Goal: Task Accomplishment & Management: Manage account settings

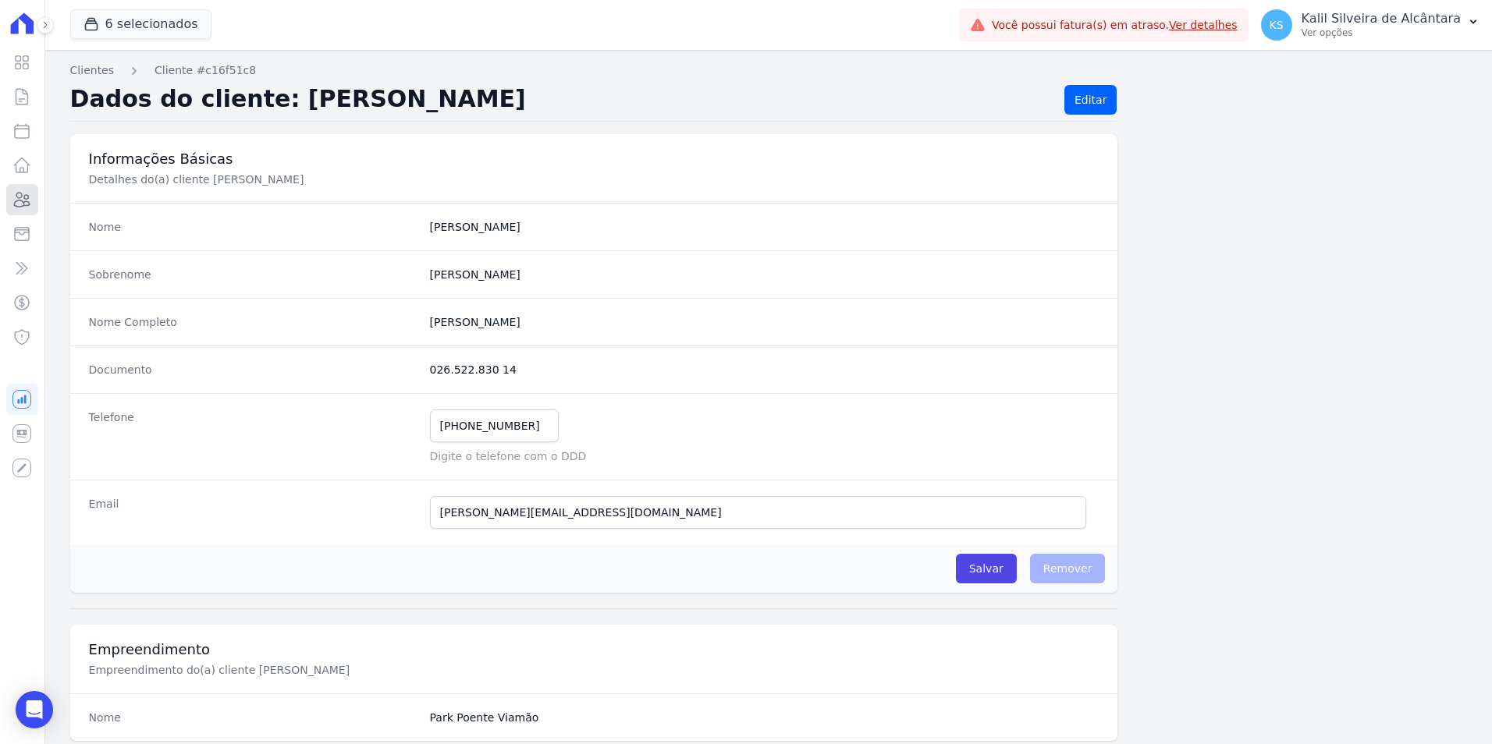
click at [23, 193] on icon at bounding box center [21, 199] width 19 height 19
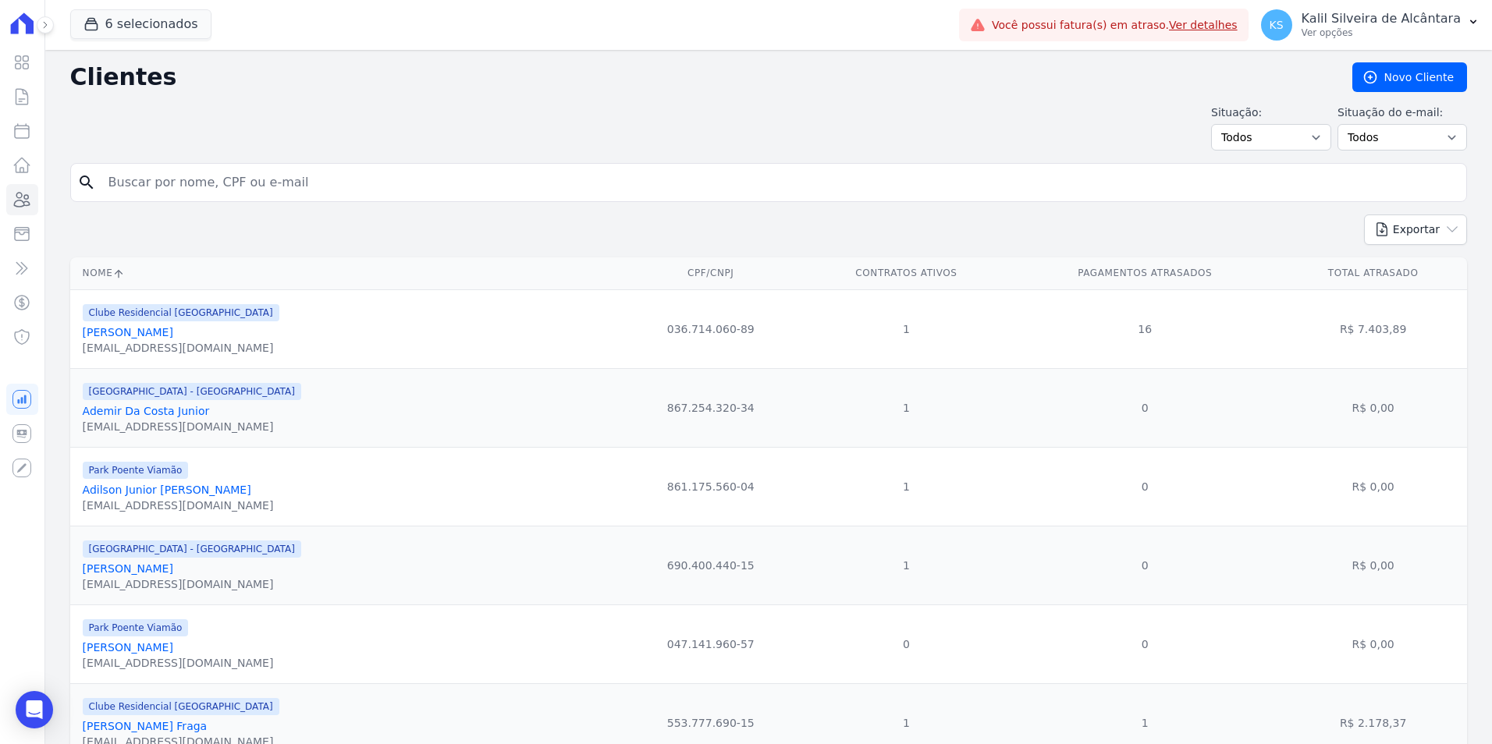
click at [190, 190] on input "search" at bounding box center [779, 182] width 1361 height 31
type input "franciele oli"
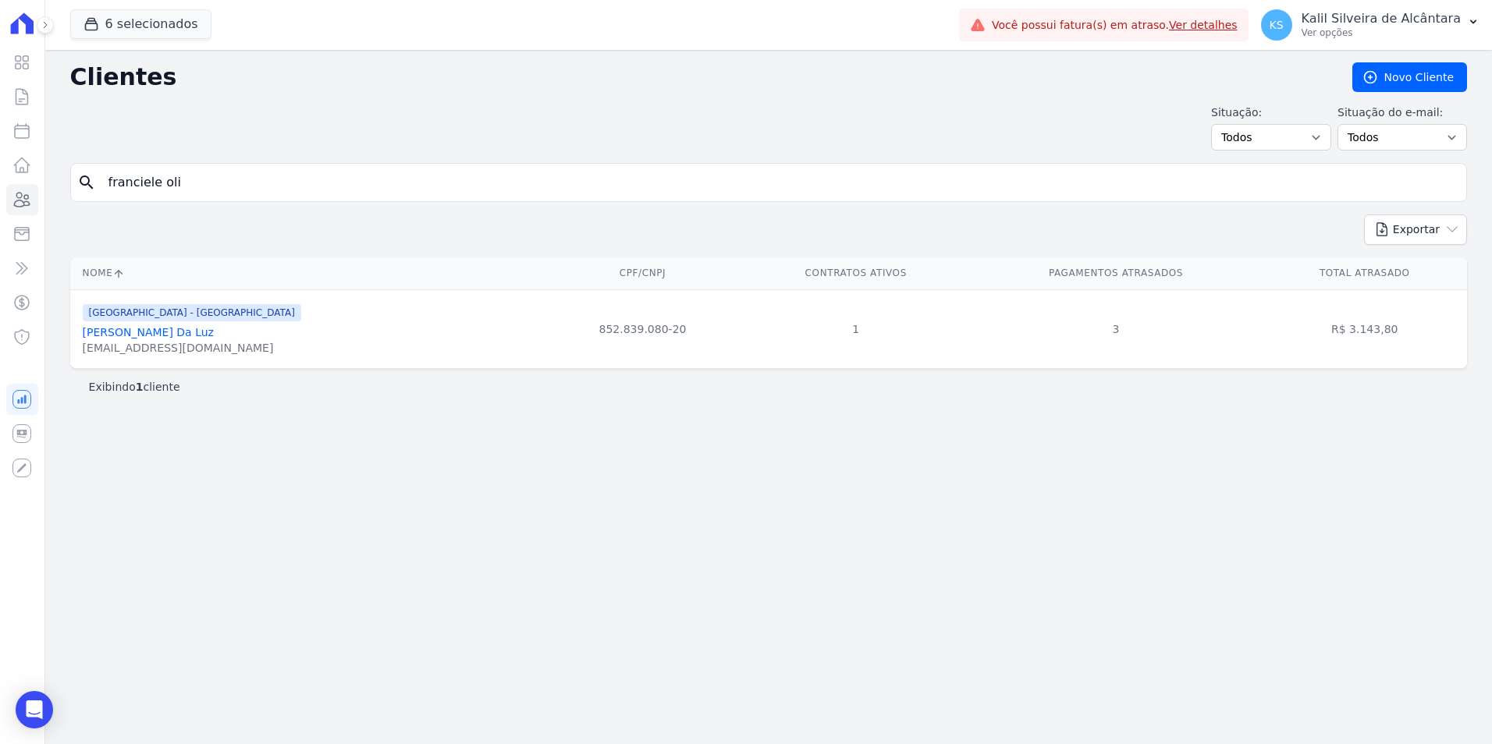
click at [159, 336] on link "[PERSON_NAME] Da Luz" at bounding box center [148, 332] width 131 height 12
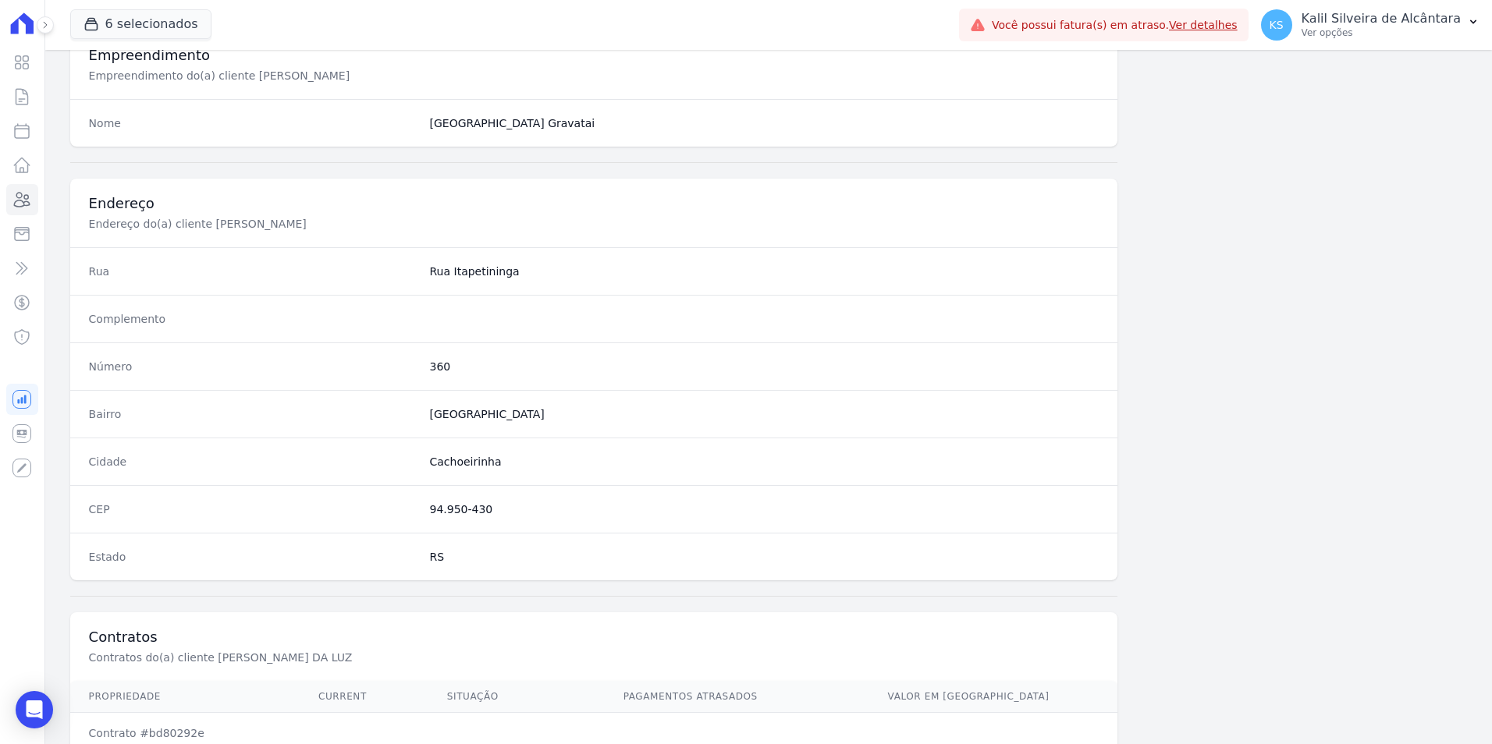
scroll to position [715, 0]
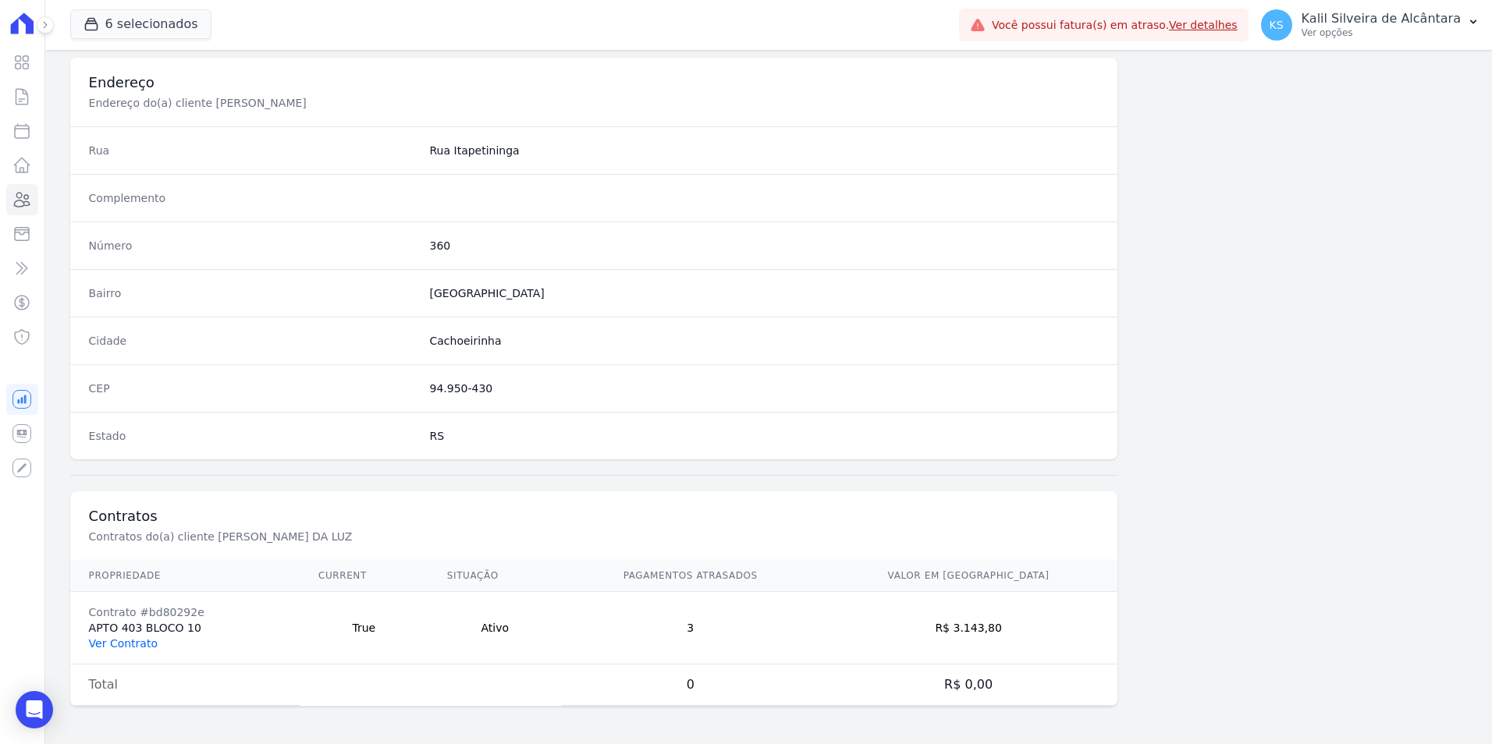
click at [126, 648] on link "Ver Contrato" at bounding box center [123, 643] width 69 height 12
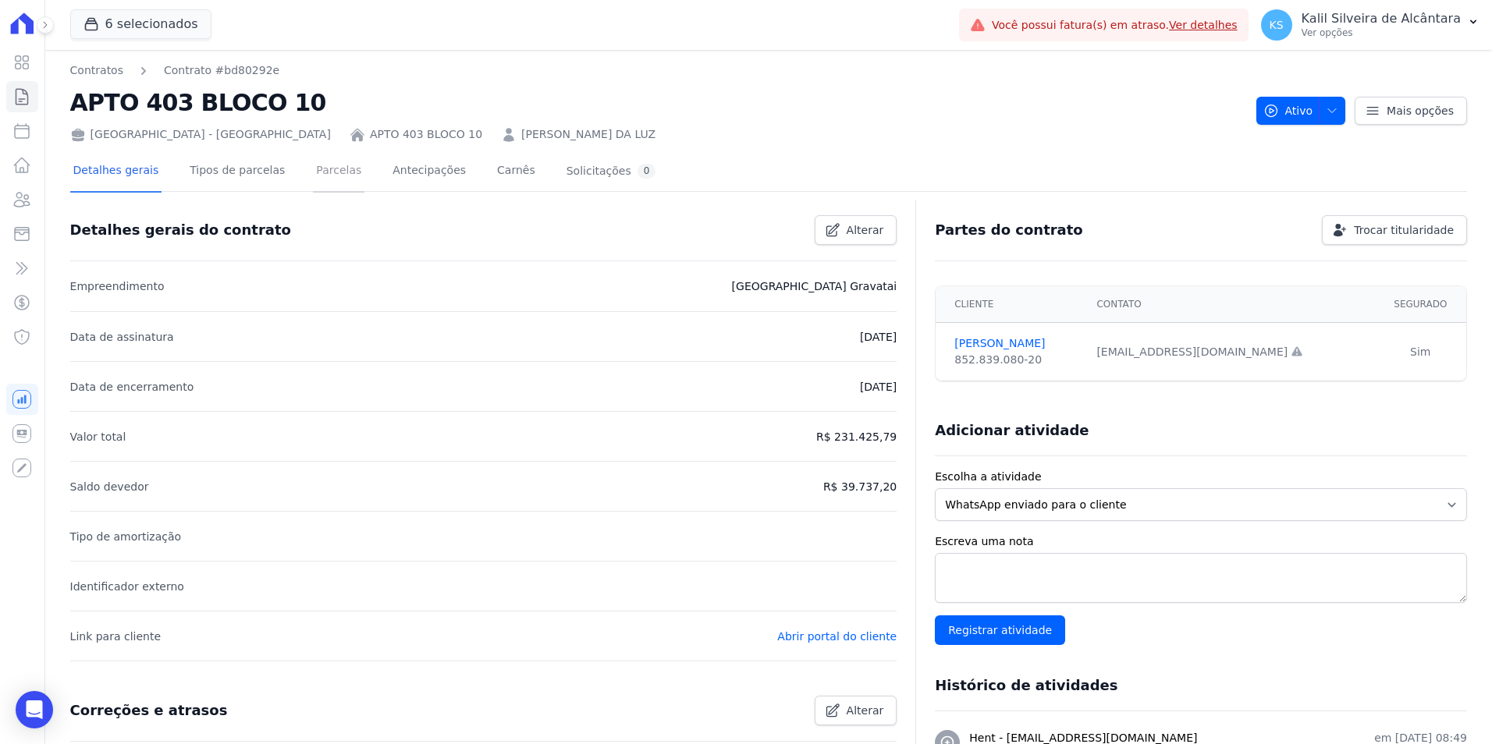
click at [313, 169] on link "Parcelas" at bounding box center [338, 171] width 51 height 41
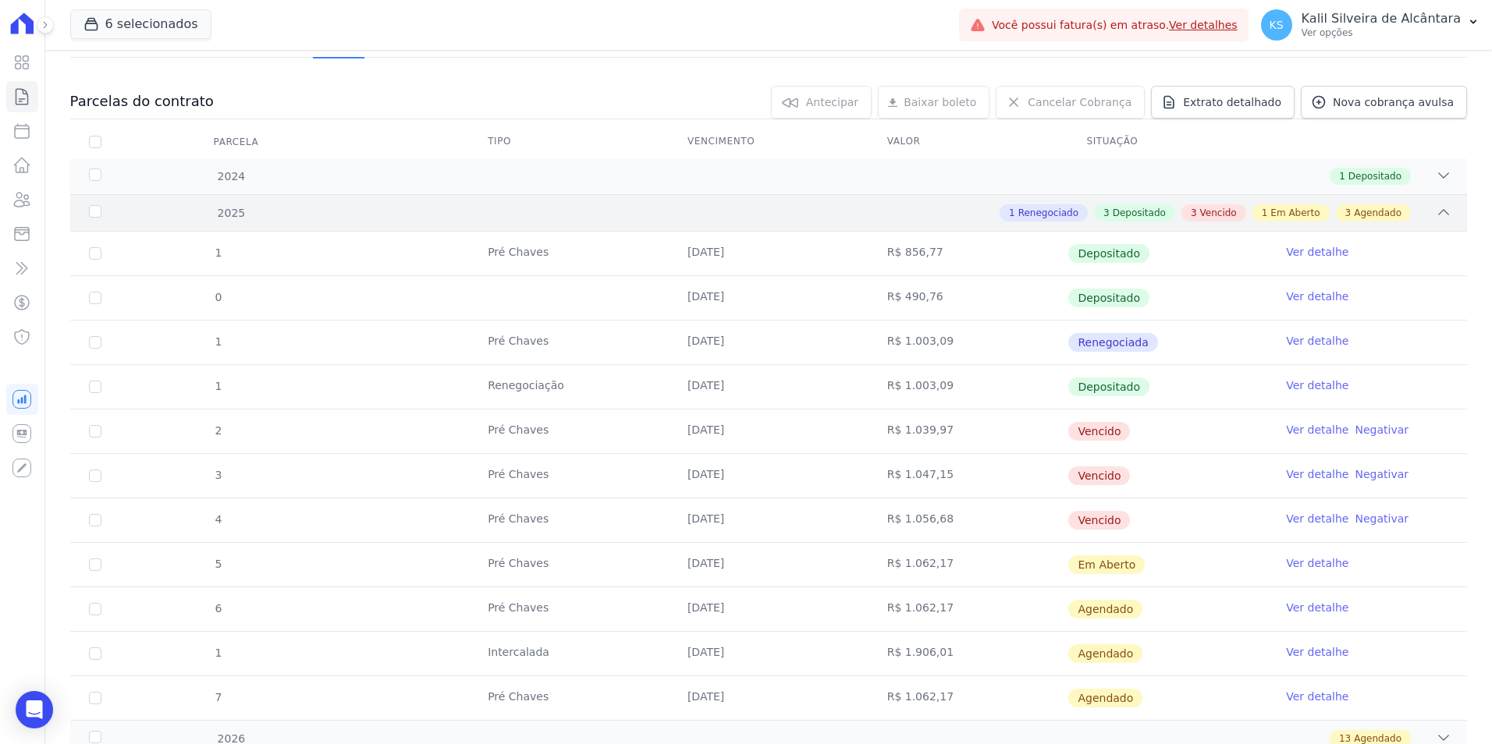
scroll to position [69, 0]
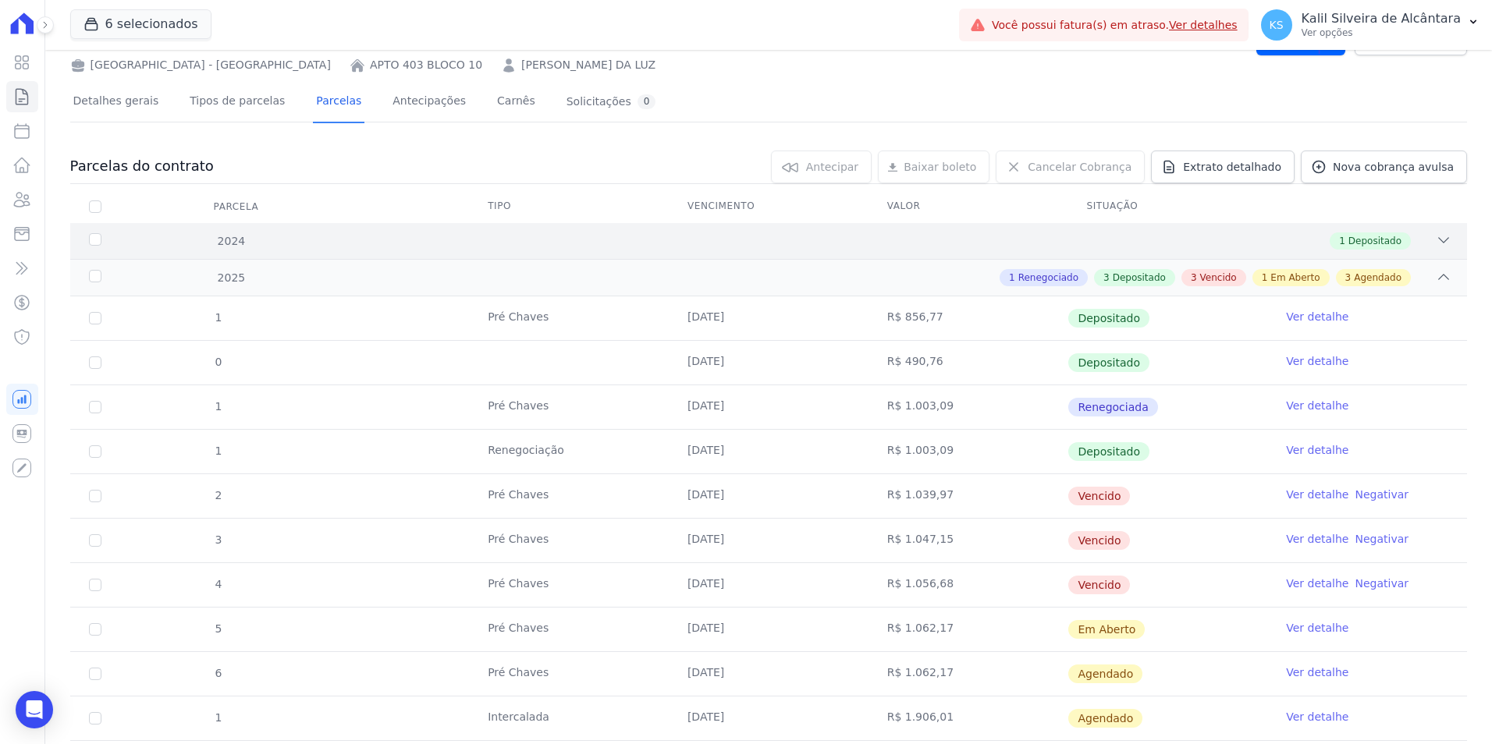
click at [434, 240] on div "1 Depositado" at bounding box center [837, 240] width 1228 height 17
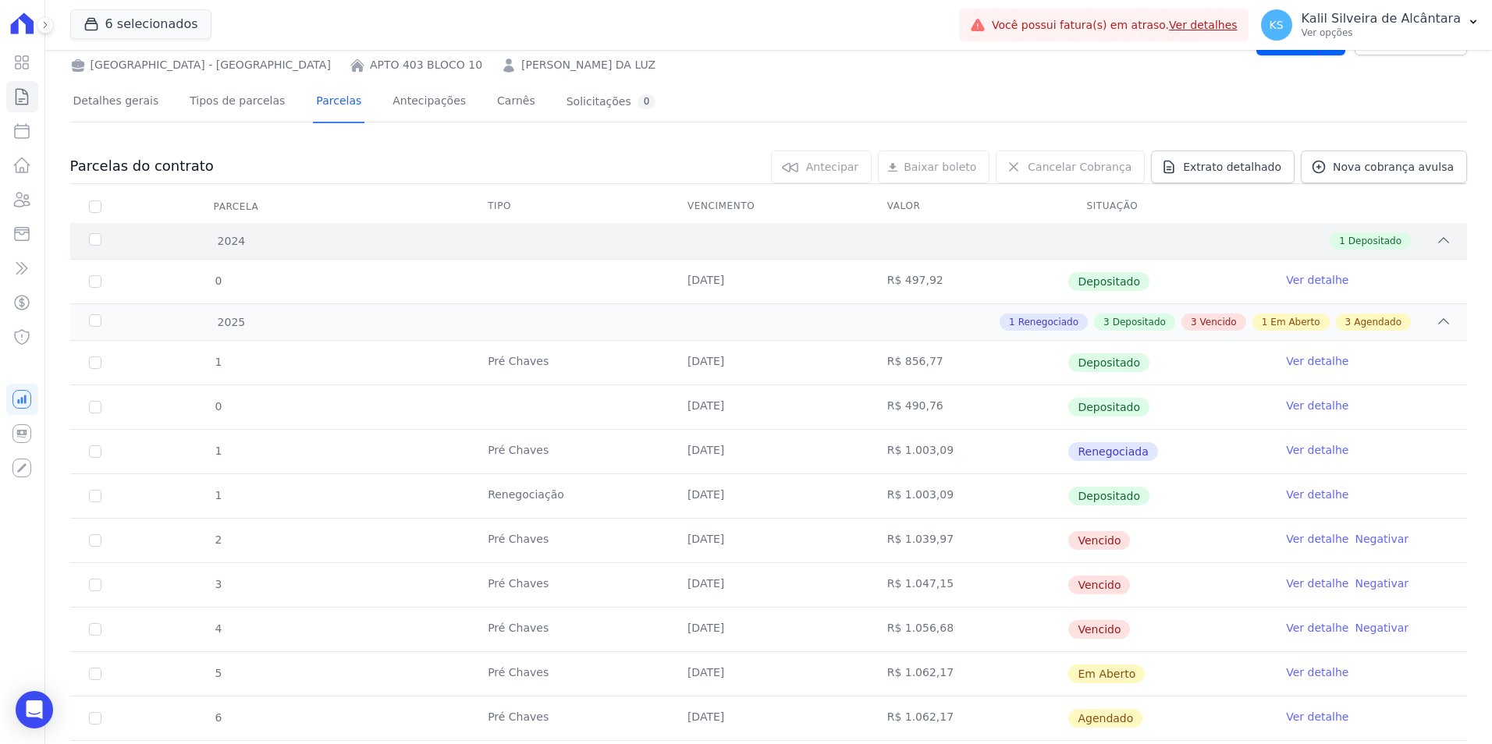
click at [434, 240] on div "1 Depositado" at bounding box center [837, 240] width 1228 height 17
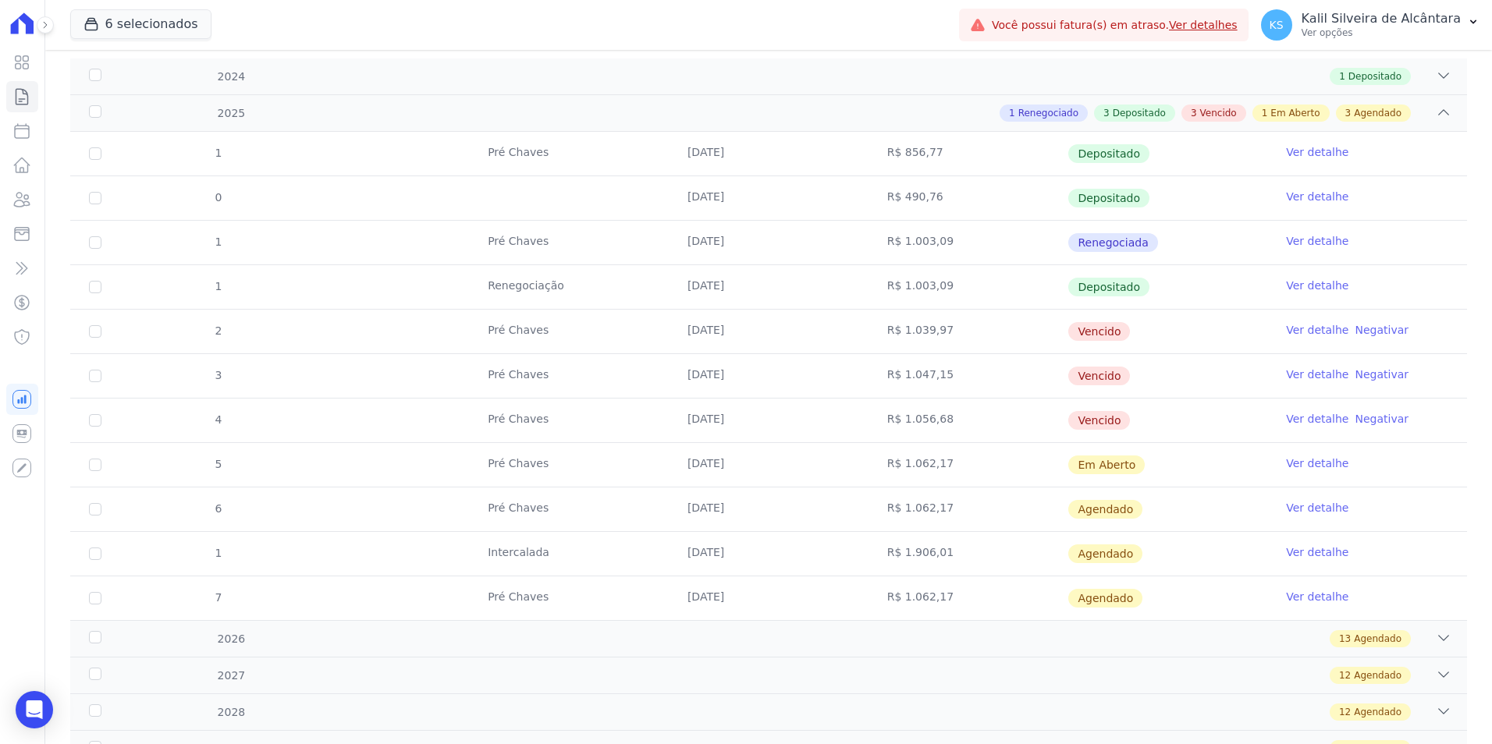
scroll to position [225, 0]
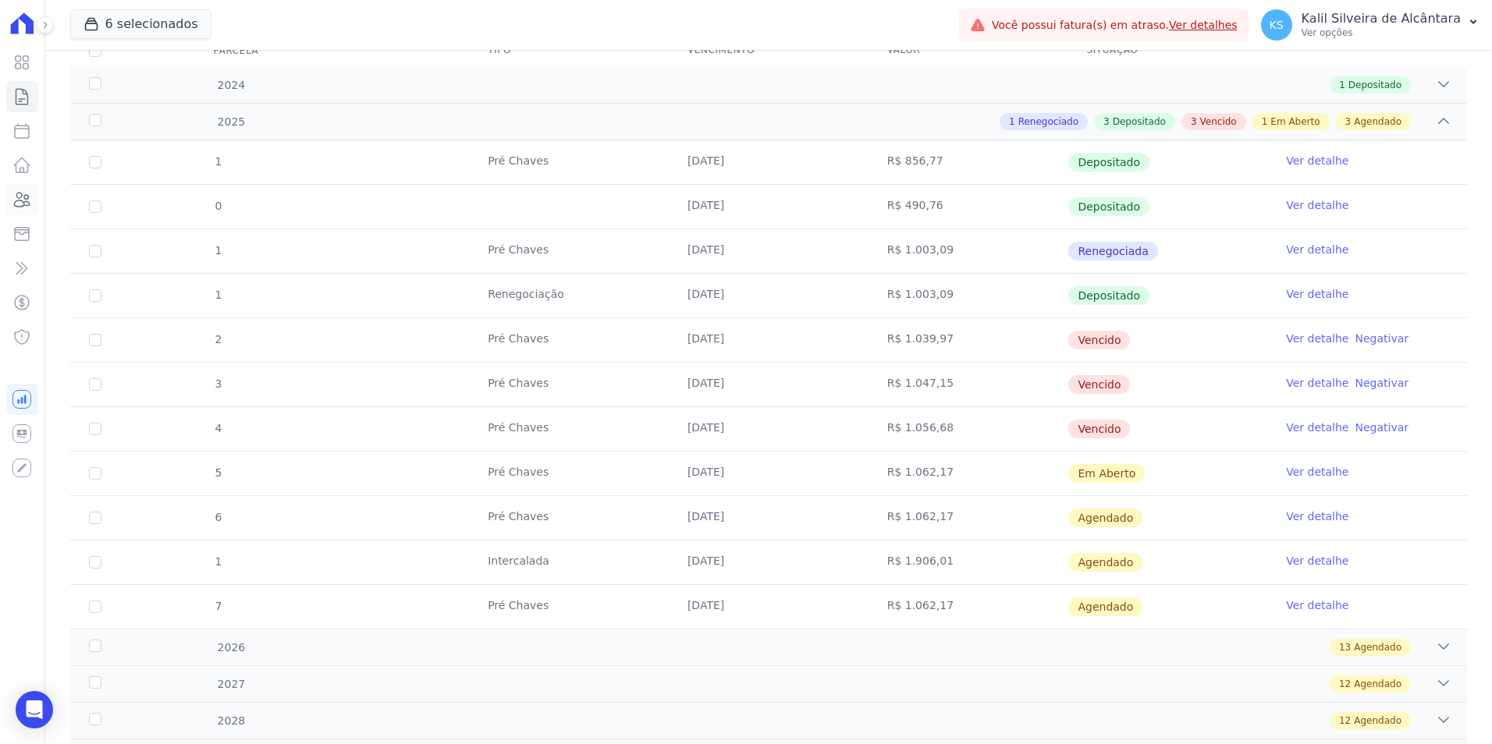
click at [33, 205] on link "Clientes" at bounding box center [22, 199] width 32 height 31
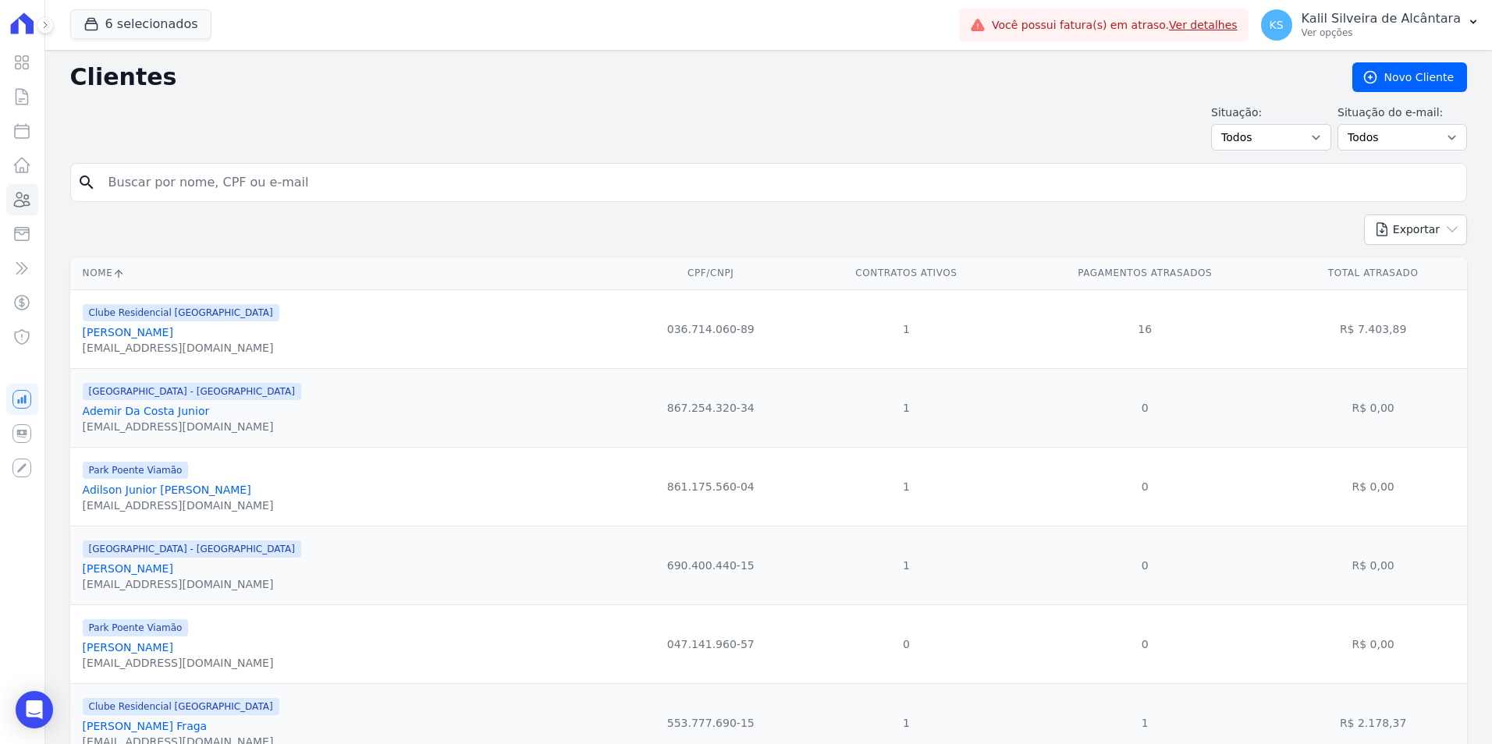
click at [201, 191] on input "search" at bounding box center [779, 182] width 1361 height 31
type input "taissa de"
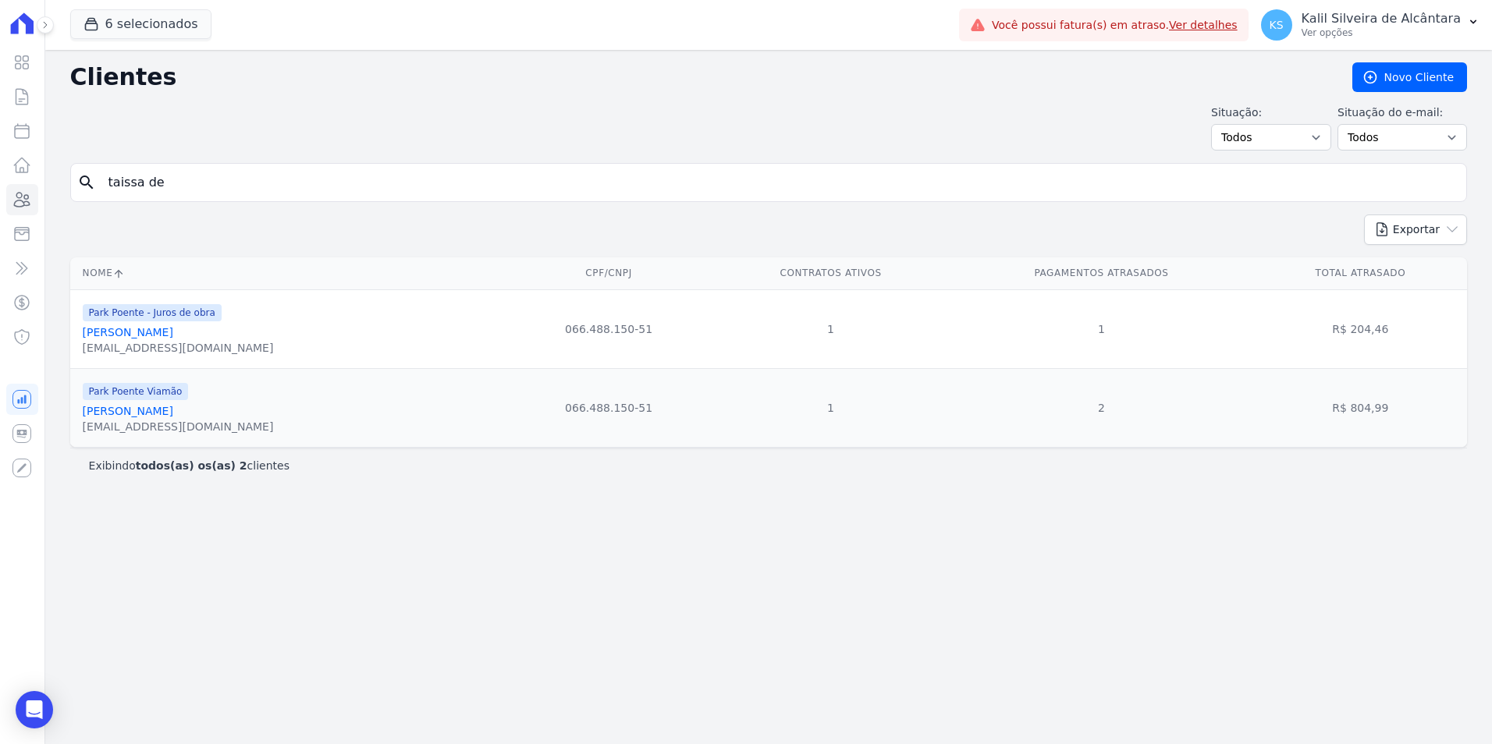
click at [175, 401] on div "Park Poente Viamão [PERSON_NAME] [EMAIL_ADDRESS][DOMAIN_NAME]" at bounding box center [178, 407] width 191 height 53
click at [158, 339] on link "[PERSON_NAME]" at bounding box center [128, 332] width 90 height 12
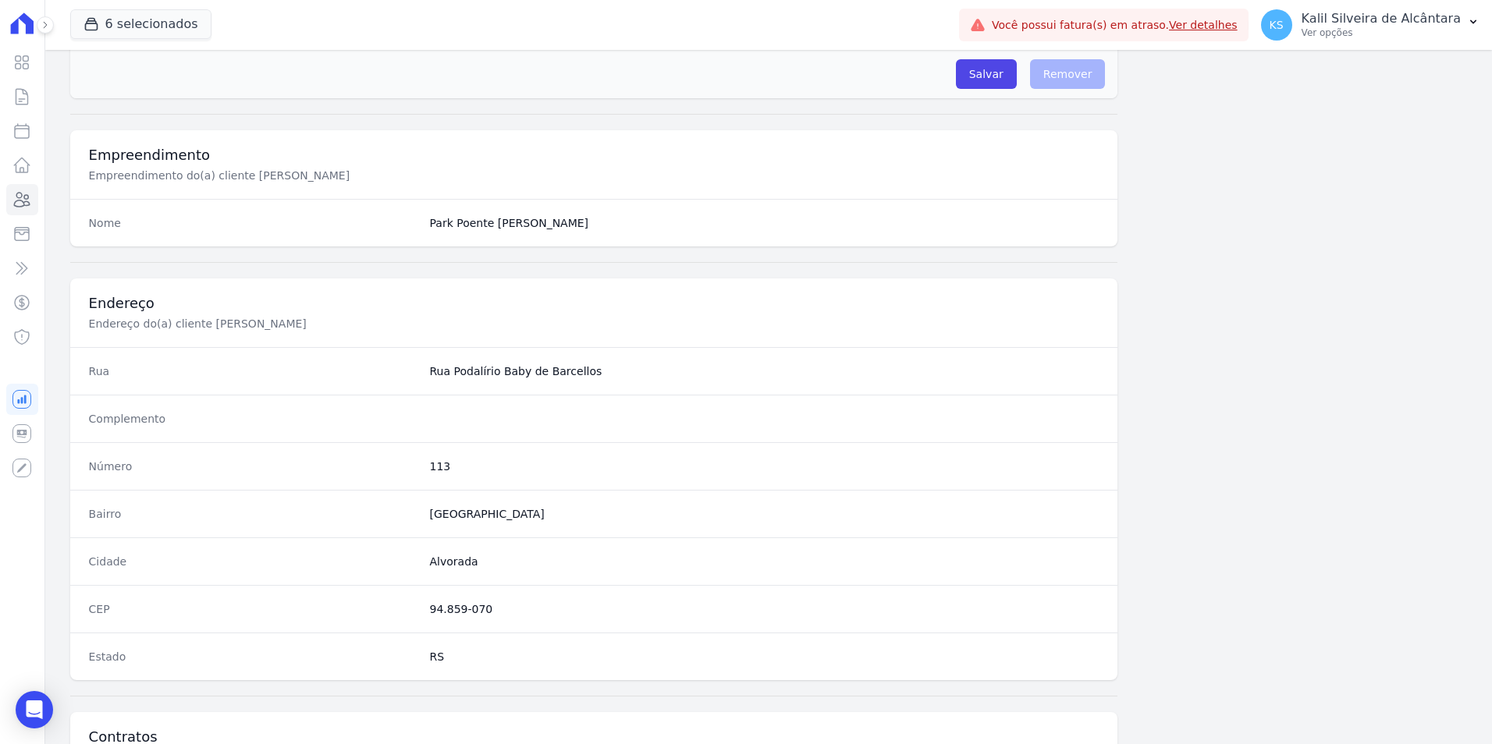
scroll to position [715, 0]
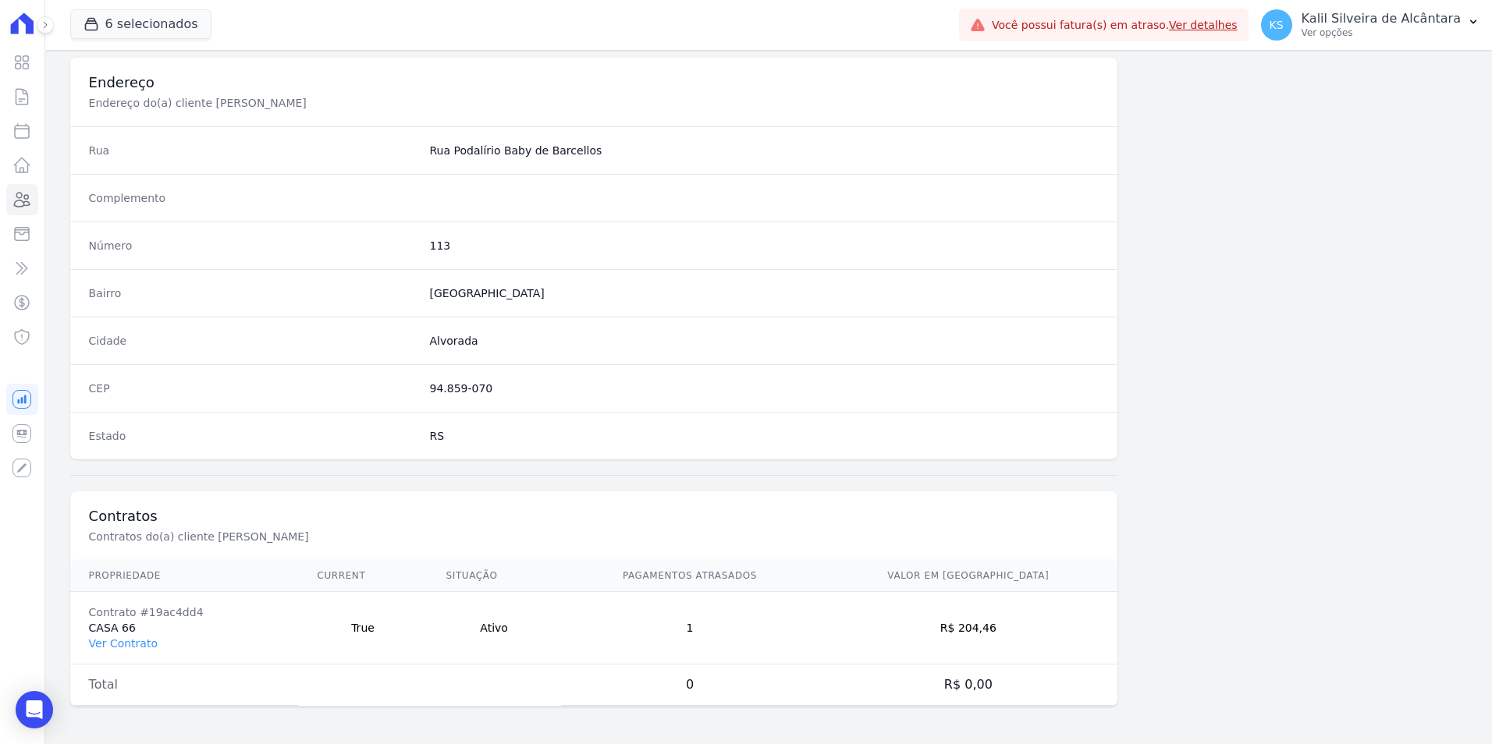
click at [119, 651] on td "Contrato #19ac4dd4 CASA 66 Ver Contrato" at bounding box center [184, 628] width 229 height 73
drag, startPoint x: 119, startPoint y: 651, endPoint x: 122, endPoint y: 643, distance: 8.1
click at [122, 643] on link "Ver Contrato" at bounding box center [123, 643] width 69 height 12
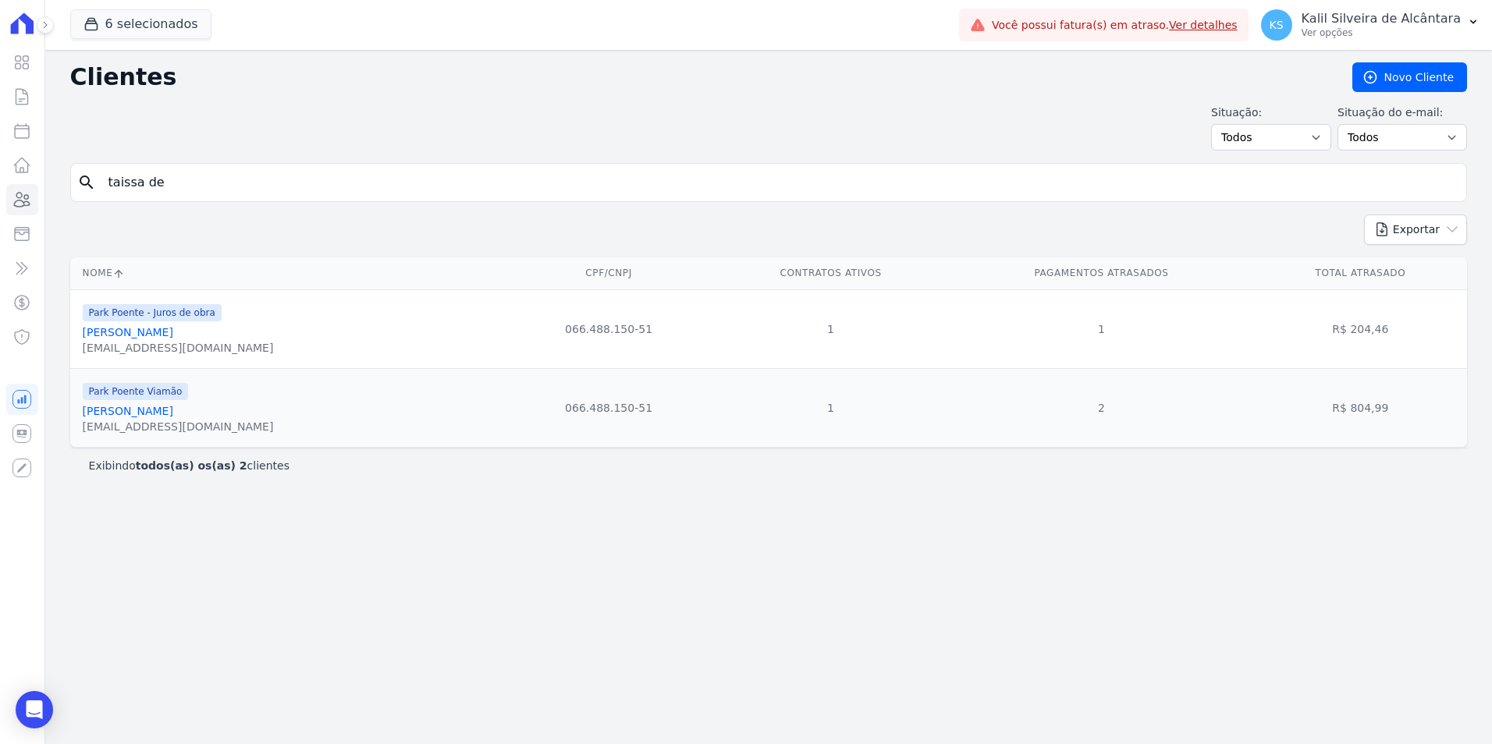
click at [163, 408] on link "[PERSON_NAME]" at bounding box center [128, 411] width 90 height 12
click at [147, 415] on link "Taissa De Bairros Baptista" at bounding box center [128, 411] width 90 height 12
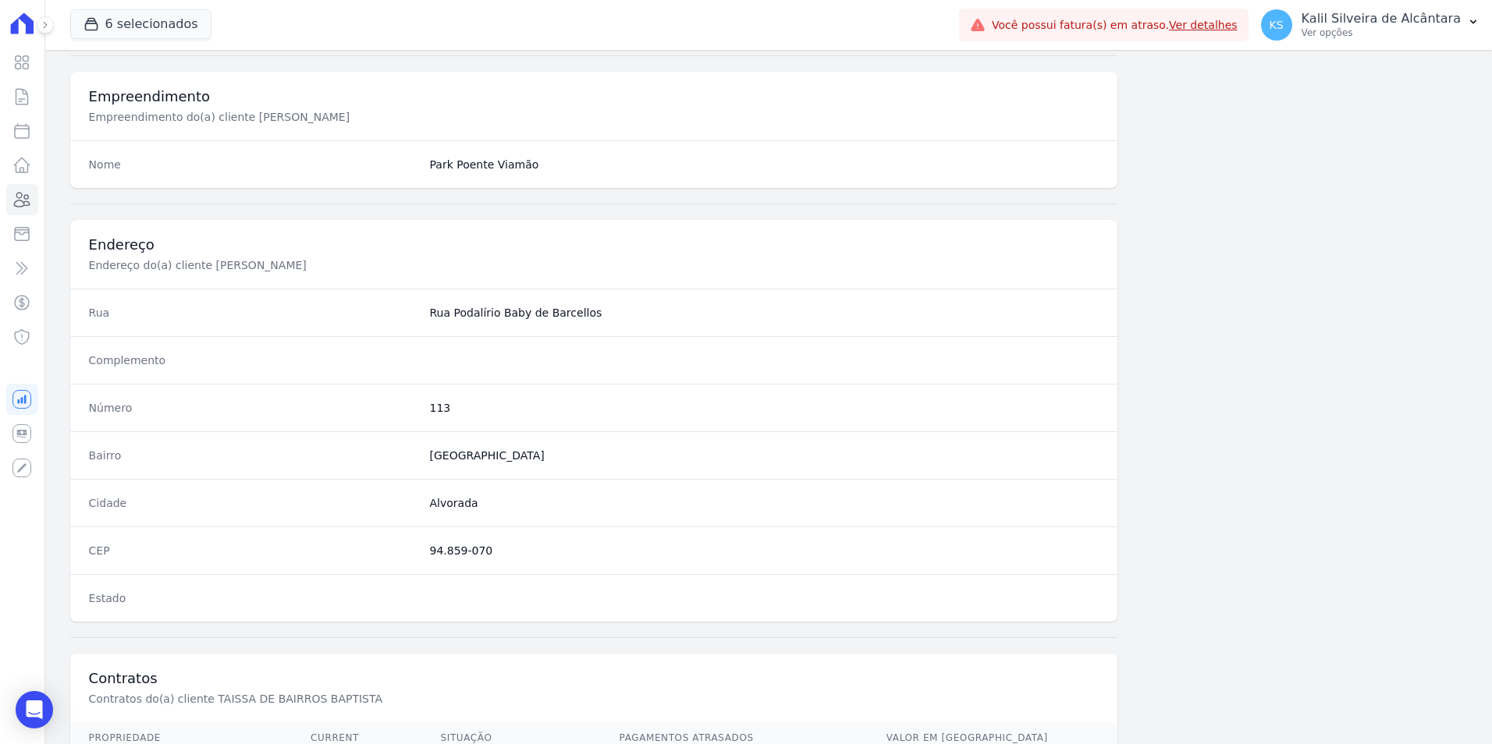
scroll to position [715, 0]
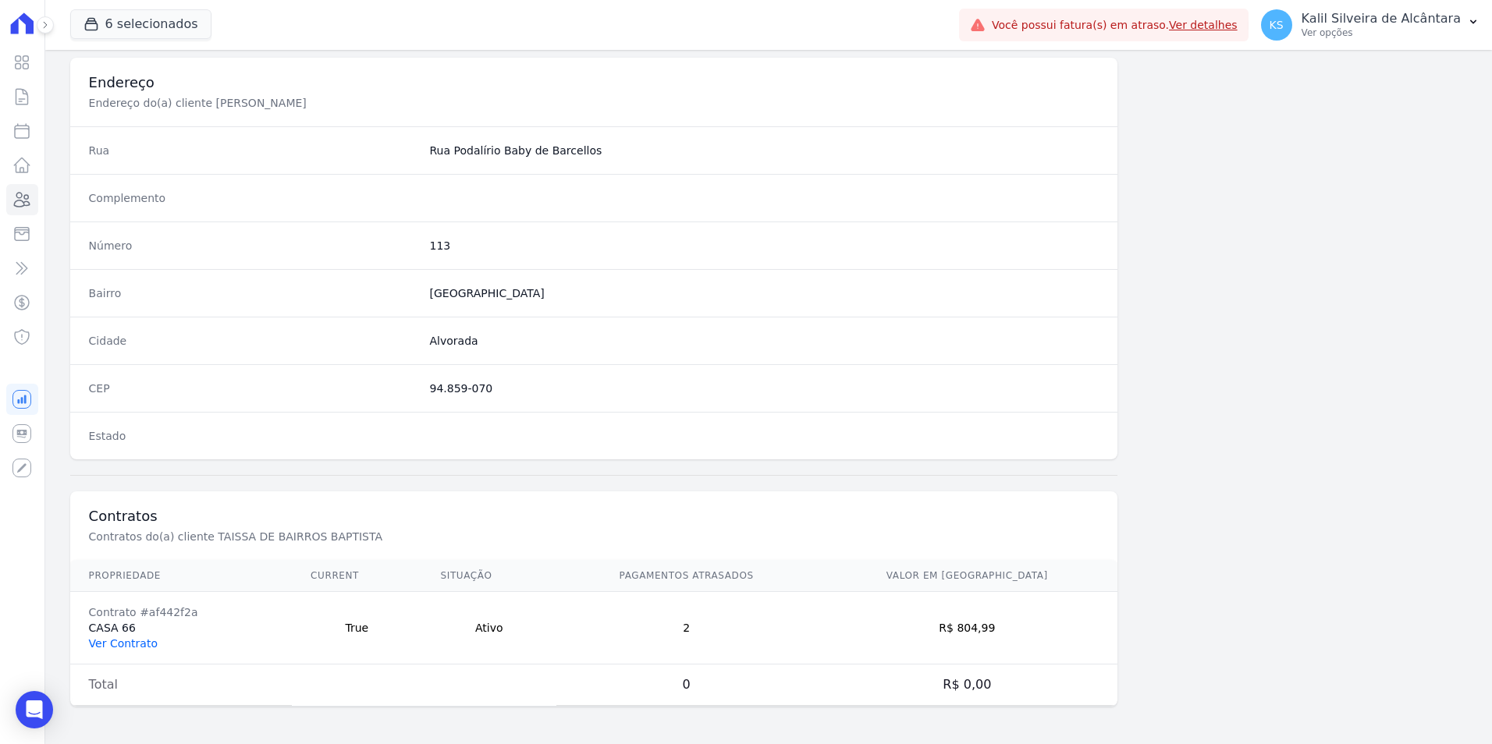
click at [129, 644] on link "Ver Contrato" at bounding box center [123, 643] width 69 height 12
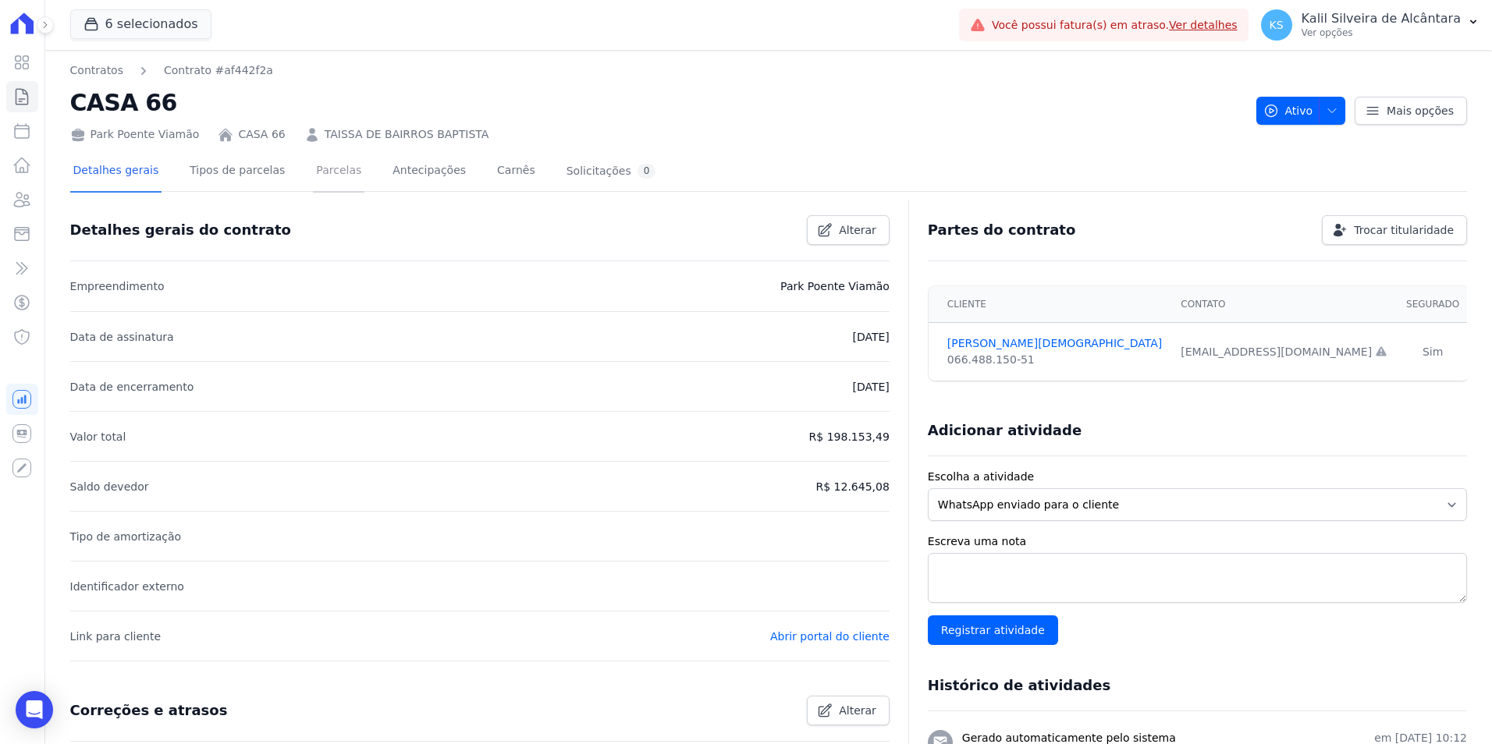
click at [313, 183] on link "Parcelas" at bounding box center [338, 171] width 51 height 41
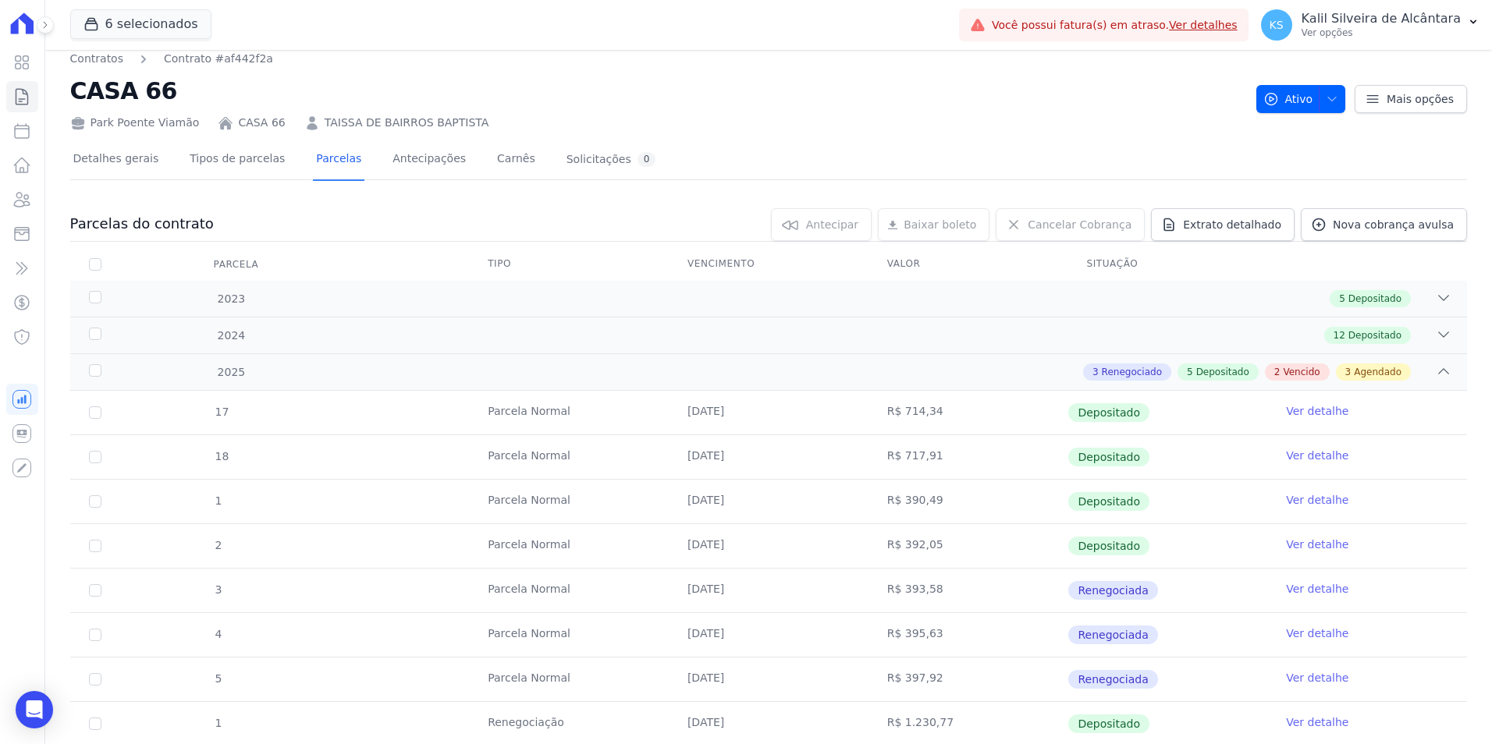
scroll to position [2, 0]
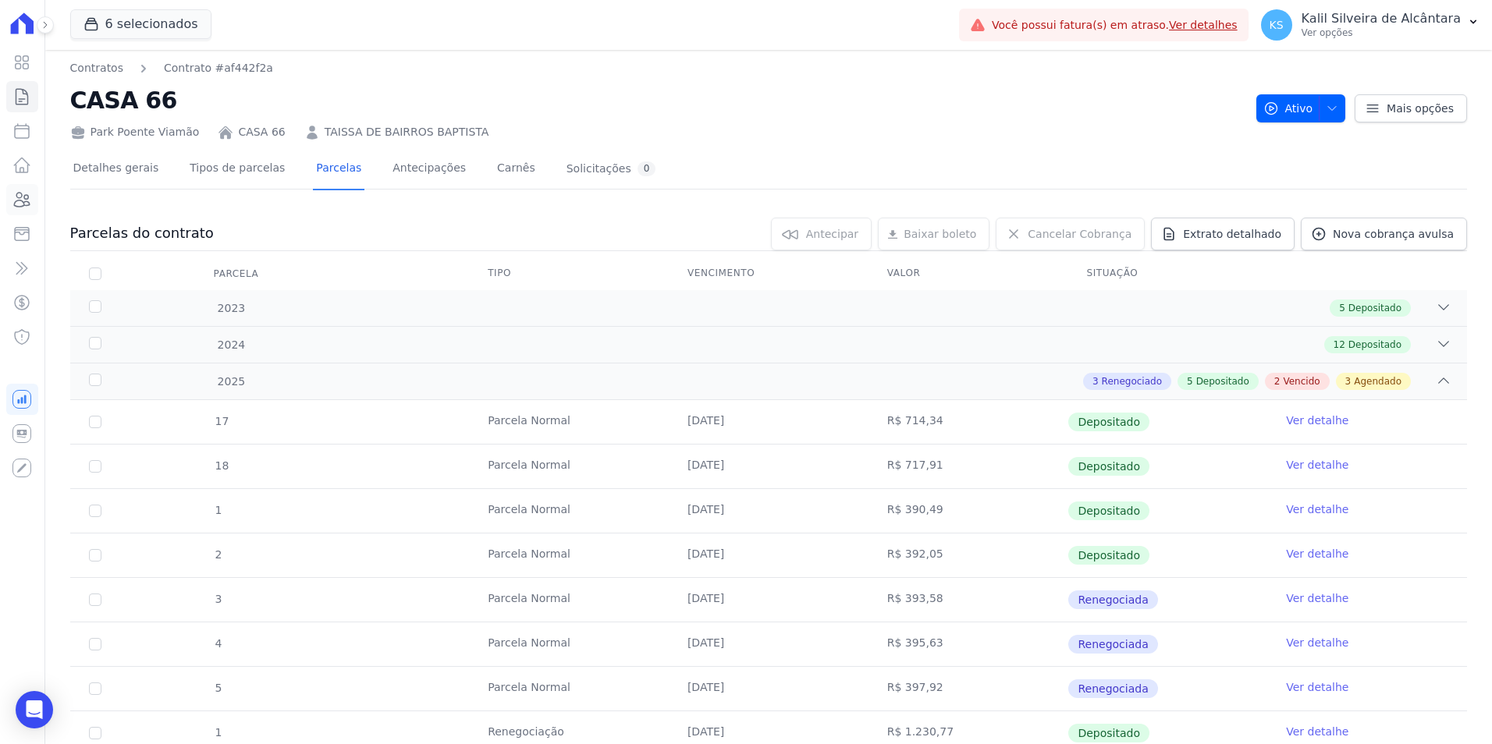
click at [30, 201] on icon at bounding box center [21, 199] width 19 height 19
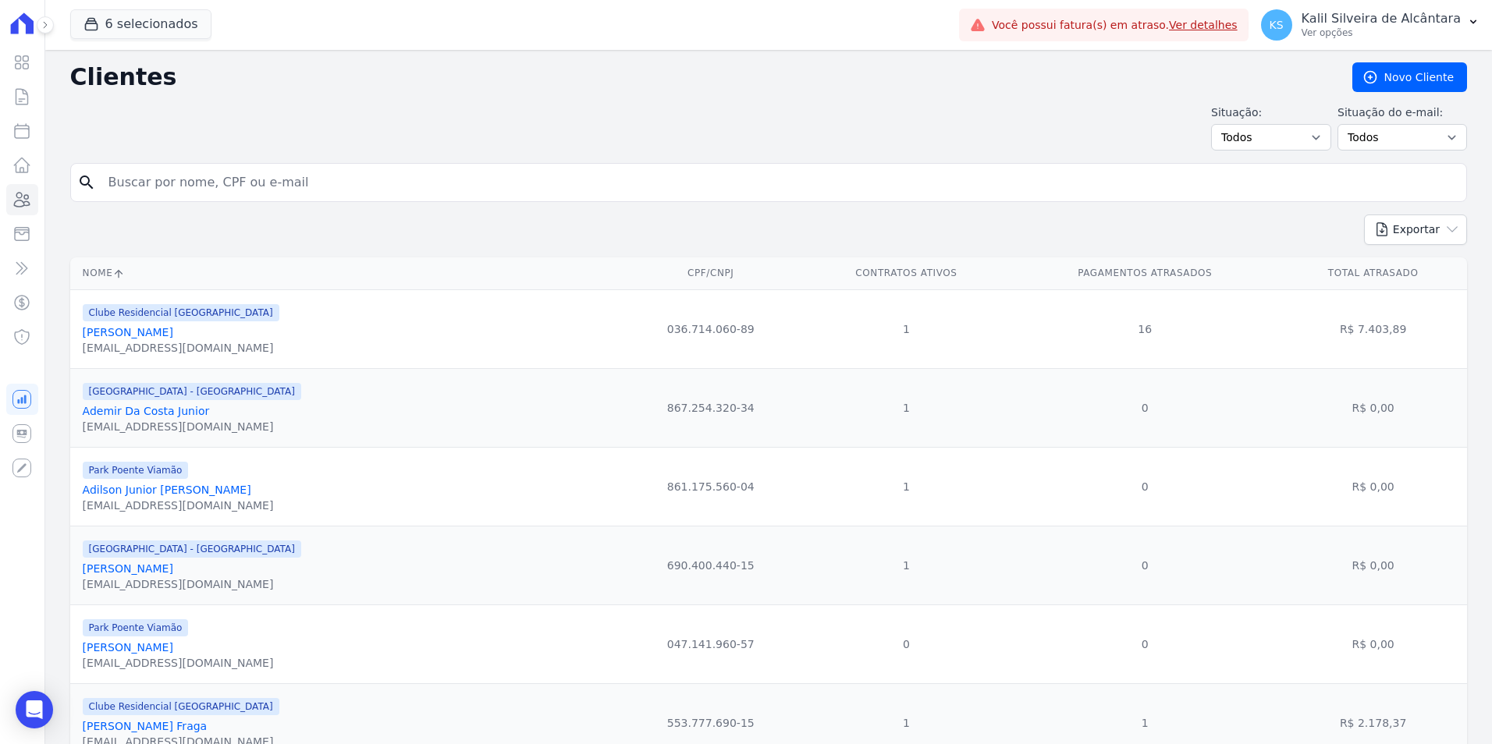
click at [268, 176] on input "search" at bounding box center [779, 182] width 1361 height 31
type input "eleni"
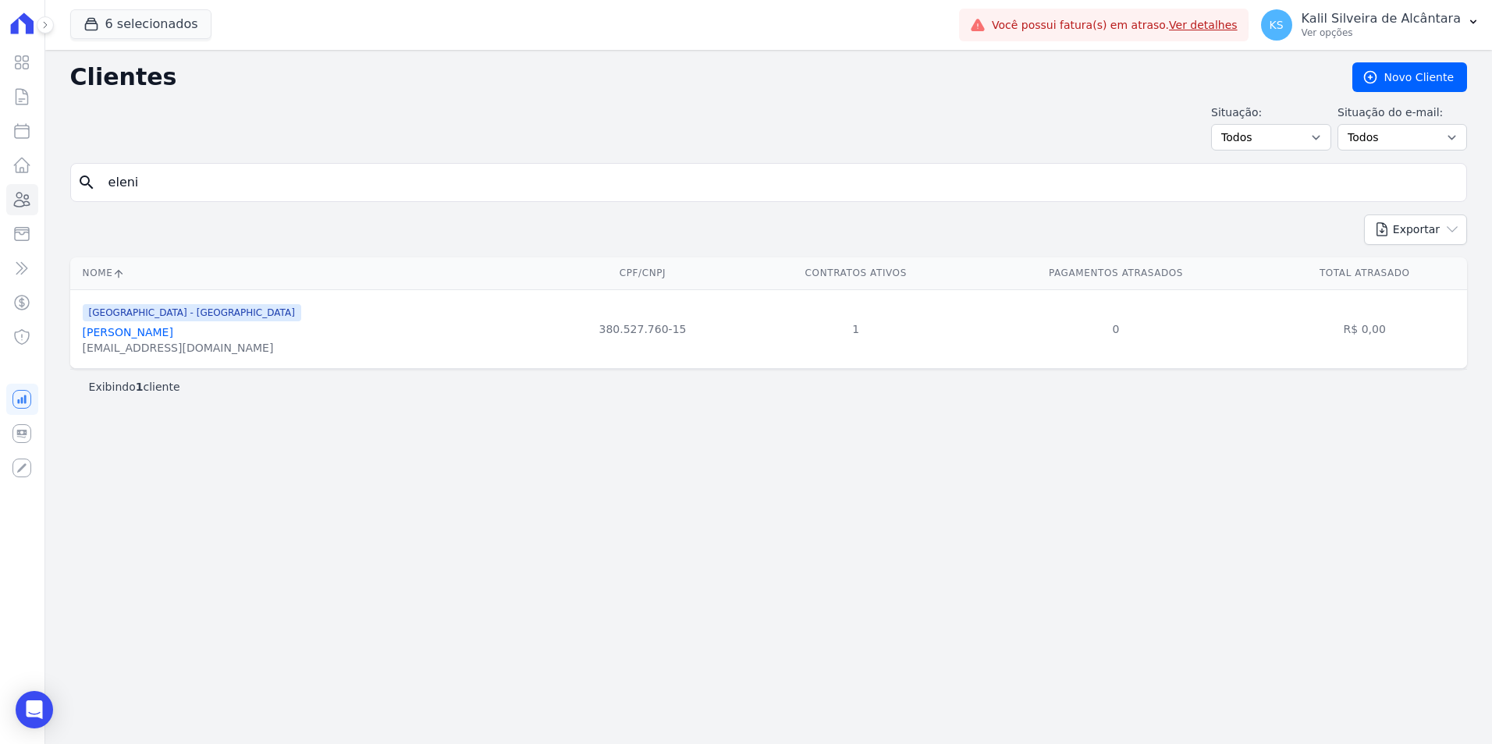
click at [136, 332] on link "Eleni Martins" at bounding box center [128, 332] width 90 height 12
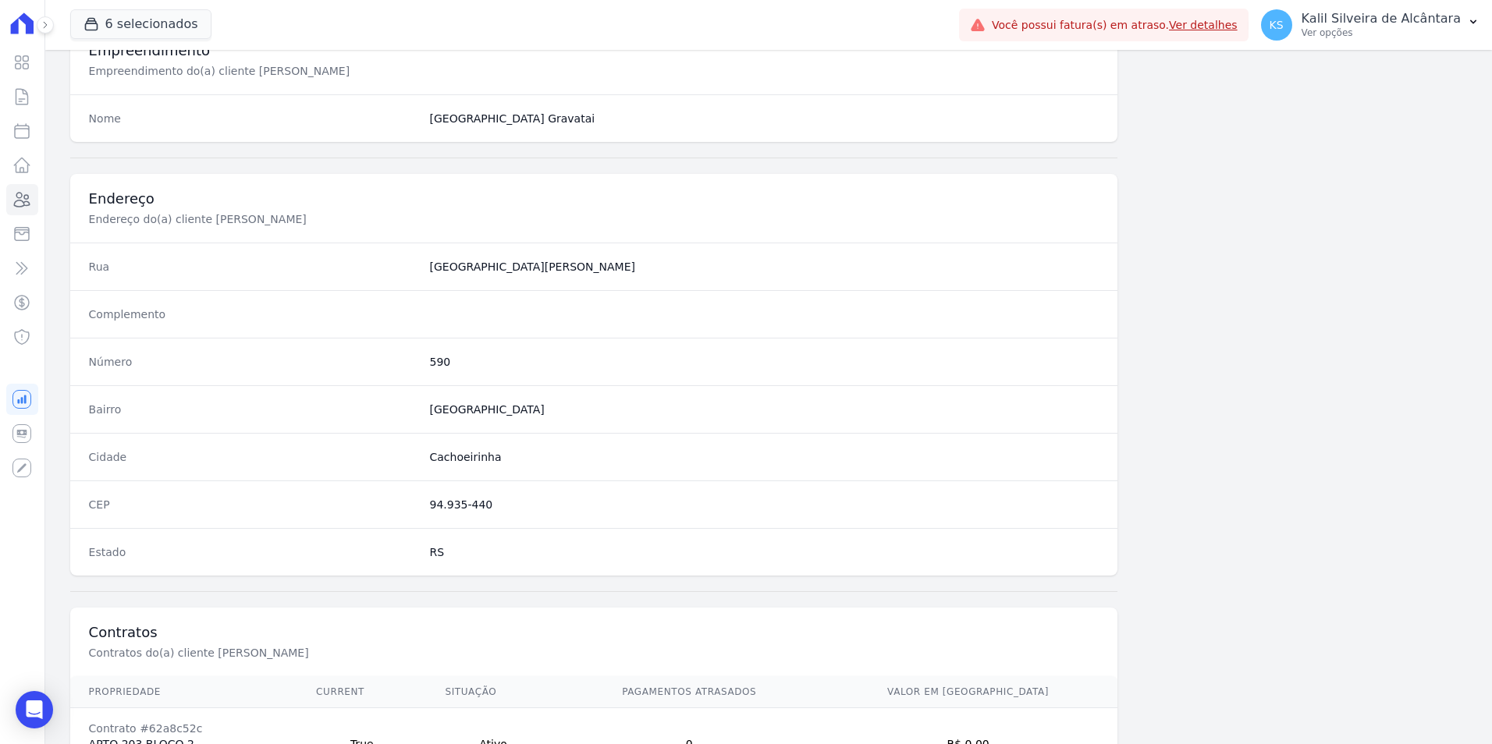
scroll to position [715, 0]
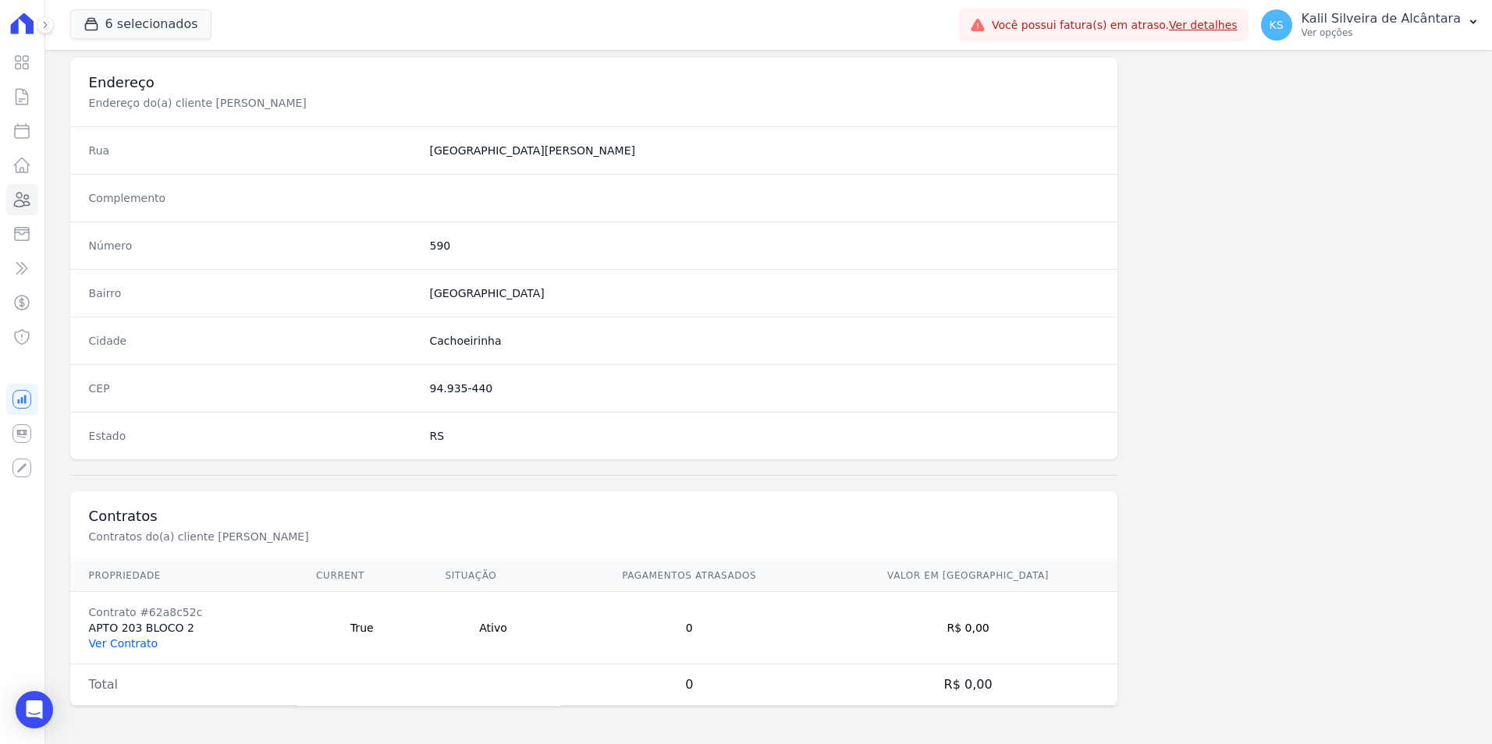
click at [135, 639] on link "Ver Contrato" at bounding box center [123, 643] width 69 height 12
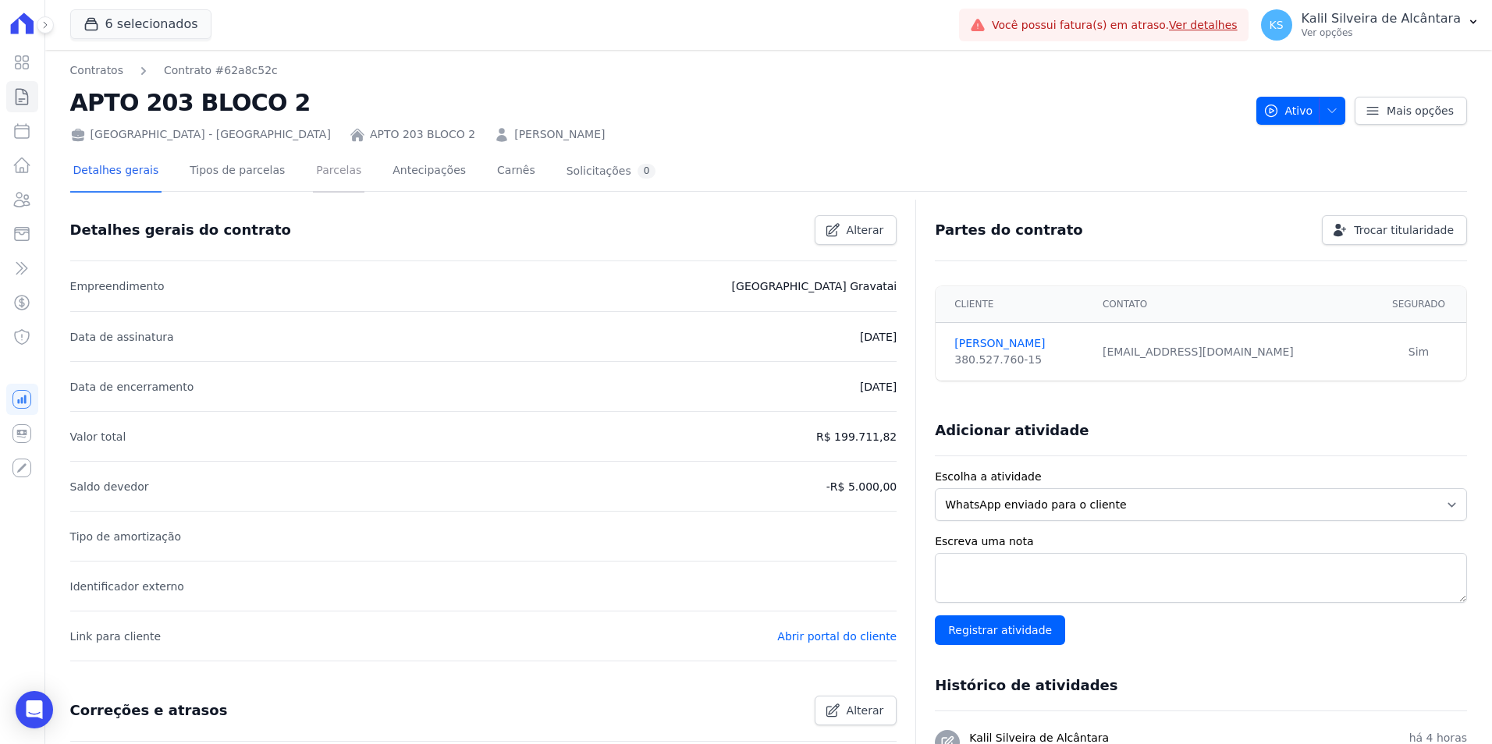
click at [328, 174] on link "Parcelas" at bounding box center [338, 171] width 51 height 41
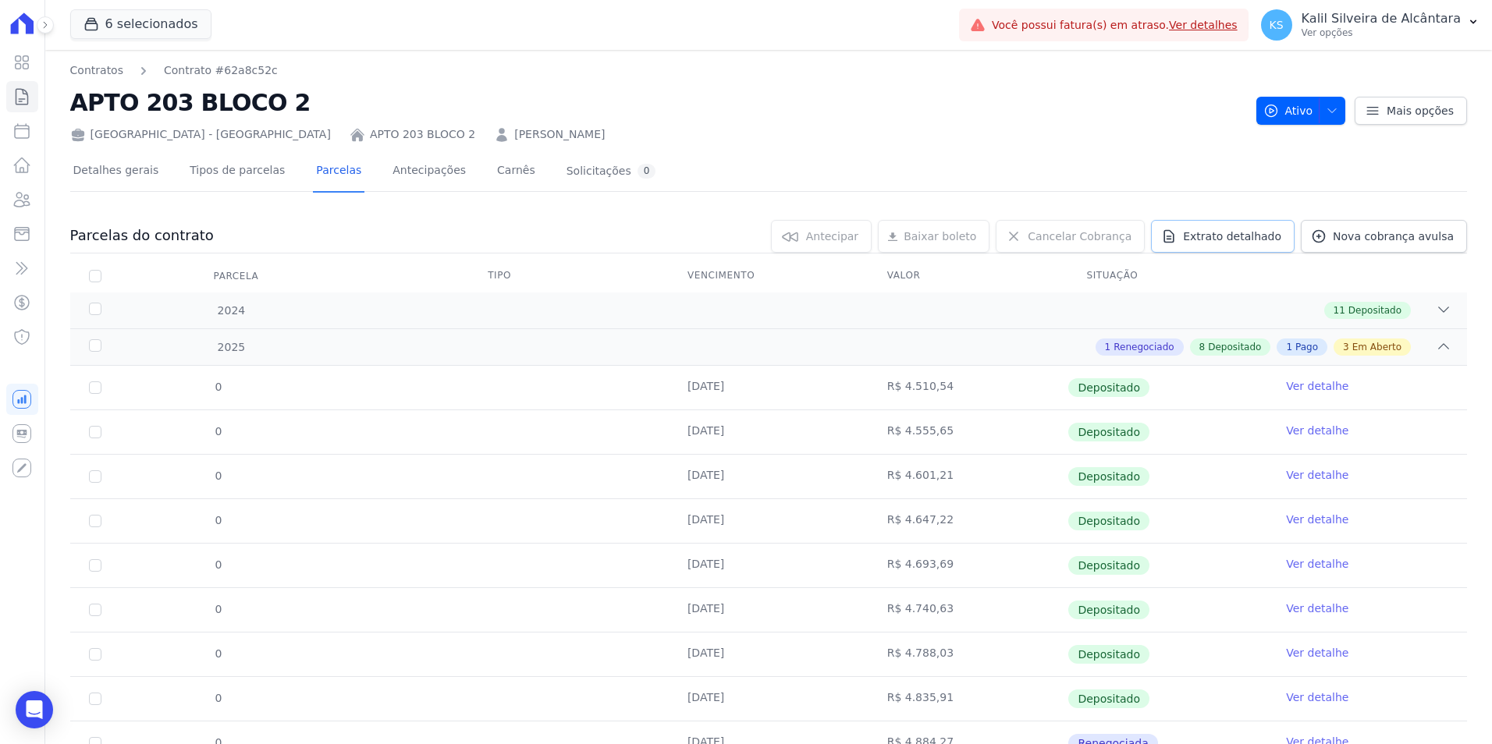
click at [1201, 238] on span "Extrato detalhado" at bounding box center [1232, 237] width 98 height 16
click at [1444, 245] on link "Exportar PDF" at bounding box center [1442, 238] width 85 height 19
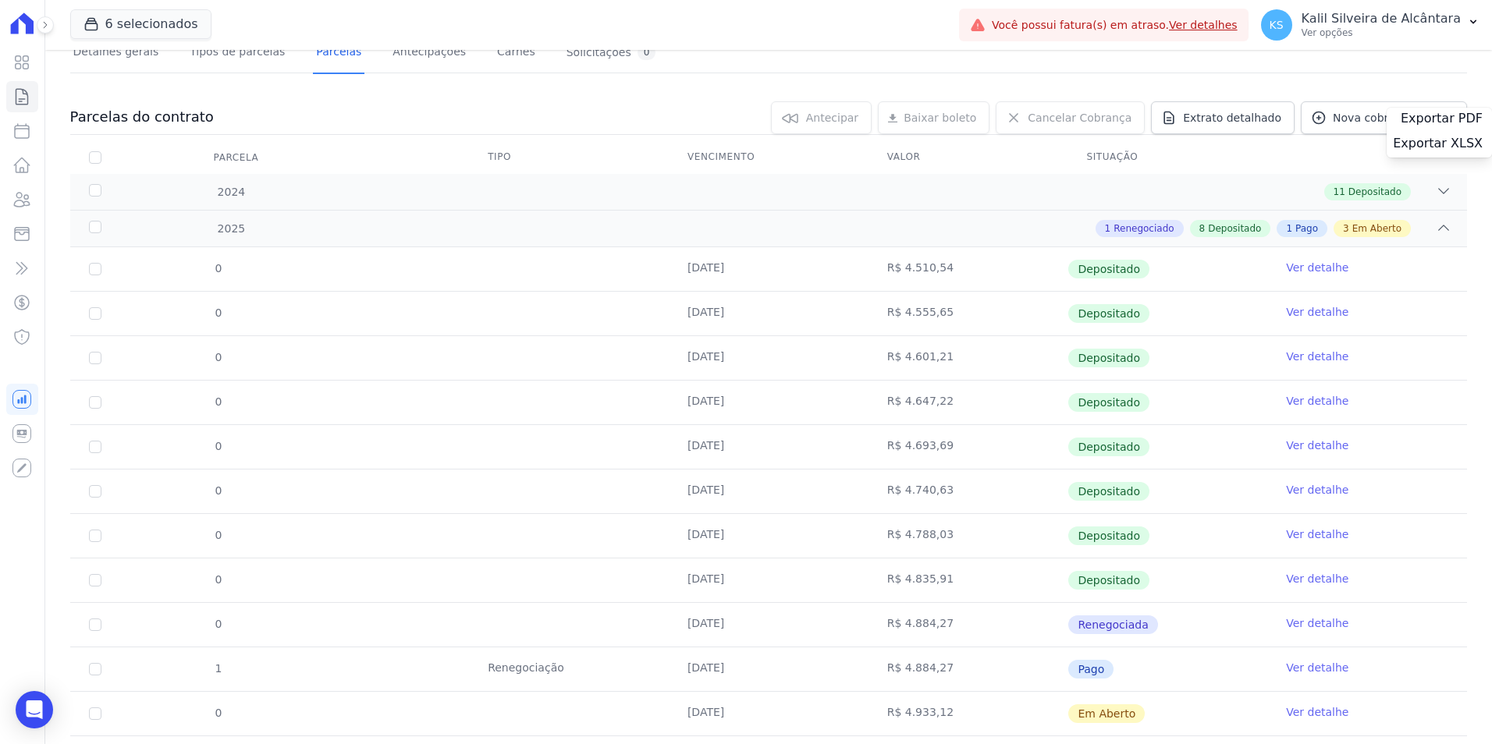
scroll to position [356, 0]
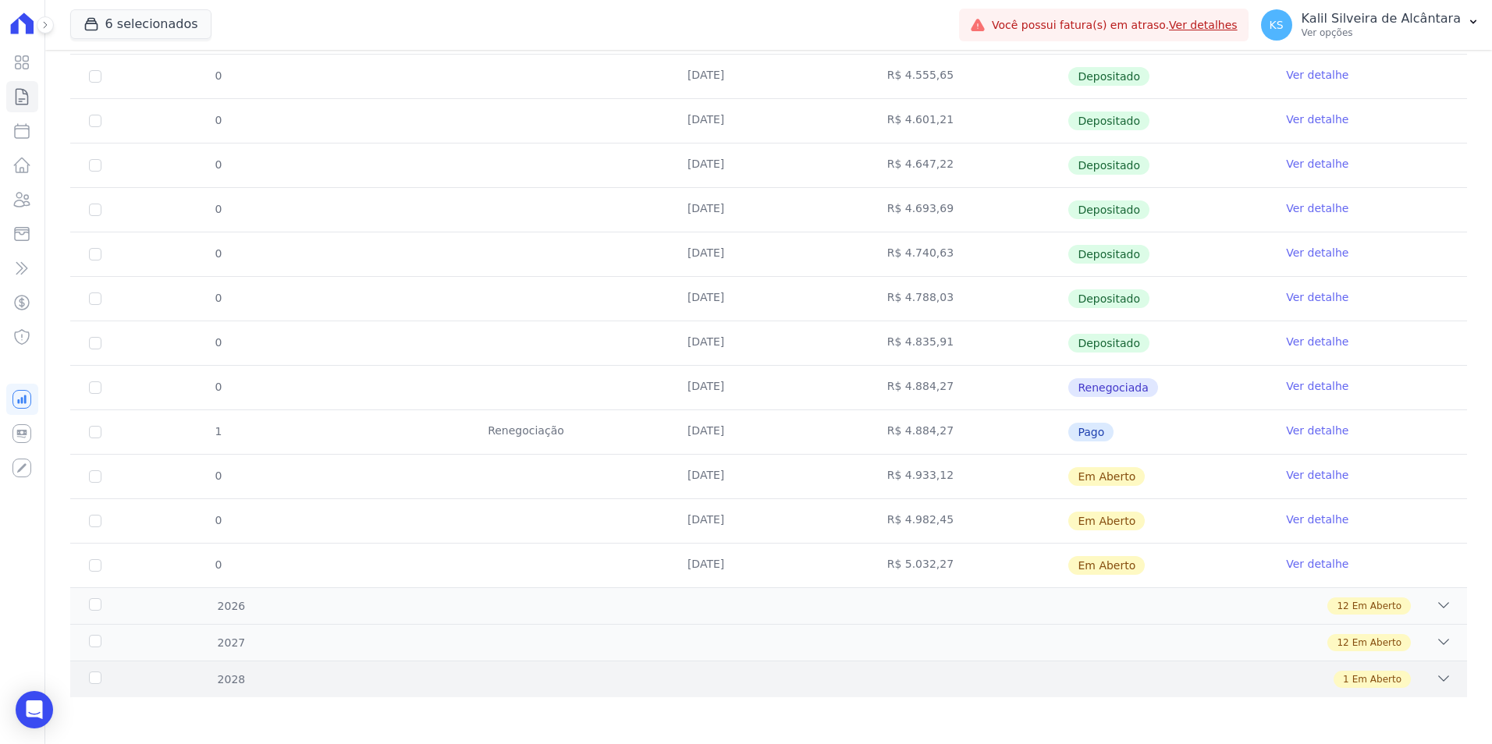
click at [257, 683] on div "1 Em Aberto" at bounding box center [837, 679] width 1228 height 17
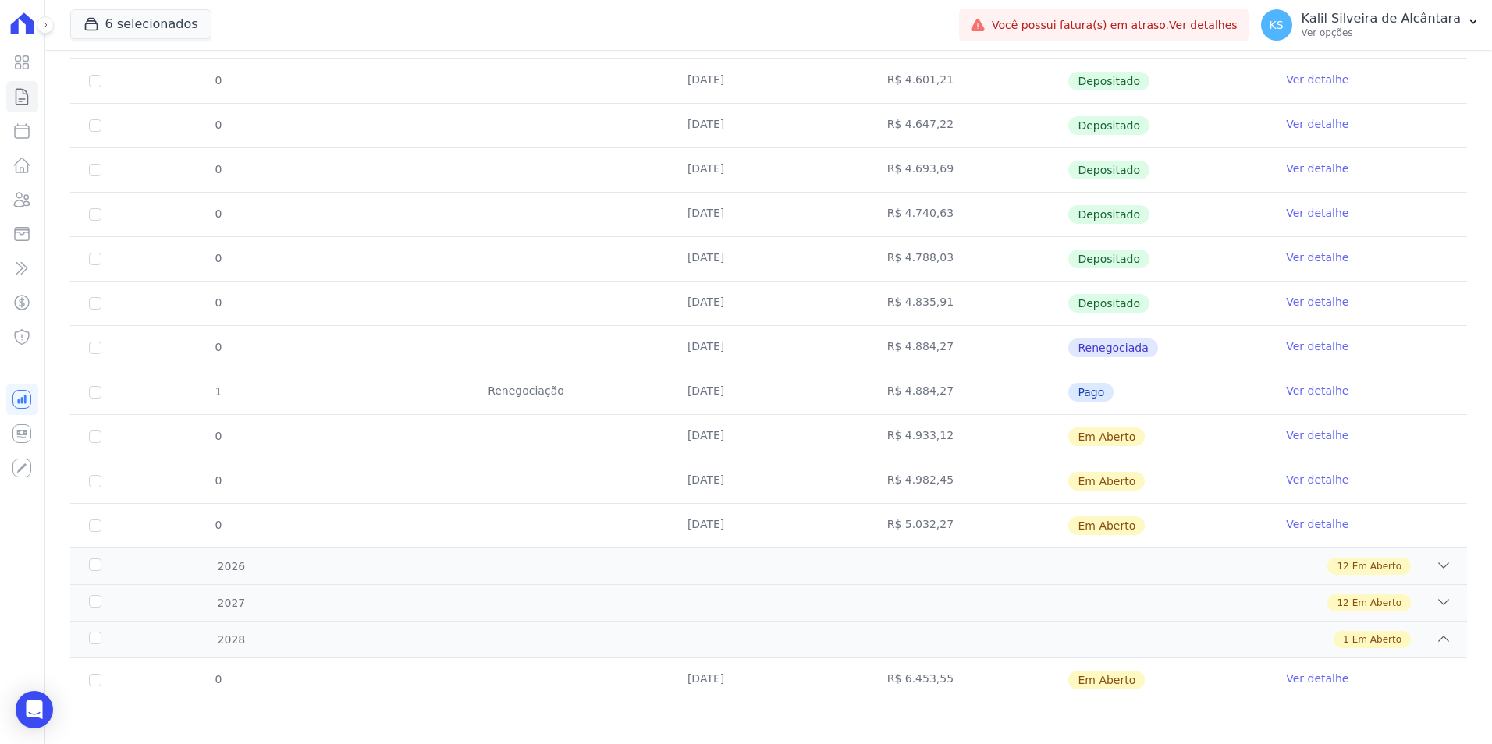
scroll to position [400, 0]
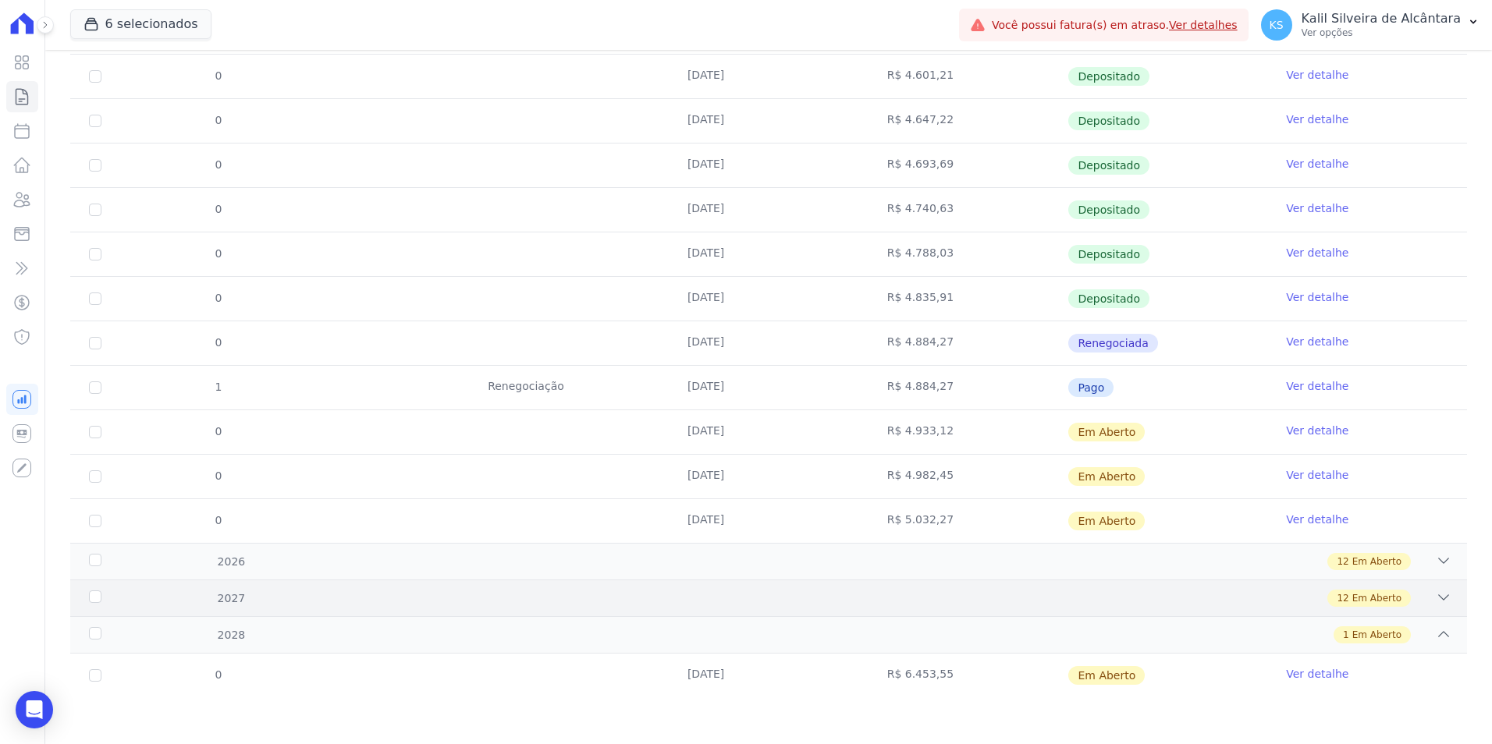
click at [480, 609] on div "2027 12 Em Aberto" at bounding box center [768, 598] width 1396 height 37
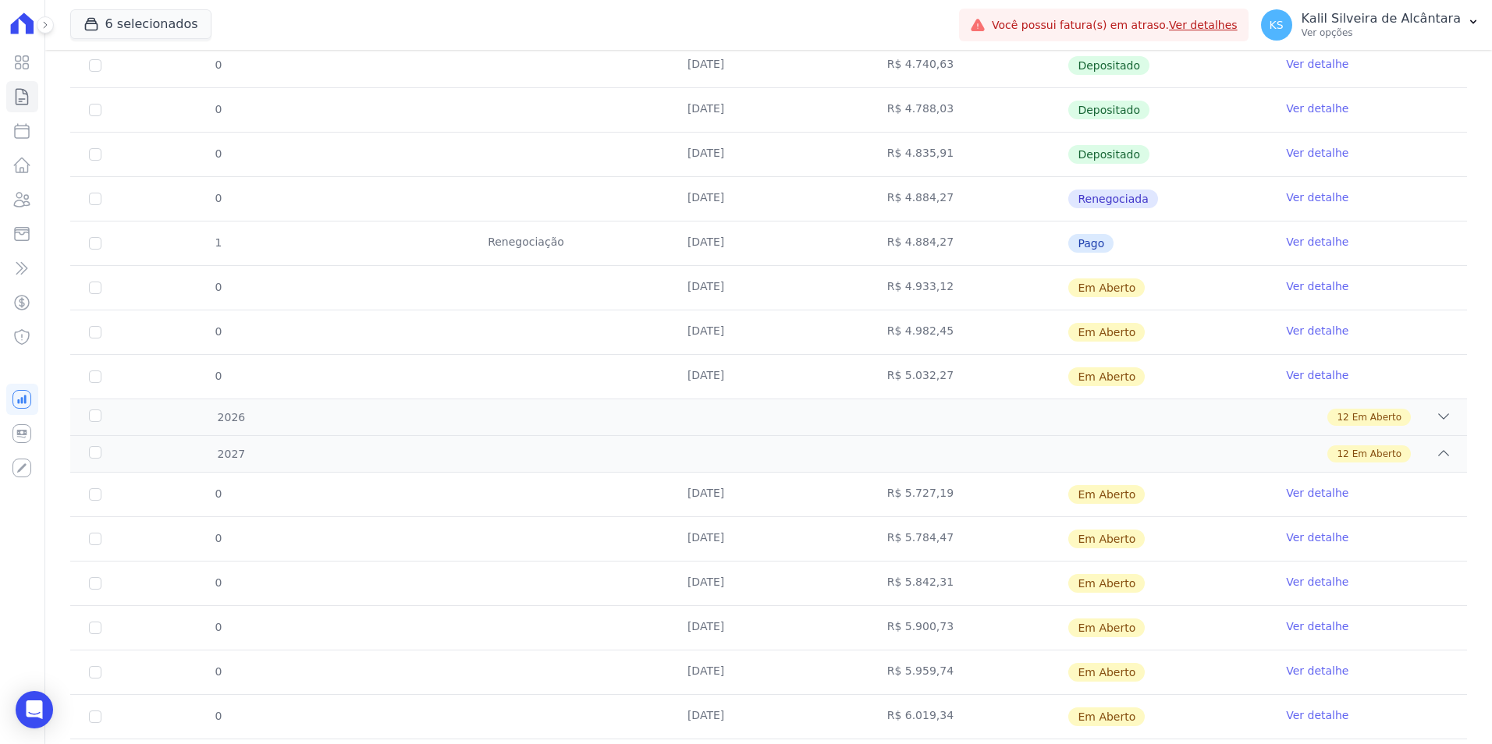
scroll to position [544, 0]
click at [1285, 467] on div "2024 11 Depositado 1 Parcela Normal 01/03/2024 R$ 5.000,00 Depositado Ver detal…" at bounding box center [768, 418] width 1396 height 1339
drag, startPoint x: 1285, startPoint y: 467, endPoint x: 1254, endPoint y: 457, distance: 31.8
click at [1254, 457] on div "12 Em Aberto" at bounding box center [837, 454] width 1228 height 17
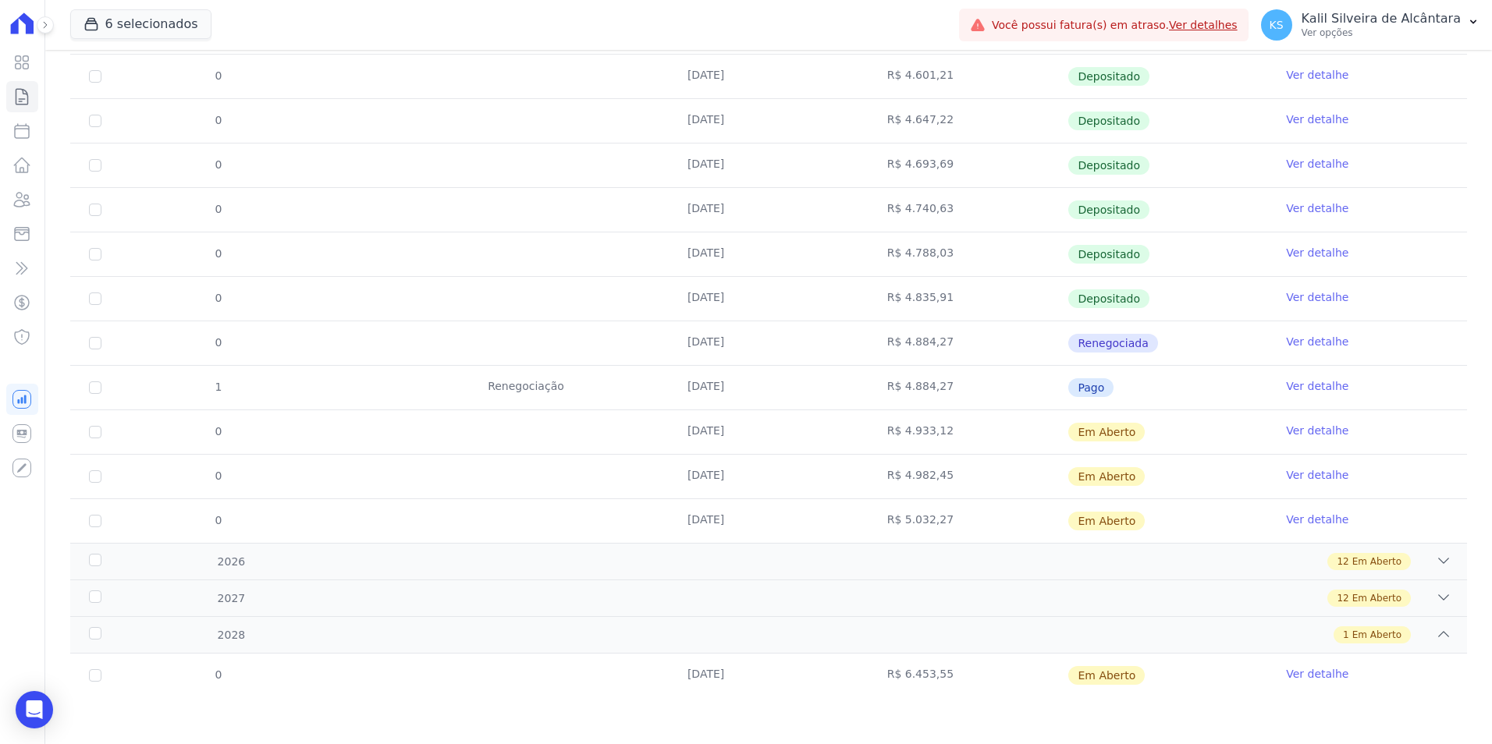
scroll to position [400, 0]
click at [1349, 677] on td "Ver detalhe" at bounding box center [1367, 676] width 200 height 44
click at [282, 641] on div "1 Em Aberto" at bounding box center [837, 634] width 1228 height 17
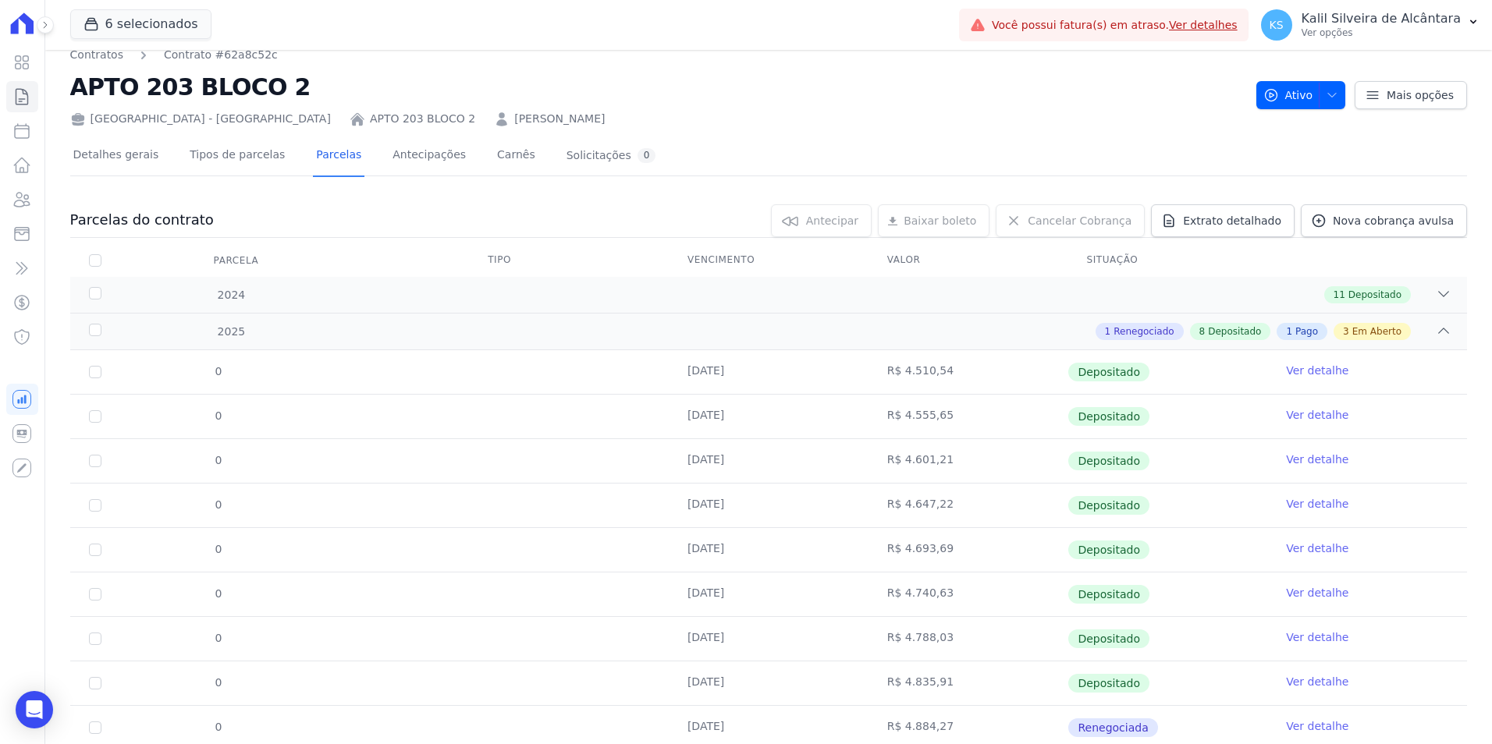
scroll to position [0, 0]
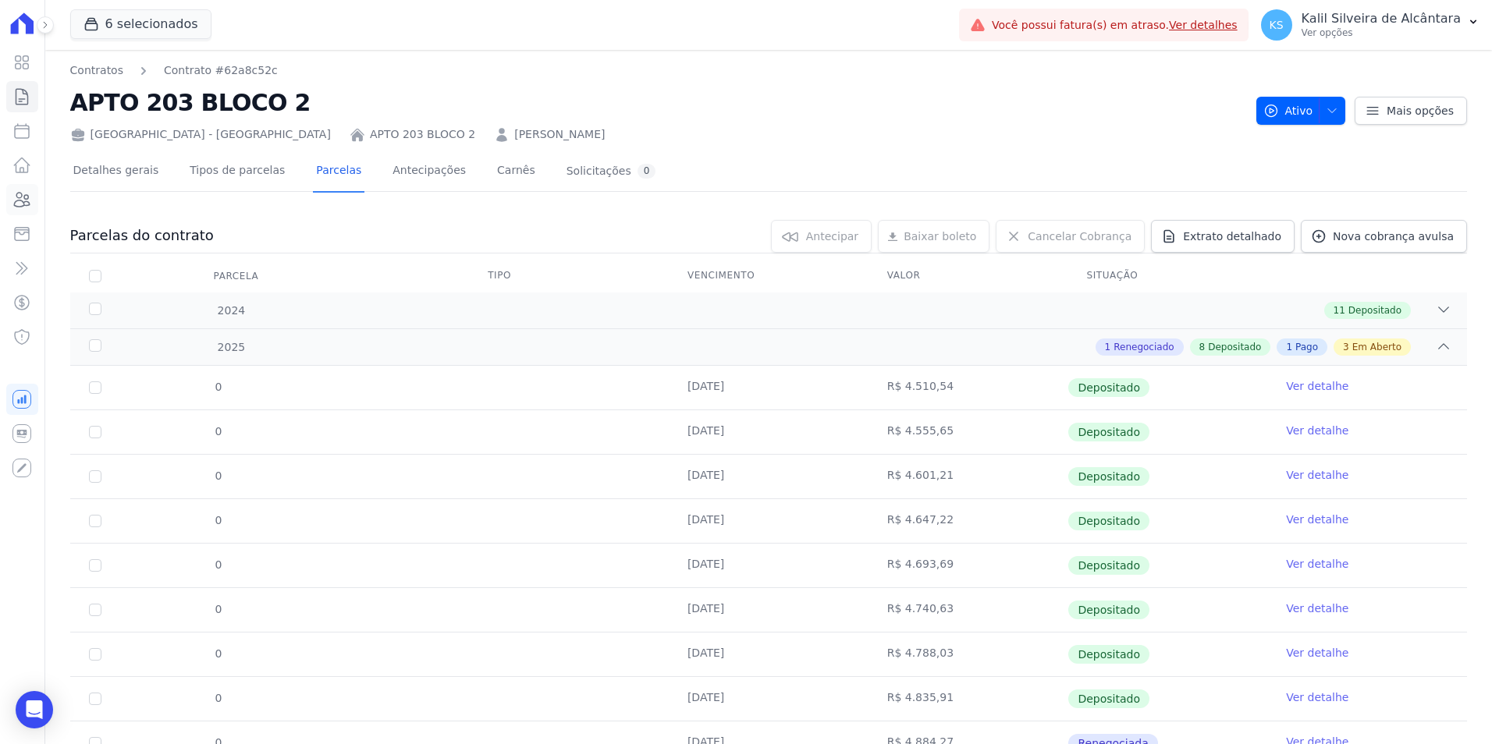
click at [27, 197] on icon at bounding box center [21, 199] width 19 height 19
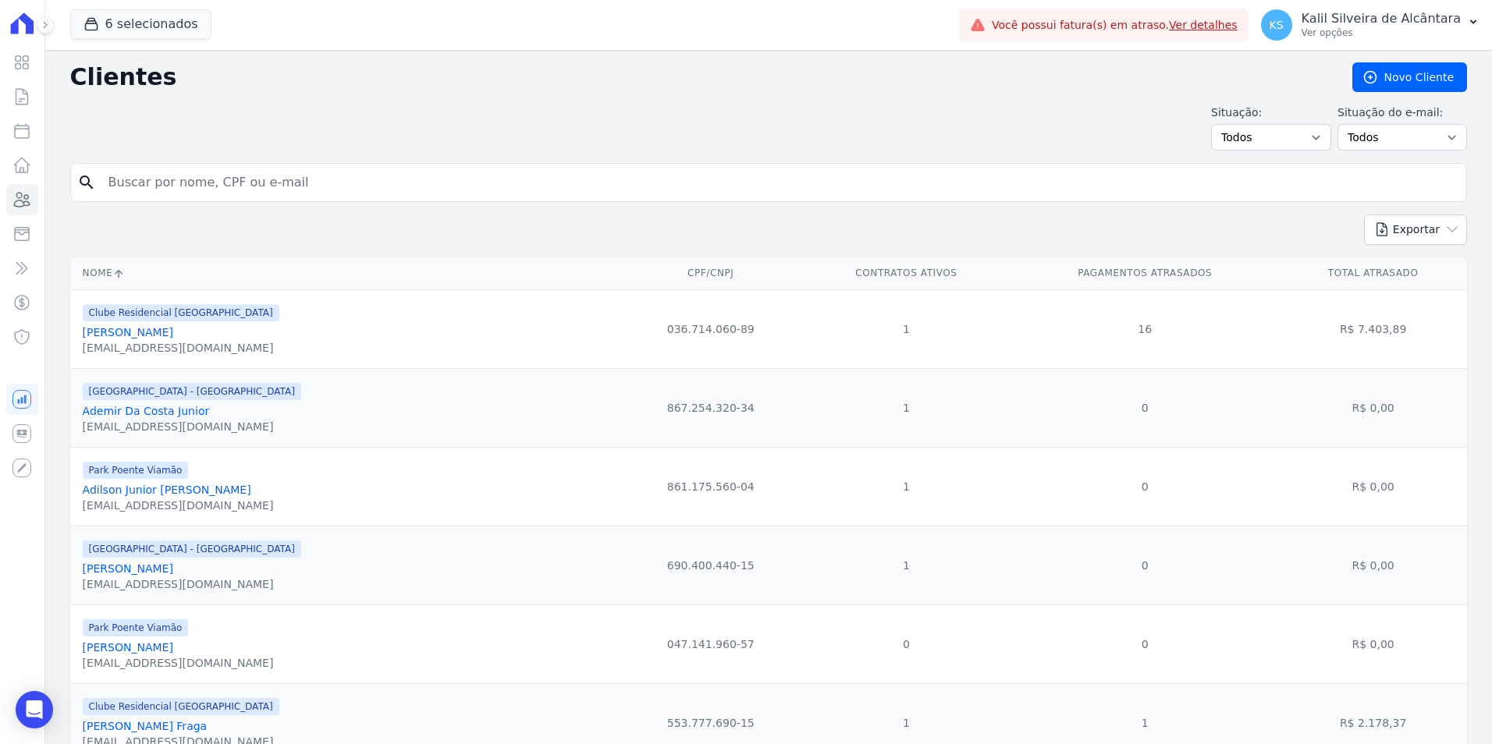
click at [308, 204] on form "search" at bounding box center [768, 188] width 1396 height 51
click at [307, 193] on input "search" at bounding box center [779, 182] width 1361 height 31
type input "taissa de ba"
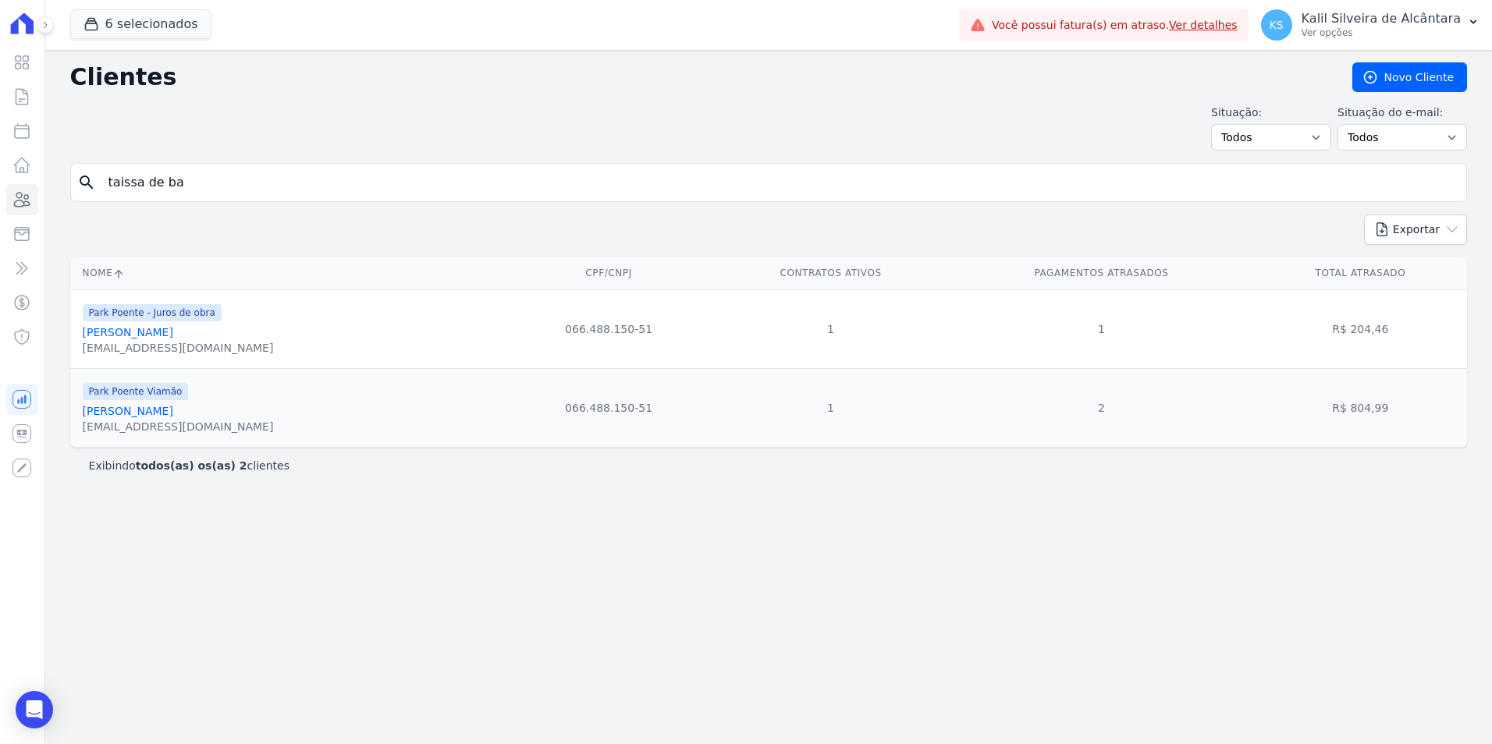
drag, startPoint x: 98, startPoint y: 189, endPoint x: 1, endPoint y: 200, distance: 98.1
click at [12, 200] on div "Visão Geral Contratos [GEOGRAPHIC_DATA] Lotes Clientes Minha Carteira Transferê…" at bounding box center [746, 372] width 1492 height 744
type input "michele ca"
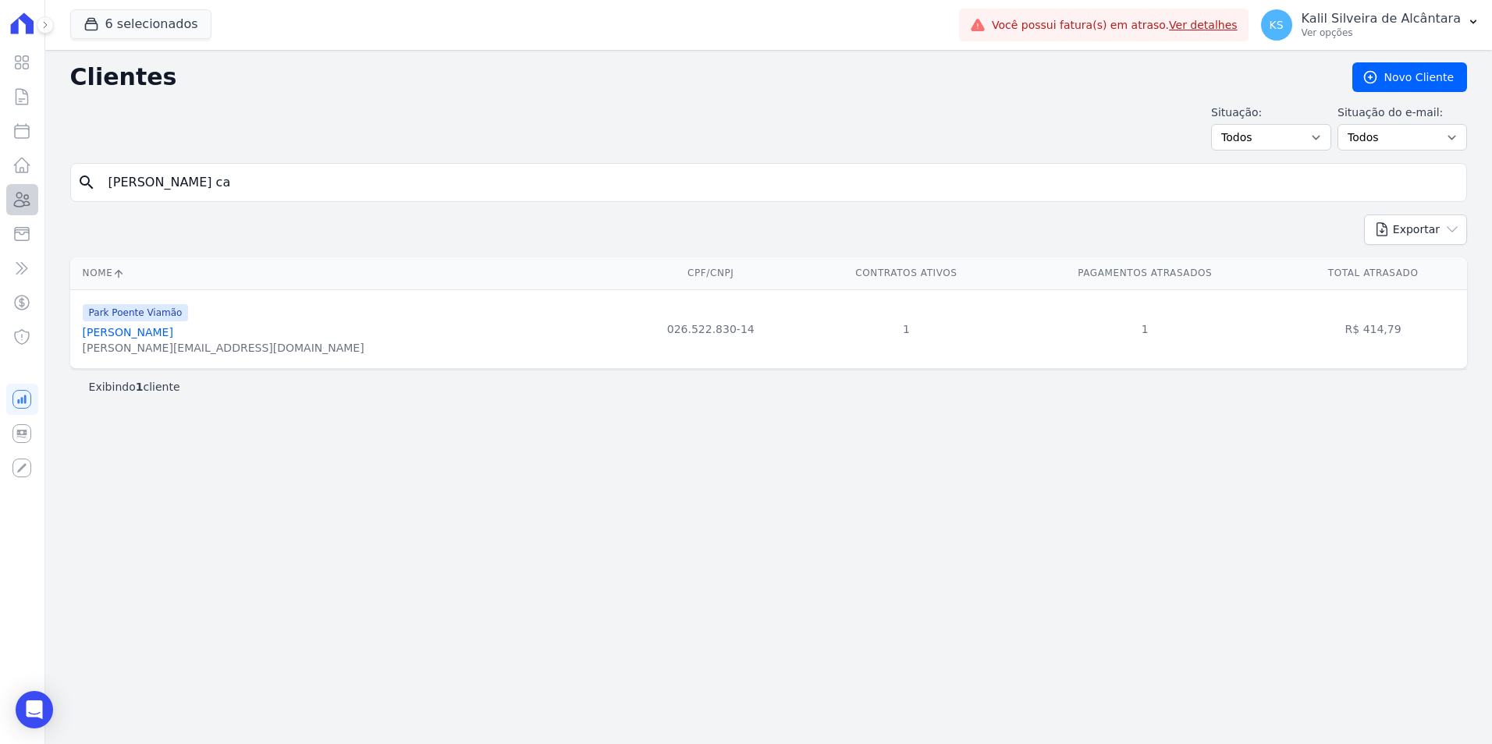
drag, startPoint x: 81, startPoint y: 199, endPoint x: 9, endPoint y: 200, distance: 71.8
click at [53, 200] on div "Clientes Novo Cliente Situação: Todos Adimplentes Inadimplentes Situação do e-m…" at bounding box center [768, 397] width 1446 height 694
type input "miguel jura"
click at [173, 333] on link "Miguel Jurandir Da Silva Junior" at bounding box center [128, 332] width 90 height 12
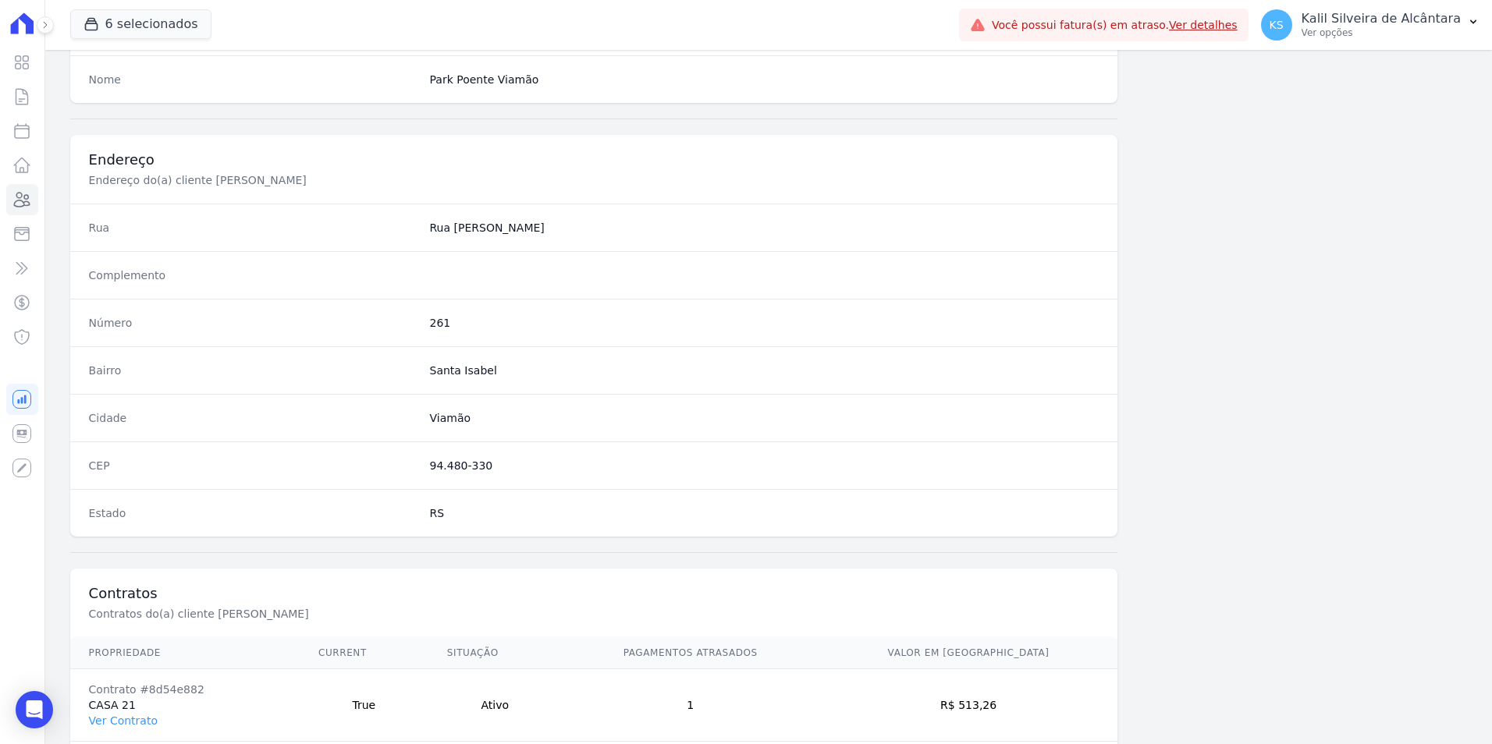
scroll to position [715, 0]
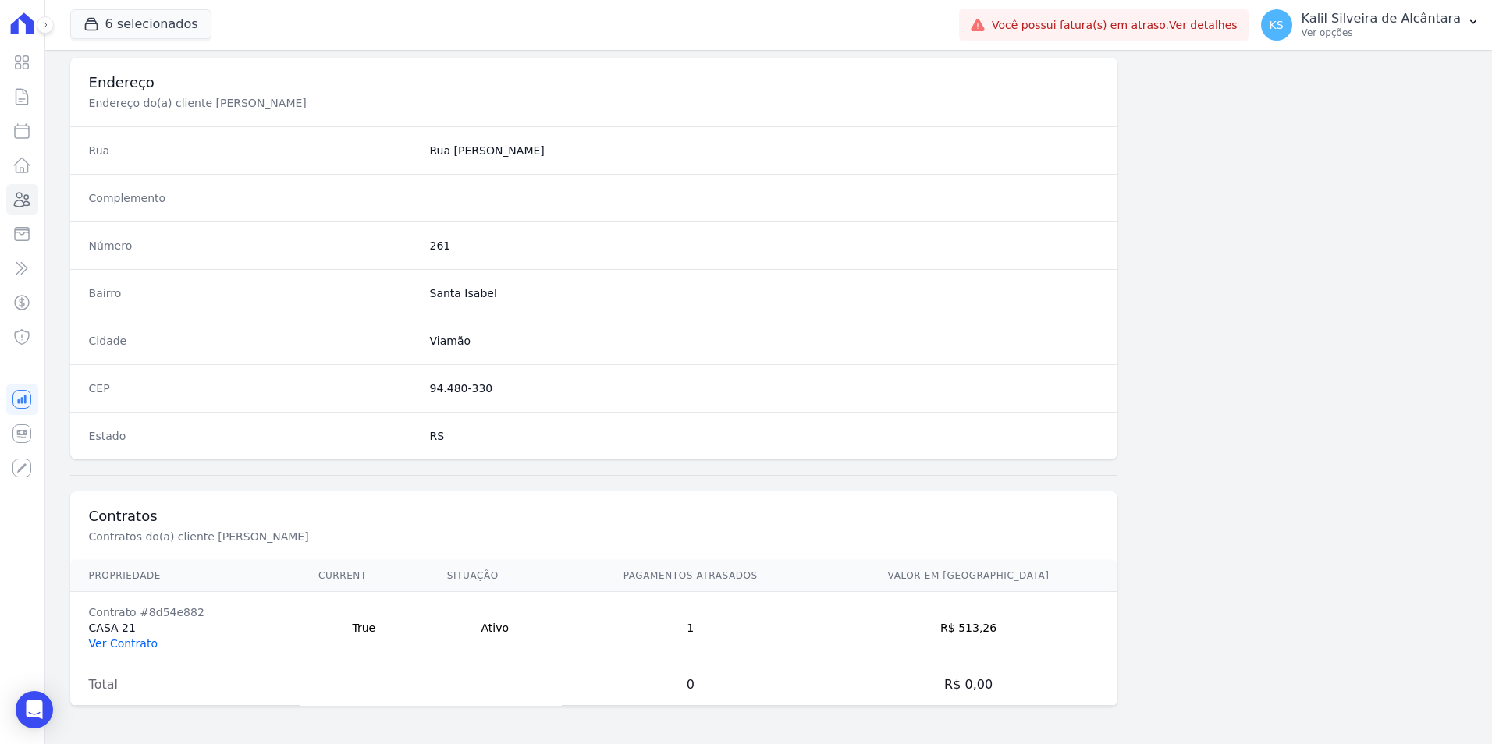
click at [138, 637] on link "Ver Contrato" at bounding box center [123, 643] width 69 height 12
click at [113, 643] on link "Ver Contrato" at bounding box center [123, 643] width 69 height 12
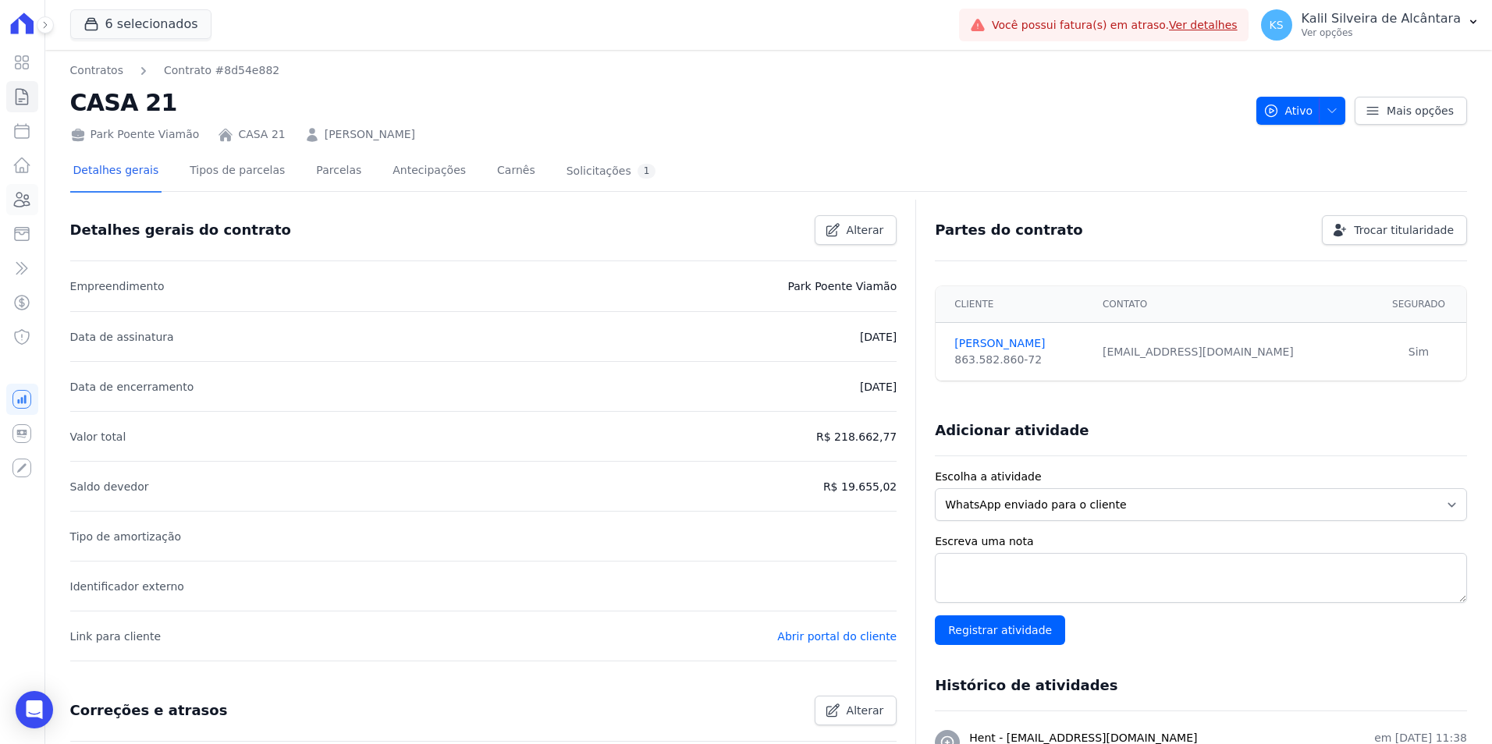
click at [32, 199] on link "Clientes" at bounding box center [22, 199] width 32 height 31
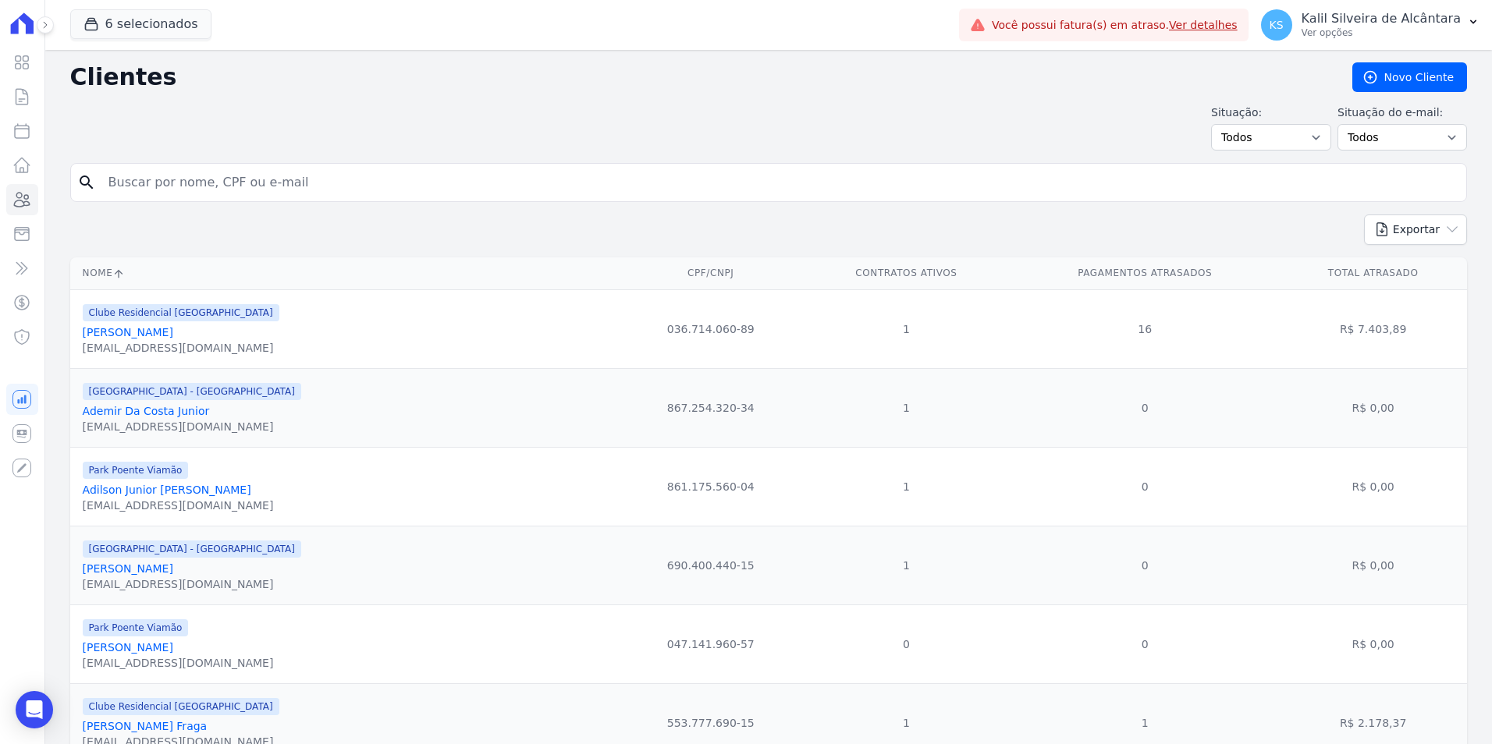
click at [312, 197] on input "search" at bounding box center [779, 182] width 1361 height 31
type input "nathalia da s"
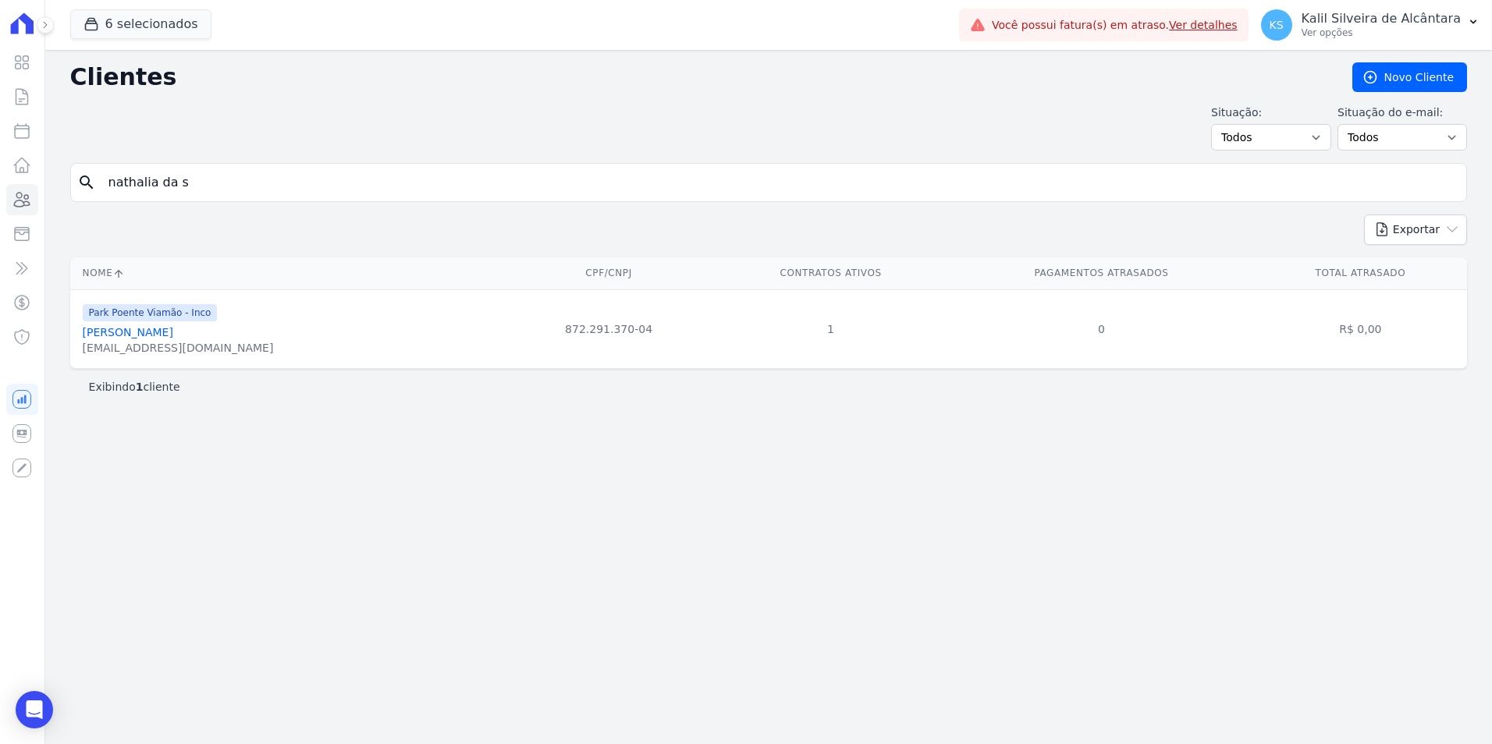
drag, startPoint x: 256, startPoint y: 186, endPoint x: 0, endPoint y: 212, distance: 257.3
click at [218, 197] on input "nathalia da s" at bounding box center [779, 182] width 1361 height 31
type input "n"
type input "patrick machado alme"
click at [184, 341] on div "patrickalmeida793@gmail.com" at bounding box center [178, 348] width 191 height 16
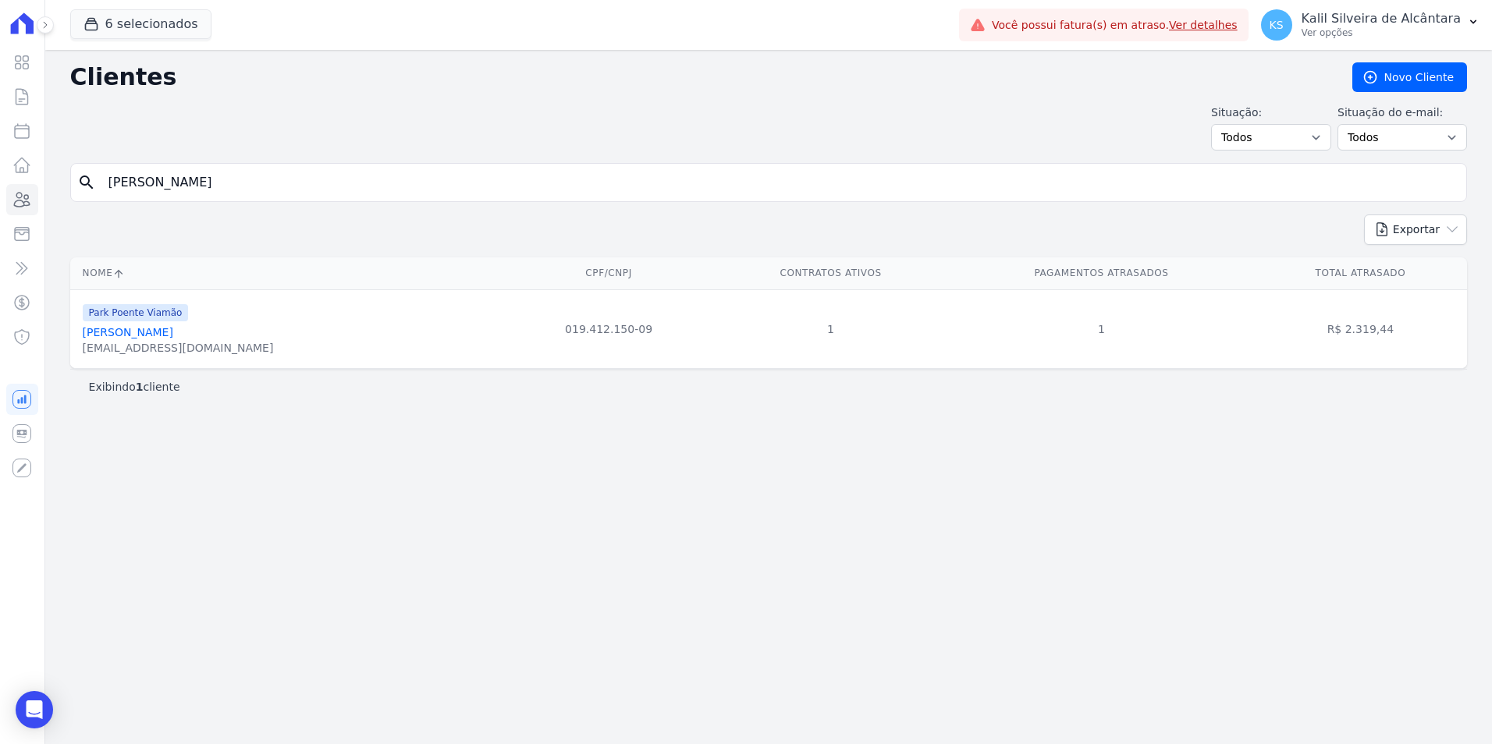
click at [173, 337] on link "Patrick Machado Almeida" at bounding box center [128, 332] width 90 height 12
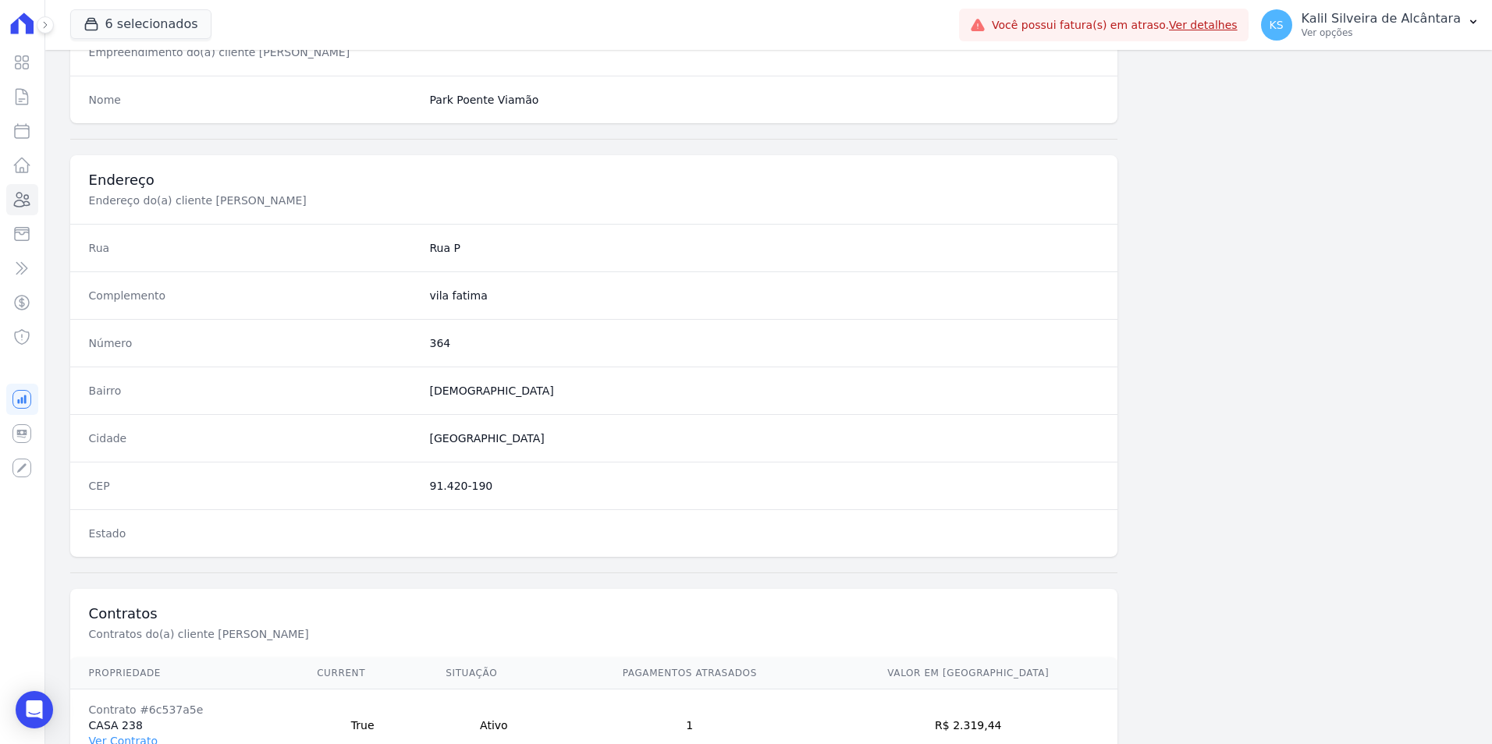
scroll to position [715, 0]
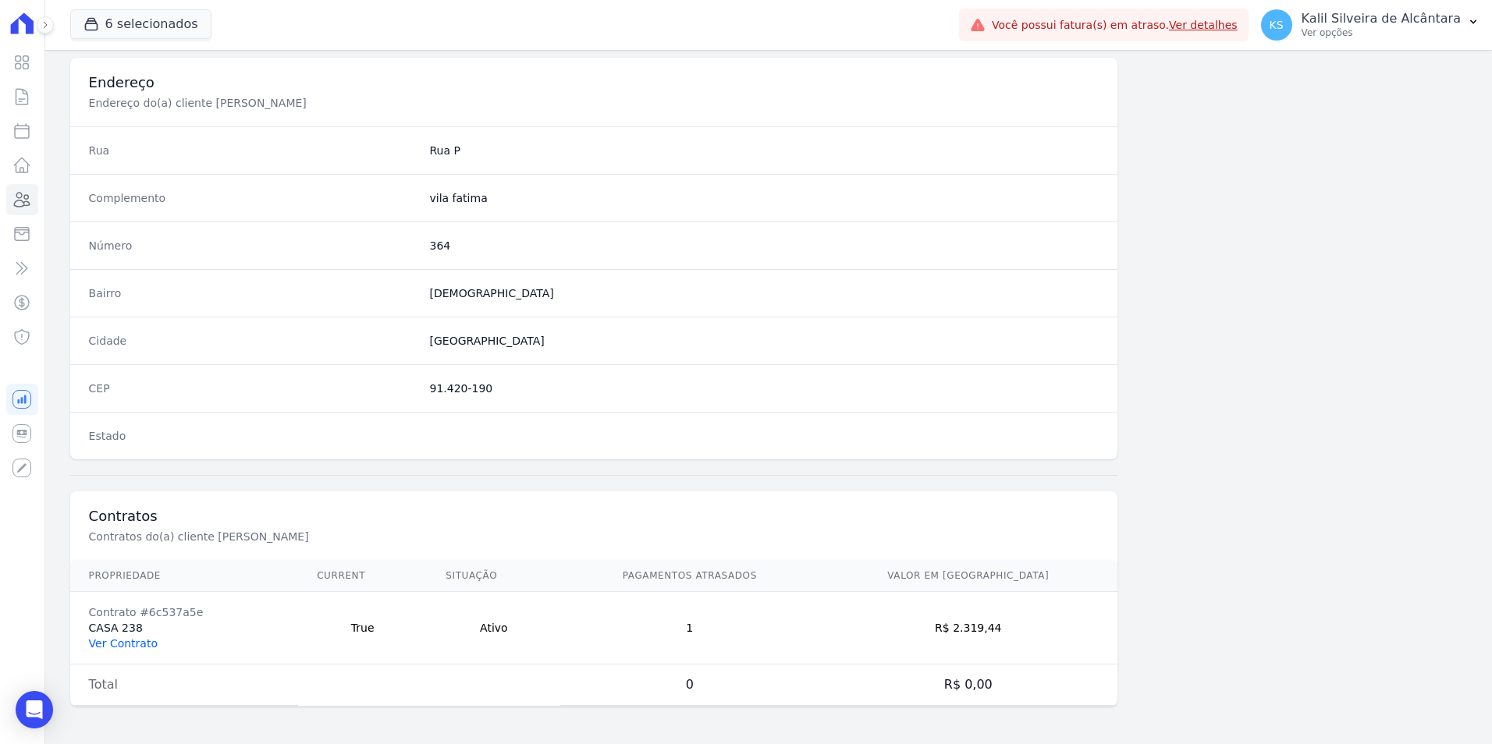
click at [119, 647] on link "Ver Contrato" at bounding box center [123, 643] width 69 height 12
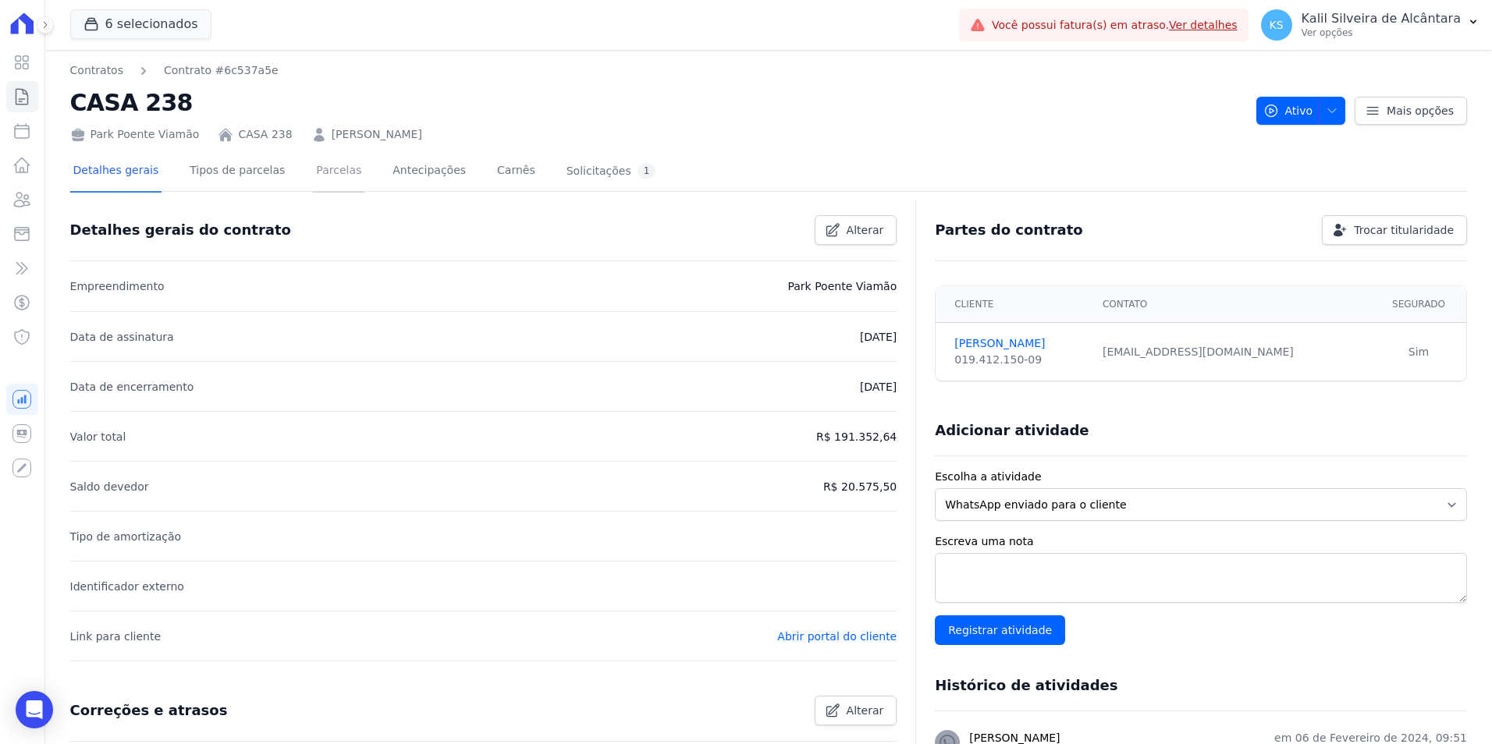
click at [318, 179] on link "Parcelas" at bounding box center [338, 171] width 51 height 41
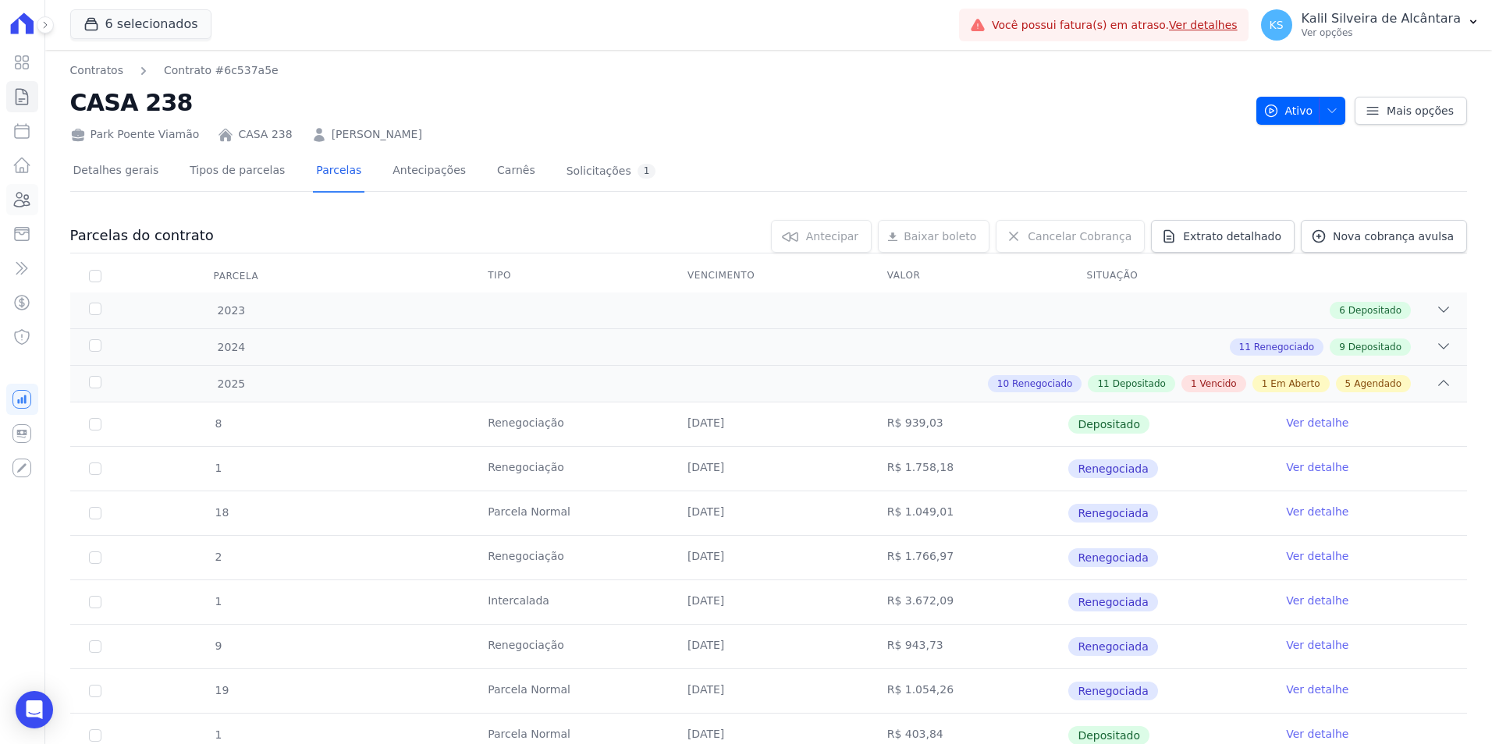
click at [25, 205] on icon at bounding box center [23, 200] width 16 height 14
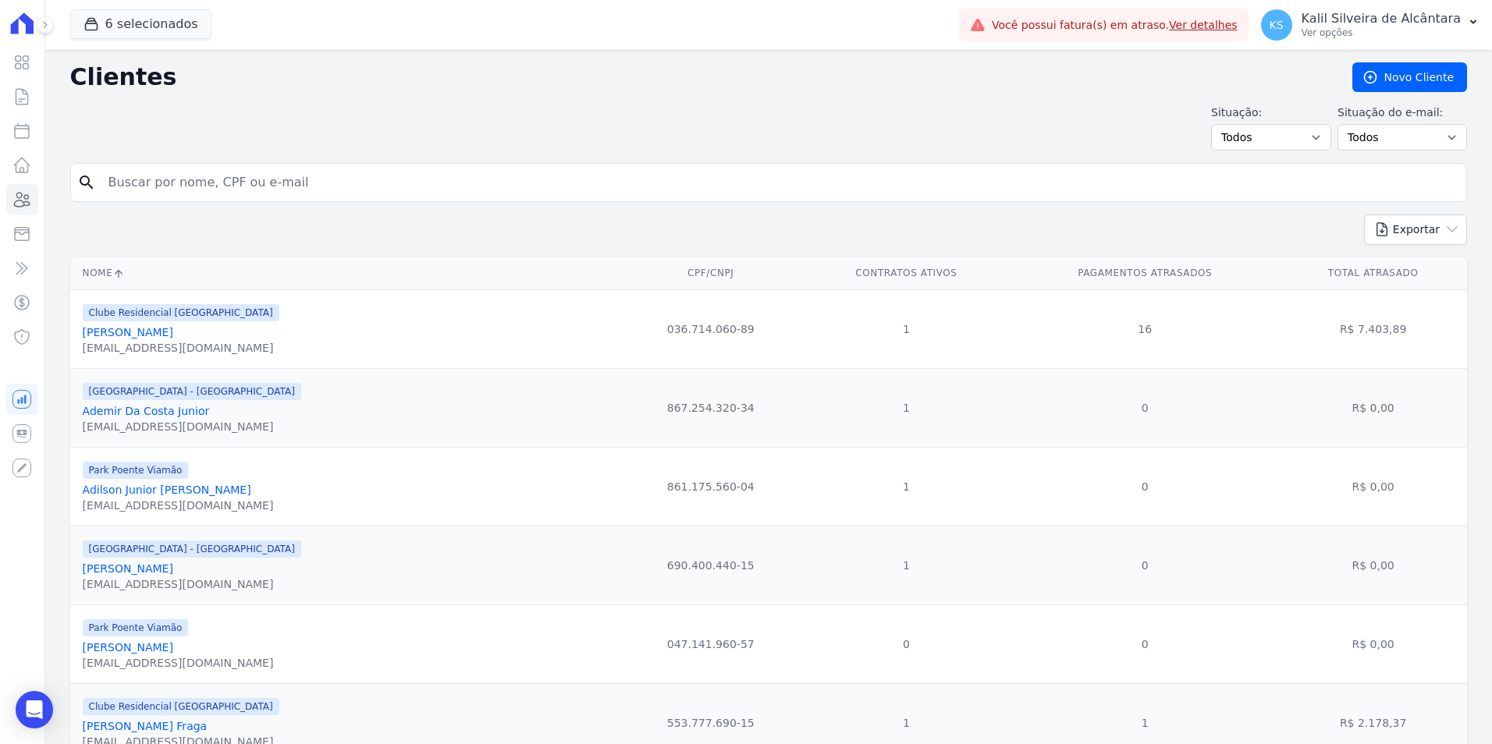
click at [446, 169] on input "search" at bounding box center [779, 182] width 1361 height 31
type input "roger santos per"
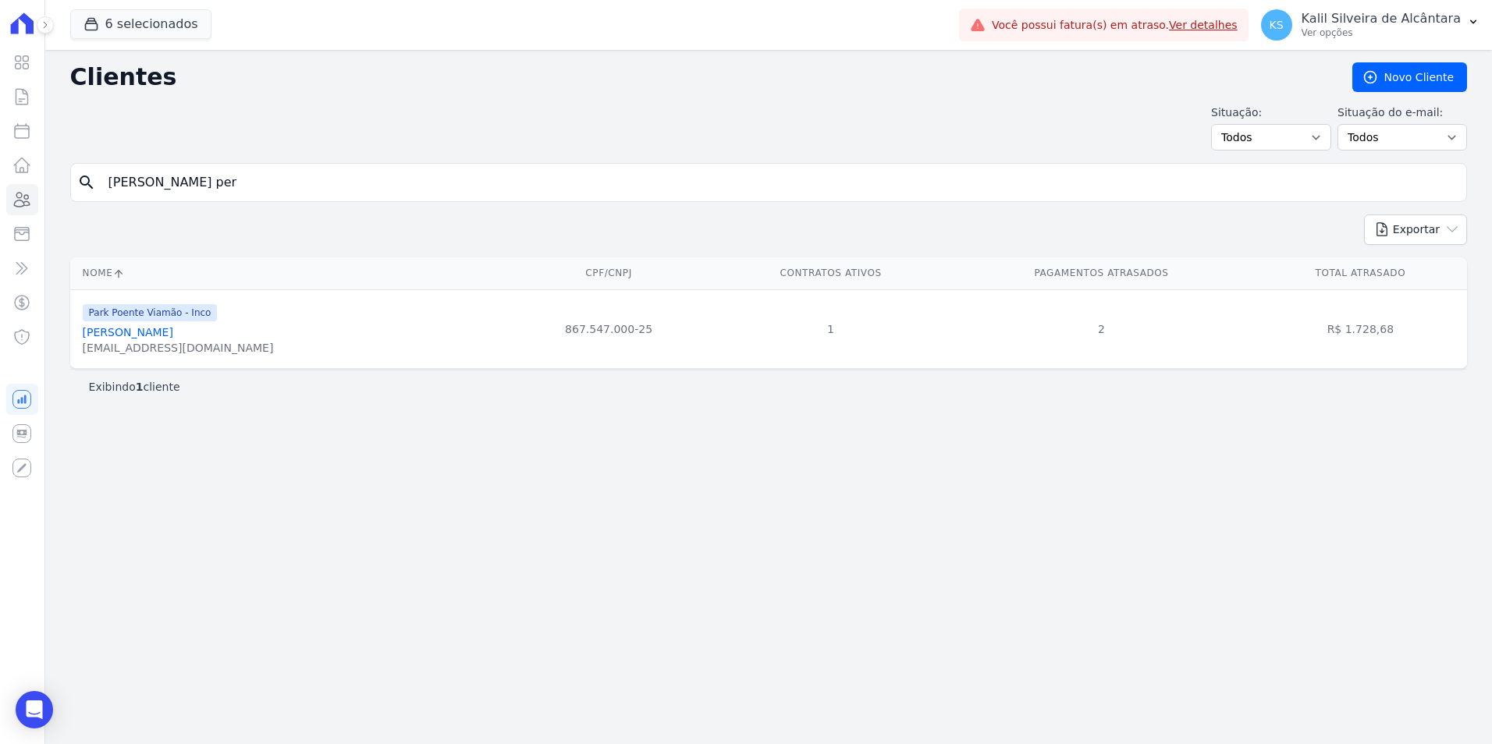
click at [130, 335] on link "Roger Santos Pereira" at bounding box center [128, 332] width 90 height 12
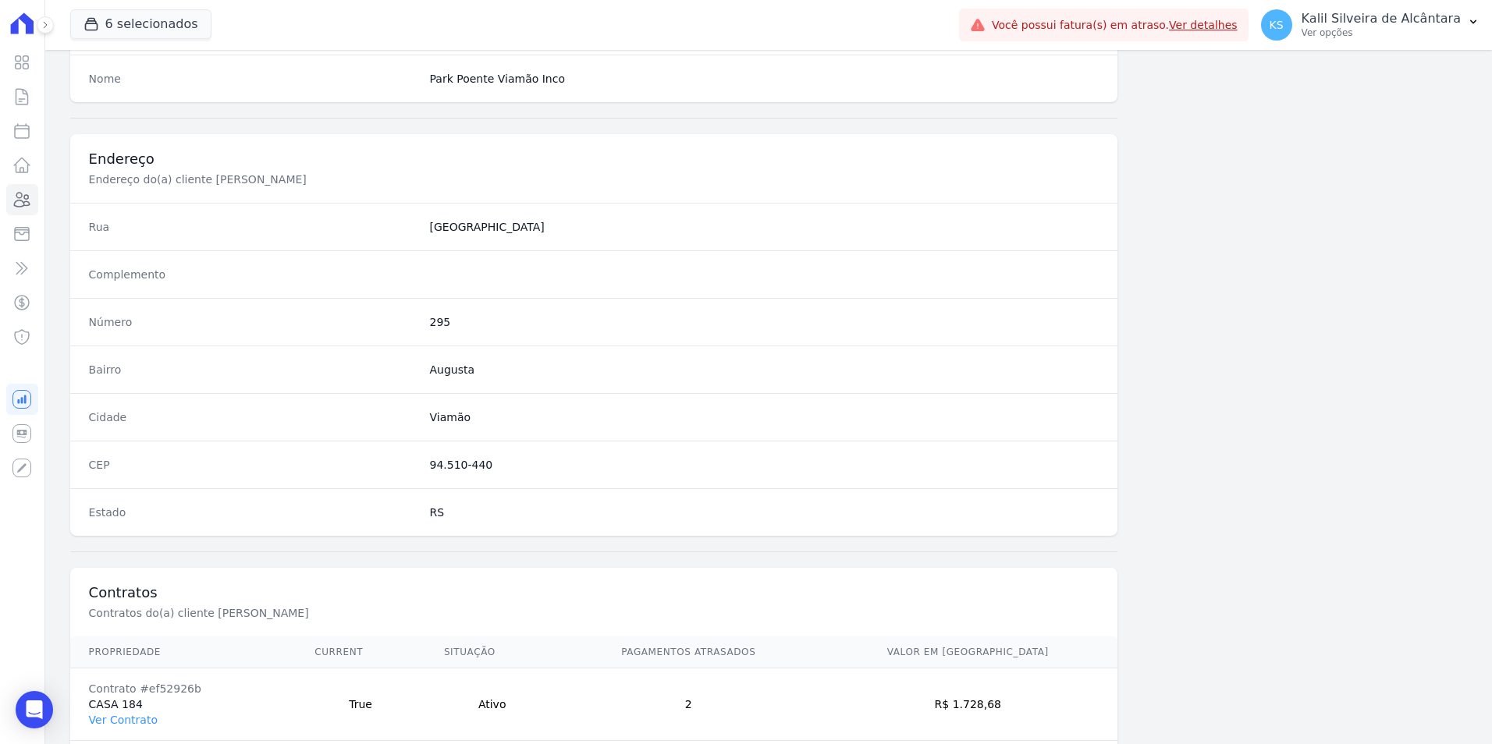
scroll to position [715, 0]
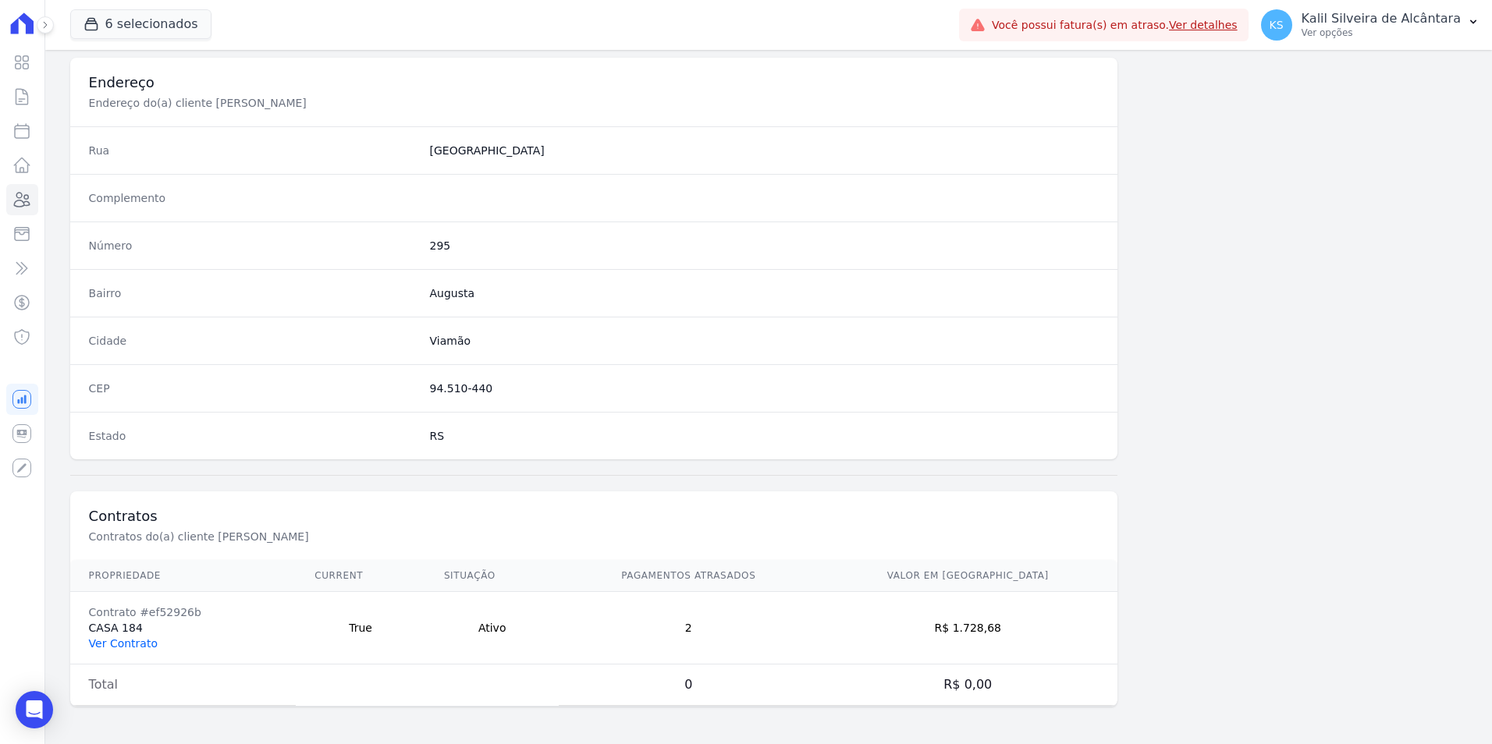
click at [116, 646] on link "Ver Contrato" at bounding box center [123, 643] width 69 height 12
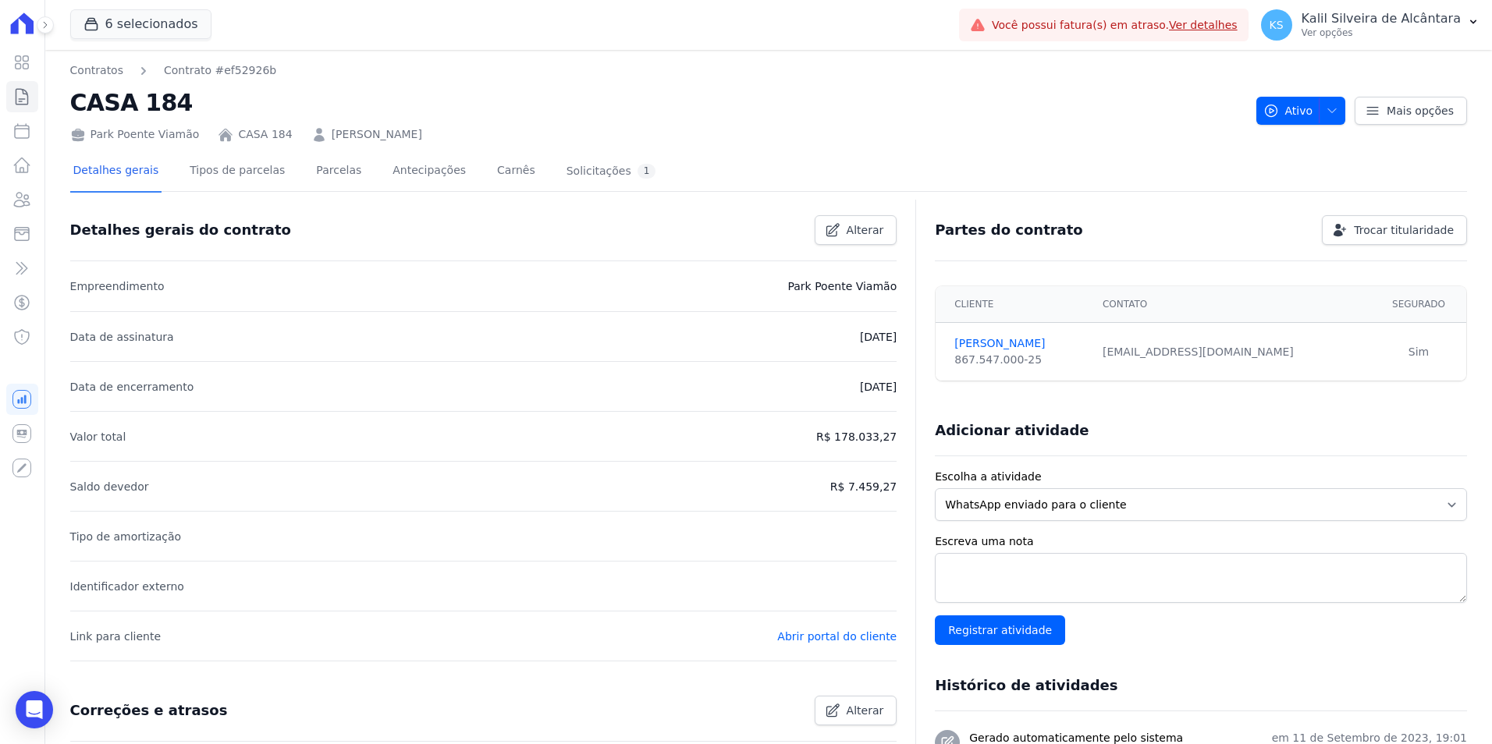
click at [343, 168] on div "Detalhes gerais Tipos de parcelas Parcelas Antecipações Carnês Solicitações 1" at bounding box center [364, 171] width 589 height 41
click at [329, 177] on link "Parcelas" at bounding box center [338, 171] width 51 height 41
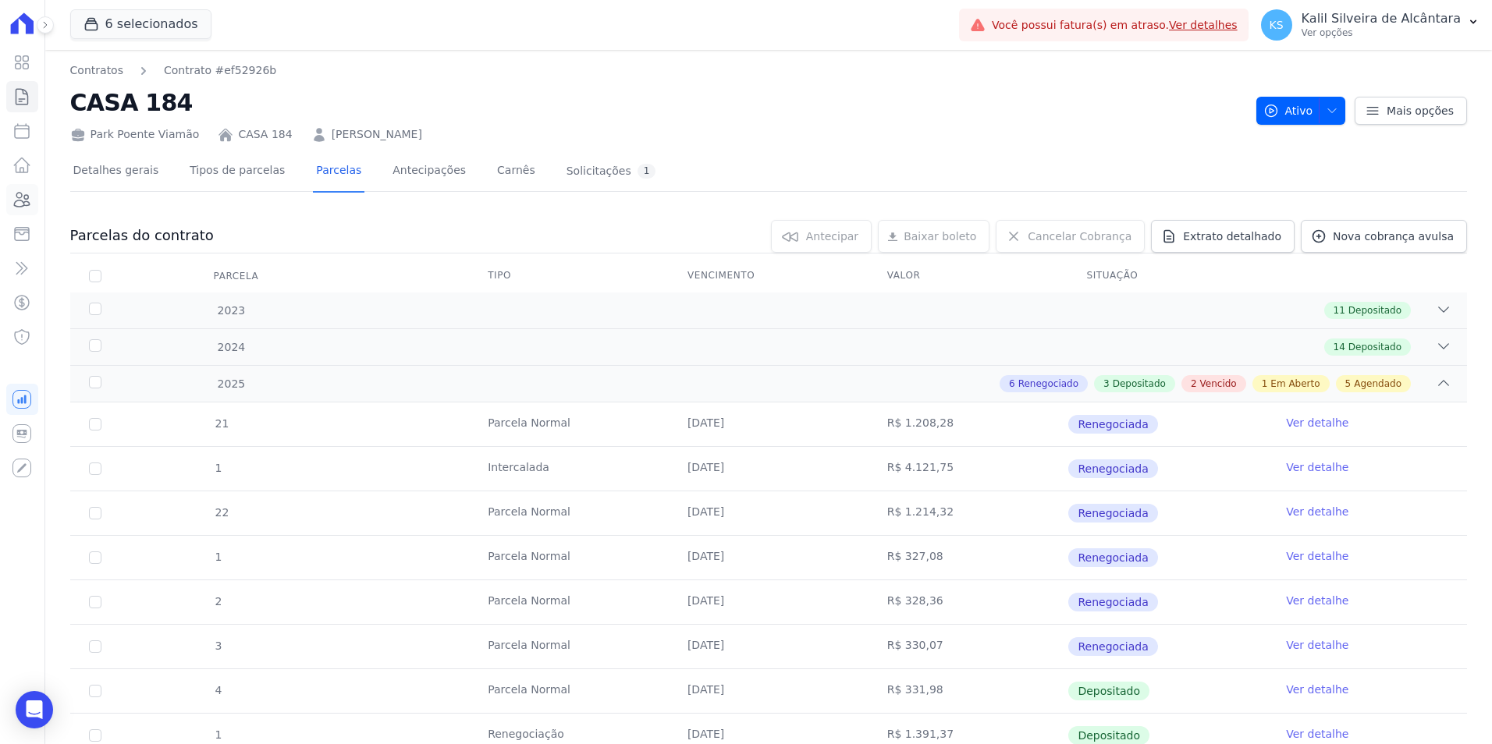
click at [25, 210] on link "Clientes" at bounding box center [22, 199] width 32 height 31
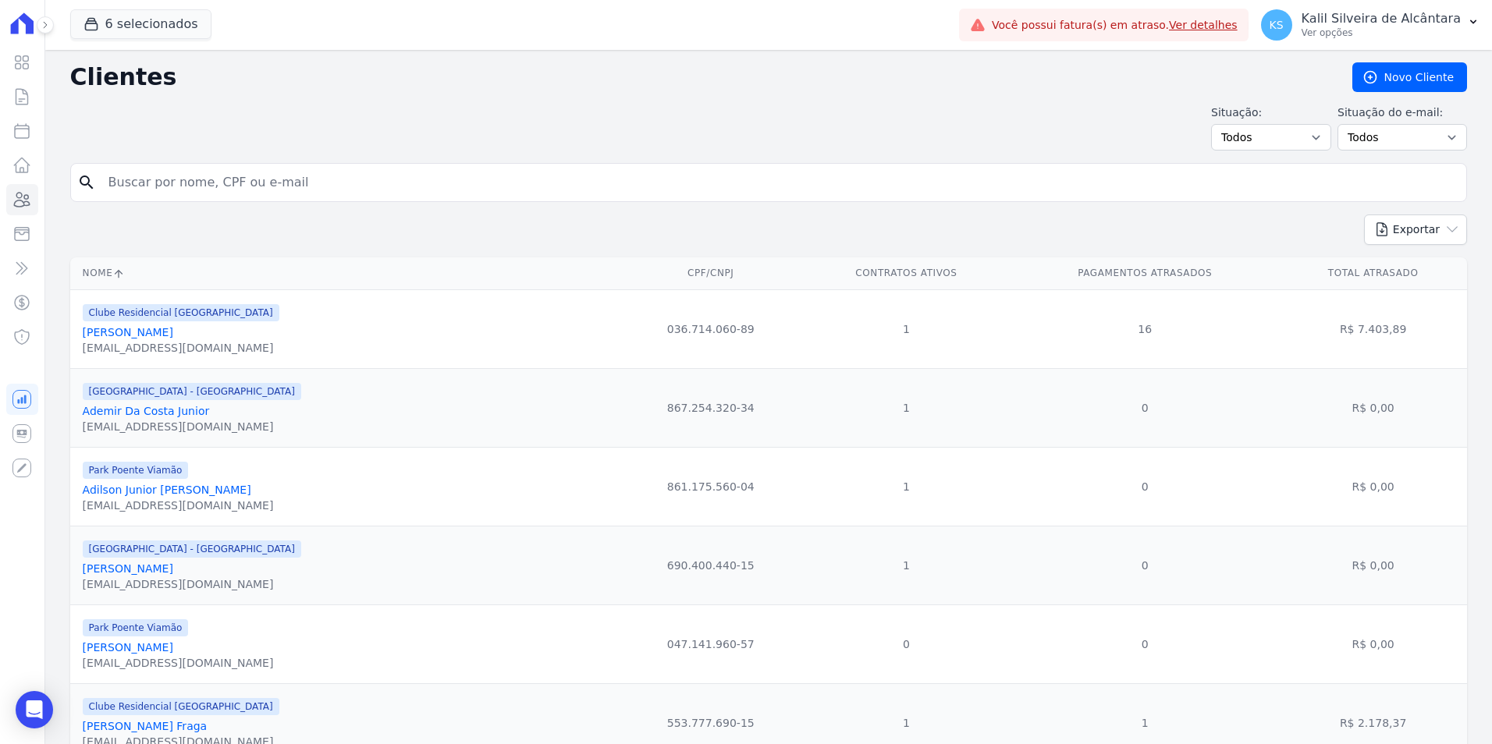
click at [224, 179] on input "search" at bounding box center [779, 182] width 1361 height 31
type input "franciele ol"
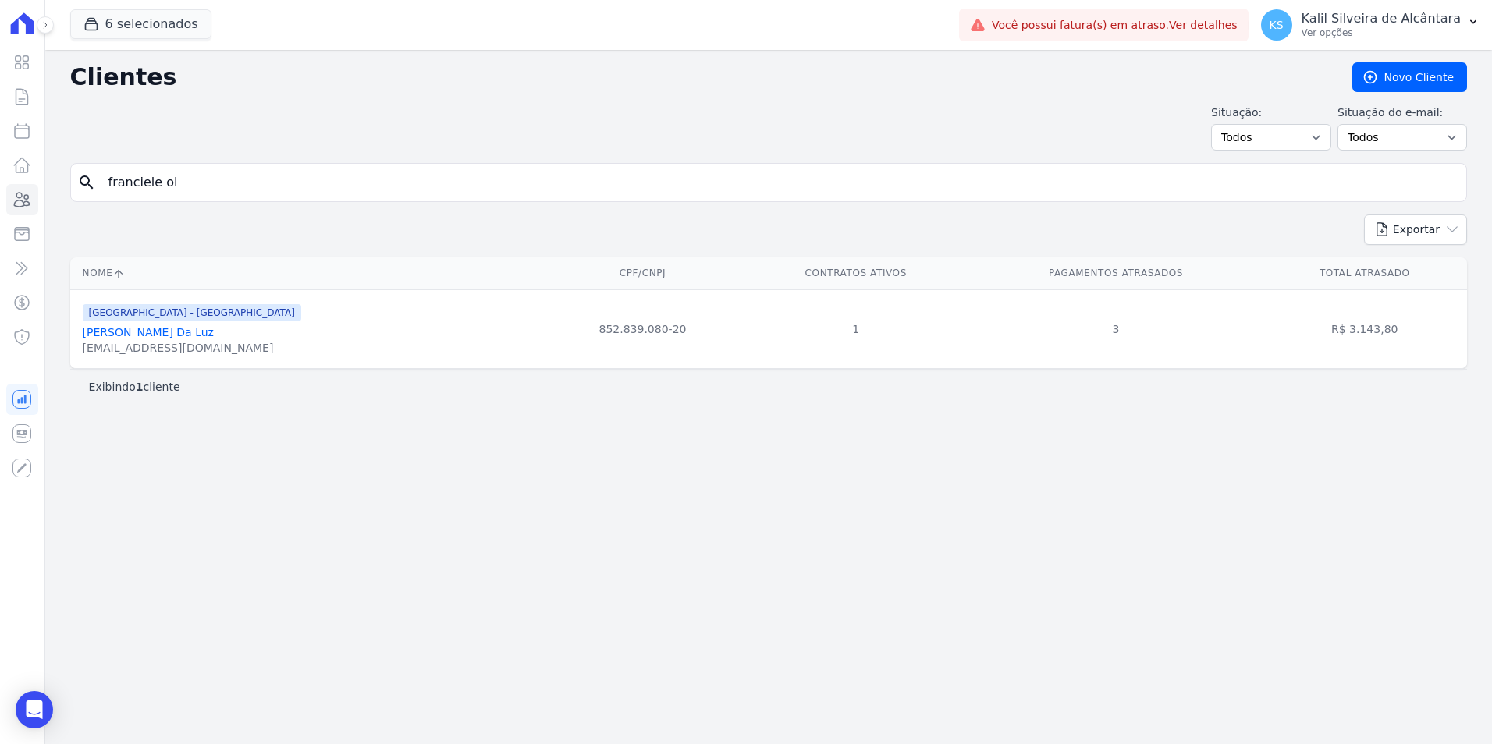
click at [216, 168] on input "franciele ol" at bounding box center [779, 182] width 1361 height 31
click at [186, 333] on link "Franciele Oliveira Da Luz" at bounding box center [148, 332] width 131 height 12
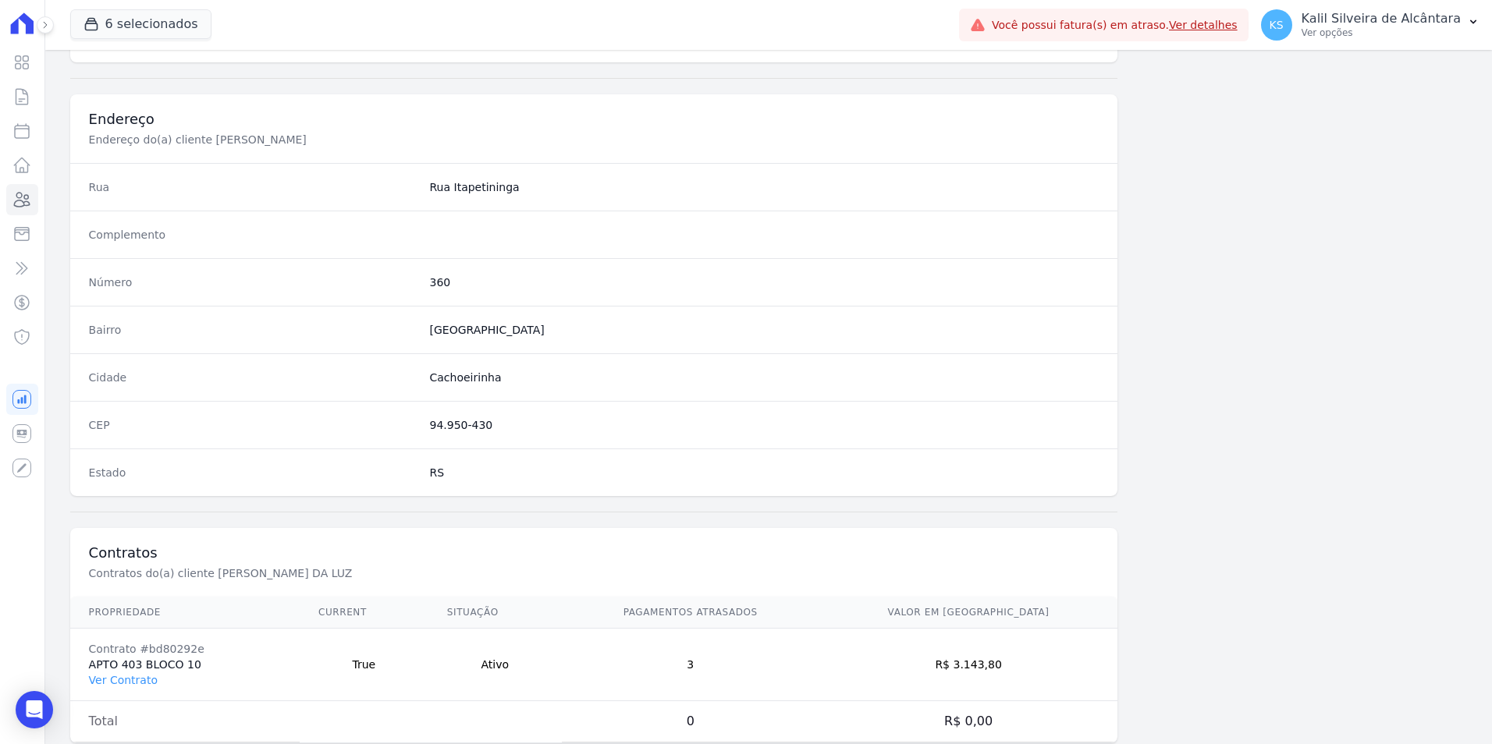
scroll to position [715, 0]
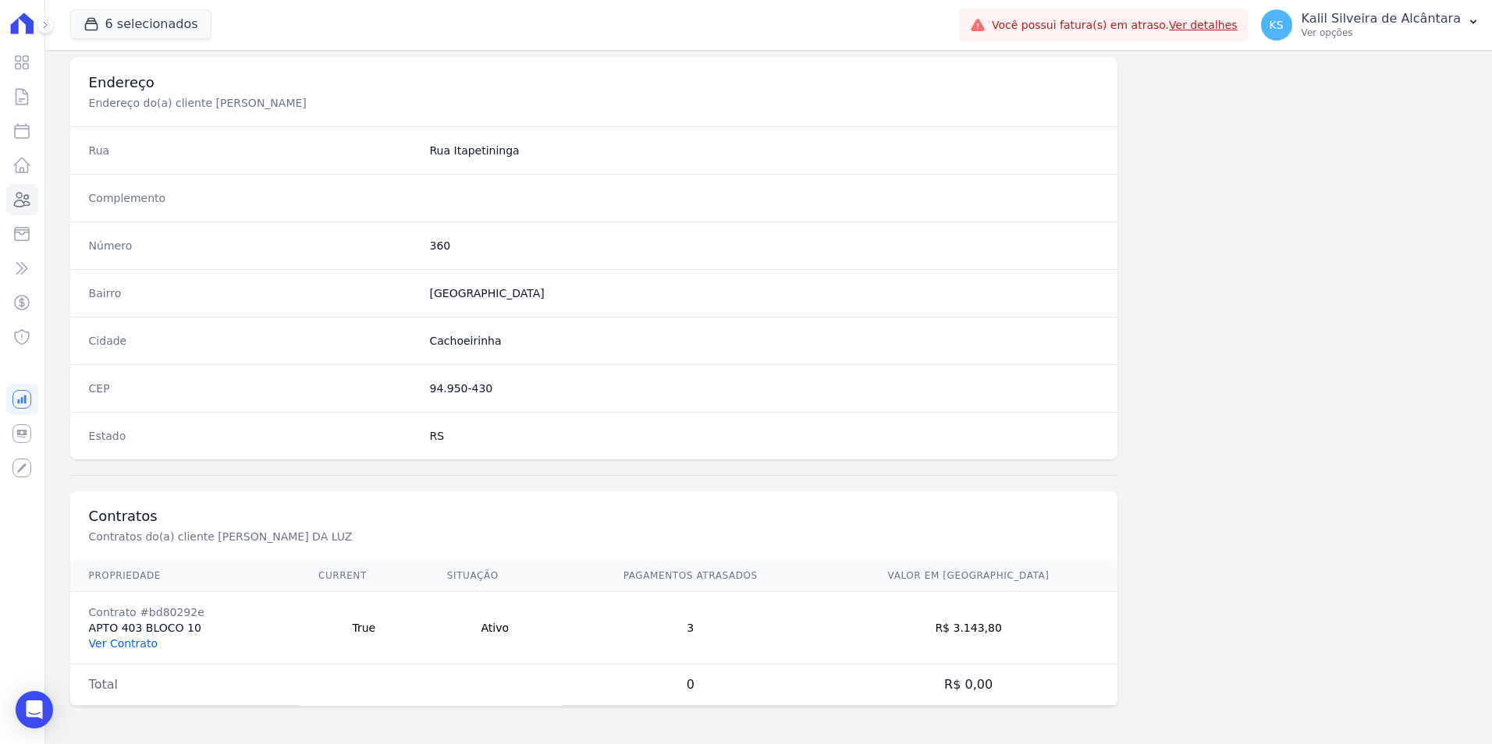
click at [130, 647] on link "Ver Contrato" at bounding box center [123, 643] width 69 height 12
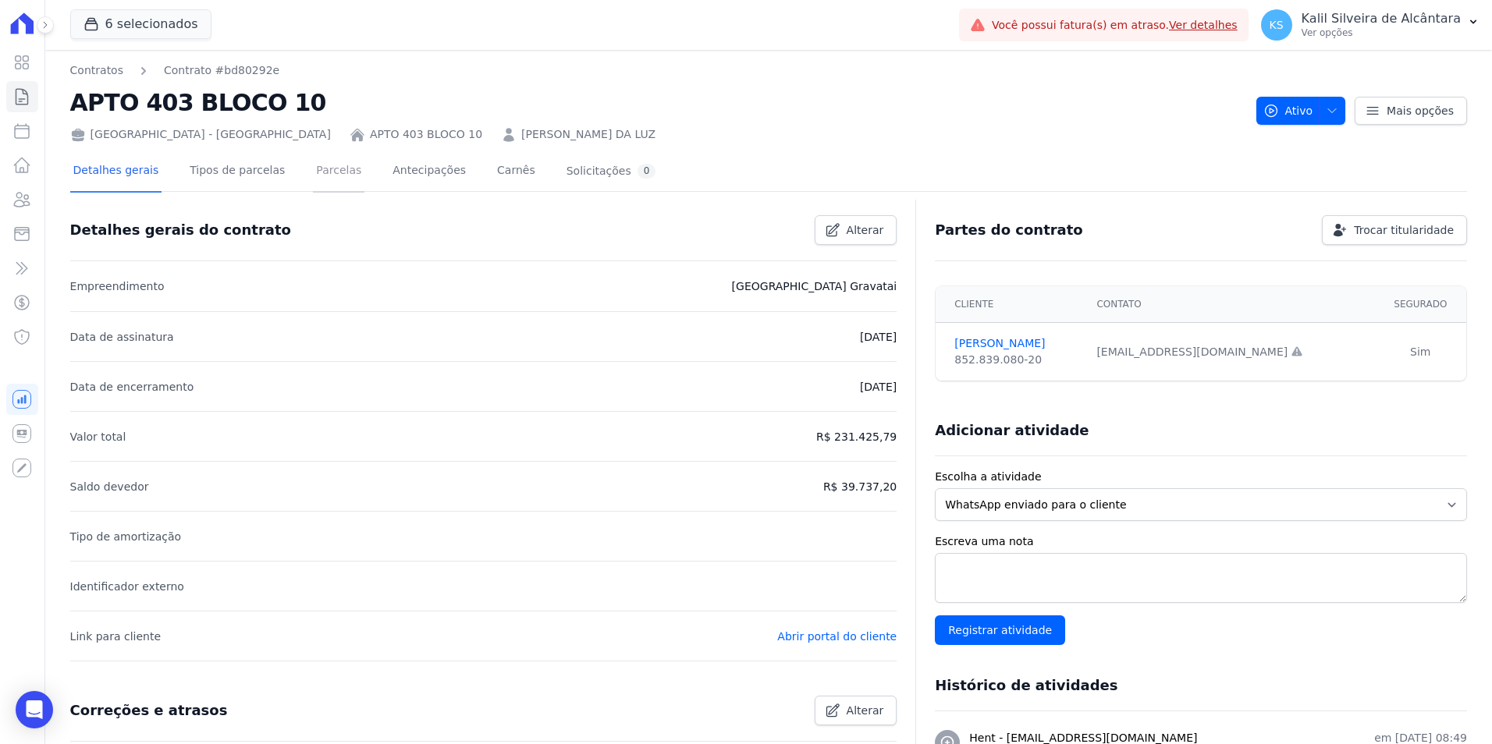
click at [313, 163] on link "Parcelas" at bounding box center [338, 171] width 51 height 41
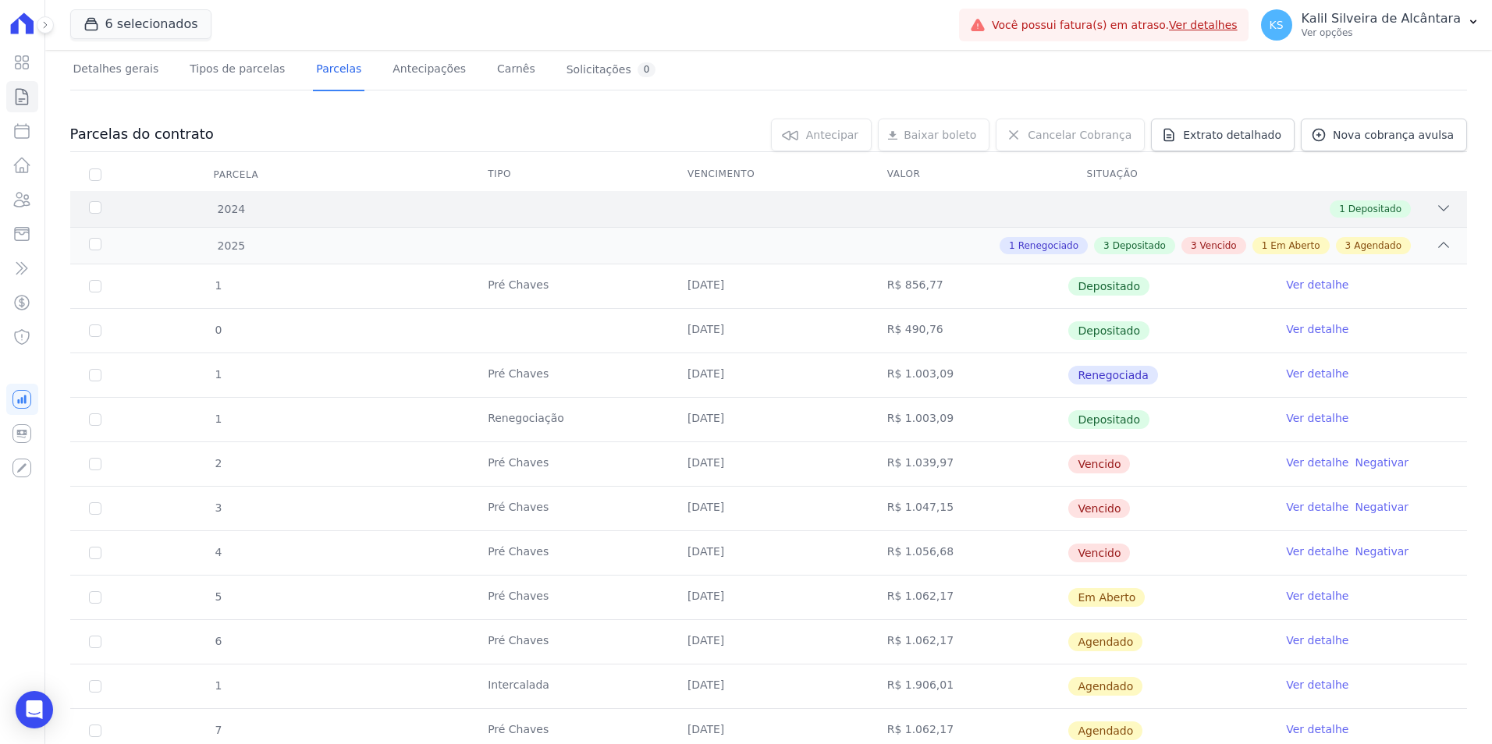
scroll to position [303, 0]
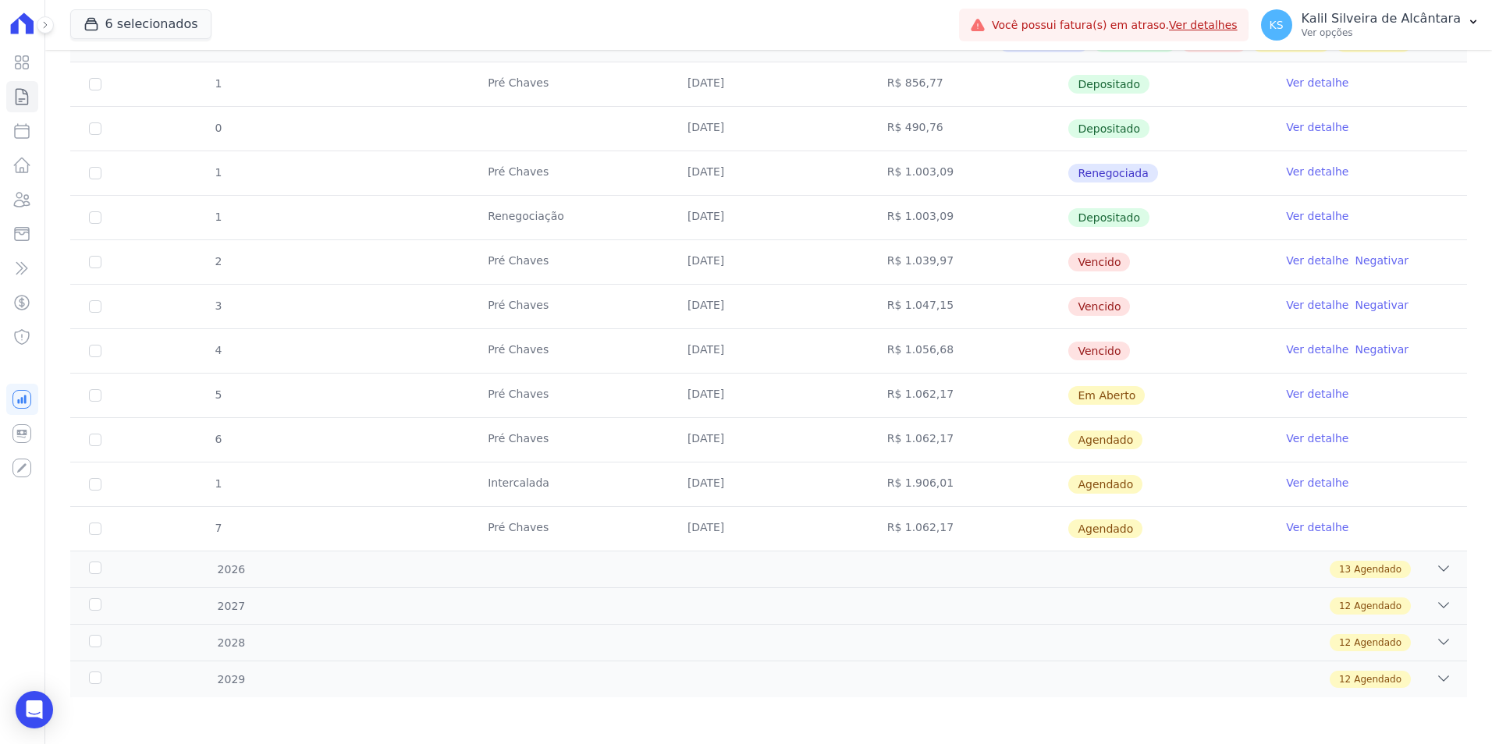
drag, startPoint x: 954, startPoint y: 353, endPoint x: 850, endPoint y: 252, distance: 145.7
click at [850, 252] on tbody "1 Pré Chaves 10/01/2025 R$ 856,77 Depositado Ver detalhe 0 29/05/2025 R$ 490,76…" at bounding box center [768, 306] width 1396 height 488
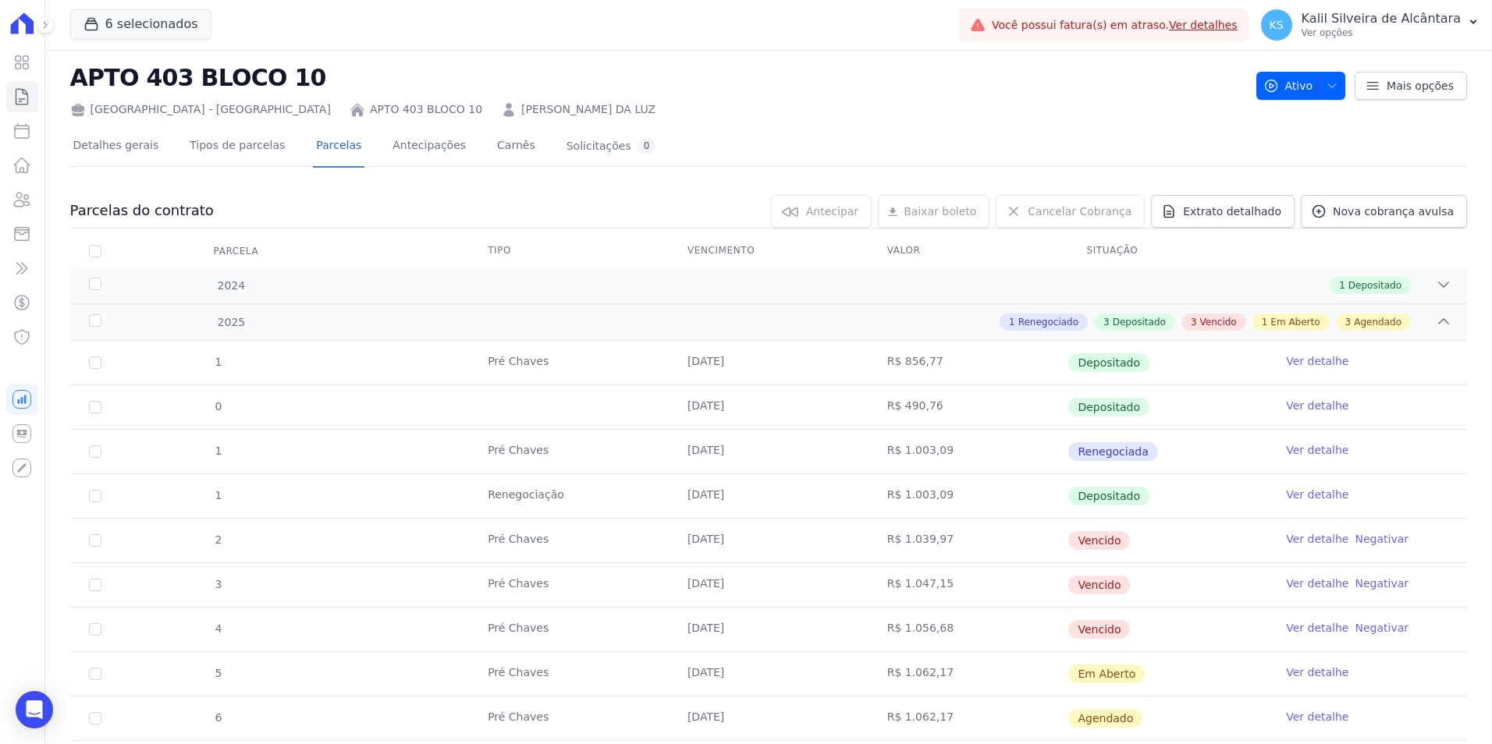
scroll to position [0, 0]
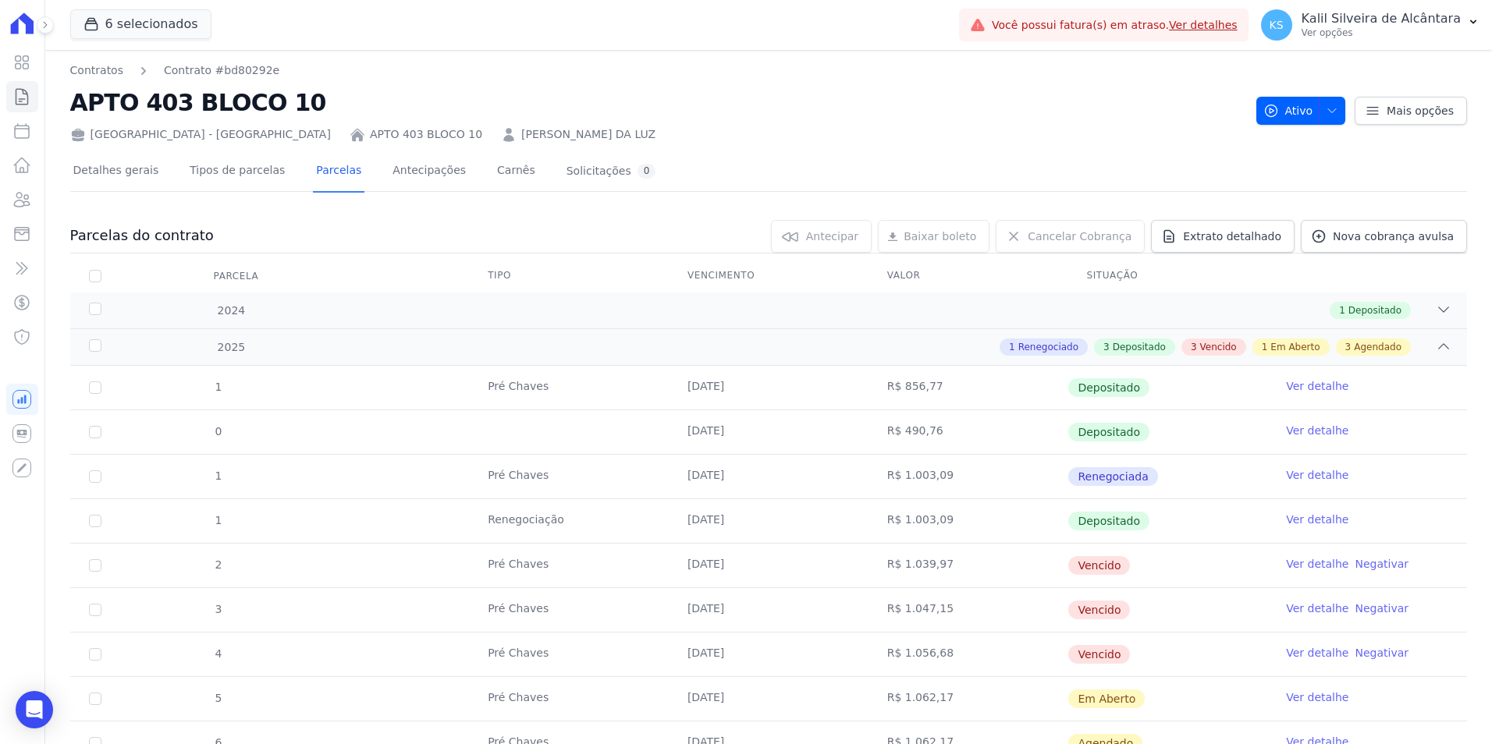
click at [521, 140] on link "FRANCIELE OLIVEIRA DA LUZ" at bounding box center [588, 134] width 134 height 16
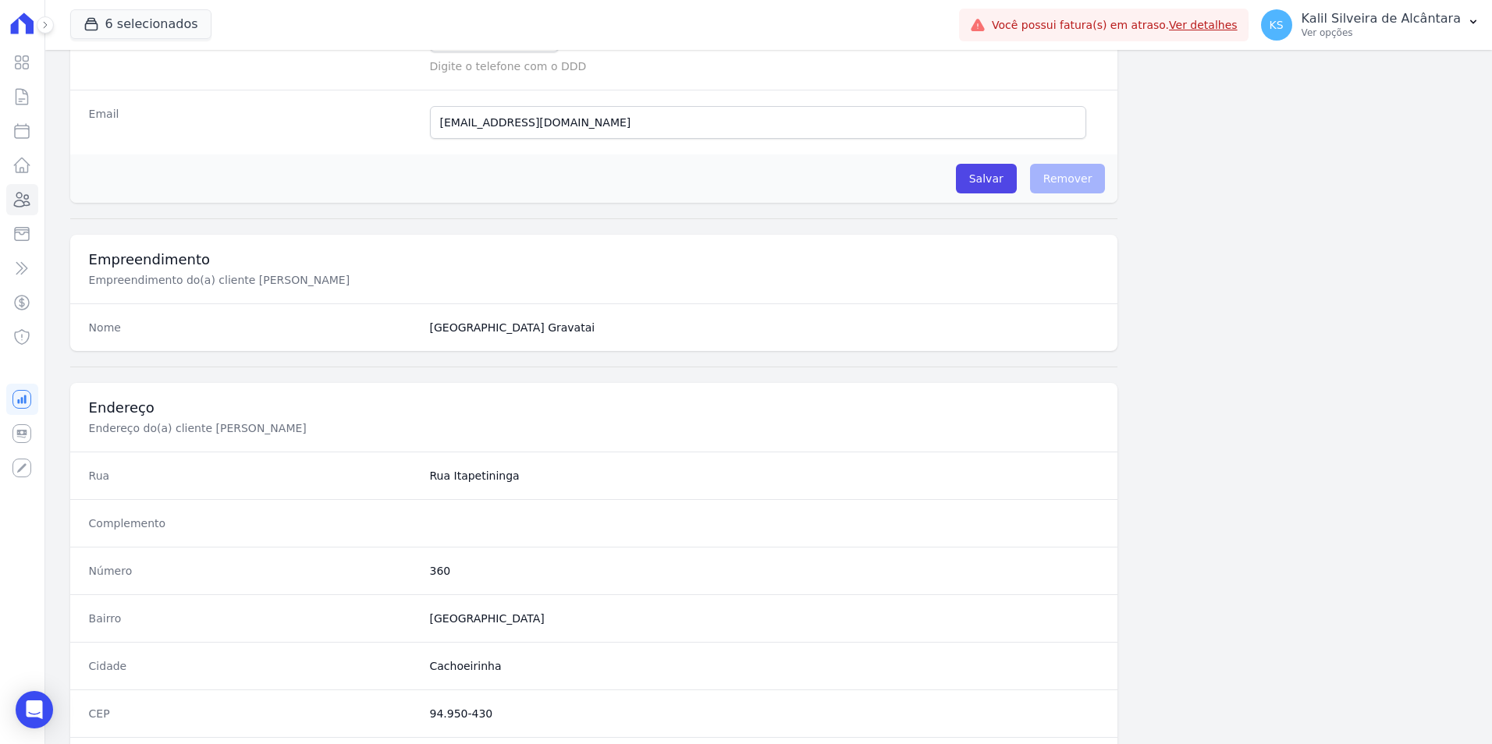
scroll to position [715, 0]
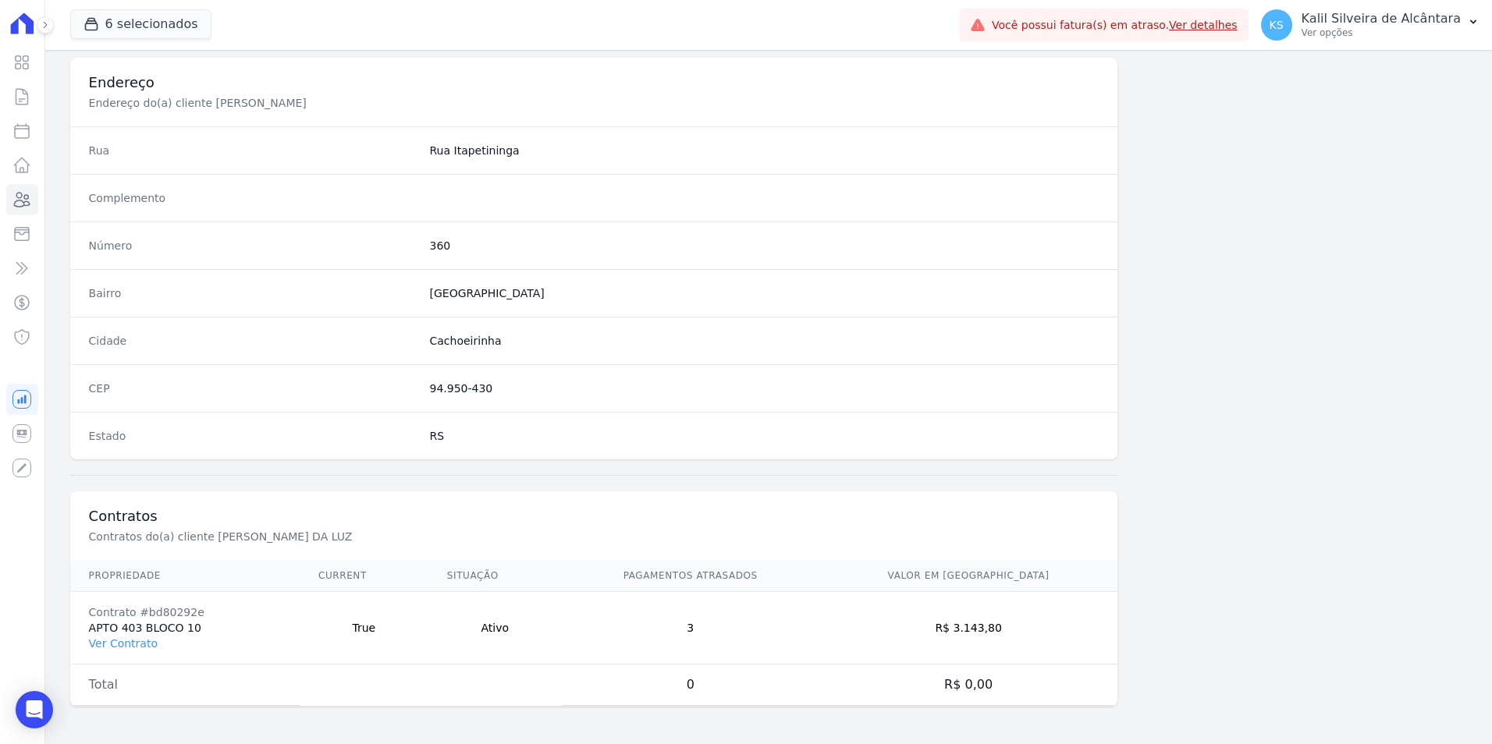
click at [119, 629] on td "Contrato #bd80292e APTO 403 BLOCO 10 Ver Contrato" at bounding box center [184, 628] width 229 height 73
click at [125, 640] on link "Ver Contrato" at bounding box center [123, 643] width 69 height 12
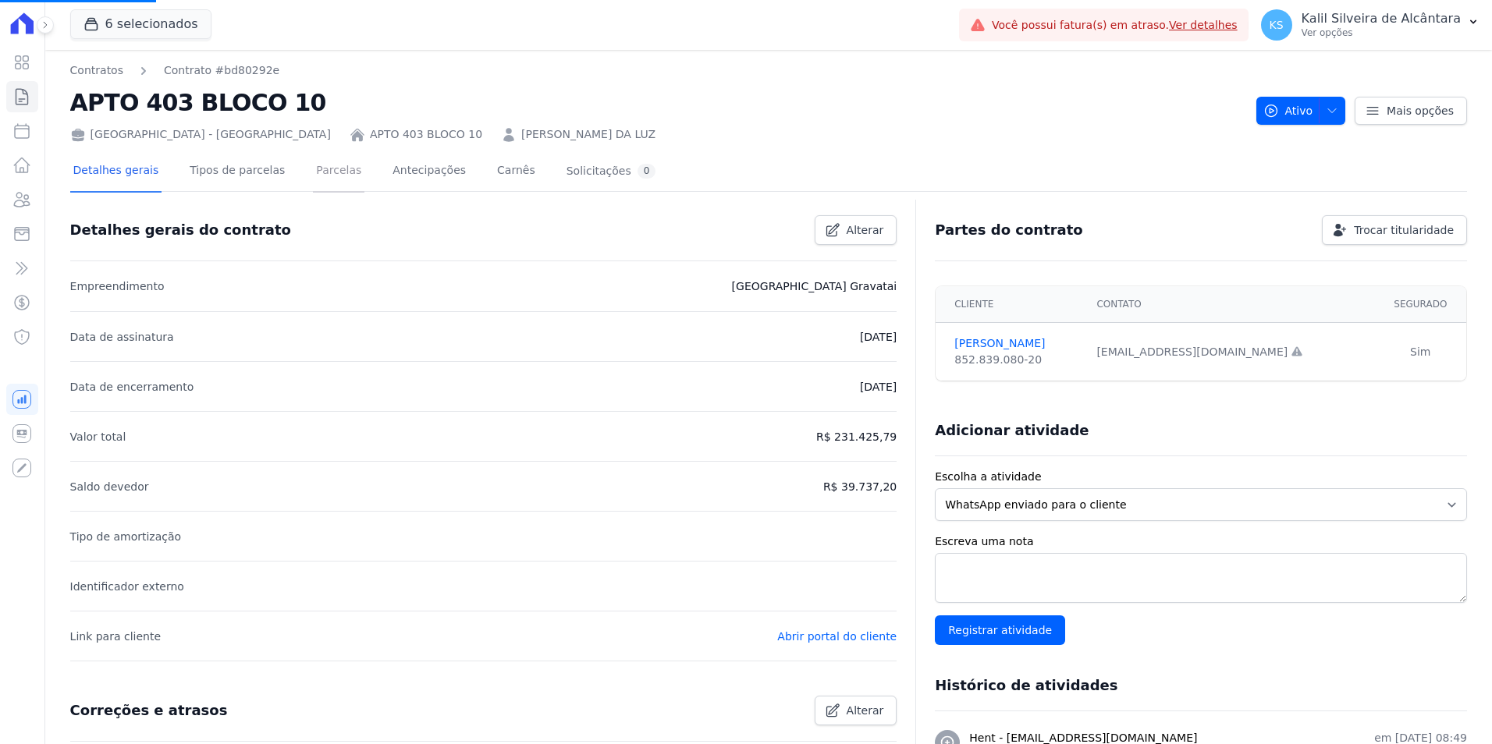
click at [313, 184] on link "Parcelas" at bounding box center [338, 171] width 51 height 41
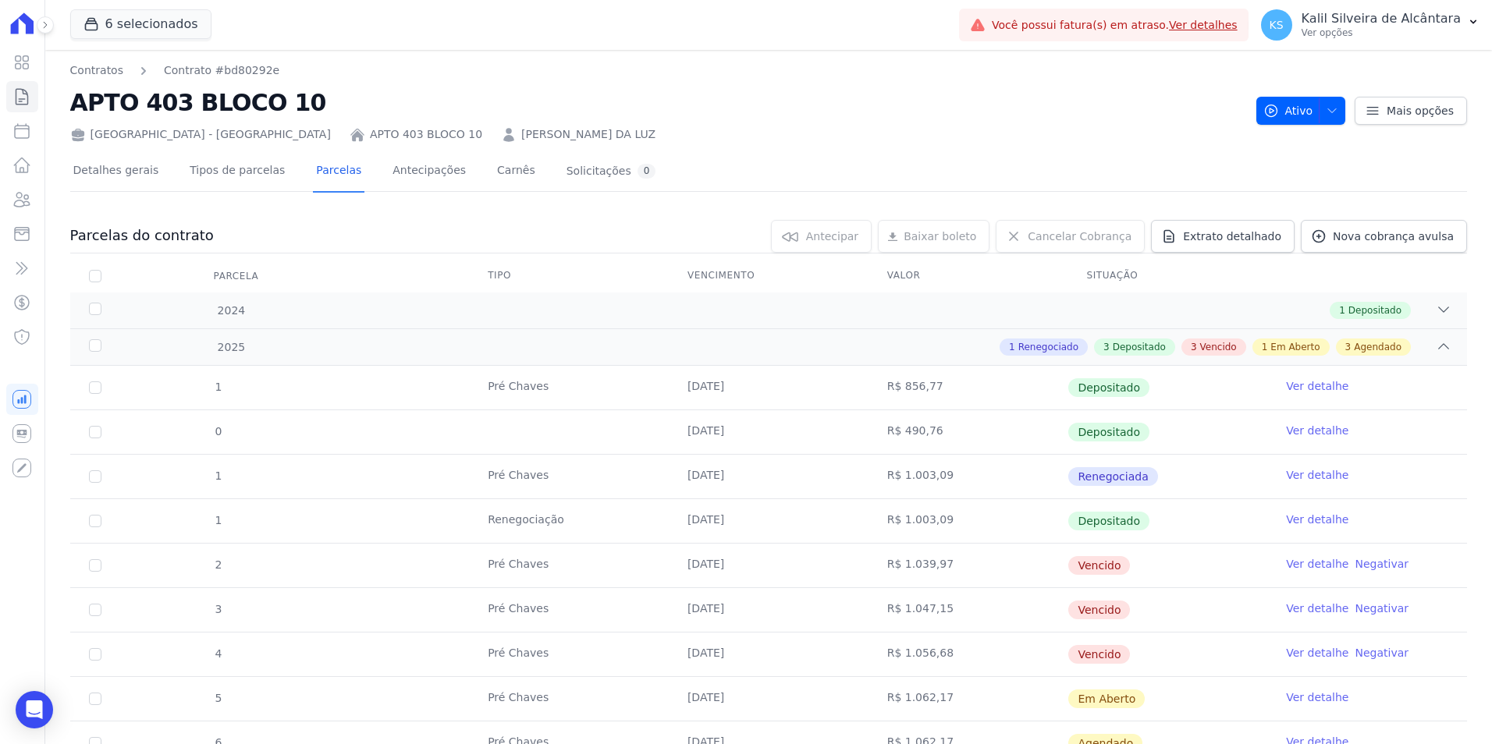
scroll to position [303, 0]
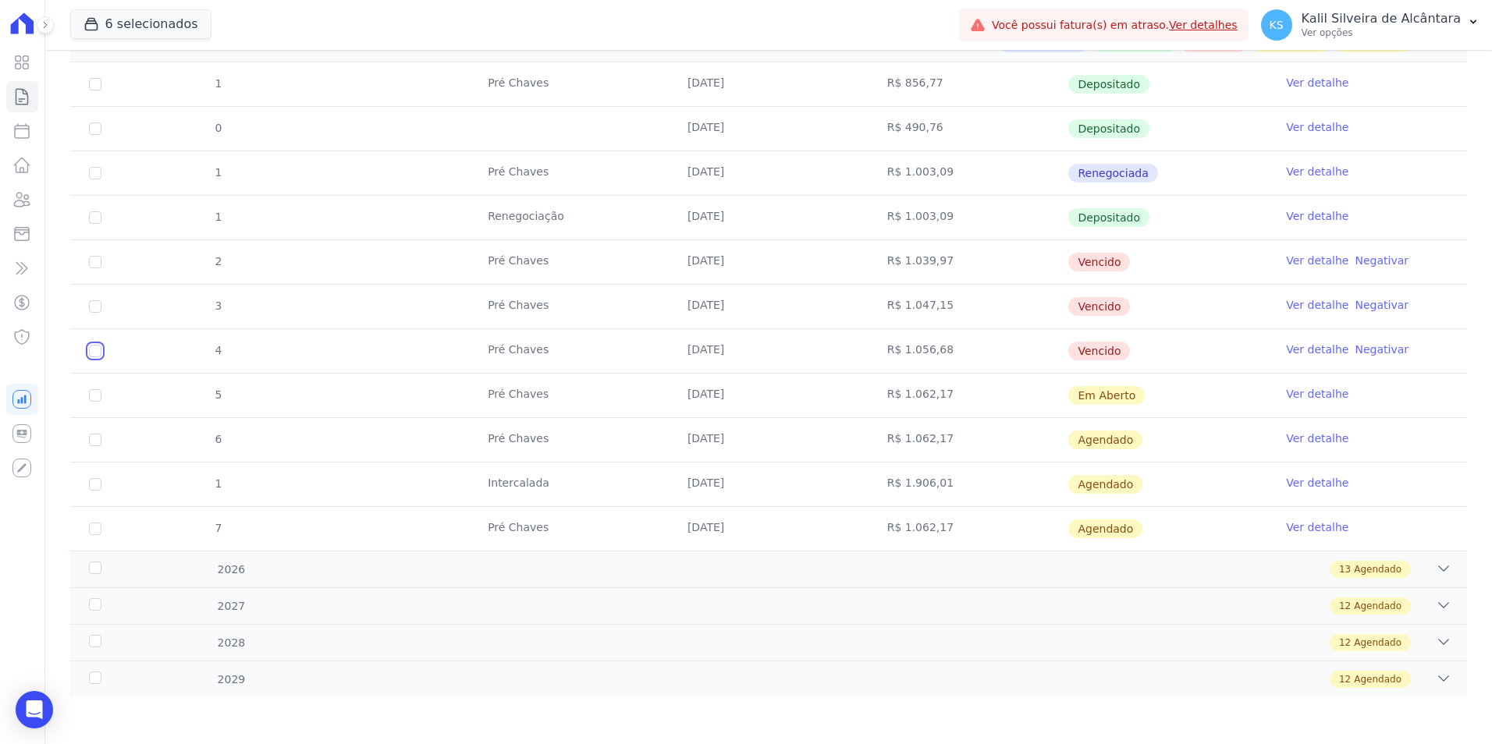
click at [98, 353] on input "checkbox" at bounding box center [95, 351] width 12 height 12
checkbox input "true"
click at [101, 306] on td "3" at bounding box center [95, 307] width 50 height 44
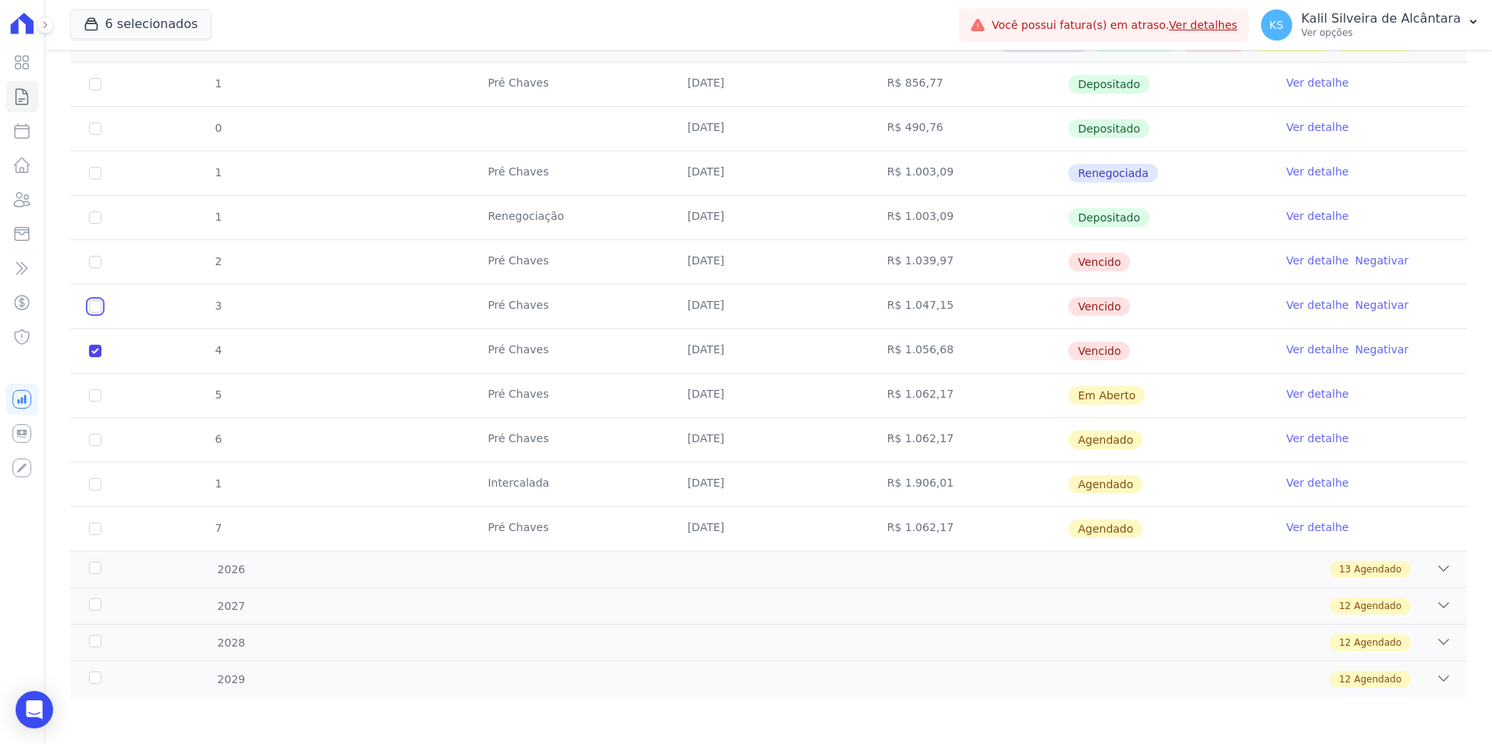
click at [98, 305] on input "checkbox" at bounding box center [95, 306] width 12 height 12
checkbox input "true"
click at [99, 257] on input "checkbox" at bounding box center [95, 262] width 12 height 12
checkbox input "true"
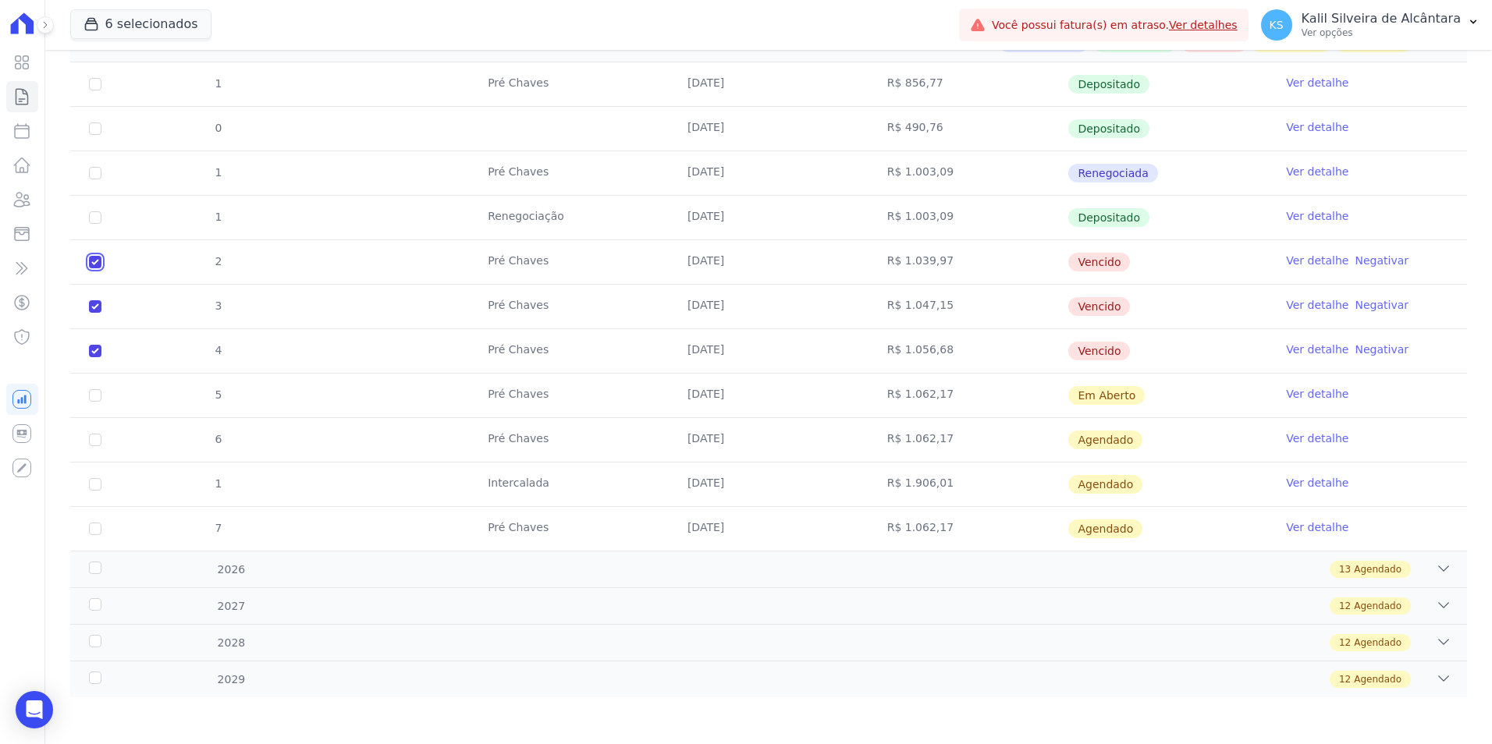
checkbox input "true"
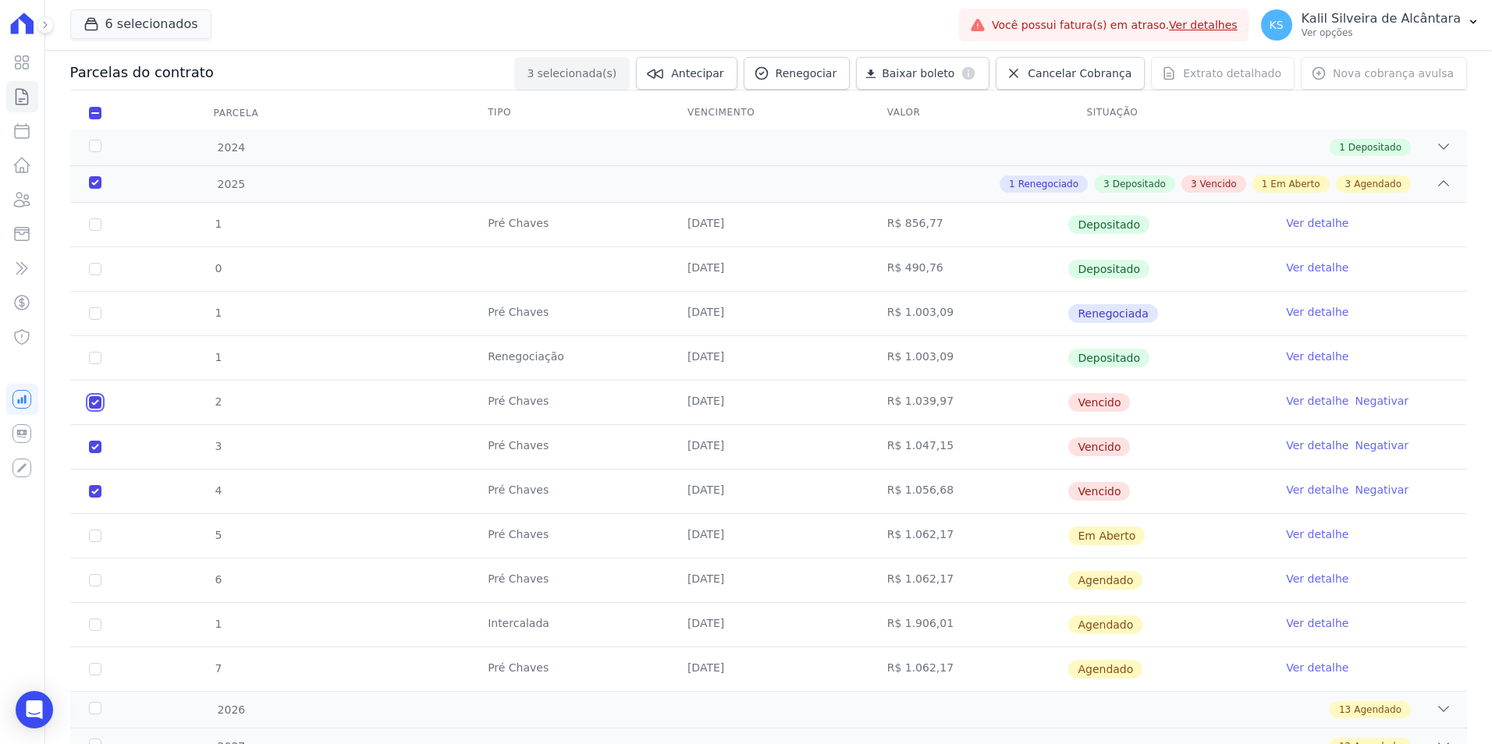
scroll to position [0, 0]
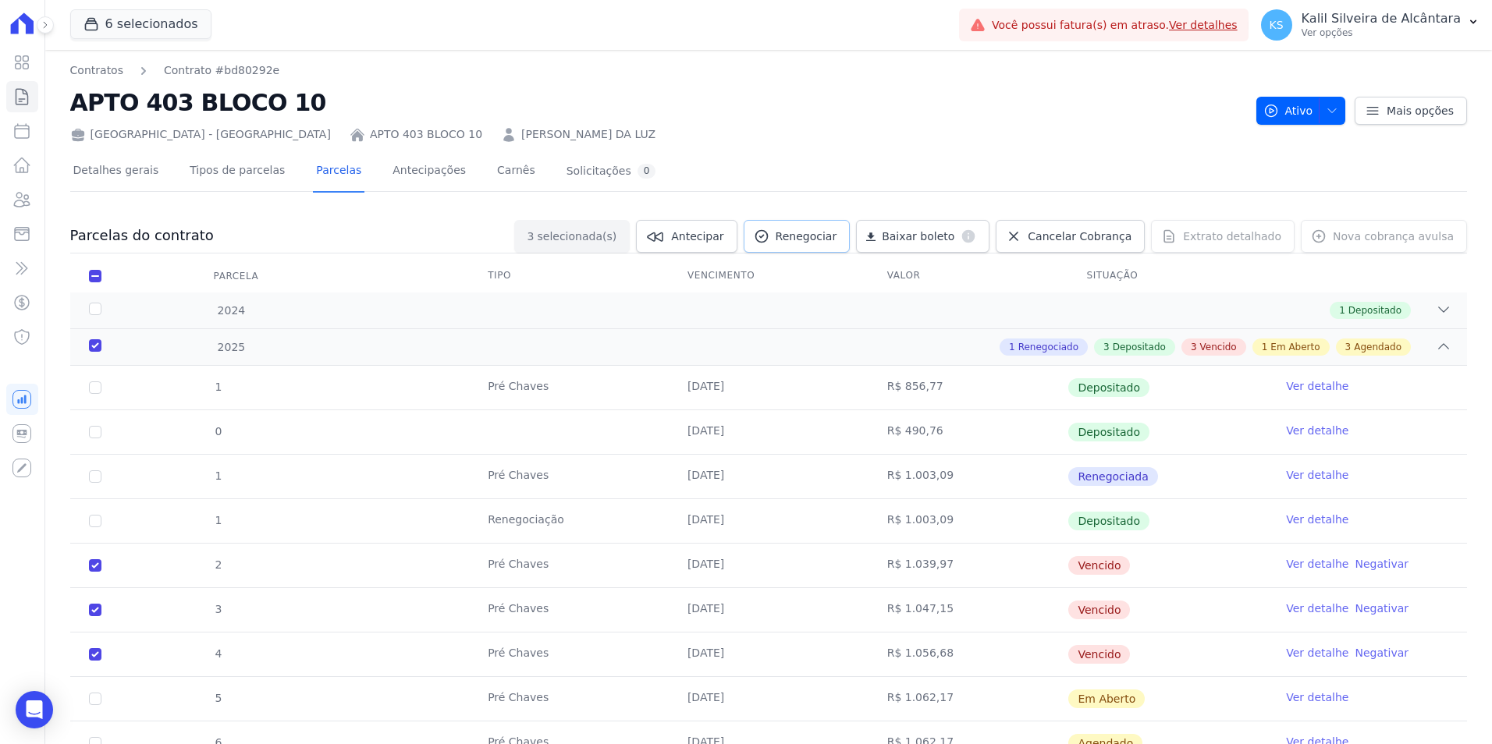
click at [828, 233] on span "Renegociar" at bounding box center [806, 237] width 62 height 16
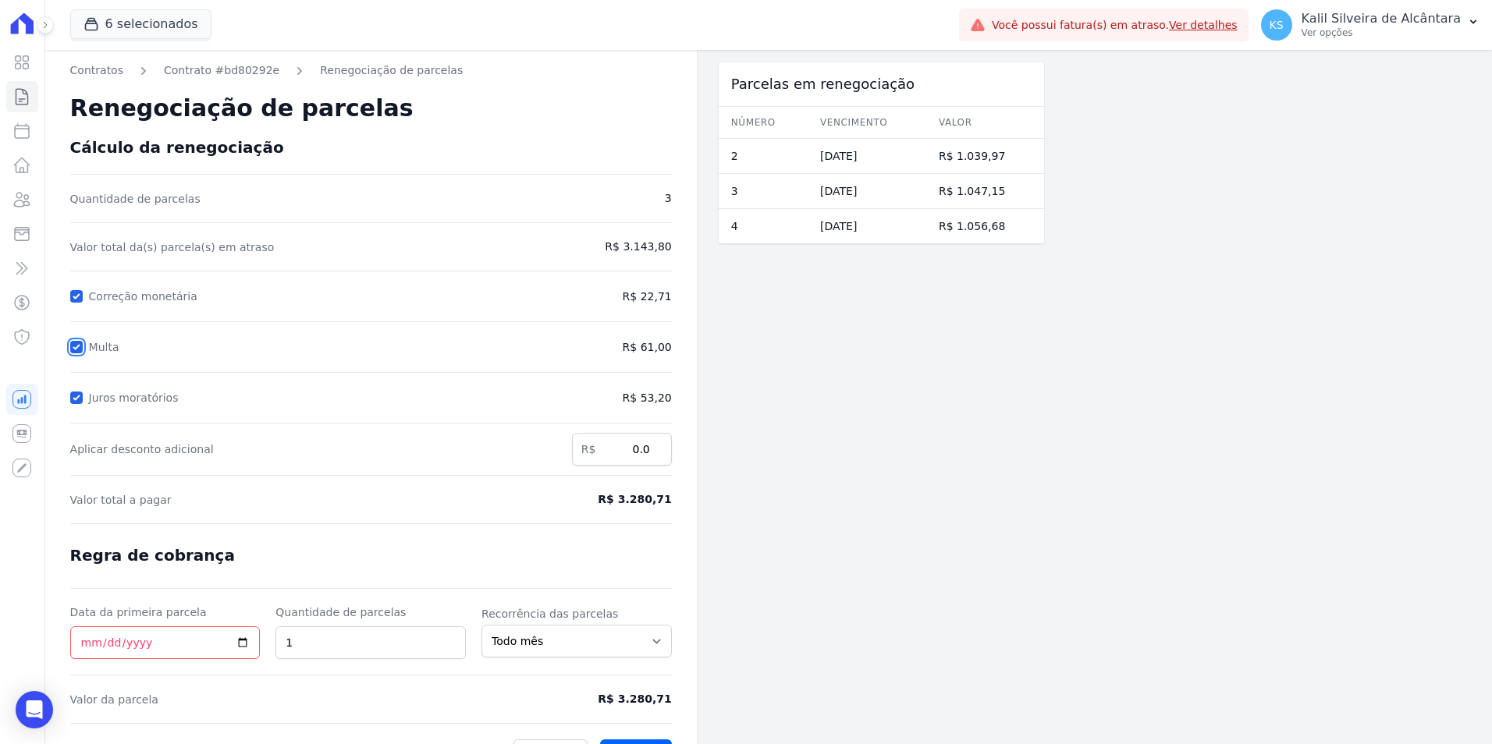
click at [76, 347] on input "Multa" at bounding box center [76, 347] width 12 height 12
checkbox input "false"
click at [82, 397] on div "Juros moratórios" at bounding box center [293, 398] width 447 height 19
click at [76, 399] on input "Juros moratórios" at bounding box center [76, 398] width 12 height 12
checkbox input "false"
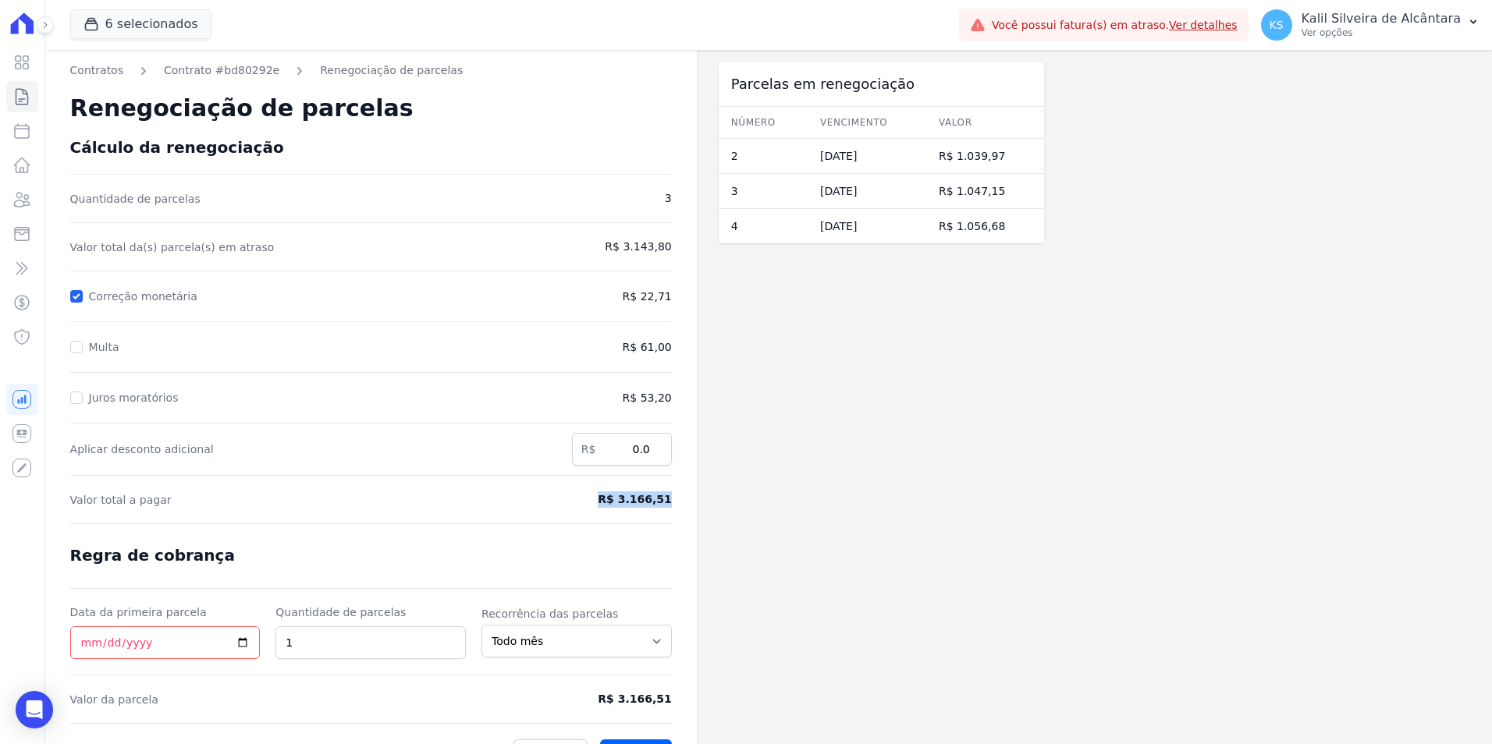
drag, startPoint x: 672, startPoint y: 502, endPoint x: 595, endPoint y: 502, distance: 76.5
click at [595, 502] on div "Contratos Contrato #bd80292e Renegociação de parcelas Renegociação de parcelas …" at bounding box center [370, 416] width 651 height 732
copy span "R$ 3.166,51"
click at [214, 69] on link "Contrato #bd80292e" at bounding box center [221, 70] width 115 height 16
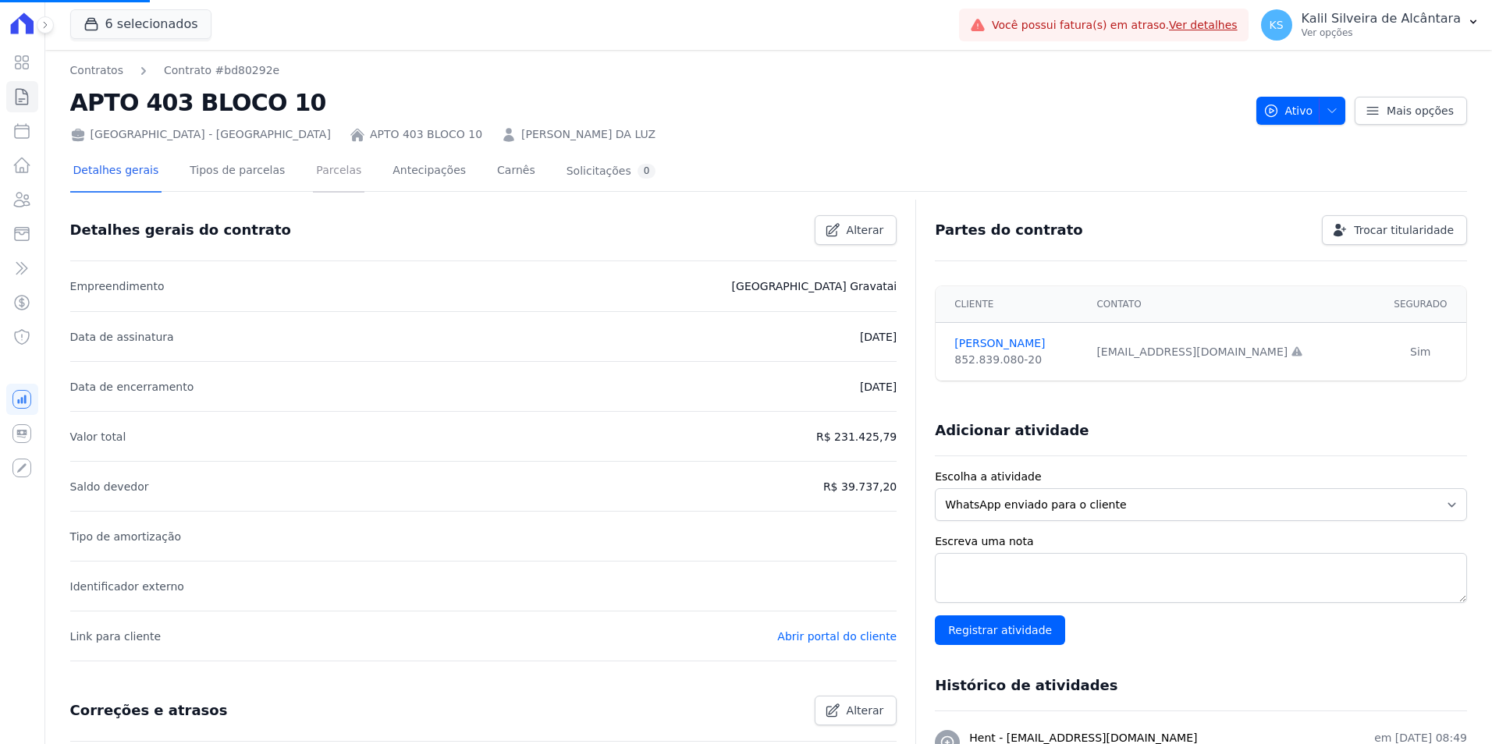
click at [339, 180] on link "Parcelas" at bounding box center [338, 171] width 51 height 41
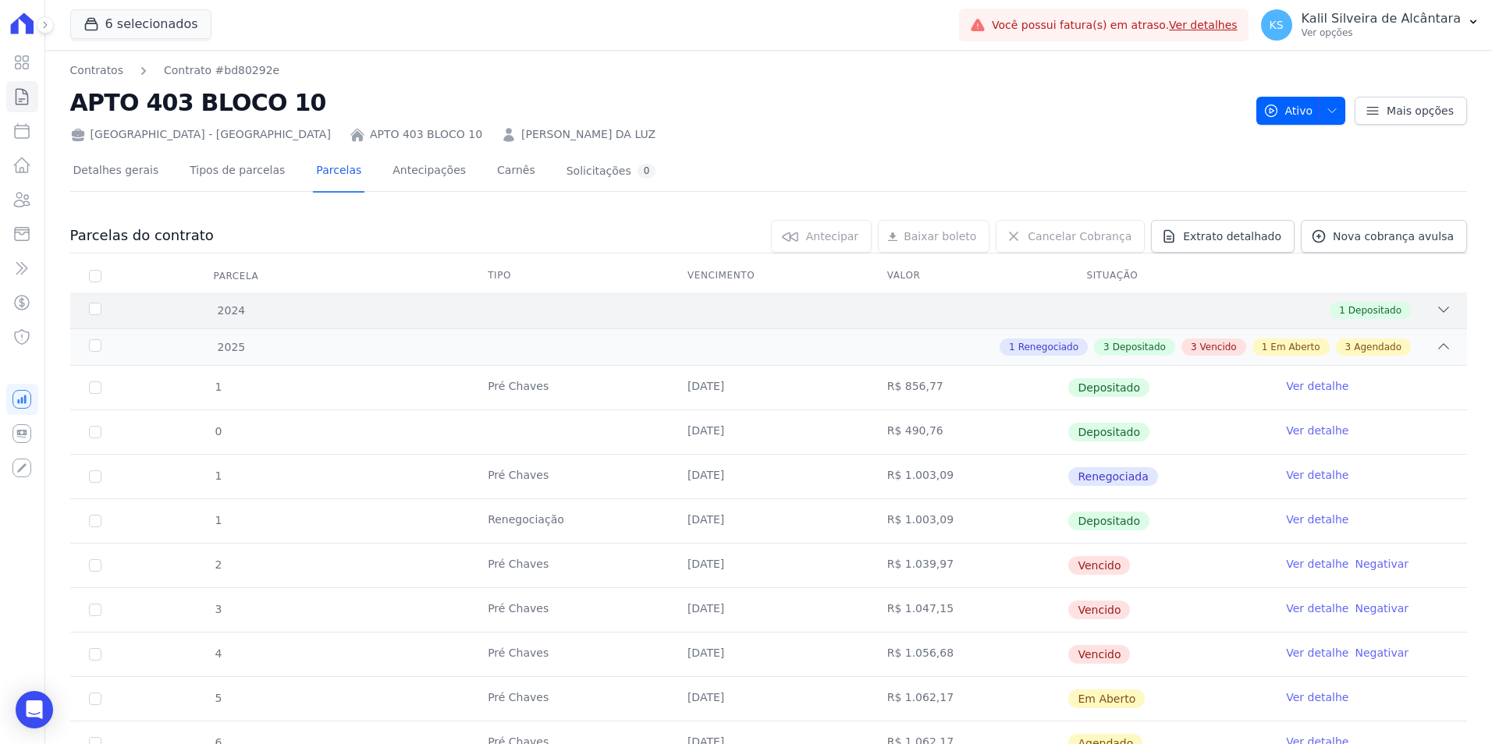
click at [542, 308] on div "1 Depositado" at bounding box center [837, 310] width 1228 height 17
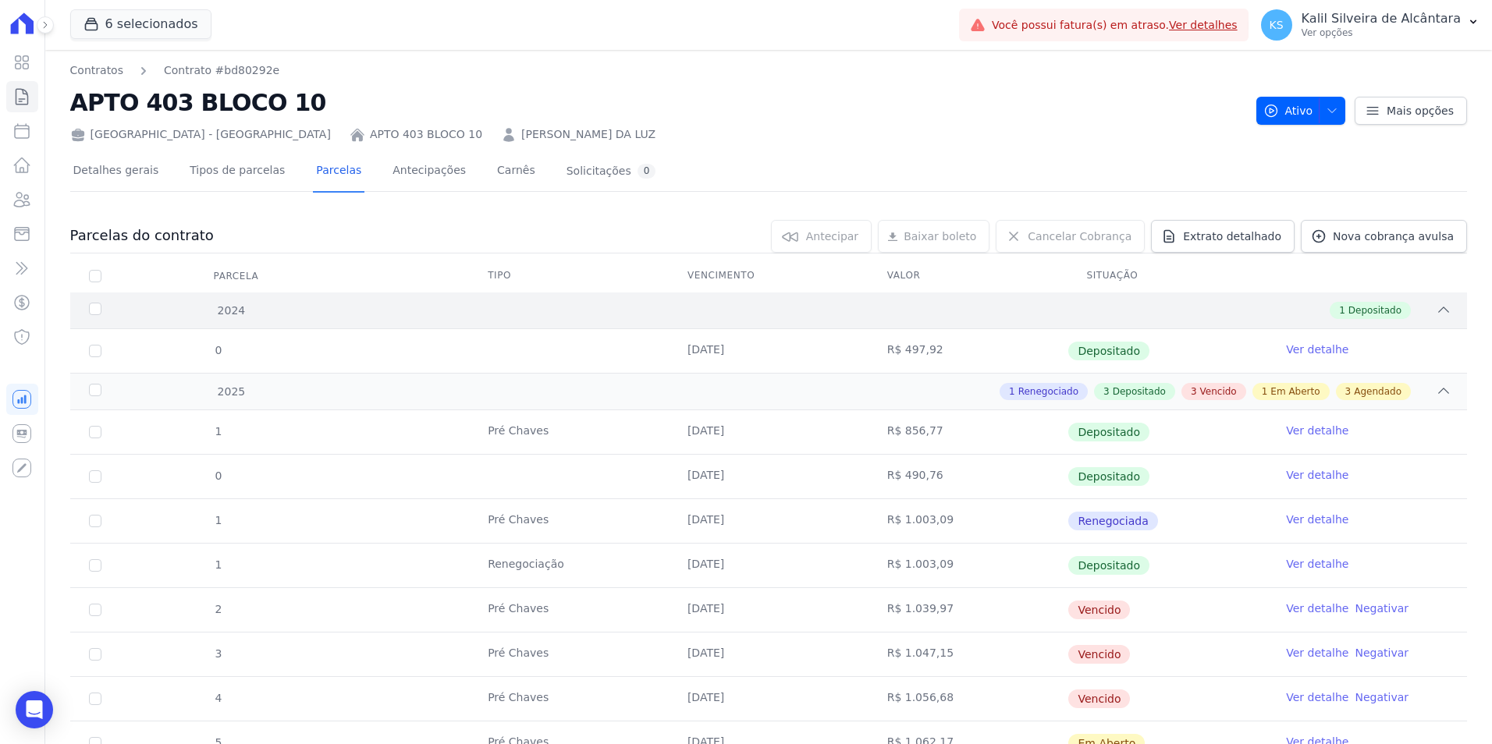
click at [542, 308] on div "1 Depositado" at bounding box center [837, 310] width 1228 height 17
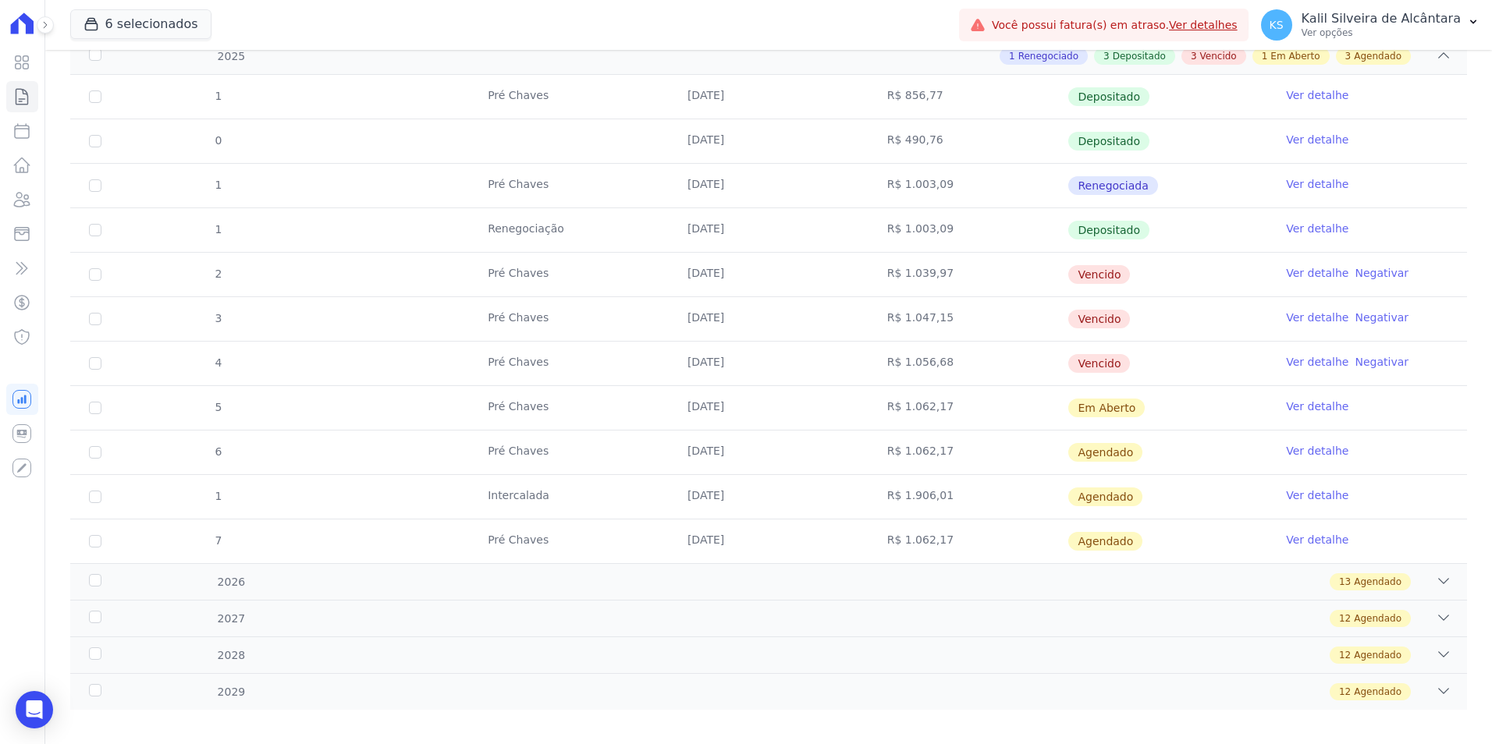
scroll to position [303, 0]
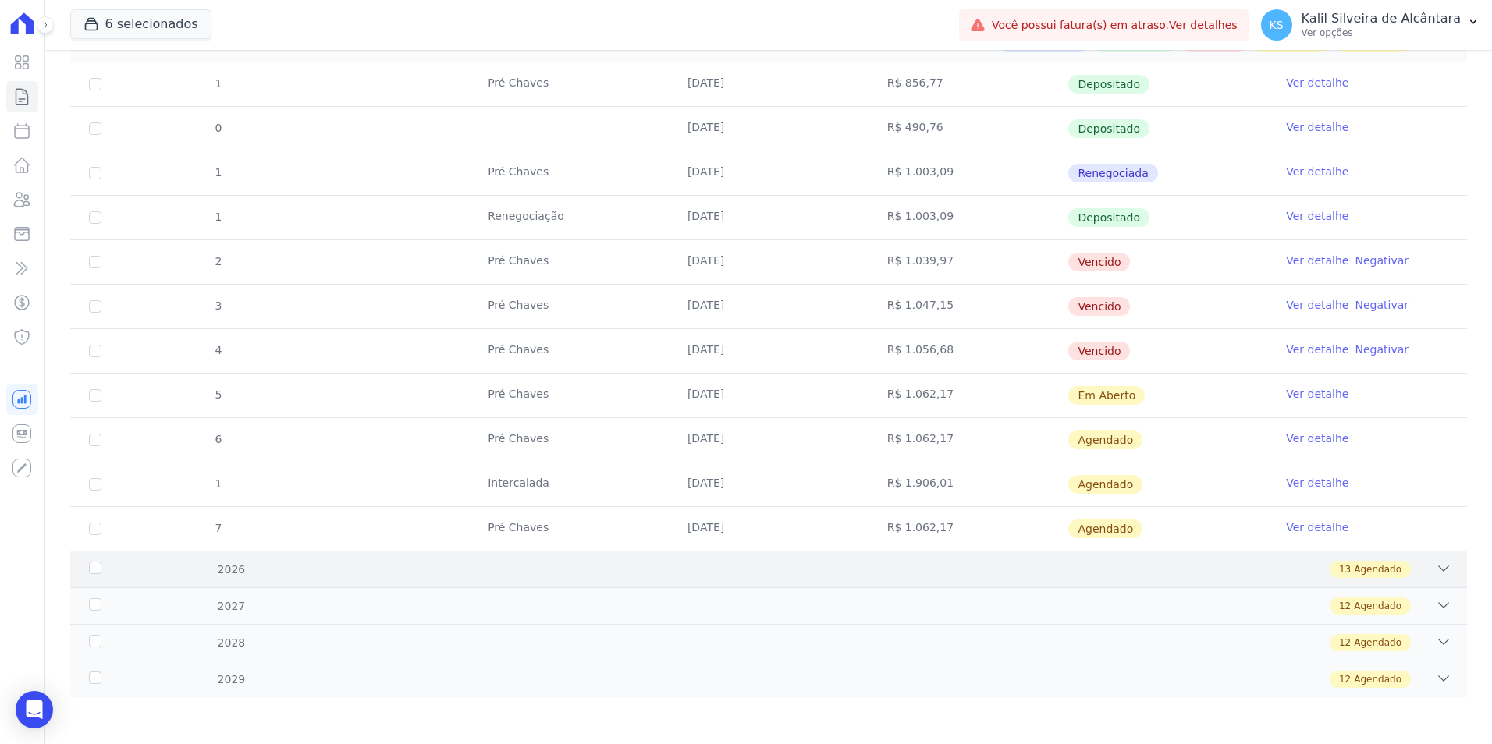
click at [625, 585] on div "2026 13 Agendado" at bounding box center [768, 569] width 1396 height 37
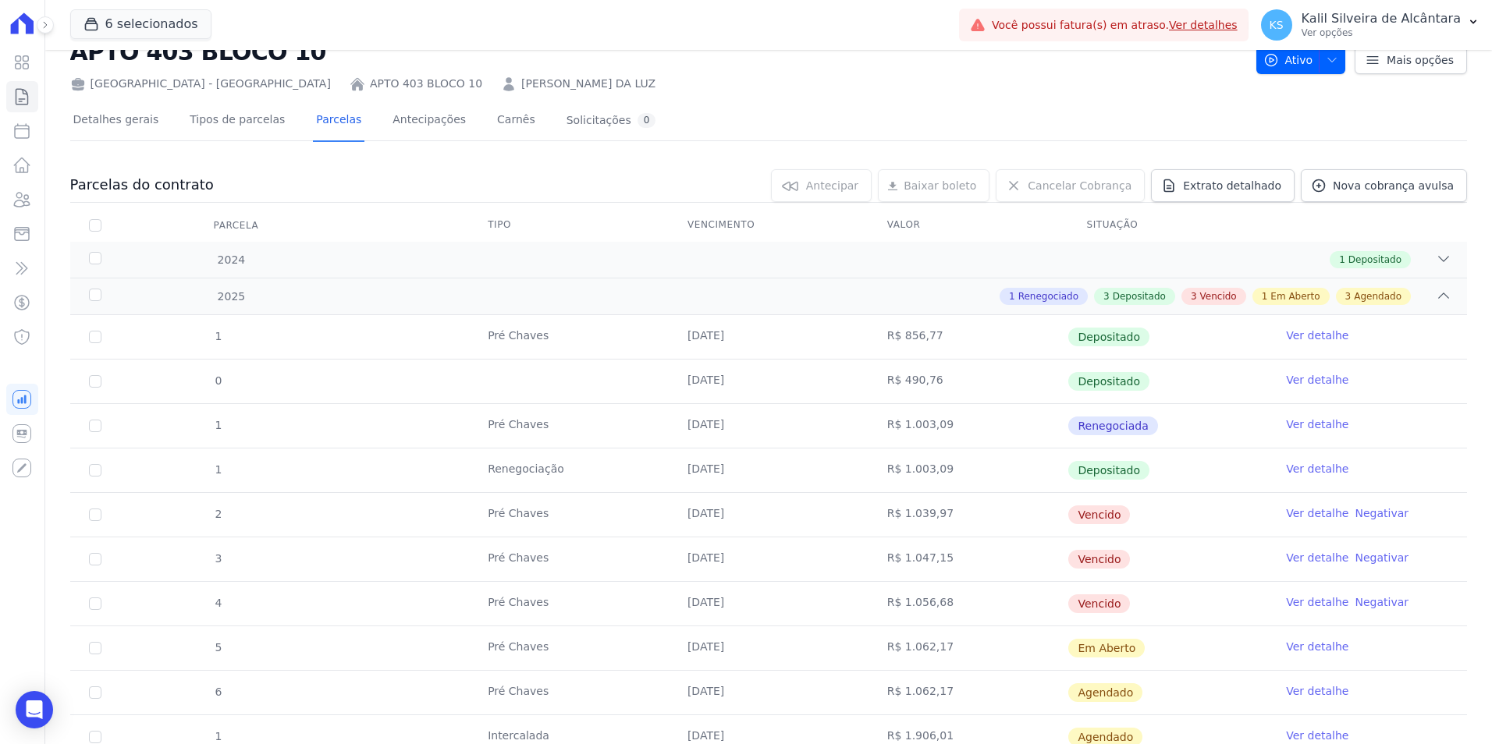
scroll to position [0, 0]
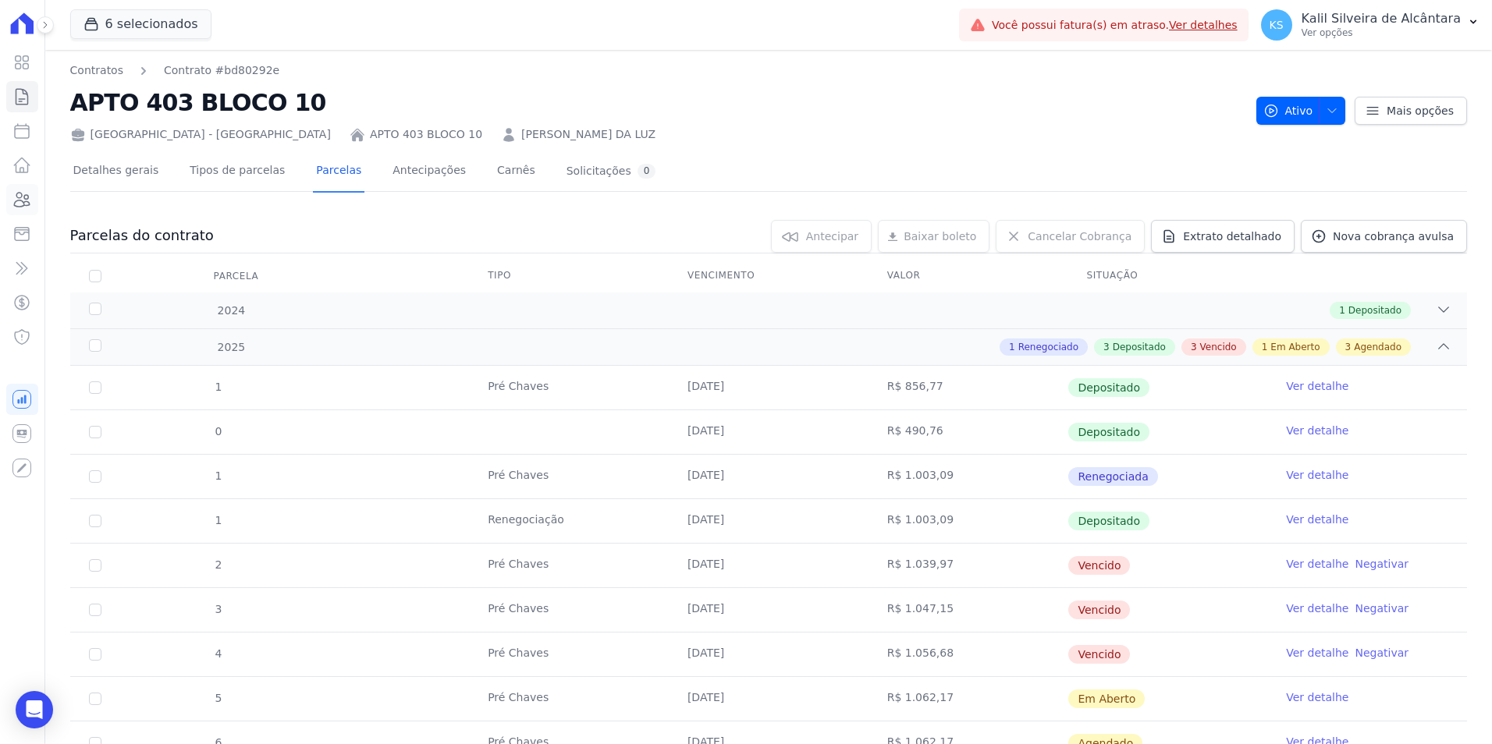
click at [11, 195] on link "Clientes" at bounding box center [22, 199] width 32 height 31
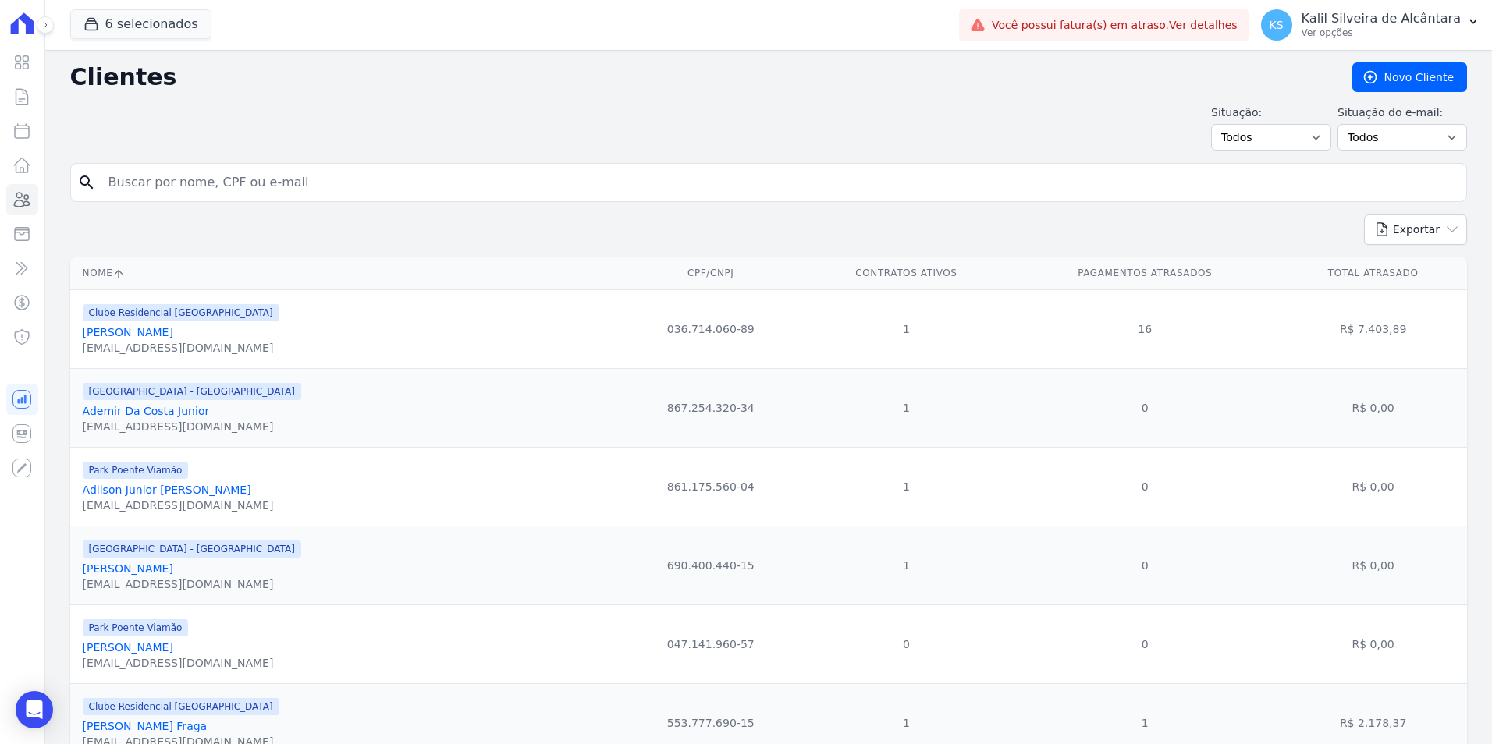
click at [210, 173] on input "search" at bounding box center [779, 182] width 1361 height 31
click at [332, 195] on input "roger" at bounding box center [779, 182] width 1361 height 31
type input "roger santos pe"
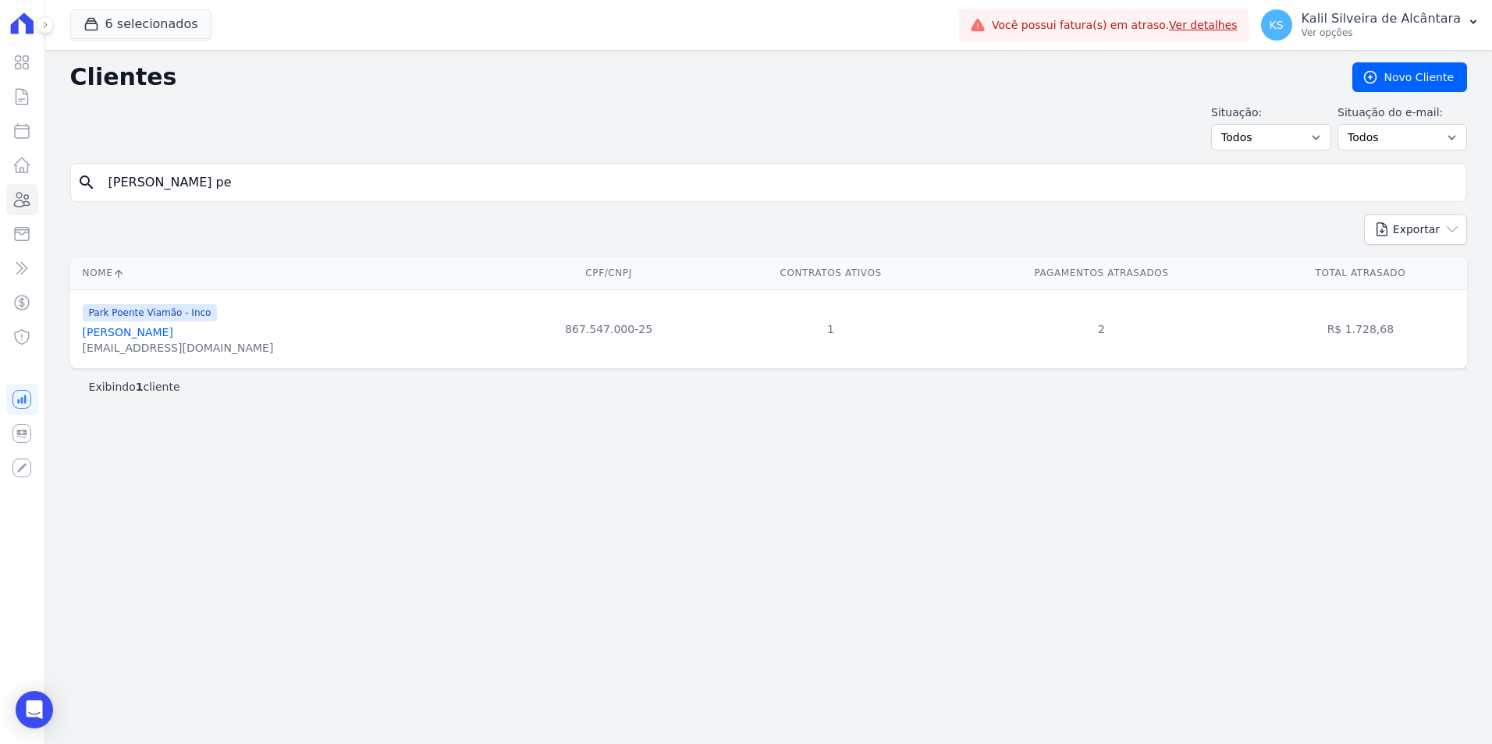
click at [115, 337] on link "Roger Santos Pereira" at bounding box center [128, 332] width 90 height 12
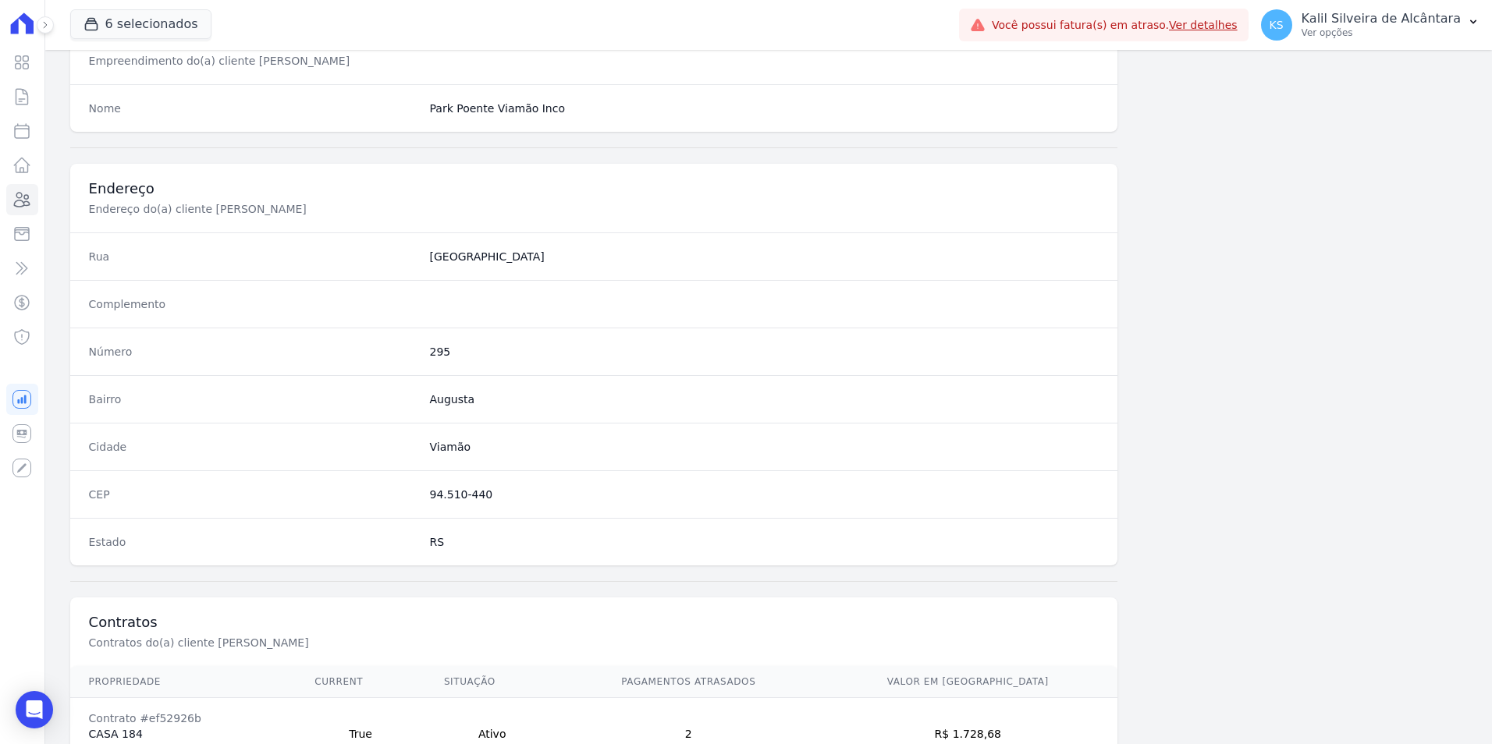
scroll to position [715, 0]
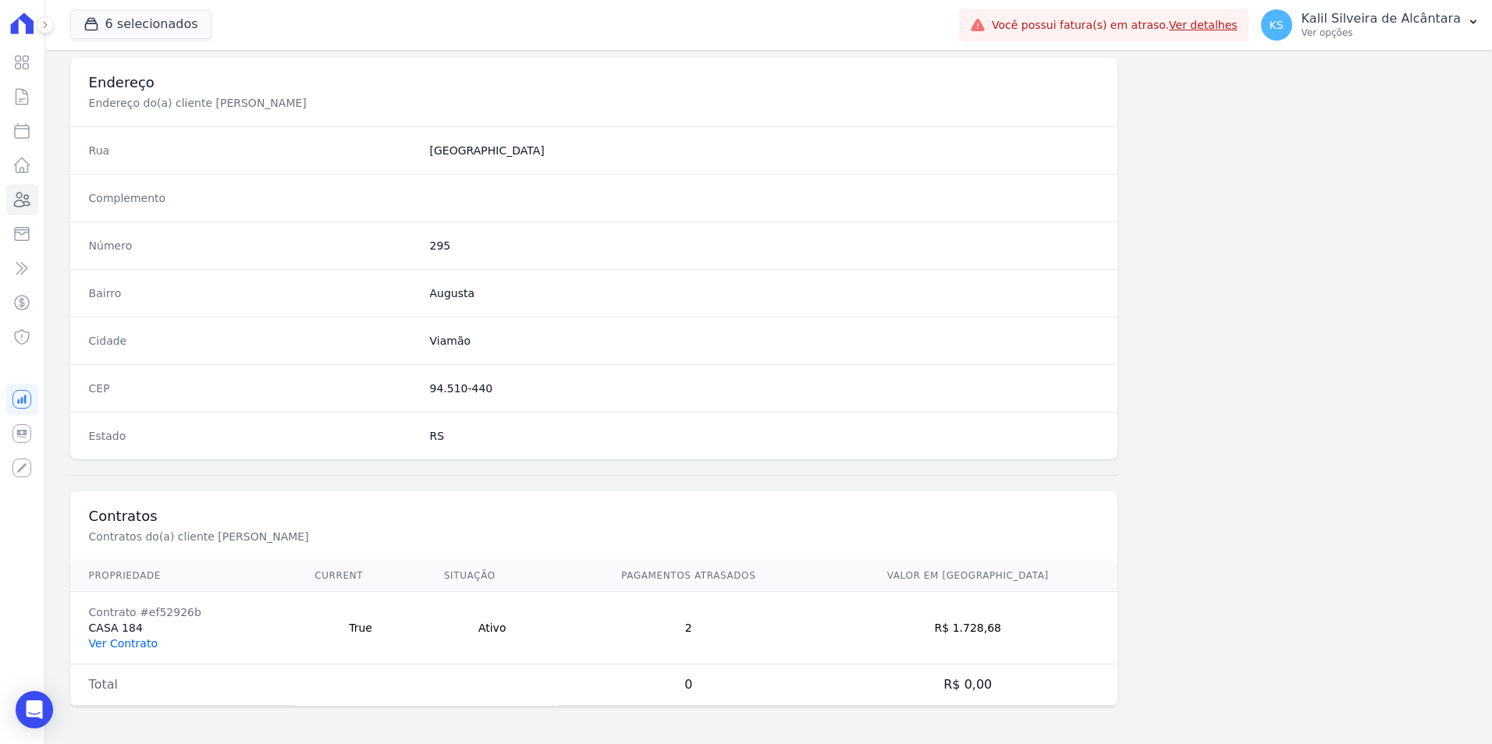
click at [112, 648] on link "Ver Contrato" at bounding box center [123, 643] width 69 height 12
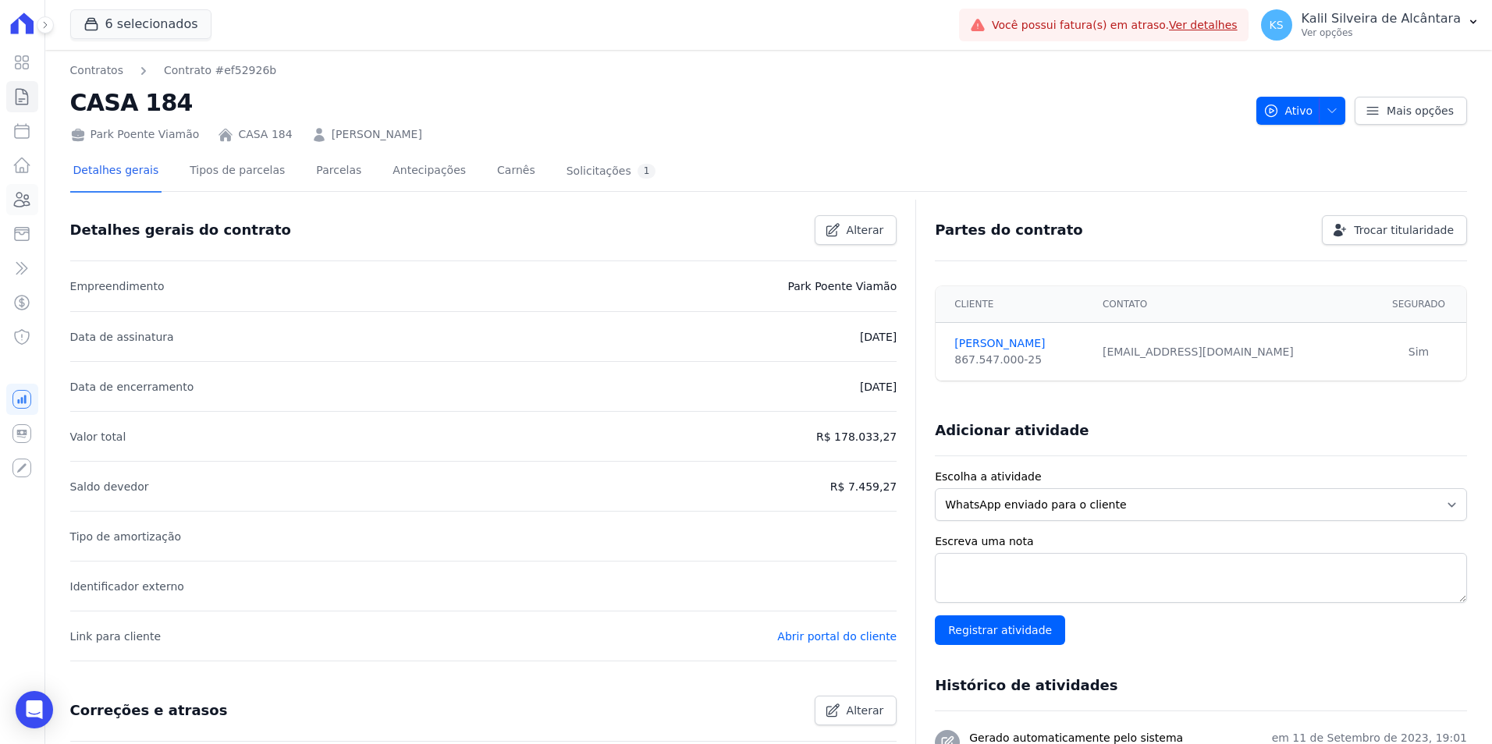
click at [22, 196] on icon at bounding box center [23, 200] width 16 height 14
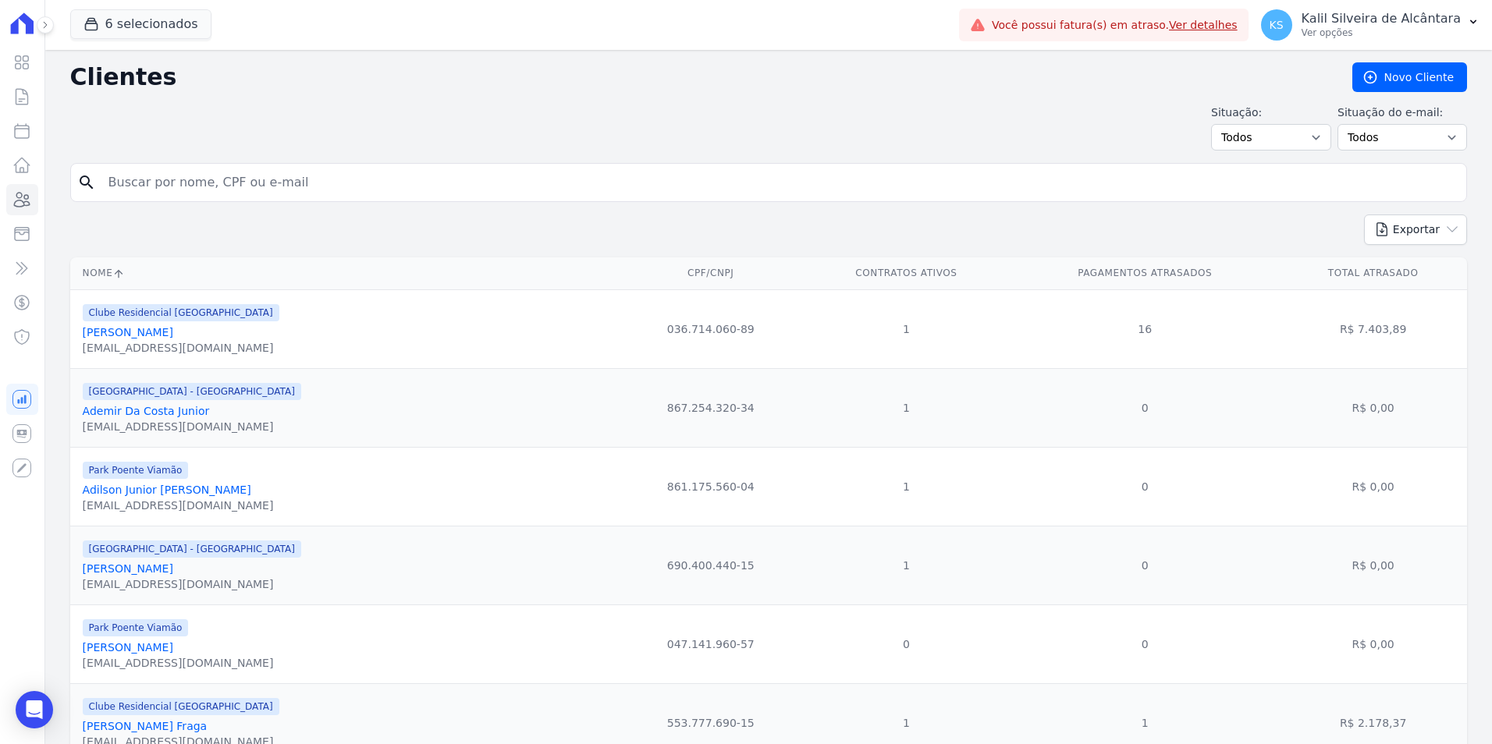
click at [367, 174] on input "search" at bounding box center [779, 182] width 1361 height 31
click at [247, 179] on input "susa" at bounding box center [779, 182] width 1361 height 31
type input "susane bor"
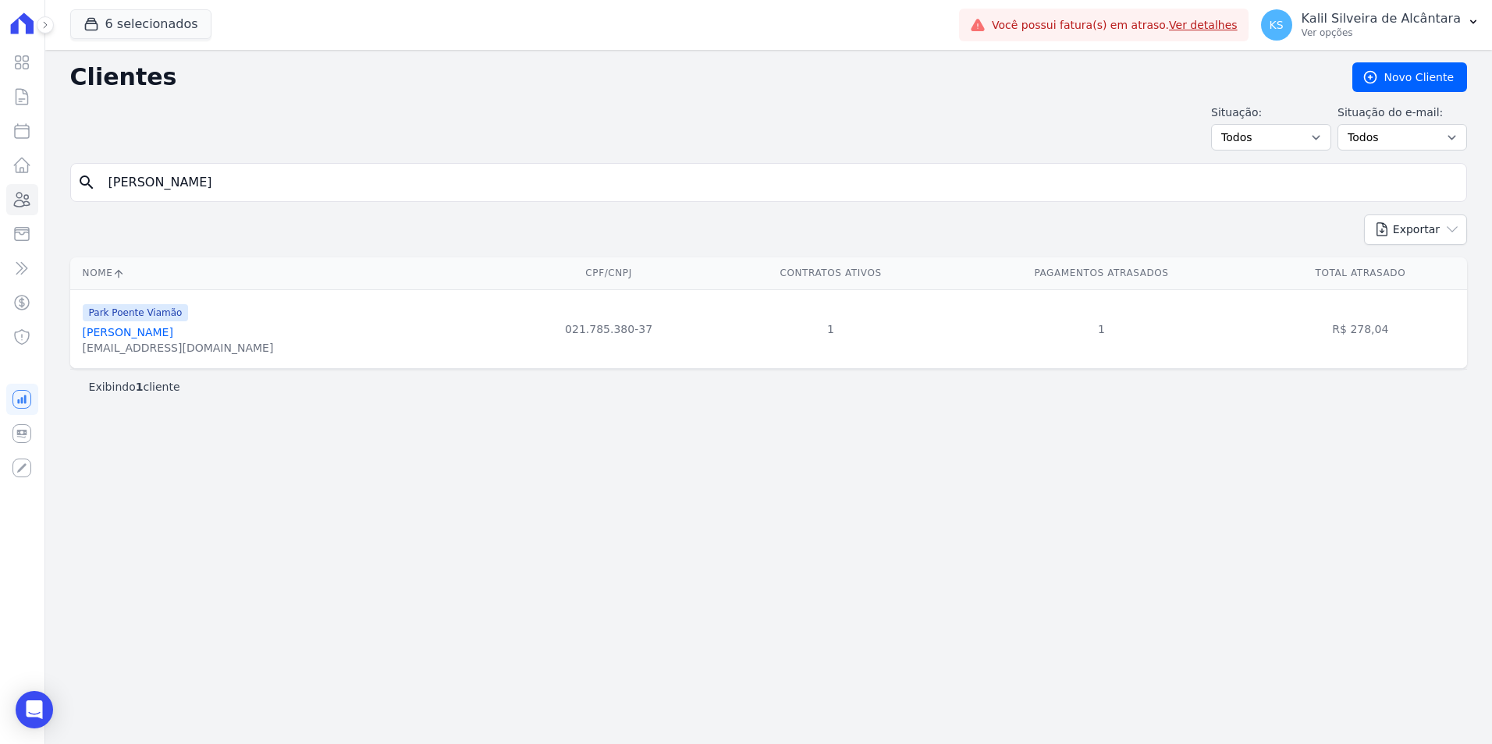
click at [112, 337] on link "Susane Borkovski" at bounding box center [128, 332] width 90 height 12
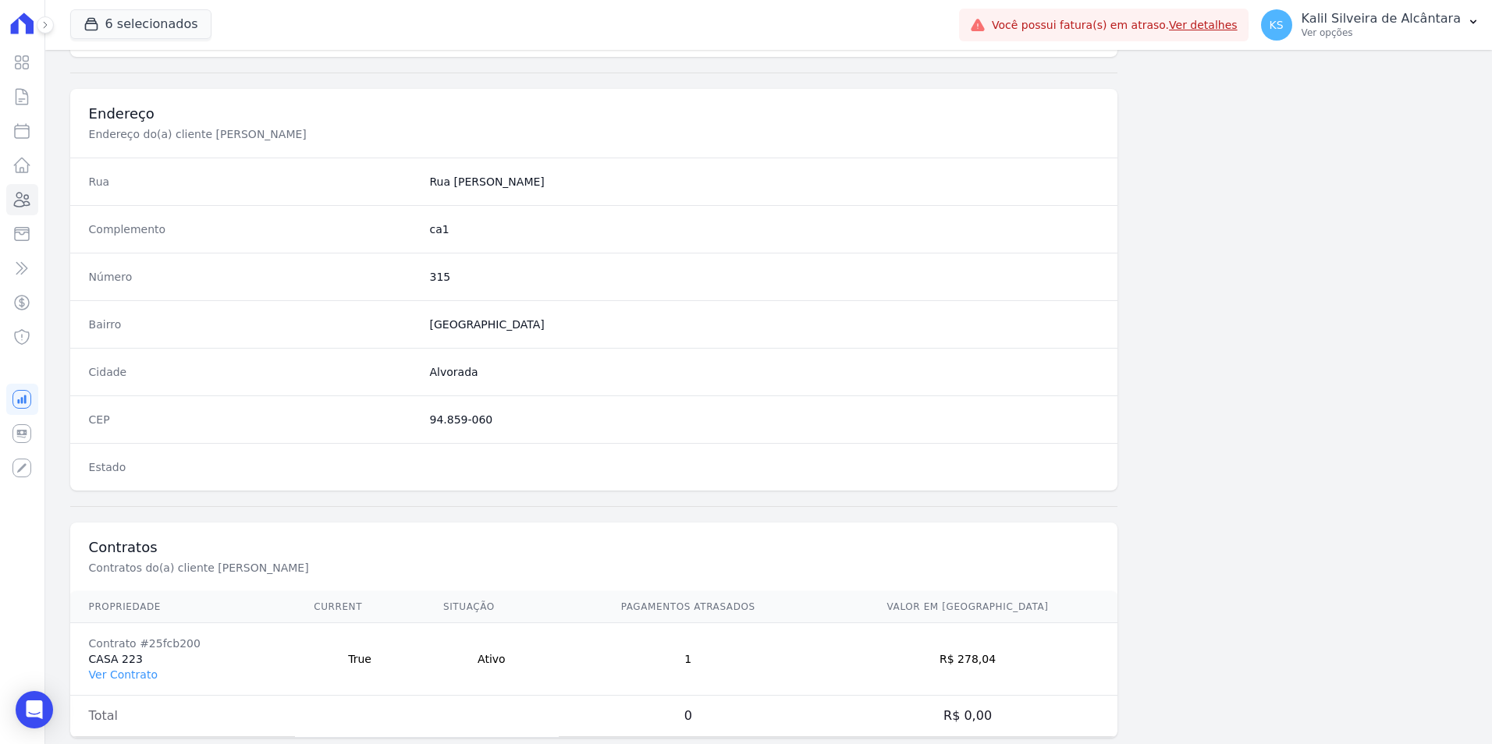
scroll to position [715, 0]
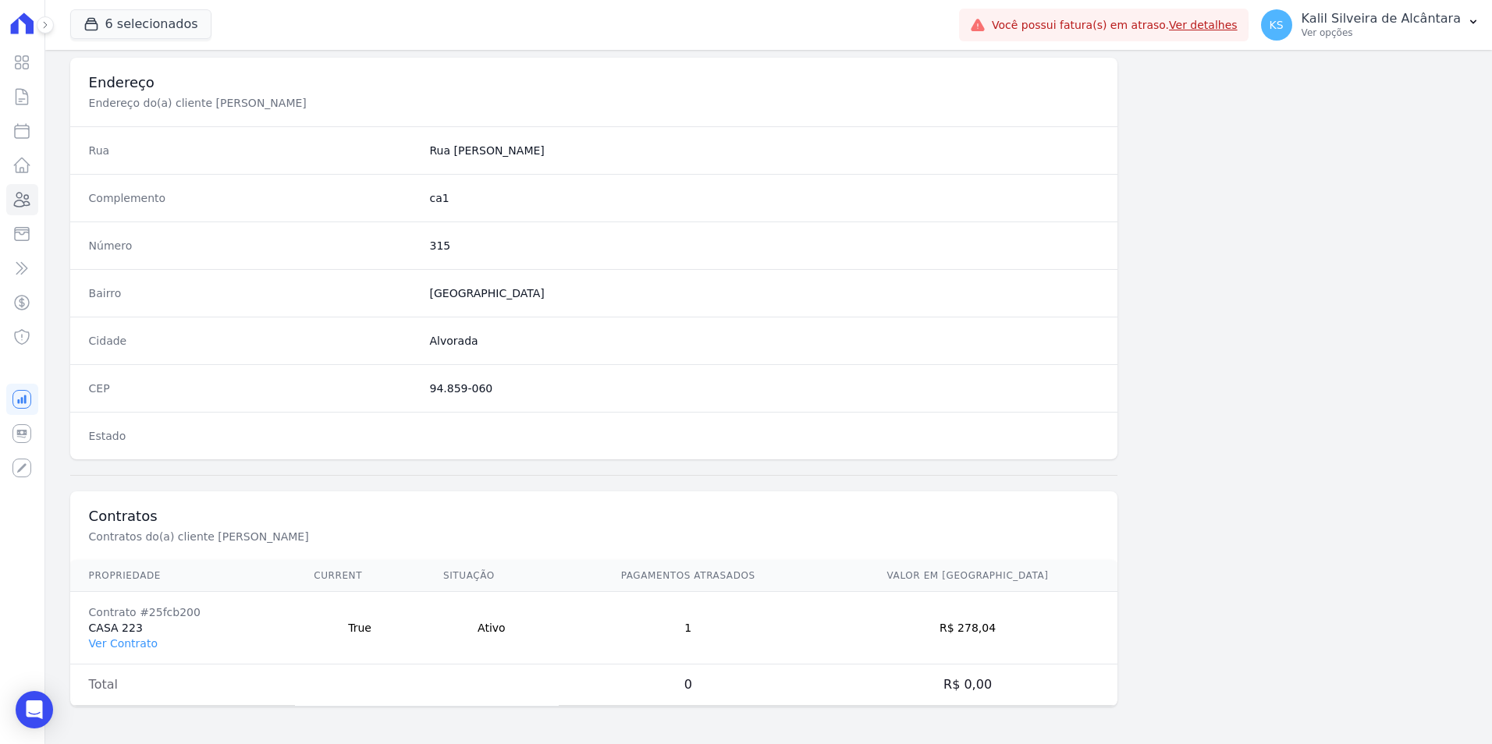
click at [119, 637] on link "Ver Contrato" at bounding box center [123, 643] width 69 height 12
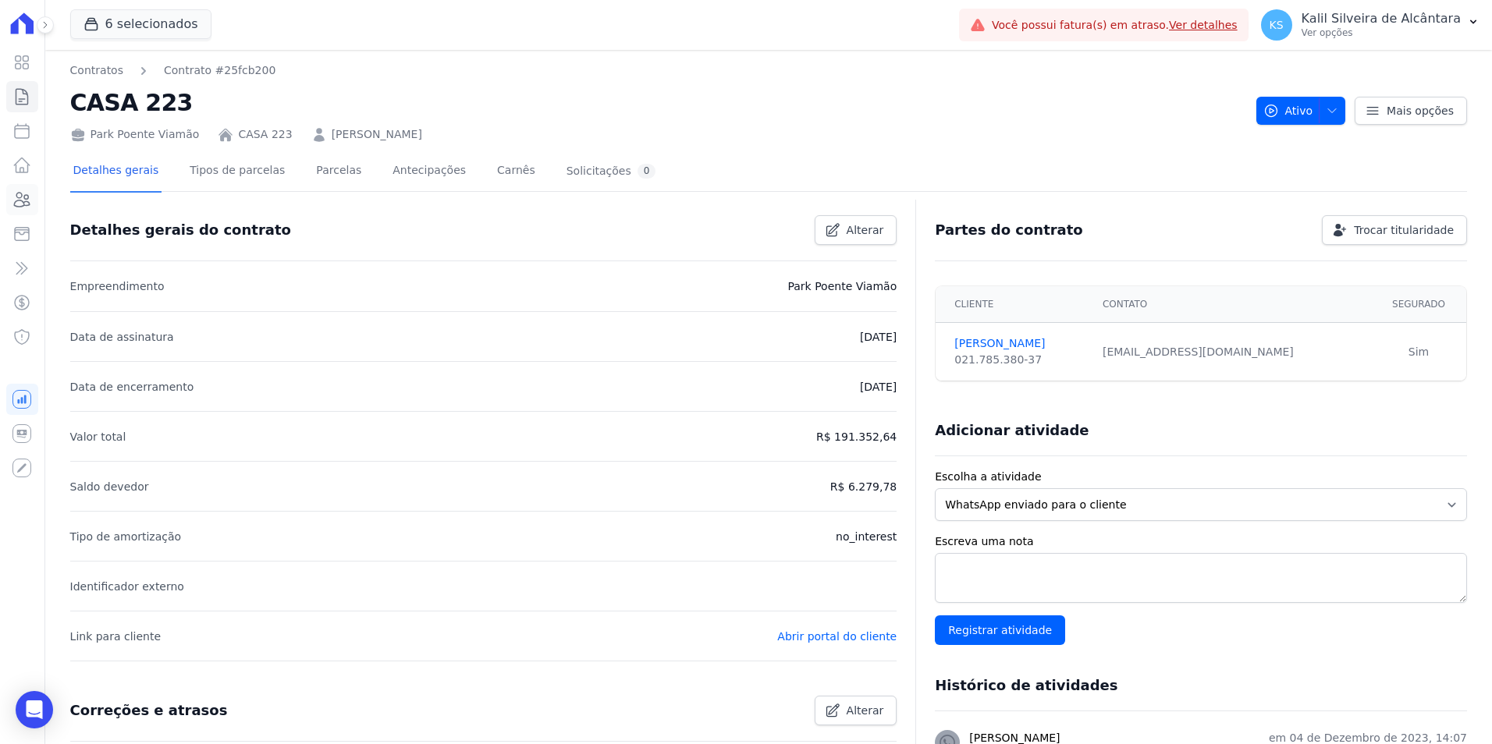
click at [15, 206] on icon at bounding box center [23, 200] width 16 height 14
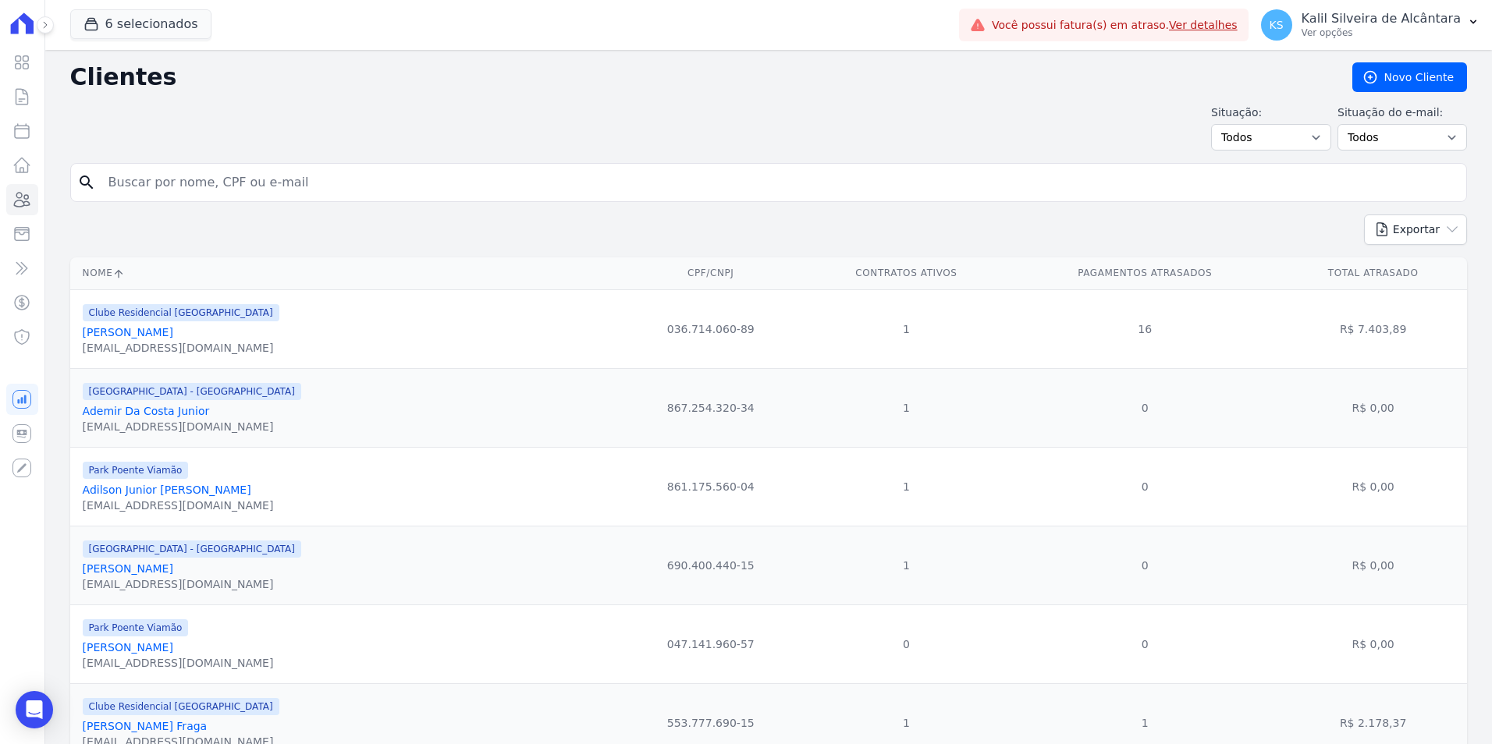
click at [348, 189] on input "search" at bounding box center [779, 182] width 1361 height 31
type input "susane bor"
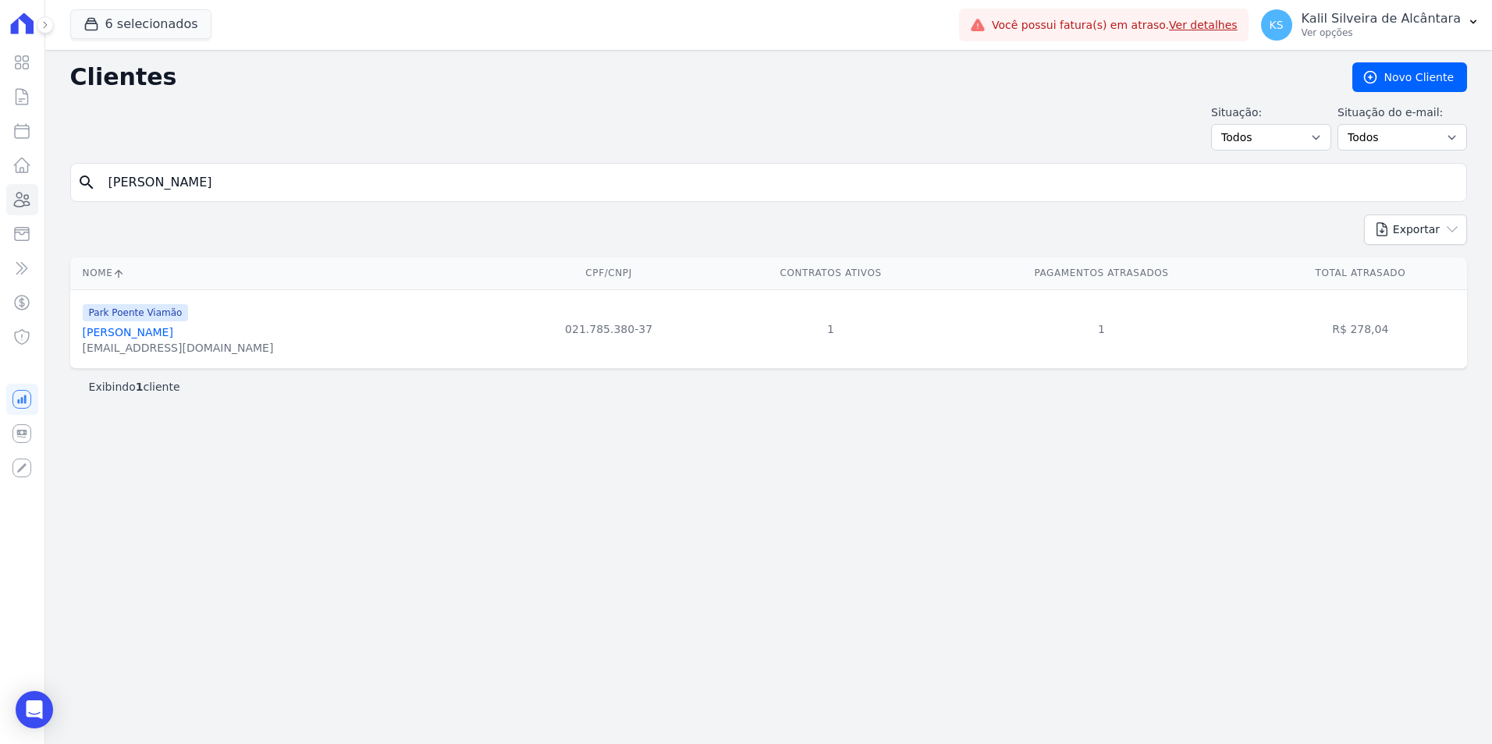
click at [162, 334] on link "Susane Borkovski" at bounding box center [128, 332] width 90 height 12
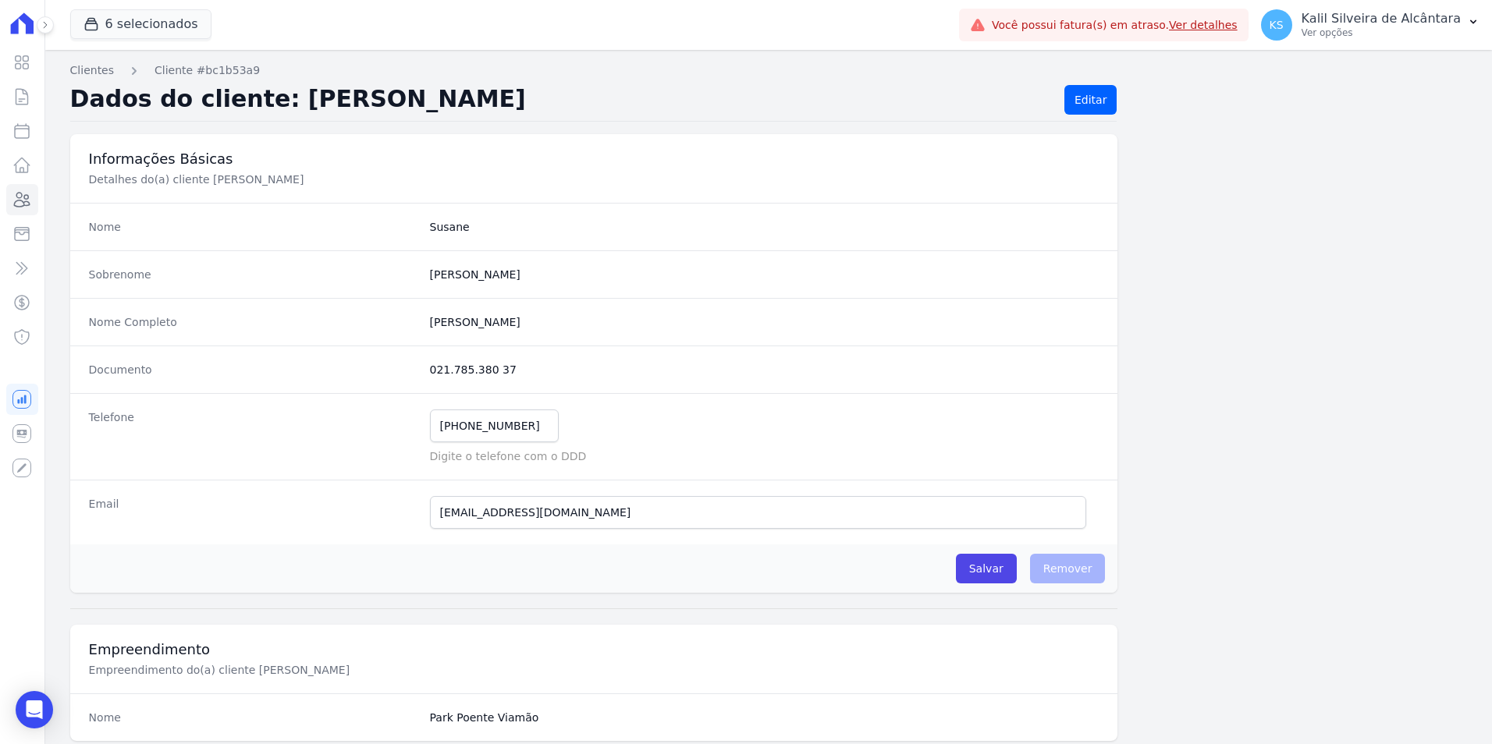
scroll to position [715, 0]
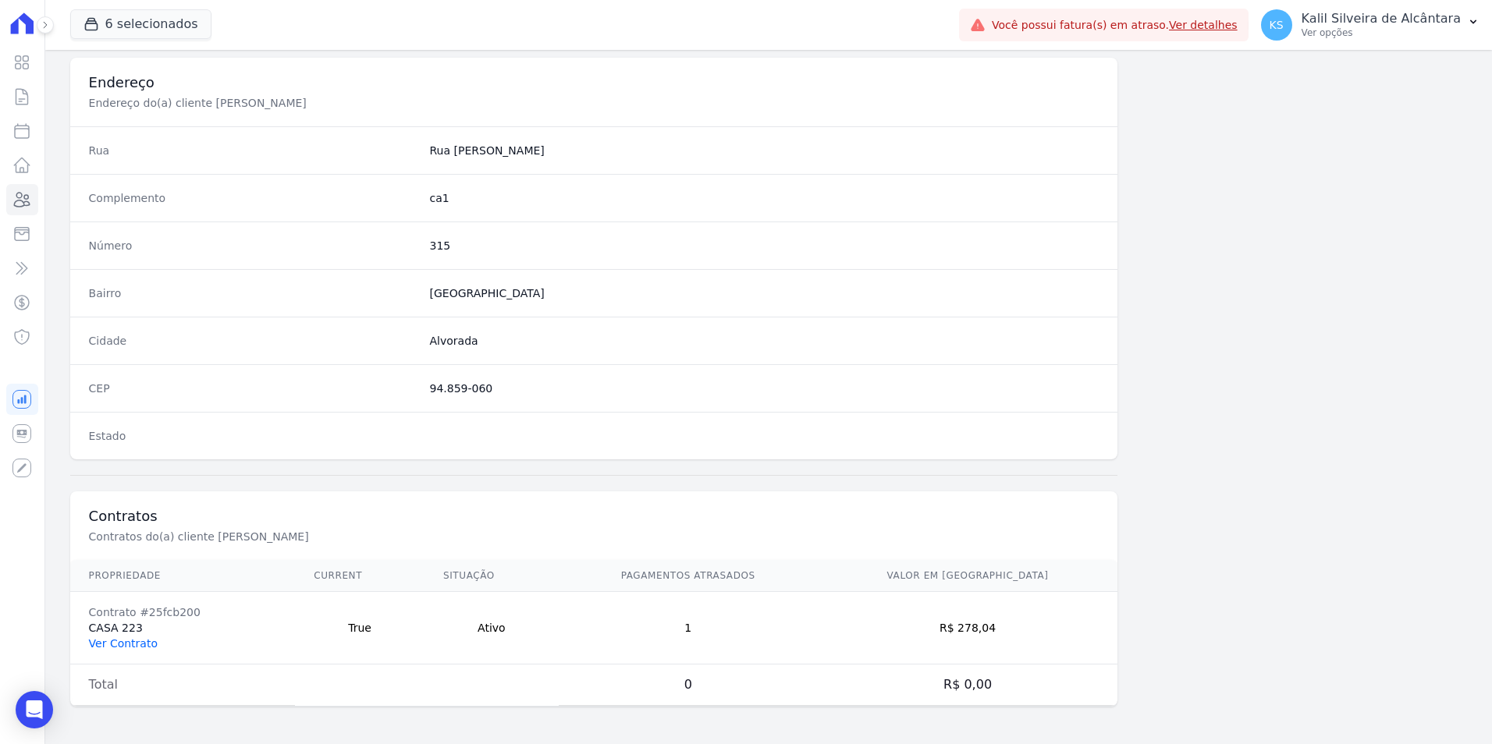
click at [130, 641] on link "Ver Contrato" at bounding box center [123, 643] width 69 height 12
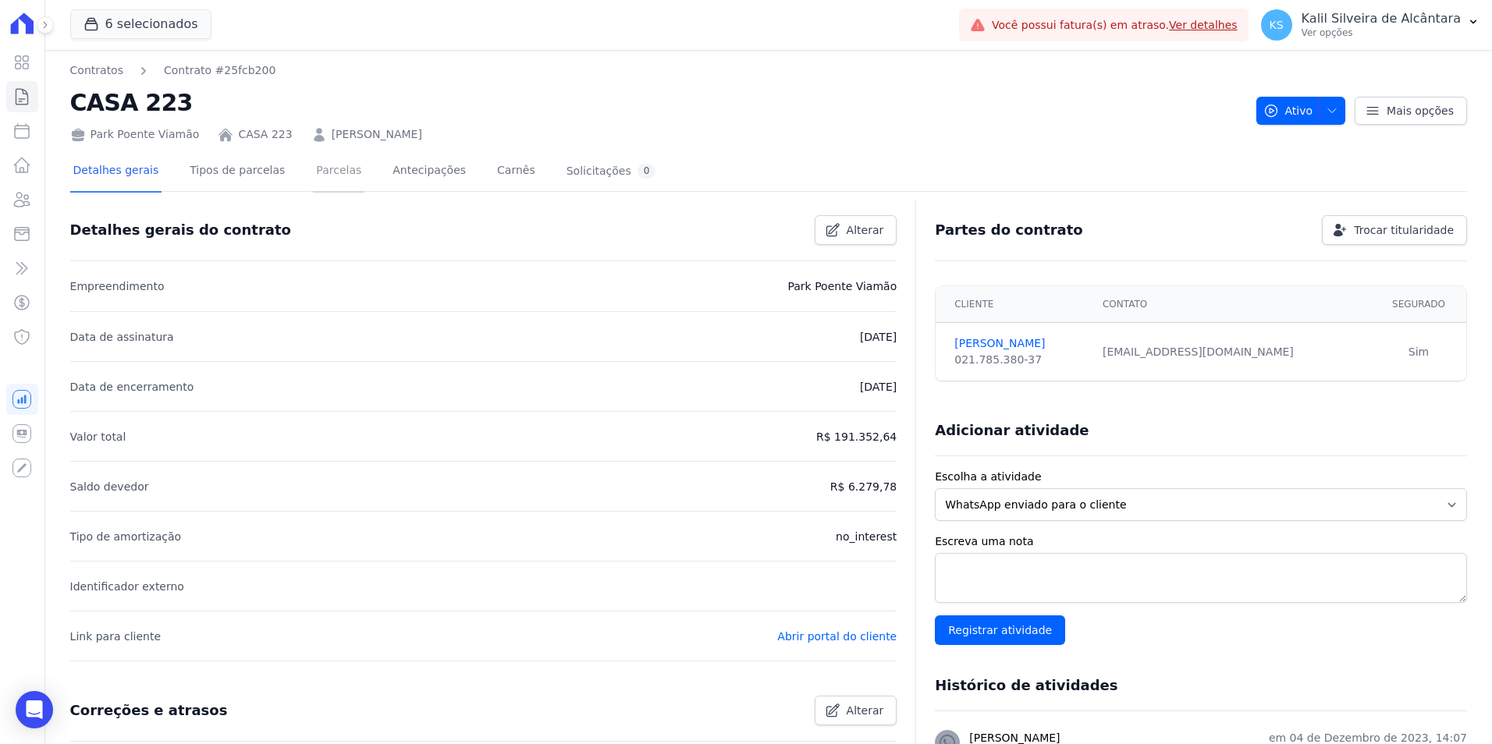
click at [325, 176] on link "Parcelas" at bounding box center [338, 171] width 51 height 41
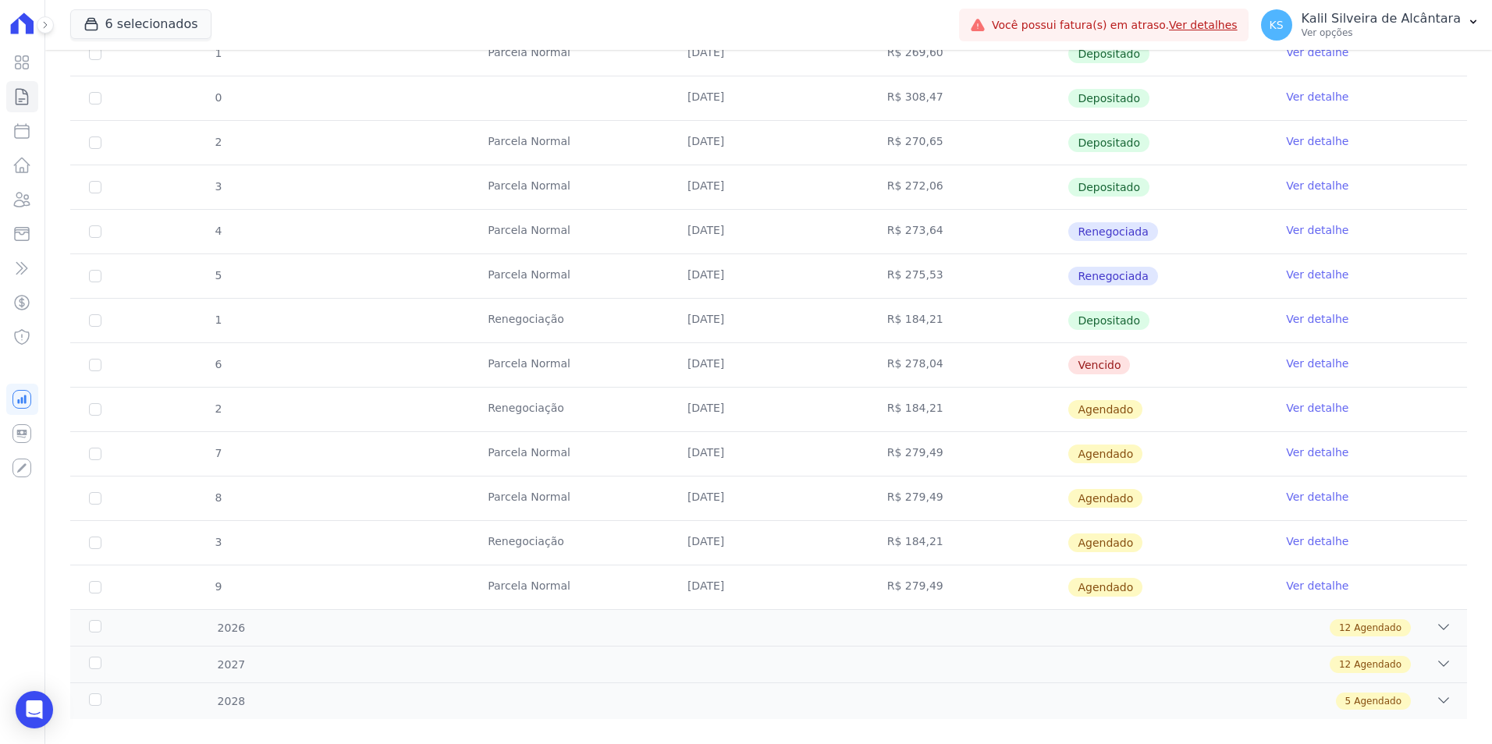
scroll to position [780, 0]
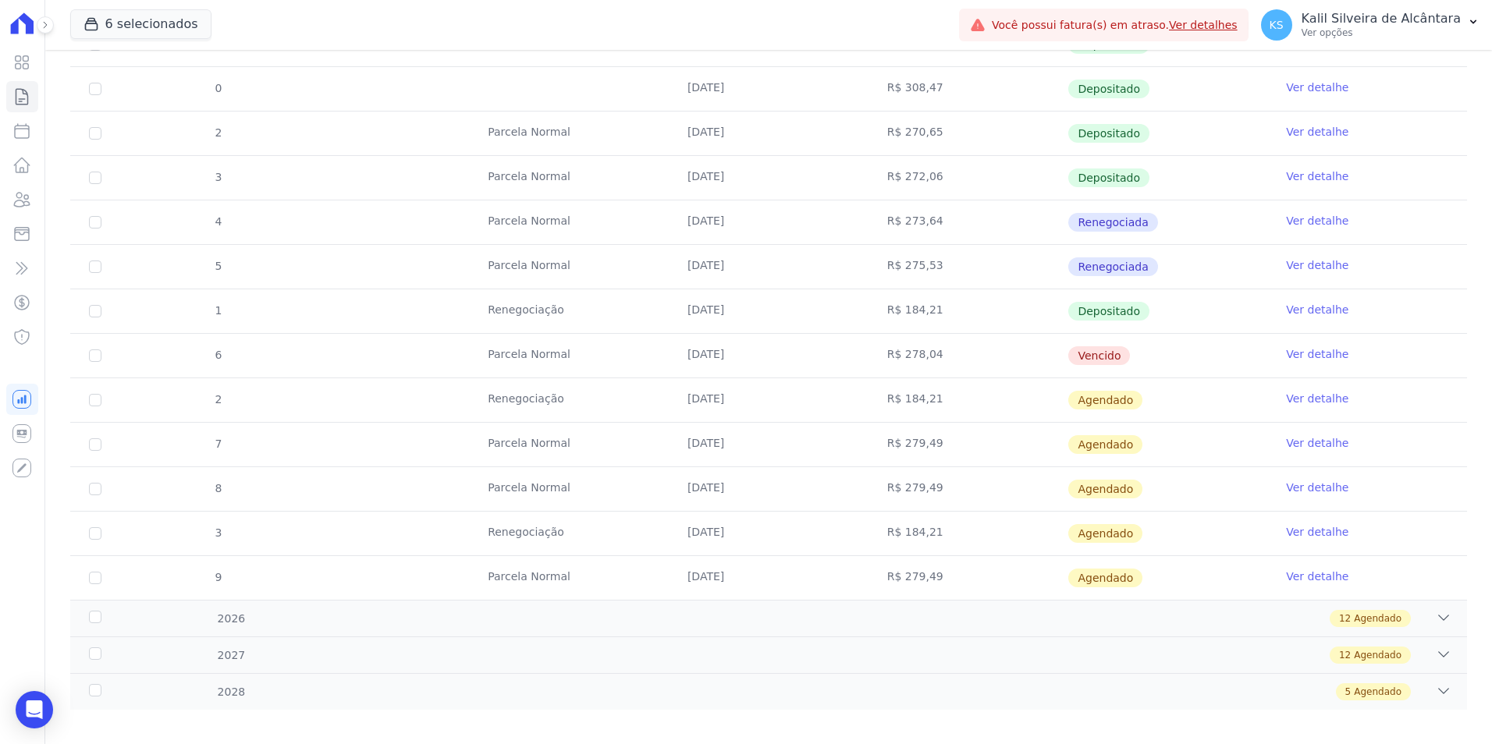
click at [1085, 346] on span "Vencido" at bounding box center [1099, 355] width 62 height 19
drag, startPoint x: 1148, startPoint y: 386, endPoint x: 1017, endPoint y: 385, distance: 131.1
click at [1017, 385] on tr "2 Renegociação 25/10/2025 R$ 184,21 Agendado Ver detalhe" at bounding box center [768, 400] width 1396 height 44
click at [689, 354] on td "[DATE]" at bounding box center [769, 356] width 200 height 44
click at [30, 197] on icon at bounding box center [21, 199] width 19 height 19
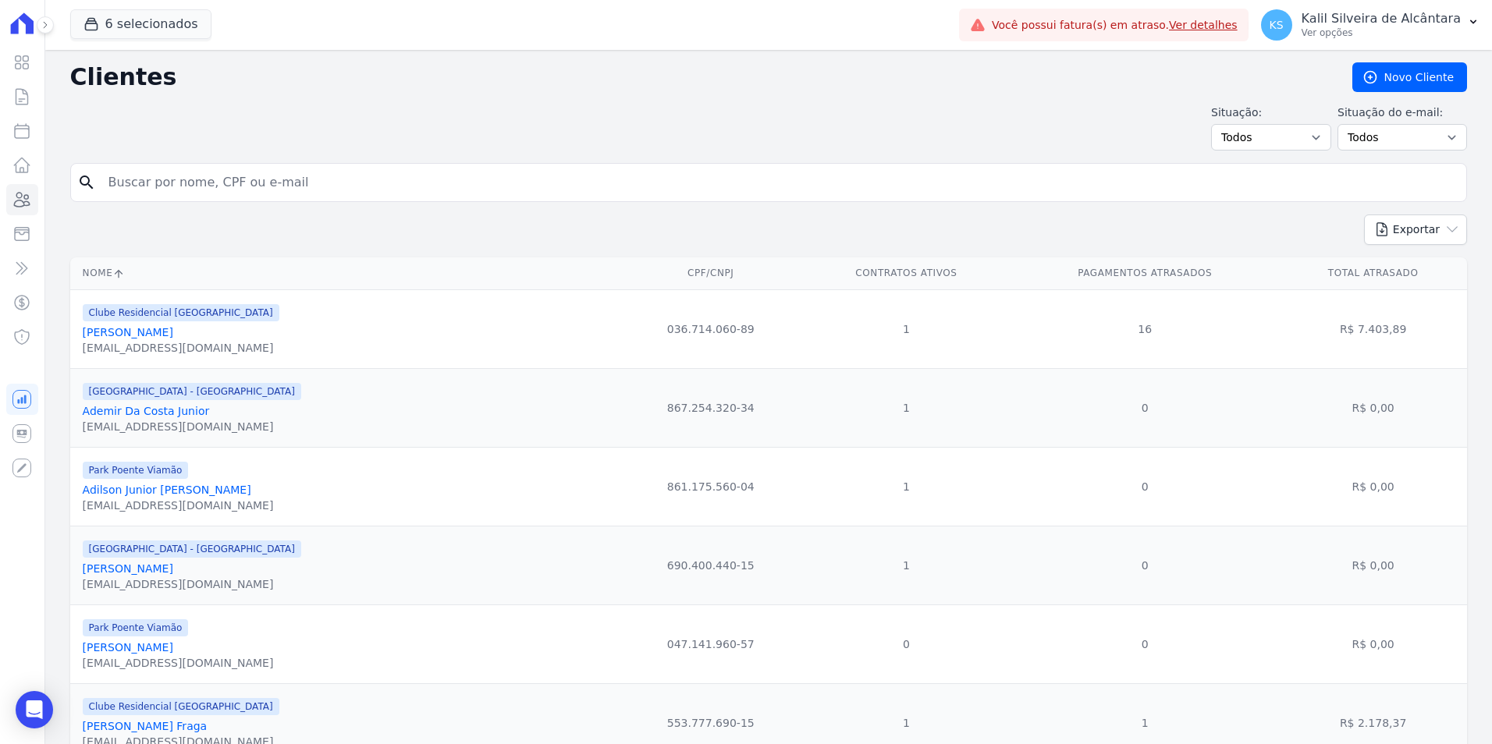
click at [222, 179] on input "search" at bounding box center [779, 182] width 1361 height 31
type input "tainara neto"
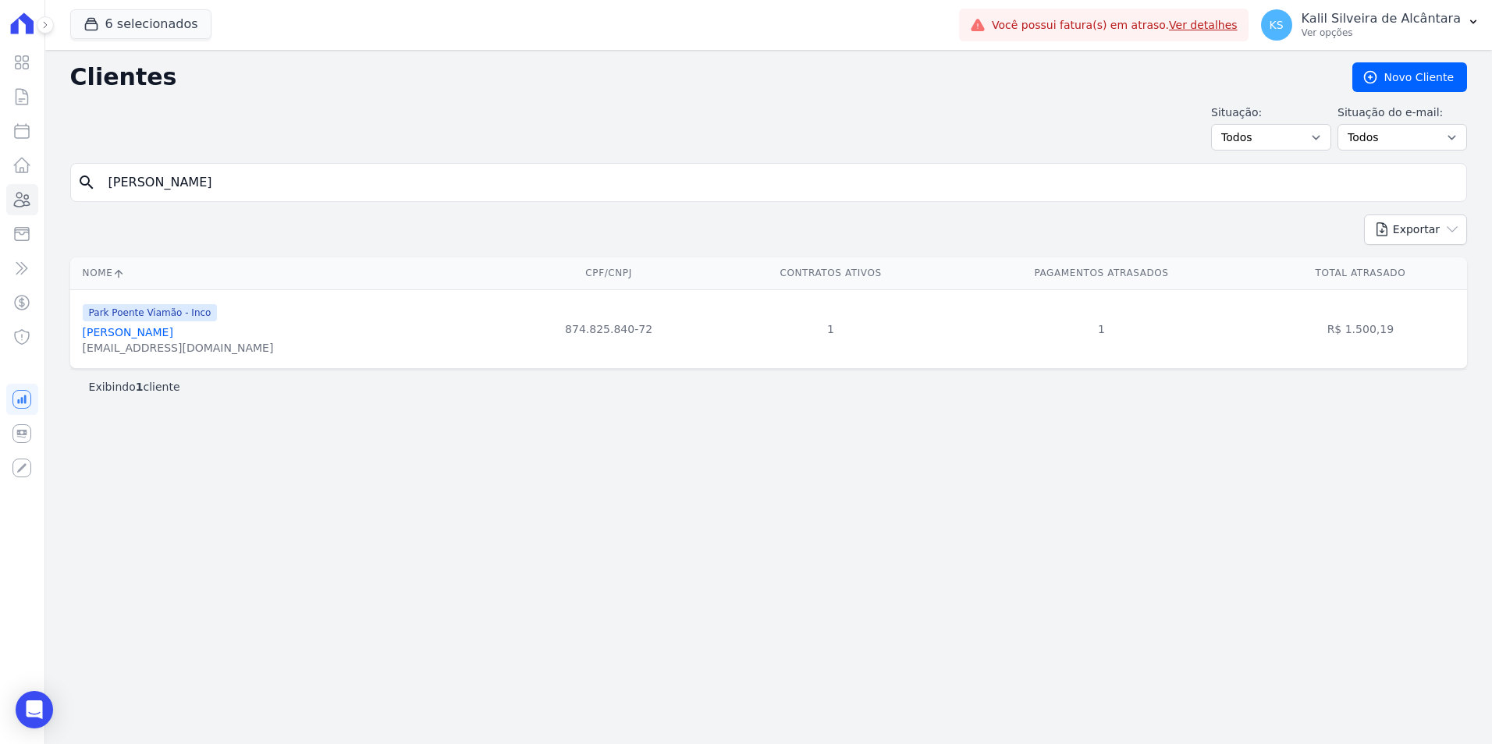
click at [152, 330] on link "Tainara Neto Pinto" at bounding box center [128, 332] width 90 height 12
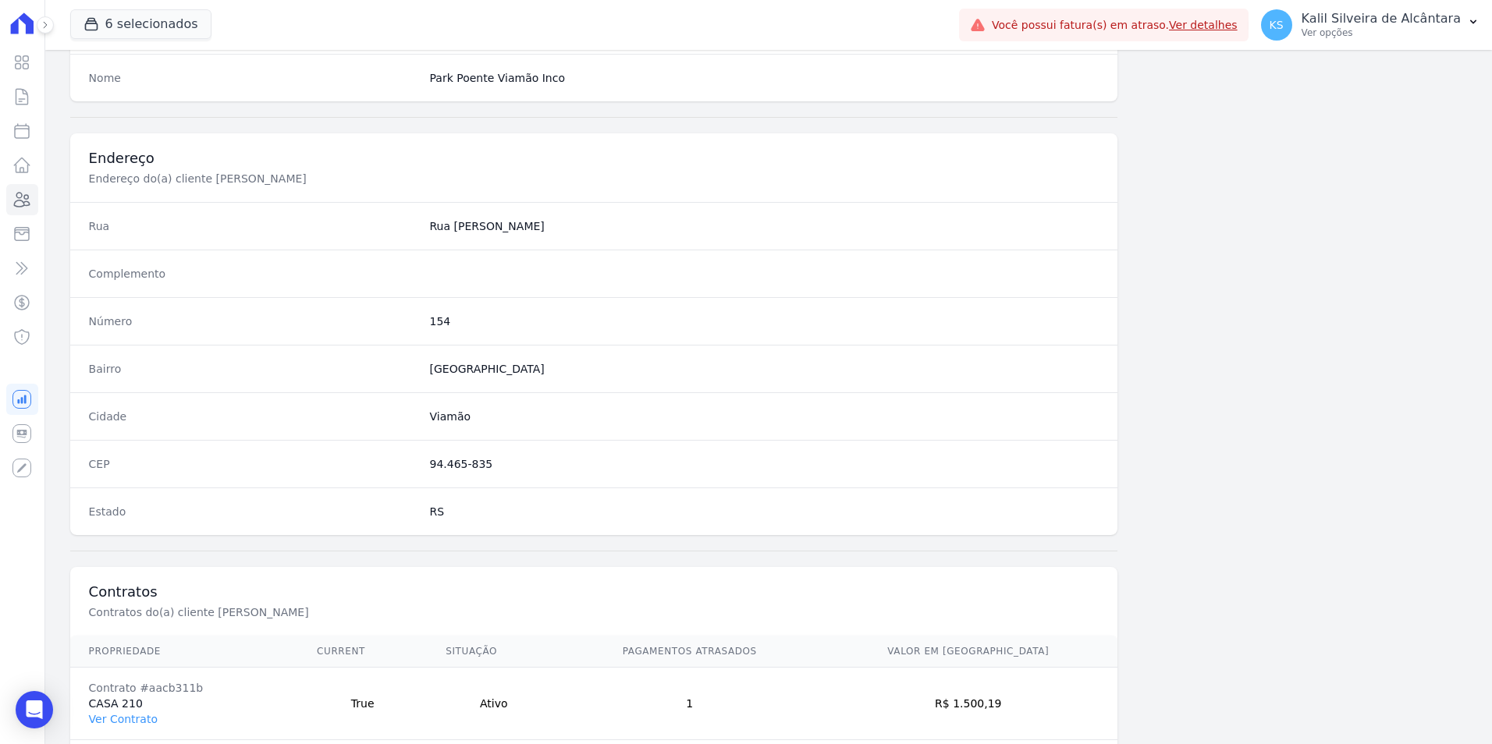
scroll to position [715, 0]
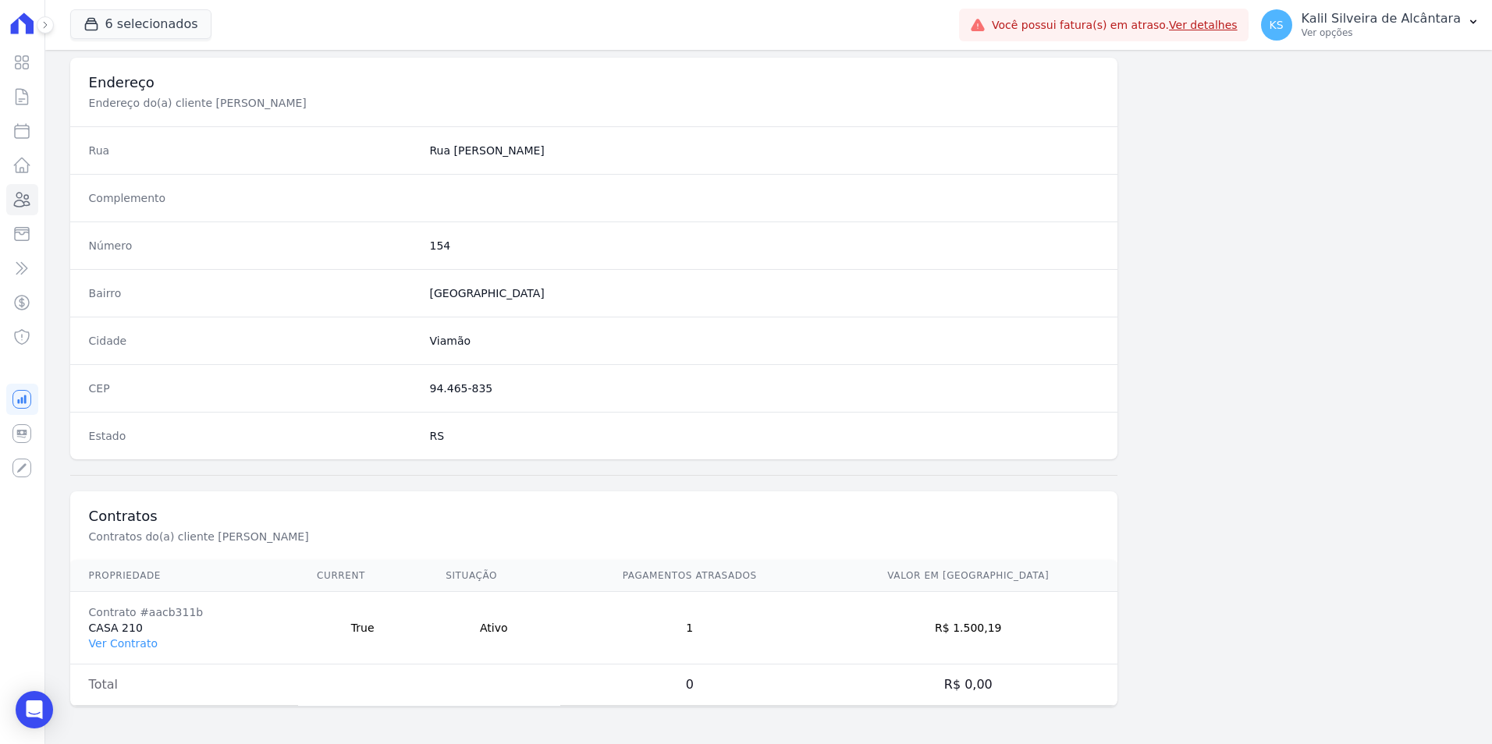
click at [122, 633] on td "Contrato #aacb311b CASA 210 Ver Contrato" at bounding box center [184, 628] width 228 height 73
click at [129, 640] on link "Ver Contrato" at bounding box center [123, 643] width 69 height 12
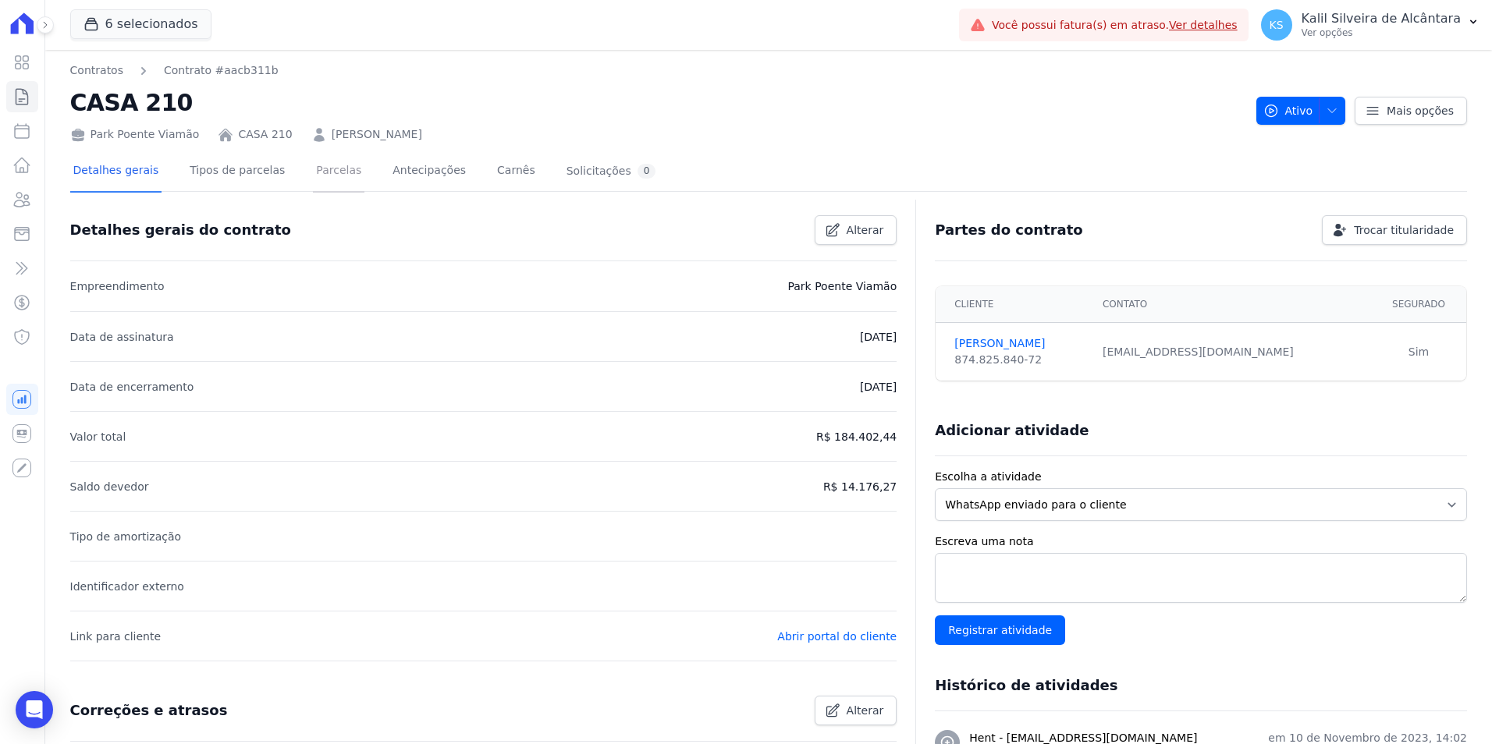
click at [325, 176] on link "Parcelas" at bounding box center [338, 171] width 51 height 41
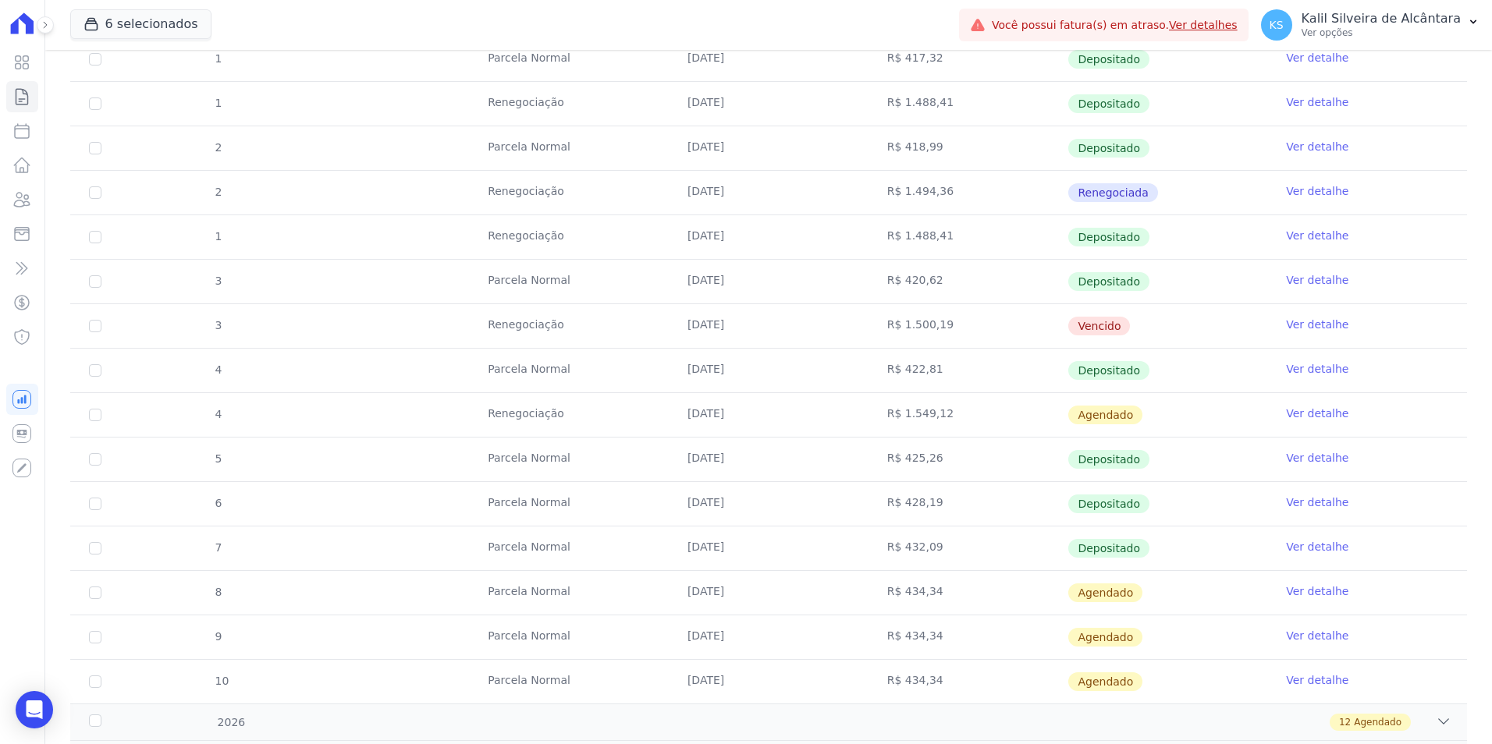
scroll to position [659, 0]
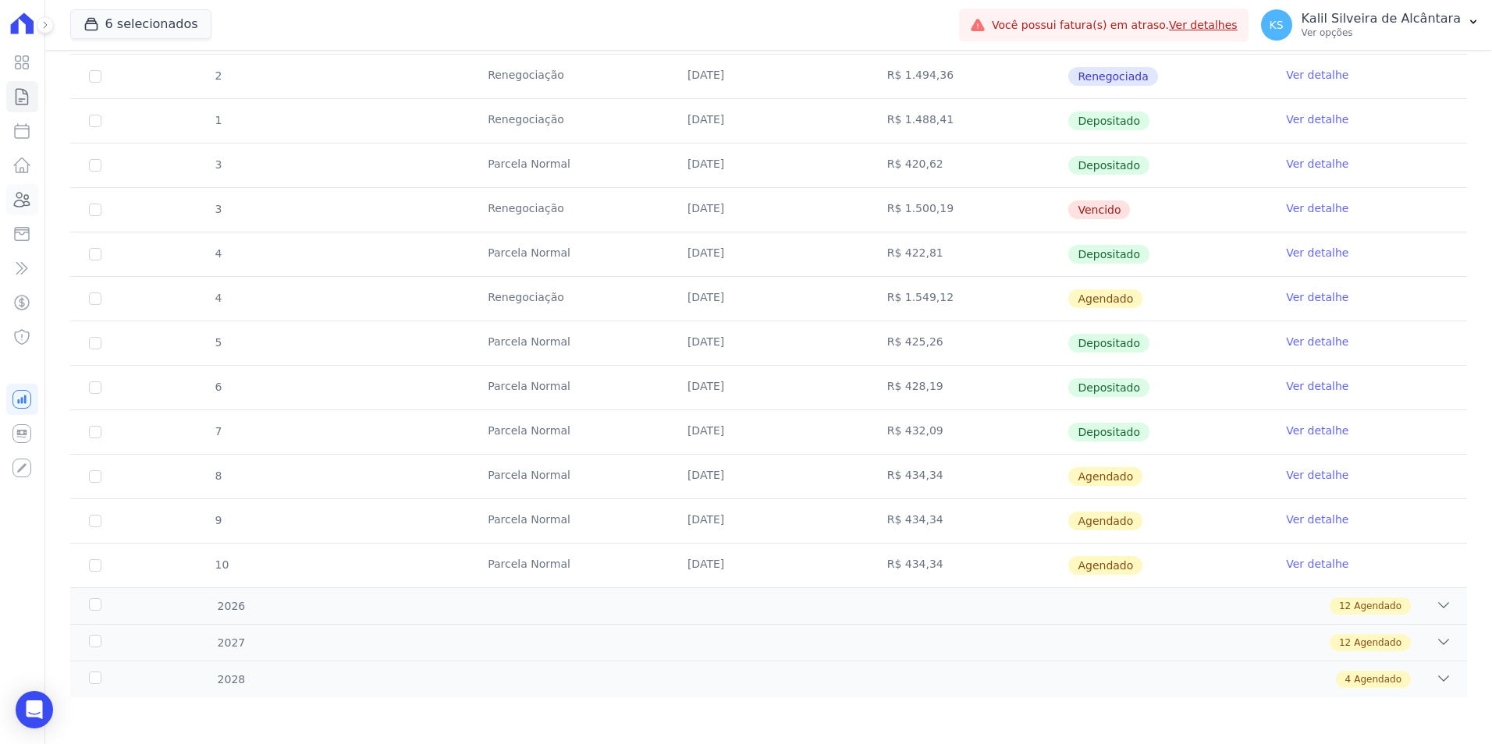
click at [27, 191] on icon at bounding box center [21, 199] width 19 height 19
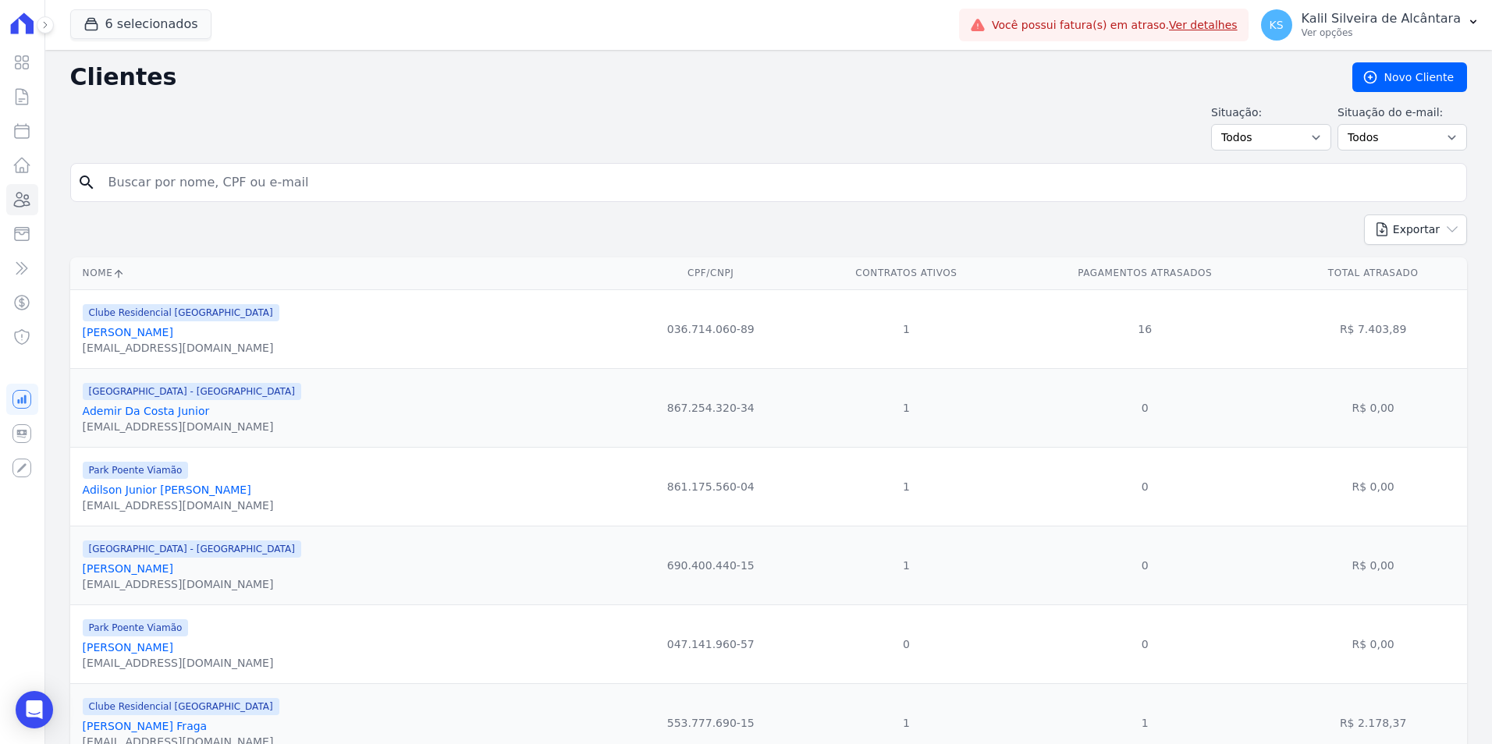
click at [355, 174] on input "search" at bounding box center [779, 182] width 1361 height 31
type input "thaise tere"
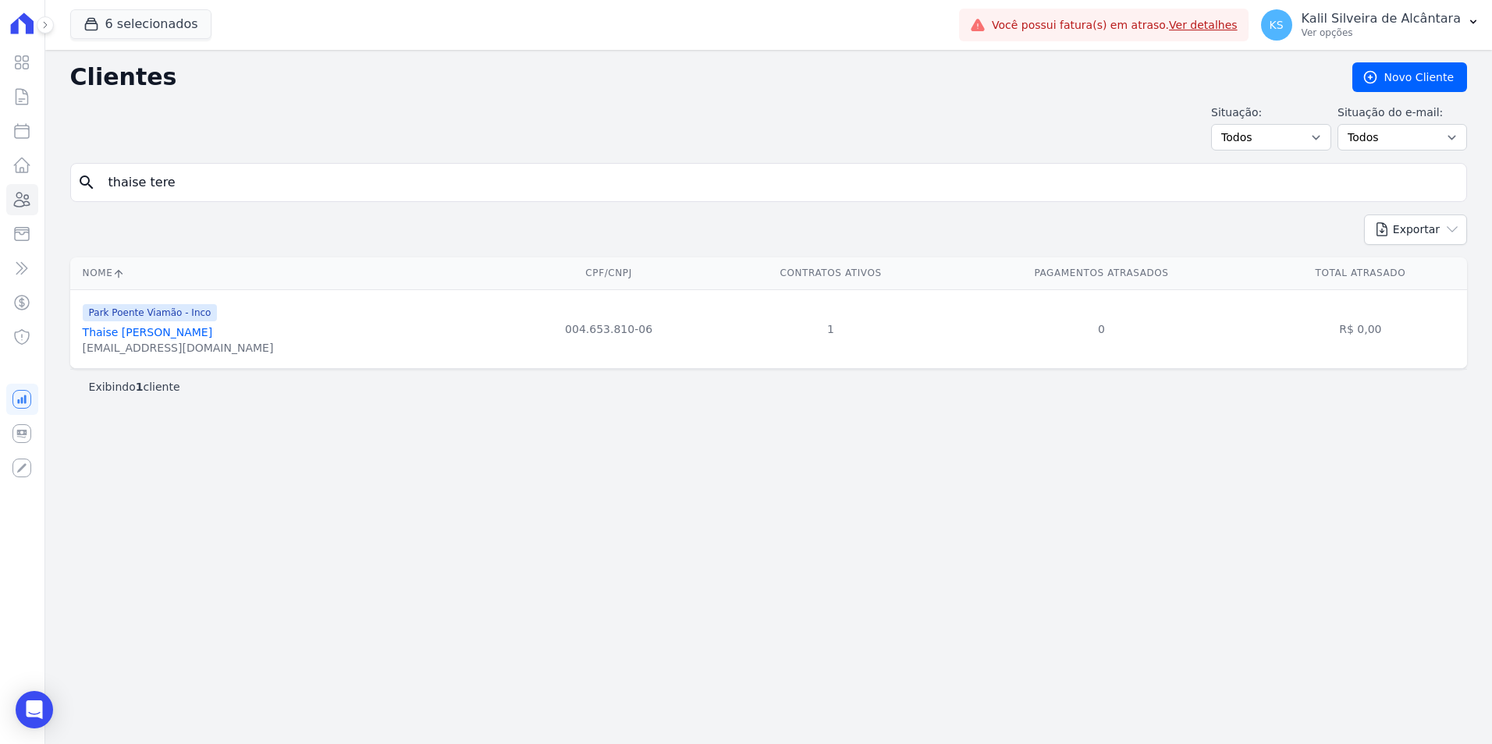
drag, startPoint x: 158, startPoint y: 181, endPoint x: -23, endPoint y: 184, distance: 181.0
click at [0, 184] on html "Visão Geral Contratos [GEOGRAPHIC_DATA] Lotes Clientes Minha Carteira Transferê…" at bounding box center [746, 372] width 1492 height 744
type input "thiago carlo"
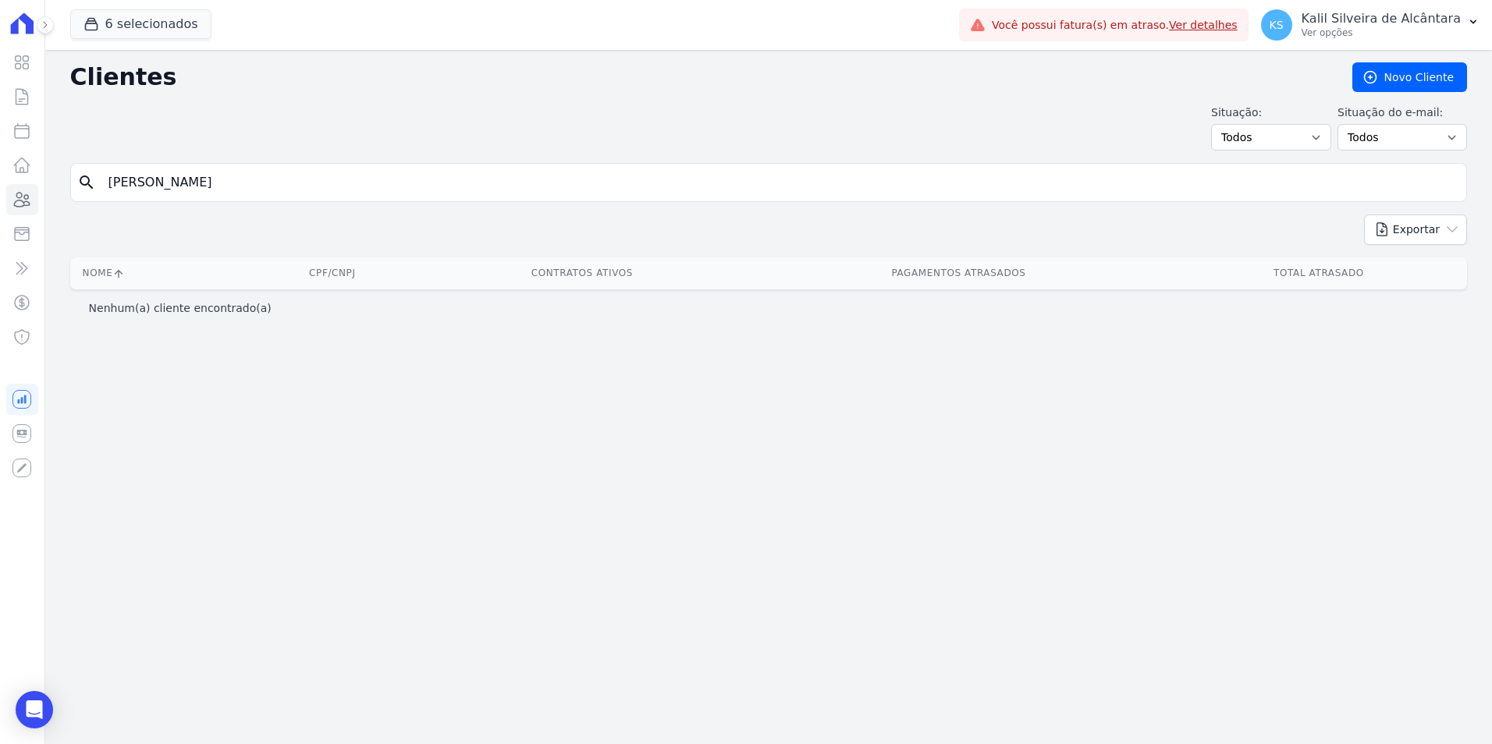
drag, startPoint x: 212, startPoint y: 180, endPoint x: -36, endPoint y: 160, distance: 248.9
click at [0, 160] on html "Visão Geral Contratos [GEOGRAPHIC_DATA] Lotes Clientes Minha Carteira Transferê…" at bounding box center [746, 372] width 1492 height 744
type input "thiago"
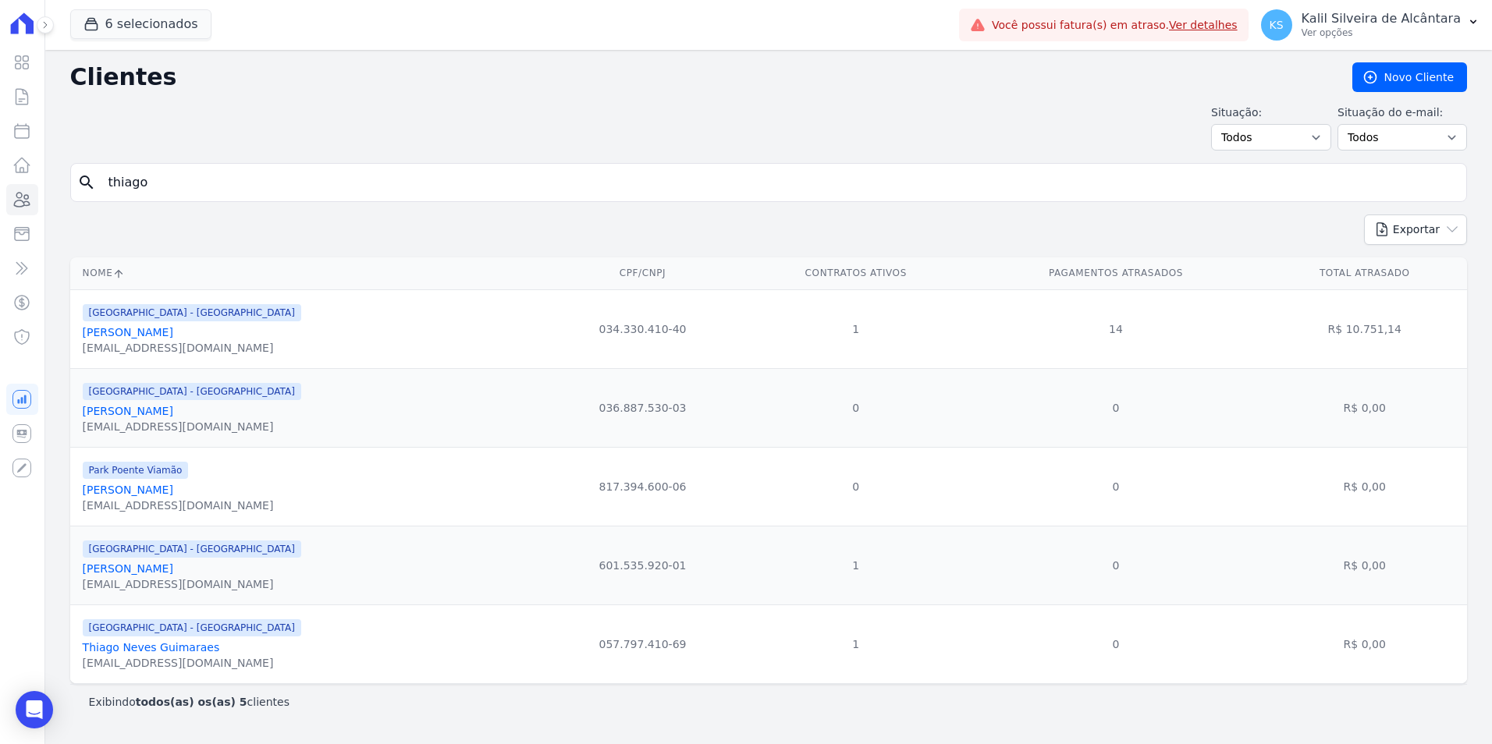
click at [206, 186] on input "thiago" at bounding box center [779, 182] width 1361 height 31
type input "thiago ca"
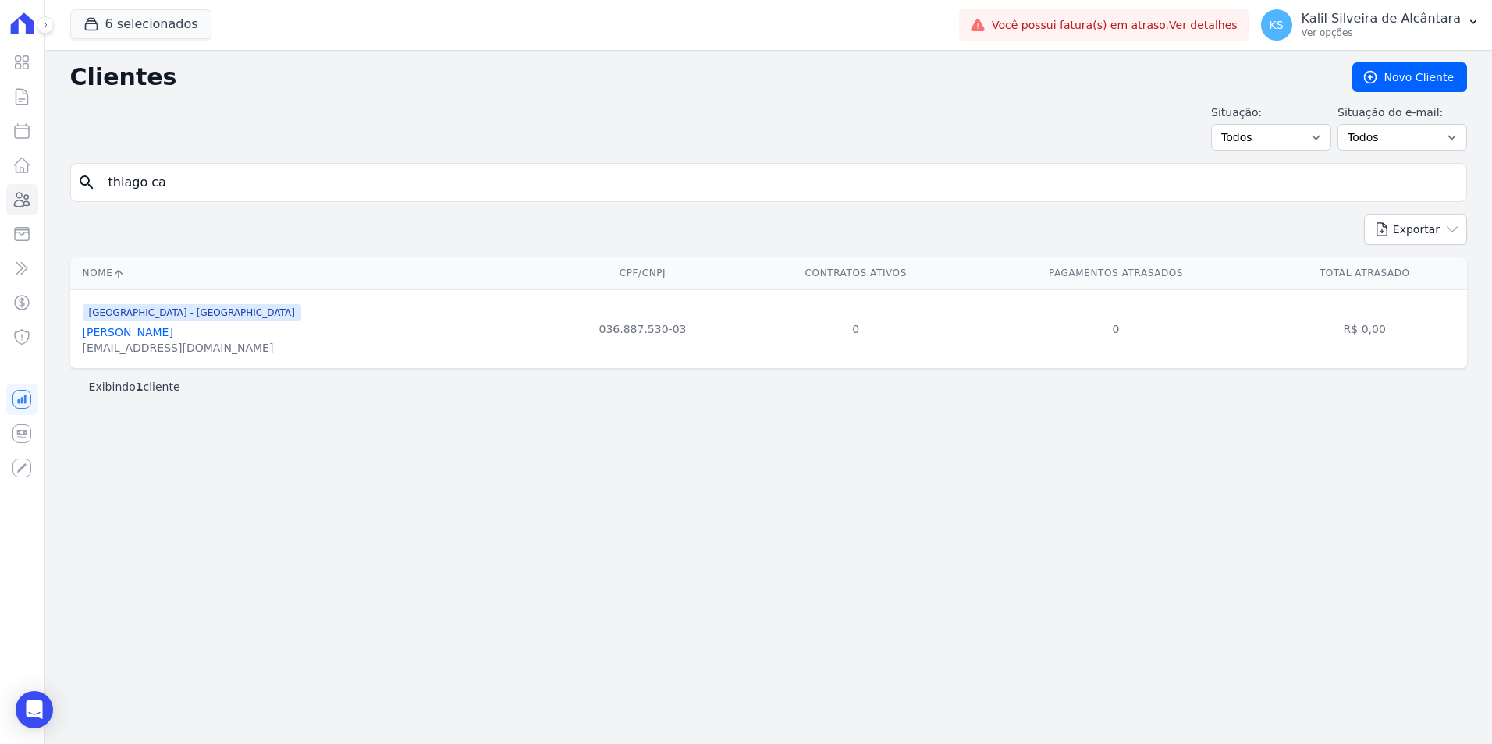
drag, startPoint x: 165, startPoint y: 169, endPoint x: 177, endPoint y: 173, distance: 13.1
click at [174, 172] on input "thiago ca" at bounding box center [779, 182] width 1361 height 31
drag, startPoint x: 178, startPoint y: 173, endPoint x: 7, endPoint y: 179, distance: 171.0
click at [7, 179] on div "Visão Geral Contratos [GEOGRAPHIC_DATA] Lotes Clientes Minha Carteira Transferê…" at bounding box center [746, 372] width 1492 height 744
type input "tiago car"
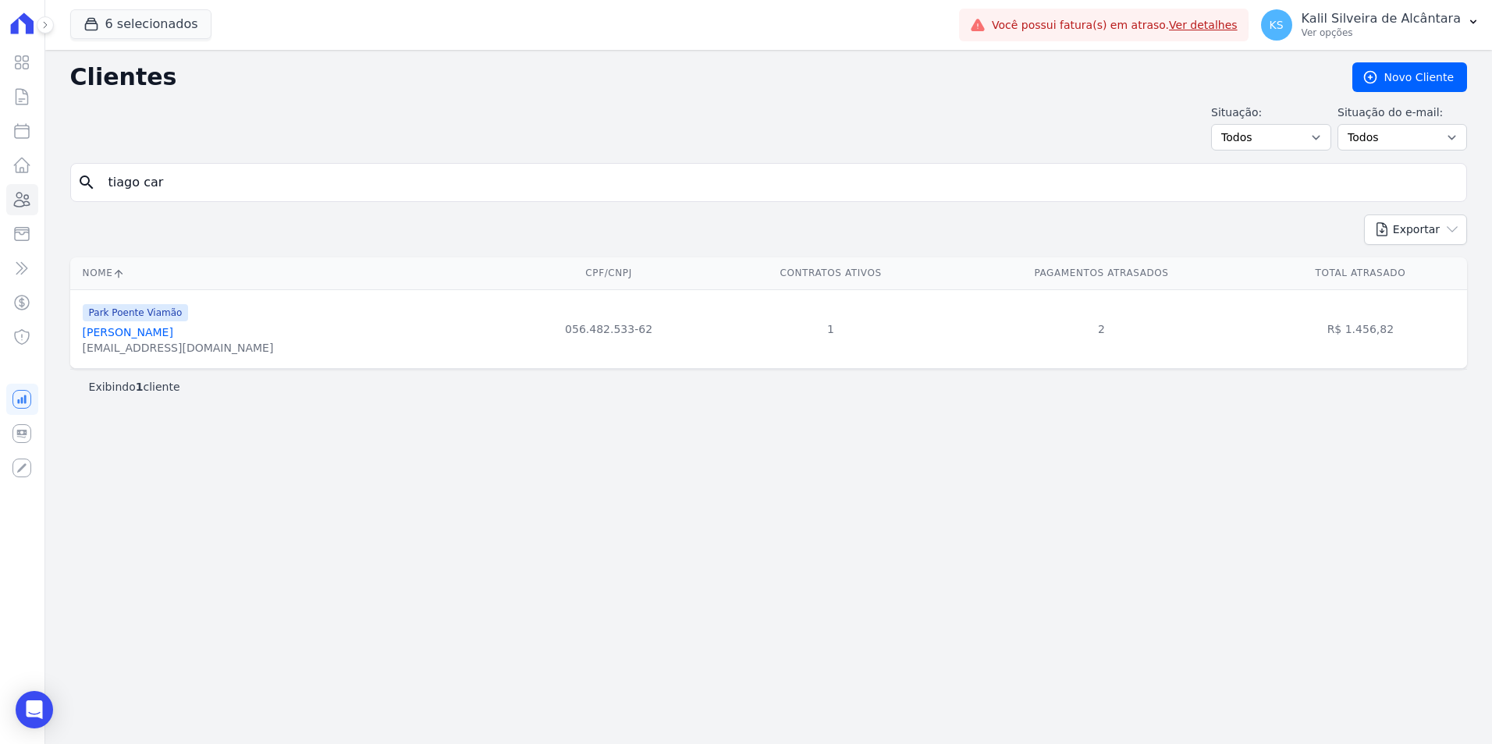
click at [149, 339] on link "Tiago Carlos Ferreira Carvalho" at bounding box center [128, 332] width 90 height 12
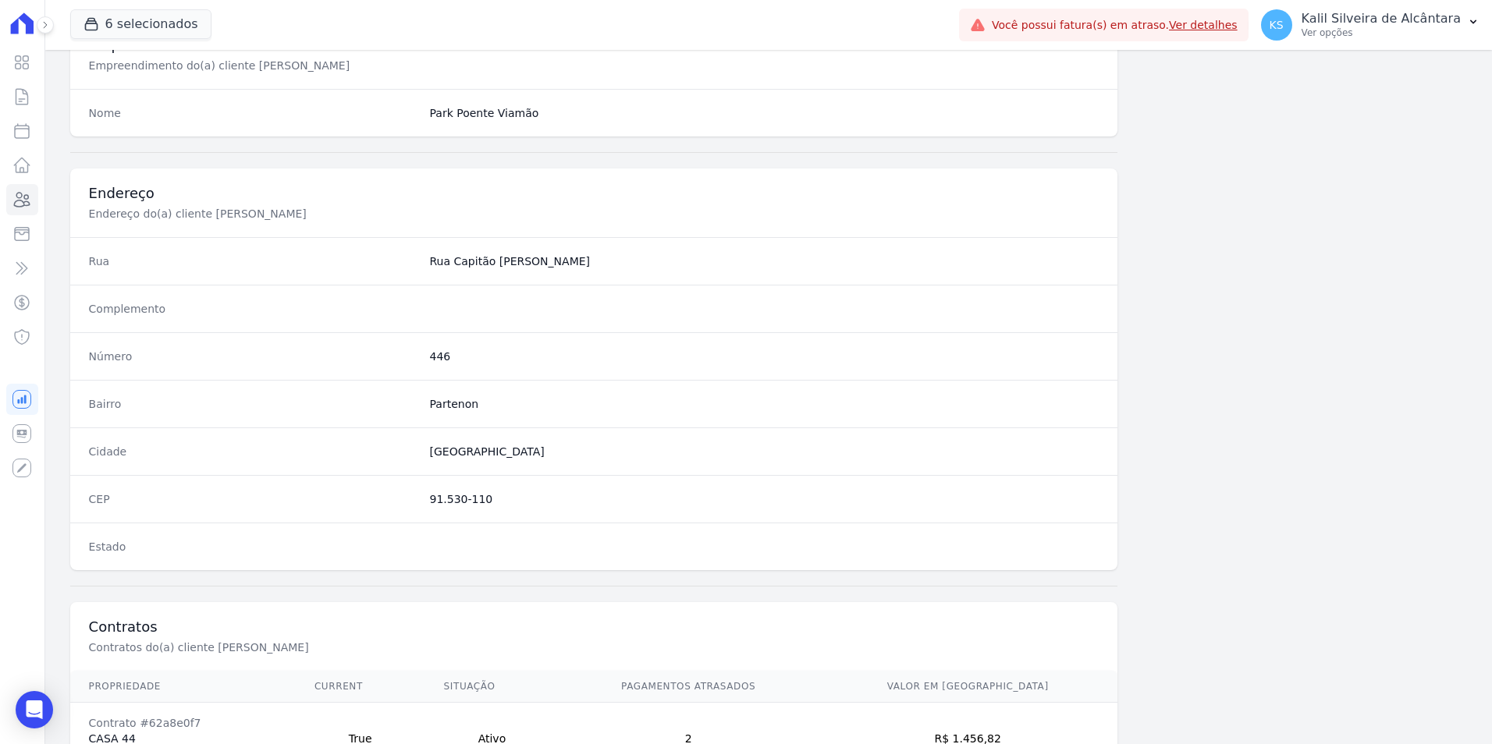
scroll to position [715, 0]
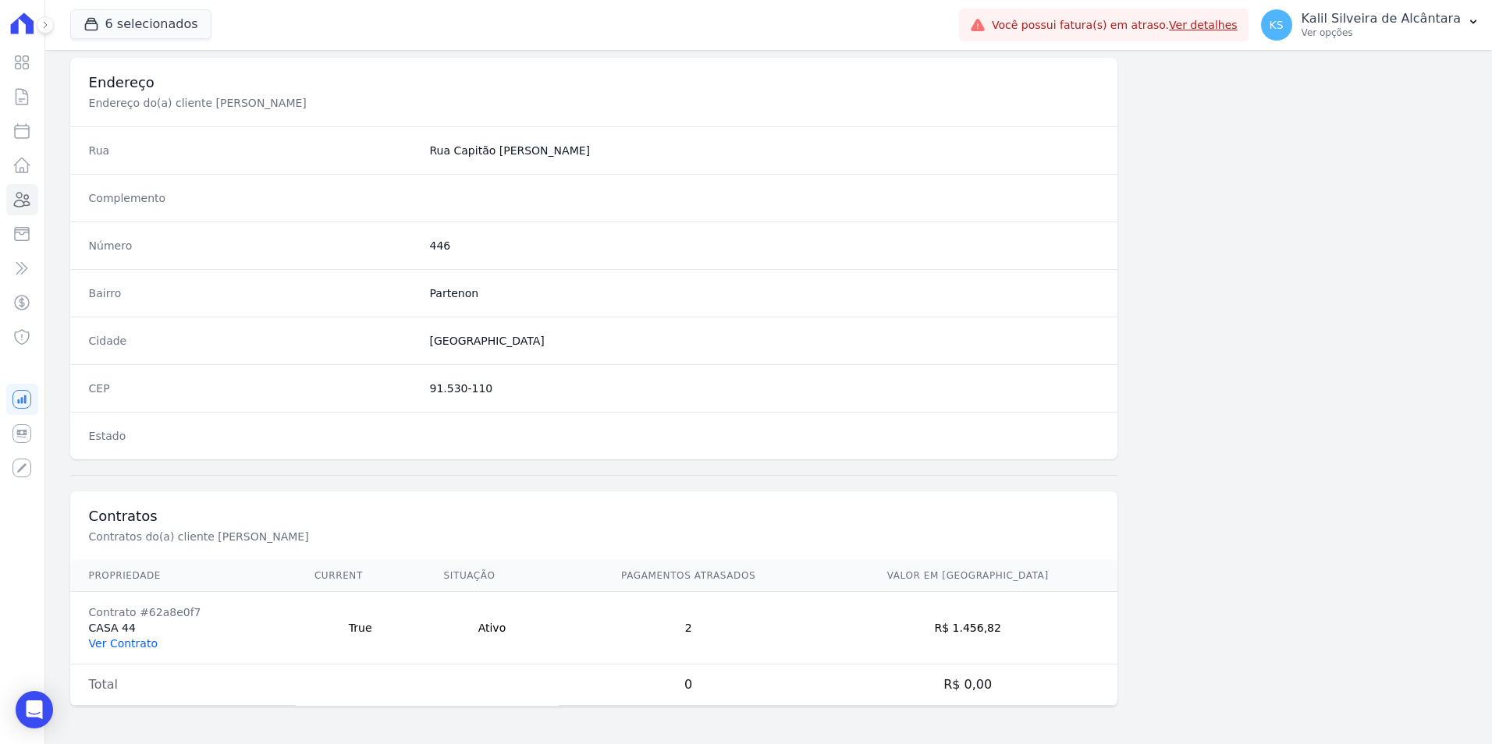
click at [115, 642] on link "Ver Contrato" at bounding box center [123, 643] width 69 height 12
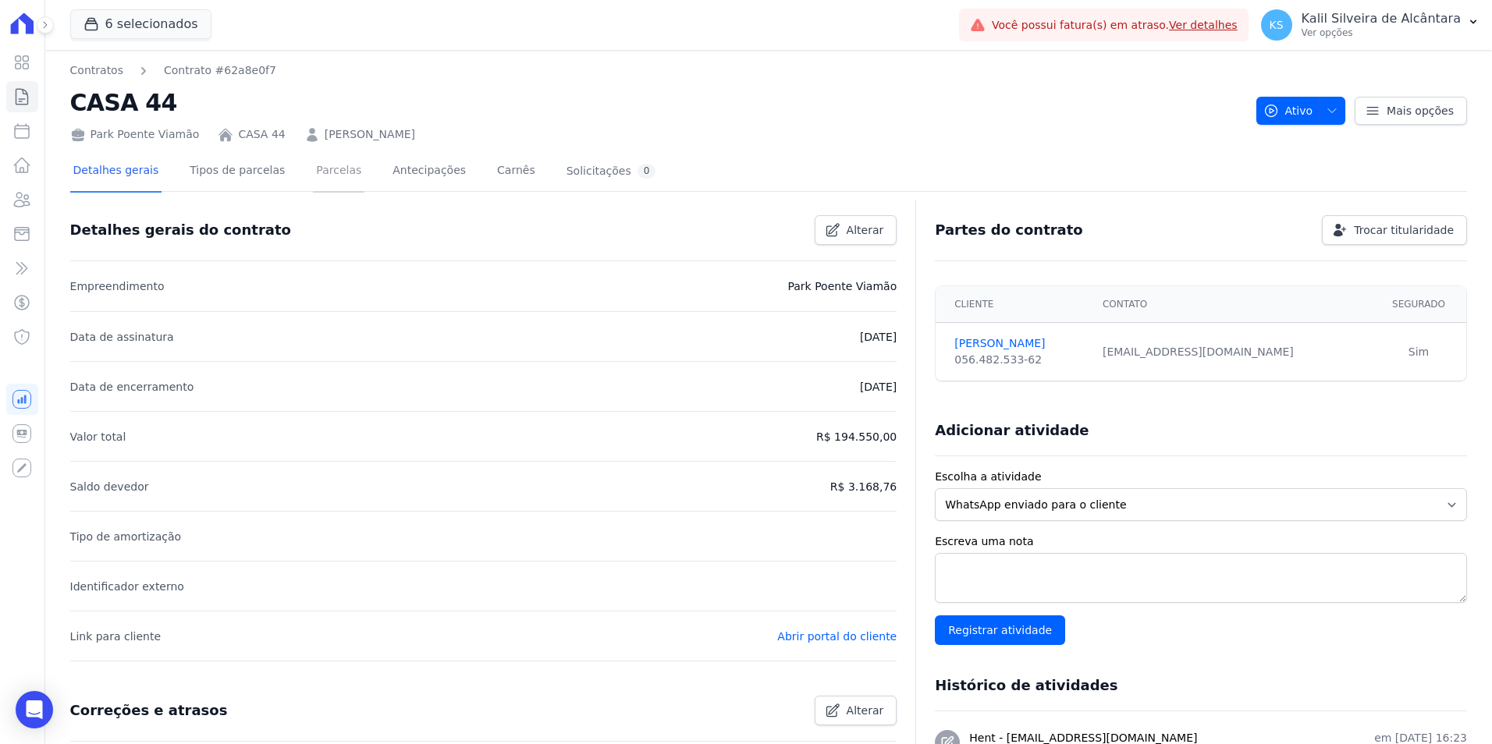
click at [320, 173] on link "Parcelas" at bounding box center [338, 171] width 51 height 41
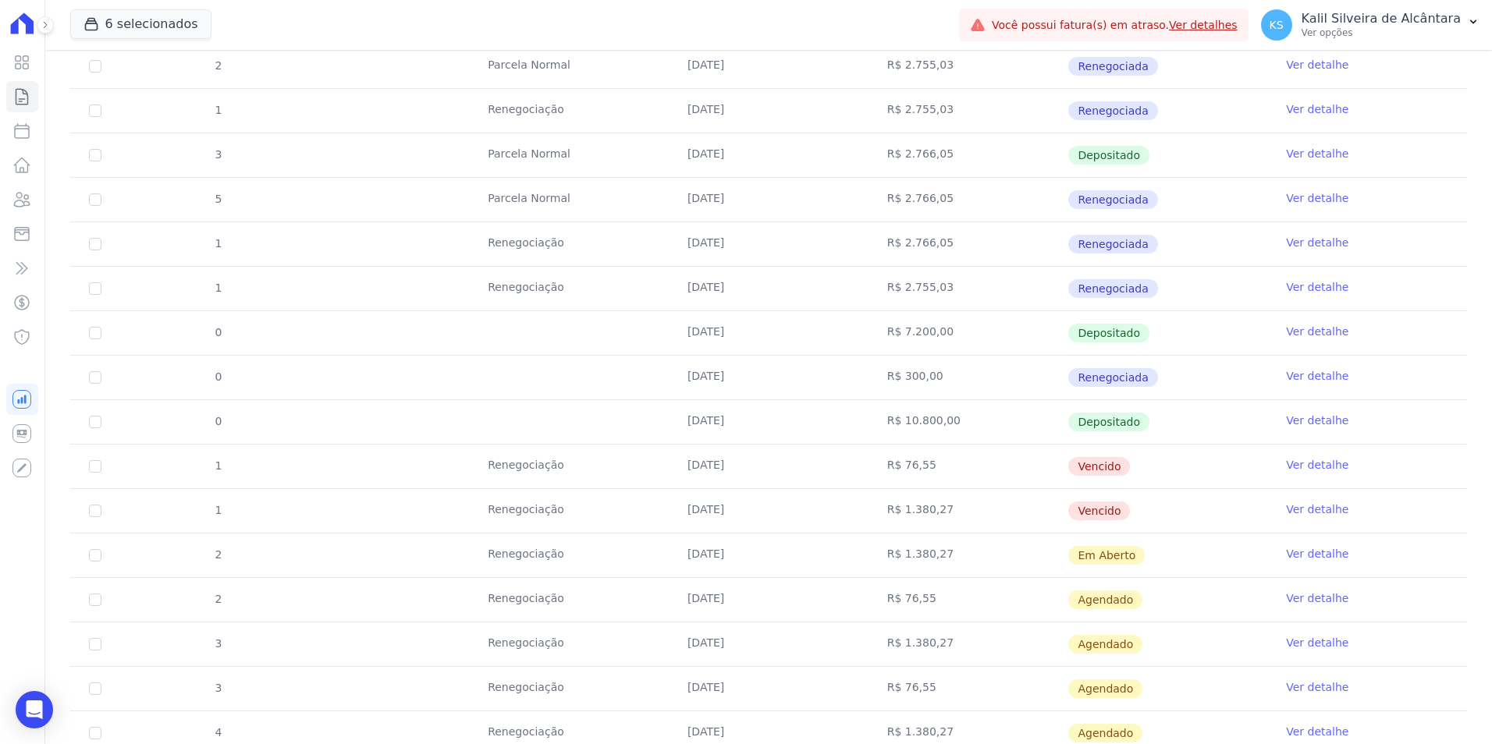
scroll to position [468, 0]
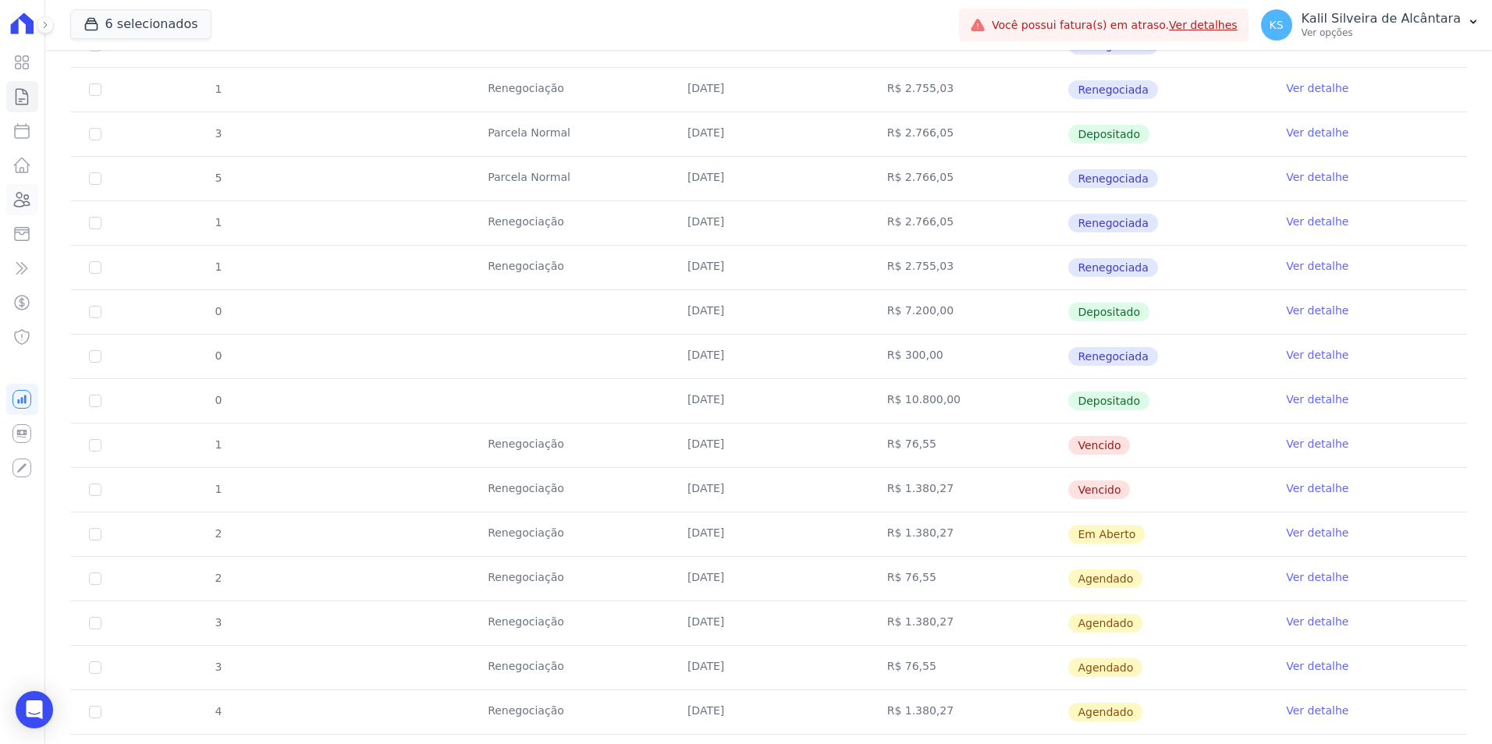
click at [19, 197] on icon at bounding box center [21, 199] width 19 height 19
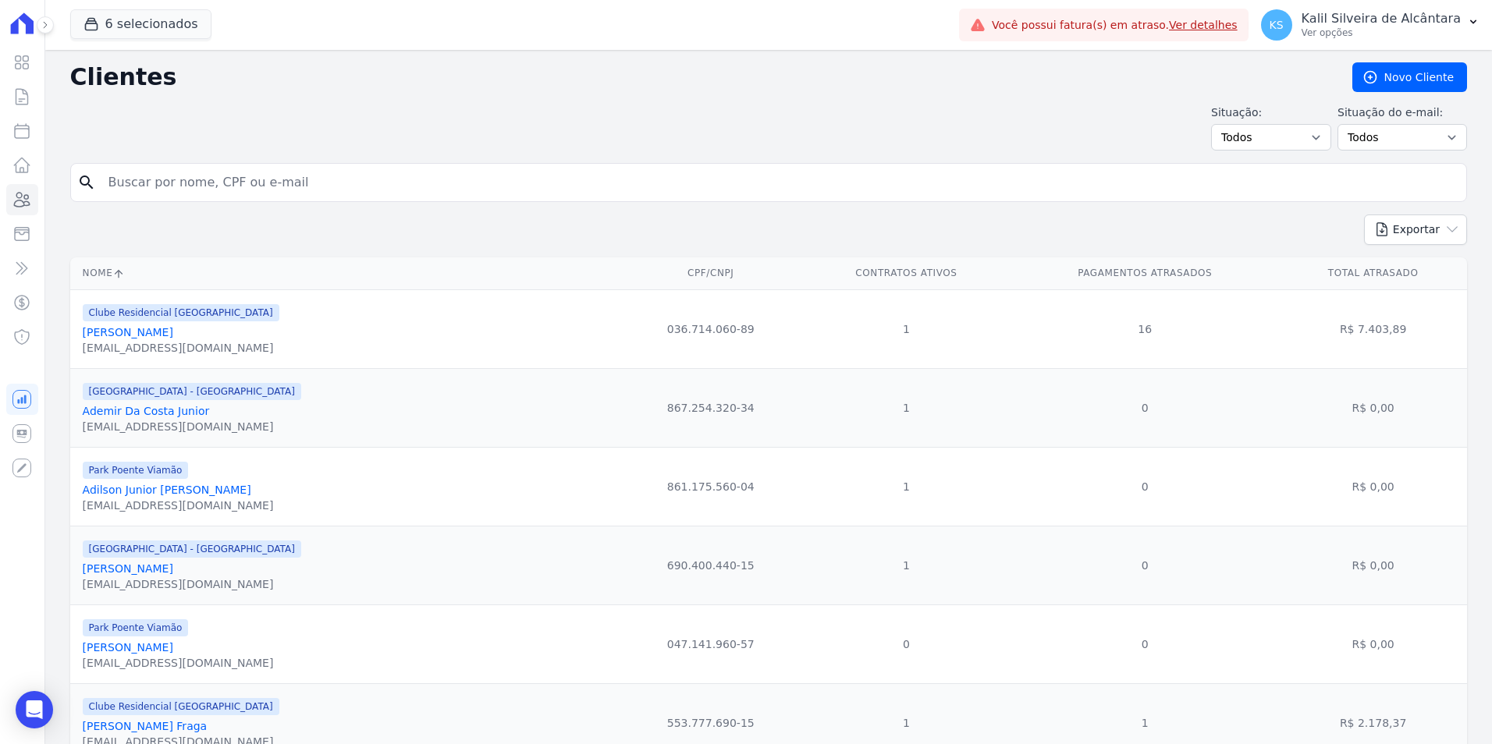
click at [243, 176] on input "search" at bounding box center [779, 182] width 1361 height 31
type input "vitor mat"
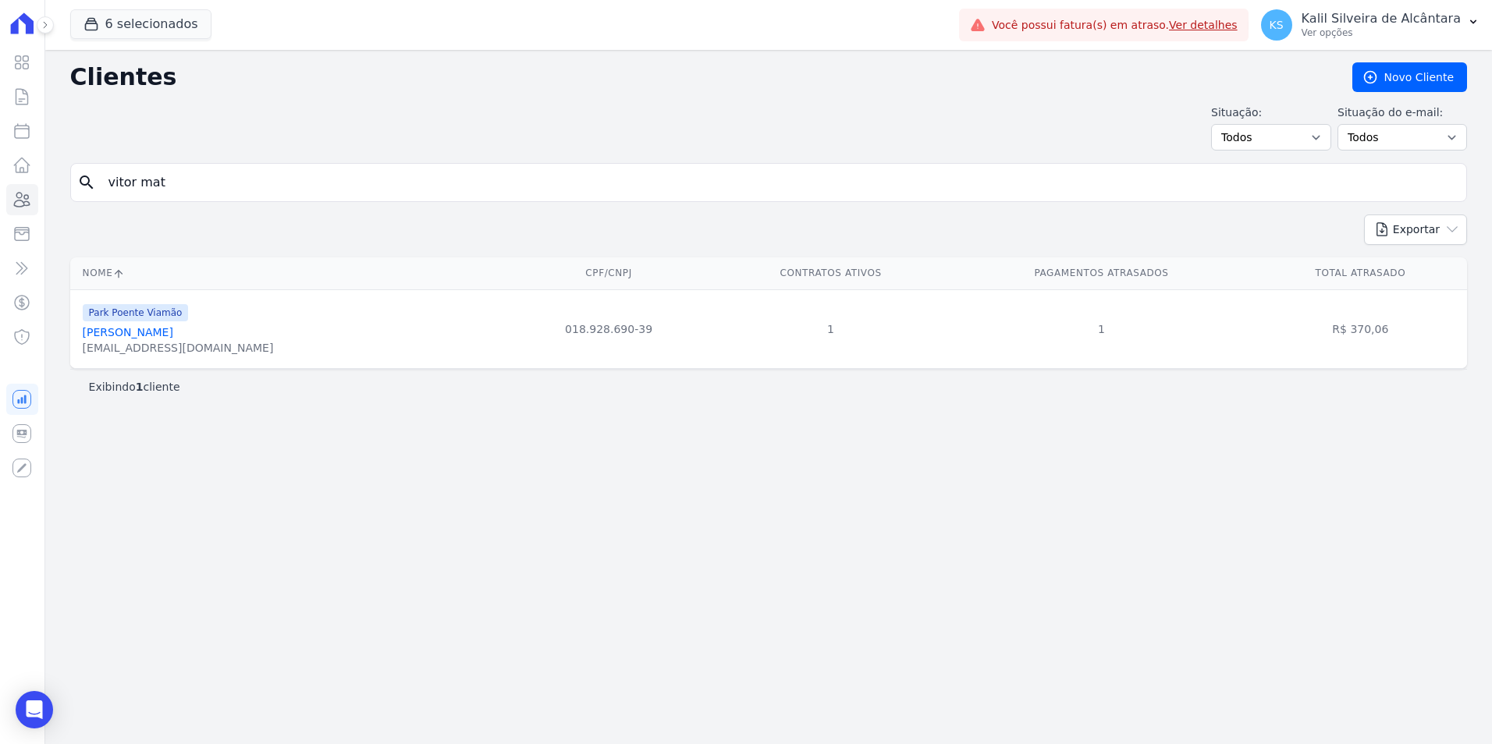
click at [150, 326] on link "Vitor Mateus Felipetto Da Silva" at bounding box center [128, 332] width 90 height 12
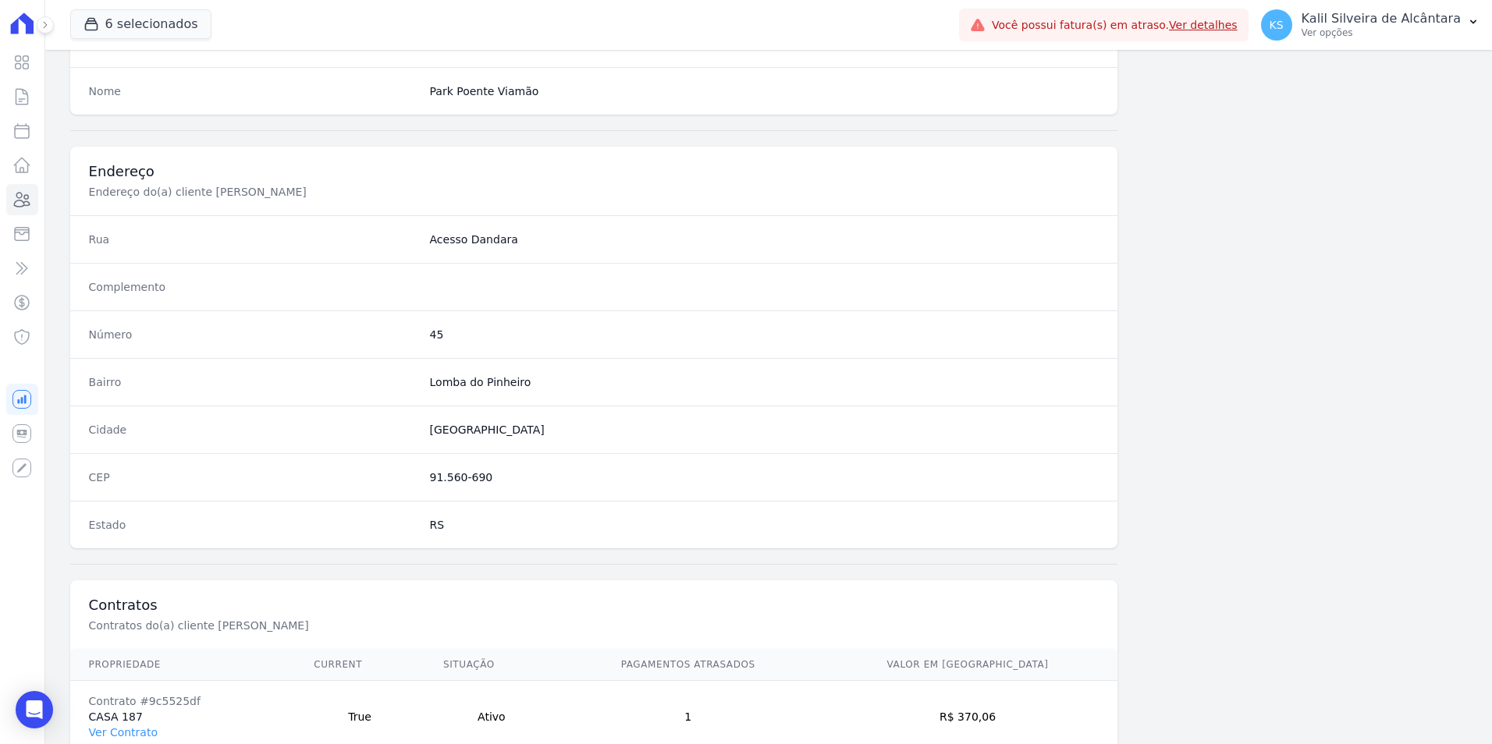
scroll to position [715, 0]
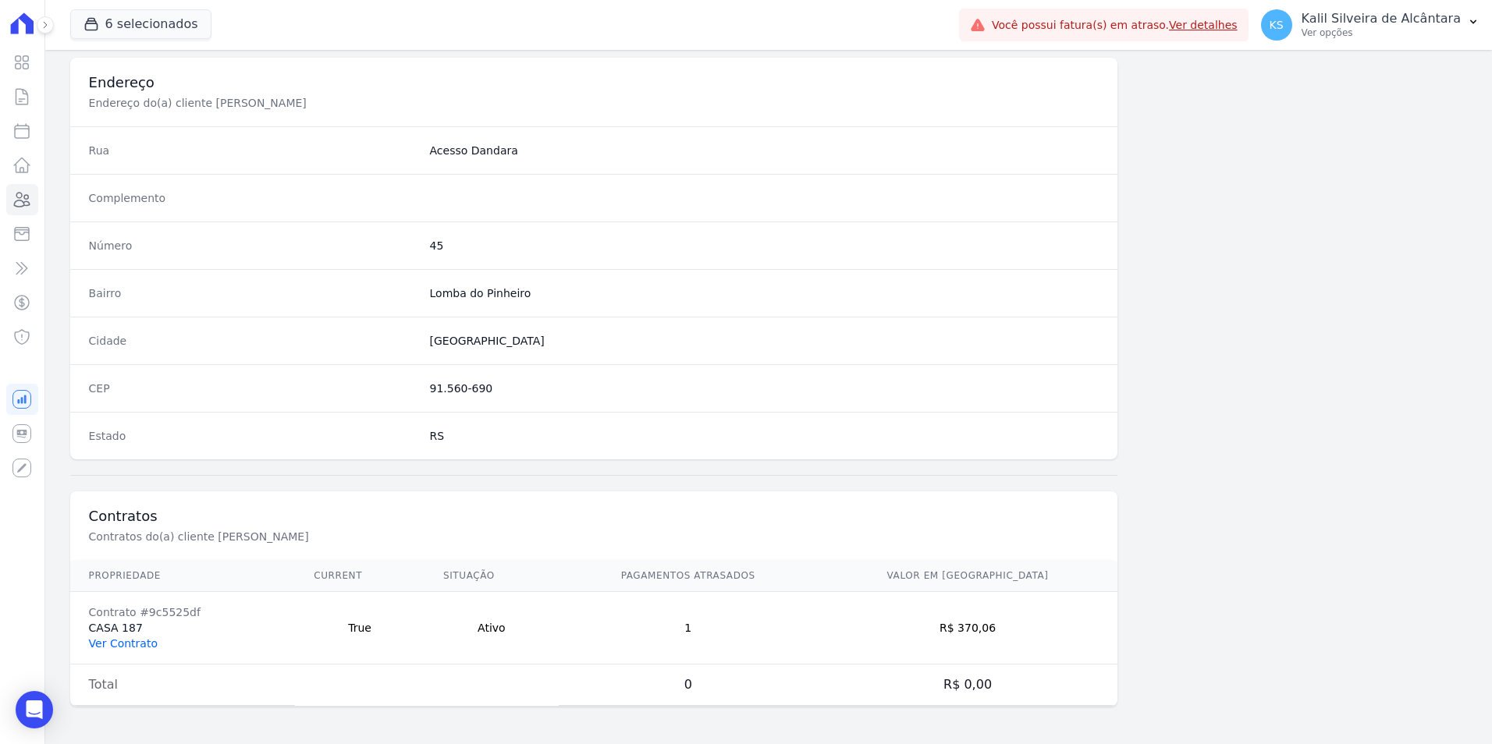
click at [129, 643] on link "Ver Contrato" at bounding box center [123, 643] width 69 height 12
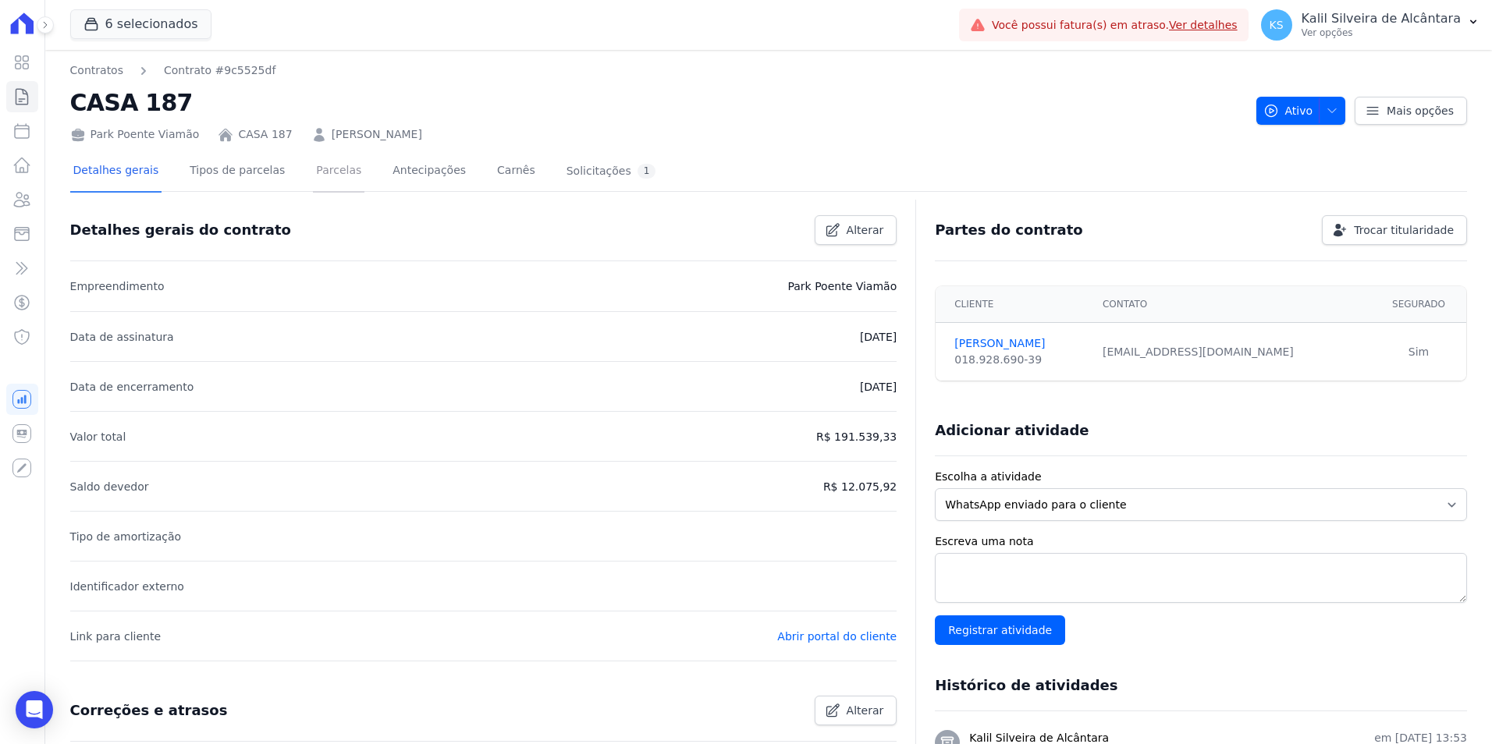
click at [329, 176] on link "Parcelas" at bounding box center [338, 171] width 51 height 41
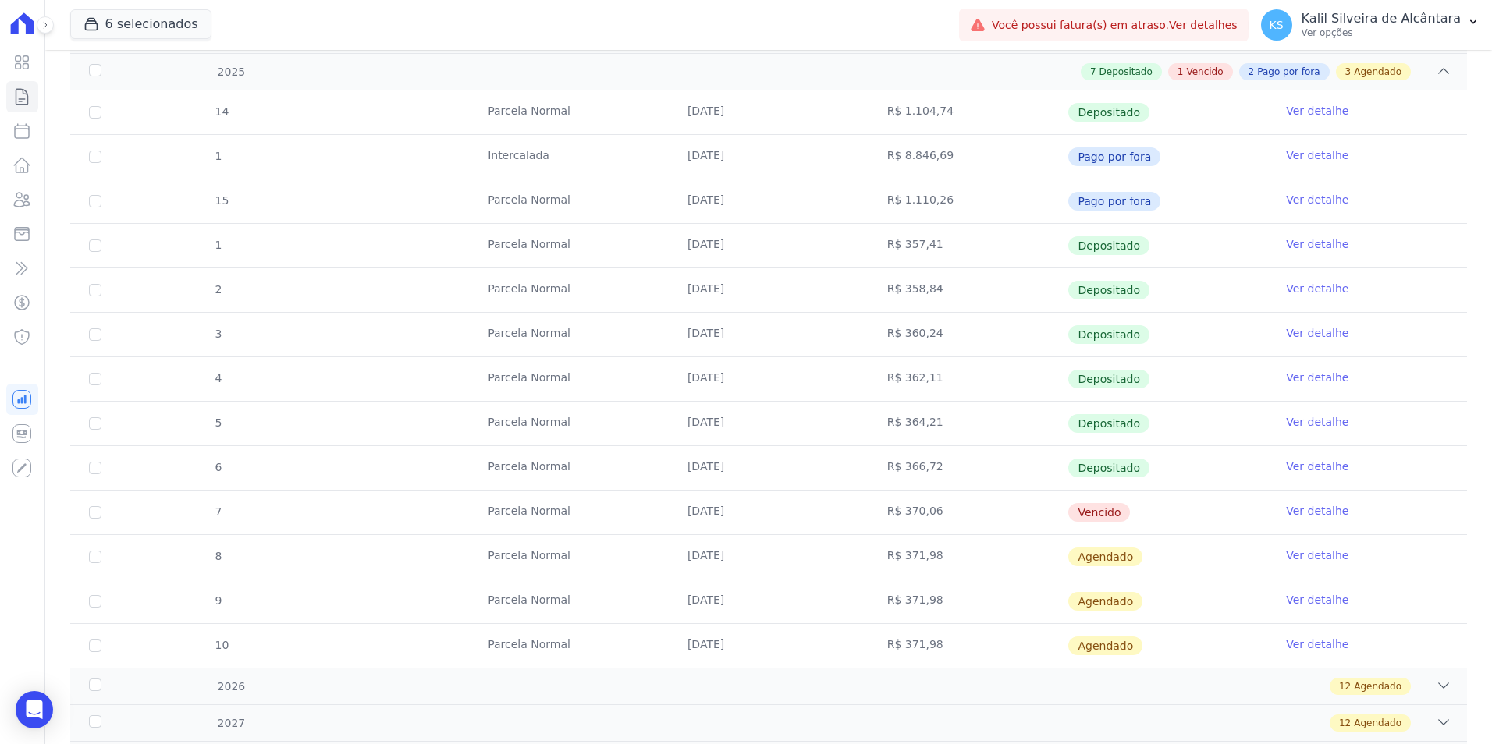
scroll to position [392, 0]
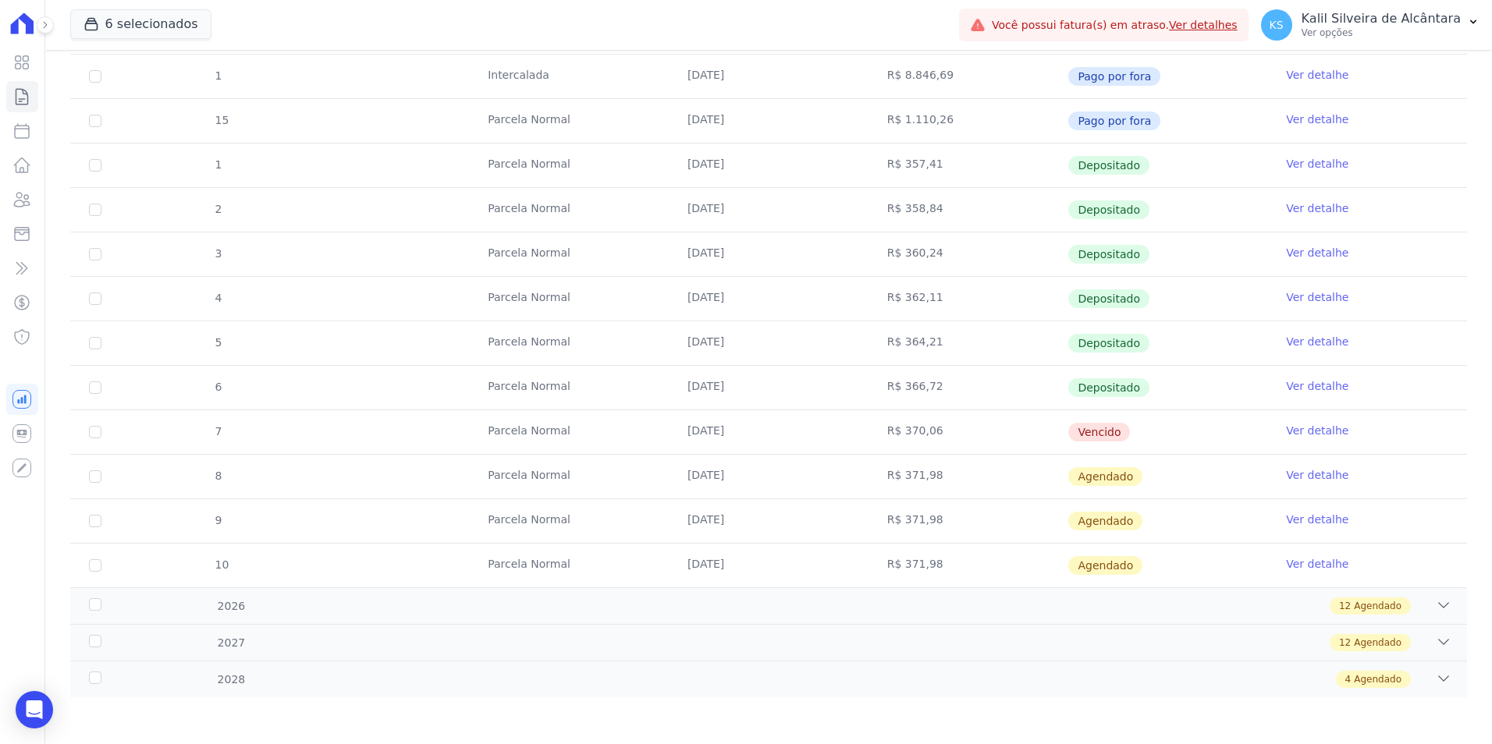
click at [1300, 432] on link "Ver detalhe" at bounding box center [1317, 431] width 62 height 16
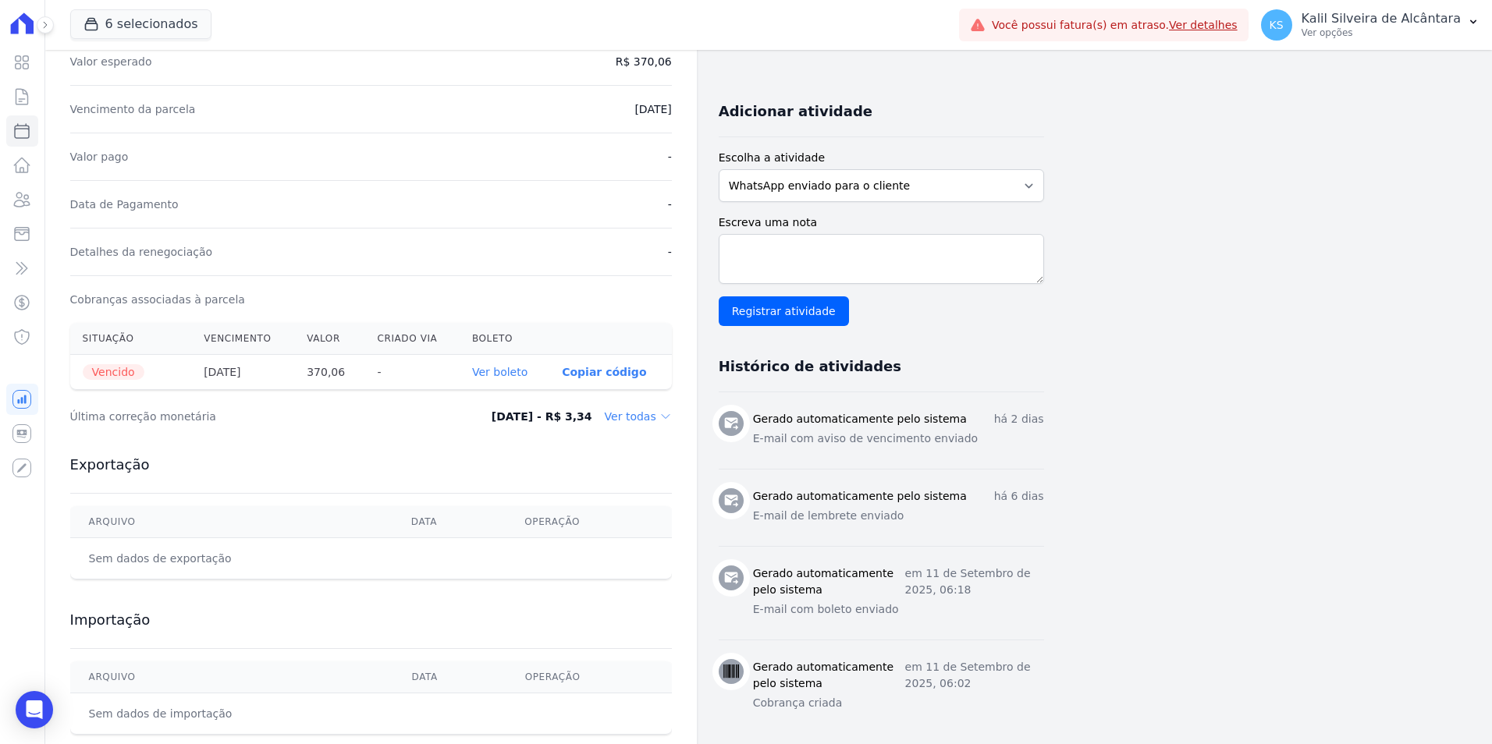
scroll to position [325, 0]
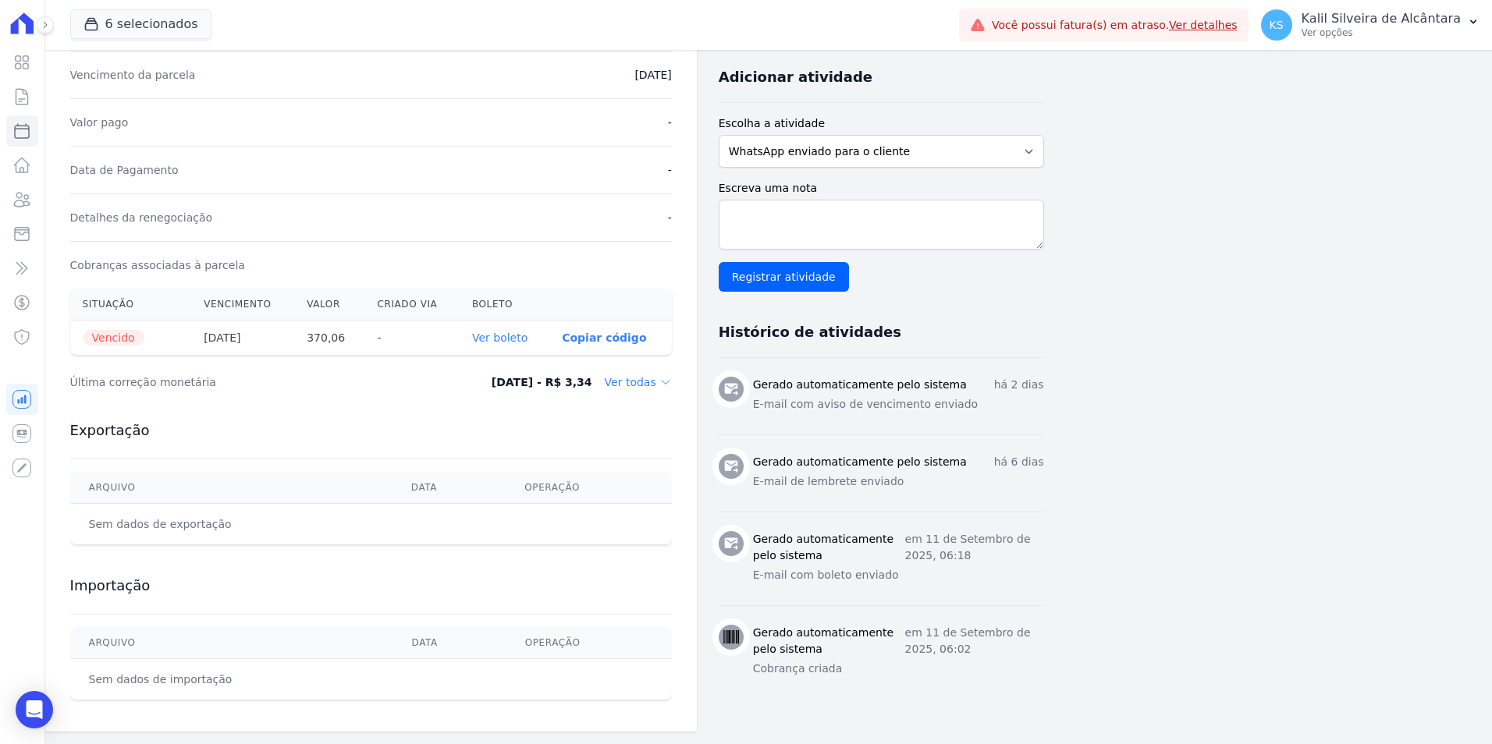
click at [517, 332] on link "Ver boleto" at bounding box center [499, 338] width 55 height 12
click at [27, 197] on icon at bounding box center [21, 199] width 19 height 19
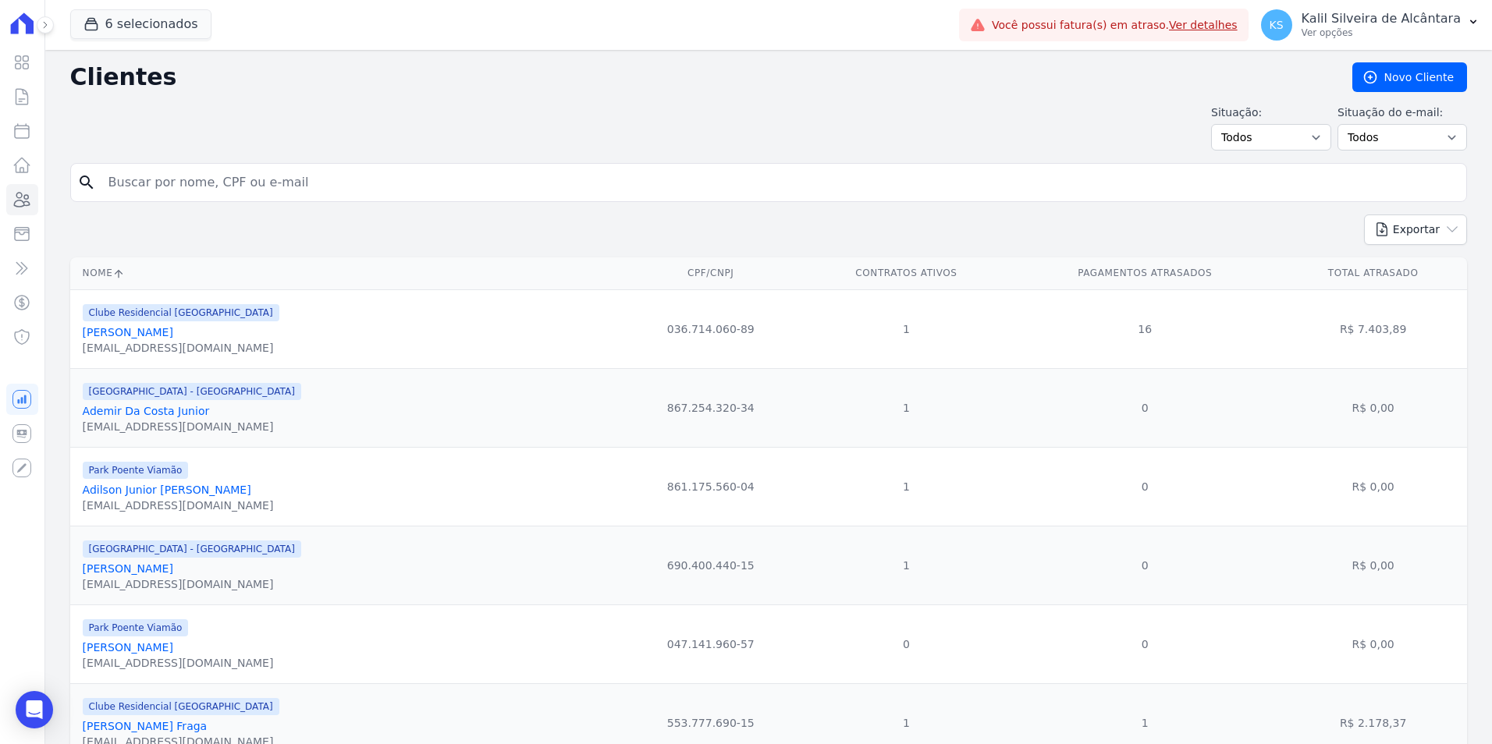
click at [181, 182] on input "search" at bounding box center [779, 182] width 1361 height 31
type input "viviane r"
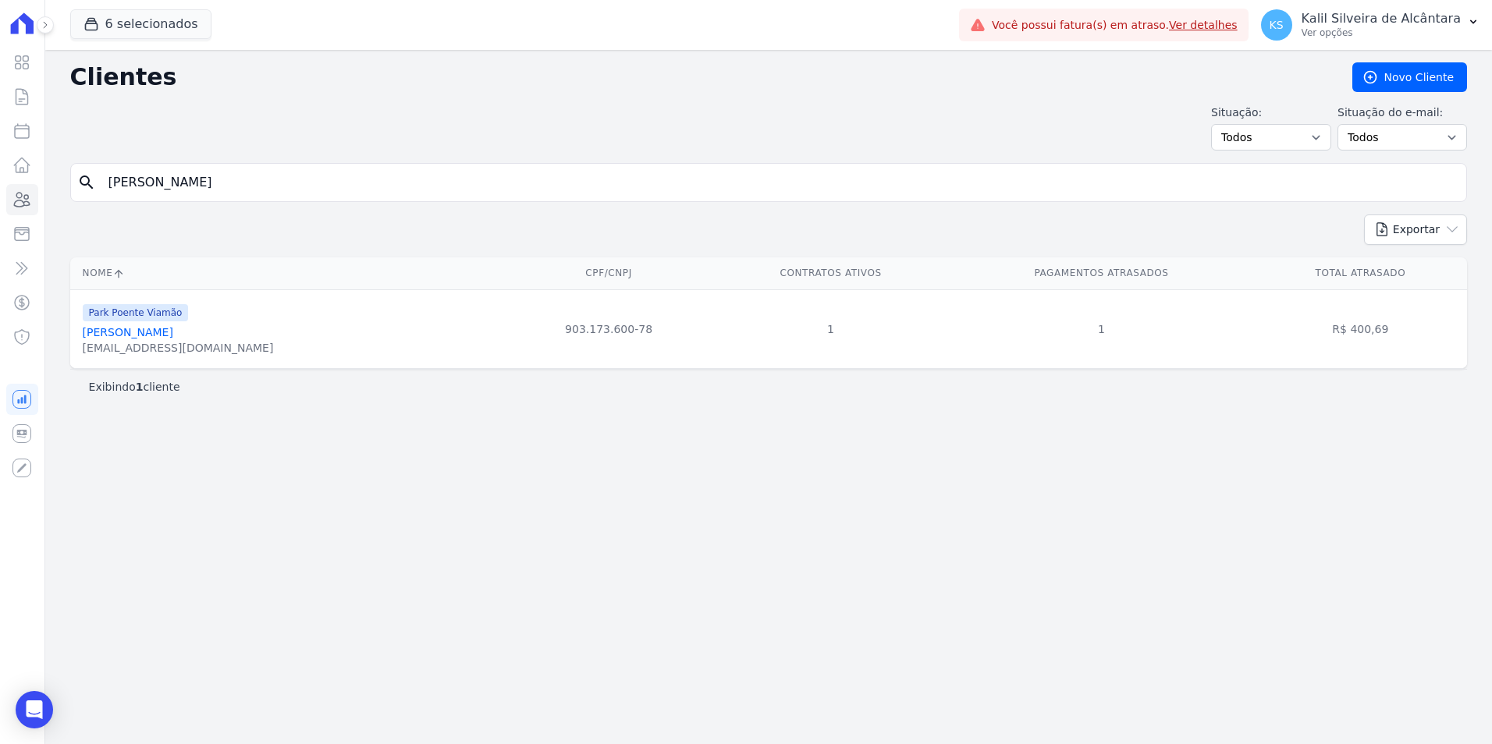
click at [149, 333] on link "Viviane Rodrigues Pereira" at bounding box center [128, 332] width 90 height 12
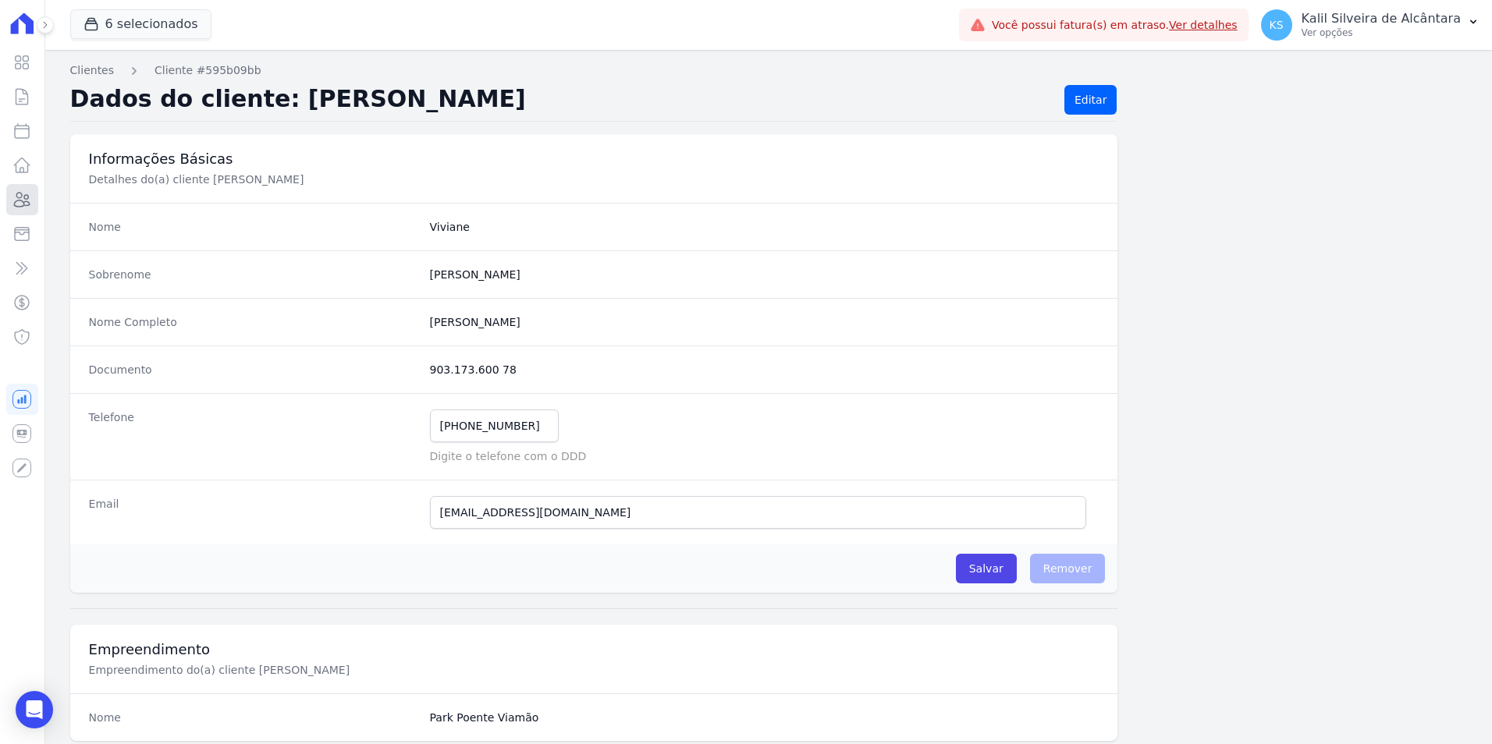
click at [23, 196] on icon at bounding box center [21, 199] width 19 height 19
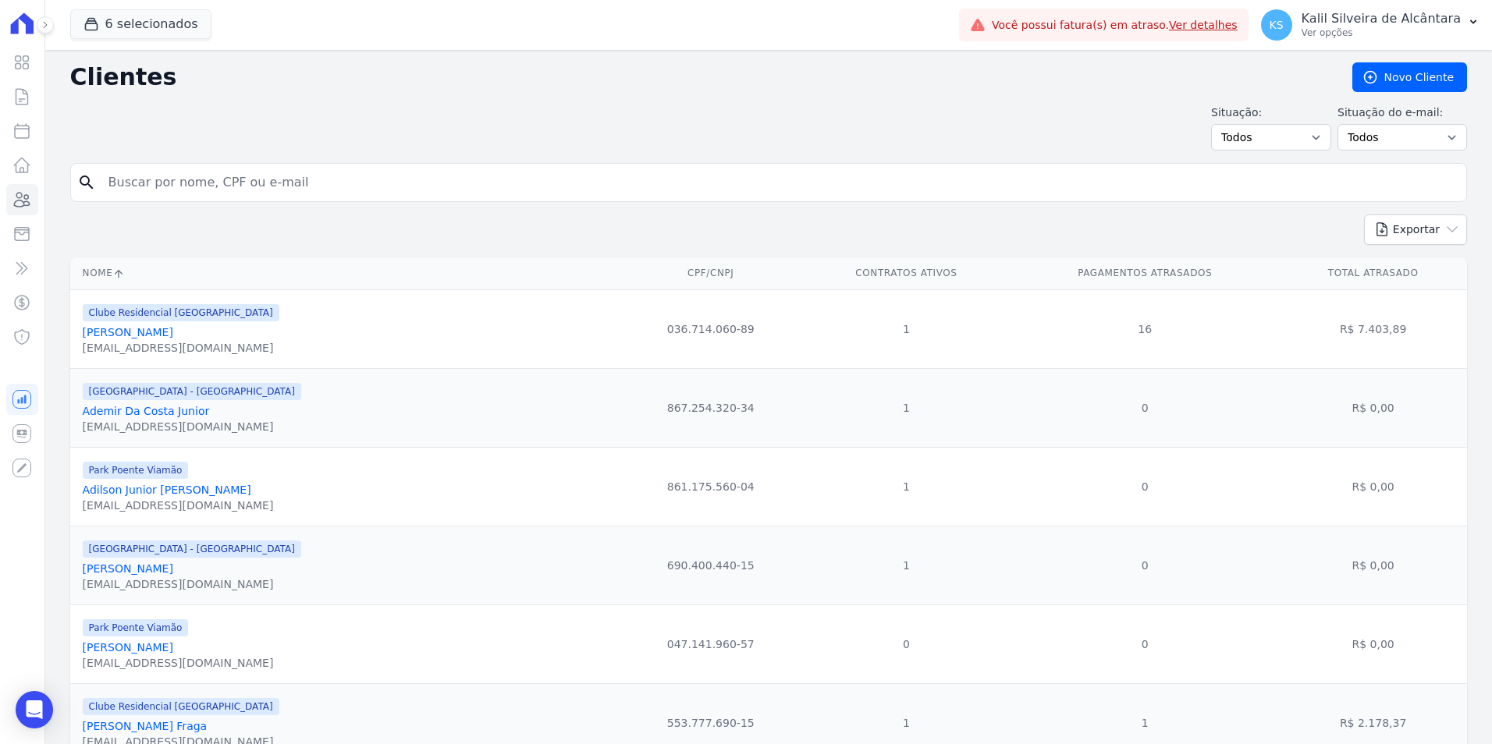
click at [221, 177] on input "search" at bounding box center [779, 182] width 1361 height 31
type input "andressa"
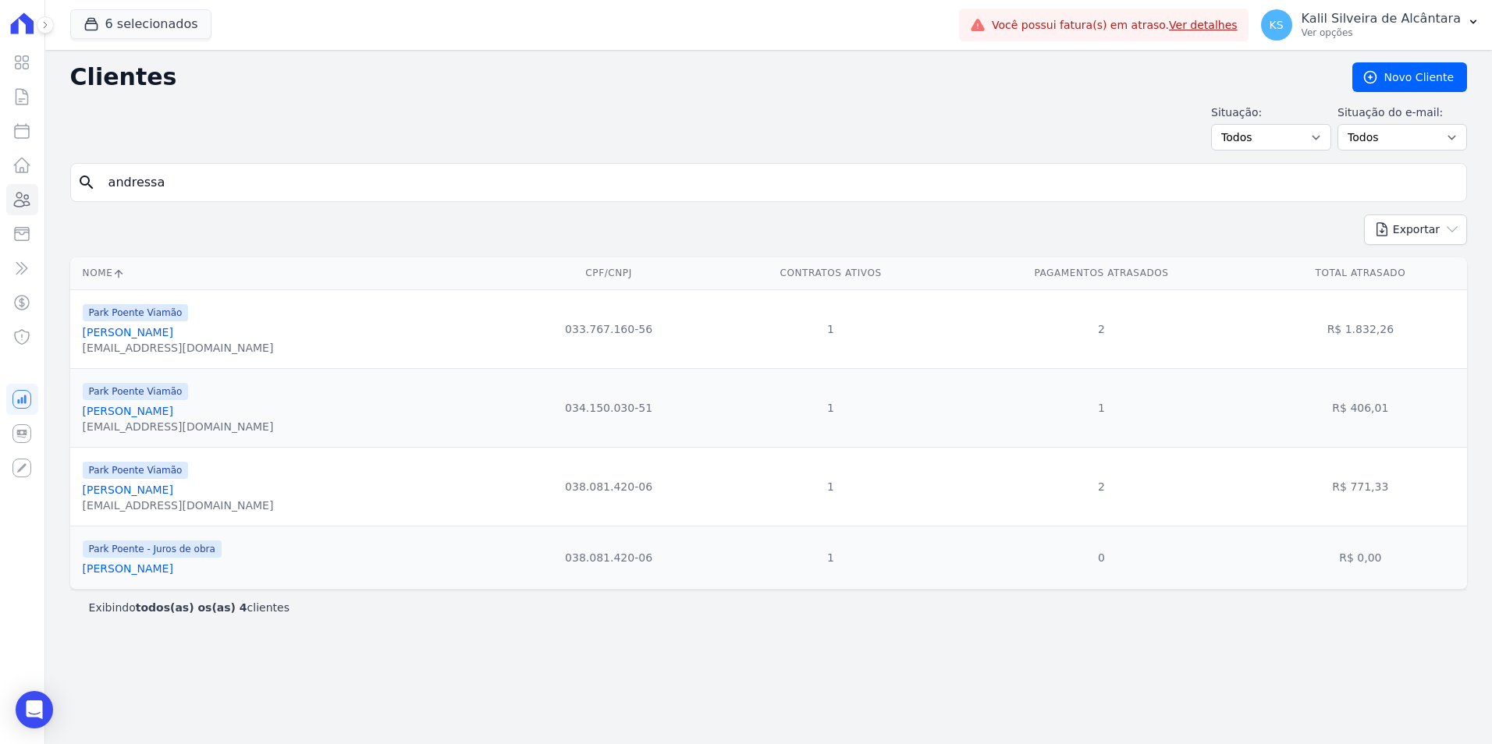
click at [320, 197] on input "andressa" at bounding box center [779, 182] width 1361 height 31
type input "andressa sa"
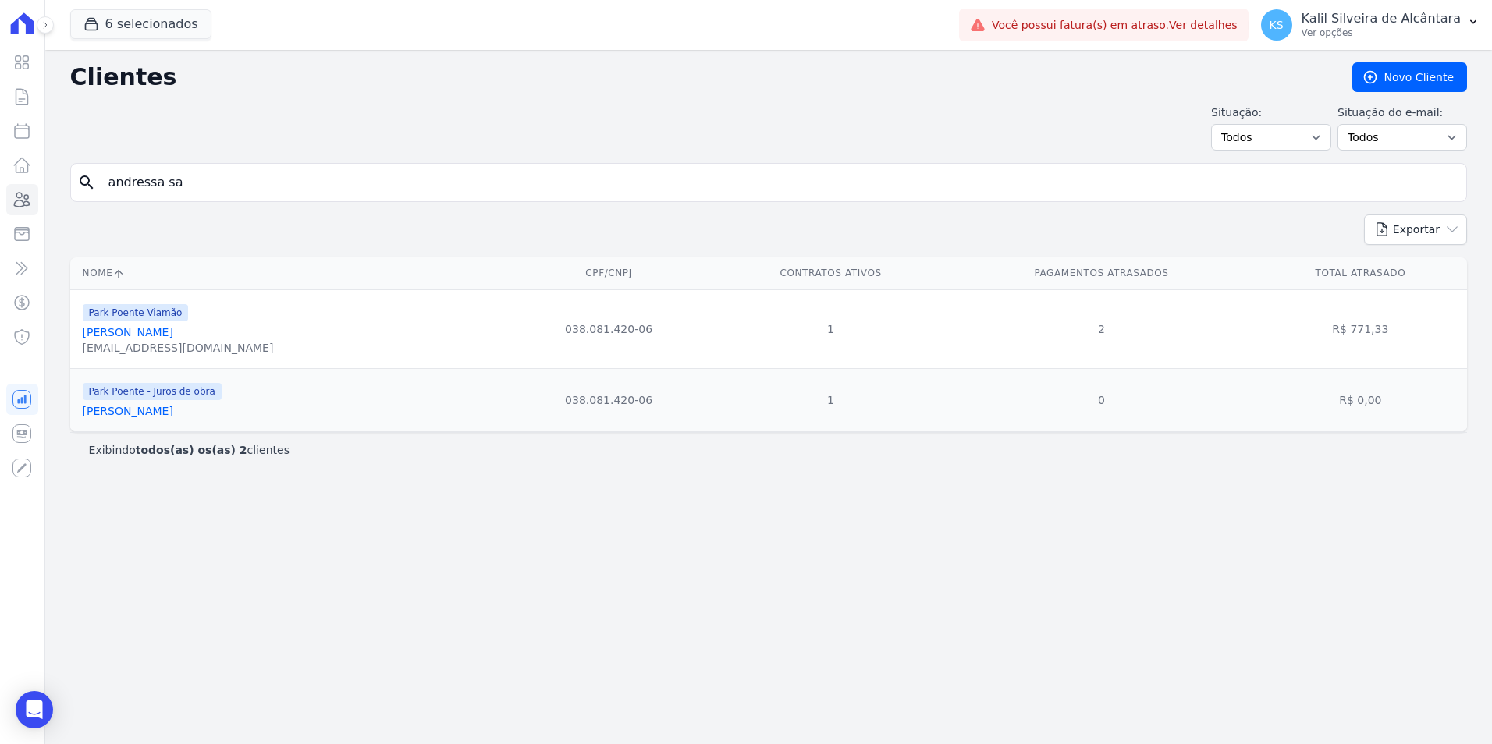
click at [169, 410] on link "Andressa Santos Rodrigues" at bounding box center [128, 411] width 90 height 12
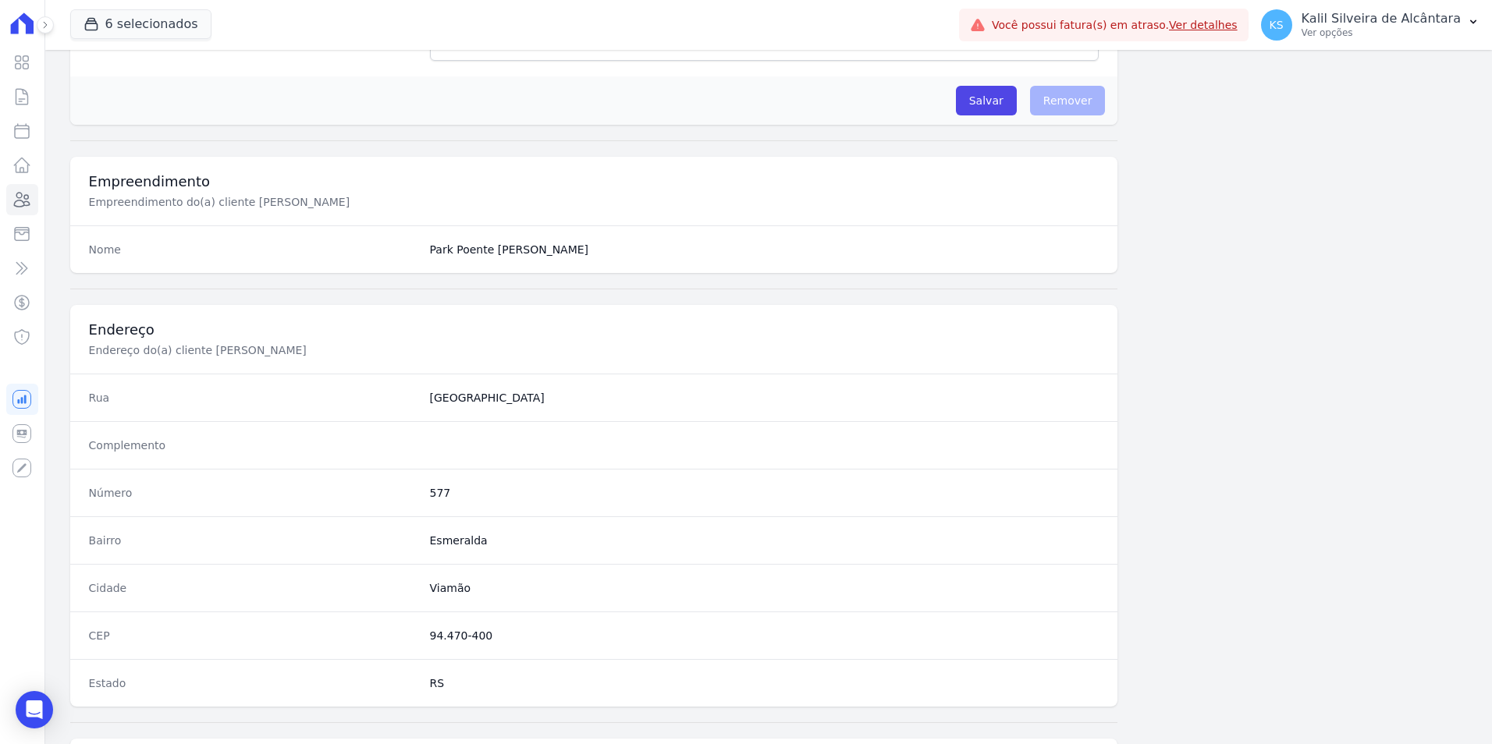
scroll to position [715, 0]
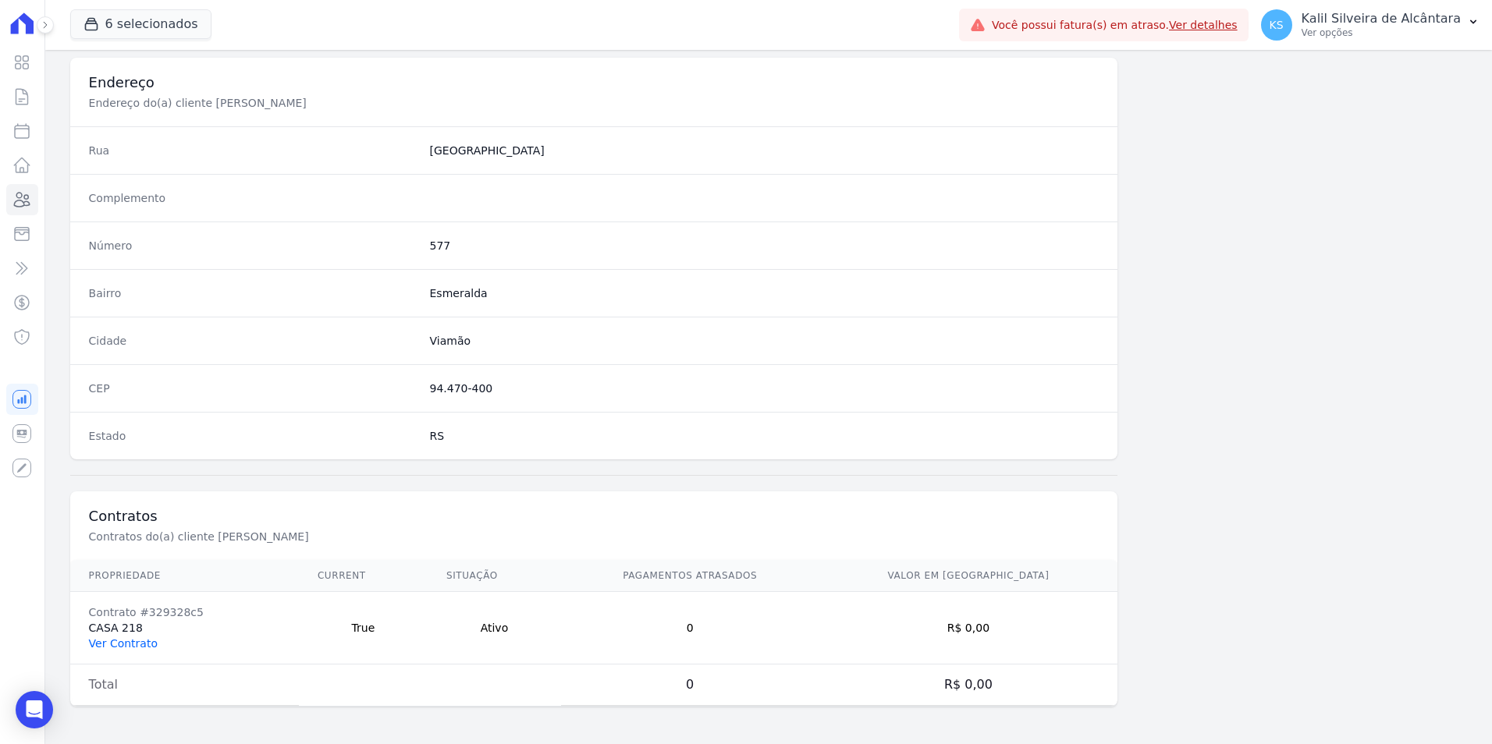
click at [147, 636] on td "Contrato #329328c5 CASA 218 Ver Contrato" at bounding box center [184, 628] width 229 height 73
drag, startPoint x: 147, startPoint y: 636, endPoint x: 138, endPoint y: 641, distance: 10.5
click at [138, 641] on link "Ver Contrato" at bounding box center [123, 643] width 69 height 12
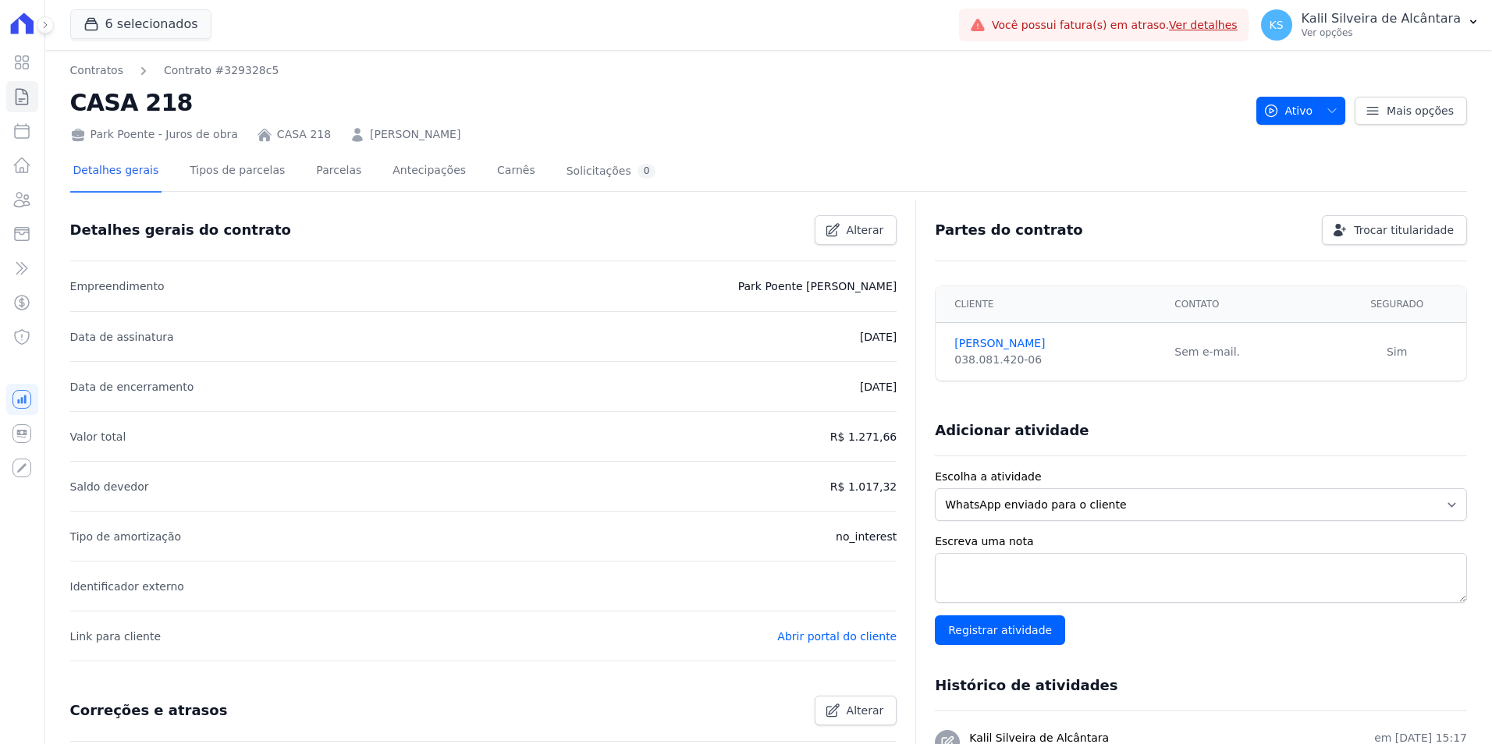
click at [321, 178] on link "Parcelas" at bounding box center [338, 171] width 51 height 41
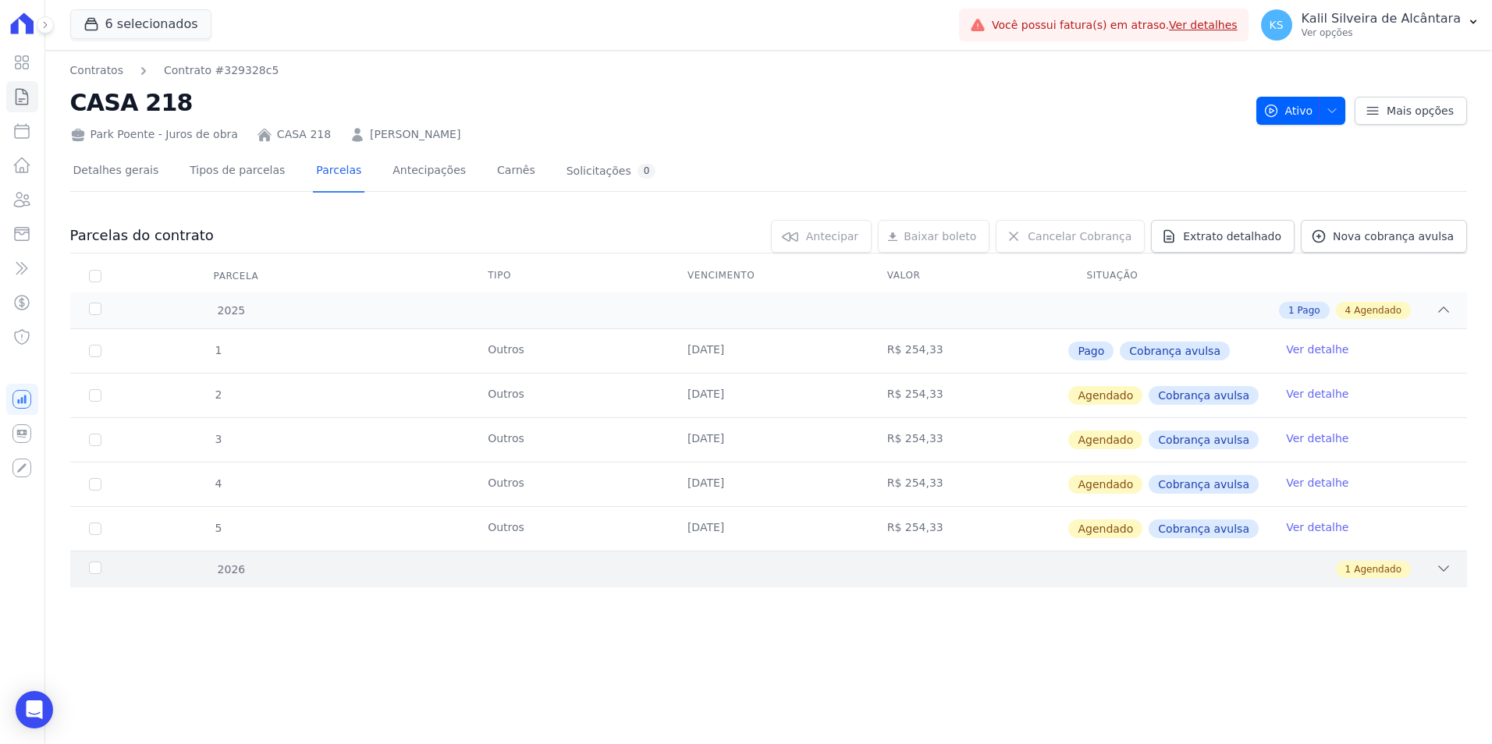
click at [401, 566] on div "1 Agendado" at bounding box center [837, 569] width 1228 height 17
click at [39, 203] on div "Visão Geral Contratos [GEOGRAPHIC_DATA] Lotes Clientes Minha Carteira Transferê…" at bounding box center [22, 372] width 44 height 744
click at [29, 200] on icon at bounding box center [21, 199] width 19 height 19
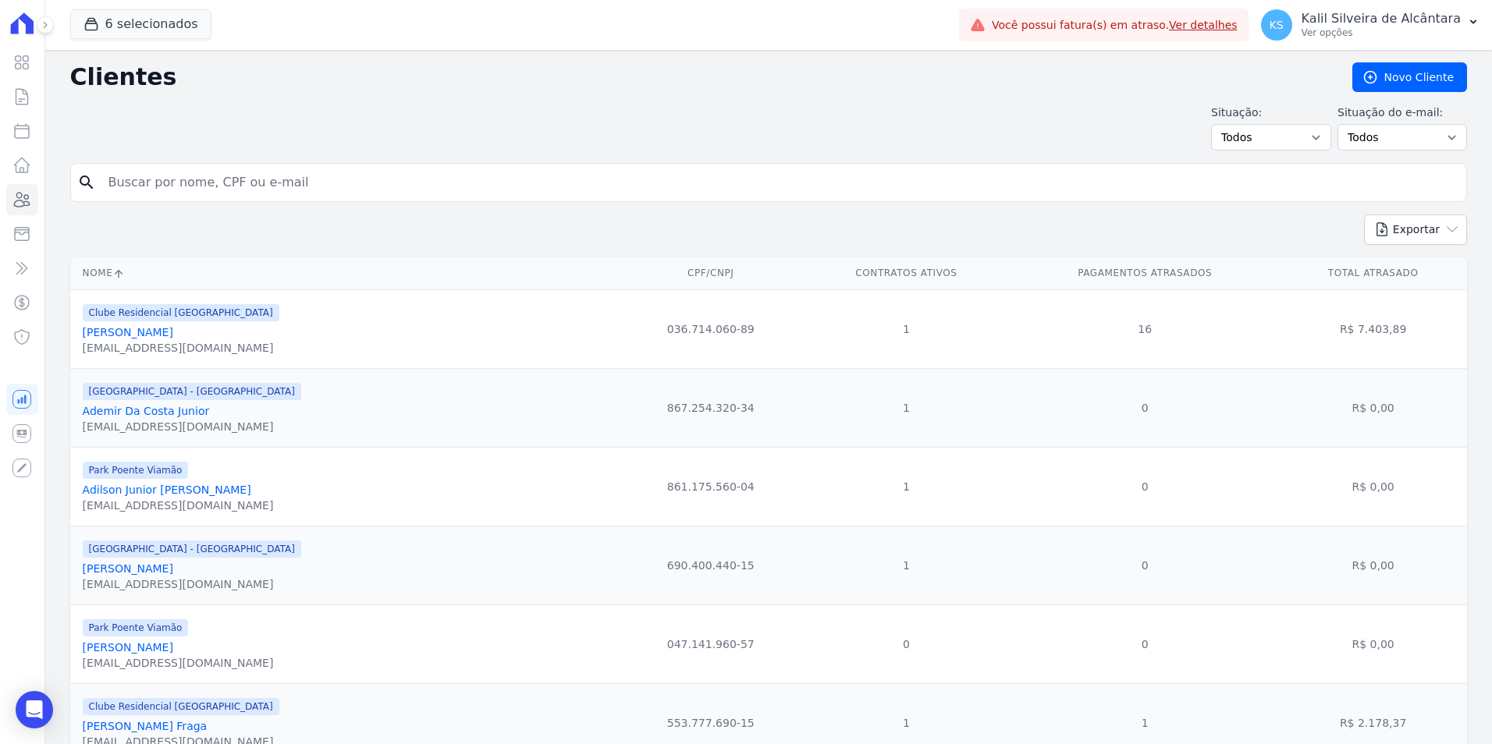
click at [193, 178] on input "search" at bounding box center [779, 182] width 1361 height 31
type input "nelson da trindade ol"
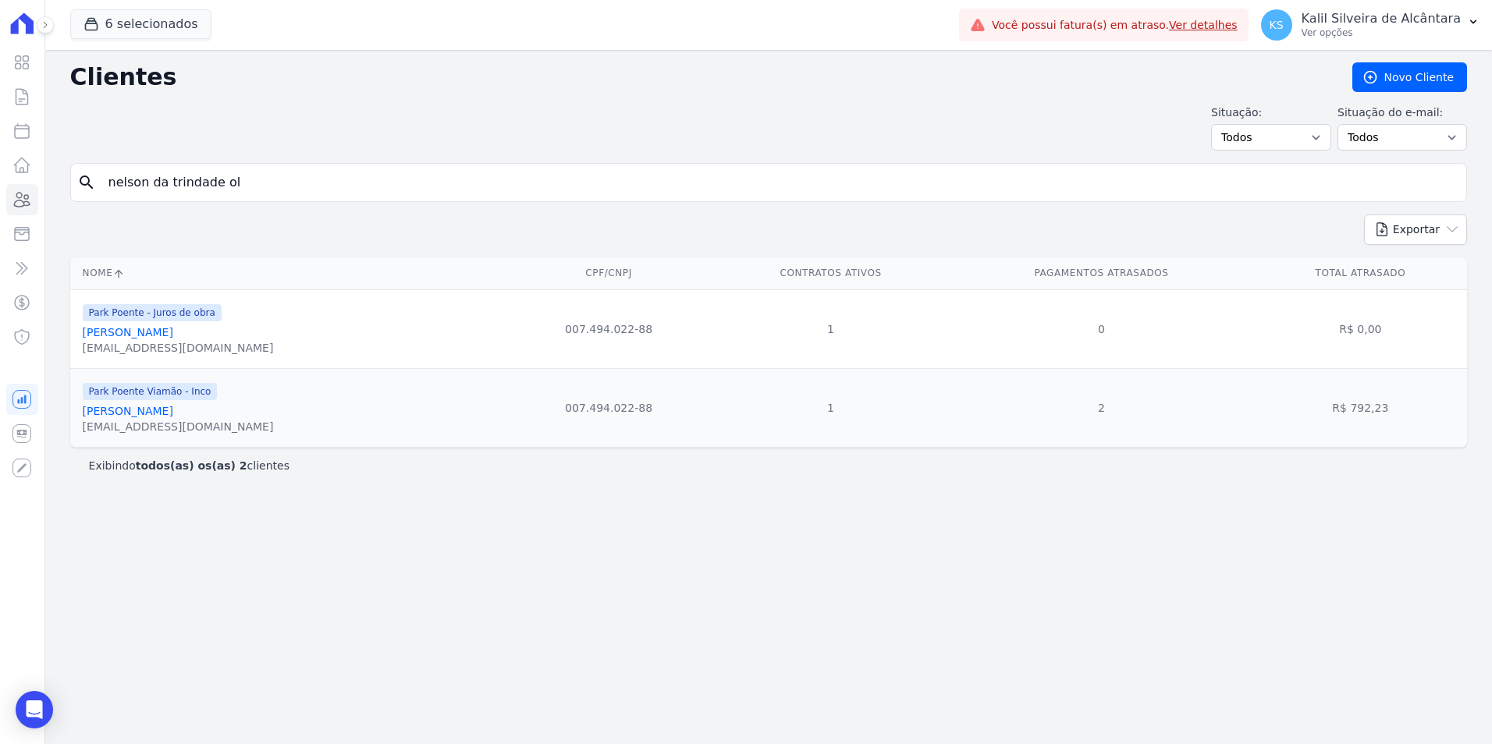
click at [173, 339] on link "Nelson Da Trindade Oliveira" at bounding box center [128, 332] width 90 height 12
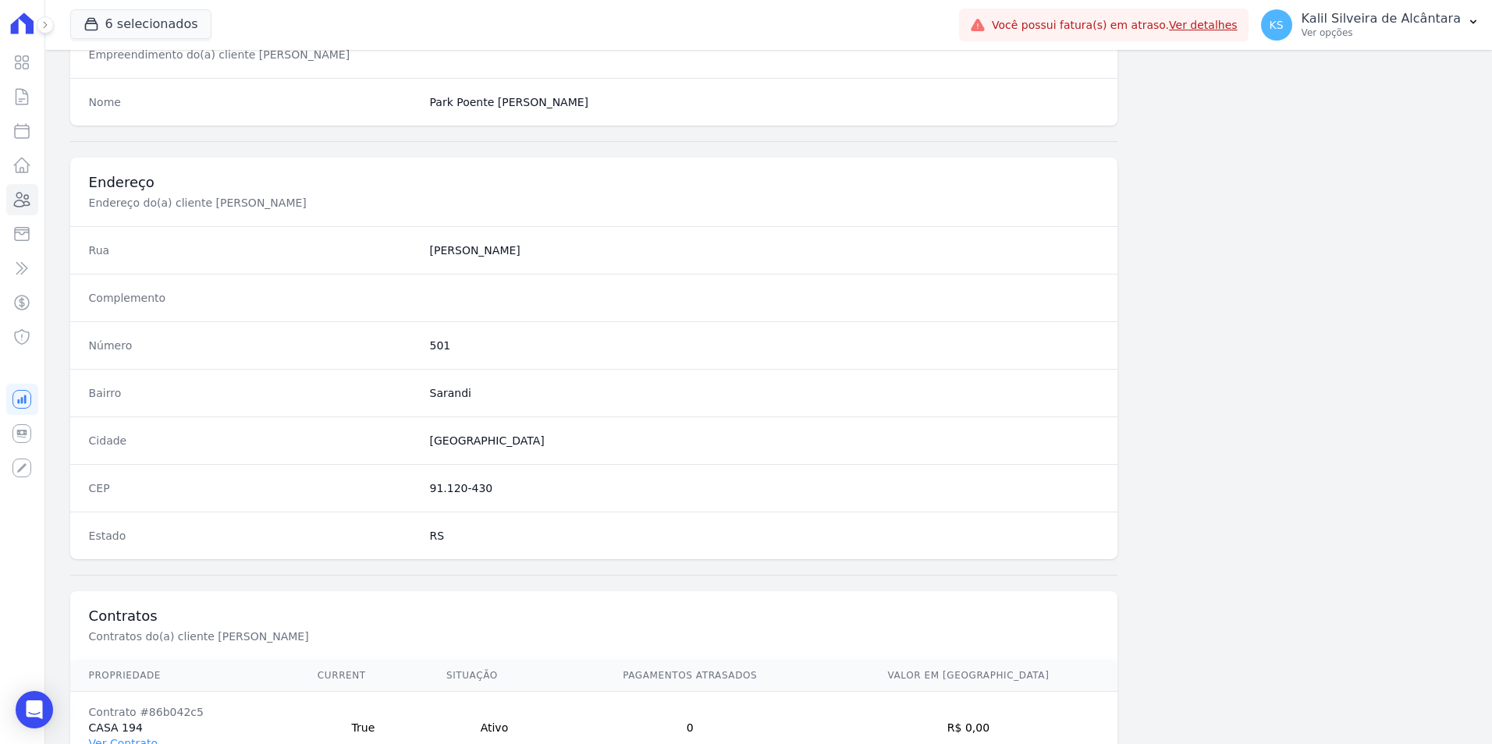
scroll to position [715, 0]
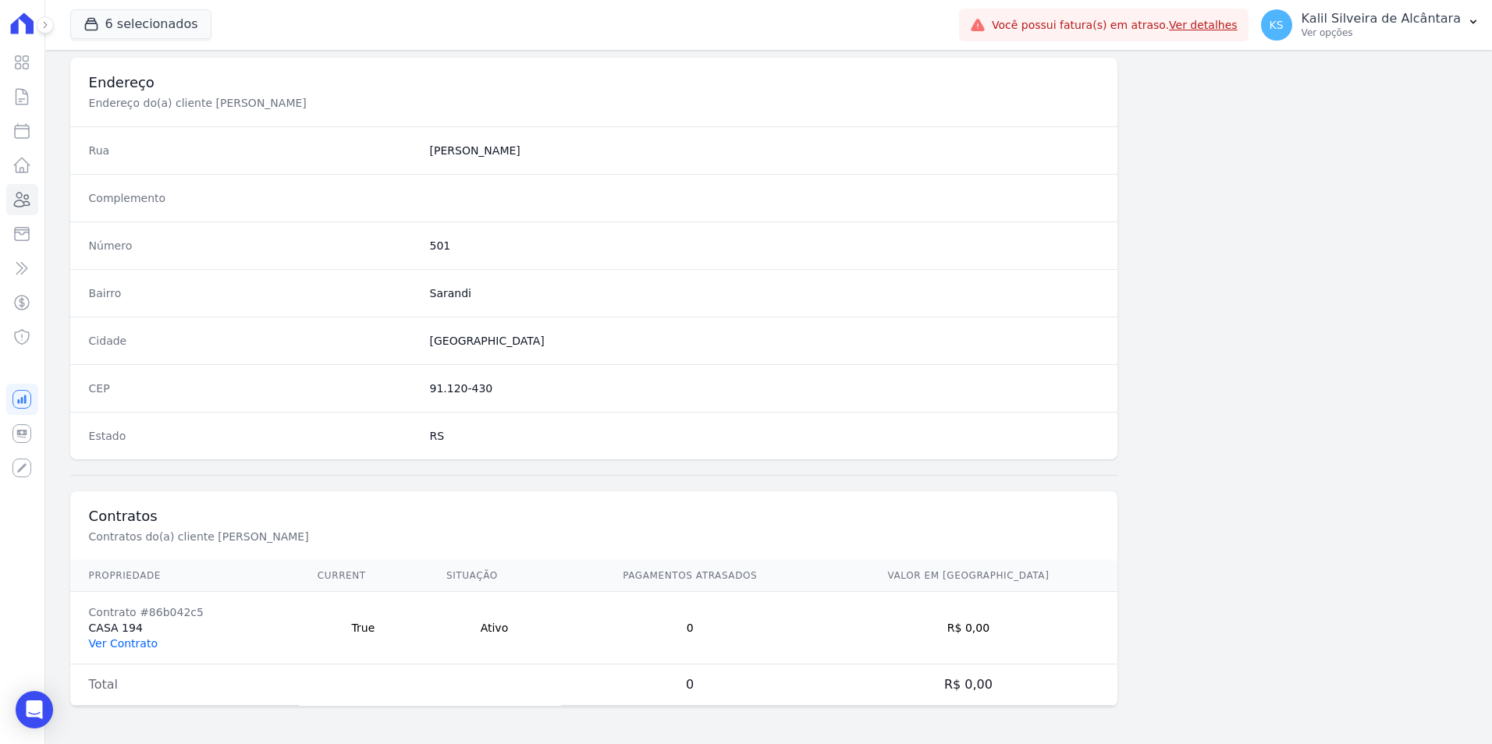
click at [107, 648] on link "Ver Contrato" at bounding box center [123, 643] width 69 height 12
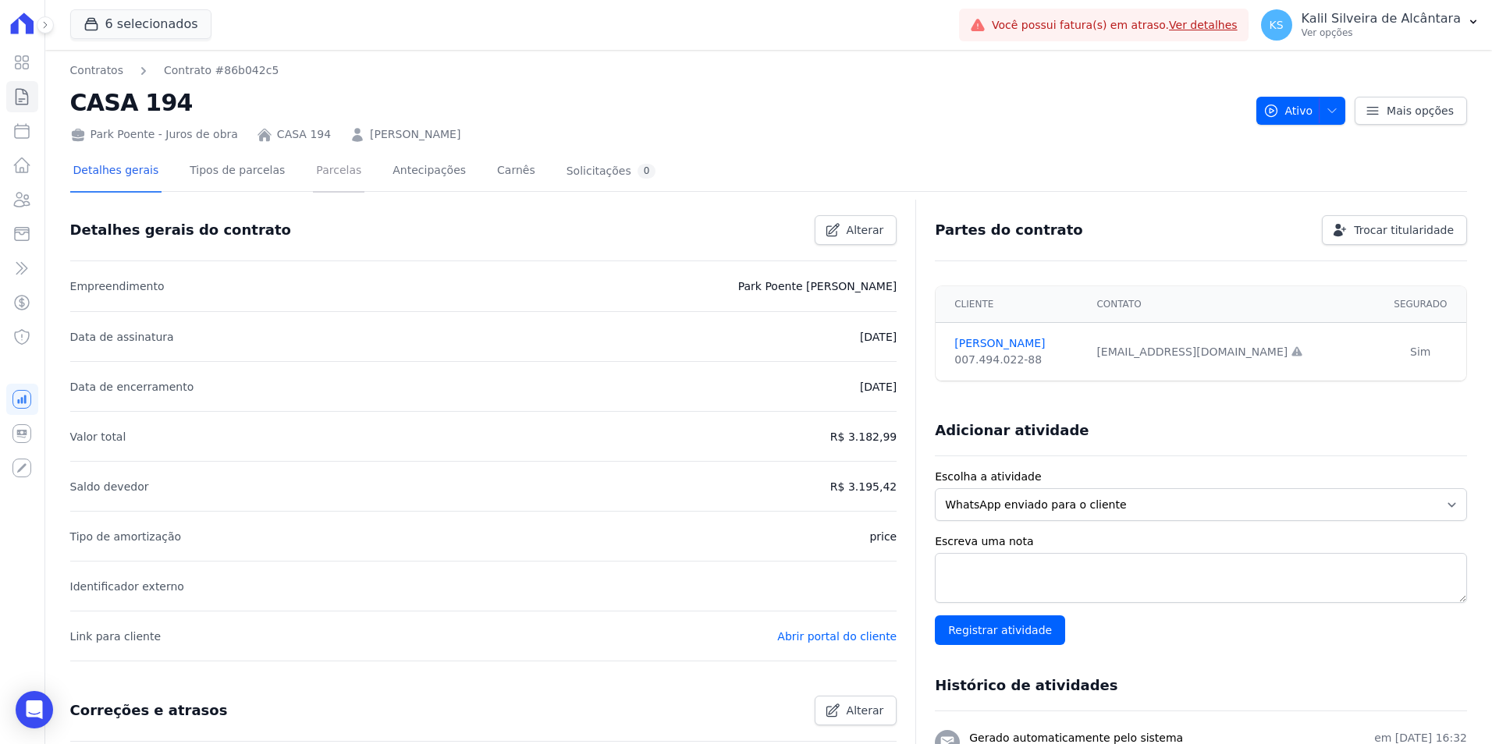
click at [333, 179] on link "Parcelas" at bounding box center [338, 171] width 51 height 41
click at [313, 175] on link "Parcelas" at bounding box center [338, 171] width 51 height 41
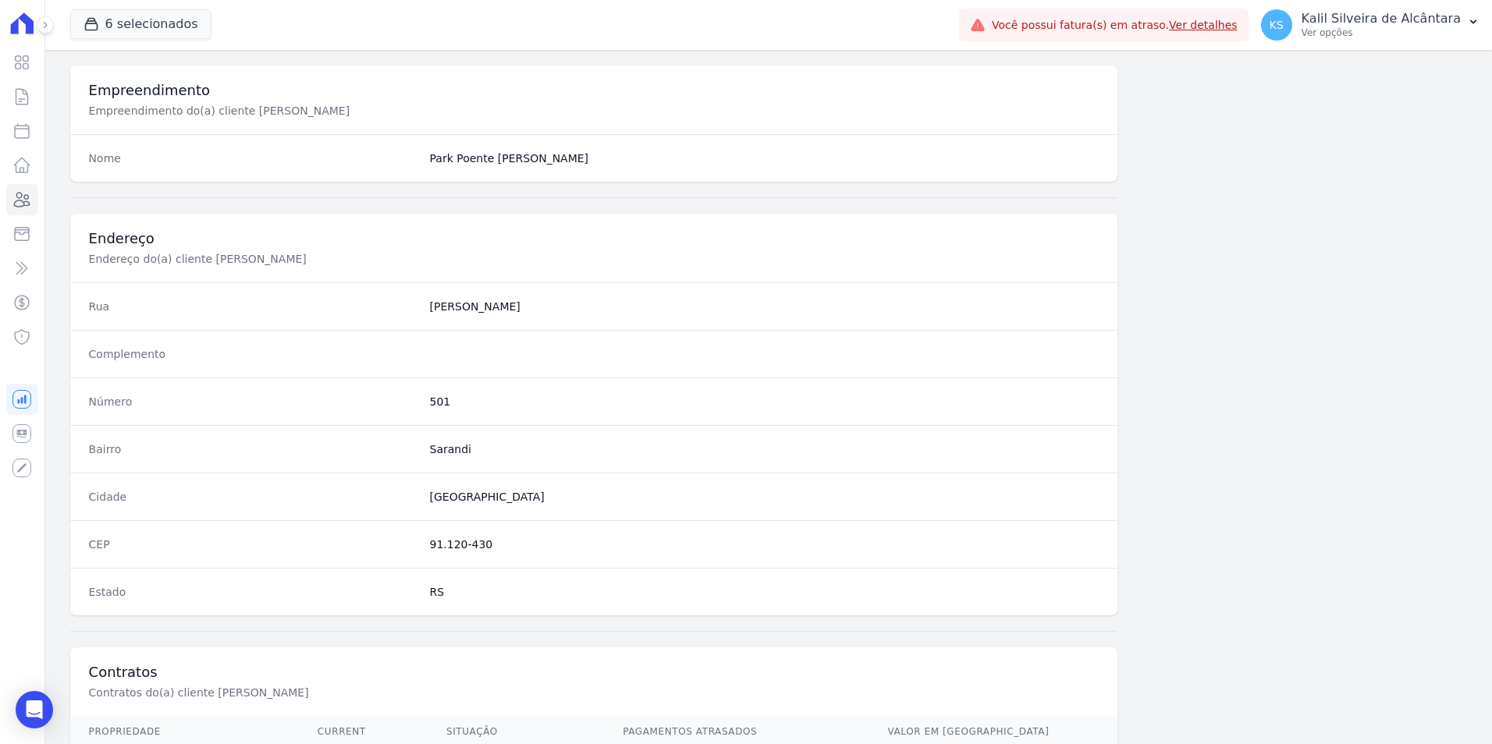
scroll to position [715, 0]
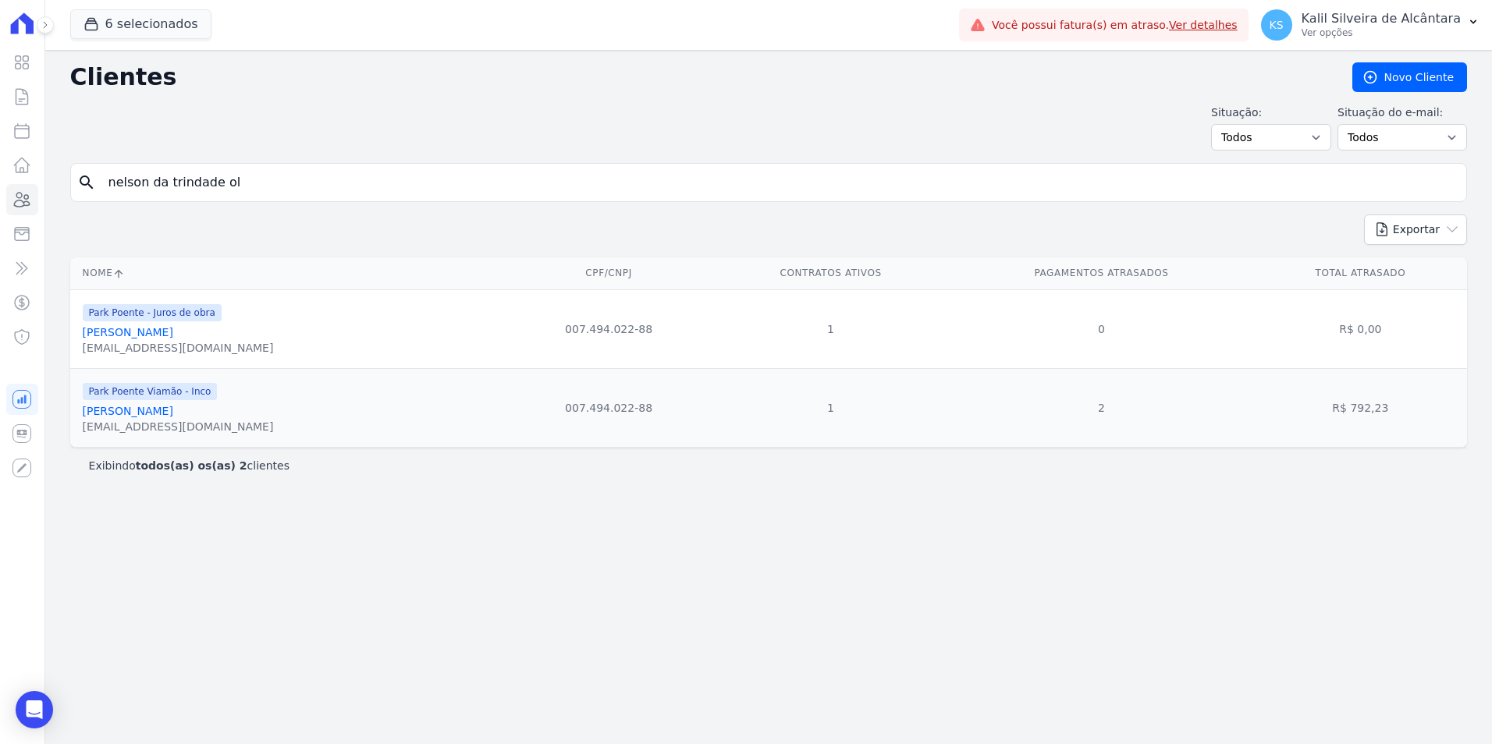
click at [152, 410] on link "Nelson Da Trindade Oliveira" at bounding box center [128, 411] width 90 height 12
click at [173, 408] on link "Nelson Da Trindade Oliveira" at bounding box center [128, 411] width 90 height 12
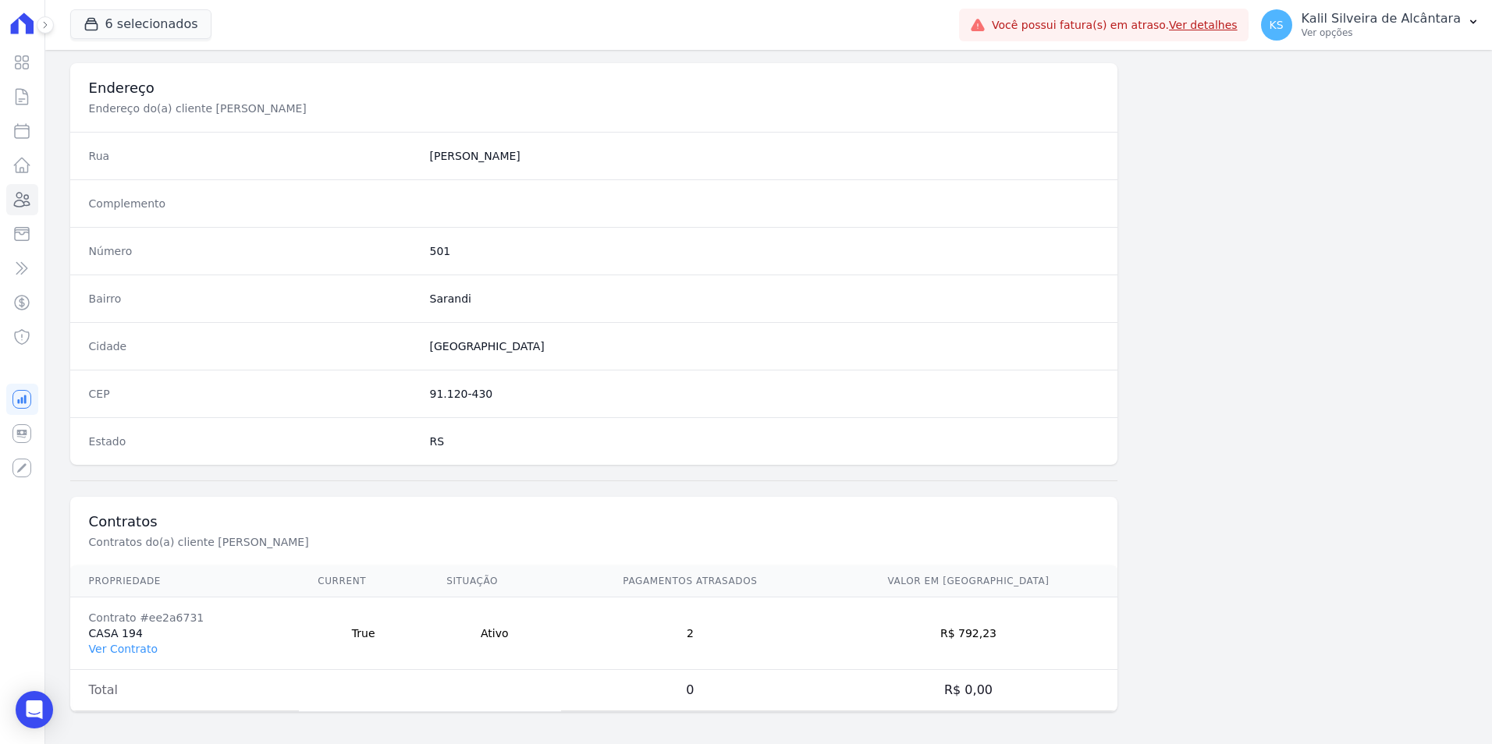
scroll to position [715, 0]
click at [130, 643] on link "Ver Contrato" at bounding box center [123, 643] width 69 height 12
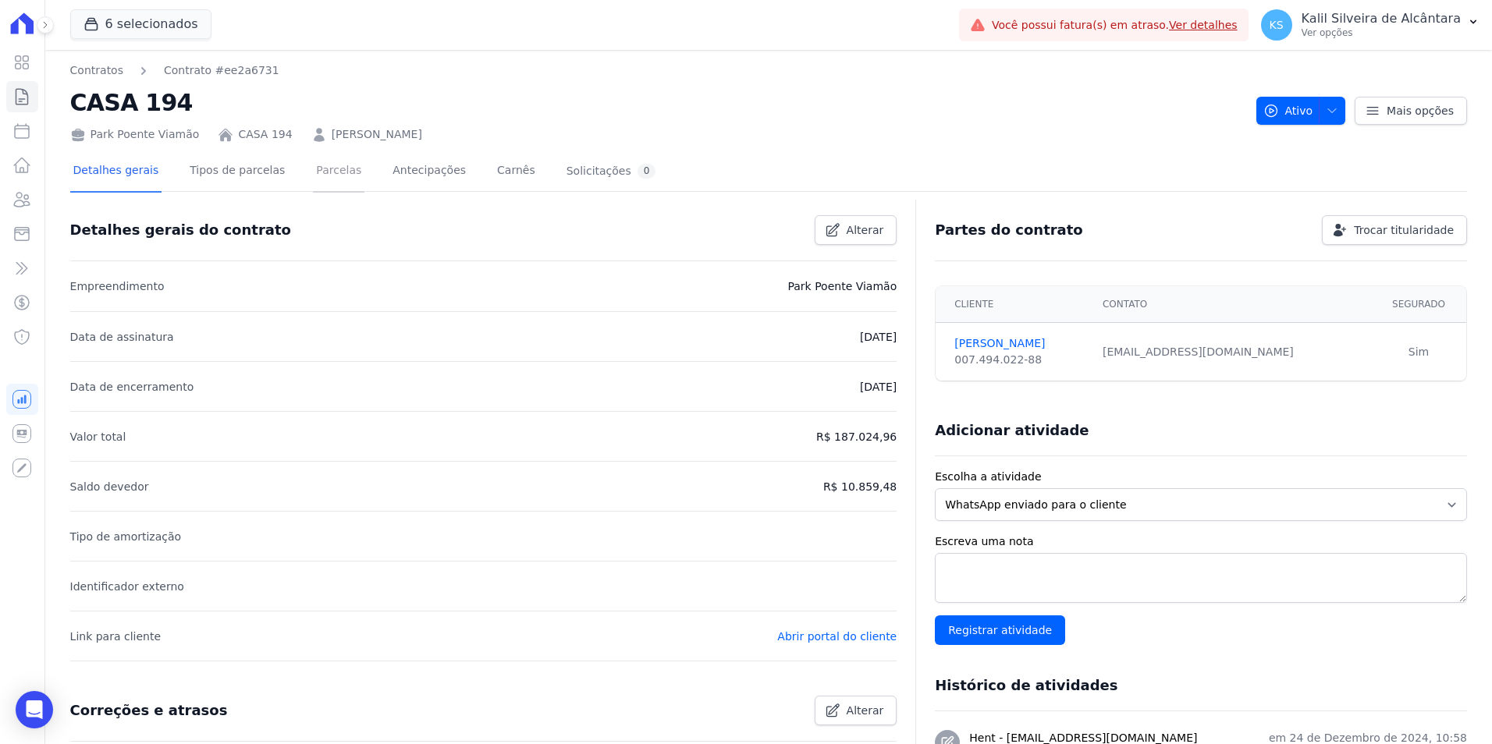
click at [324, 178] on link "Parcelas" at bounding box center [338, 171] width 51 height 41
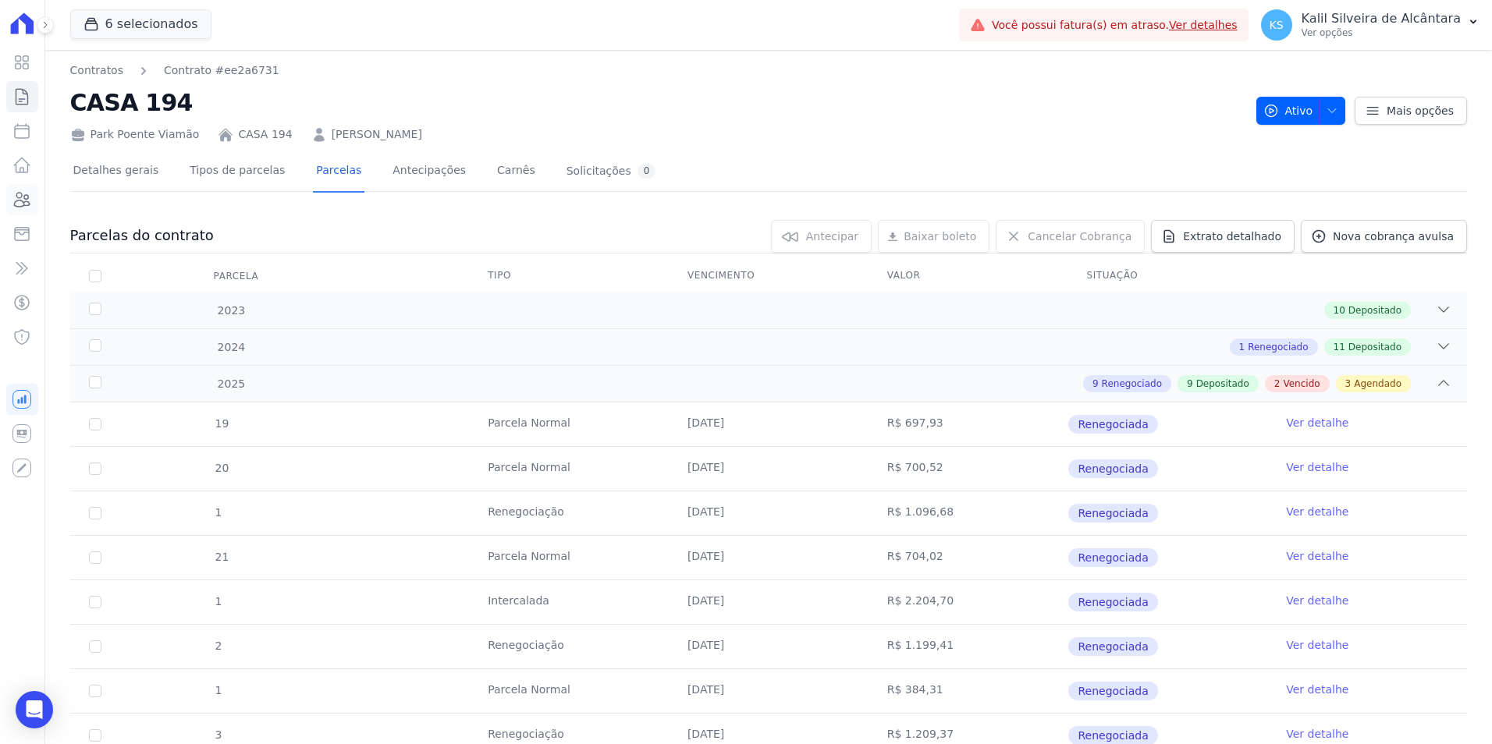
drag, startPoint x: 17, startPoint y: 186, endPoint x: 18, endPoint y: 194, distance: 8.6
click at [18, 187] on link "Clientes" at bounding box center [22, 199] width 32 height 31
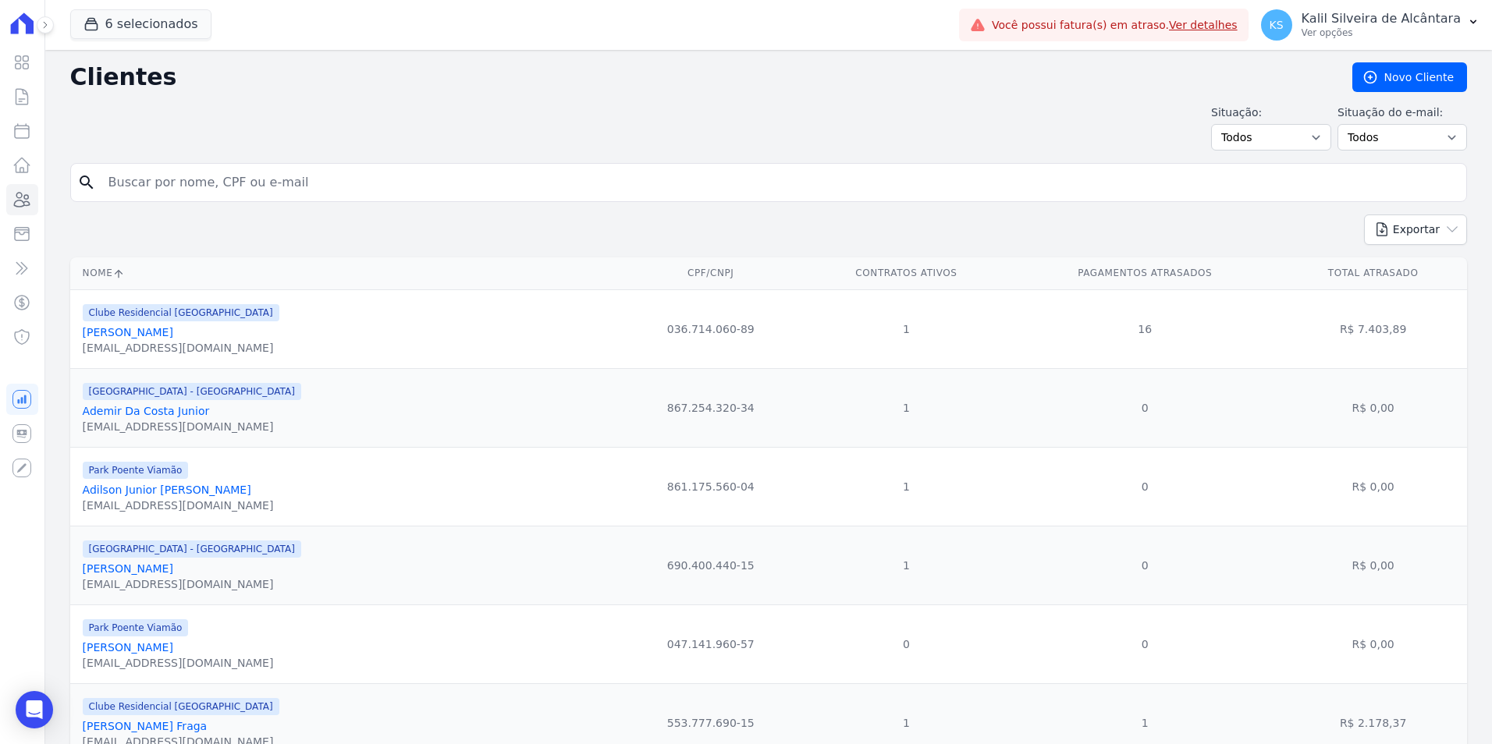
drag, startPoint x: 137, startPoint y: 207, endPoint x: 138, endPoint y: 193, distance: 13.3
click at [137, 207] on form "search" at bounding box center [768, 188] width 1396 height 51
click at [137, 197] on input "search" at bounding box center [779, 182] width 1361 height 31
click at [139, 191] on input "search" at bounding box center [779, 182] width 1361 height 31
type input "bruna carolin"
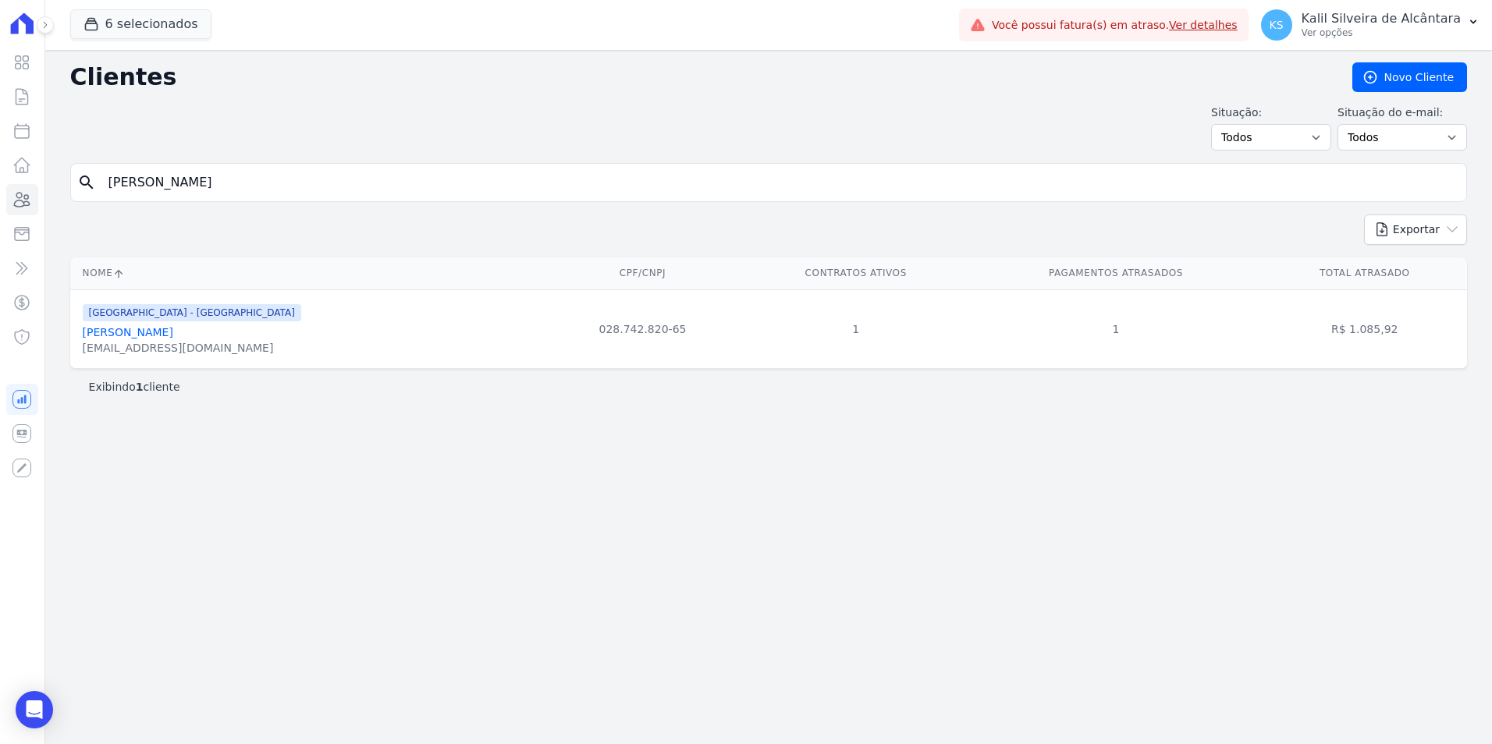
drag, startPoint x: 197, startPoint y: 189, endPoint x: 102, endPoint y: 171, distance: 96.1
click at [119, 176] on input "bruna carolin" at bounding box center [779, 182] width 1361 height 31
type input "b"
type input "arthur dos sa"
click at [169, 334] on link "Arthur Dos Santos Amestrete" at bounding box center [158, 332] width 151 height 12
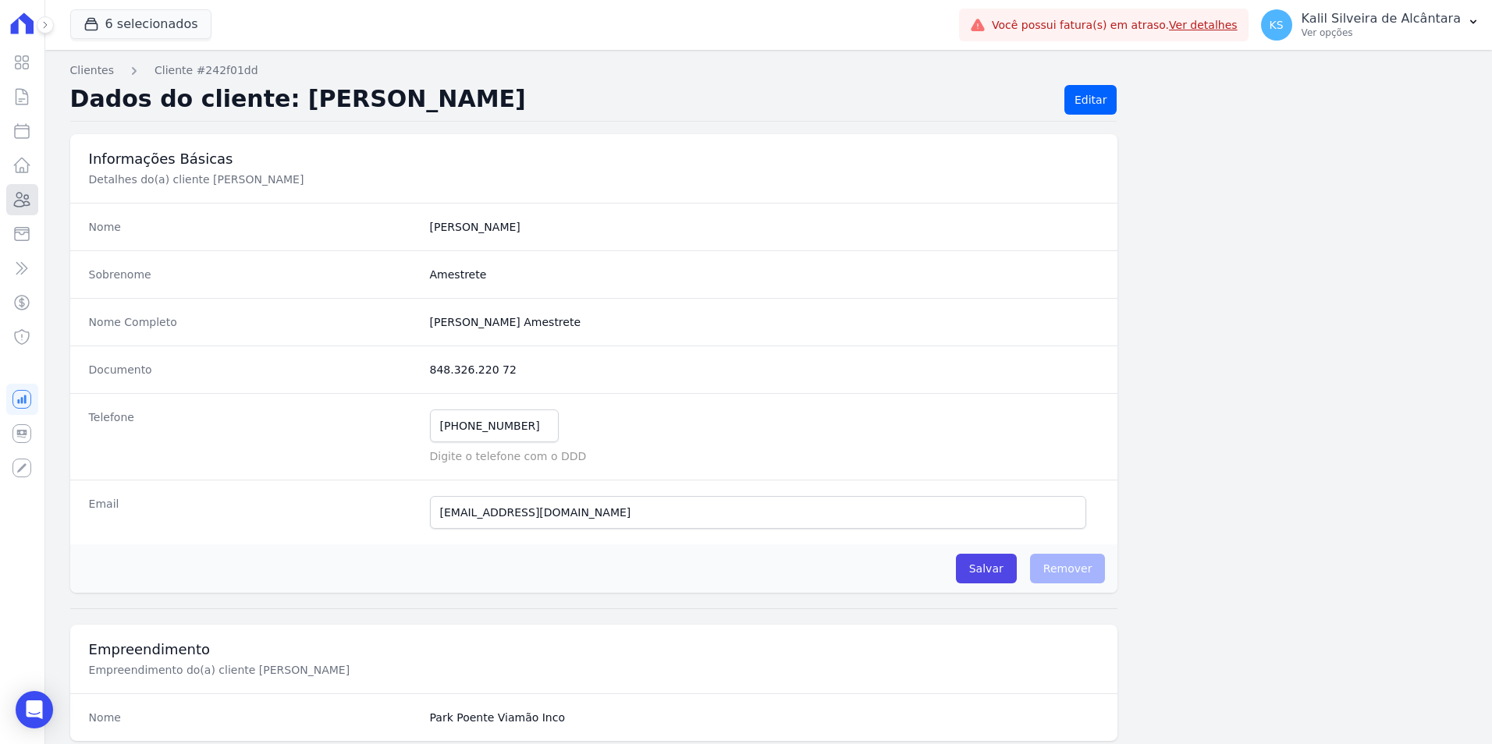
click at [21, 192] on icon at bounding box center [21, 199] width 19 height 19
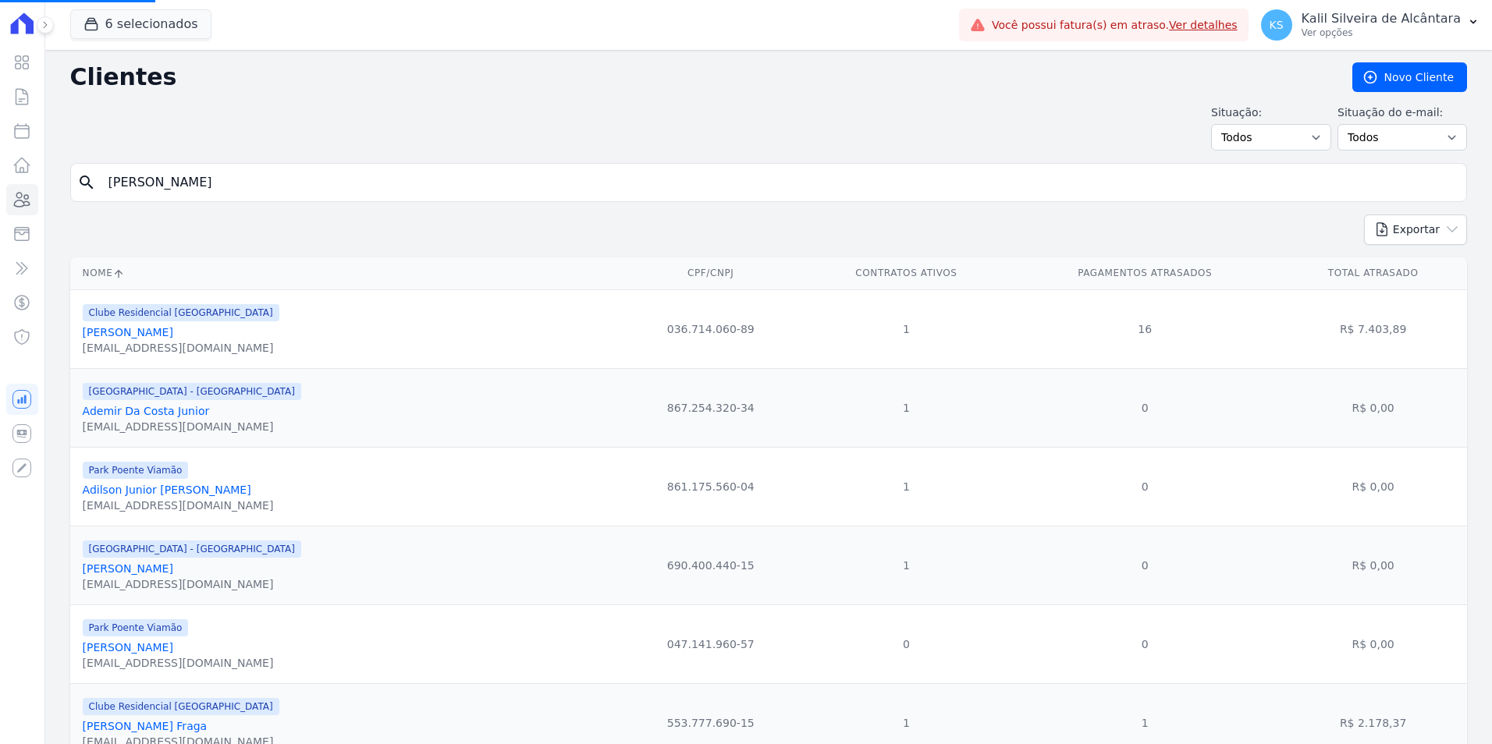
click at [0, 181] on html "Visão Geral Contratos [GEOGRAPHIC_DATA] Lotes Clientes Minha Carteira Transferê…" at bounding box center [746, 372] width 1492 height 744
click at [387, 193] on input "search" at bounding box center [779, 182] width 1361 height 31
type input "fabiane"
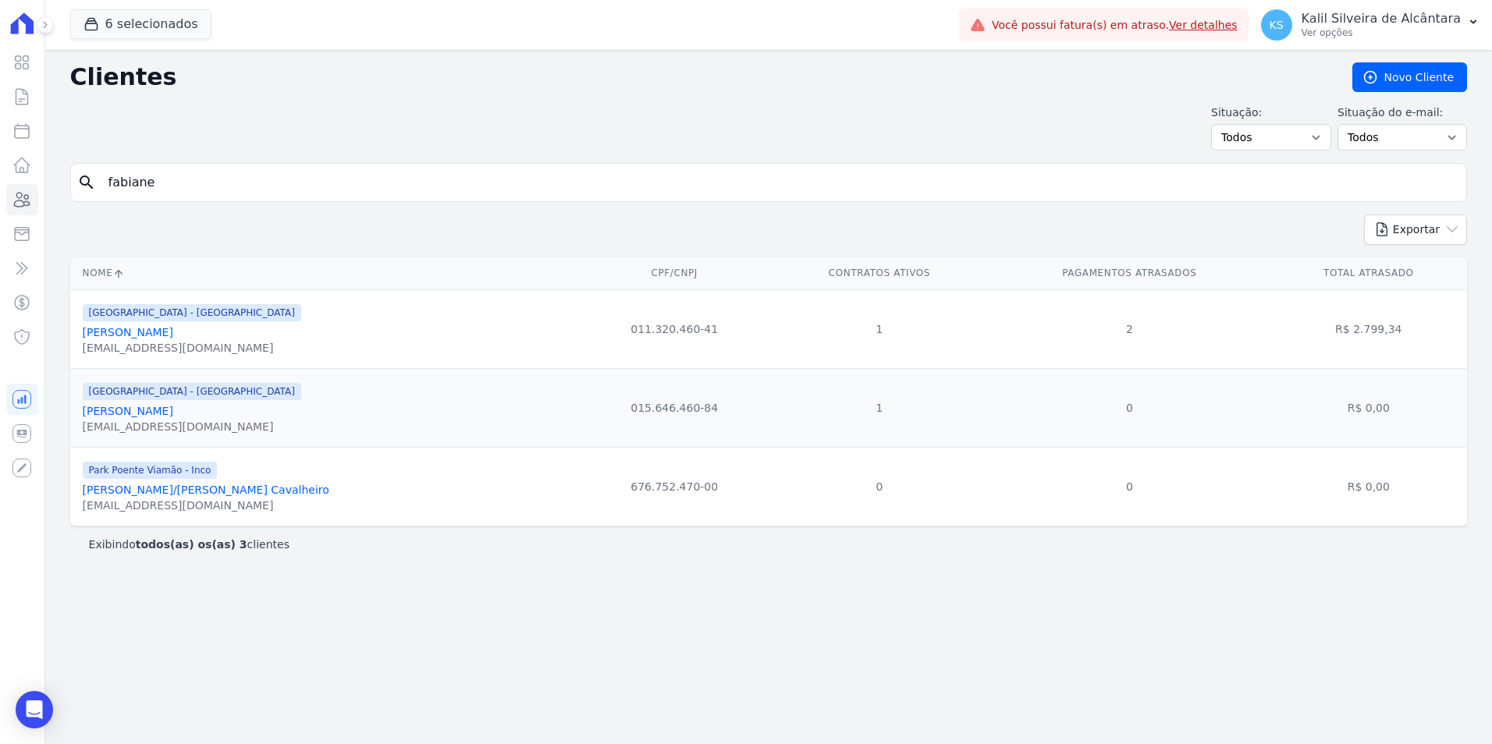
click at [275, 169] on input "fabiane" at bounding box center [779, 182] width 1361 height 31
type input "fabiana c"
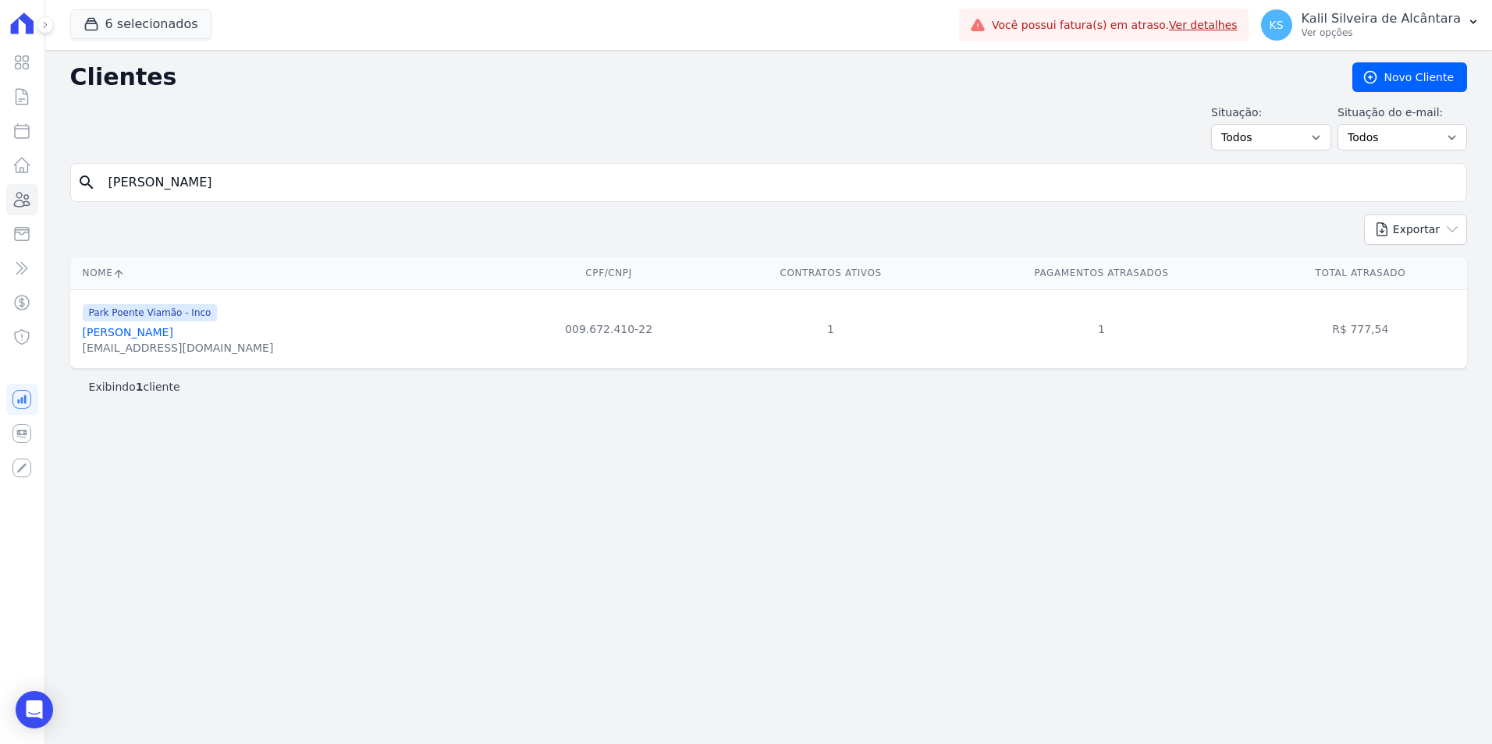
click at [132, 338] on link "Fabiana Costa Cardoso" at bounding box center [128, 332] width 90 height 12
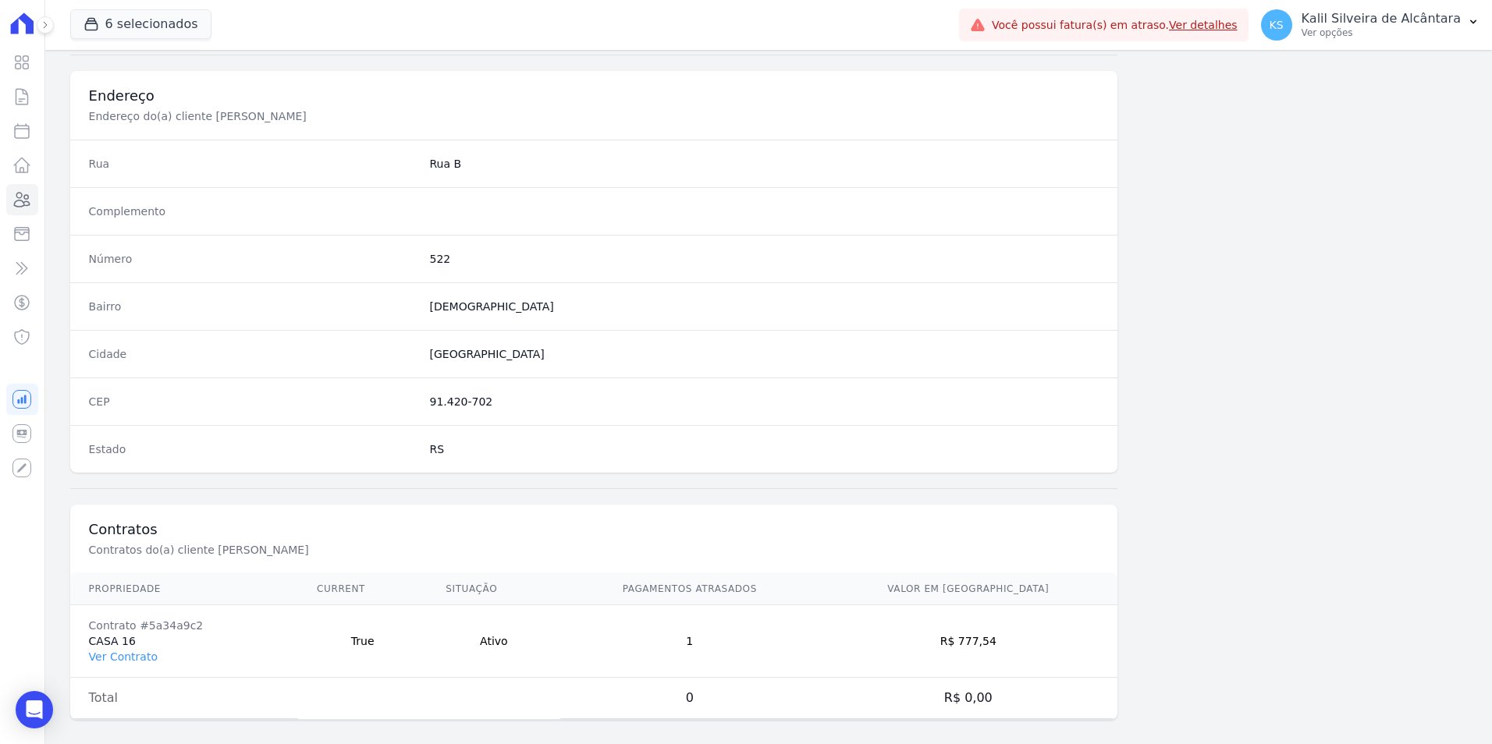
scroll to position [715, 0]
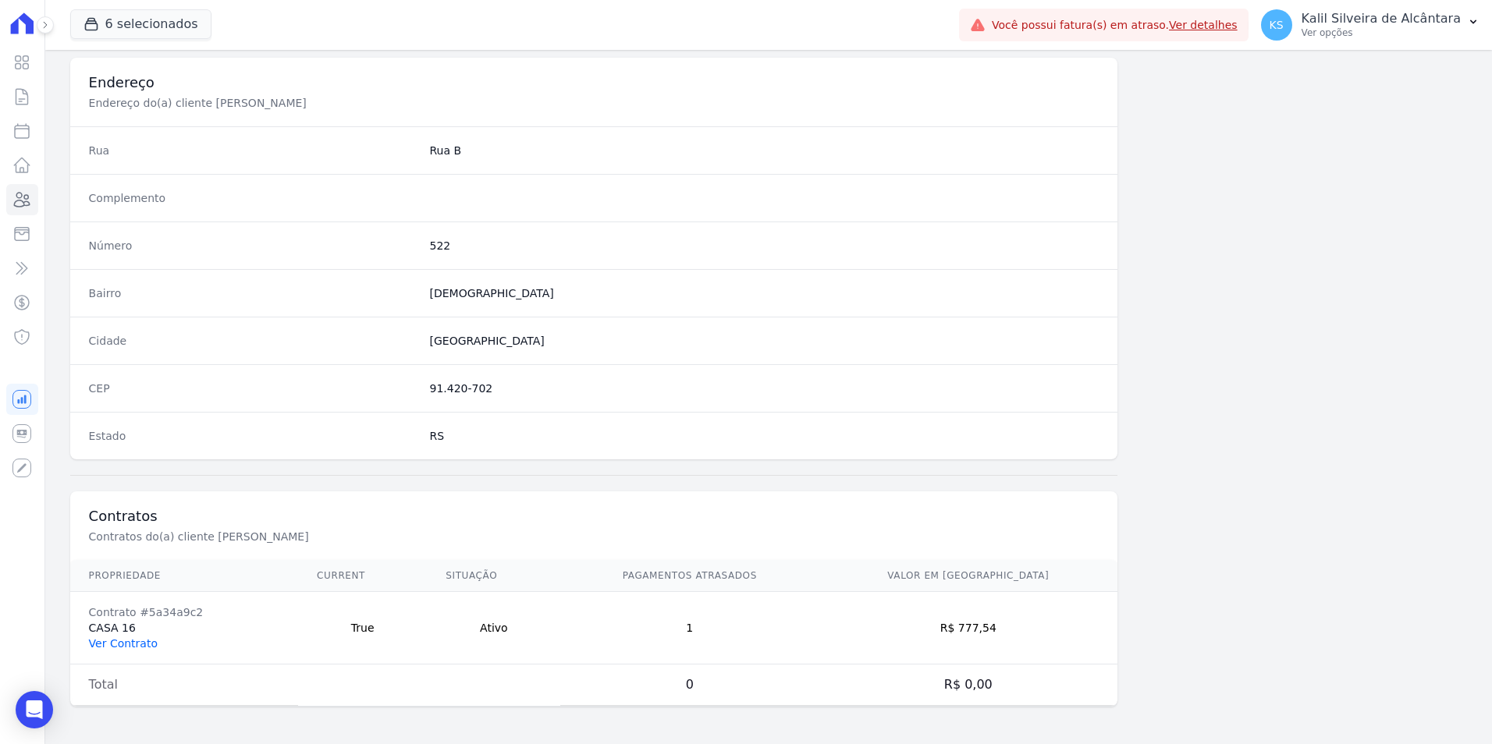
click at [101, 645] on link "Ver Contrato" at bounding box center [123, 643] width 69 height 12
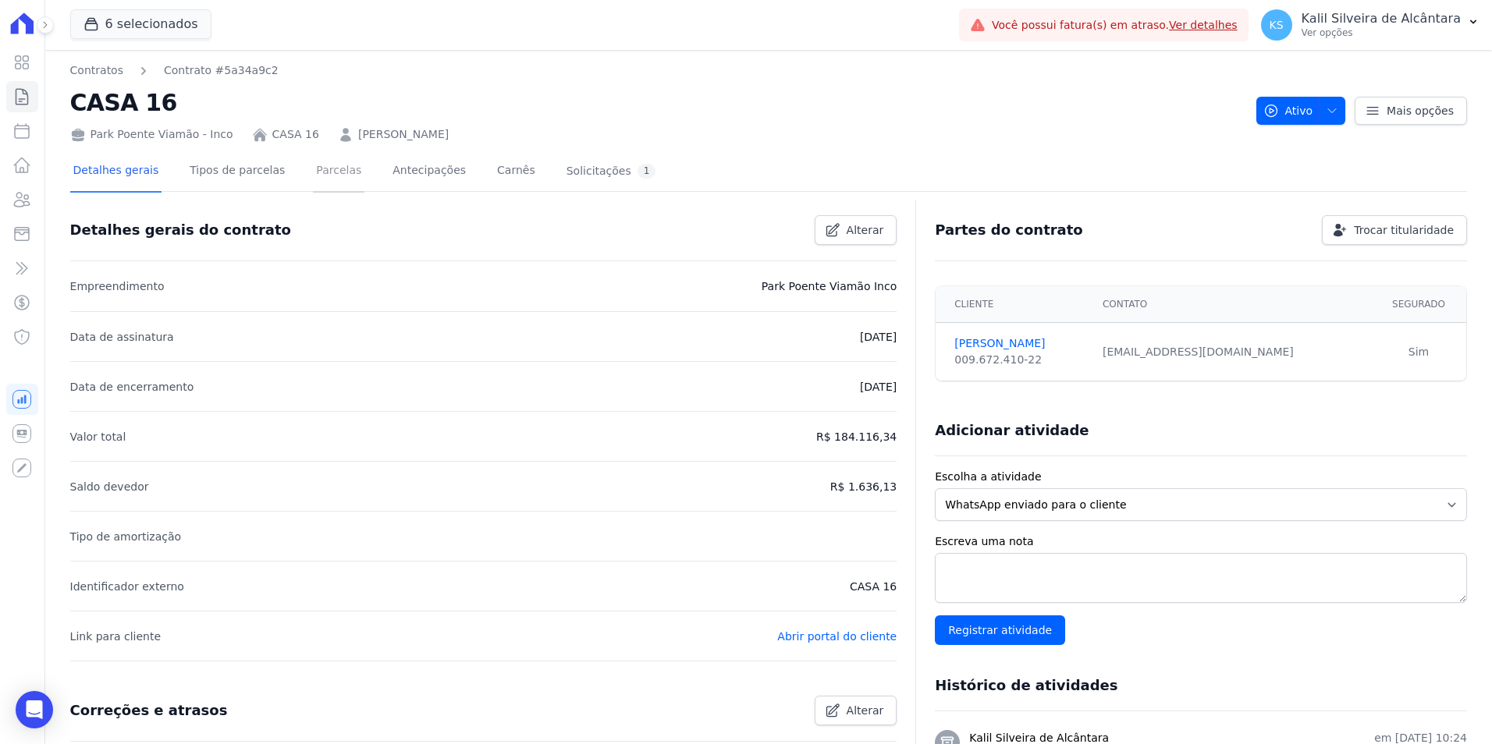
click at [313, 173] on link "Parcelas" at bounding box center [338, 171] width 51 height 41
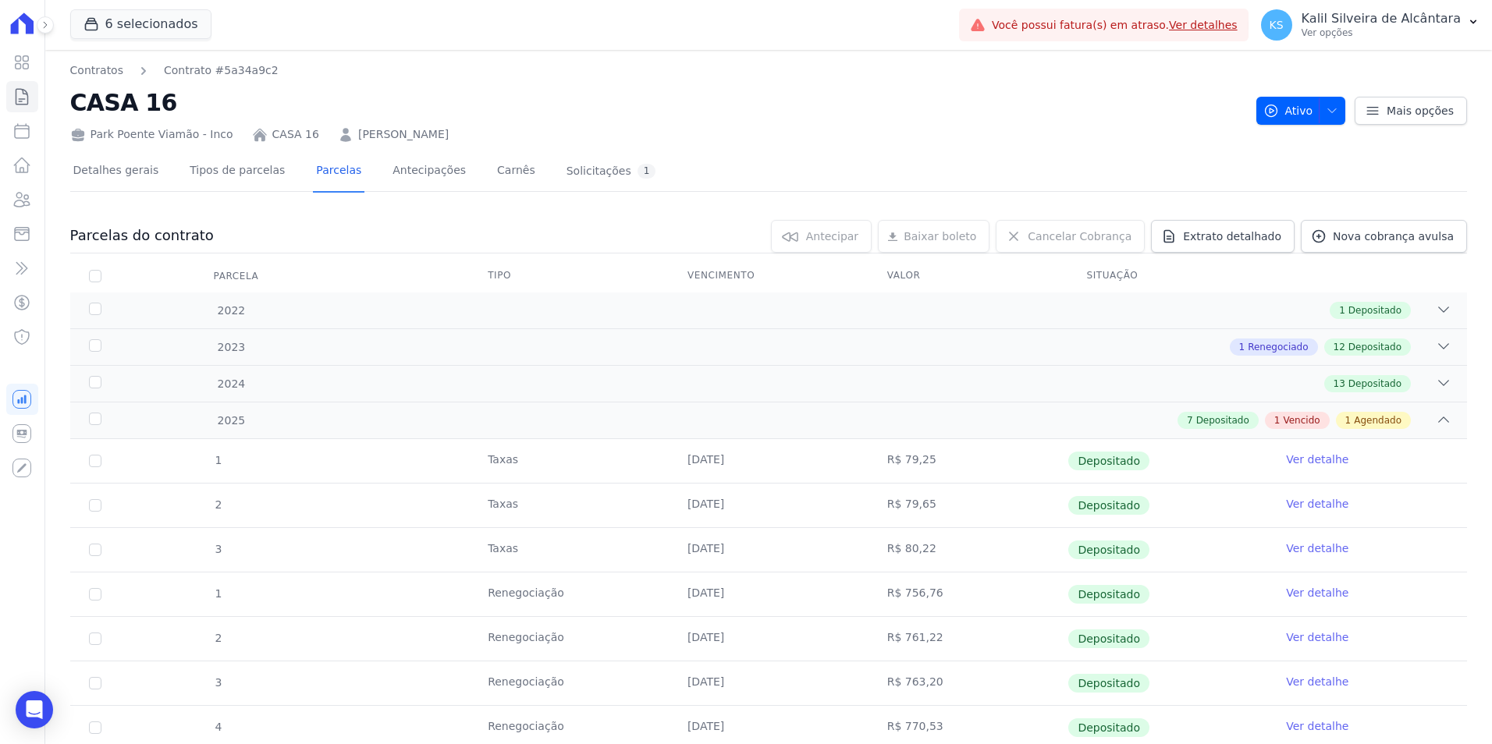
click at [374, 140] on link "FABIANA COSTA CARDOSO" at bounding box center [403, 134] width 90 height 16
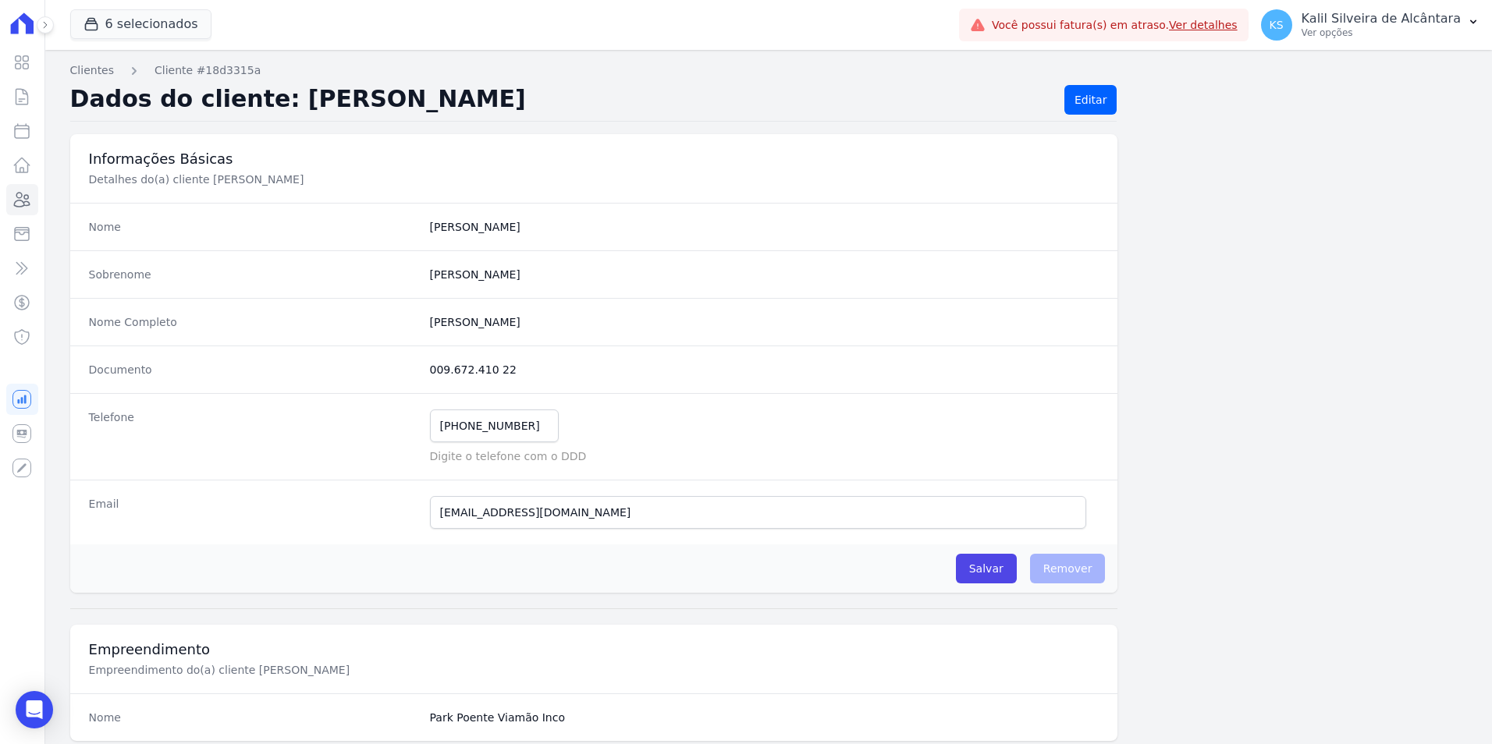
drag, startPoint x: 531, startPoint y: 324, endPoint x: 425, endPoint y: 326, distance: 106.1
click at [425, 326] on div "Nome Completo Fabiana Costa Cardoso" at bounding box center [594, 322] width 1048 height 48
copy completo "Fabiana Costa Cardoso"
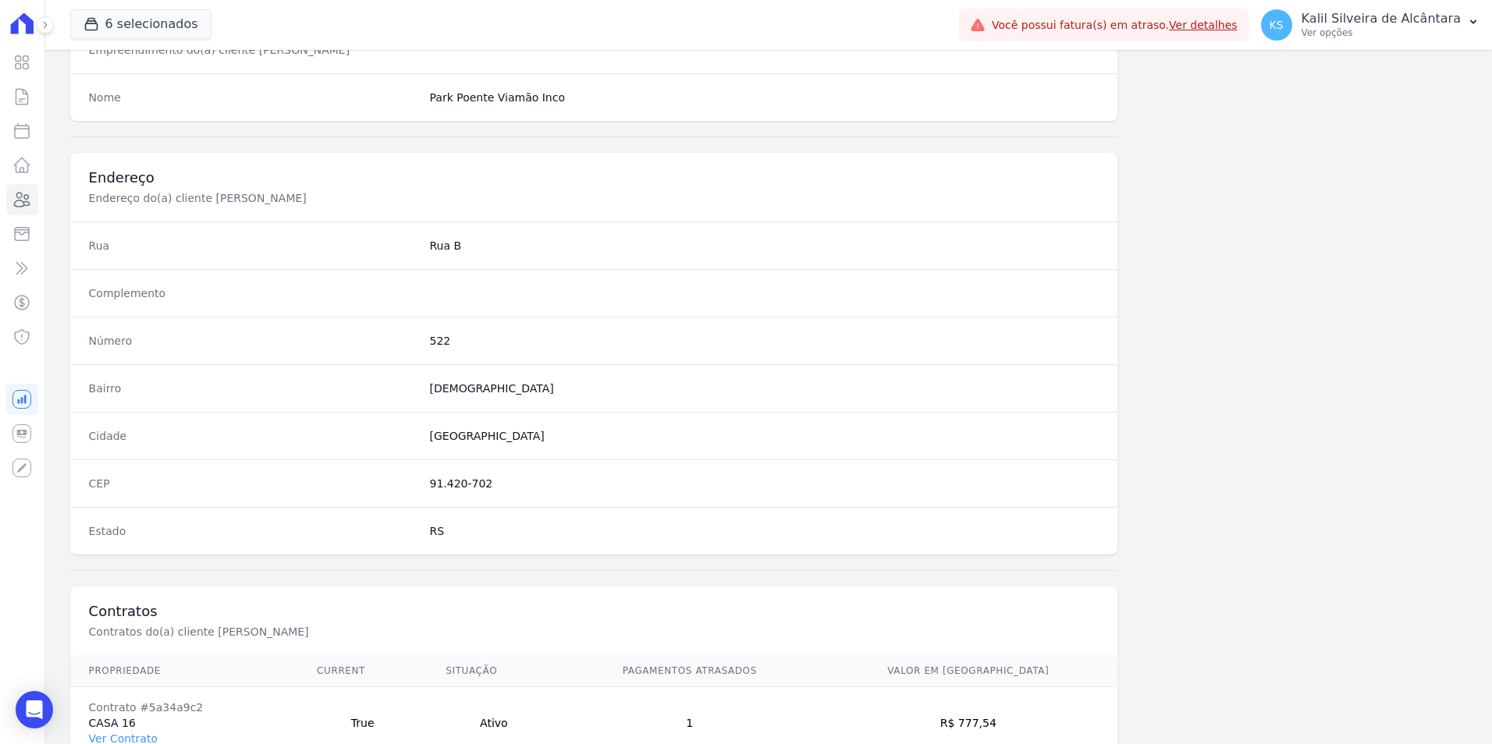
scroll to position [715, 0]
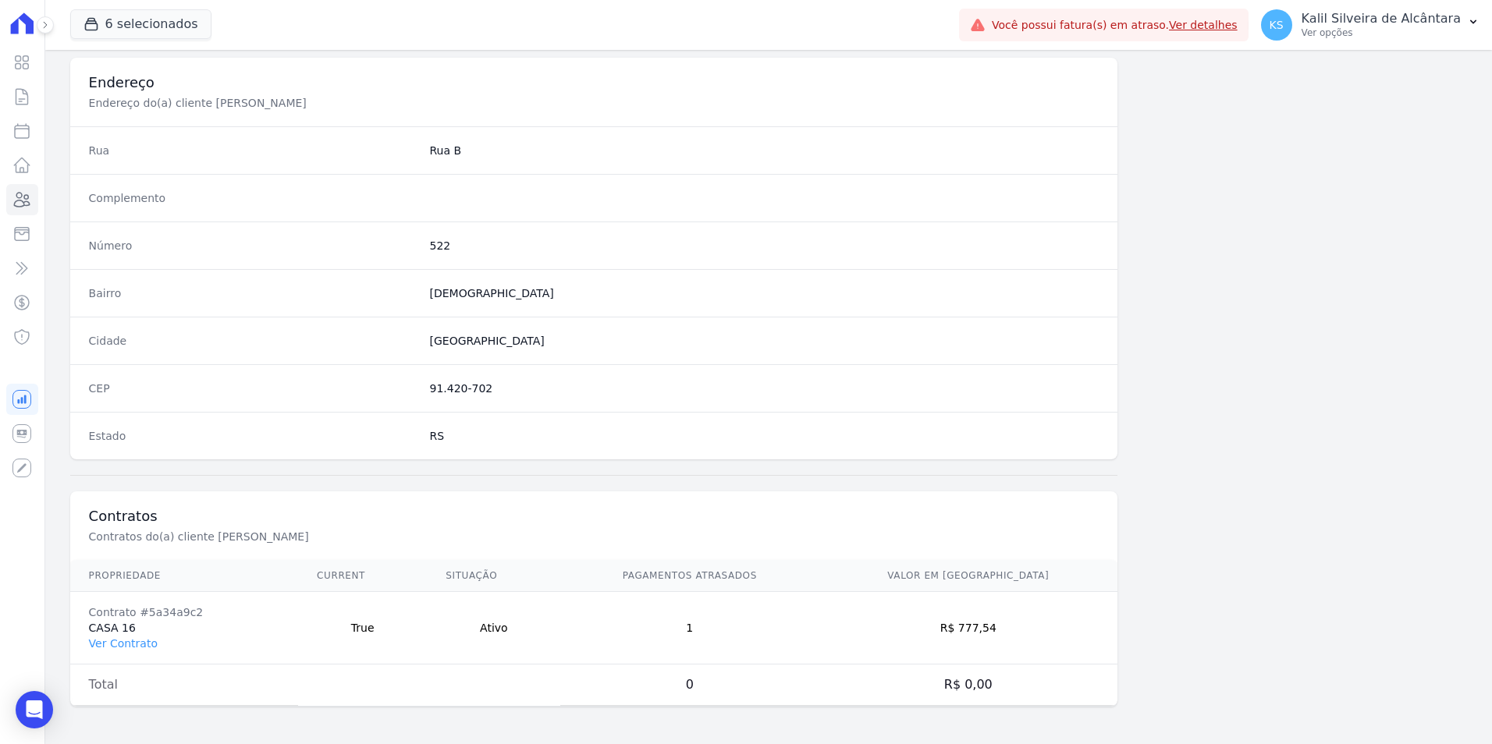
click at [1136, 182] on div "Informações Básicas Detalhes do(a) cliente Fabiana Costa Cardoso Nome Fabiana S…" at bounding box center [768, 75] width 1396 height 1313
click at [20, 201] on icon at bounding box center [21, 199] width 19 height 19
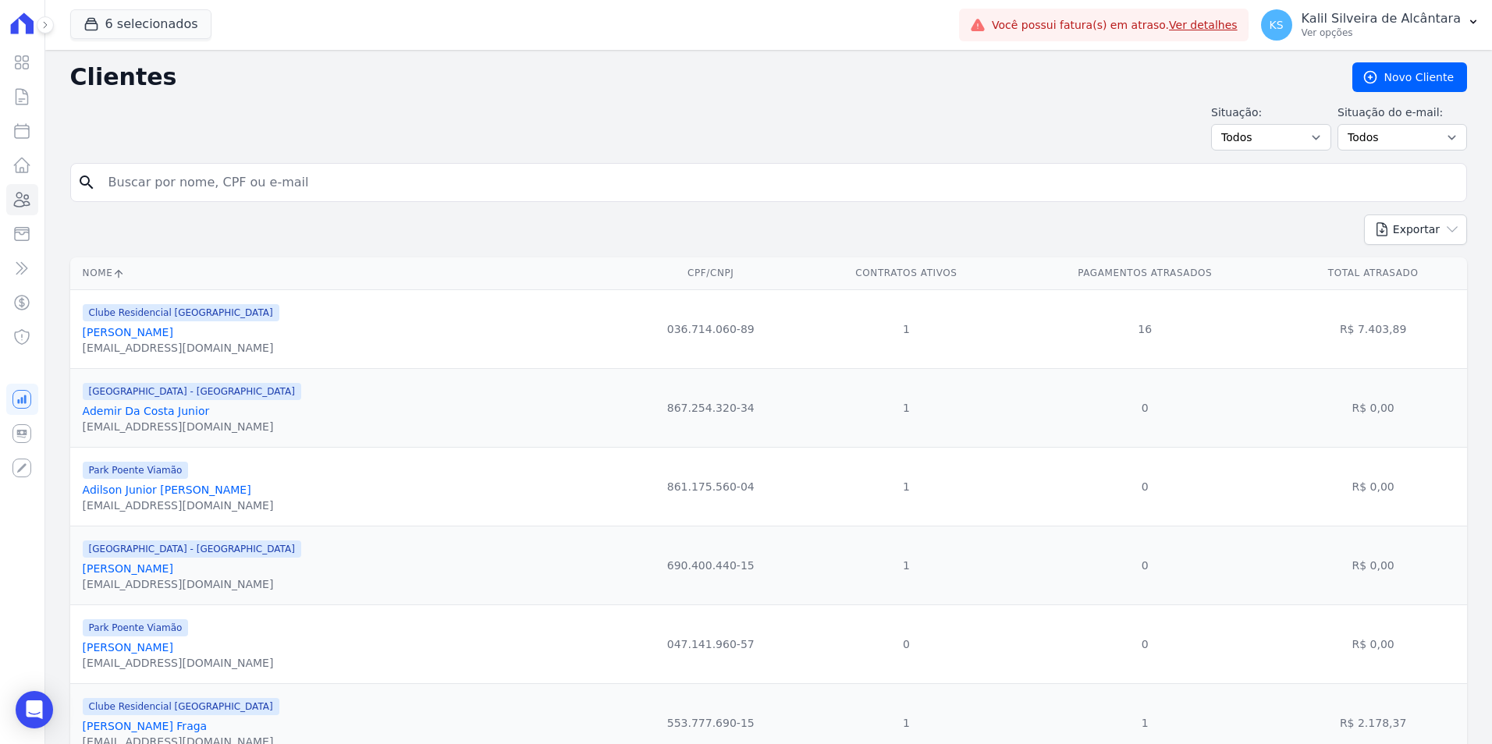
click at [562, 177] on input "search" at bounding box center [779, 182] width 1361 height 31
type input "filipe klug"
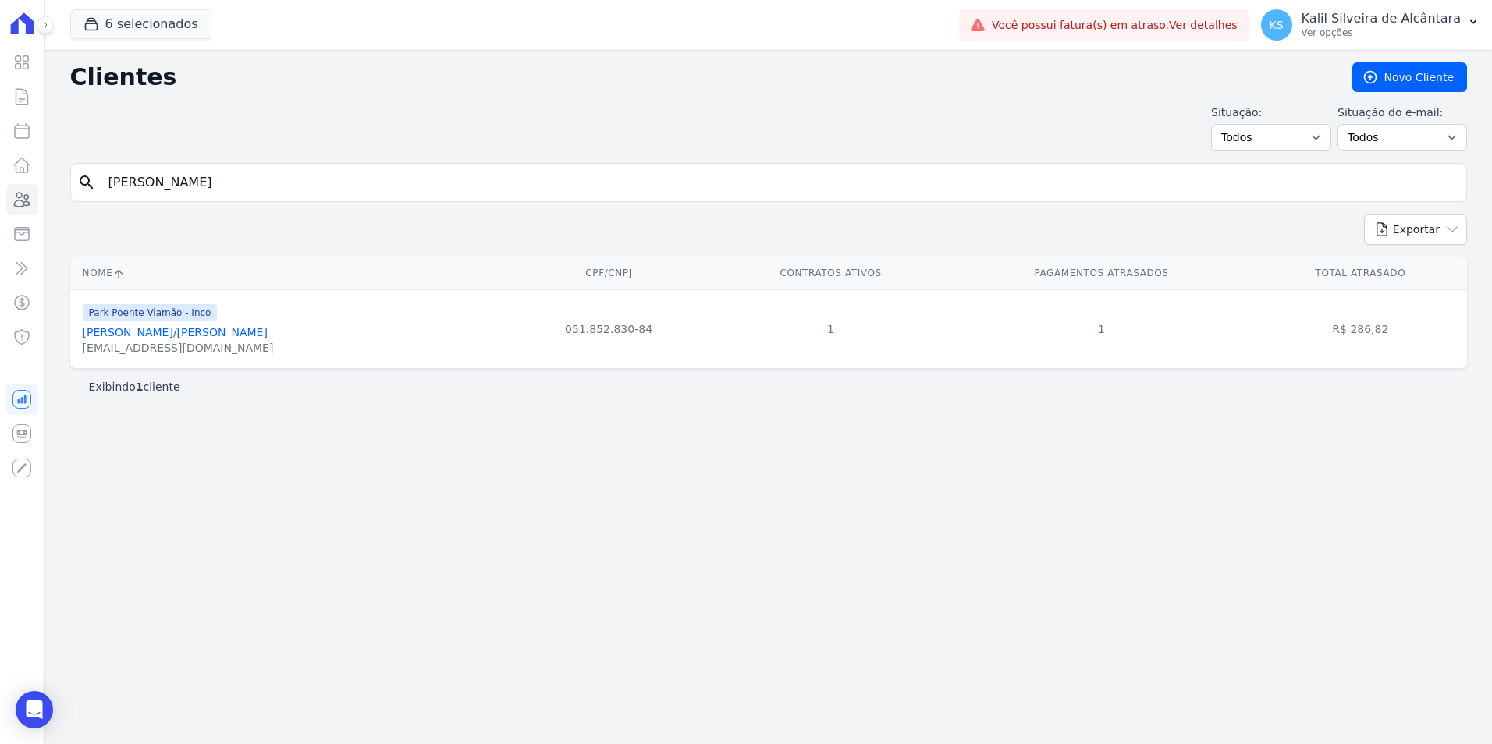
click at [248, 334] on link "Filipe Klug Correa/Iasmin Salvato Rodrigues" at bounding box center [175, 332] width 185 height 12
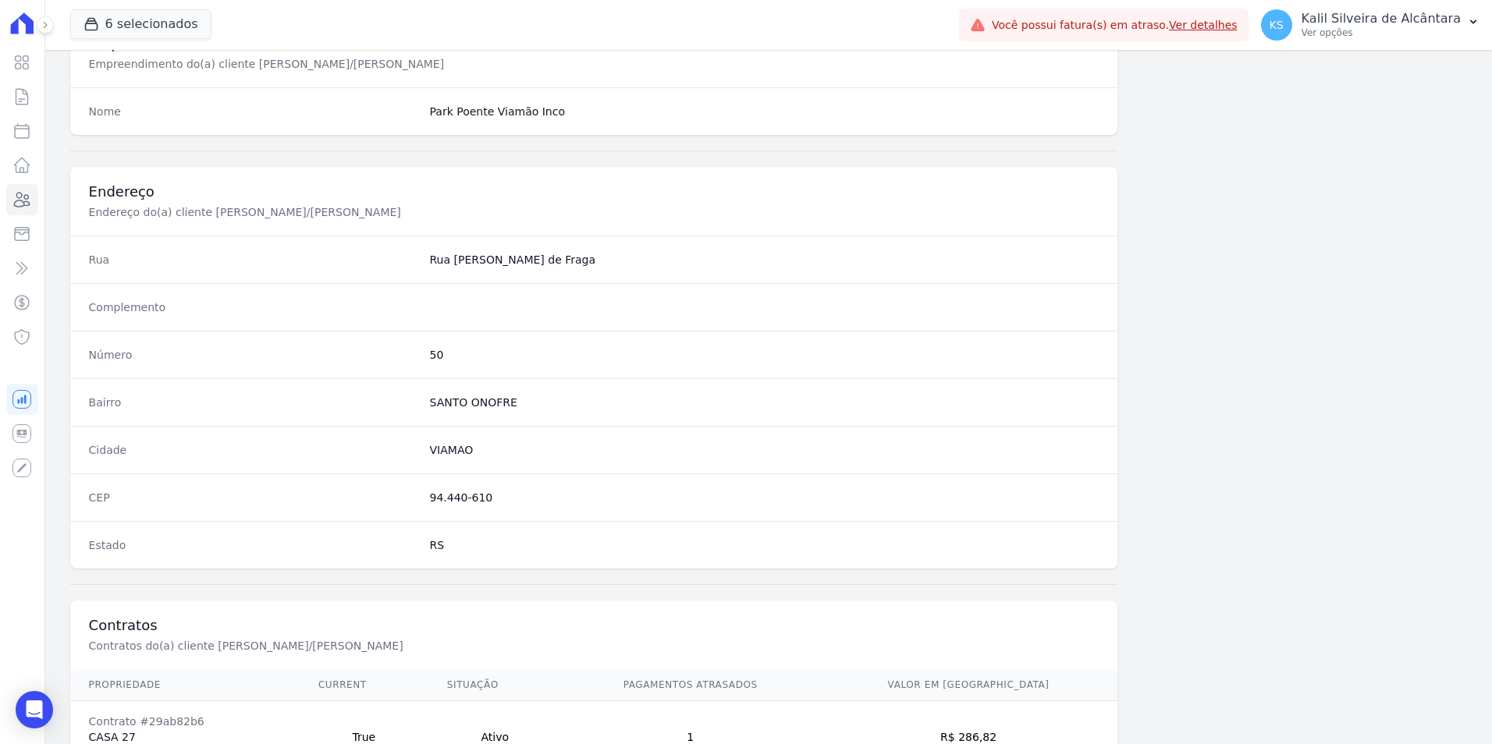
scroll to position [715, 0]
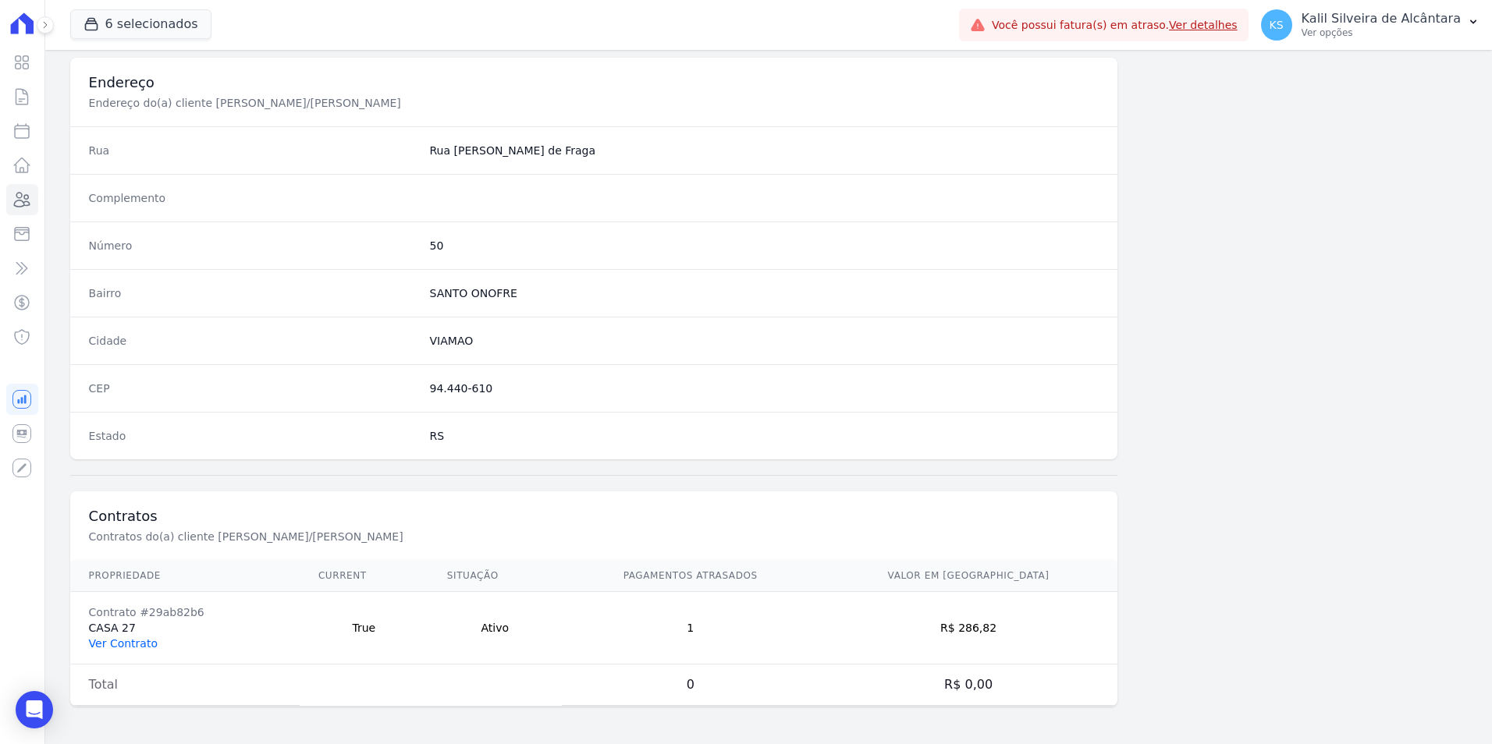
click at [124, 648] on link "Ver Contrato" at bounding box center [123, 643] width 69 height 12
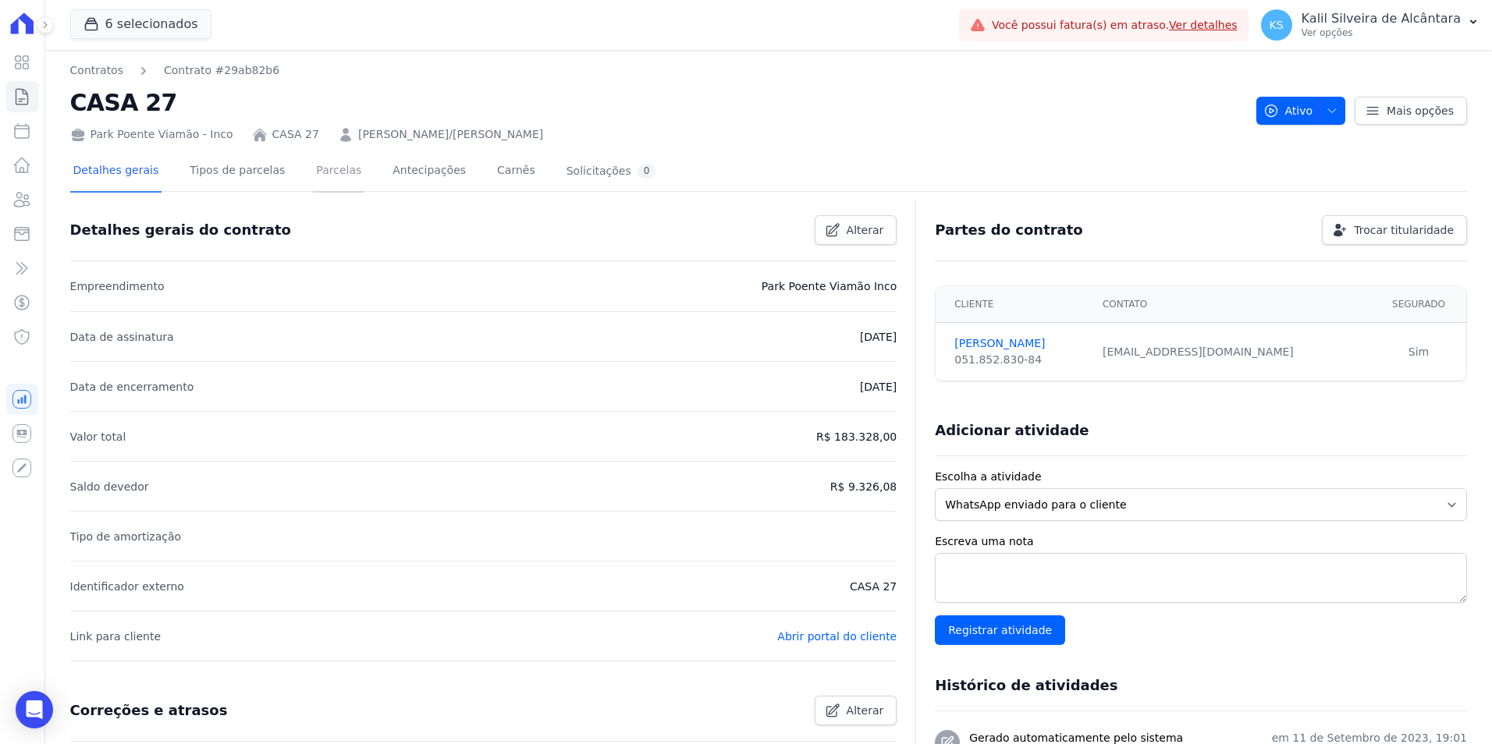
click at [315, 180] on link "Parcelas" at bounding box center [338, 171] width 51 height 41
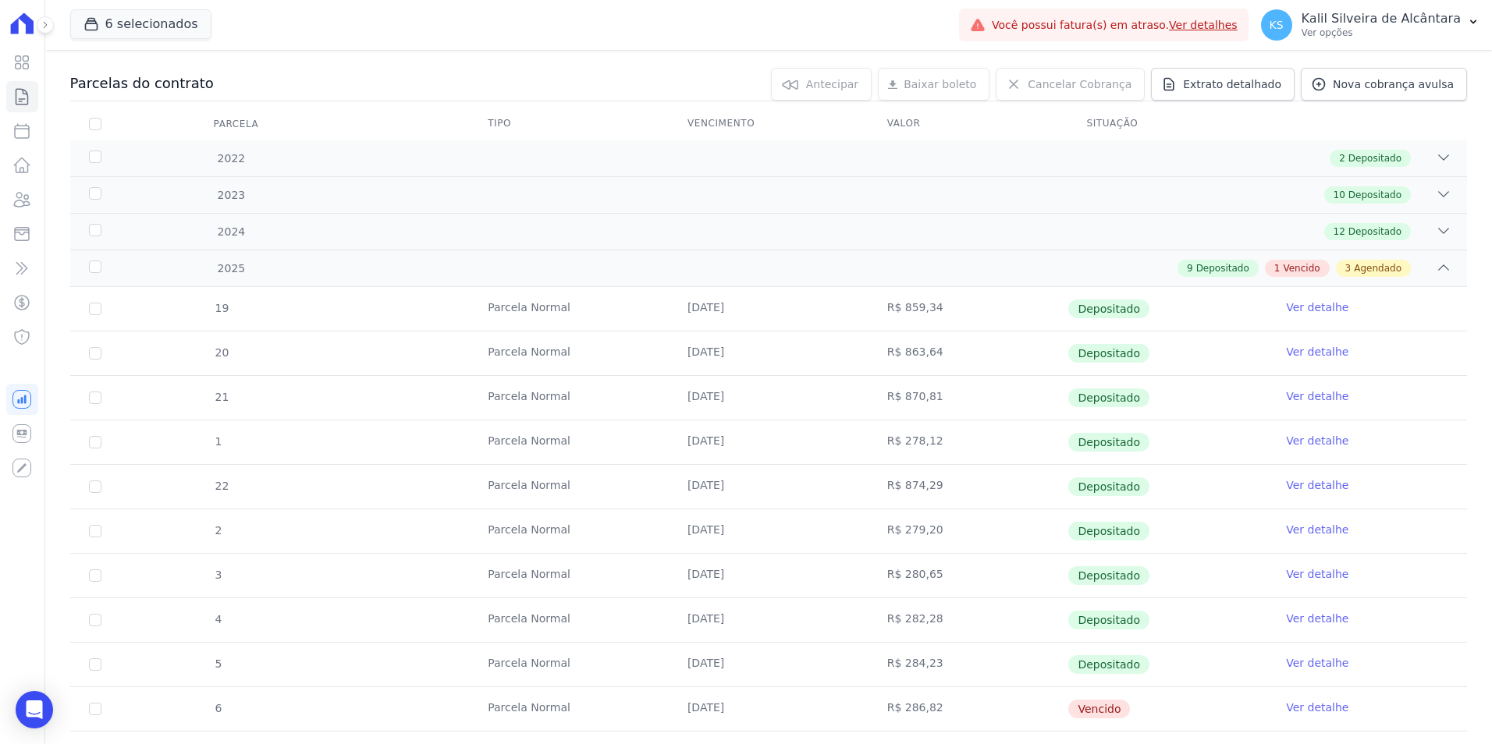
scroll to position [390, 0]
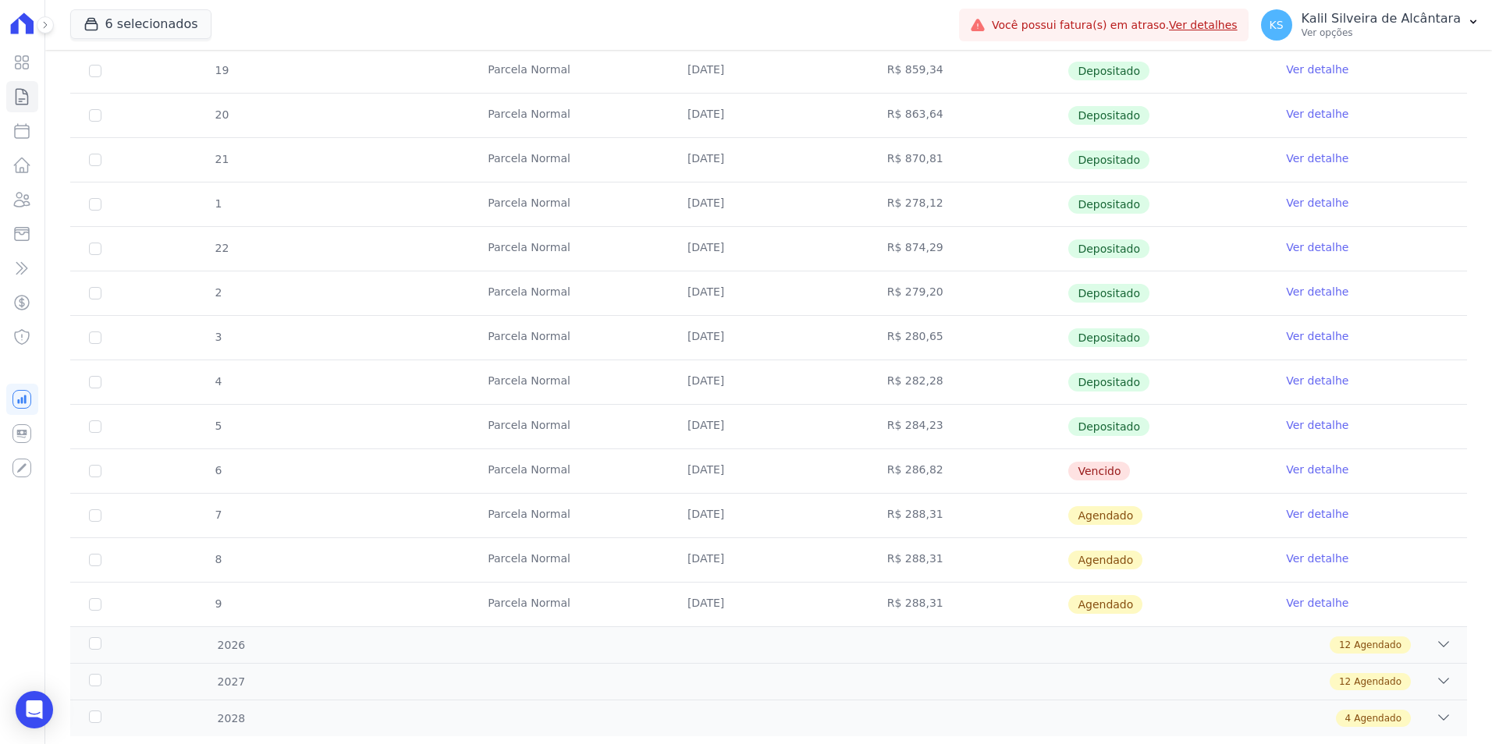
drag, startPoint x: 1022, startPoint y: 467, endPoint x: 623, endPoint y: 471, distance: 399.5
click at [623, 471] on tr "6 Parcela Normal 25/09/2025 R$ 286,82 Vencido Ver detalhe" at bounding box center [768, 471] width 1396 height 44
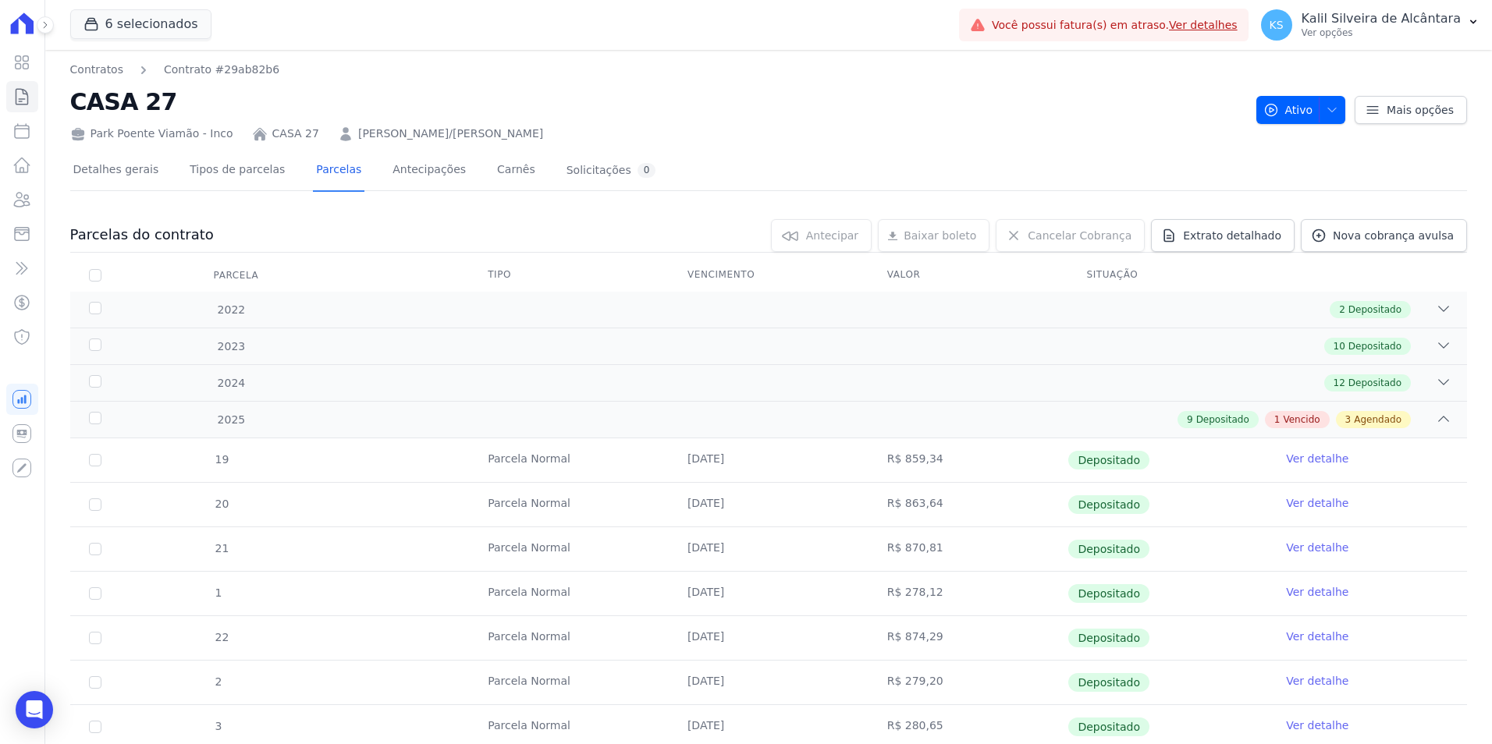
scroll to position [0, 0]
click at [11, 203] on link "Clientes" at bounding box center [22, 199] width 32 height 31
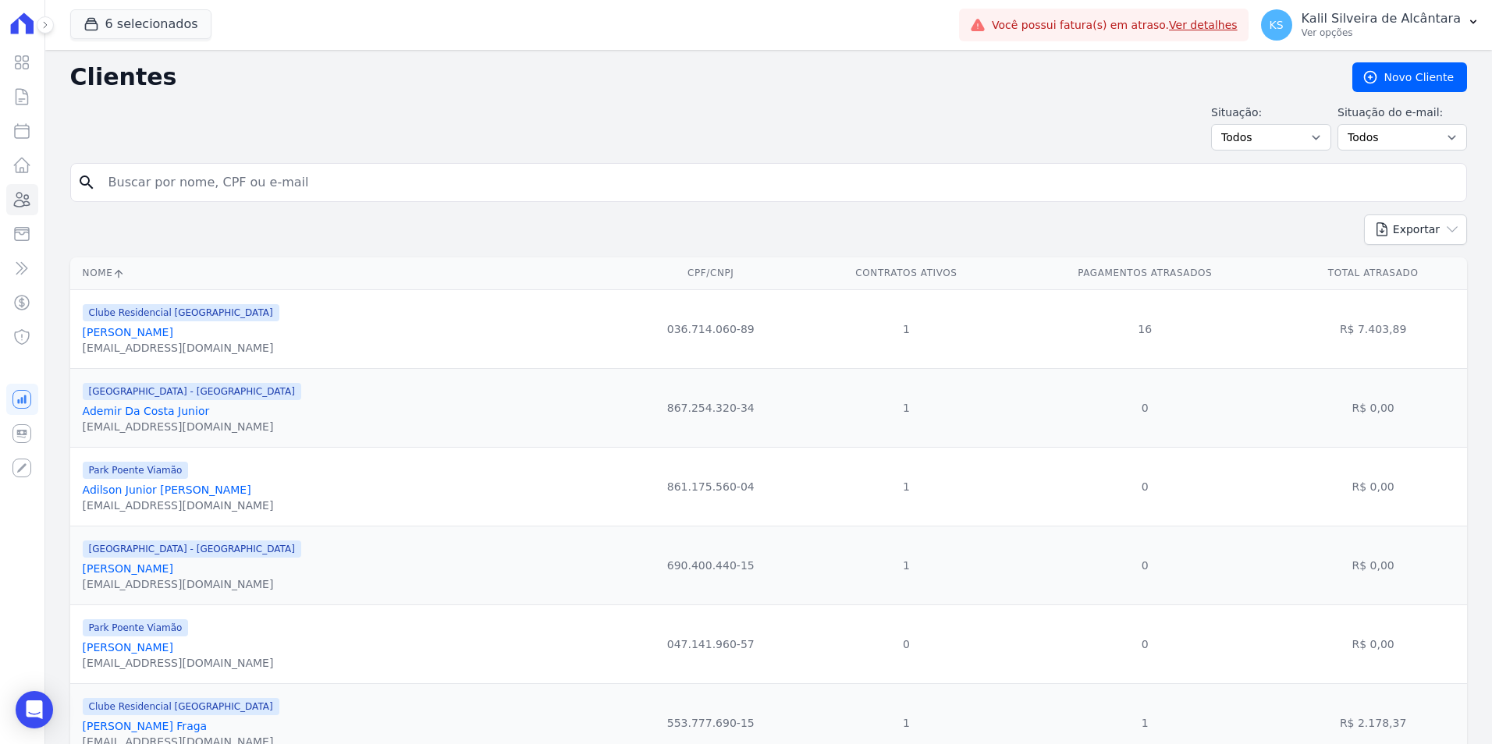
click at [161, 180] on input "search" at bounding box center [779, 182] width 1361 height 31
type input "anderson rod"
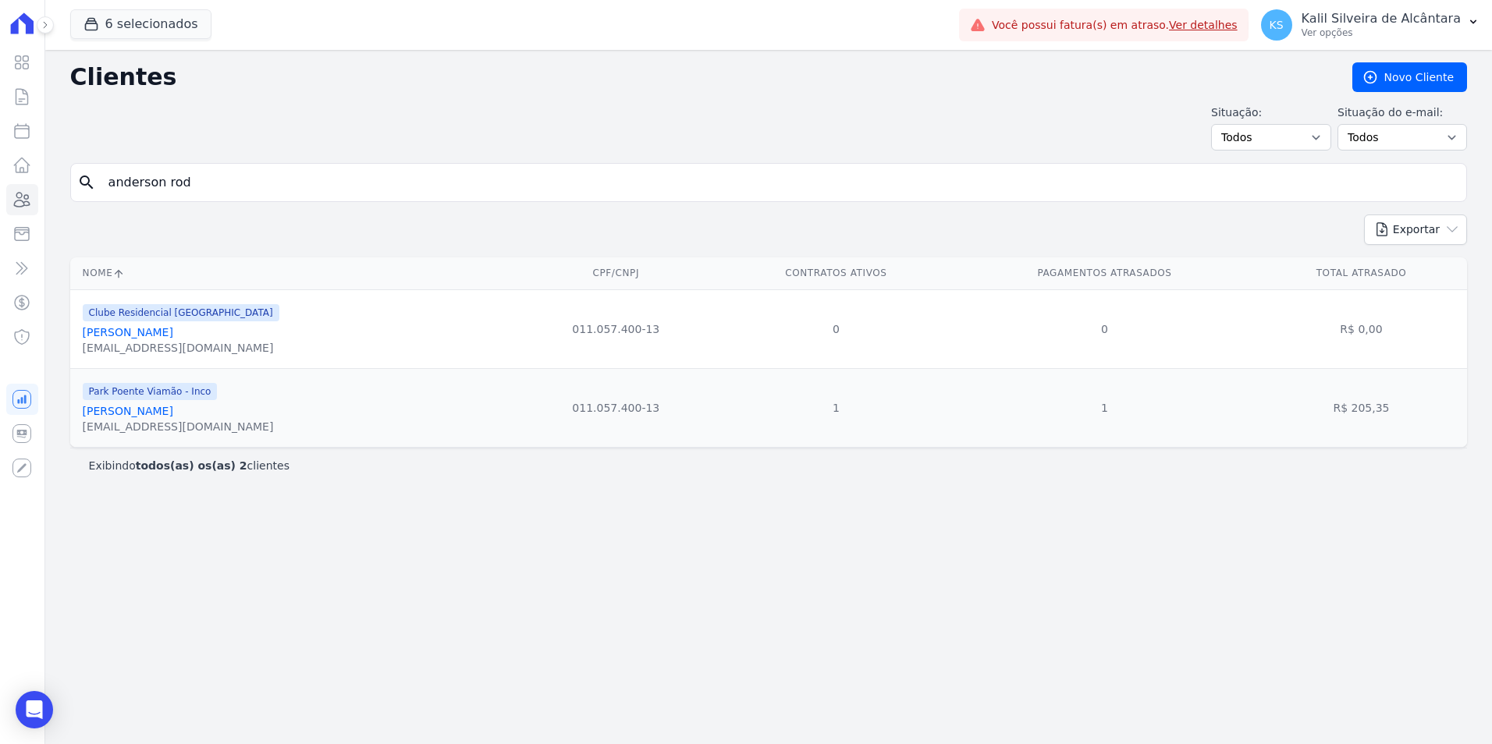
click at [173, 413] on link "Anderson Rodrigo Martins Da Silva" at bounding box center [128, 411] width 90 height 12
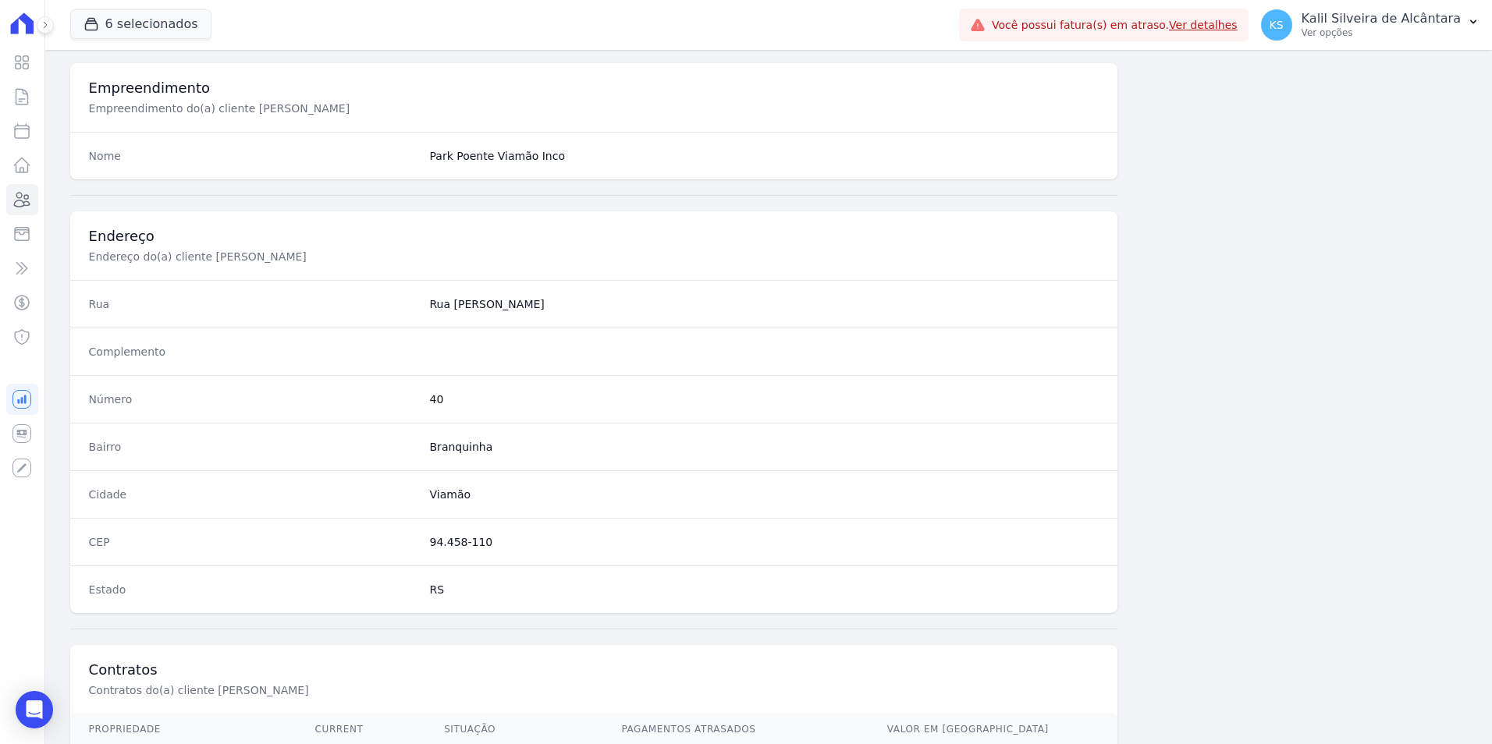
scroll to position [715, 0]
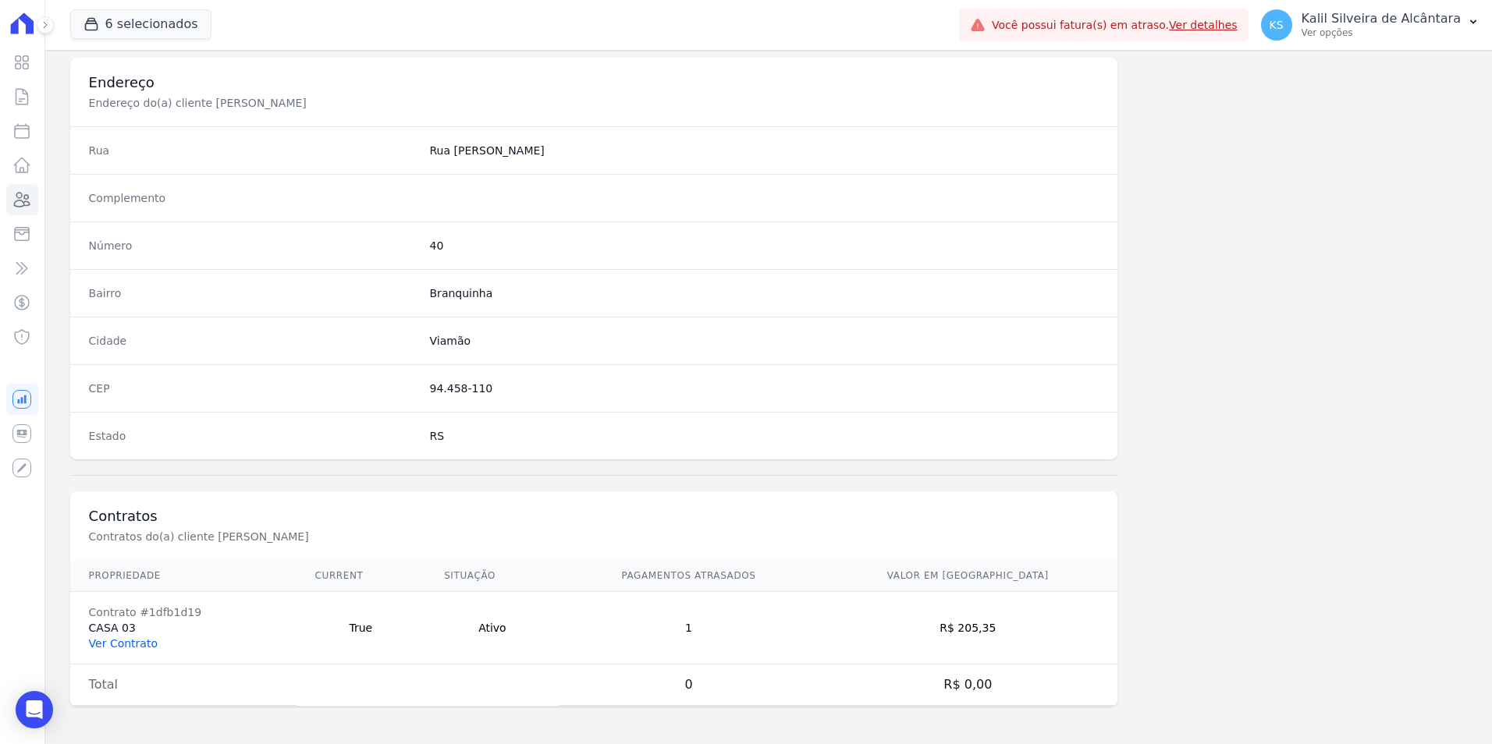
click at [126, 643] on link "Ver Contrato" at bounding box center [123, 643] width 69 height 12
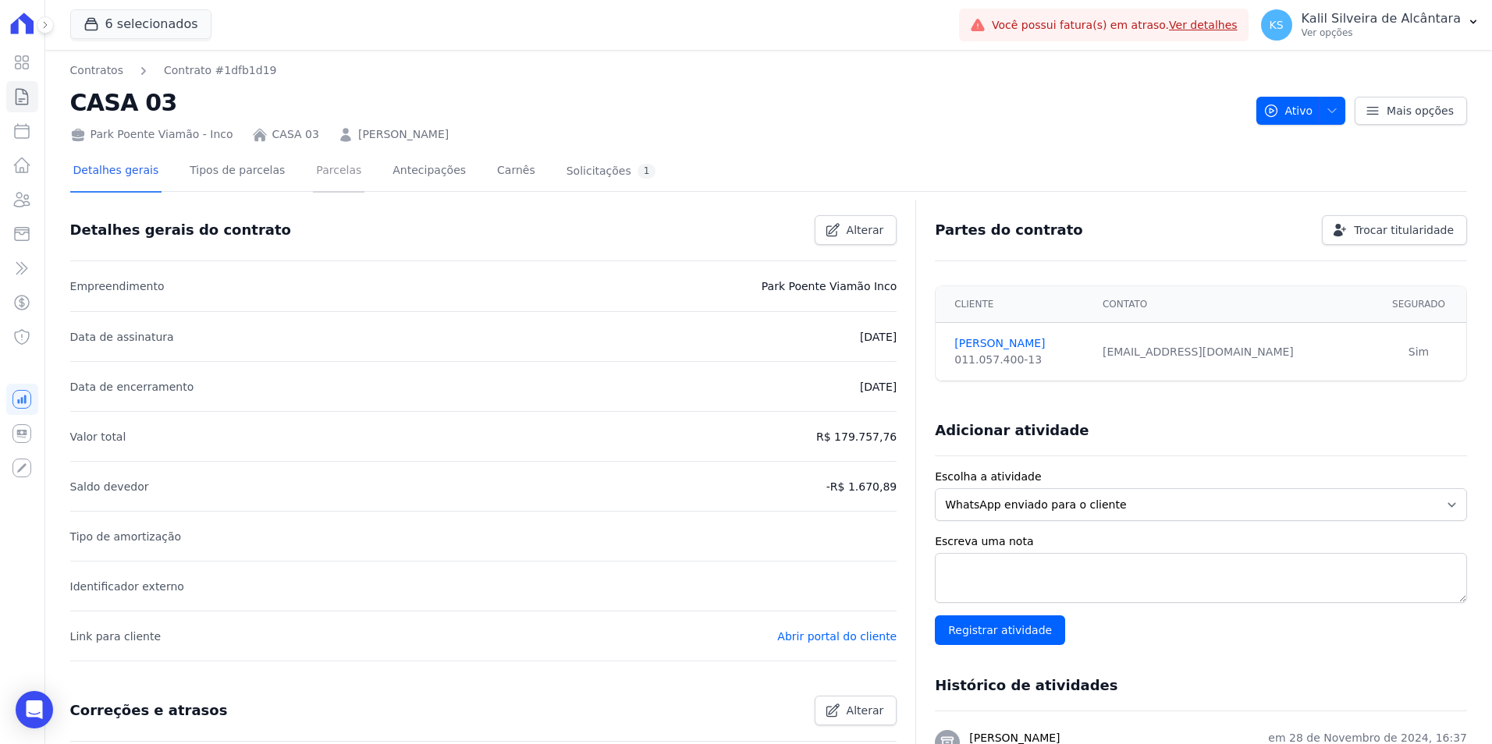
click at [328, 185] on link "Parcelas" at bounding box center [338, 171] width 51 height 41
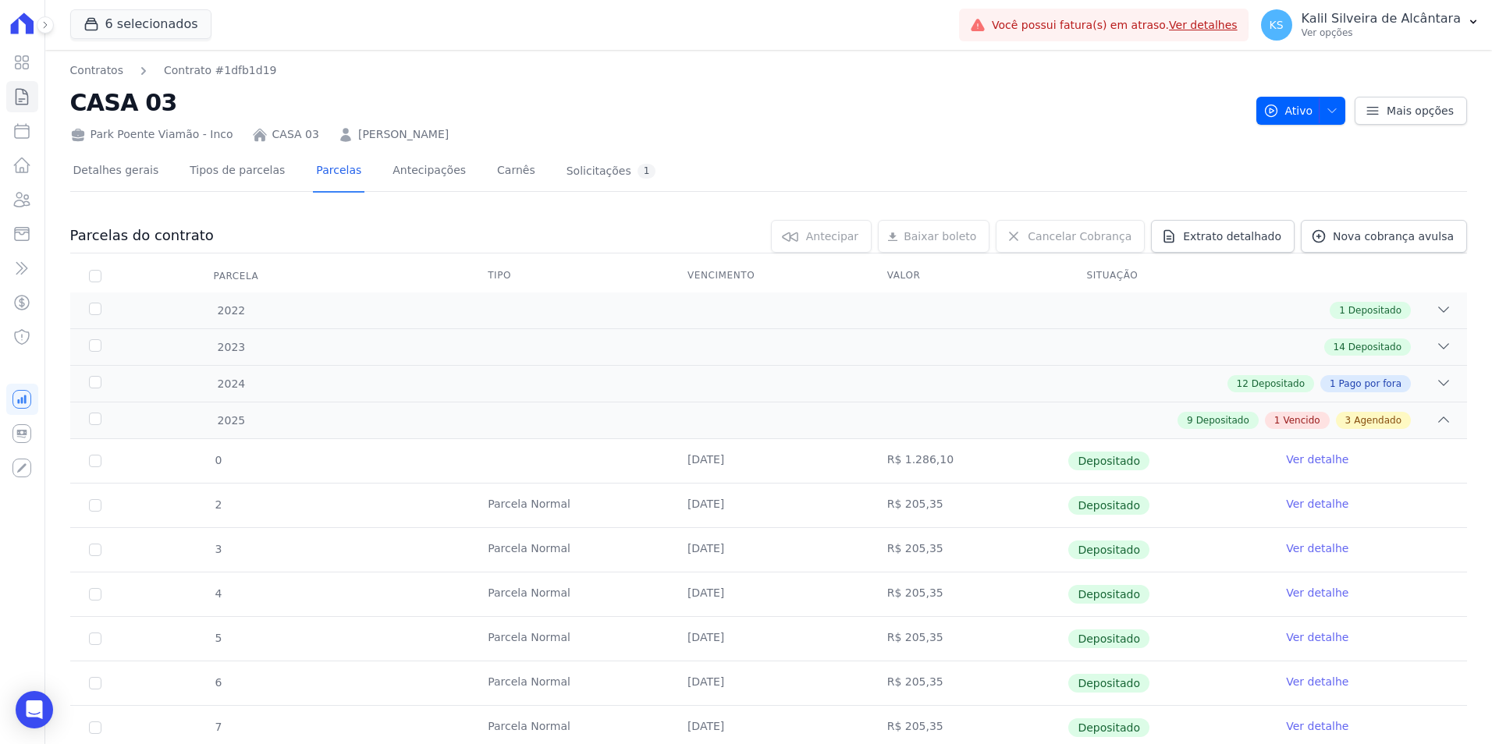
scroll to position [356, 0]
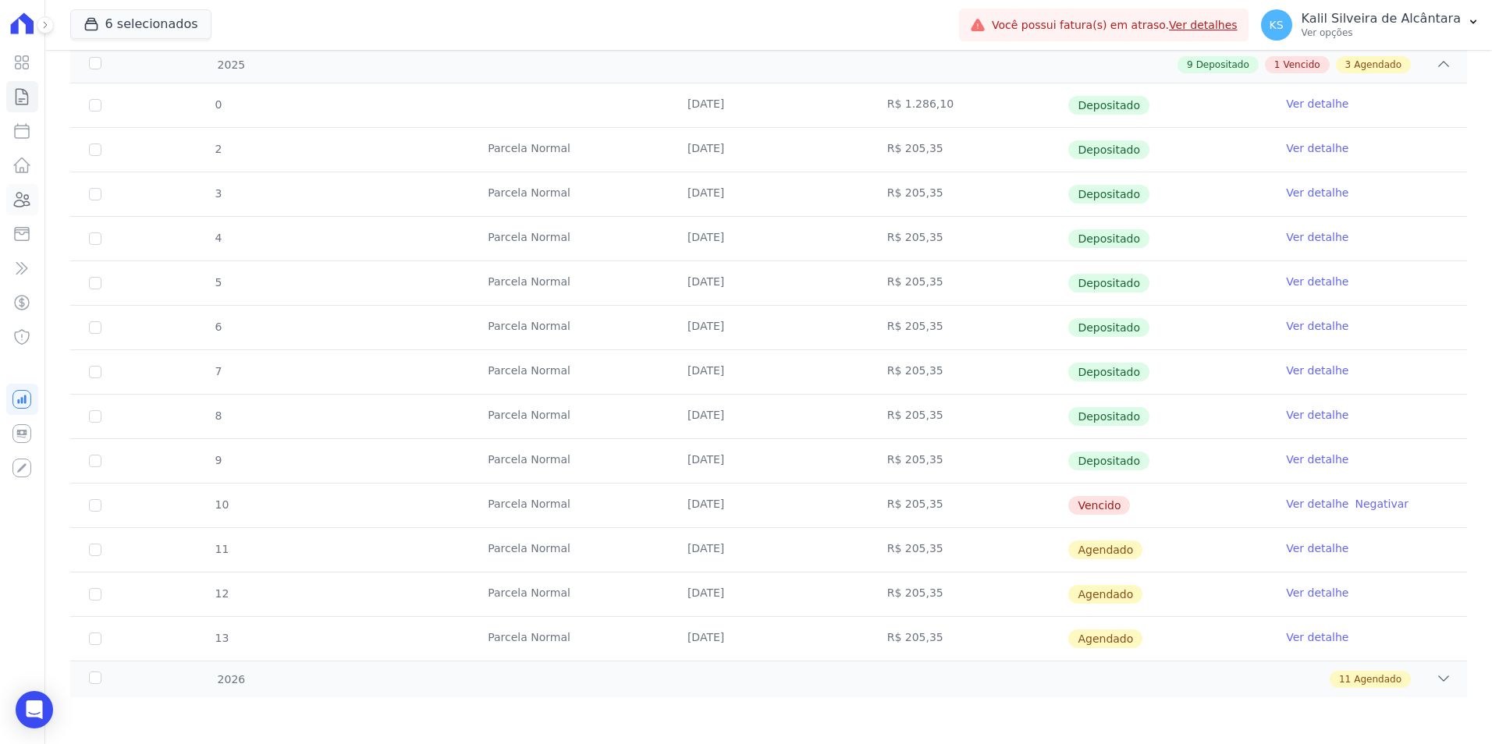
click at [22, 198] on icon at bounding box center [21, 199] width 19 height 19
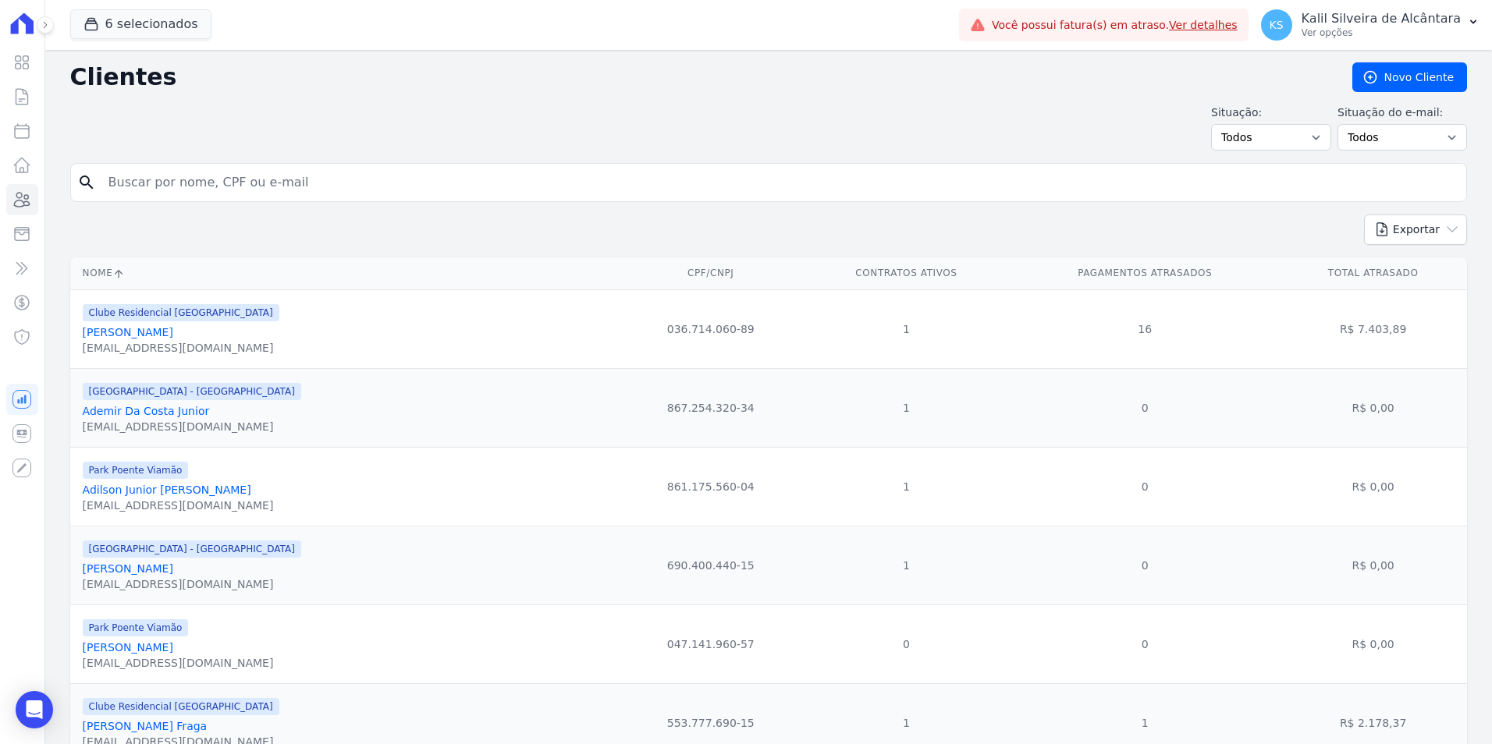
click at [231, 182] on input "search" at bounding box center [779, 182] width 1361 height 31
type input "christian jesu"
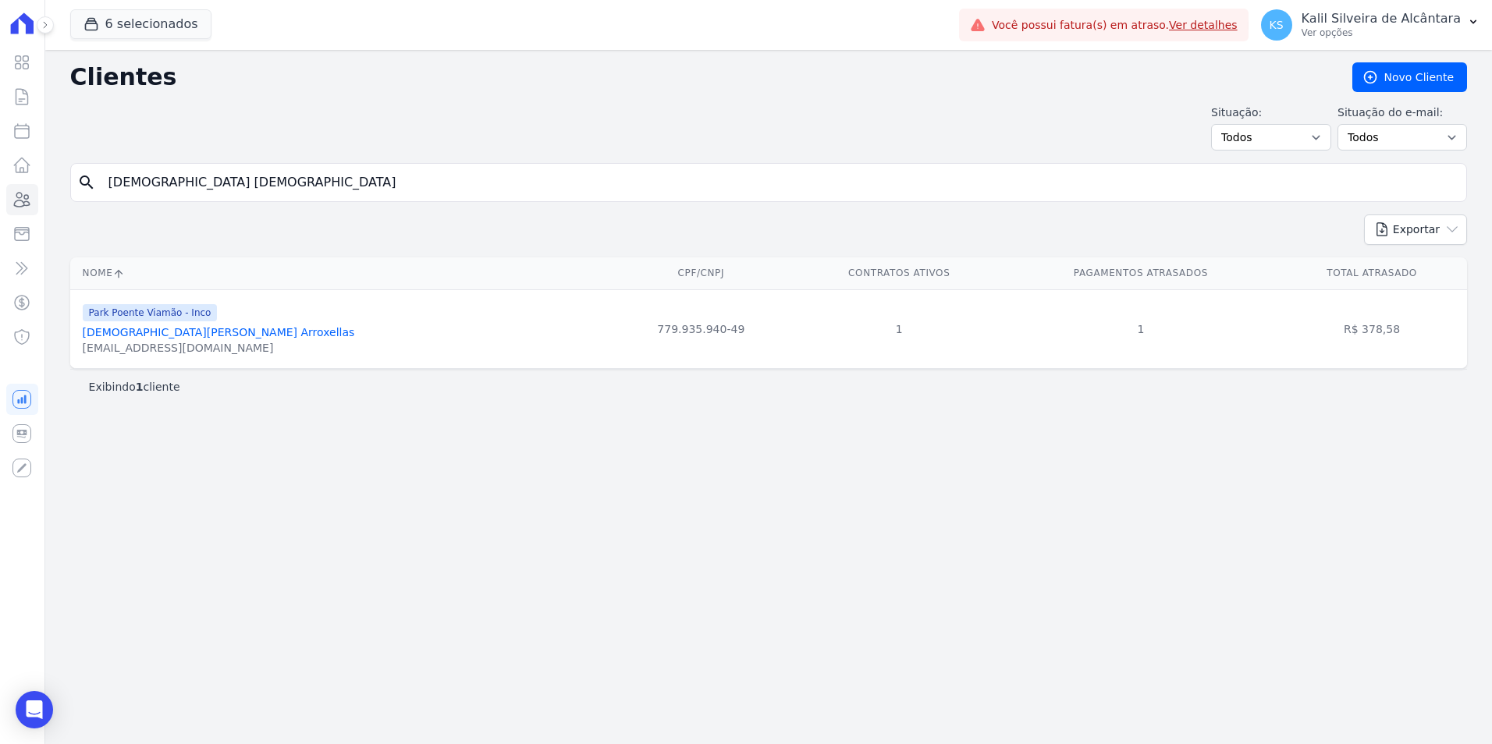
click at [165, 332] on link "Christian Jesuino Arroxellas" at bounding box center [219, 332] width 272 height 12
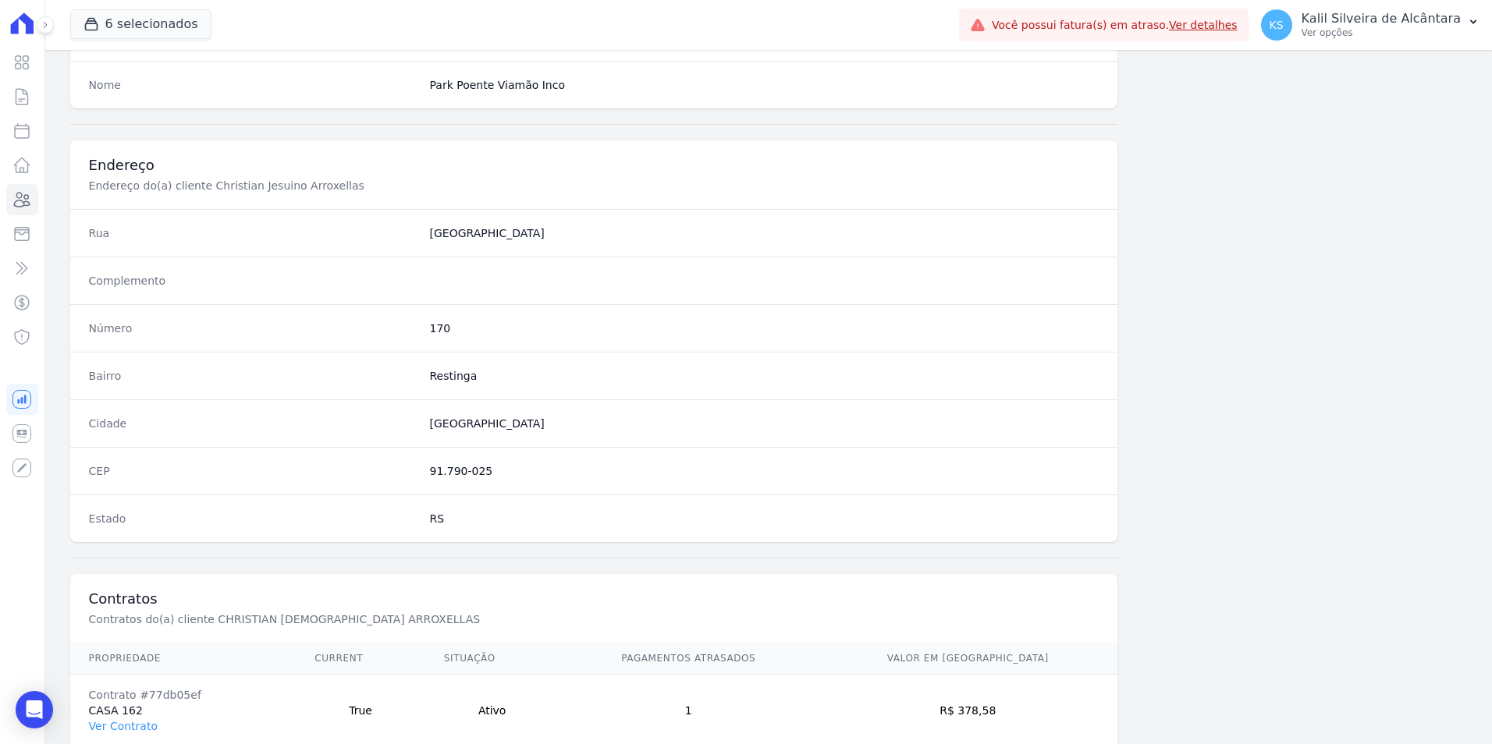
scroll to position [715, 0]
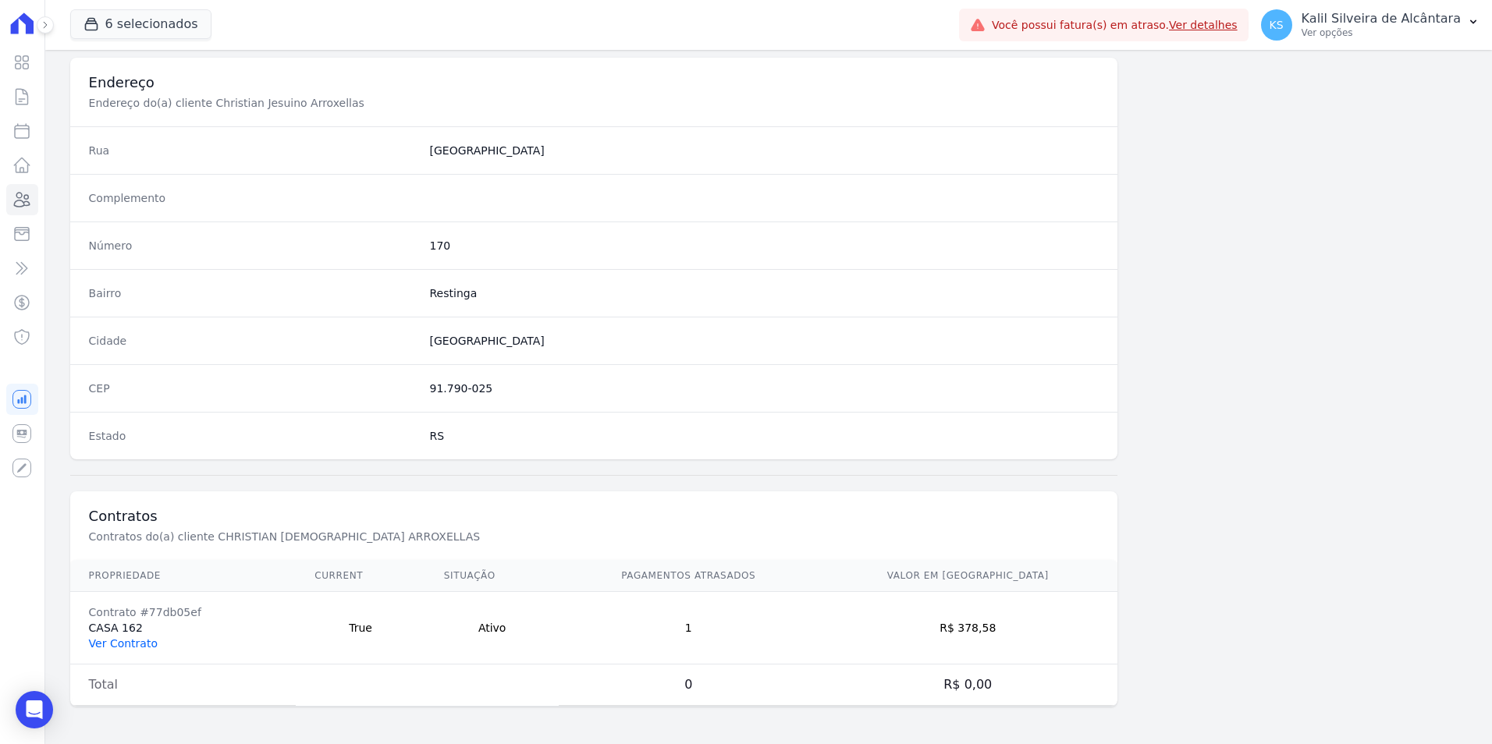
click at [101, 638] on link "Ver Contrato" at bounding box center [123, 643] width 69 height 12
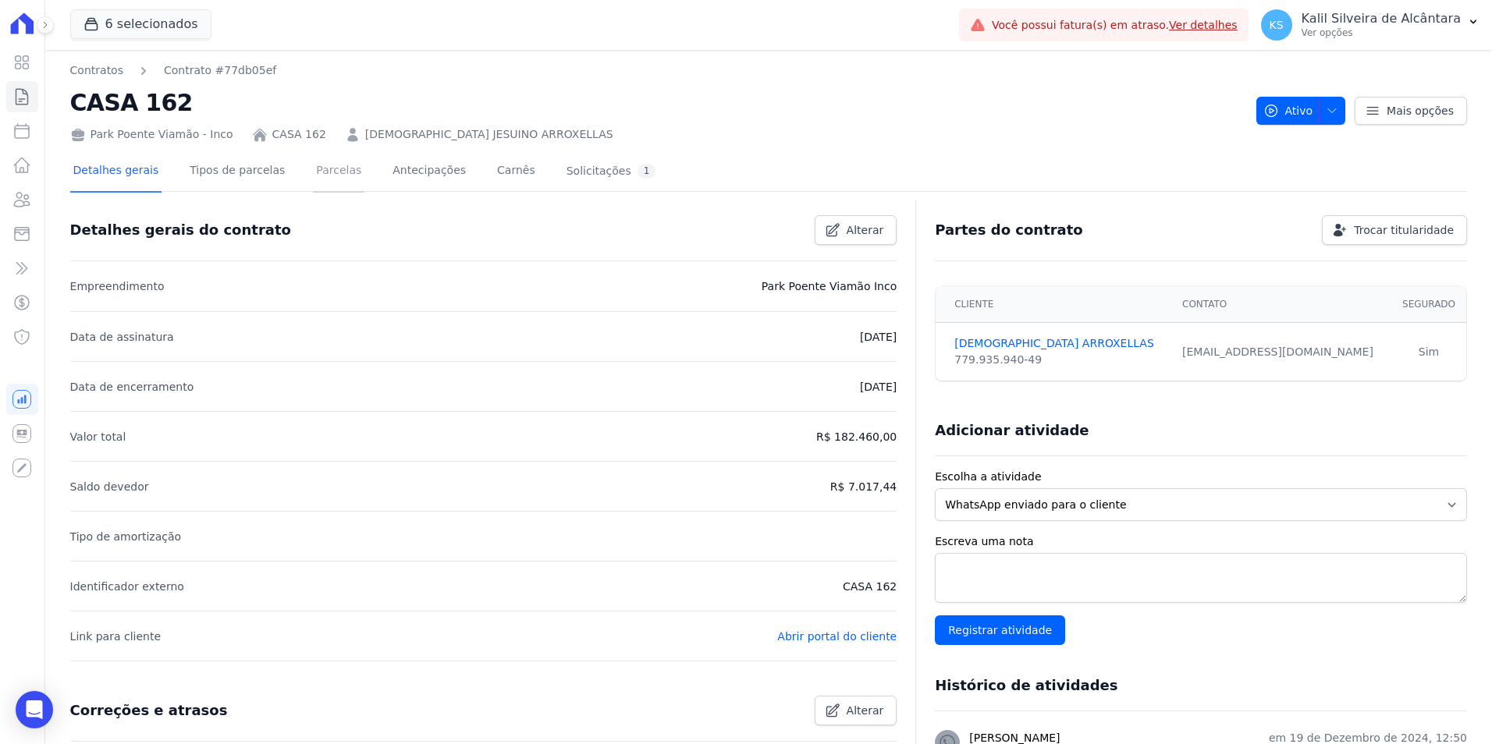
click at [314, 175] on link "Parcelas" at bounding box center [338, 171] width 51 height 41
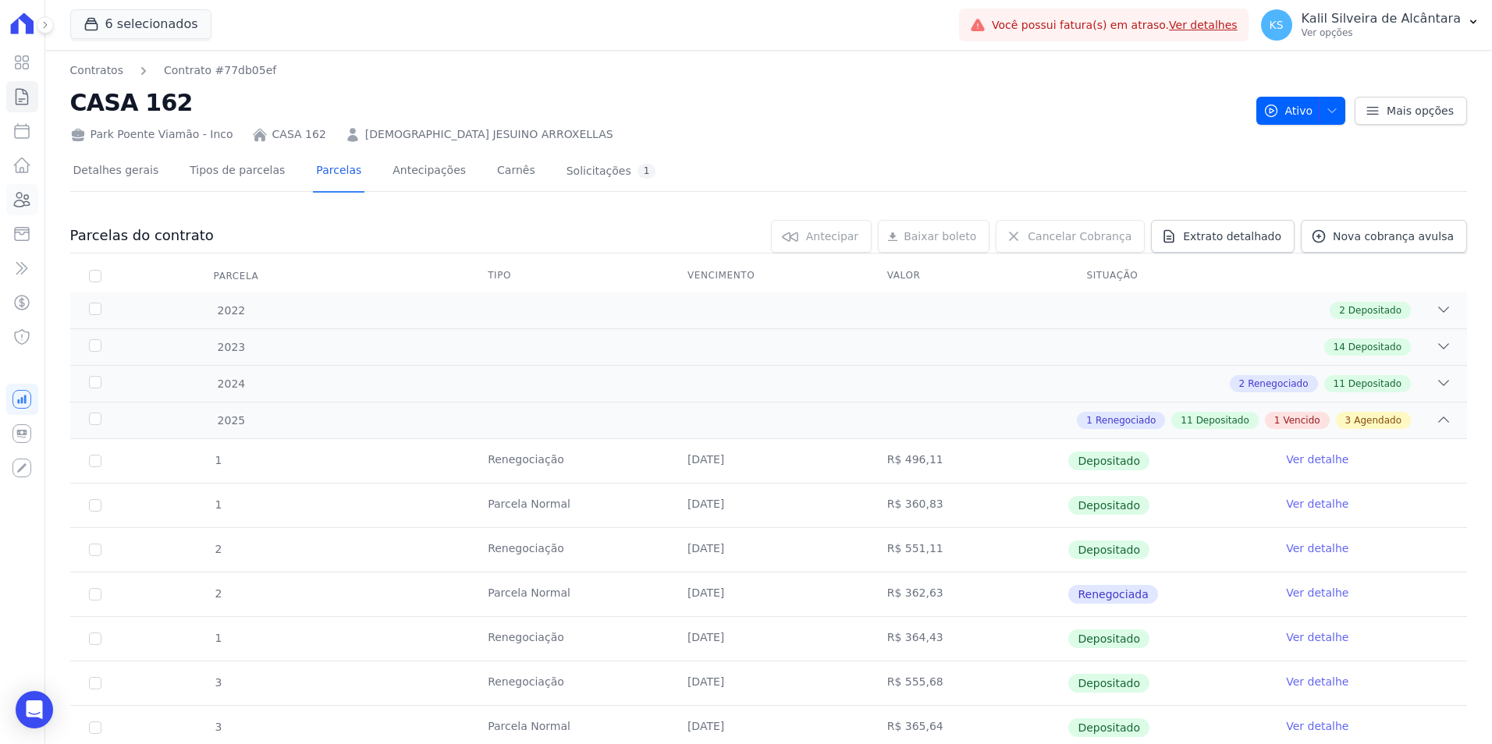
click at [35, 197] on link "Clientes" at bounding box center [22, 199] width 32 height 31
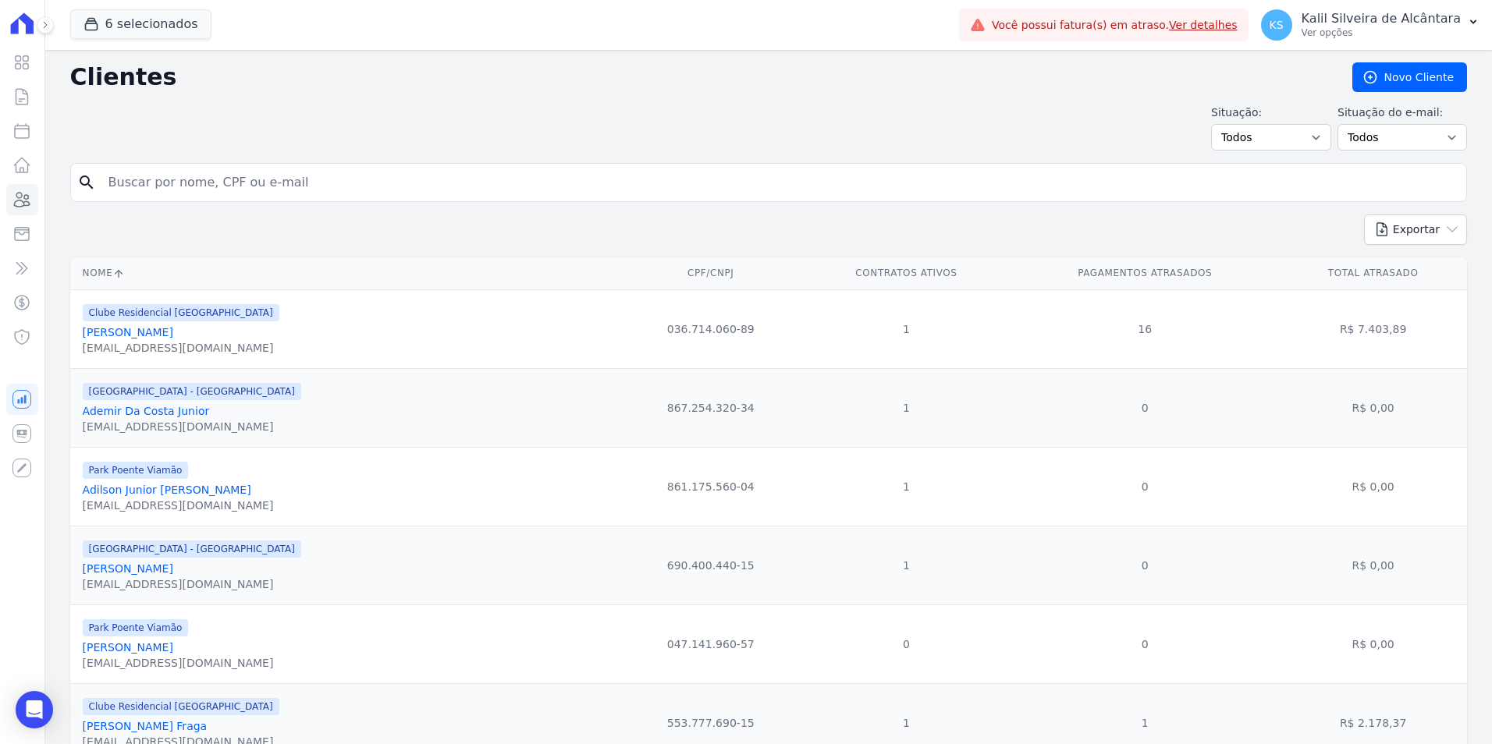
click at [218, 179] on input "search" at bounding box center [779, 182] width 1361 height 31
type input "fabio da rosa chav"
click at [246, 189] on input "fabio da rosa chav" at bounding box center [779, 182] width 1361 height 31
click at [261, 192] on input "fabio da rosa chav" at bounding box center [779, 182] width 1361 height 31
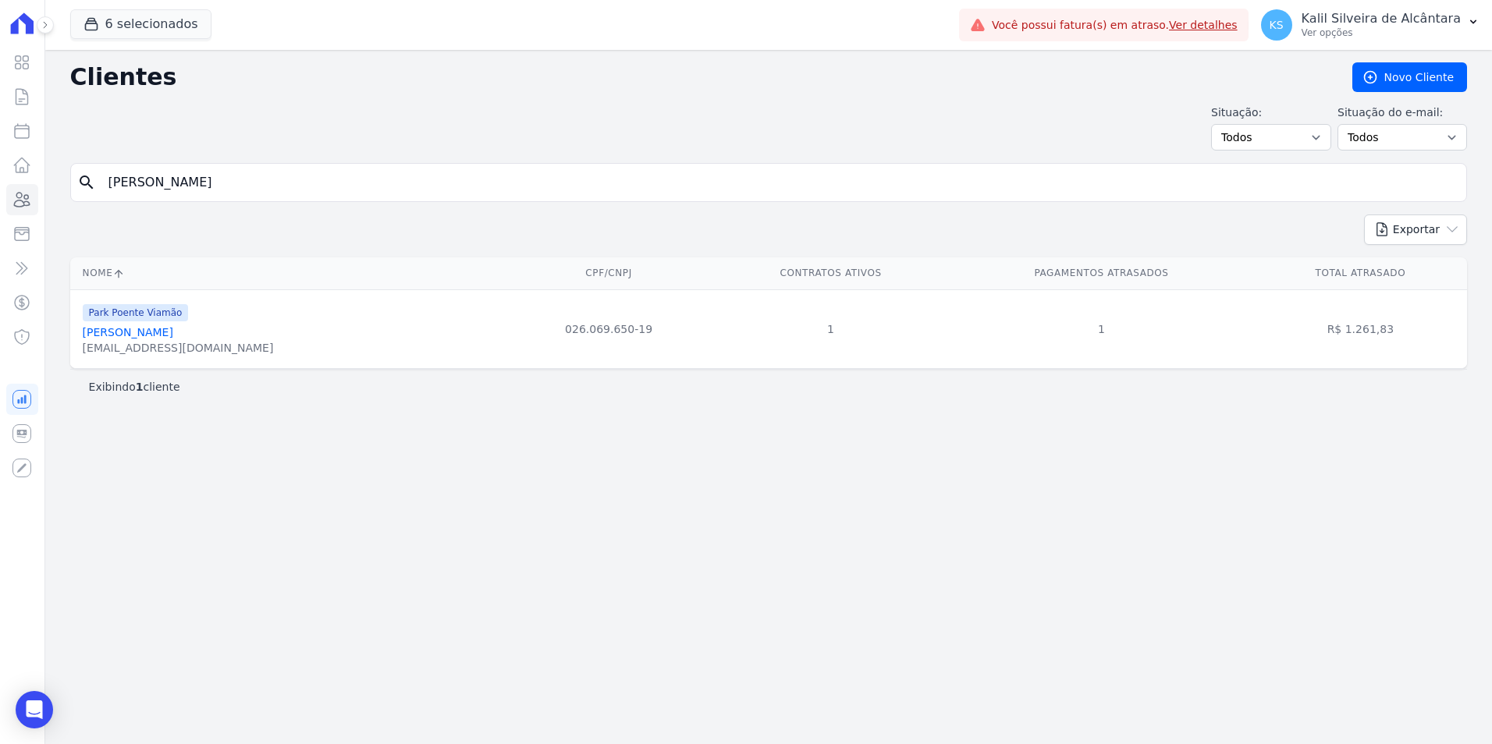
click at [173, 331] on link "Fabio Da Rosa Chaves" at bounding box center [128, 332] width 90 height 12
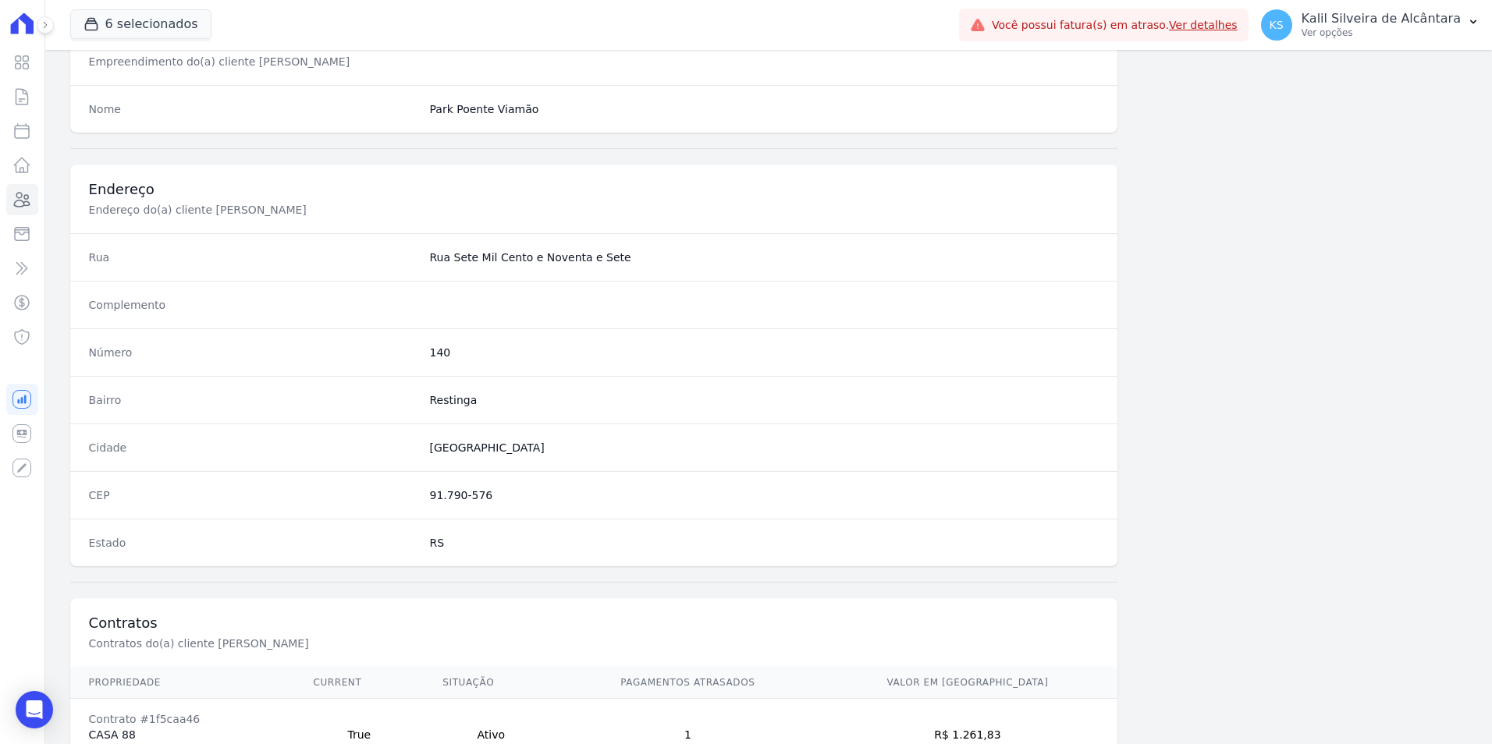
scroll to position [715, 0]
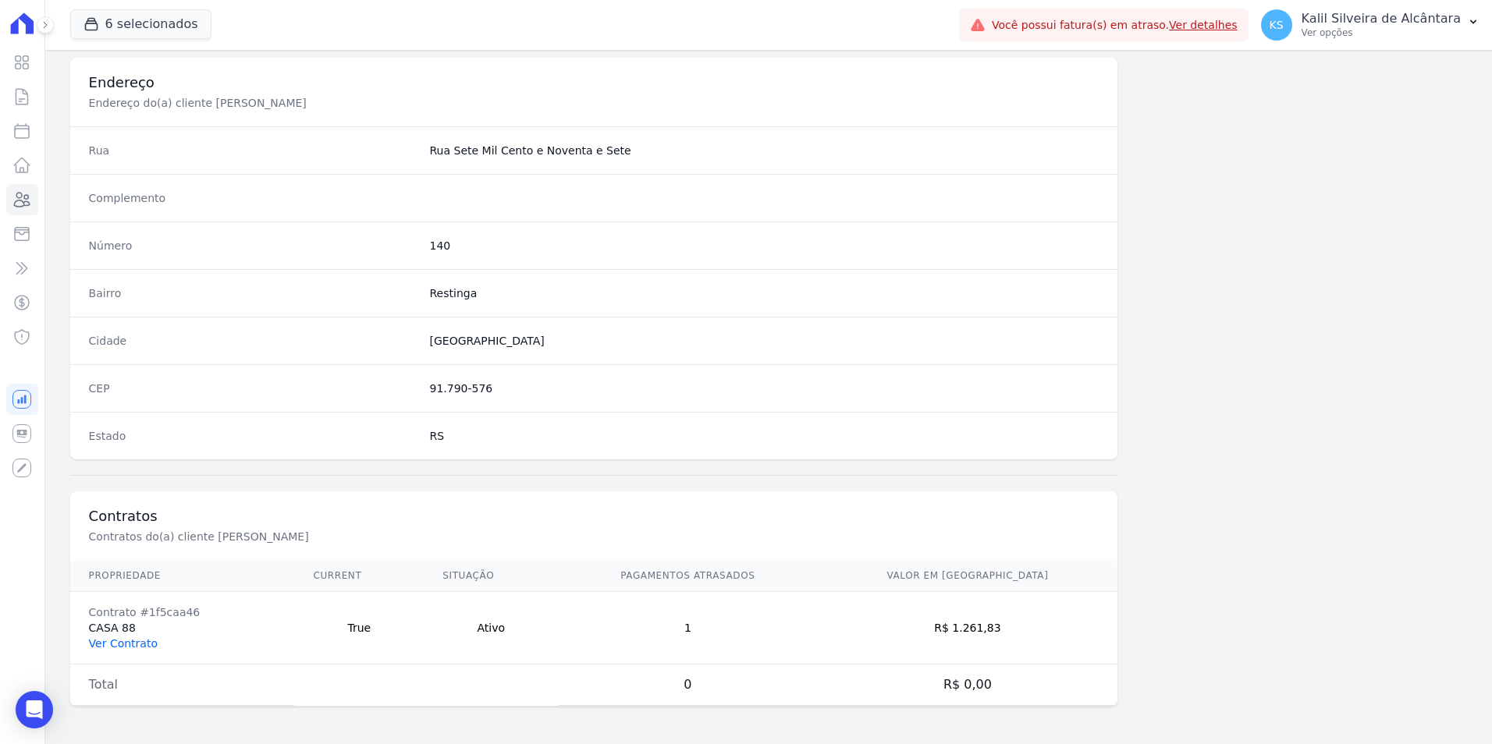
click at [130, 644] on link "Ver Contrato" at bounding box center [123, 643] width 69 height 12
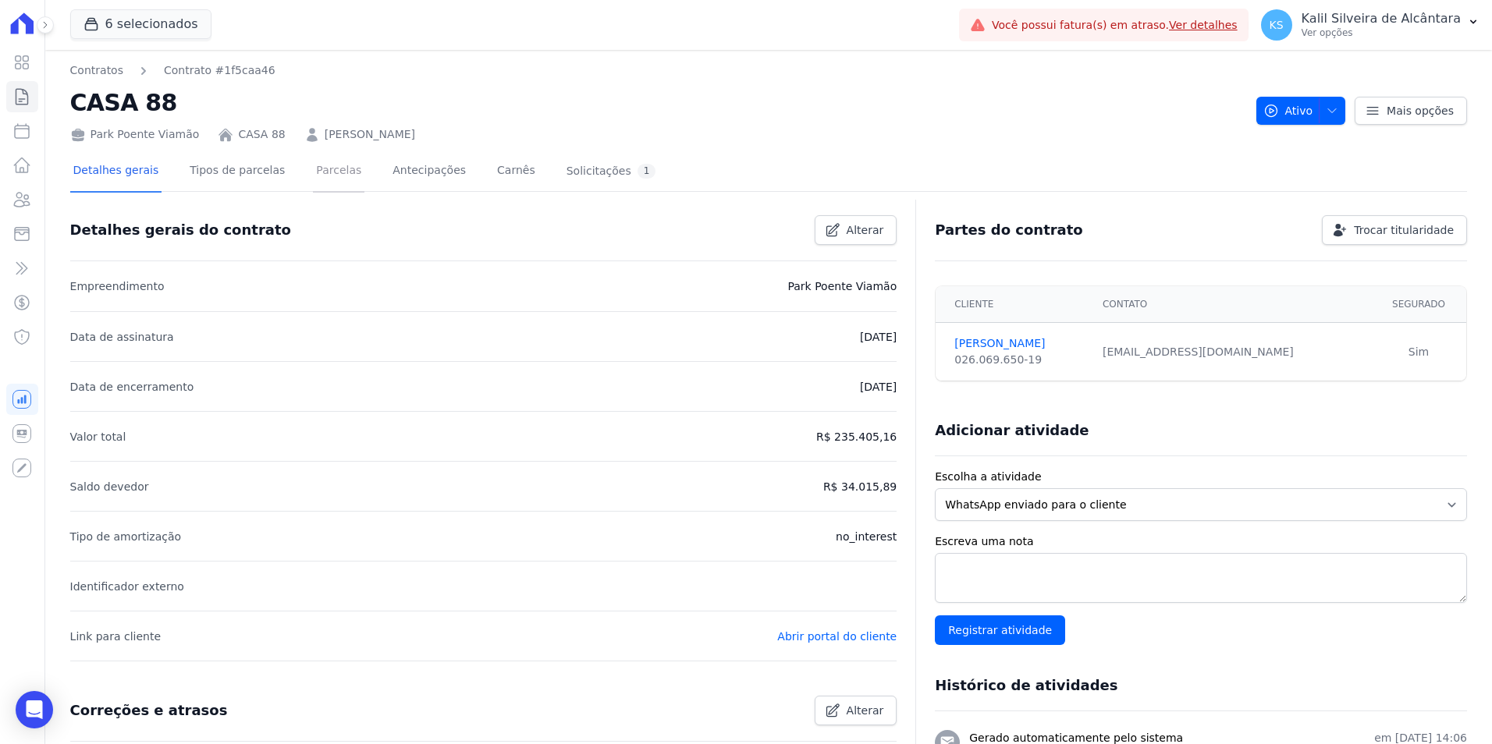
click at [313, 172] on link "Parcelas" at bounding box center [338, 171] width 51 height 41
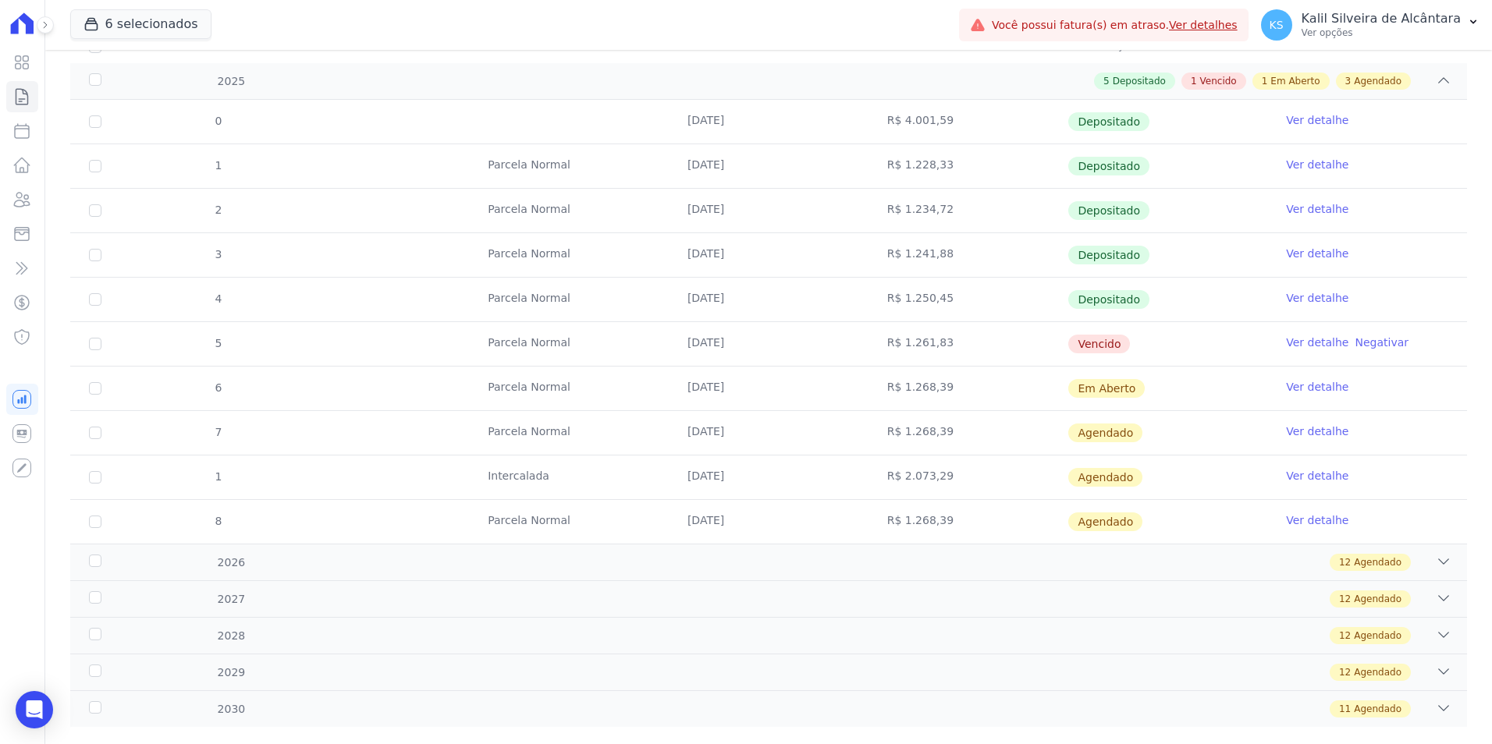
scroll to position [259, 0]
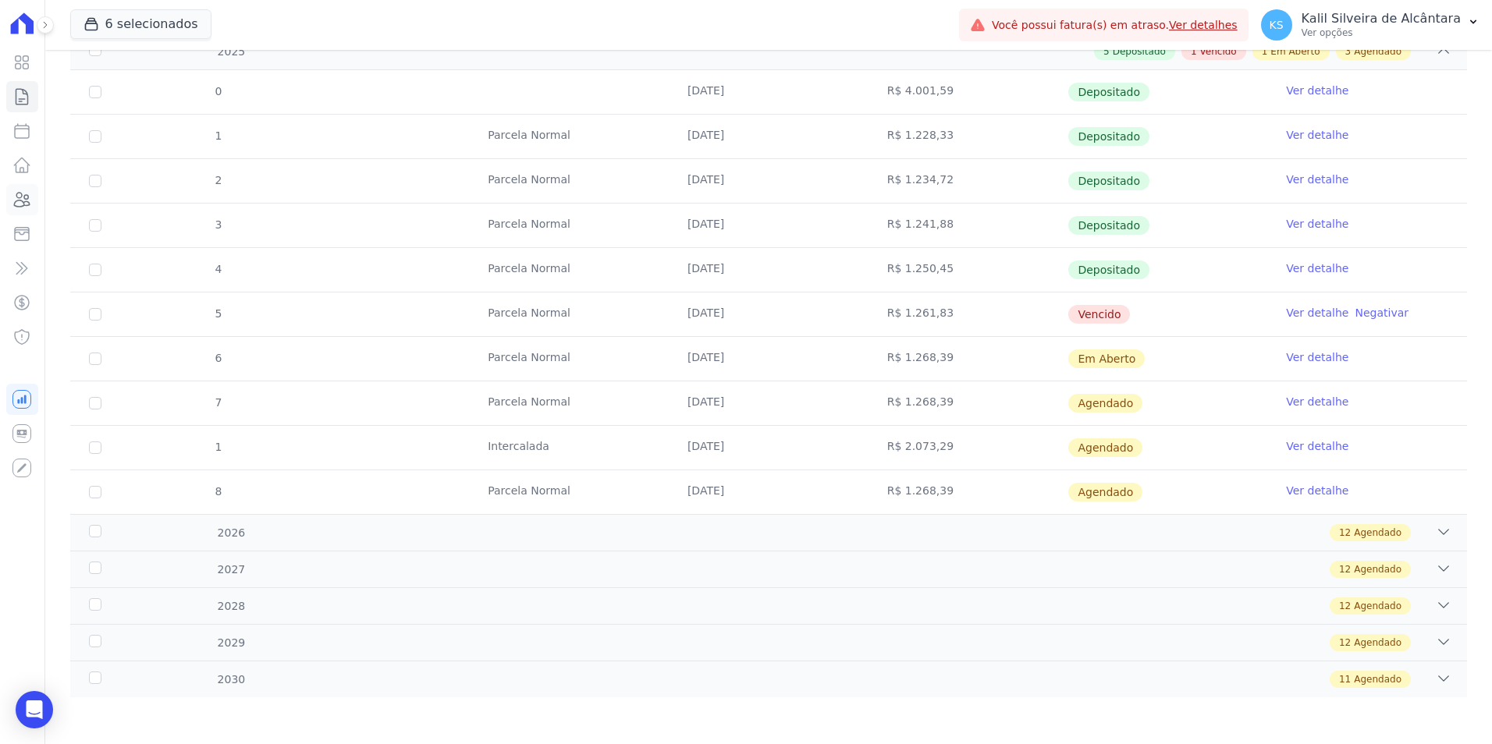
click at [16, 205] on icon at bounding box center [21, 199] width 19 height 19
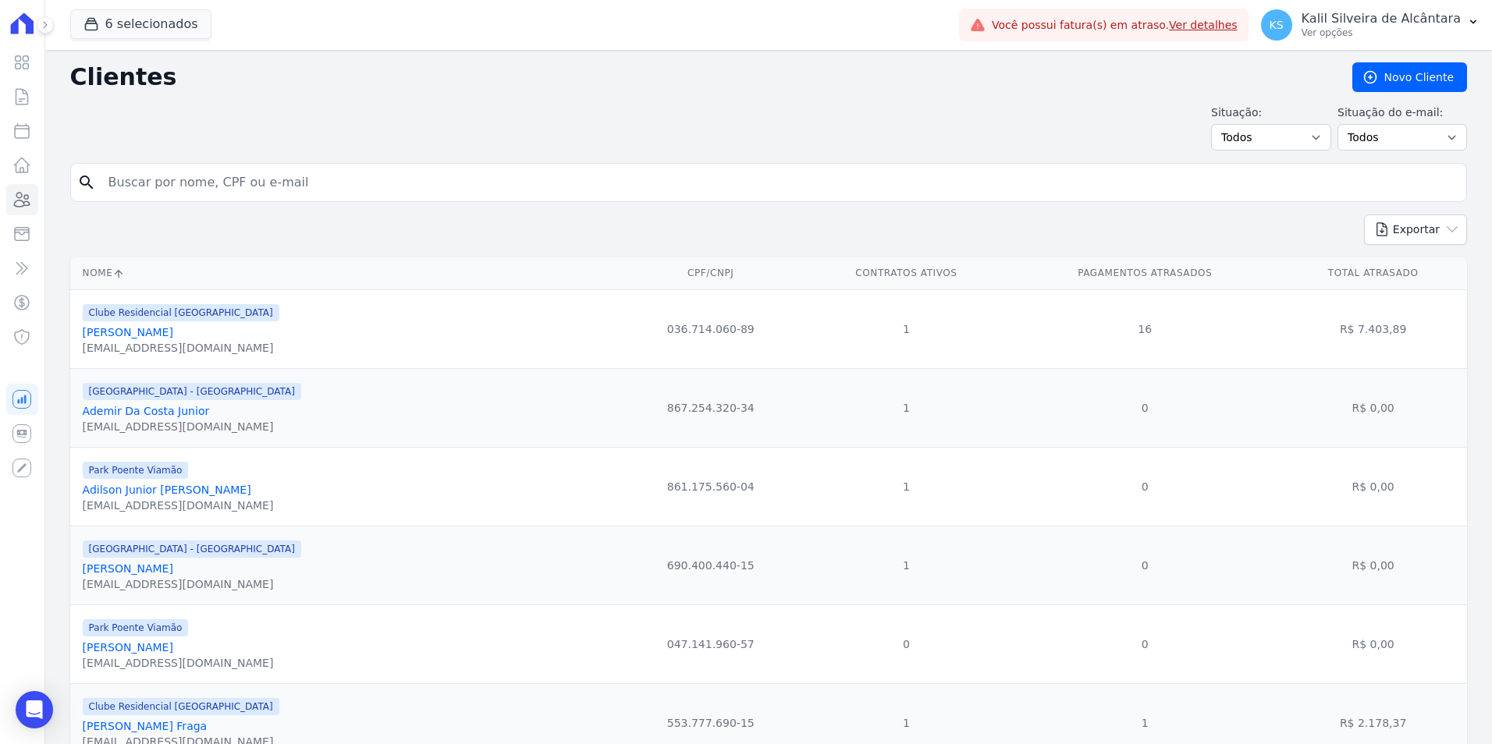
click at [250, 192] on input "search" at bounding box center [779, 182] width 1361 height 31
type input "chry"
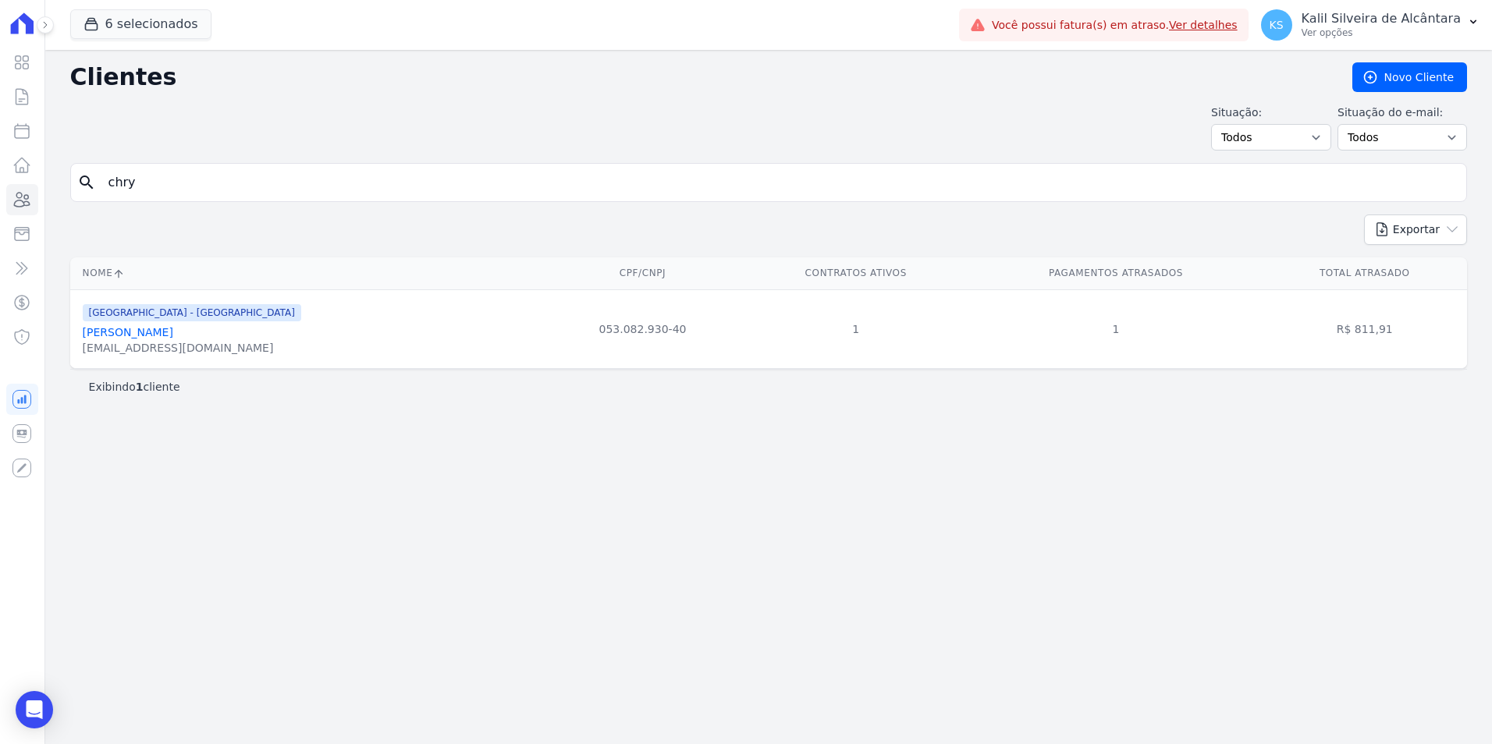
click at [156, 332] on link "Chrystian Abimael Brum Da Rosa" at bounding box center [128, 332] width 90 height 12
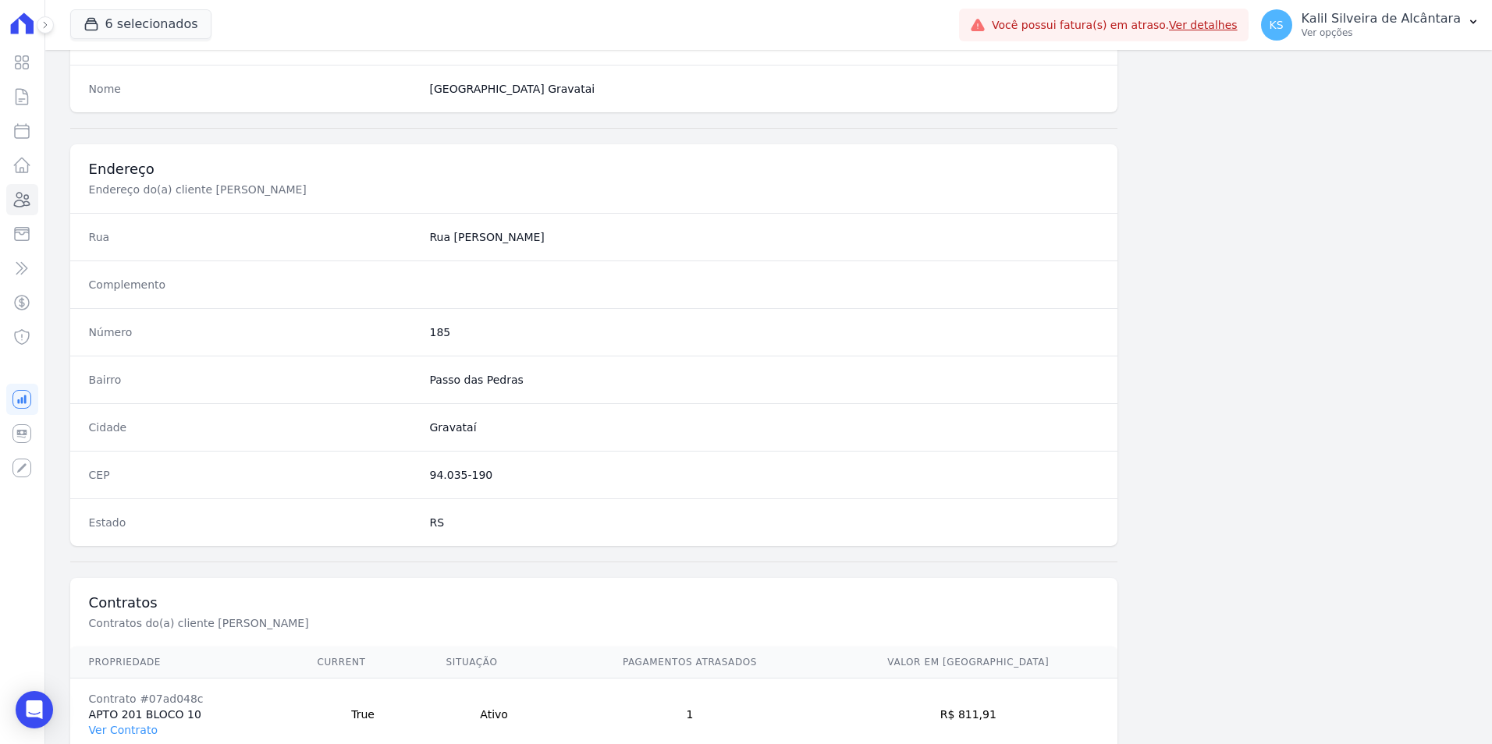
scroll to position [715, 0]
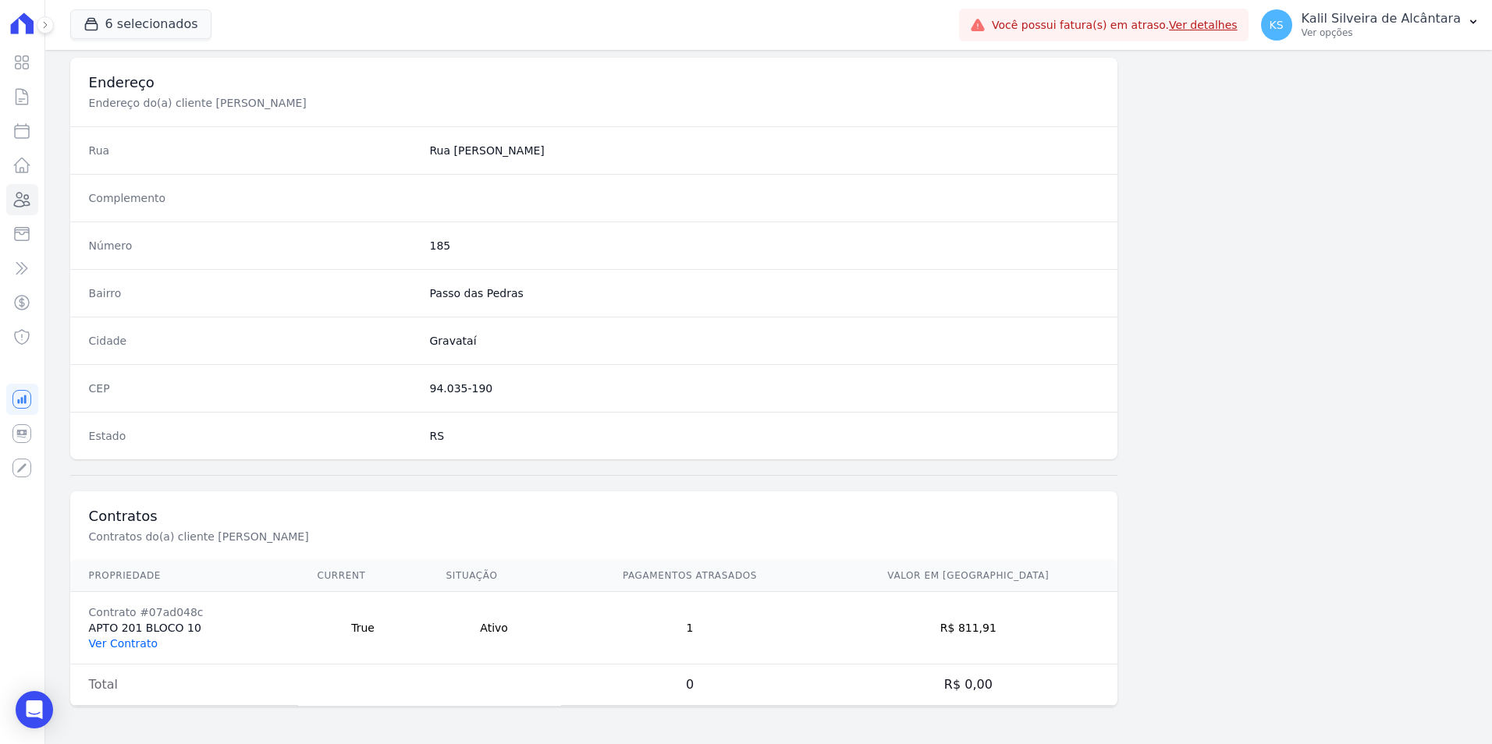
click at [113, 644] on link "Ver Contrato" at bounding box center [123, 643] width 69 height 12
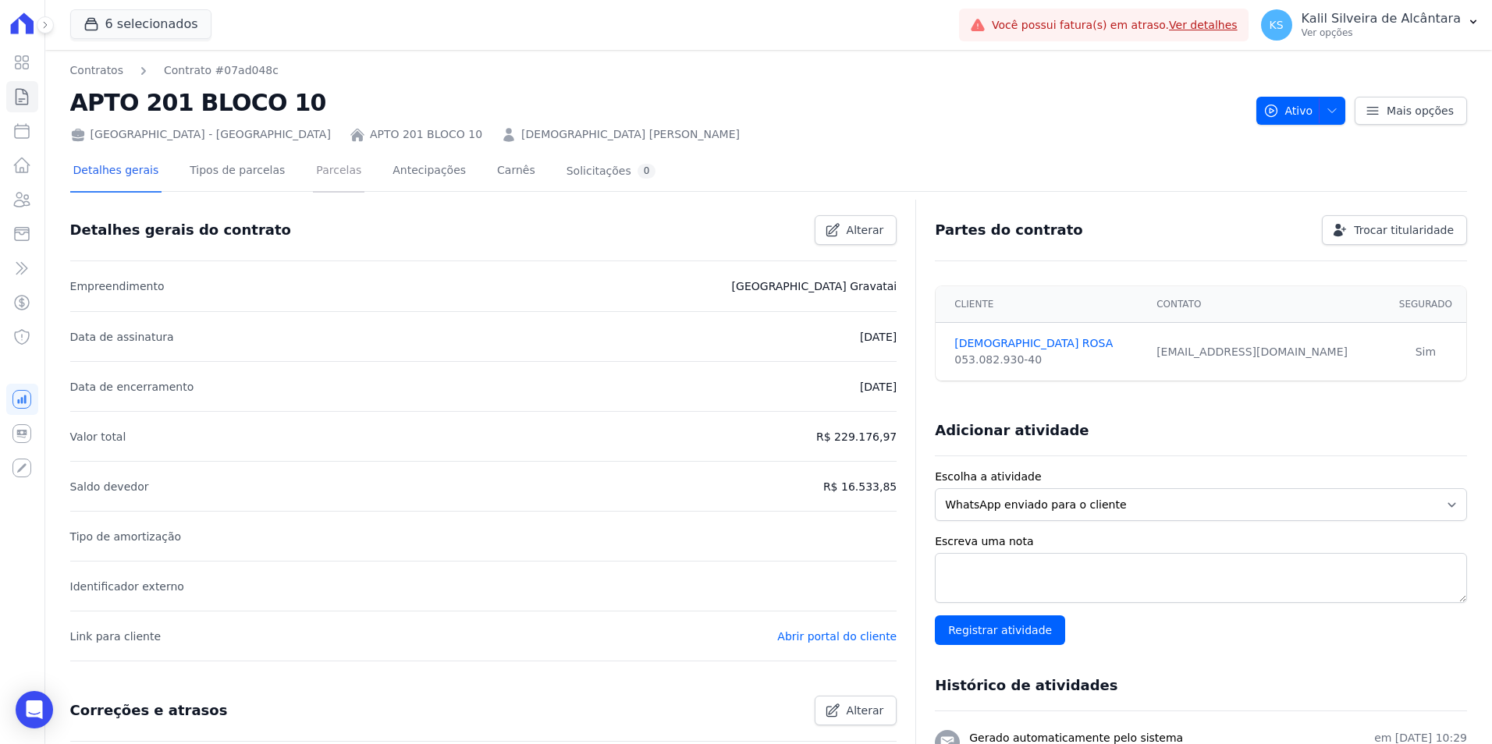
click at [321, 179] on link "Parcelas" at bounding box center [338, 171] width 51 height 41
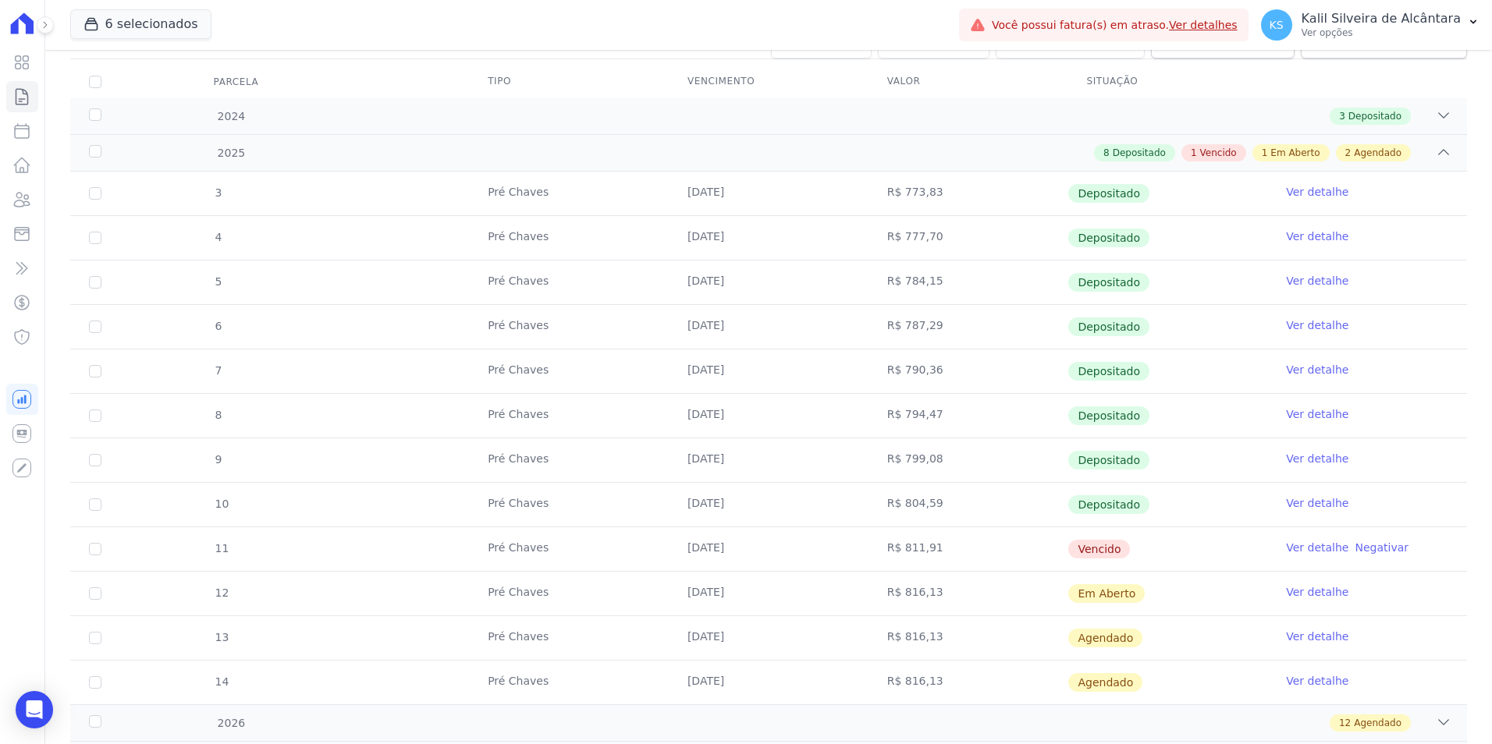
scroll to position [311, 0]
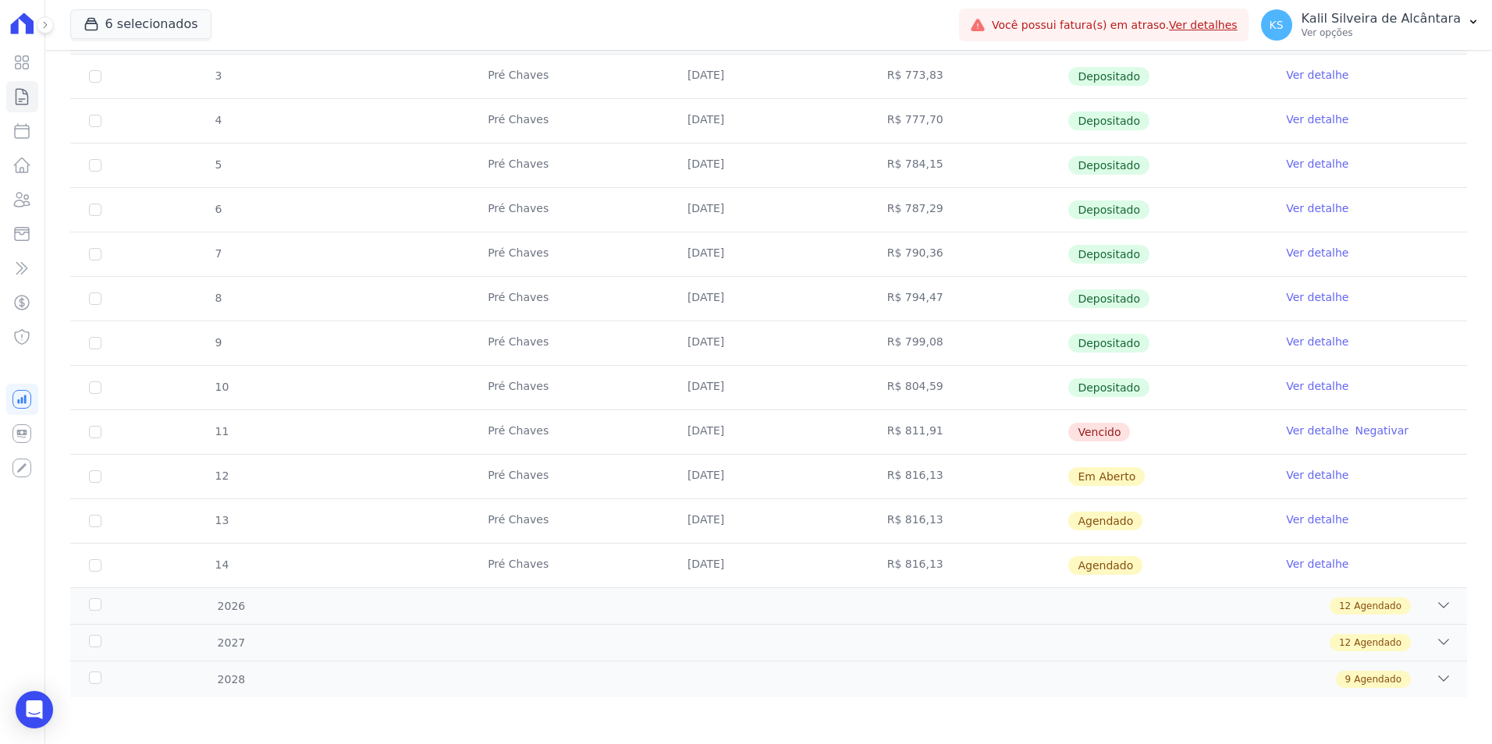
drag, startPoint x: 786, startPoint y: 411, endPoint x: 687, endPoint y: 415, distance: 99.2
click at [692, 415] on tbody "3 Pré Chaves 10/01/2025 R$ 773,83 Depositado Ver detalhe 4 Pré Chaves 10/02/202…" at bounding box center [768, 321] width 1396 height 533
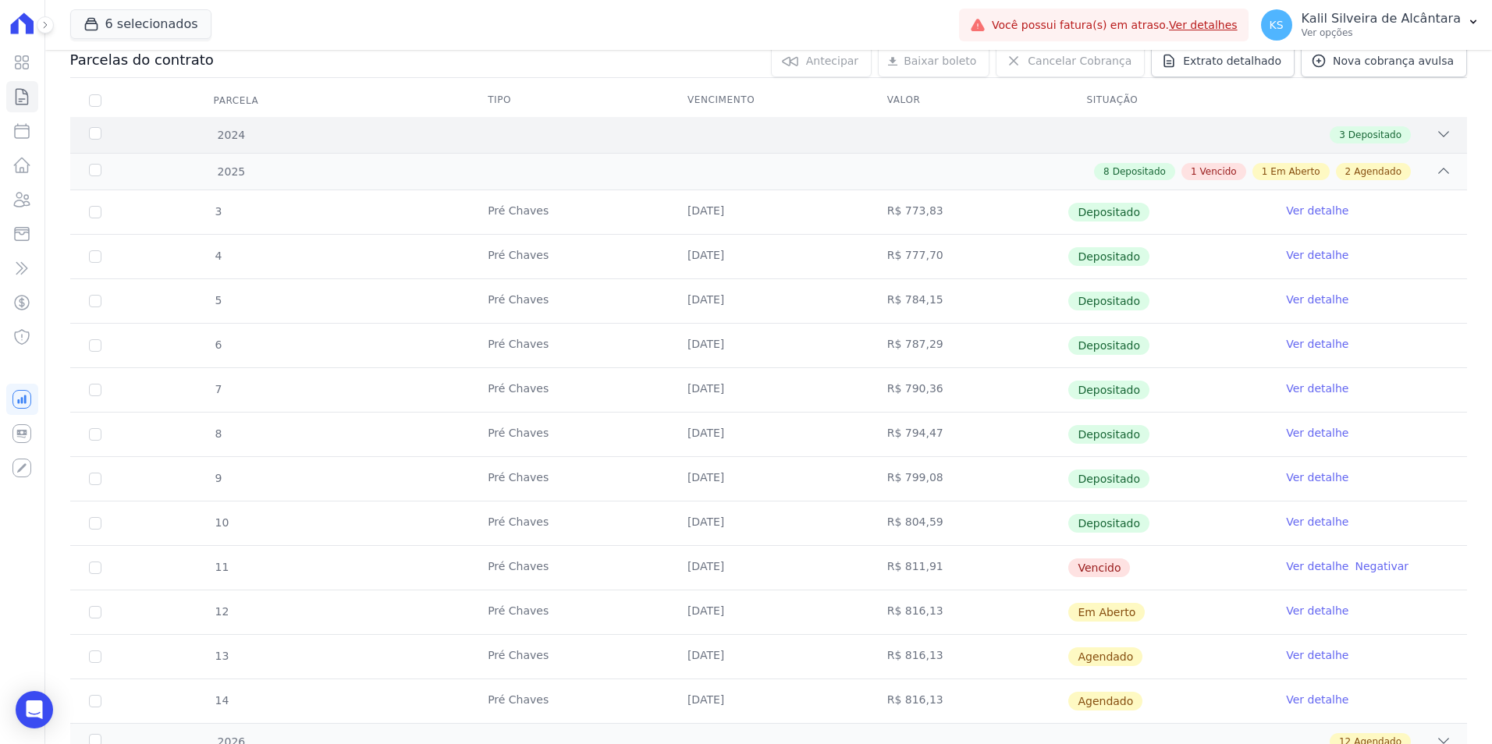
scroll to position [0, 0]
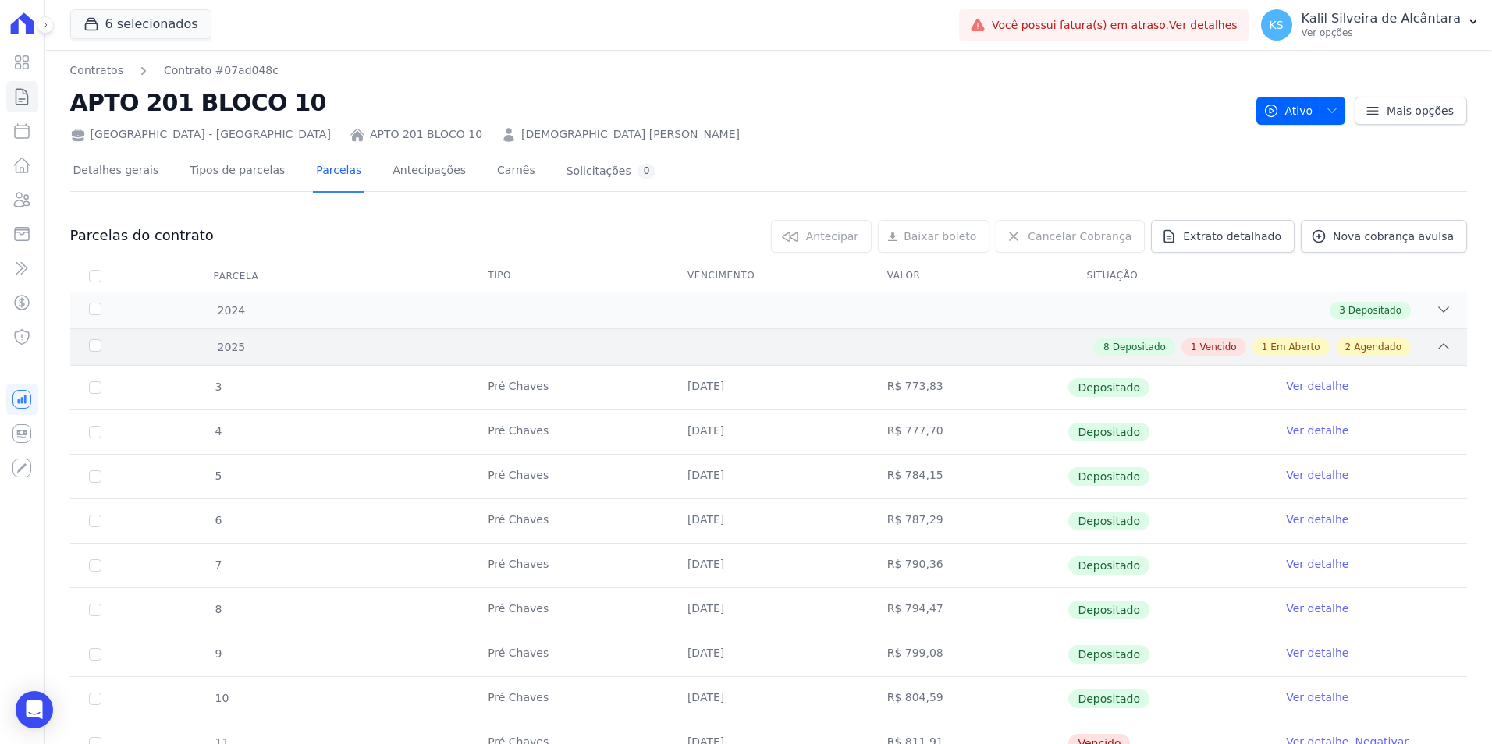
click at [90, 344] on div "2025" at bounding box center [150, 347] width 128 height 16
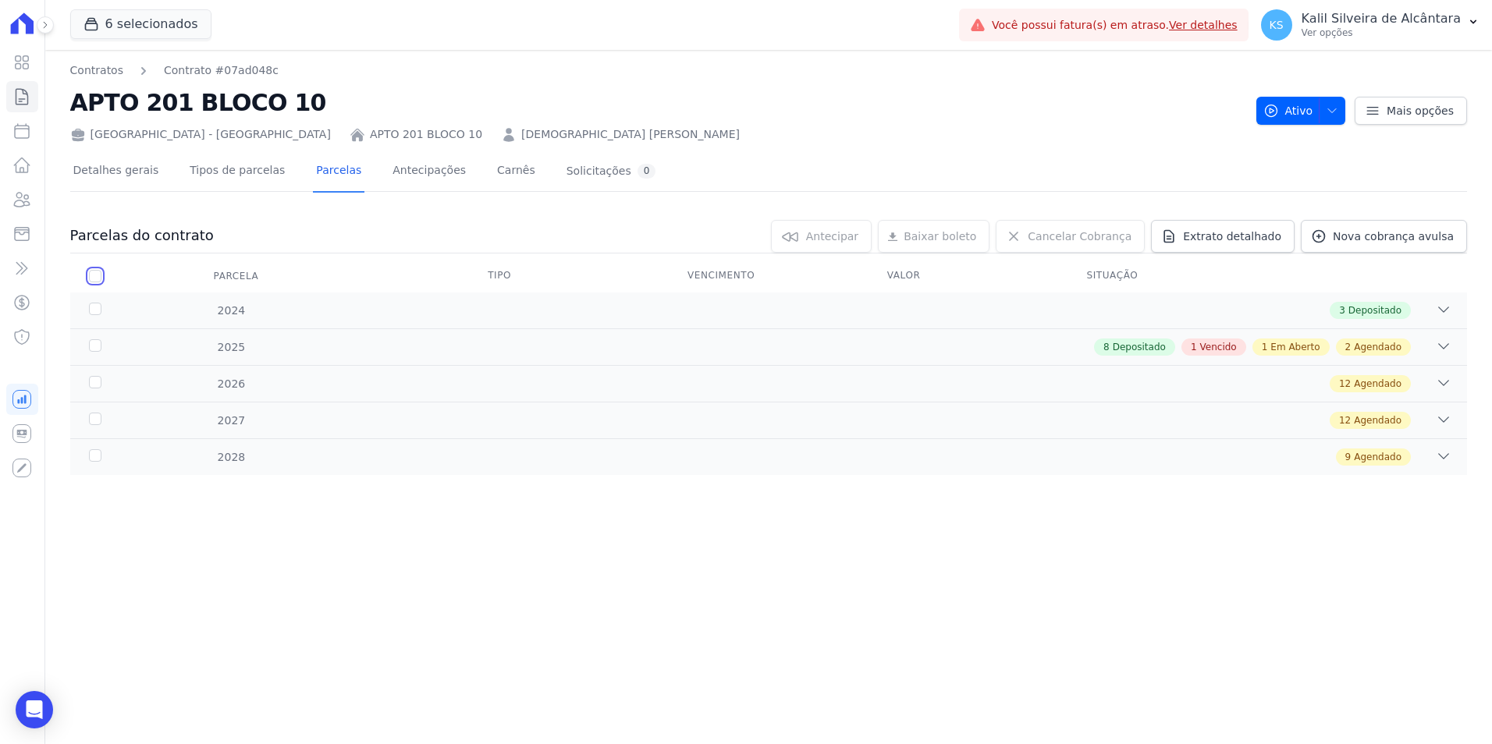
click at [90, 279] on input "checkbox" at bounding box center [95, 276] width 12 height 12
checkbox input "true"
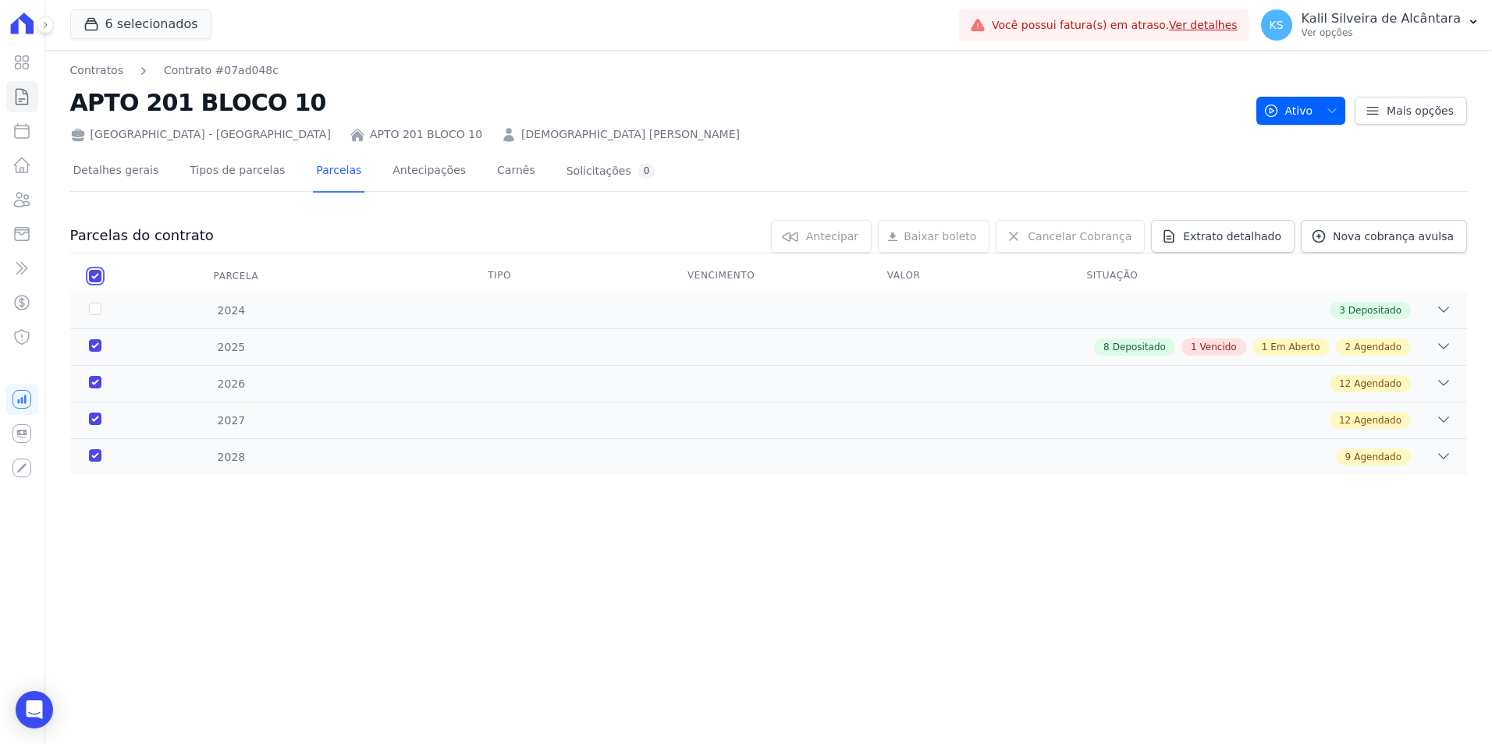
checkbox input "true"
click at [94, 312] on div "2024" at bounding box center [150, 311] width 128 height 16
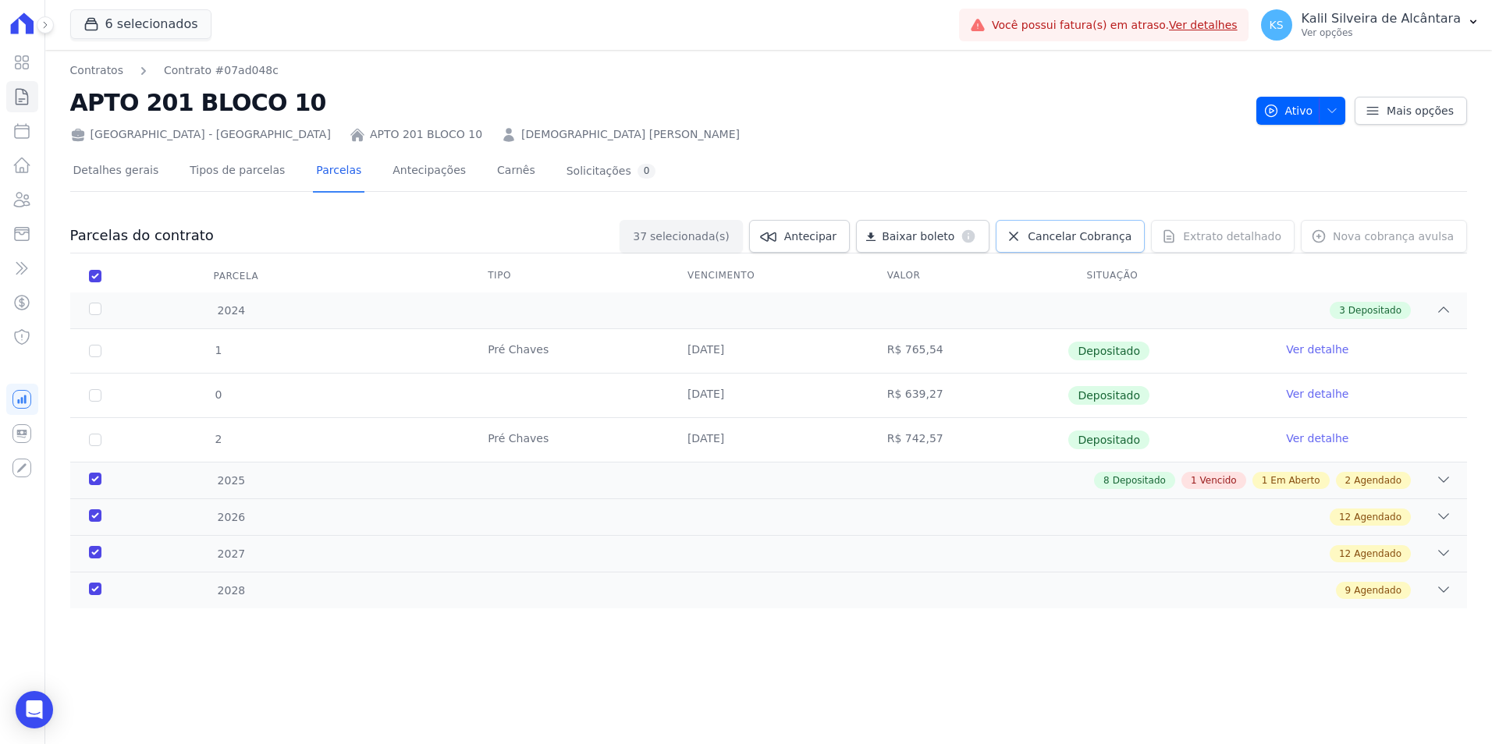
click at [1092, 236] on span "Cancelar Cobrança" at bounding box center [1079, 237] width 104 height 16
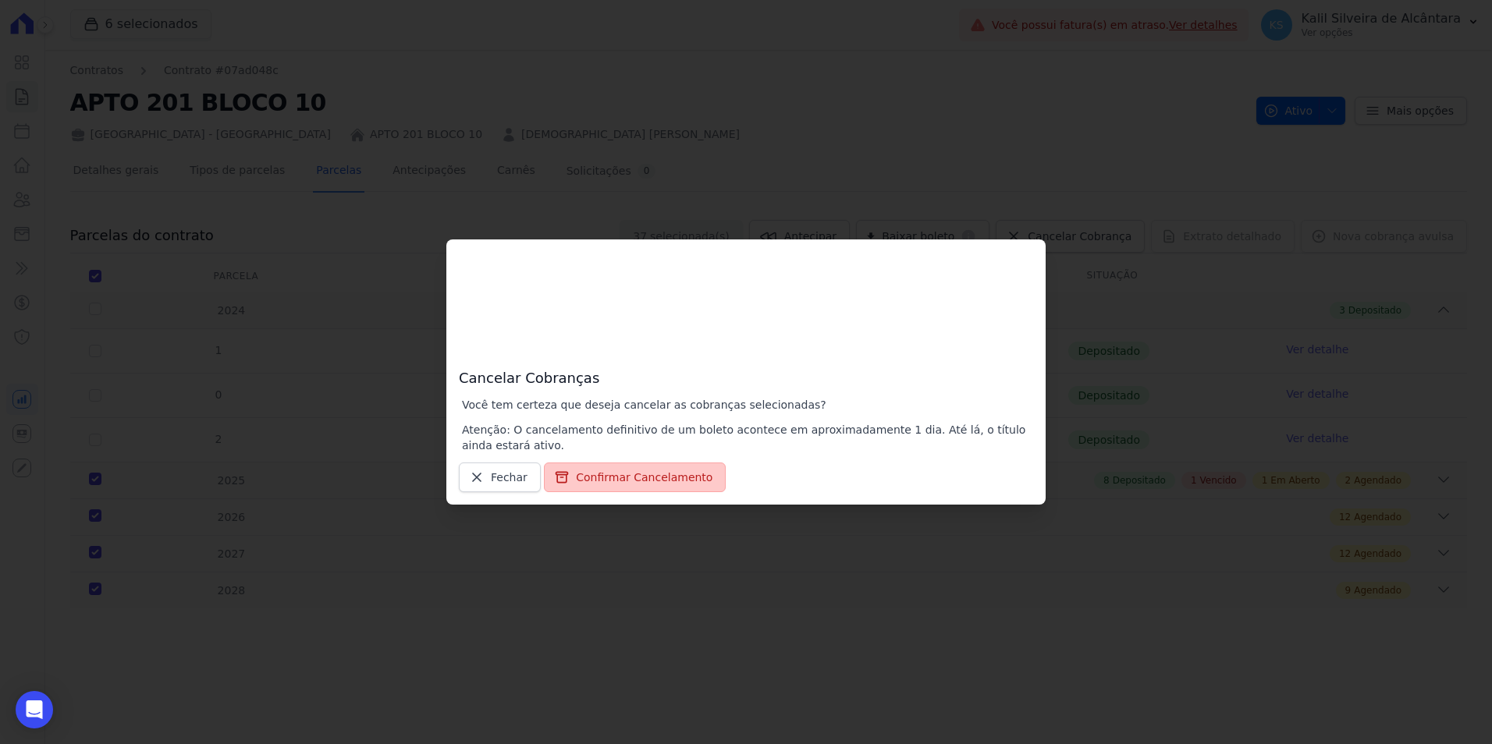
click at [620, 476] on button "Confirmar Cancelamento" at bounding box center [635, 478] width 182 height 30
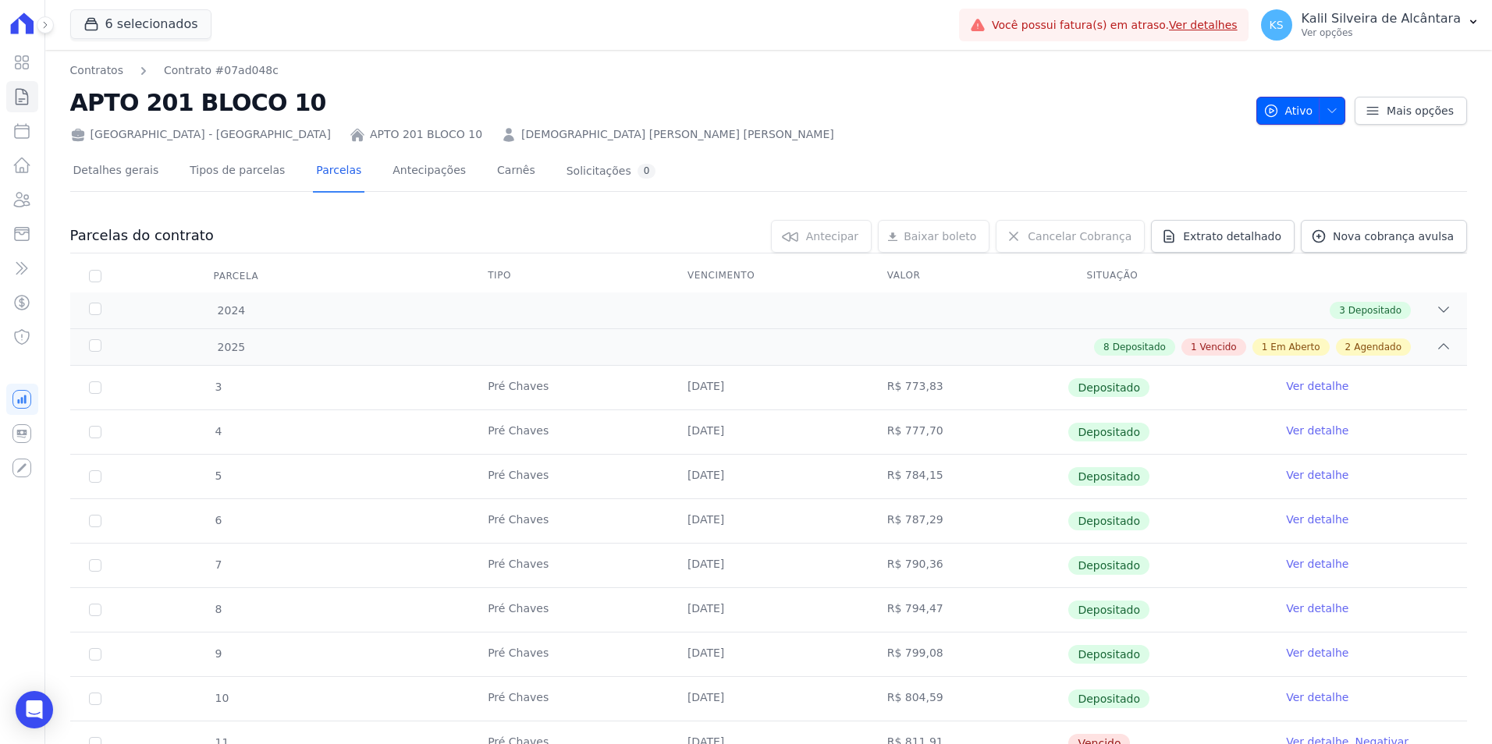
click at [1325, 110] on icon "button" at bounding box center [1331, 111] width 12 height 12
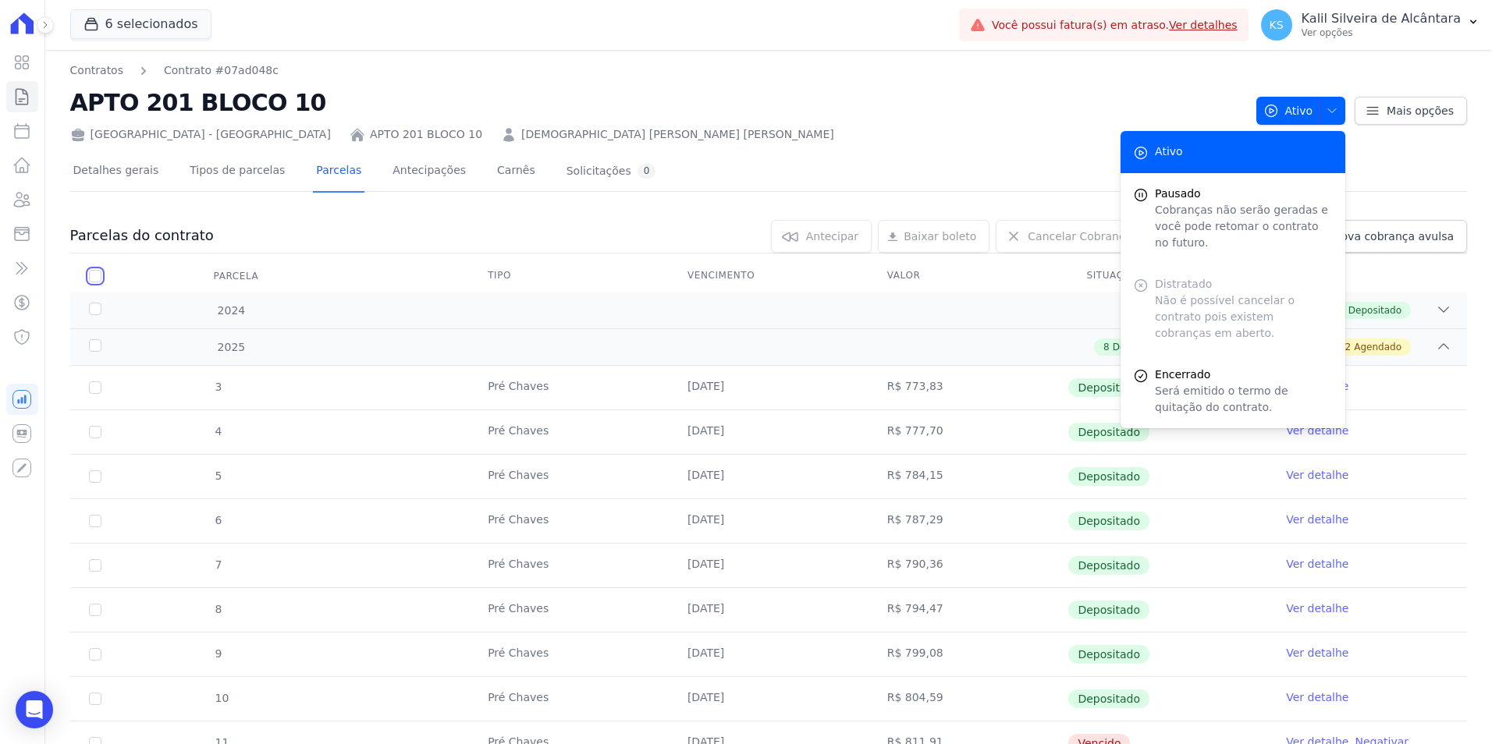
click at [91, 274] on input "checkbox" at bounding box center [95, 276] width 12 height 12
checkbox input "true"
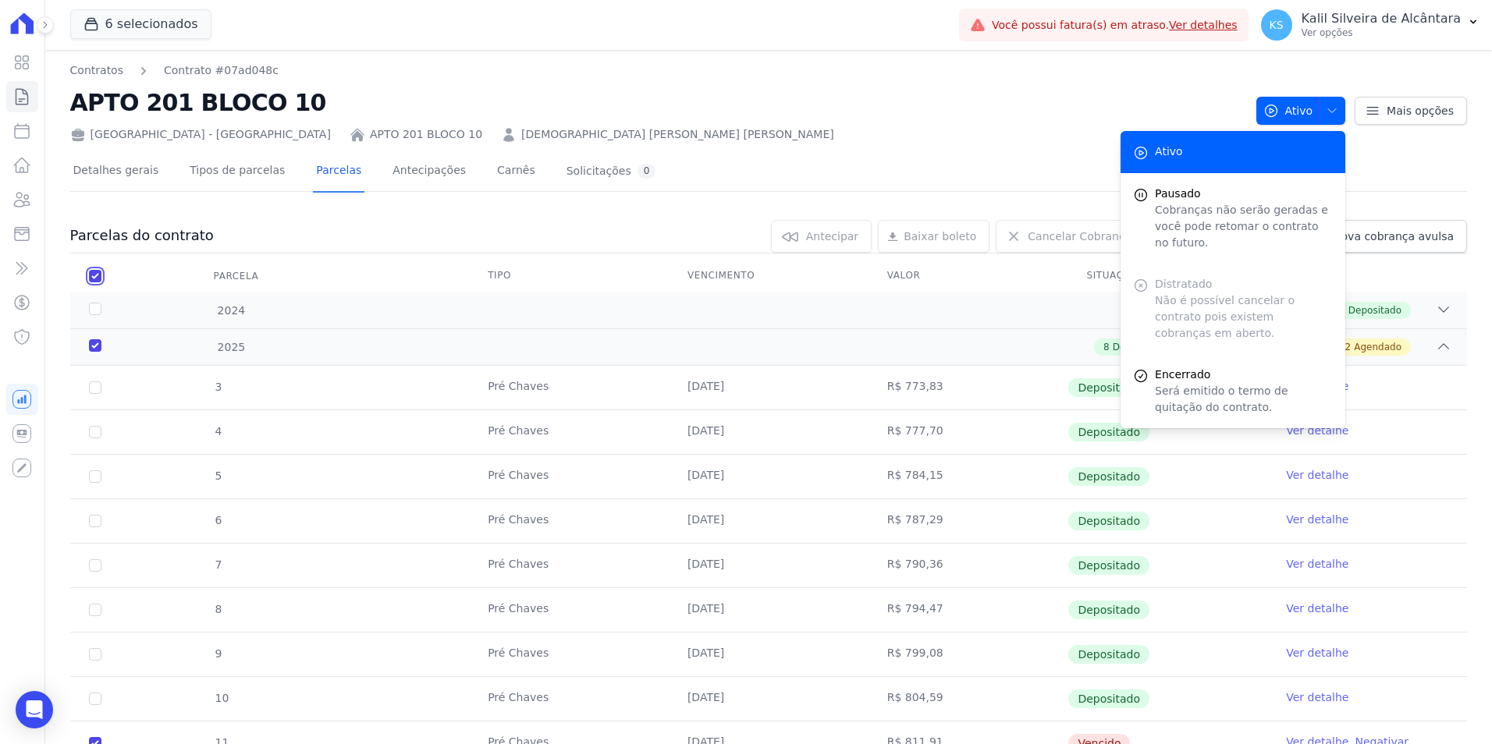
checkbox input "true"
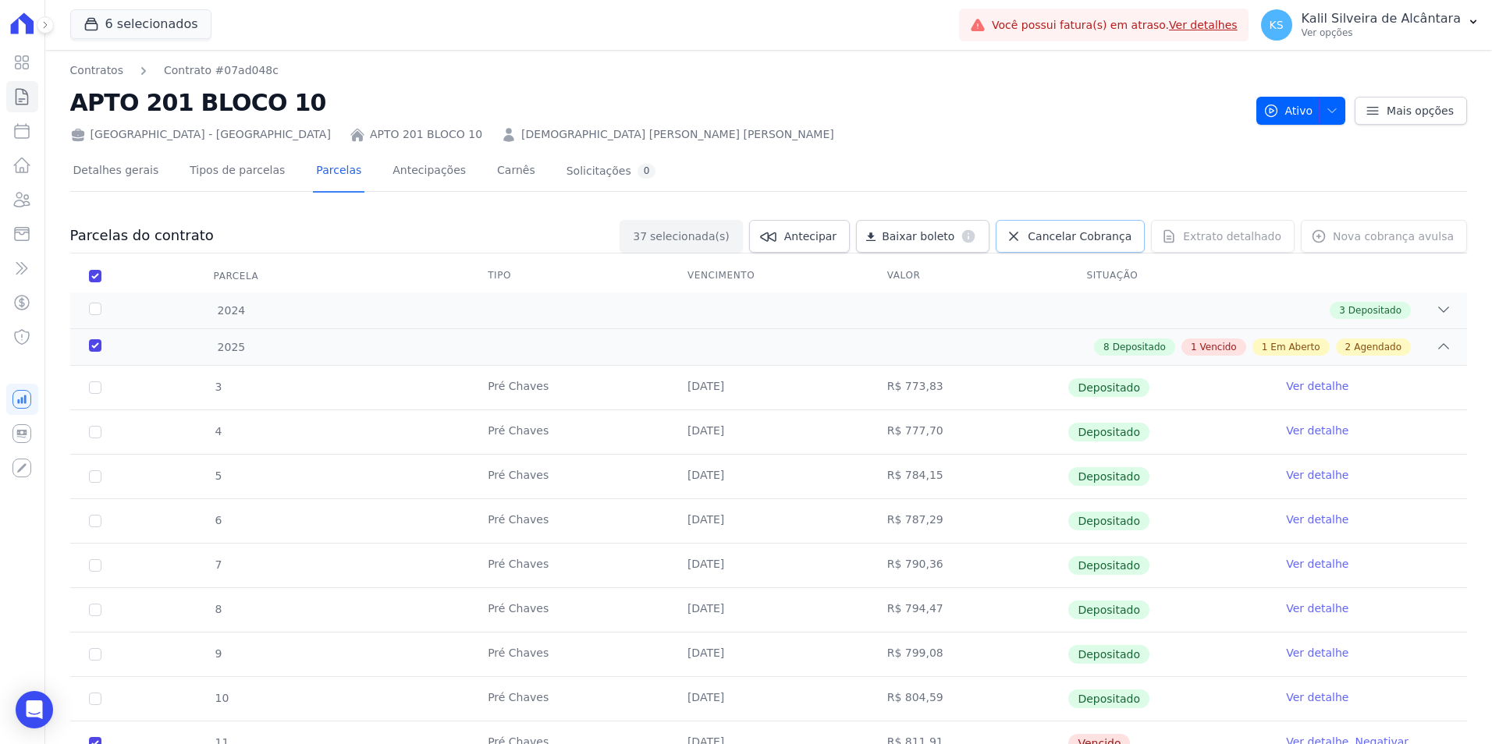
click at [1075, 235] on span "Cancelar Cobrança" at bounding box center [1079, 237] width 104 height 16
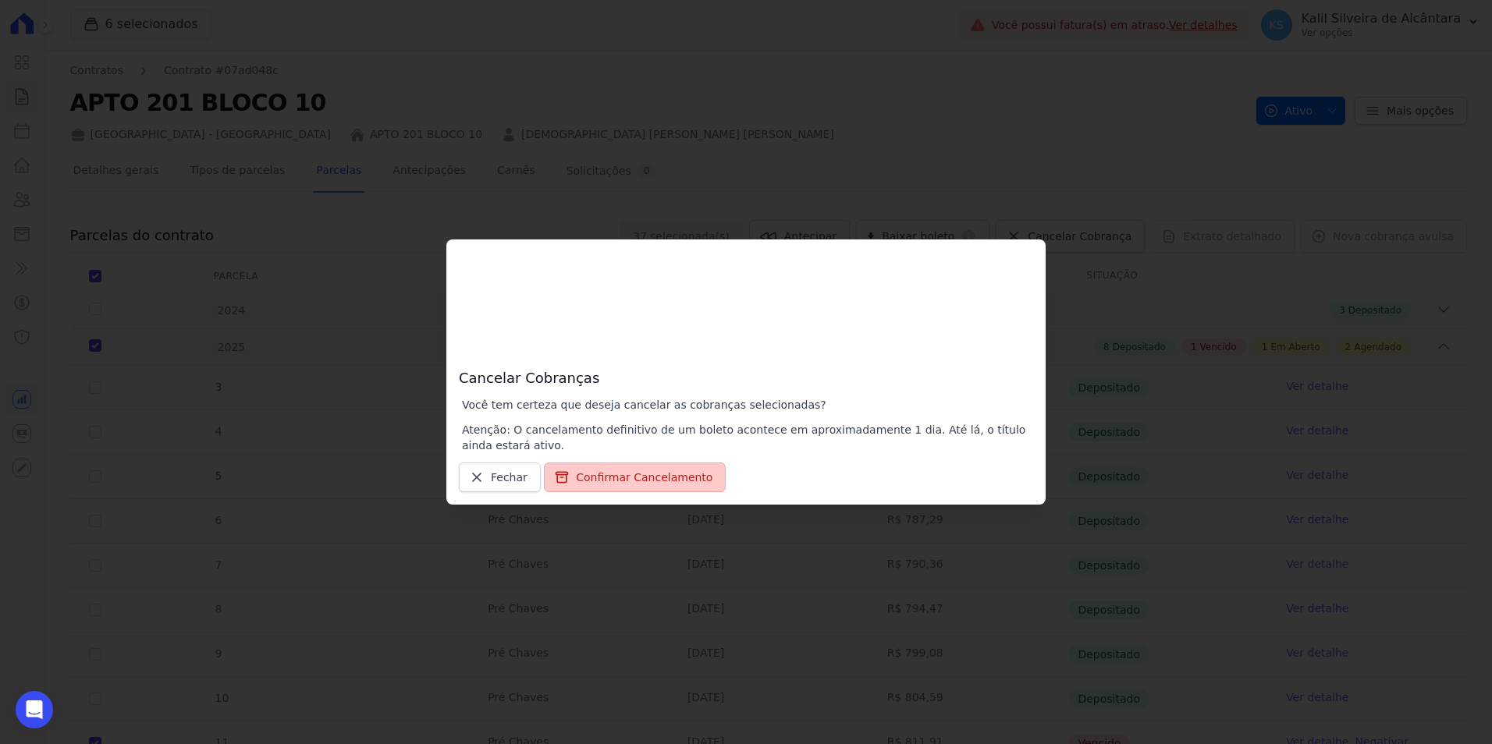
click at [619, 481] on button "Confirmar Cancelamento" at bounding box center [635, 478] width 182 height 30
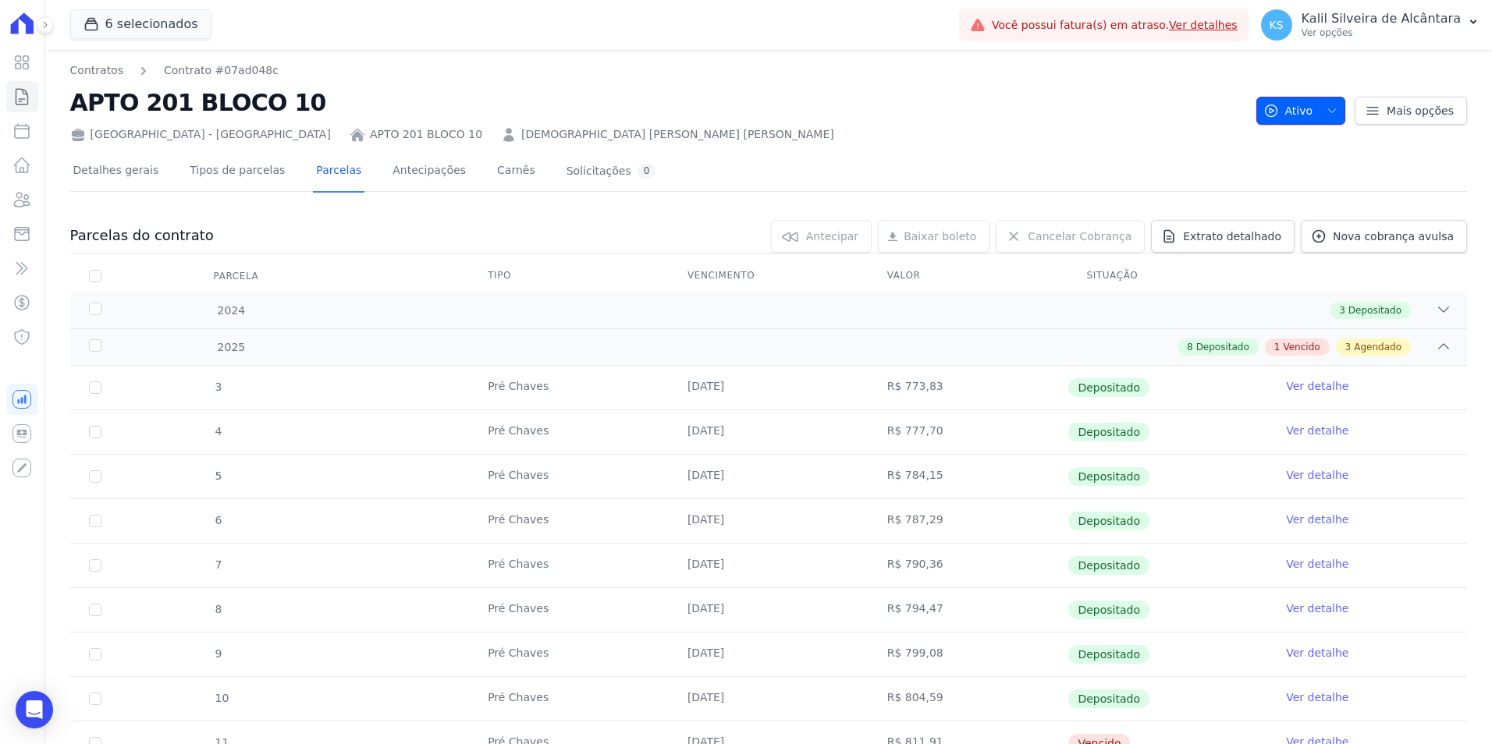
click at [1333, 112] on button "Ativo" at bounding box center [1301, 111] width 90 height 28
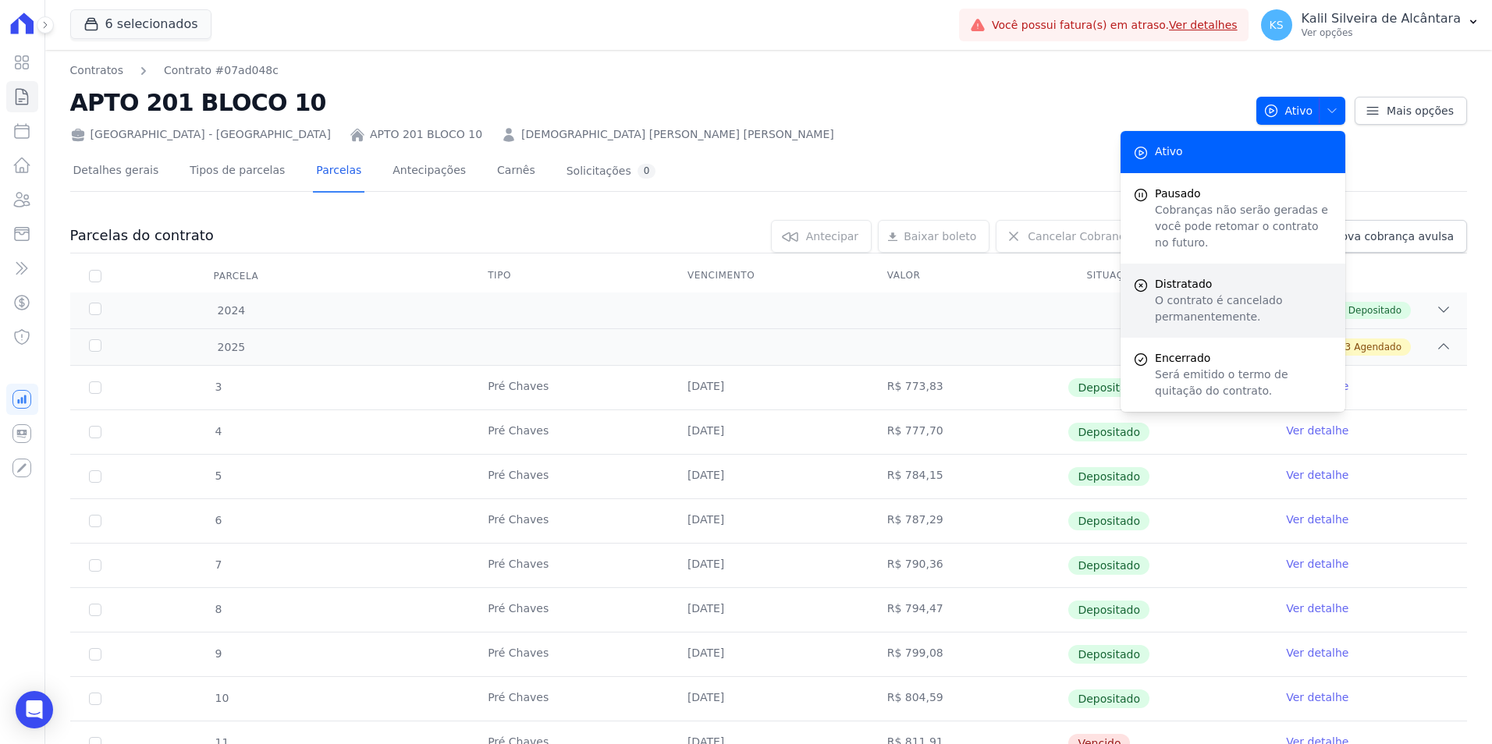
click at [1238, 276] on span "Distratado" at bounding box center [1244, 284] width 178 height 16
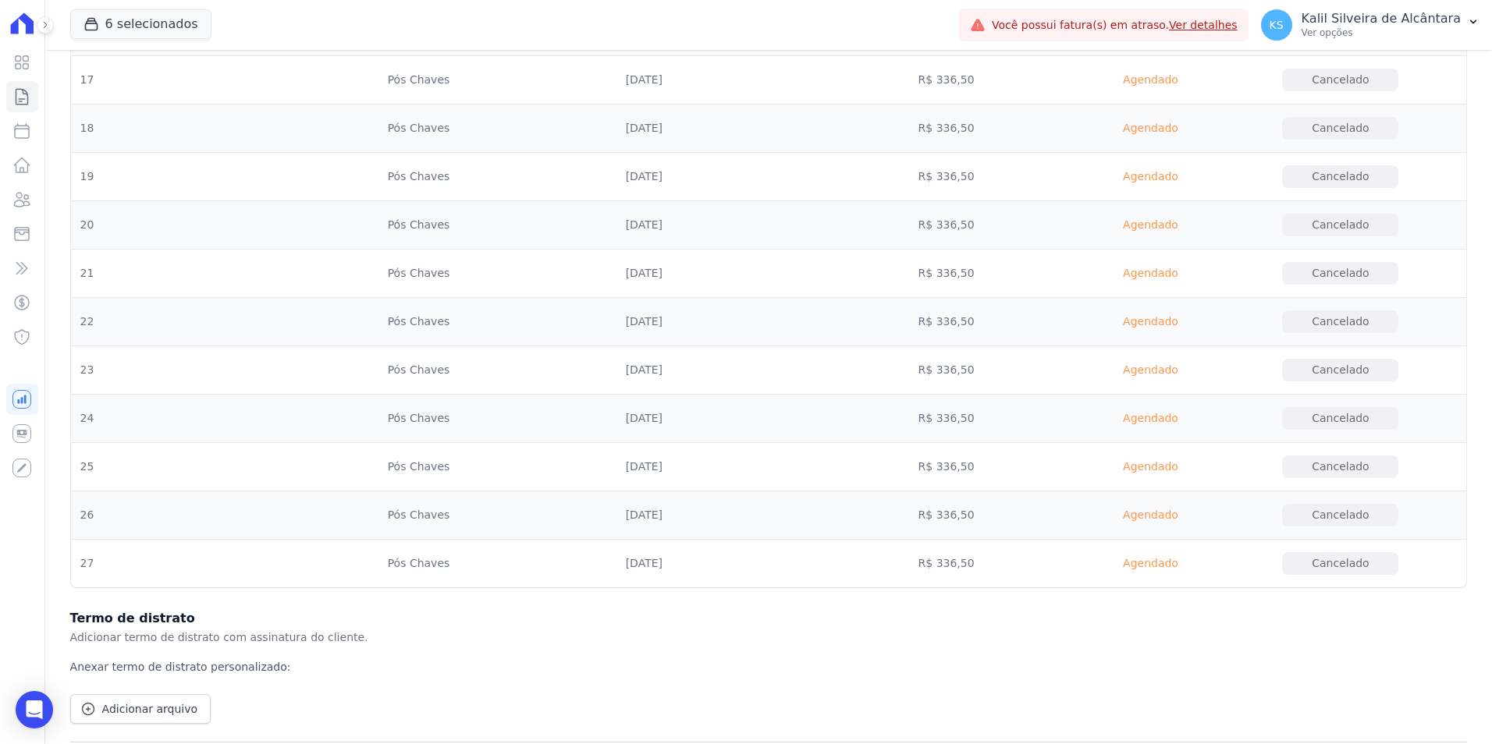
scroll to position [1782, 0]
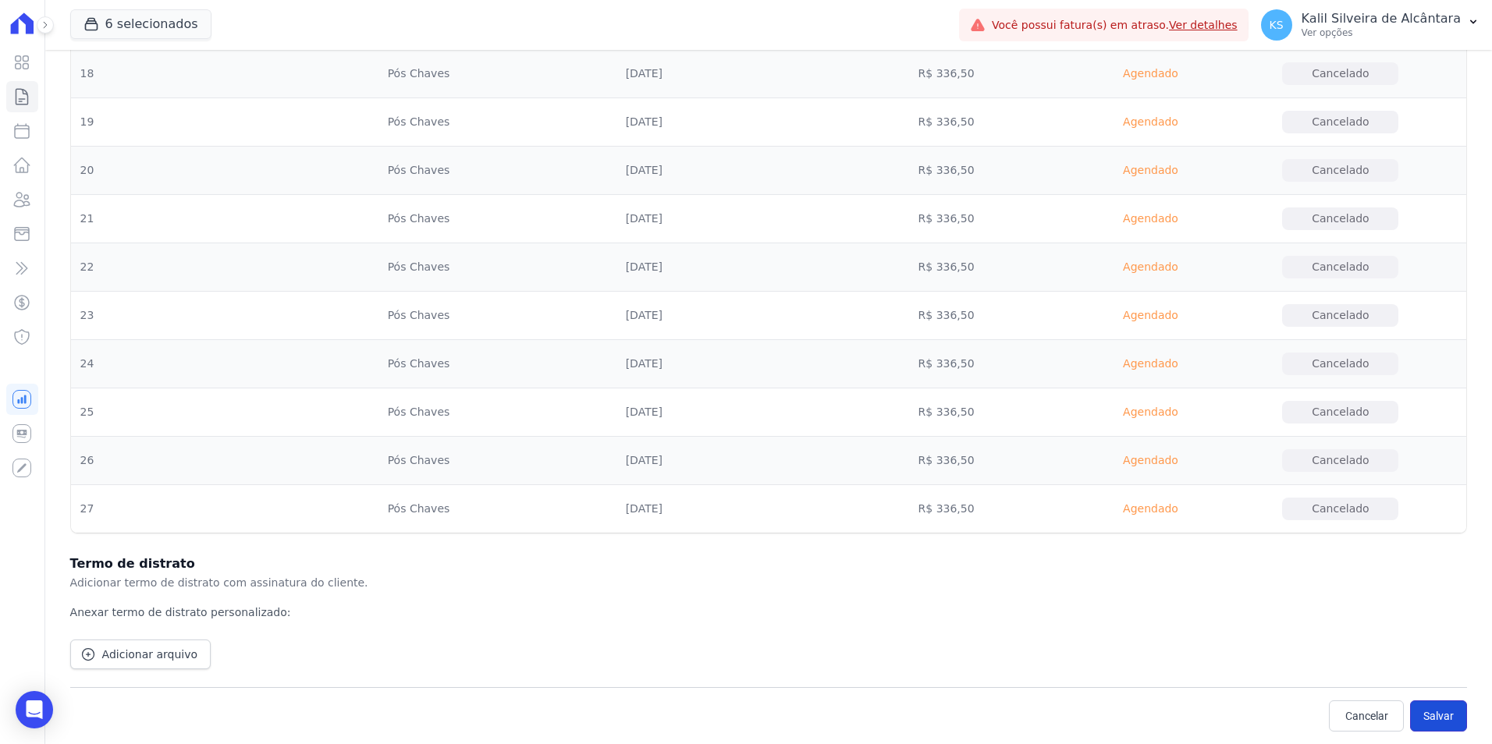
click at [1428, 719] on button "Salvar" at bounding box center [1438, 716] width 57 height 31
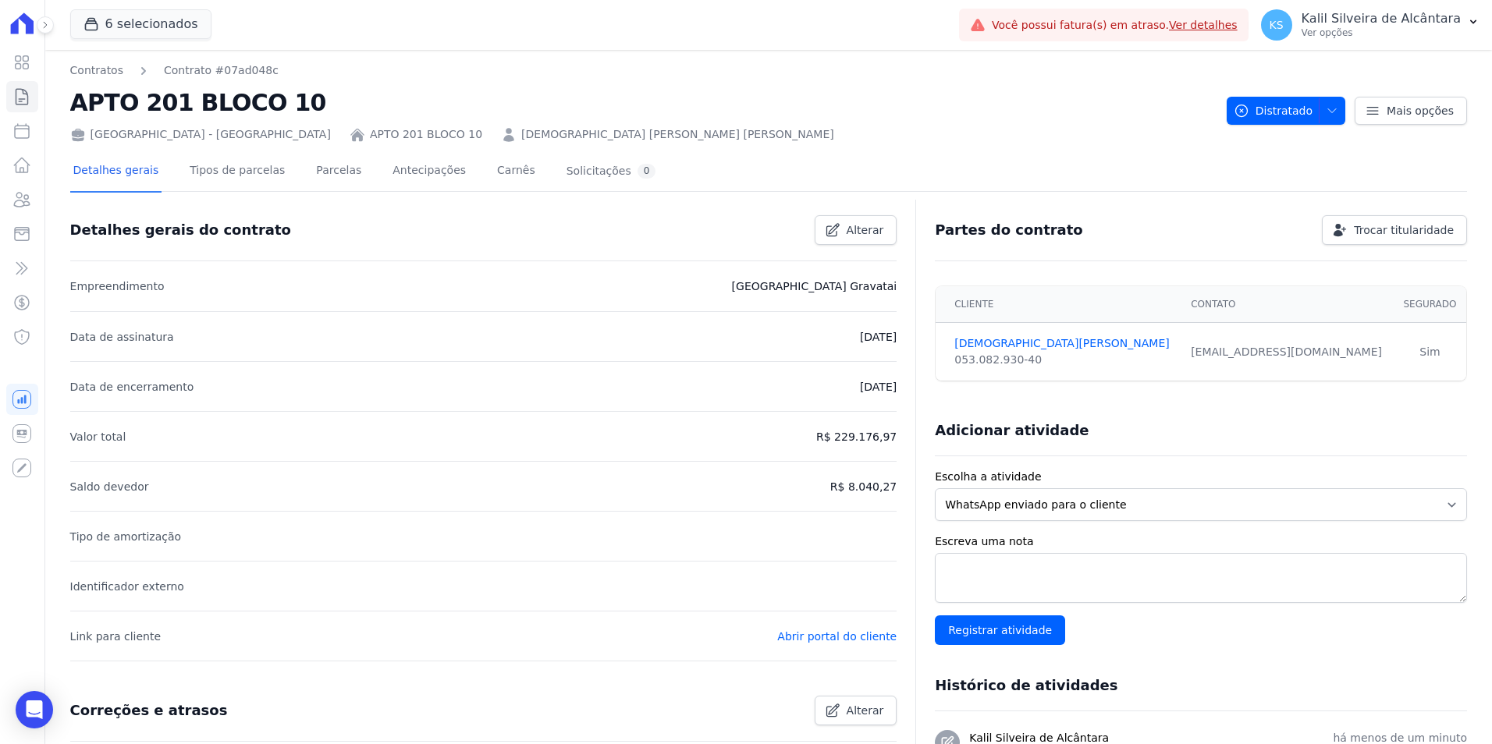
click at [356, 174] on div "Detalhes gerais Tipos de parcelas [GEOGRAPHIC_DATA] Antecipações [PERSON_NAME] …" at bounding box center [364, 171] width 589 height 41
click at [338, 175] on link "Parcelas" at bounding box center [338, 171] width 51 height 41
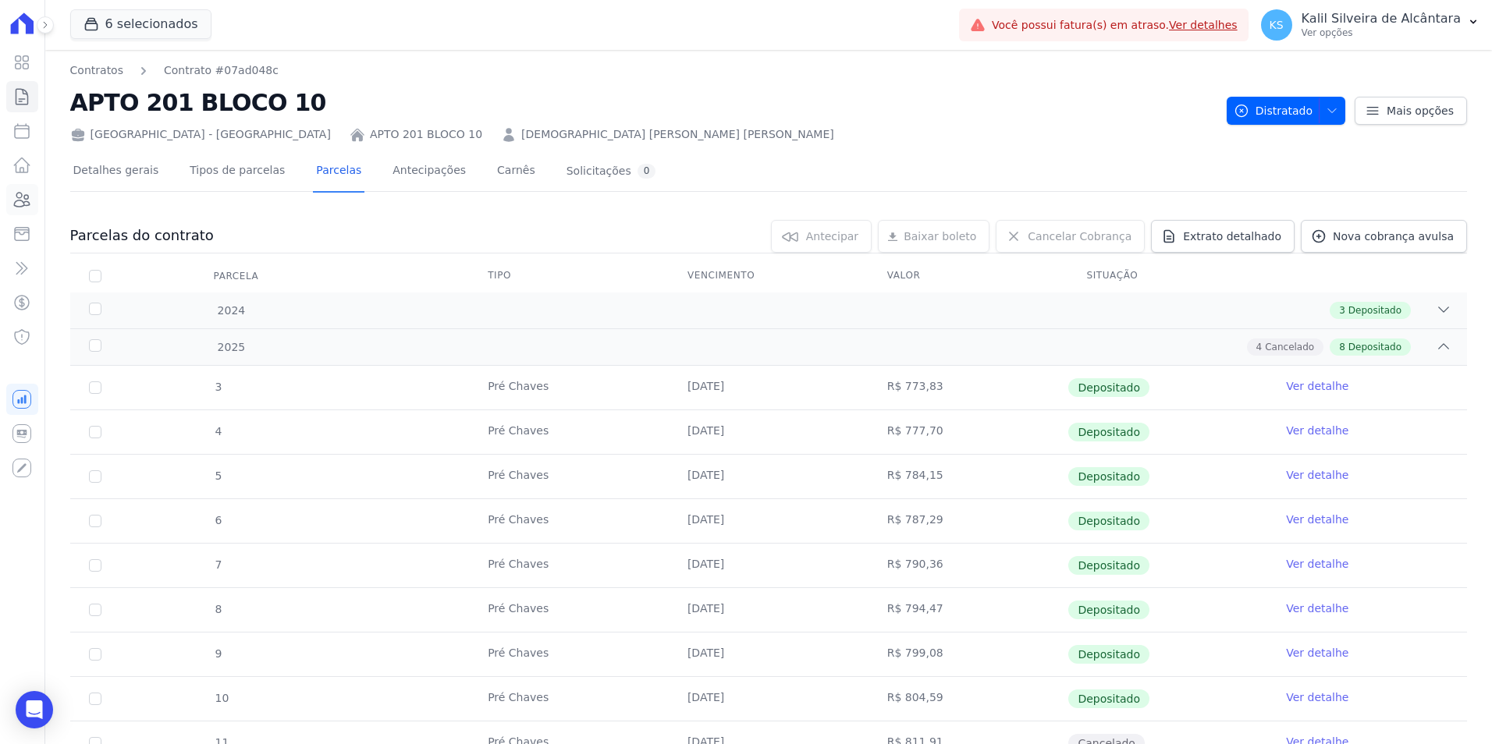
click at [18, 199] on icon at bounding box center [21, 199] width 19 height 19
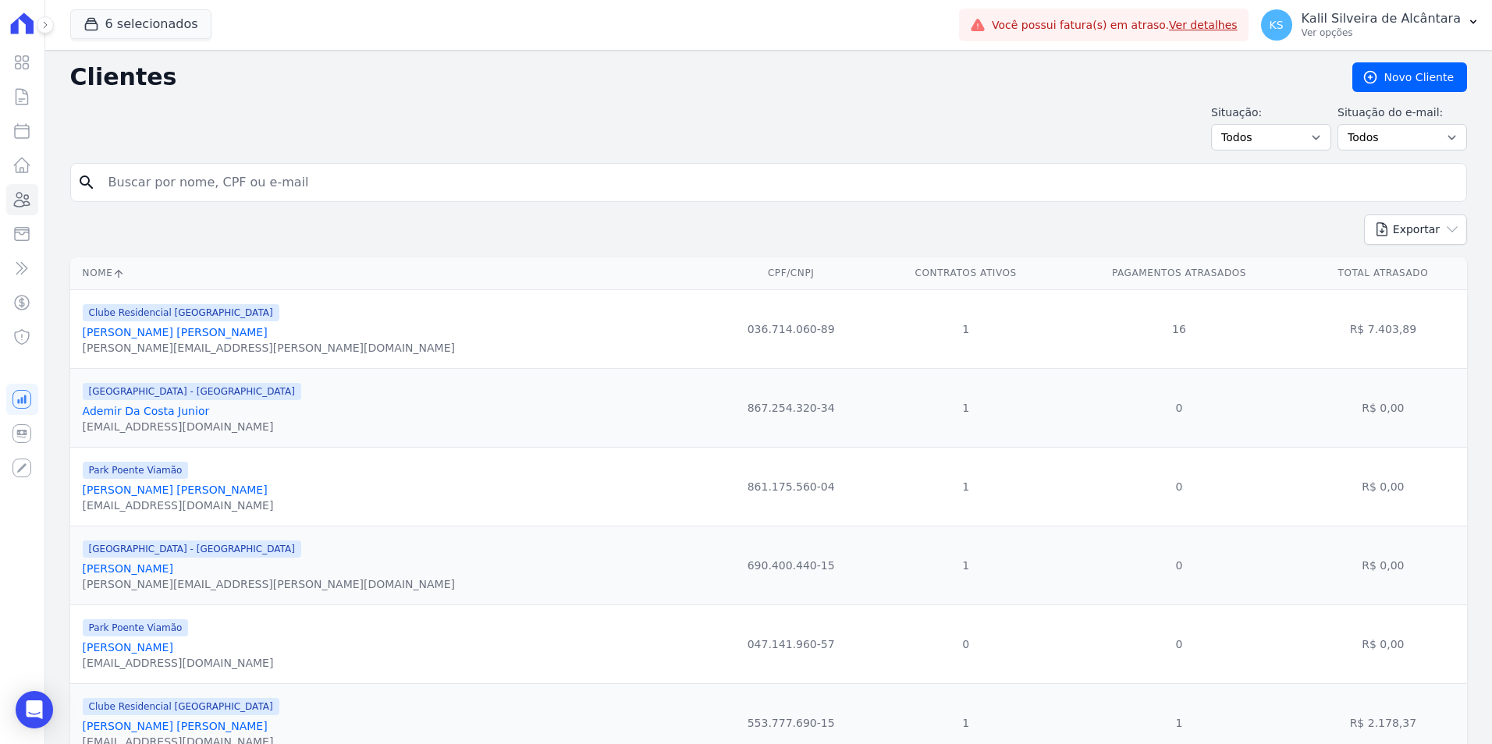
click at [219, 181] on input "search" at bounding box center [779, 182] width 1361 height 31
click at [186, 188] on input "search" at bounding box center [779, 182] width 1361 height 31
type input "nayara"
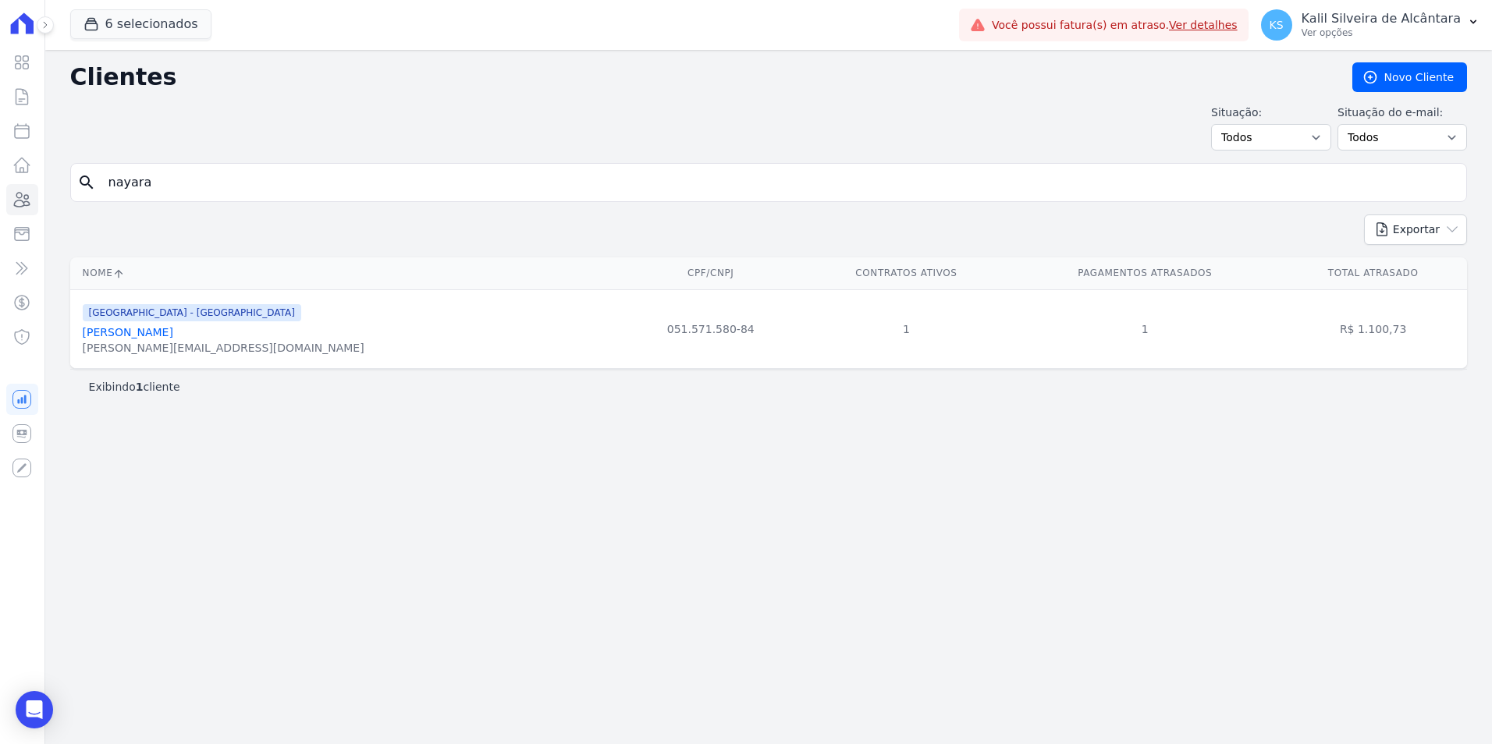
click at [173, 332] on link "[PERSON_NAME]" at bounding box center [128, 332] width 90 height 12
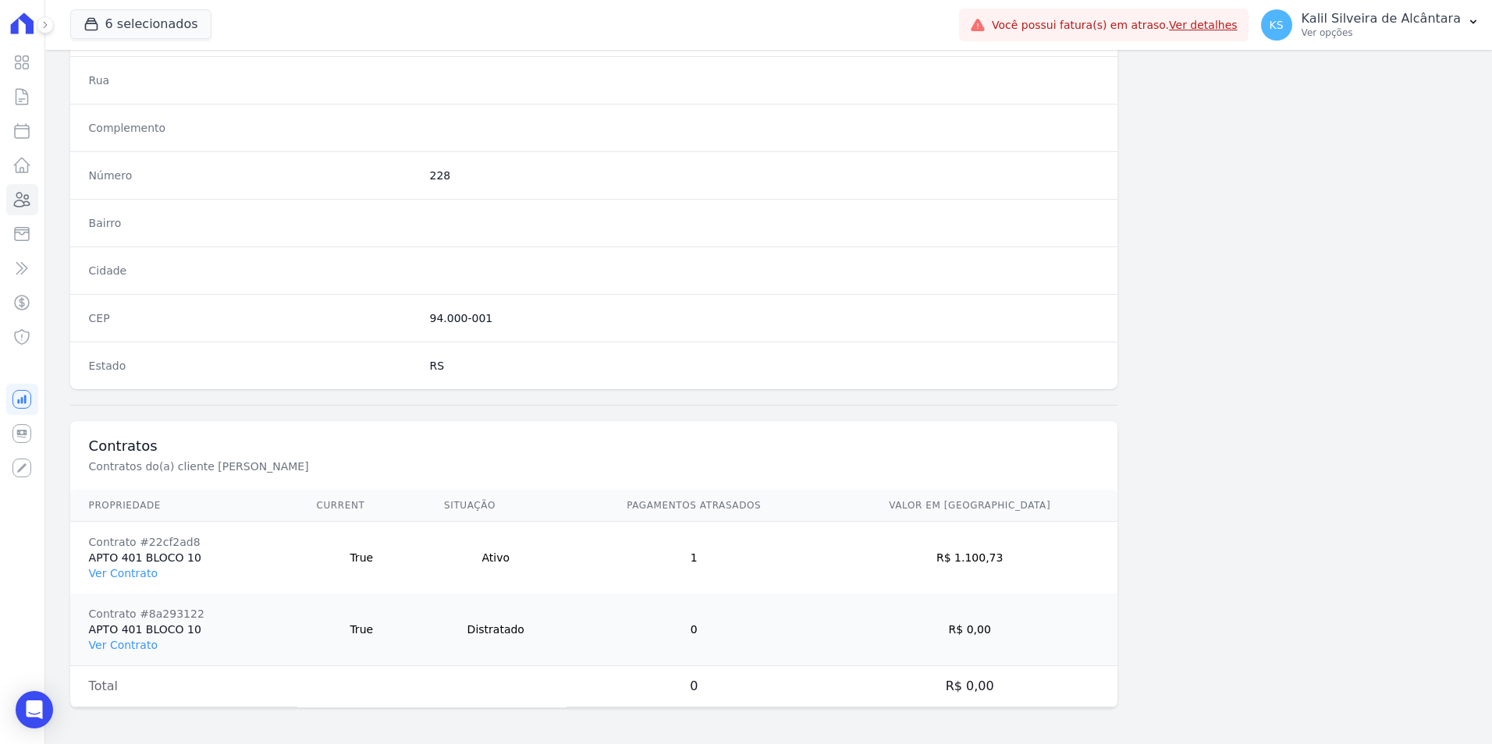
scroll to position [787, 0]
click at [130, 570] on link "Ver Contrato" at bounding box center [123, 572] width 69 height 12
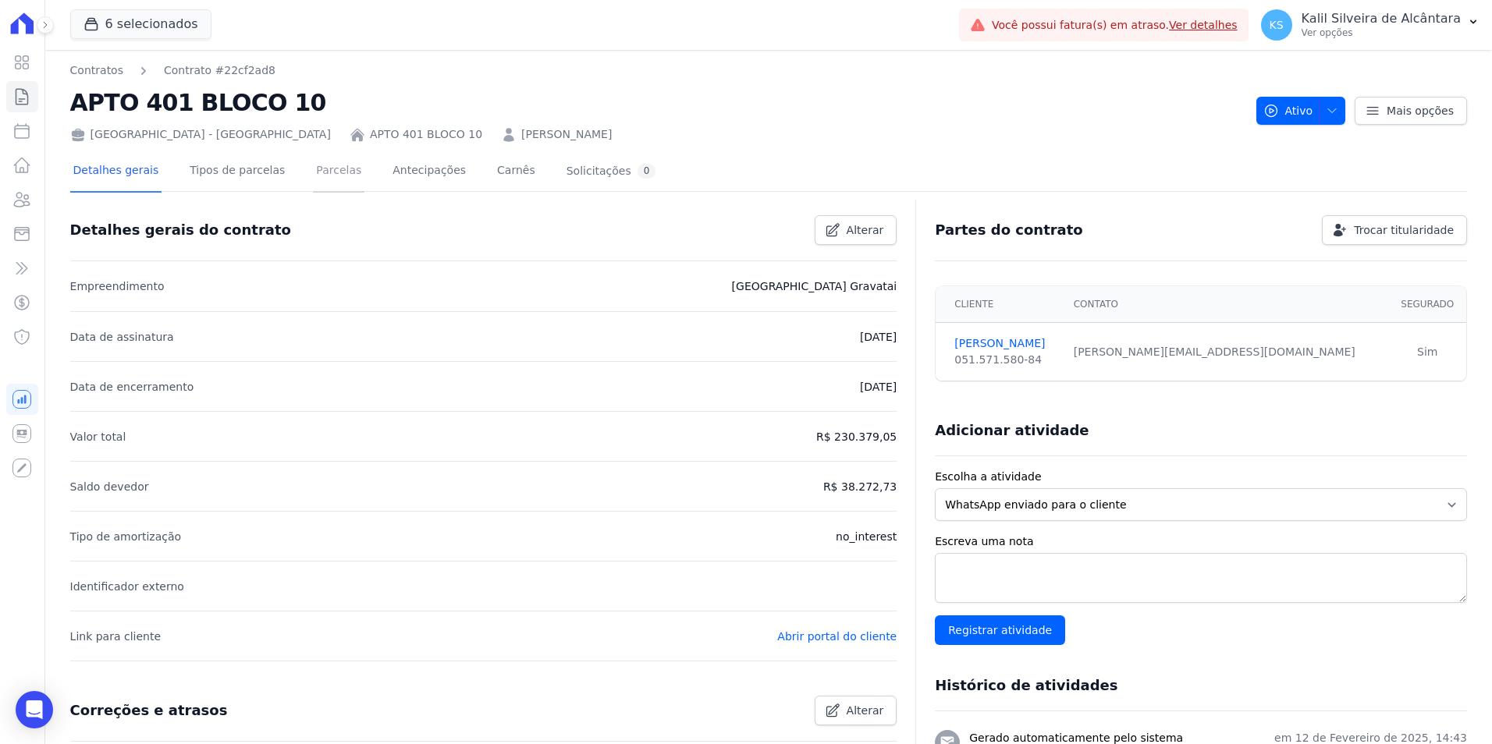
click at [315, 160] on link "Parcelas" at bounding box center [338, 171] width 51 height 41
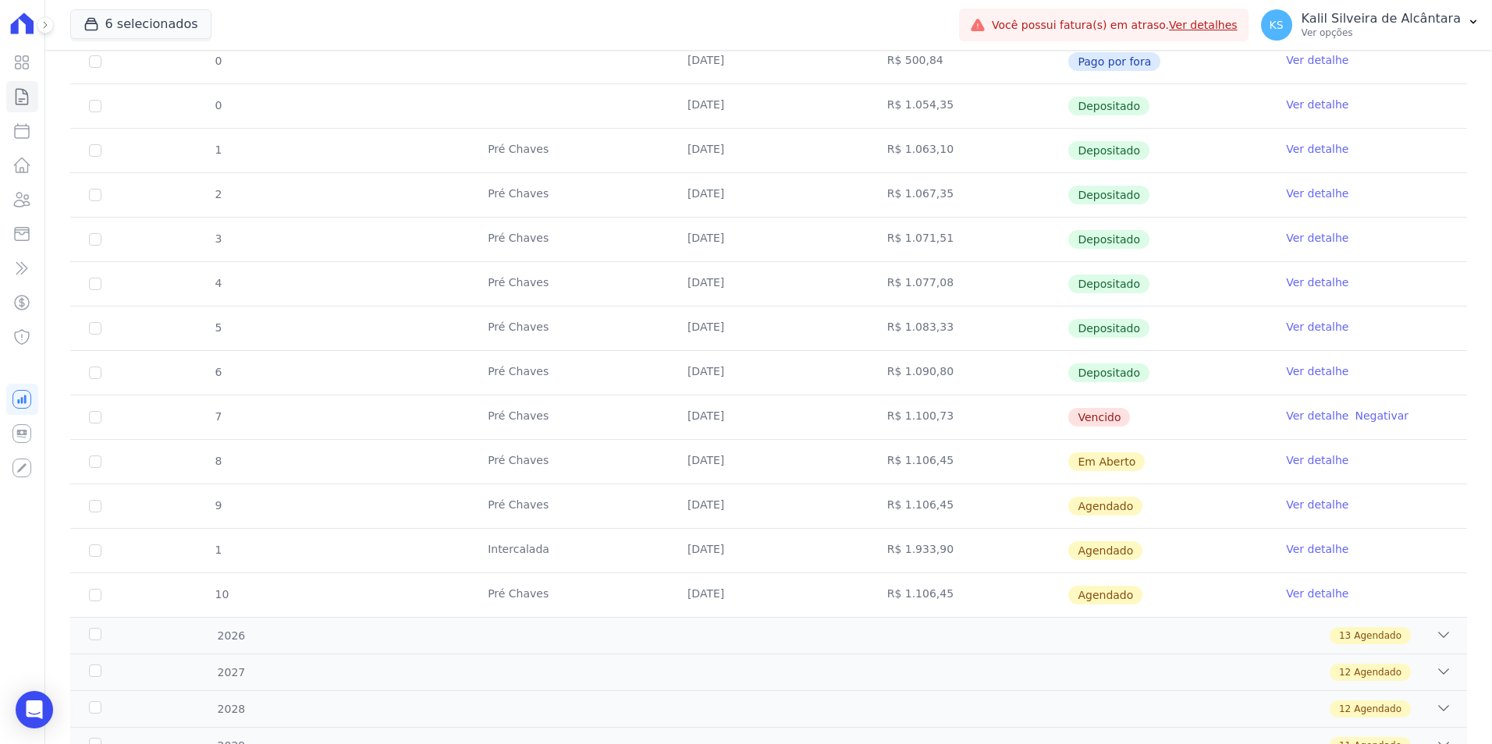
scroll to position [356, 0]
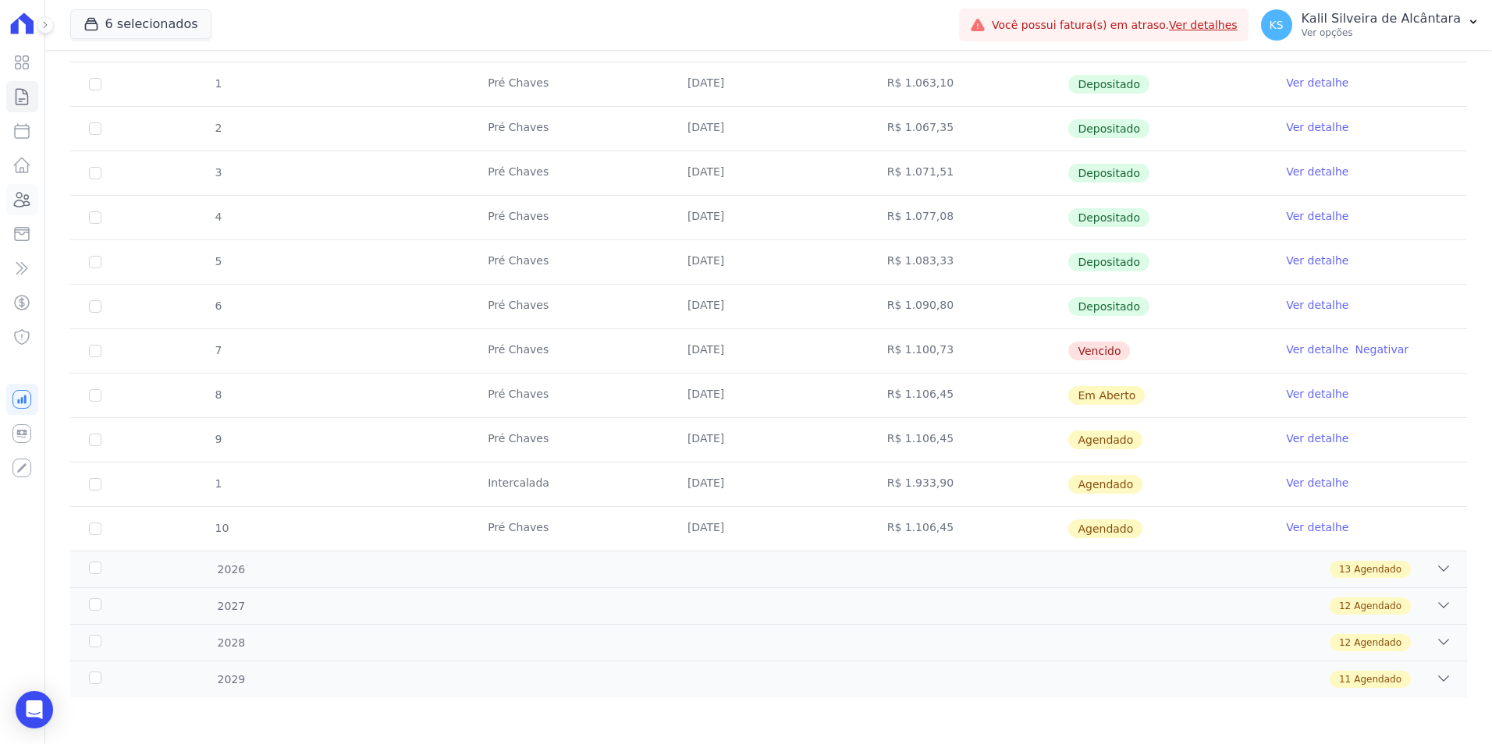
click at [20, 203] on icon at bounding box center [21, 199] width 19 height 19
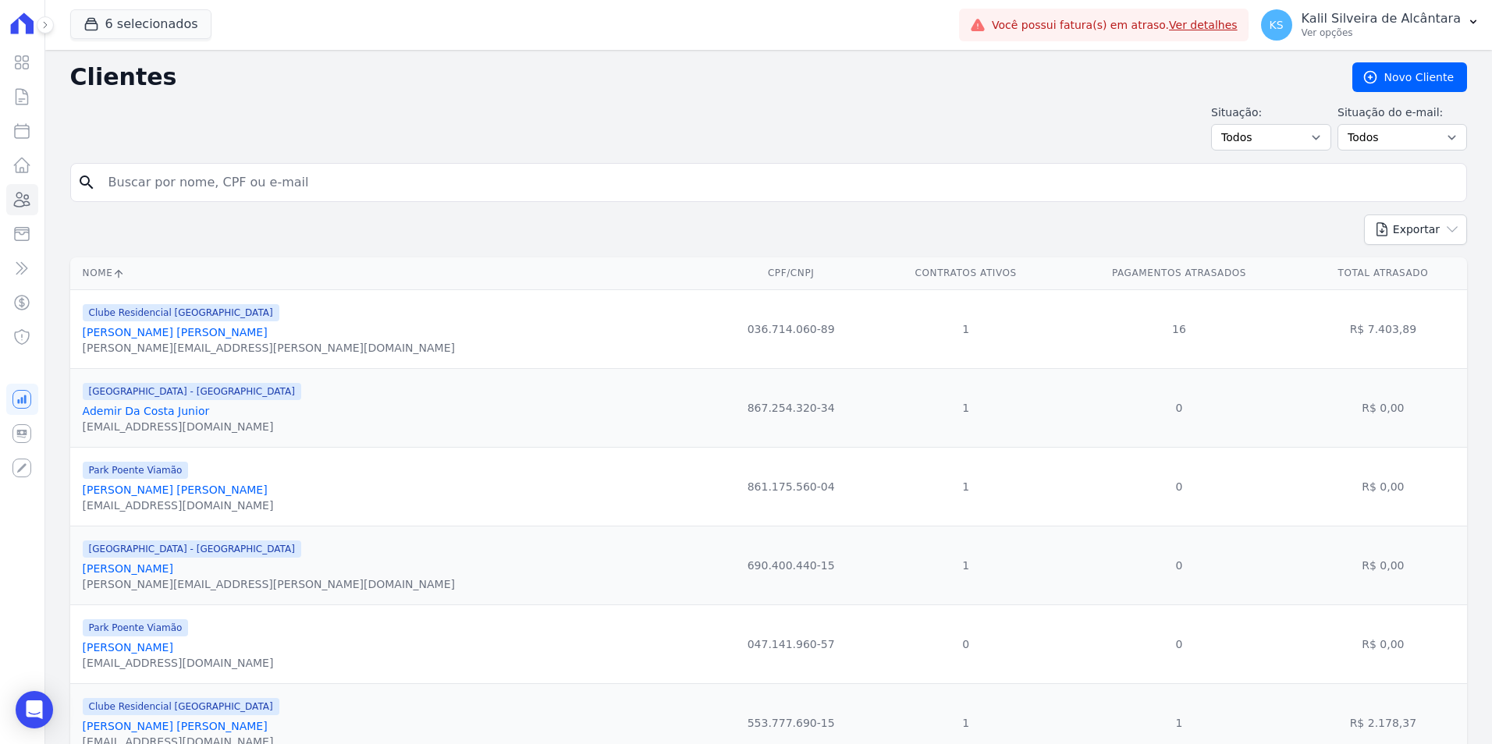
drag, startPoint x: 176, startPoint y: 187, endPoint x: 109, endPoint y: 183, distance: 66.5
click at [139, 190] on input "search" at bounding box center [779, 182] width 1361 height 31
type input "[PERSON_NAME]"
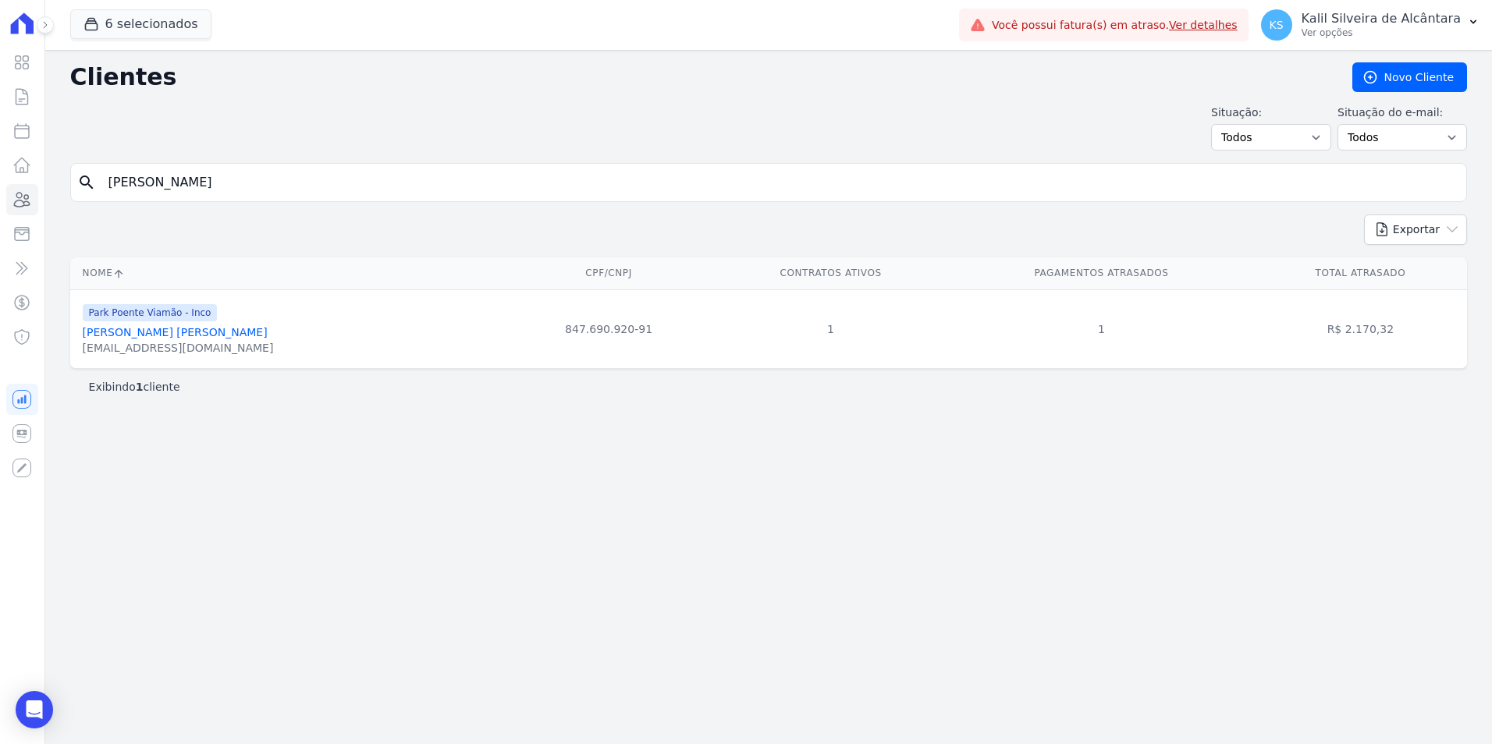
click at [146, 333] on link "[PERSON_NAME] [PERSON_NAME]" at bounding box center [175, 332] width 185 height 12
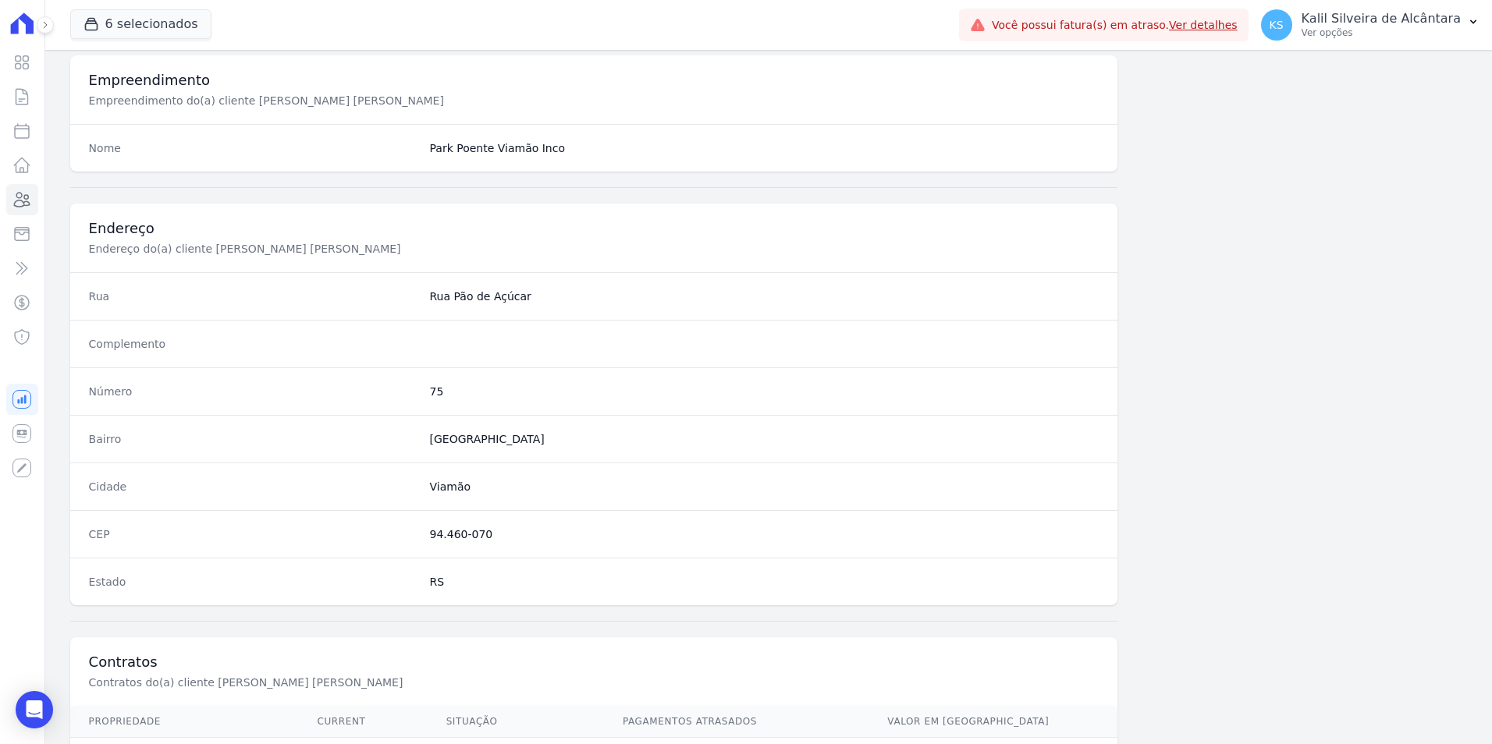
scroll to position [715, 0]
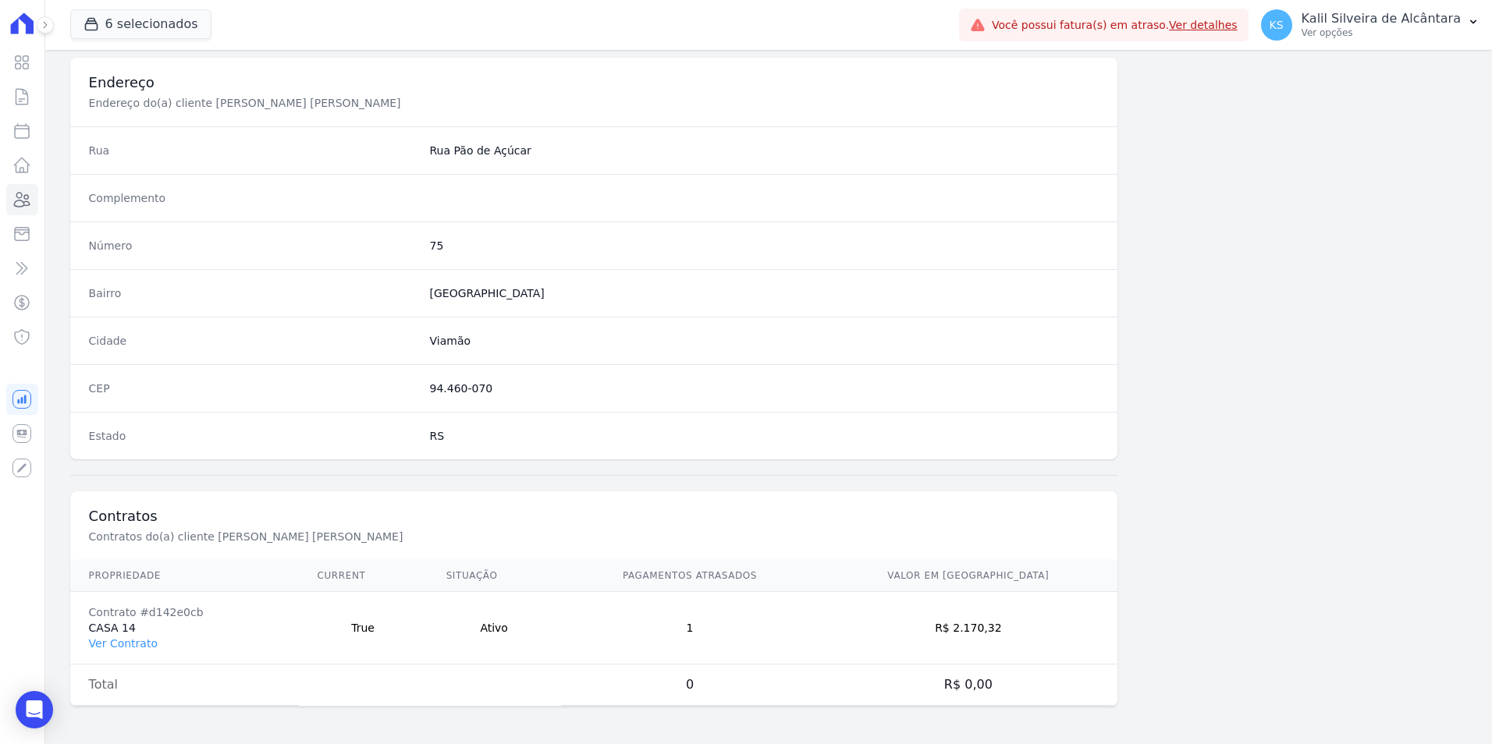
click at [122, 653] on td "Contrato #d142e0cb CASA 14 Ver Contrato" at bounding box center [184, 628] width 229 height 73
click at [123, 648] on link "Ver Contrato" at bounding box center [123, 643] width 69 height 12
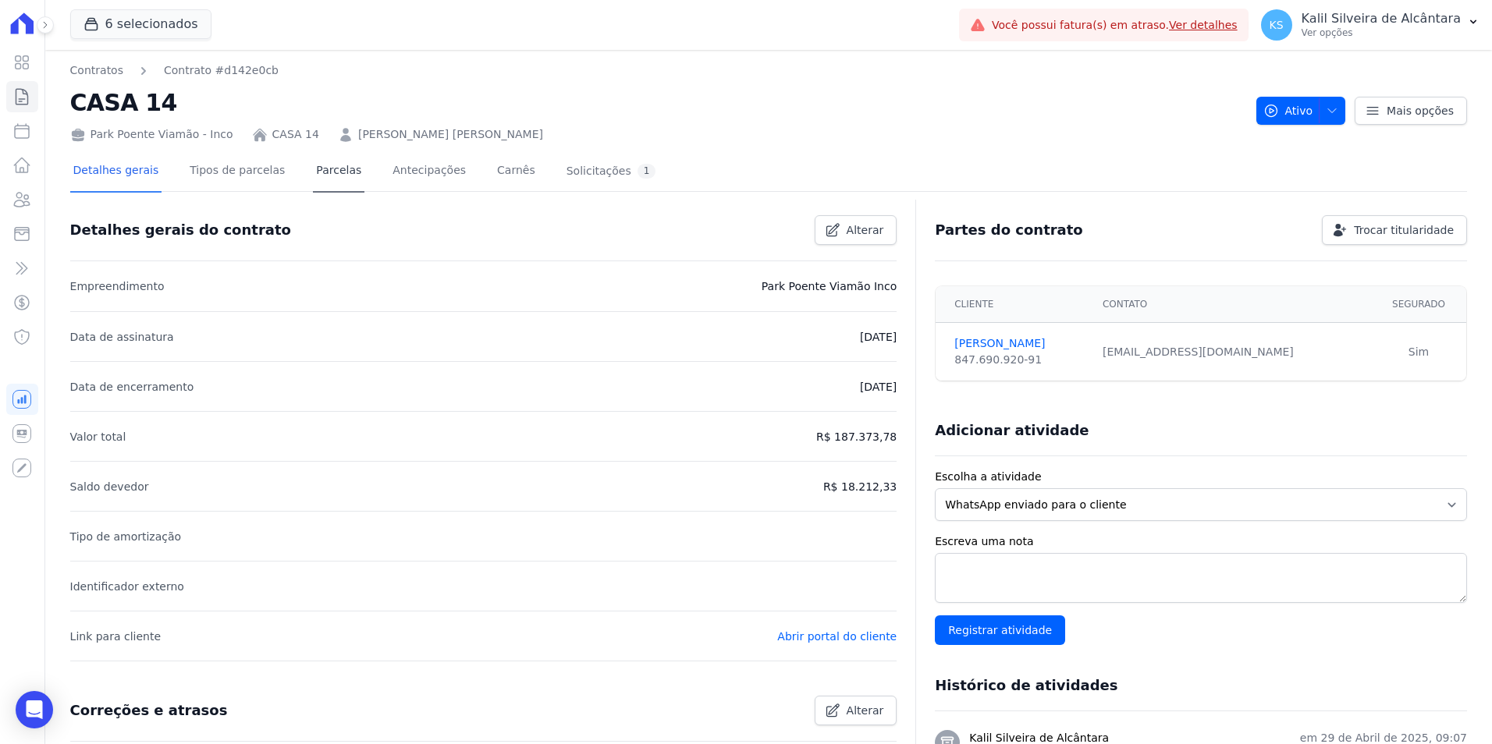
drag, startPoint x: 317, startPoint y: 197, endPoint x: 315, endPoint y: 189, distance: 8.7
click at [316, 197] on div at bounding box center [768, 197] width 1396 height 13
click at [317, 186] on link "Parcelas" at bounding box center [338, 171] width 51 height 41
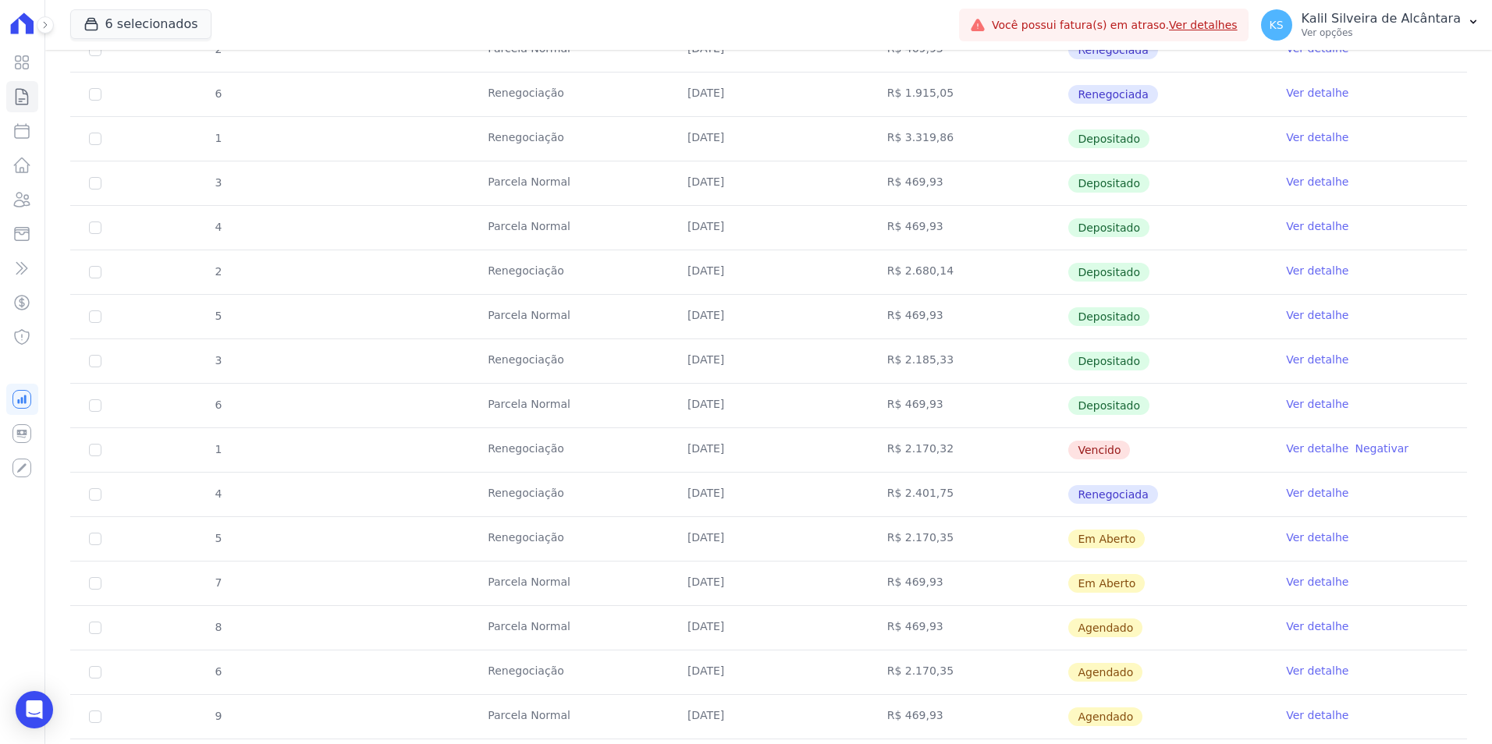
scroll to position [936, 0]
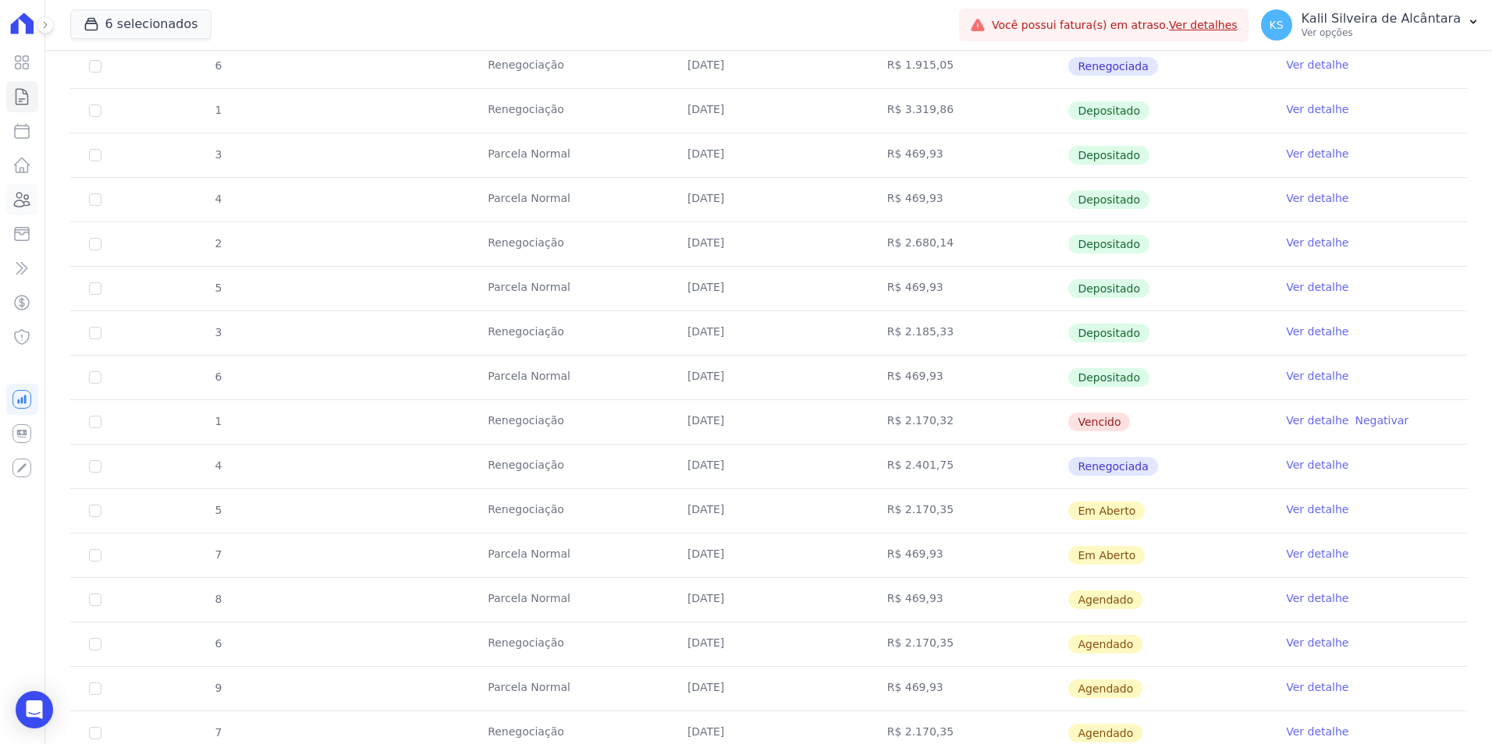
click at [24, 201] on icon at bounding box center [21, 199] width 19 height 19
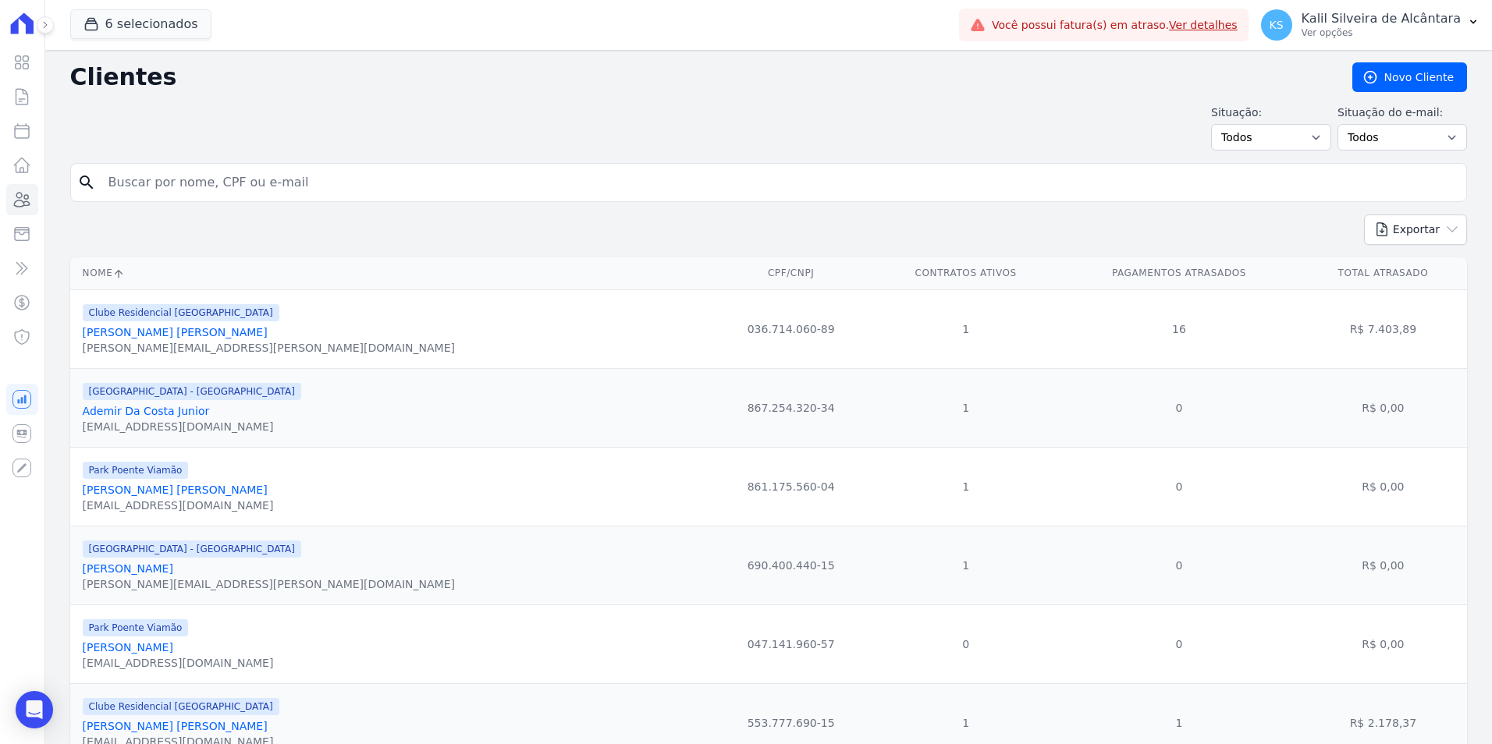
drag, startPoint x: 101, startPoint y: 168, endPoint x: 140, endPoint y: 193, distance: 46.3
click at [101, 168] on input "search" at bounding box center [779, 182] width 1361 height 31
type input "[PERSON_NAME]"
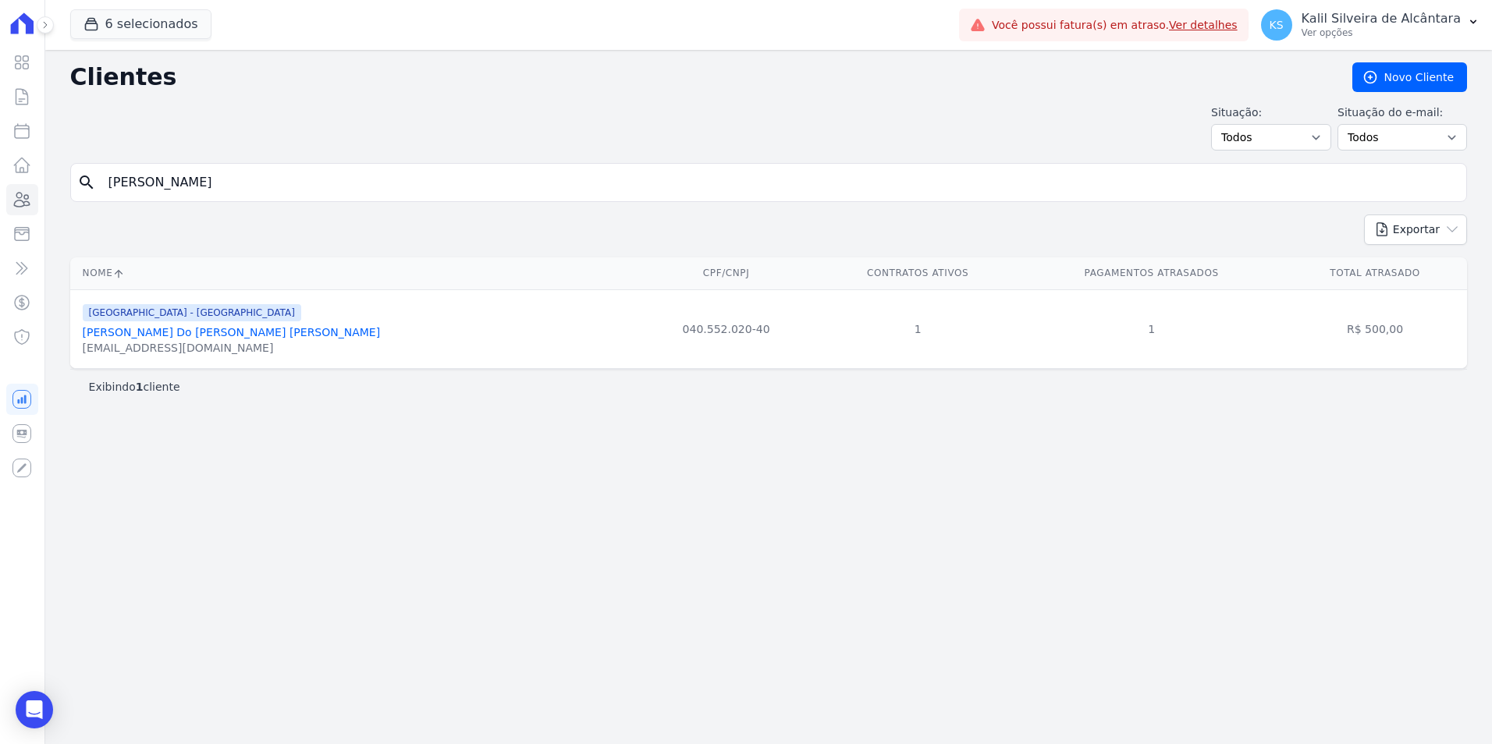
click at [173, 339] on link "[PERSON_NAME] Do [PERSON_NAME] [PERSON_NAME]" at bounding box center [232, 332] width 298 height 12
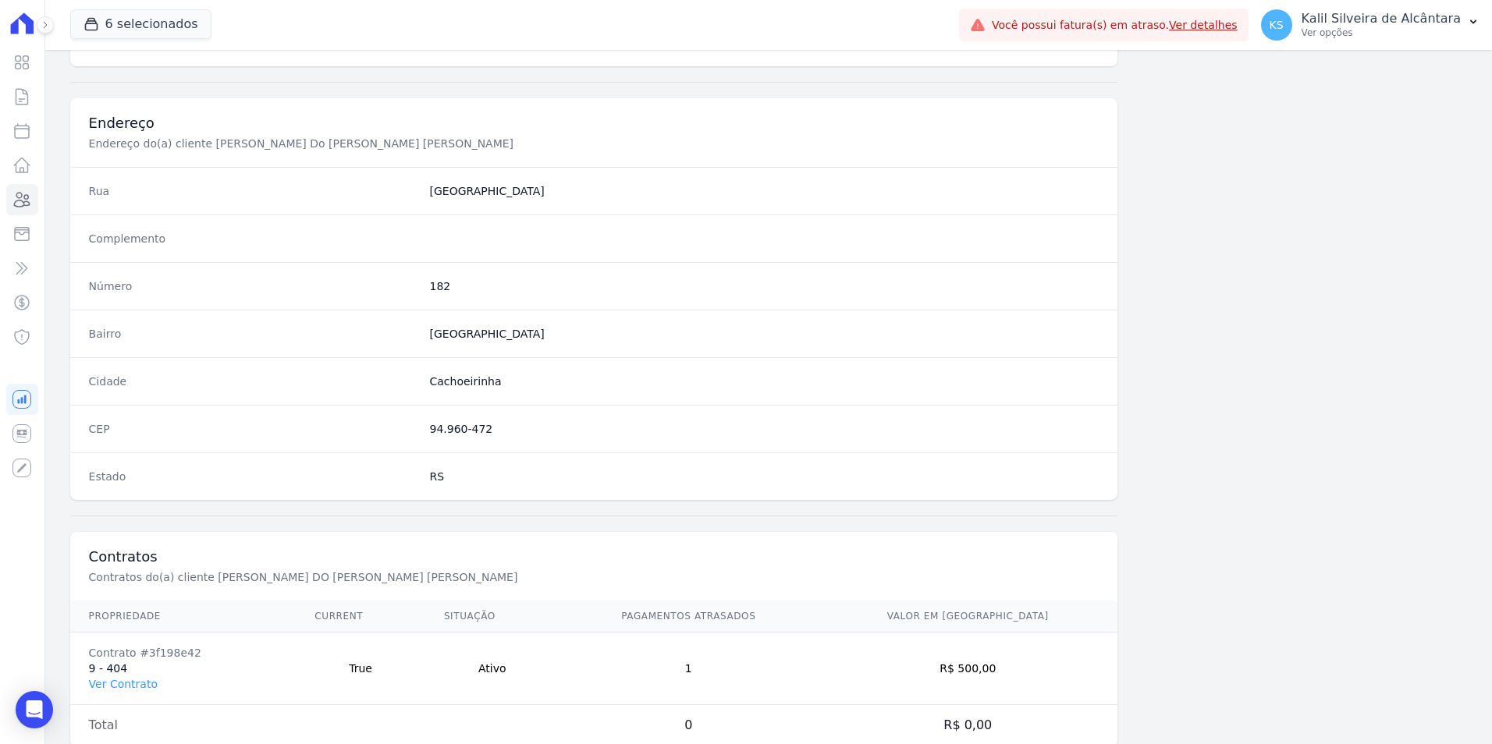
scroll to position [715, 0]
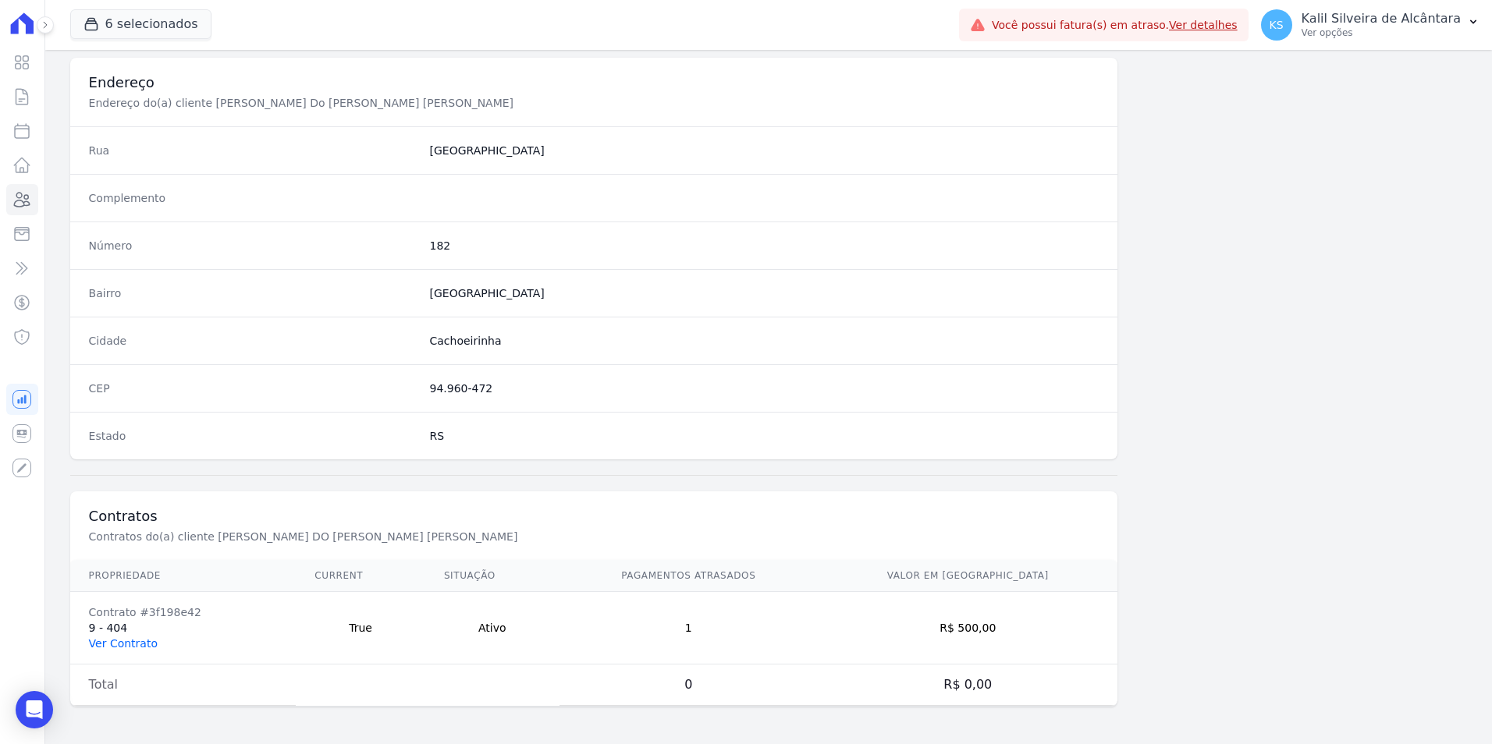
drag, startPoint x: 108, startPoint y: 643, endPoint x: 115, endPoint y: 637, distance: 9.4
click at [108, 643] on link "Ver Contrato" at bounding box center [123, 643] width 69 height 12
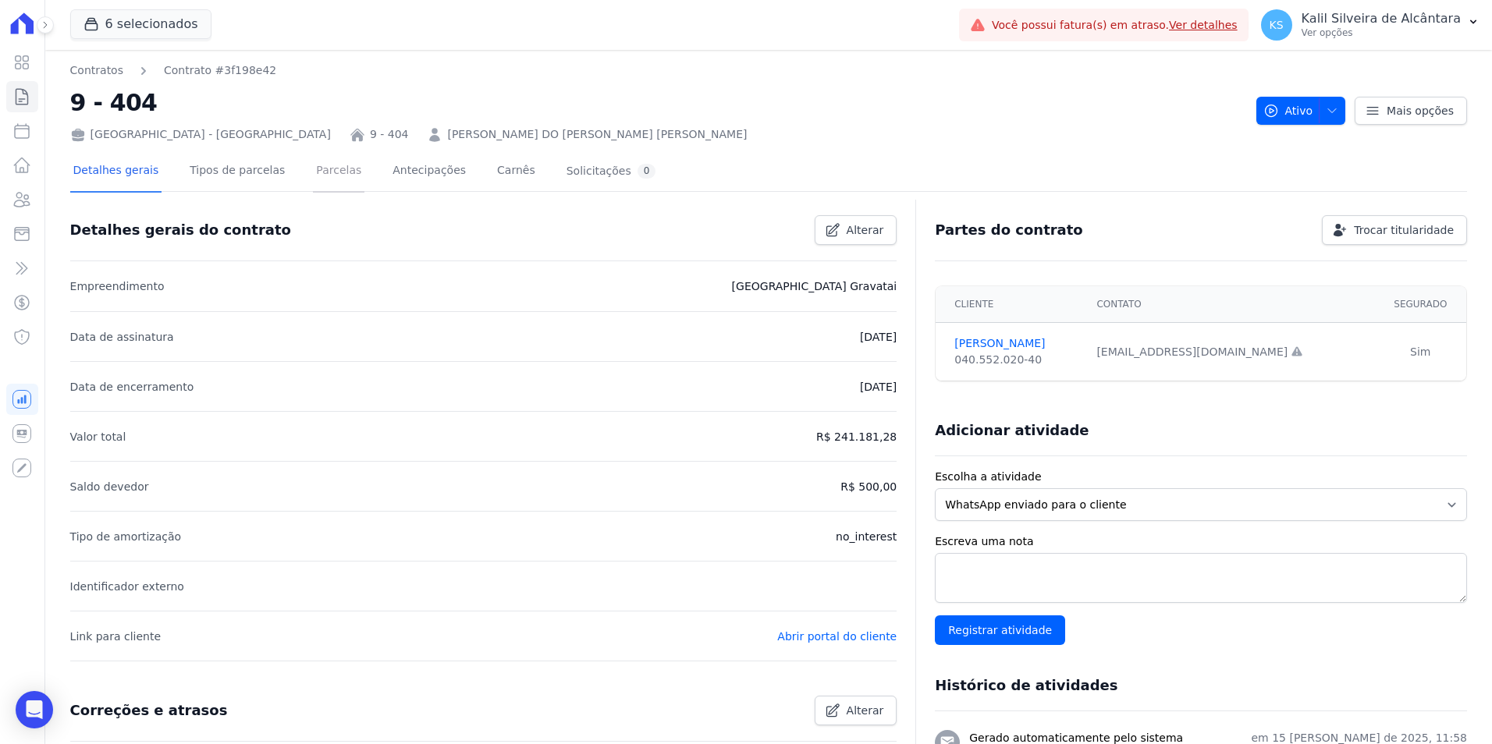
click at [317, 169] on link "Parcelas" at bounding box center [338, 171] width 51 height 41
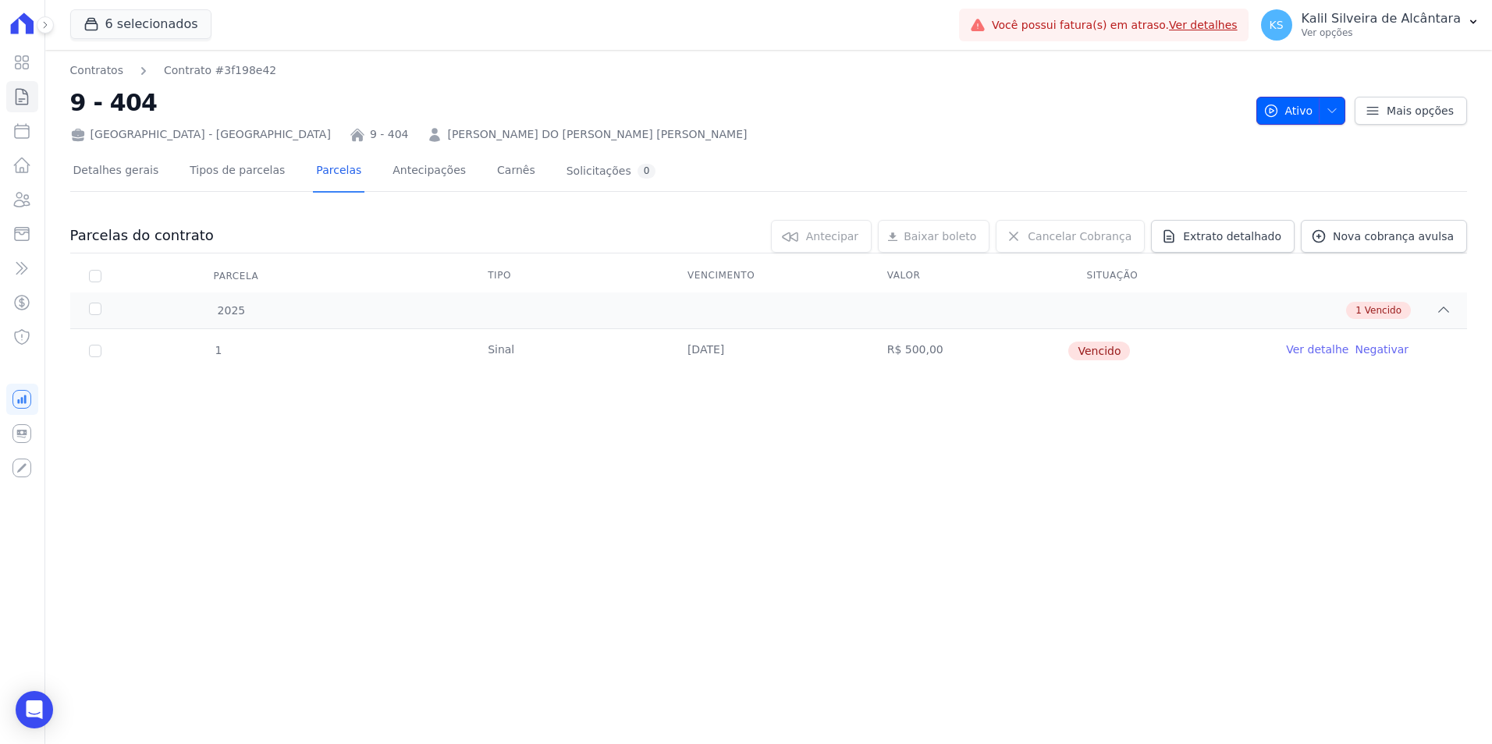
click at [1343, 108] on button "Ativo" at bounding box center [1301, 111] width 90 height 28
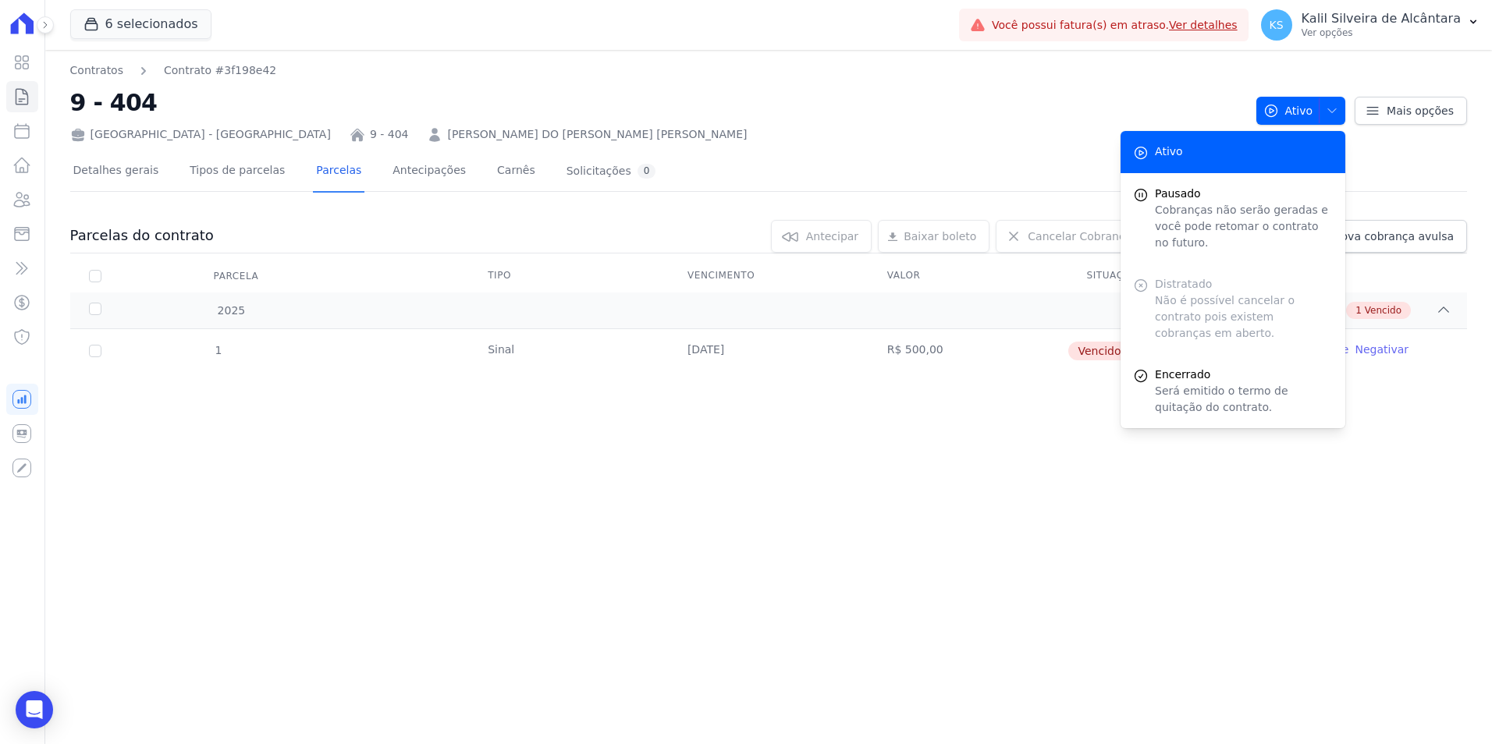
drag, startPoint x: 988, startPoint y: 140, endPoint x: 1011, endPoint y: 147, distance: 23.7
click at [988, 141] on div "[GEOGRAPHIC_DATA] - [GEOGRAPHIC_DATA] 9 - 404 [PERSON_NAME] DO [PERSON_NAME] [P…" at bounding box center [656, 131] width 1173 height 23
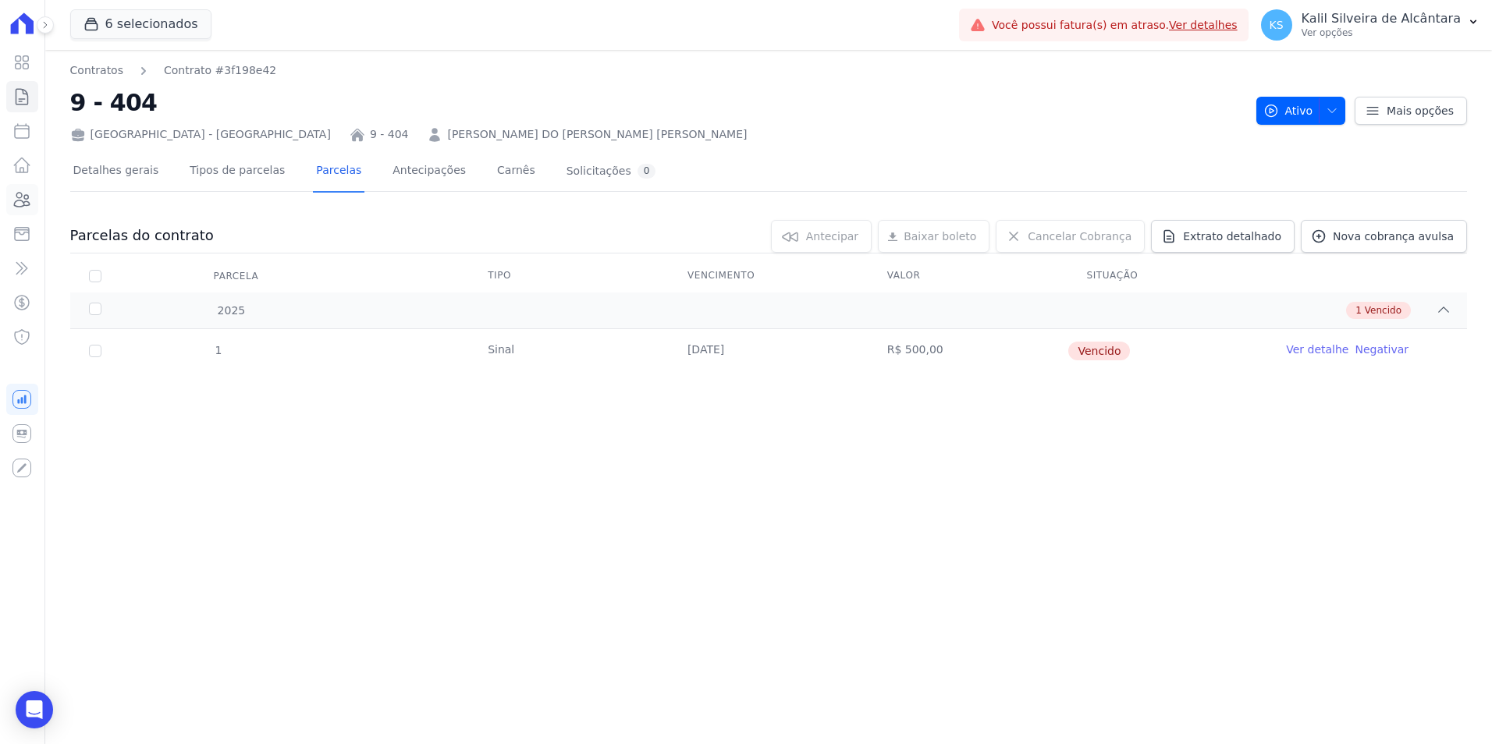
click at [25, 197] on icon at bounding box center [23, 200] width 16 height 14
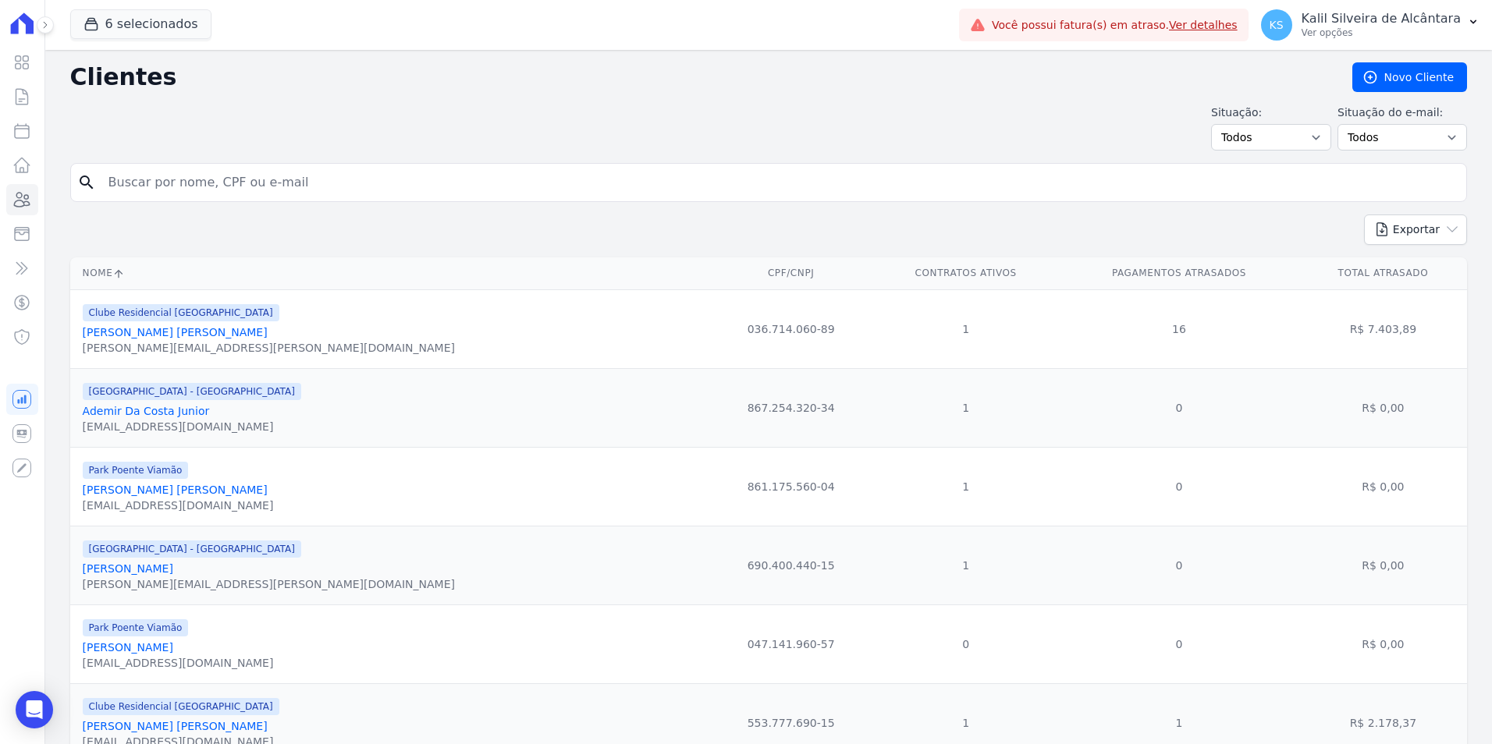
click at [233, 169] on input "search" at bounding box center [779, 182] width 1361 height 31
type input "nelbia s"
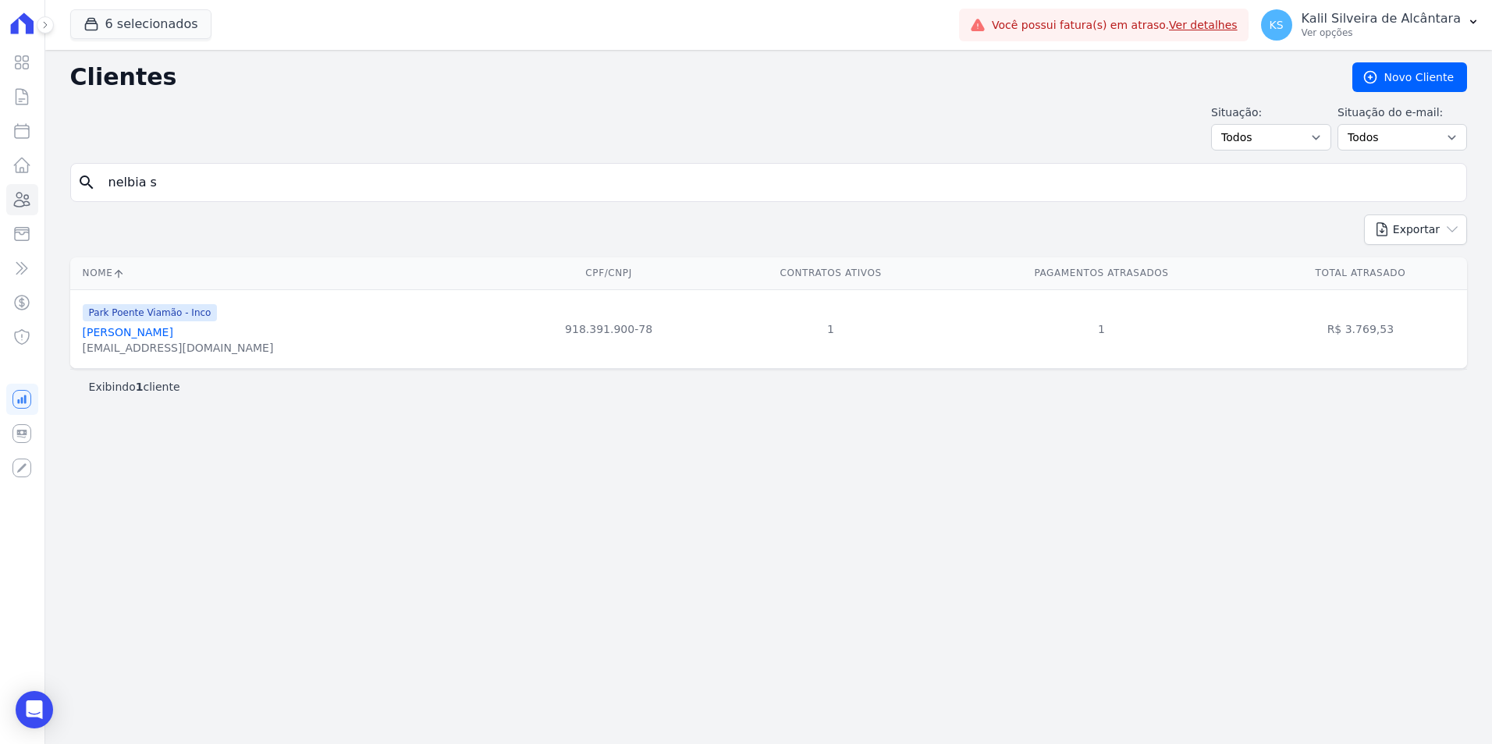
click at [164, 340] on div "[PERSON_NAME]" at bounding box center [178, 333] width 191 height 16
click at [164, 335] on link "[PERSON_NAME]" at bounding box center [128, 332] width 90 height 12
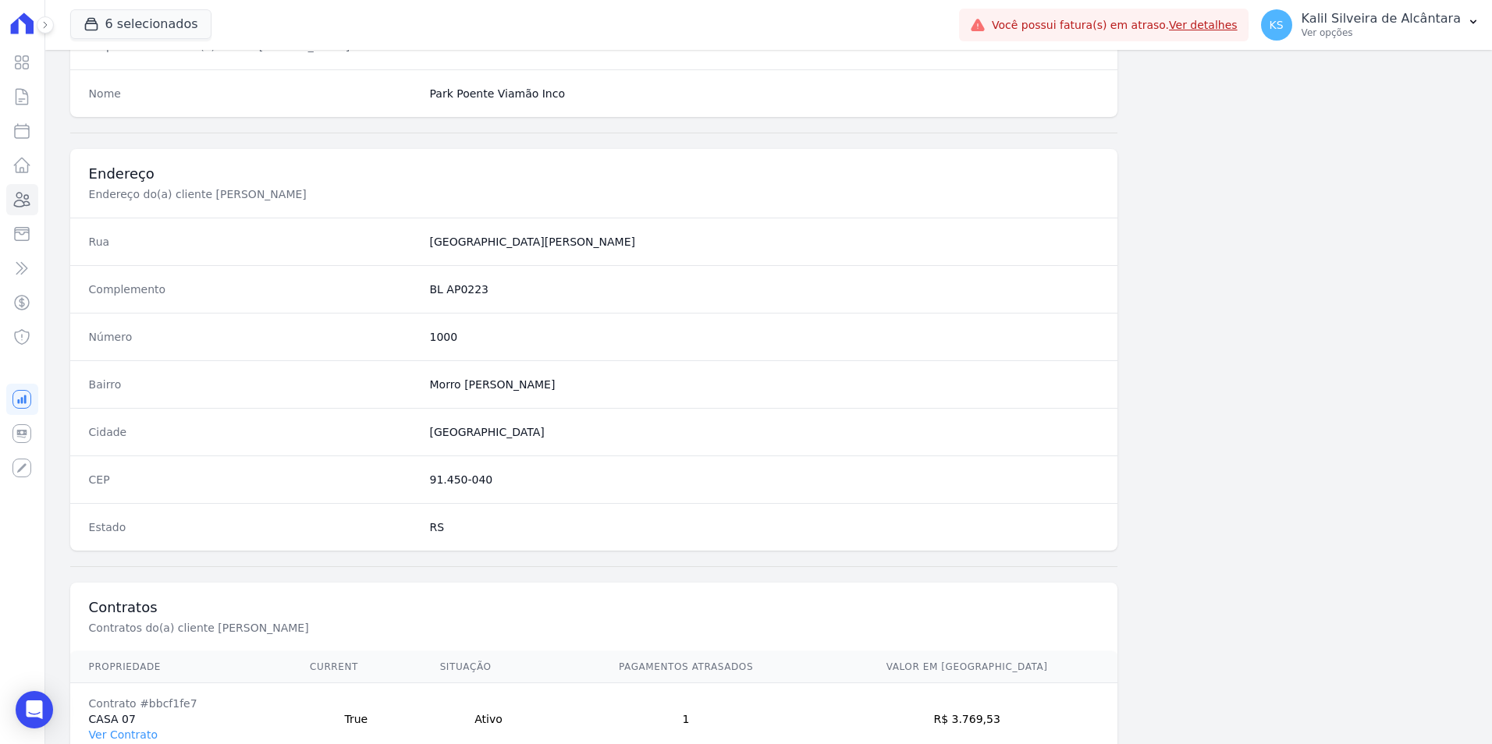
scroll to position [715, 0]
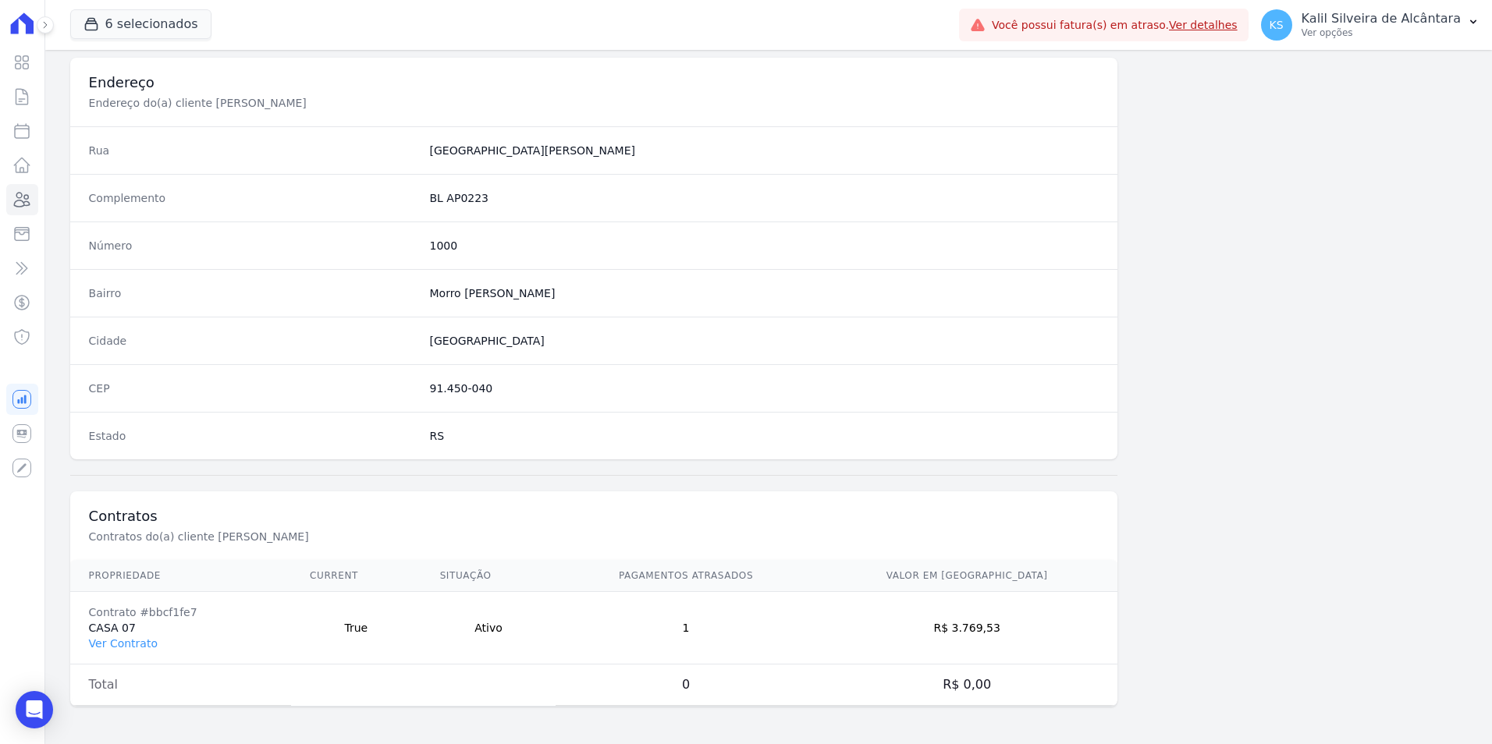
click at [146, 633] on td "Contrato #bbcf1fe7 CASA 07 Ver Contrato" at bounding box center [180, 628] width 221 height 73
click at [133, 651] on td "Contrato #bbcf1fe7 CASA 07 Ver Contrato" at bounding box center [180, 628] width 221 height 73
click at [134, 637] on link "Ver Contrato" at bounding box center [123, 643] width 69 height 12
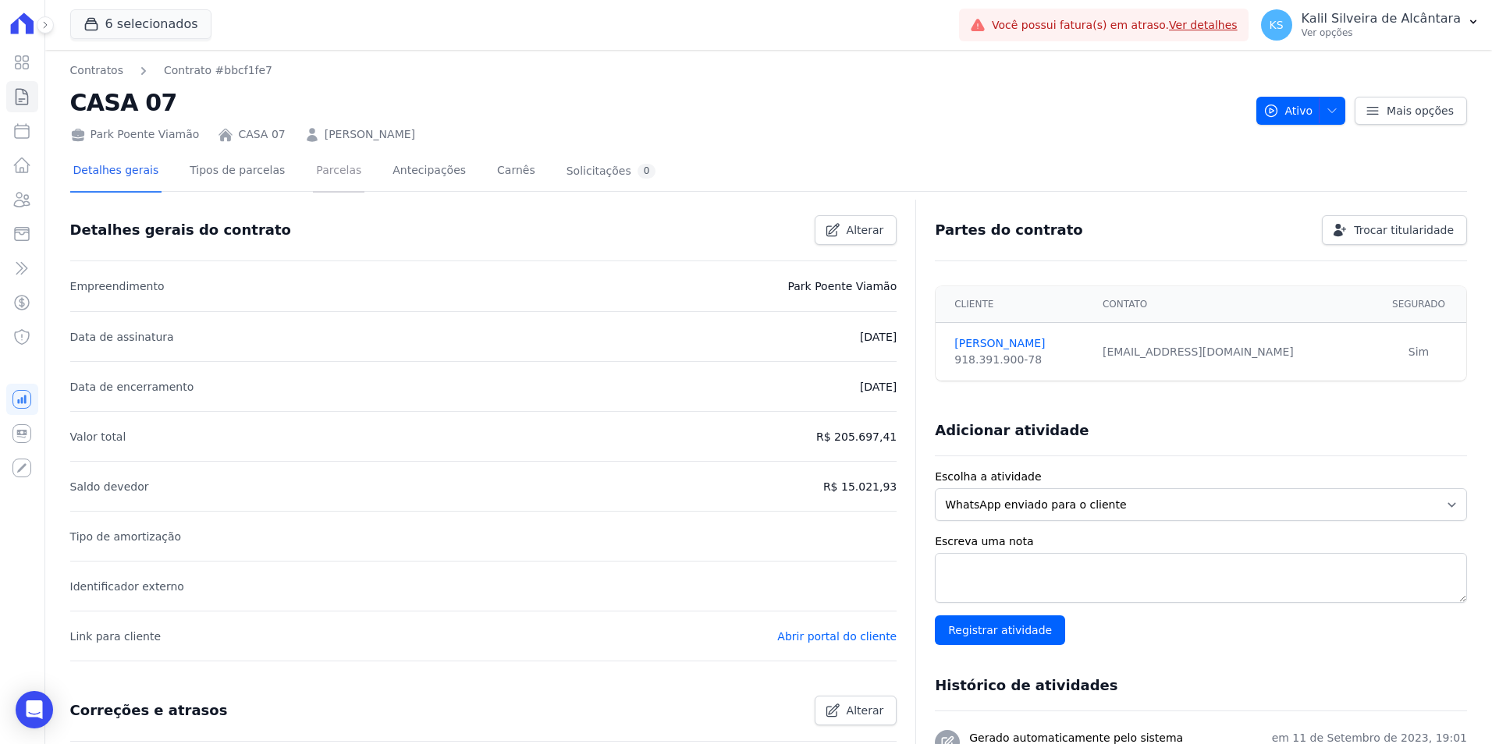
click at [328, 158] on link "Parcelas" at bounding box center [338, 171] width 51 height 41
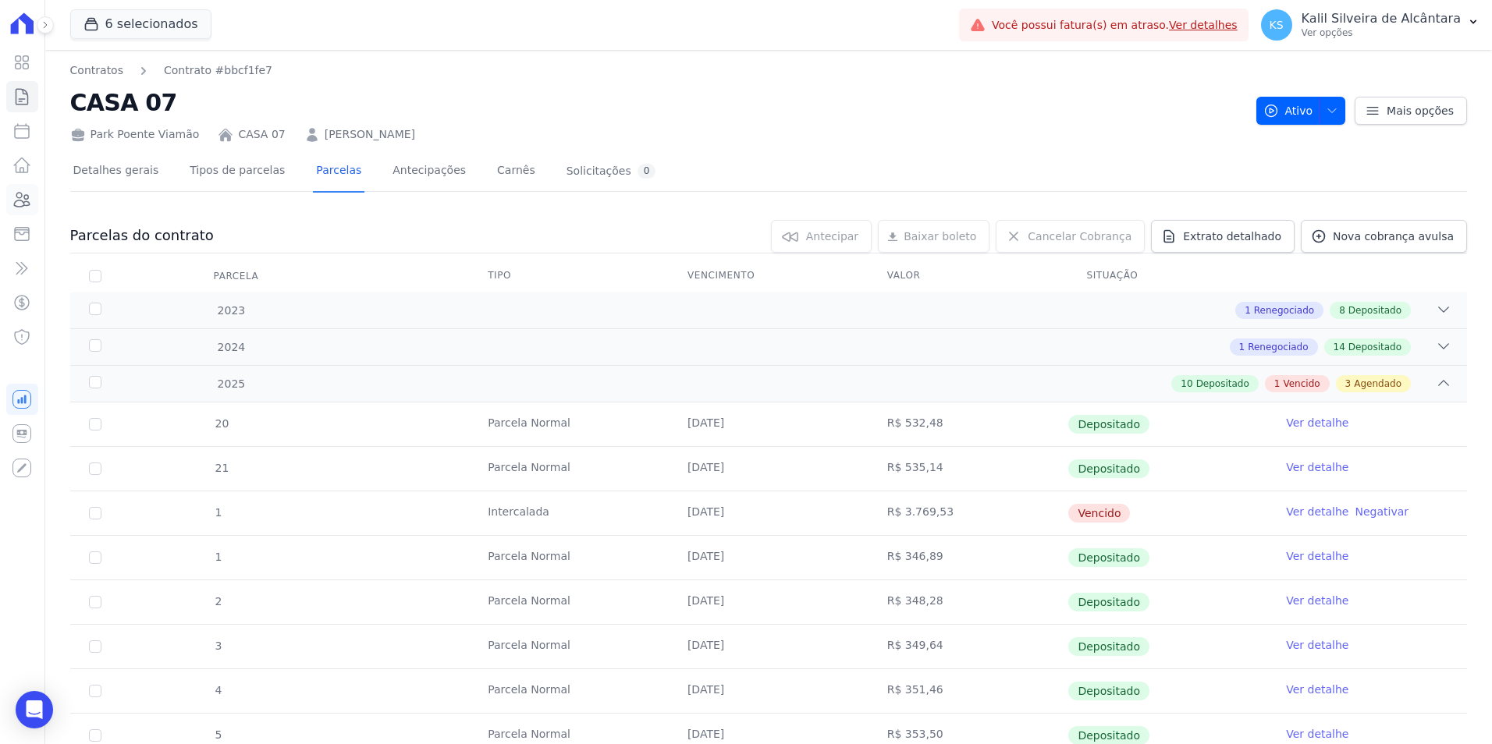
click at [23, 207] on icon at bounding box center [21, 199] width 19 height 19
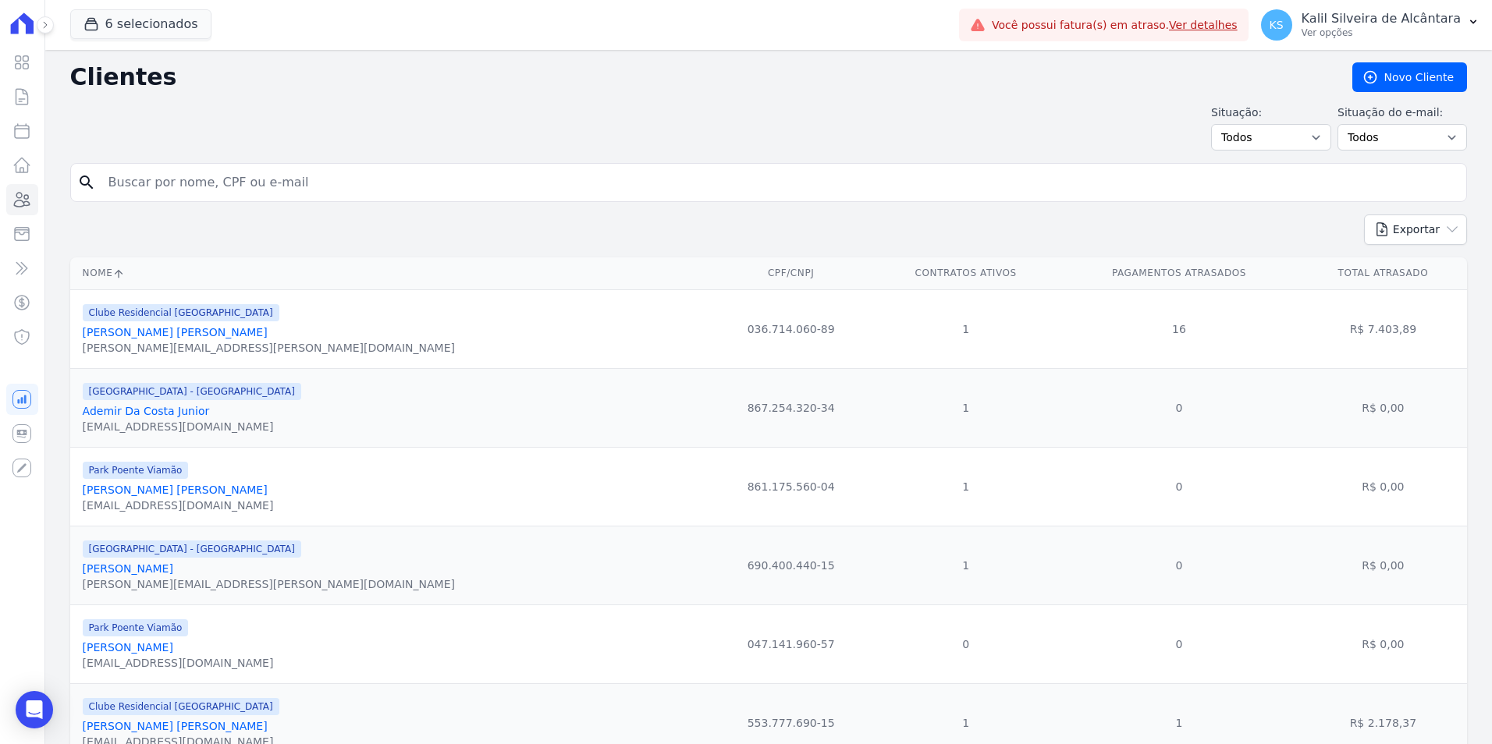
click at [187, 181] on input "search" at bounding box center [779, 182] width 1361 height 31
type input "[PERSON_NAME]"
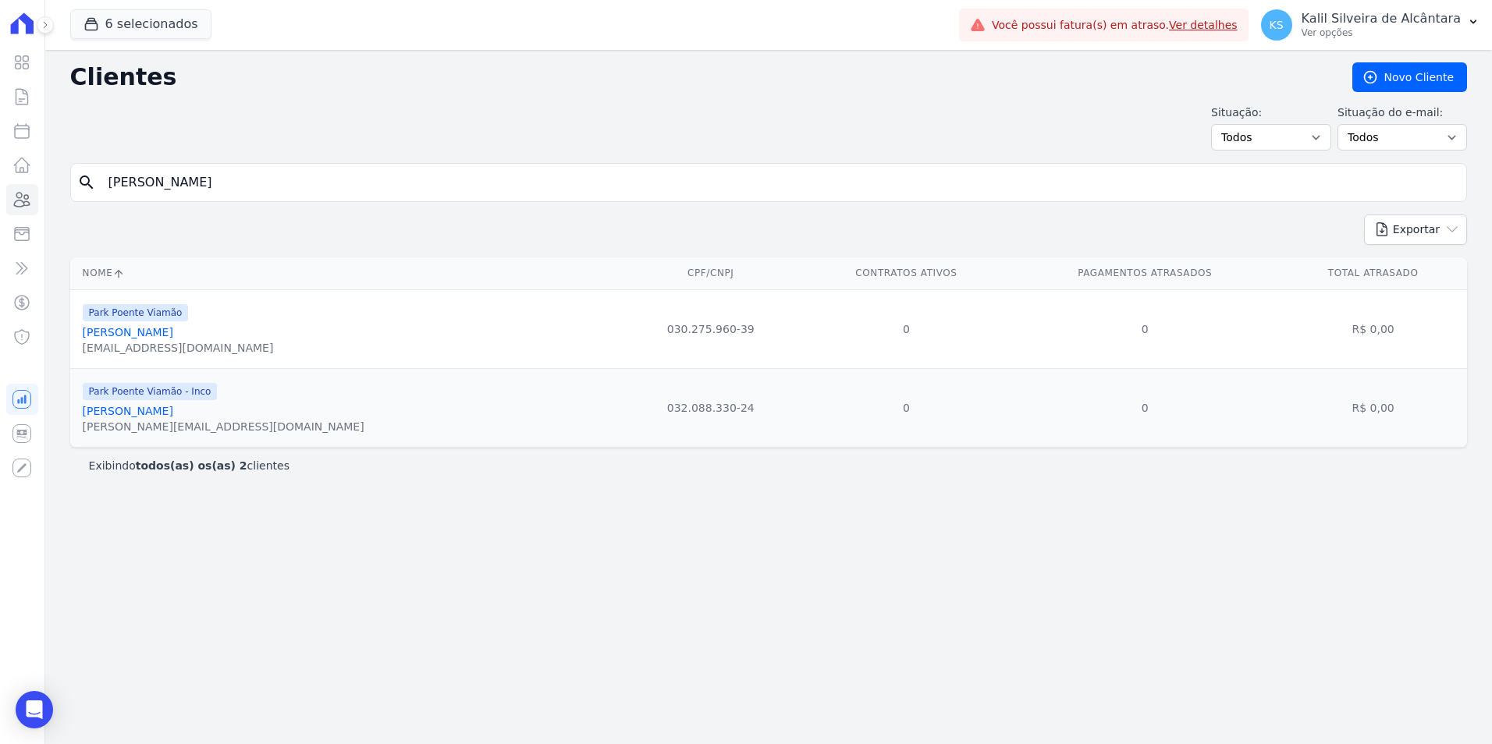
drag, startPoint x: 215, startPoint y: 165, endPoint x: -100, endPoint y: 201, distance: 316.4
click at [0, 201] on html "Visão Geral Contratos [GEOGRAPHIC_DATA] Lotes Clientes Minha Carteira Transferê…" at bounding box center [746, 372] width 1492 height 744
type input "[PERSON_NAME]"
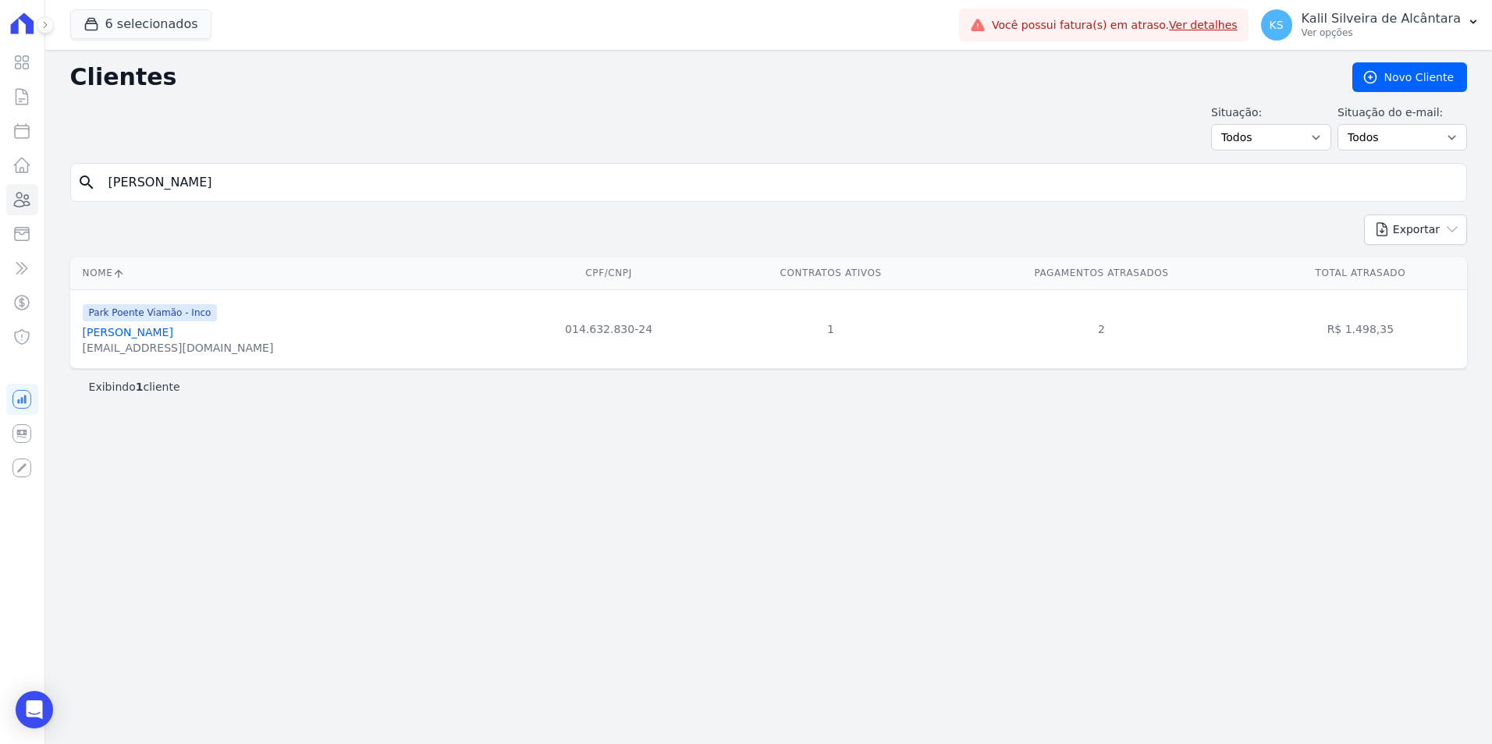
click at [164, 344] on div "[EMAIL_ADDRESS][DOMAIN_NAME]" at bounding box center [178, 348] width 191 height 16
click at [166, 340] on div "[PERSON_NAME]" at bounding box center [178, 333] width 191 height 16
click at [169, 334] on link "[PERSON_NAME]" at bounding box center [128, 332] width 90 height 12
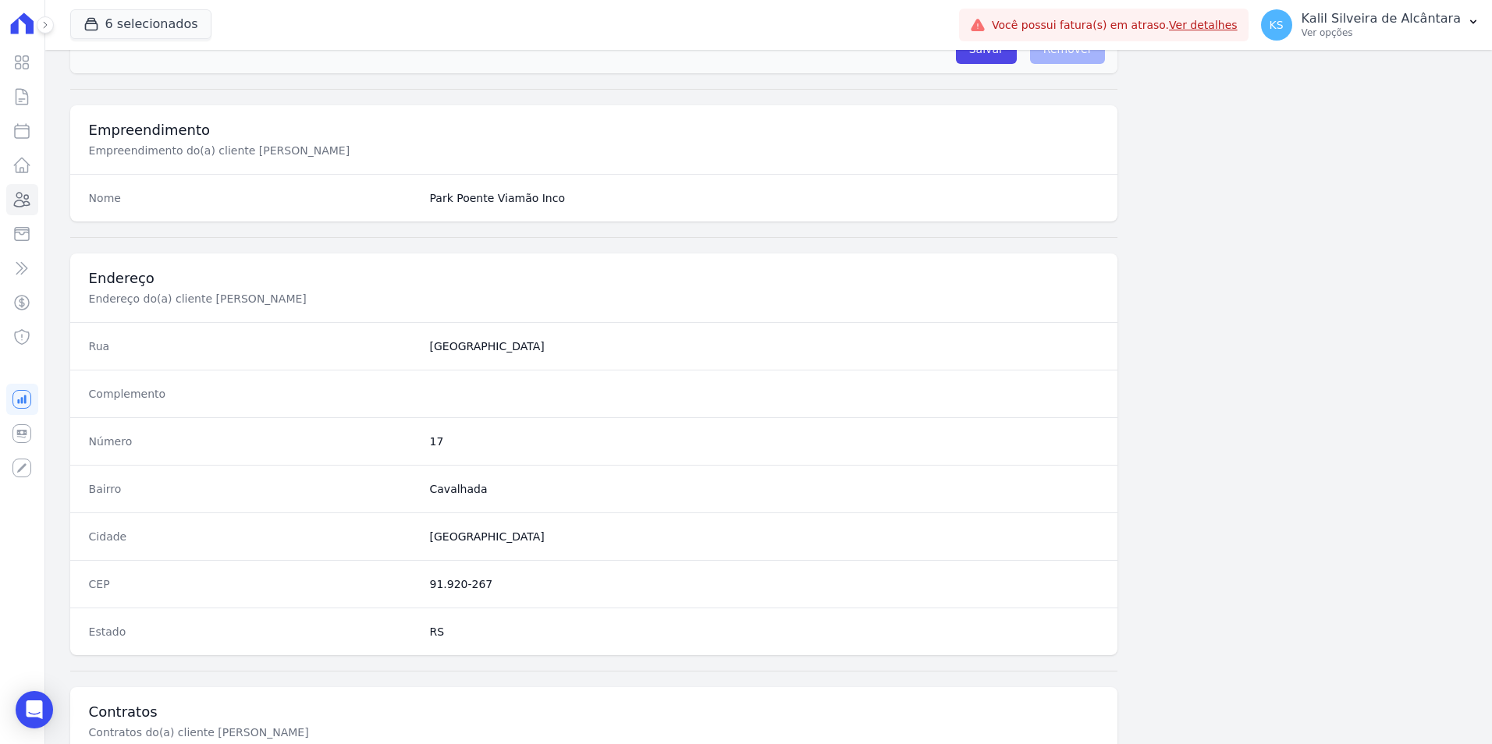
scroll to position [715, 0]
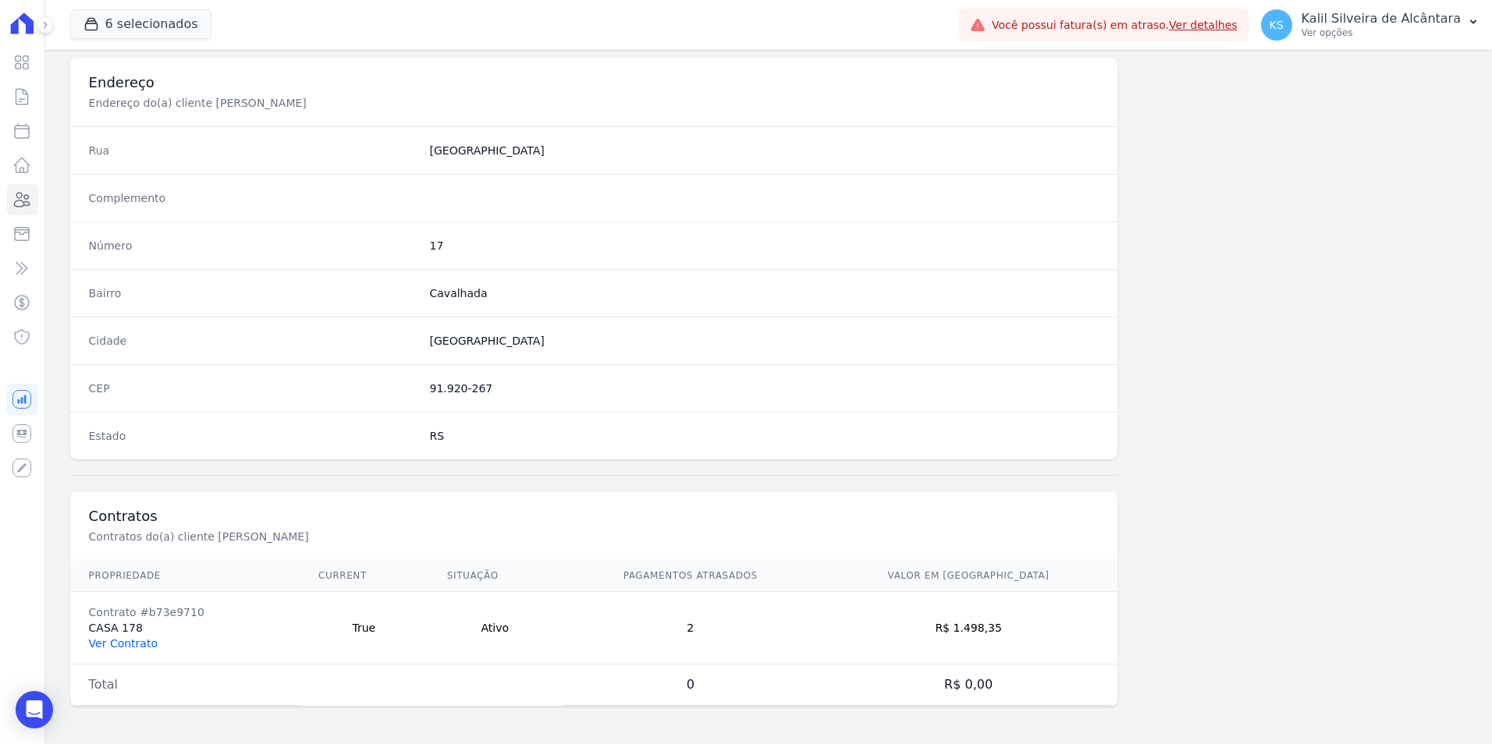
click at [126, 643] on link "Ver Contrato" at bounding box center [123, 643] width 69 height 12
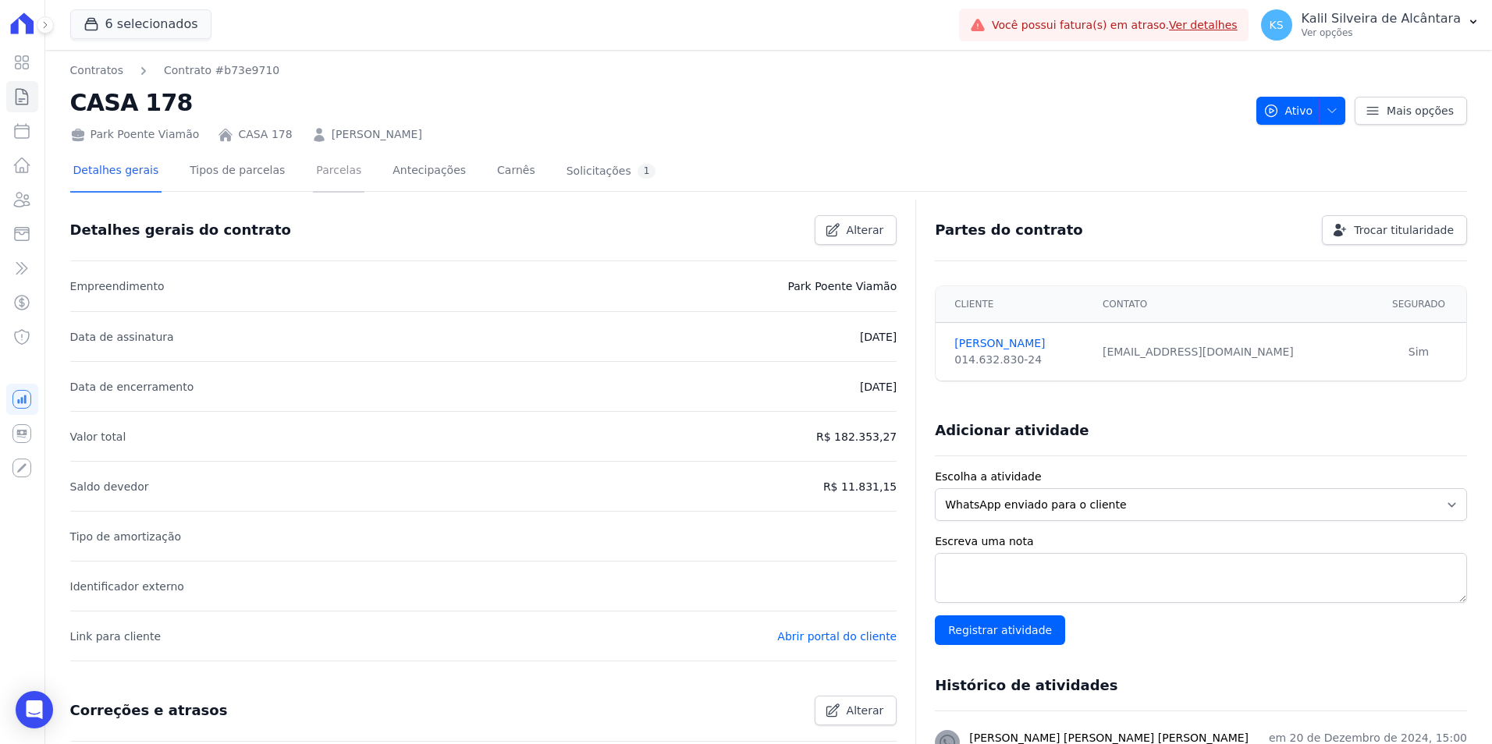
click at [313, 177] on link "Parcelas" at bounding box center [338, 171] width 51 height 41
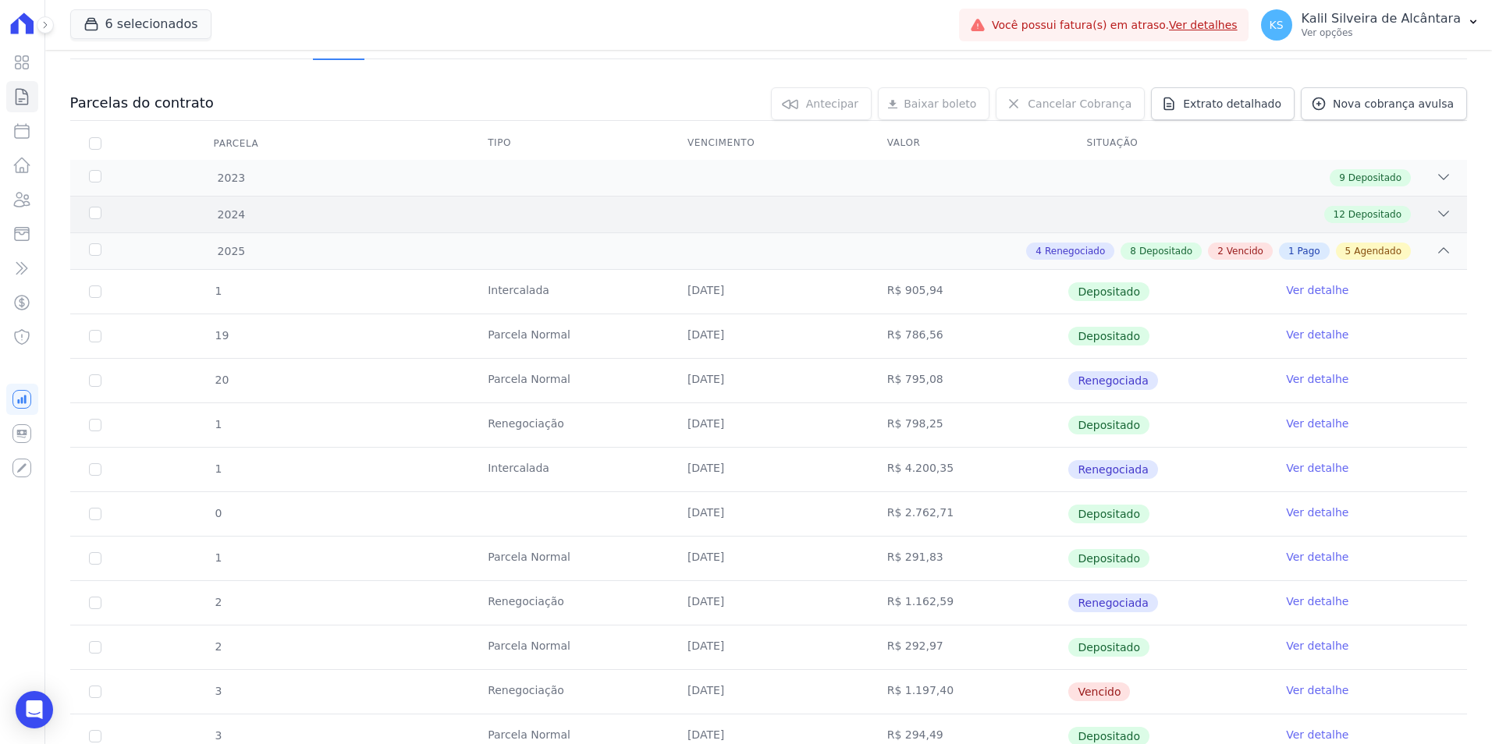
scroll to position [468, 0]
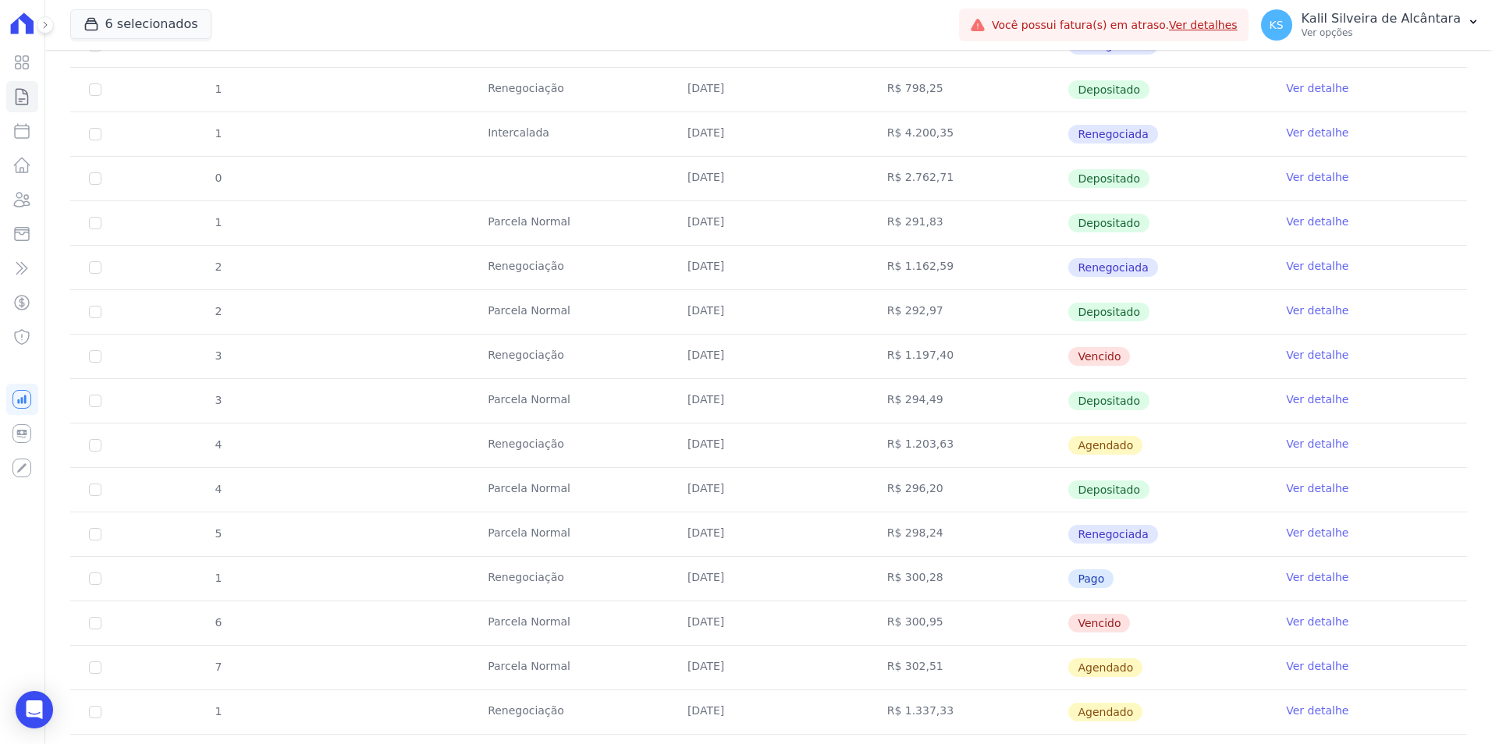
drag, startPoint x: 676, startPoint y: 357, endPoint x: 790, endPoint y: 360, distance: 114.7
click at [779, 360] on td "[DATE]" at bounding box center [769, 357] width 200 height 44
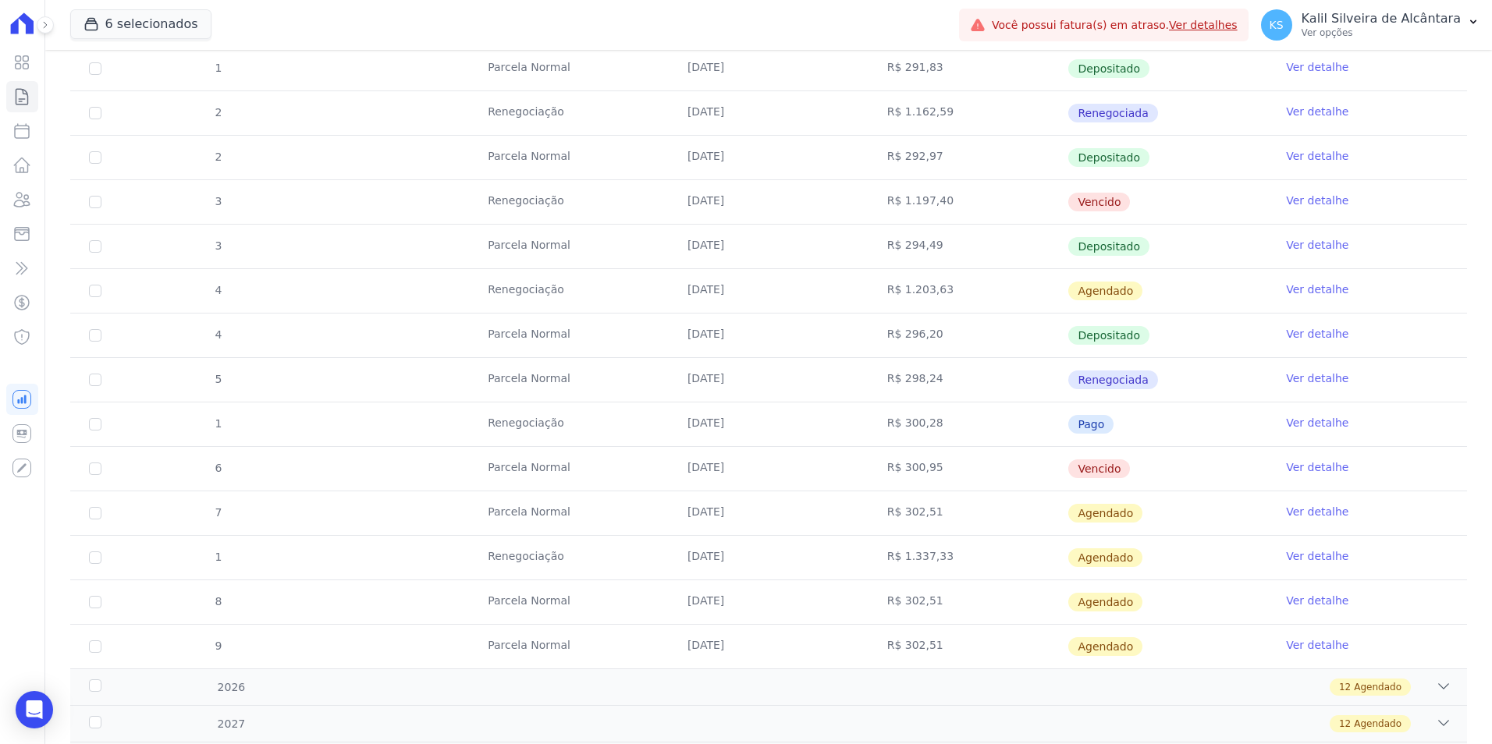
scroll to position [624, 0]
drag, startPoint x: 658, startPoint y: 477, endPoint x: 545, endPoint y: 494, distance: 113.5
click at [545, 494] on tbody "1 [GEOGRAPHIC_DATA] [DATE] R$ 905,94 Depositado Ver detalhe 19 [GEOGRAPHIC_DATA…" at bounding box center [768, 222] width 1396 height 889
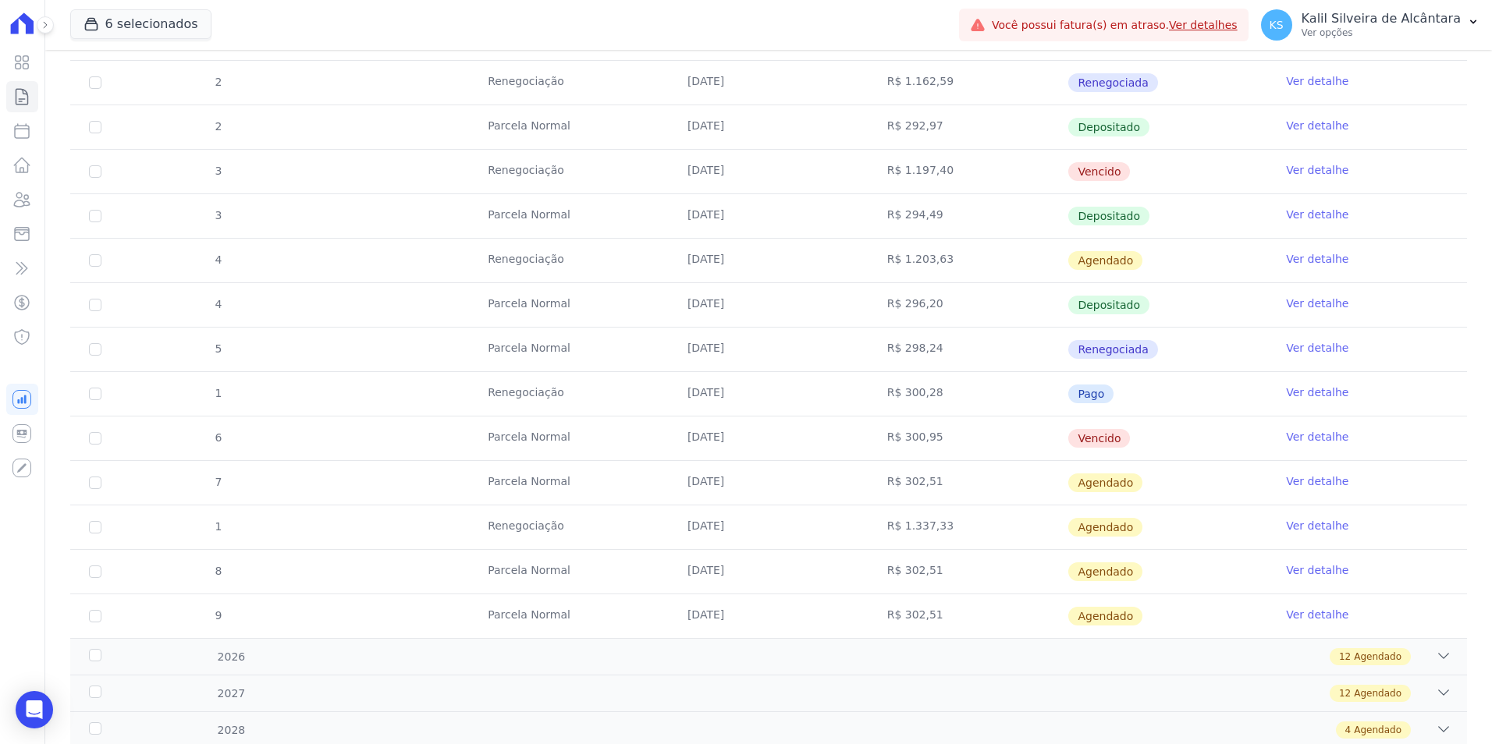
scroll to position [702, 0]
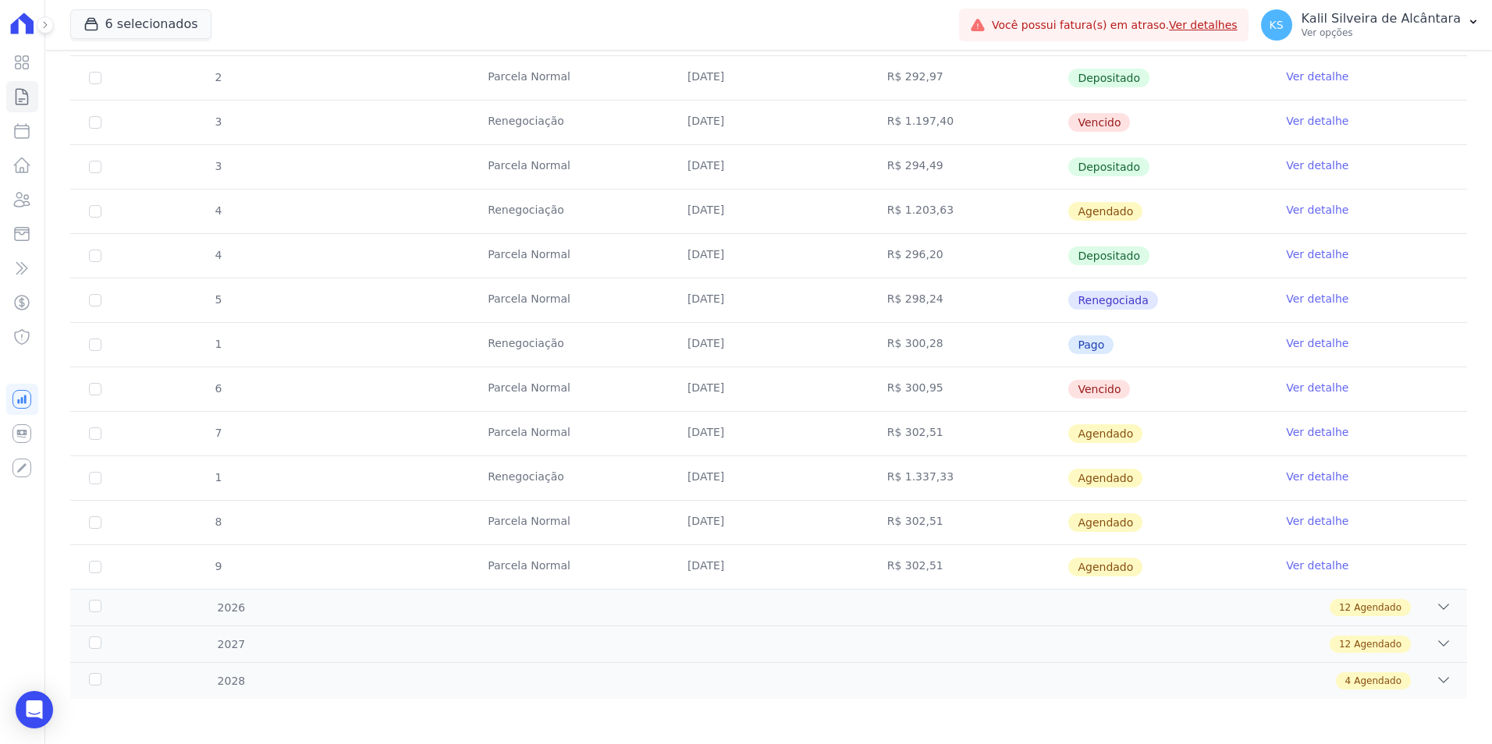
click at [722, 417] on td "[DATE]" at bounding box center [769, 434] width 200 height 44
drag, startPoint x: 672, startPoint y: 398, endPoint x: 473, endPoint y: 395, distance: 199.7
click at [473, 395] on tr "6 [GEOGRAPHIC_DATA] [DATE] R$ 300,95 [GEOGRAPHIC_DATA] Ver detalhe" at bounding box center [768, 389] width 1396 height 44
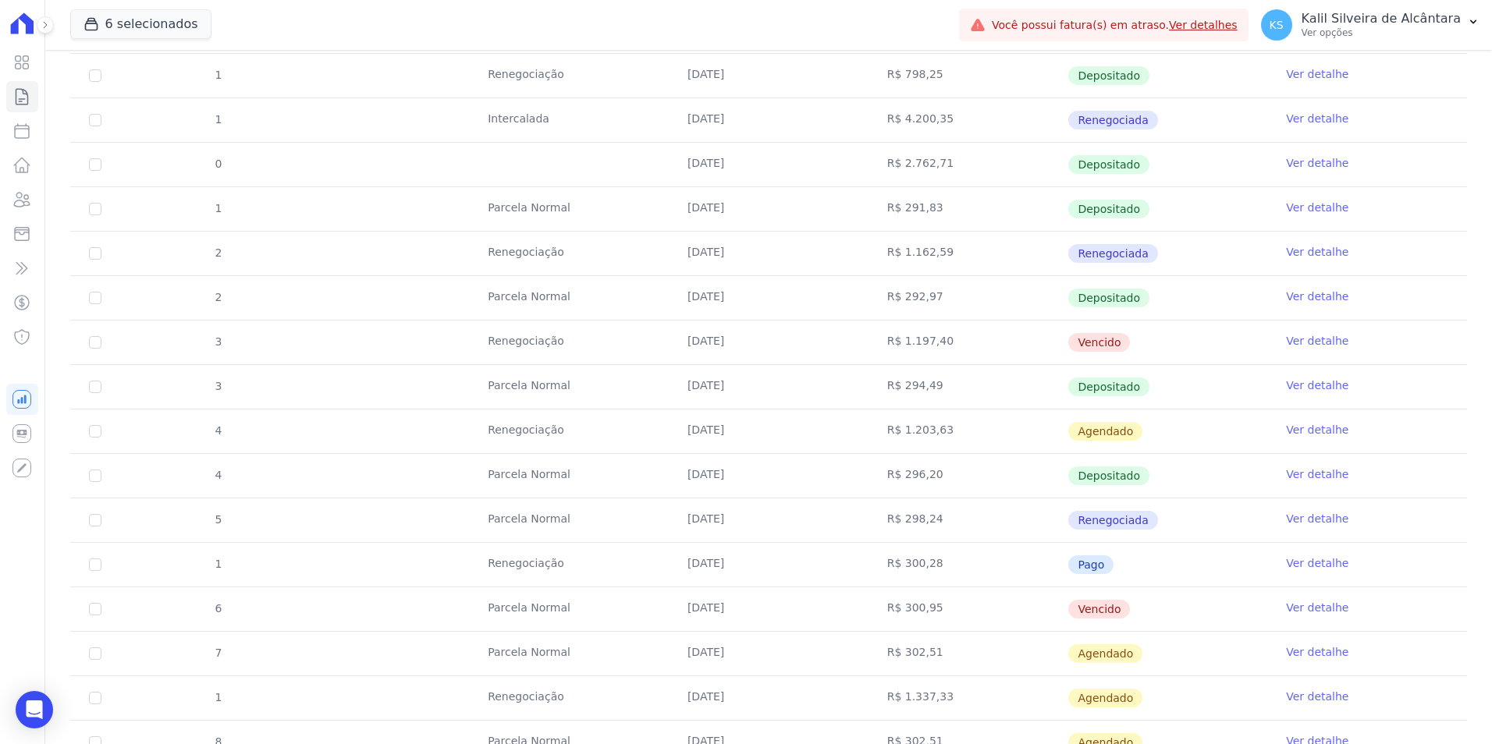
scroll to position [704, 0]
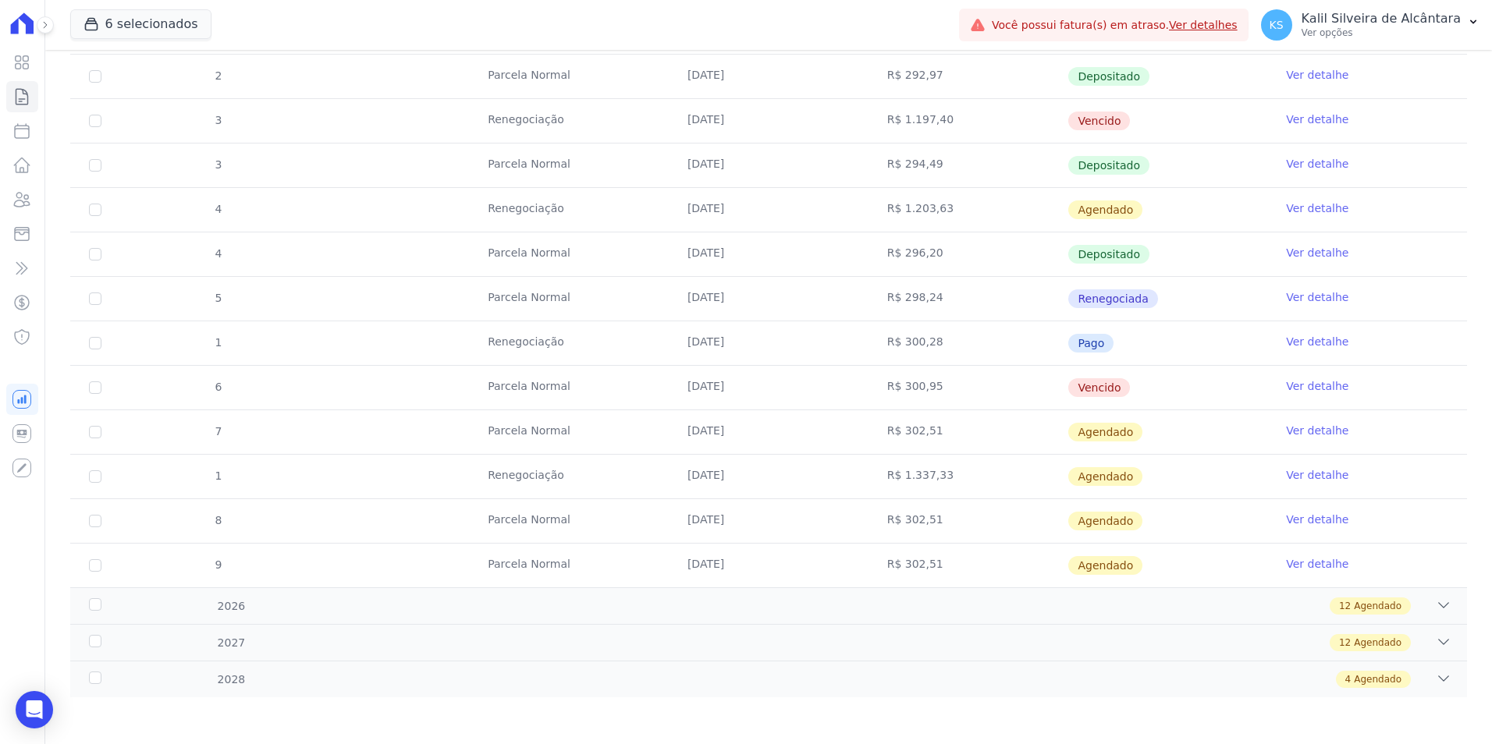
click at [671, 385] on td "[DATE]" at bounding box center [769, 388] width 200 height 44
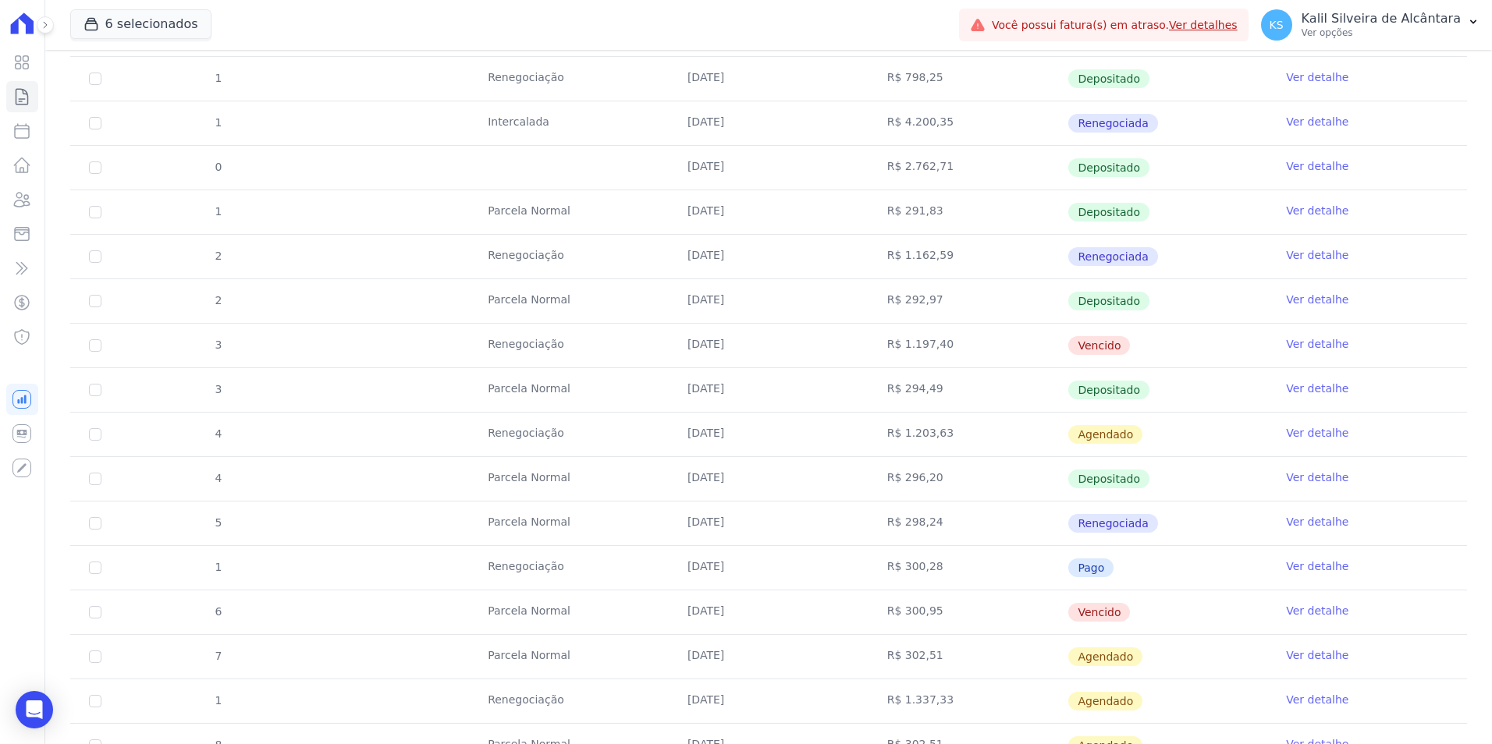
scroll to position [470, 0]
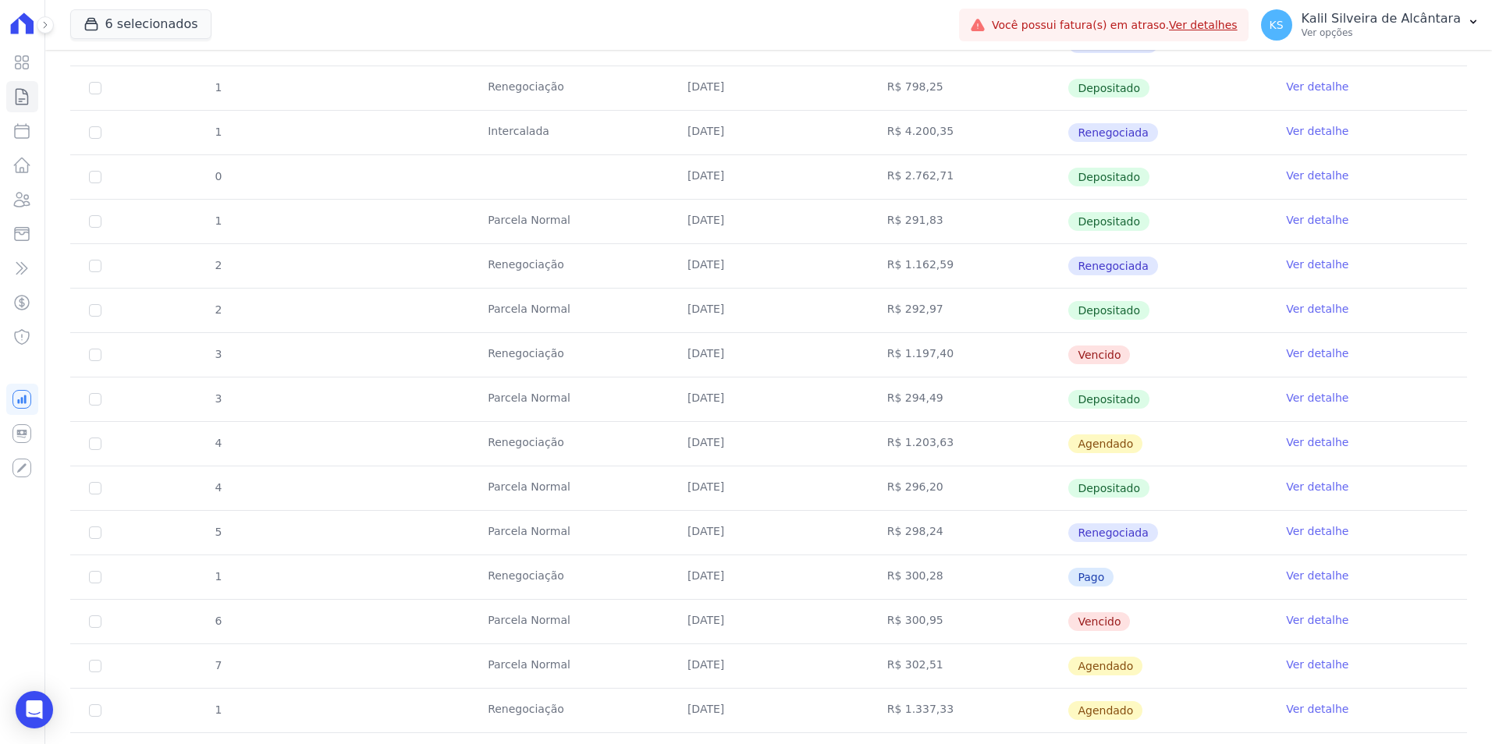
drag, startPoint x: 934, startPoint y: 573, endPoint x: 675, endPoint y: 582, distance: 259.2
click at [675, 582] on tr "1 Renegociação [DATE] R$ 300,28 Pago Ver detalhe" at bounding box center [768, 577] width 1396 height 44
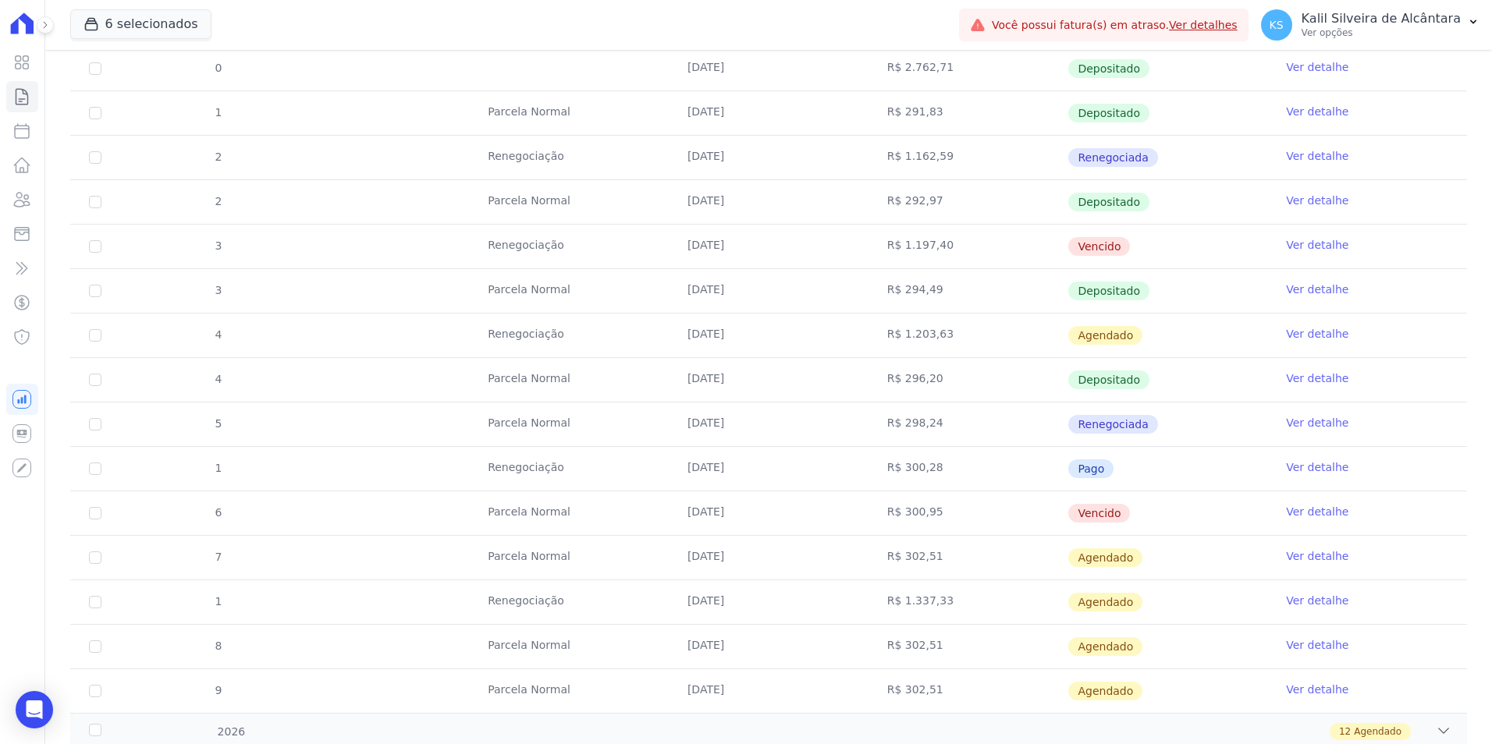
scroll to position [704, 0]
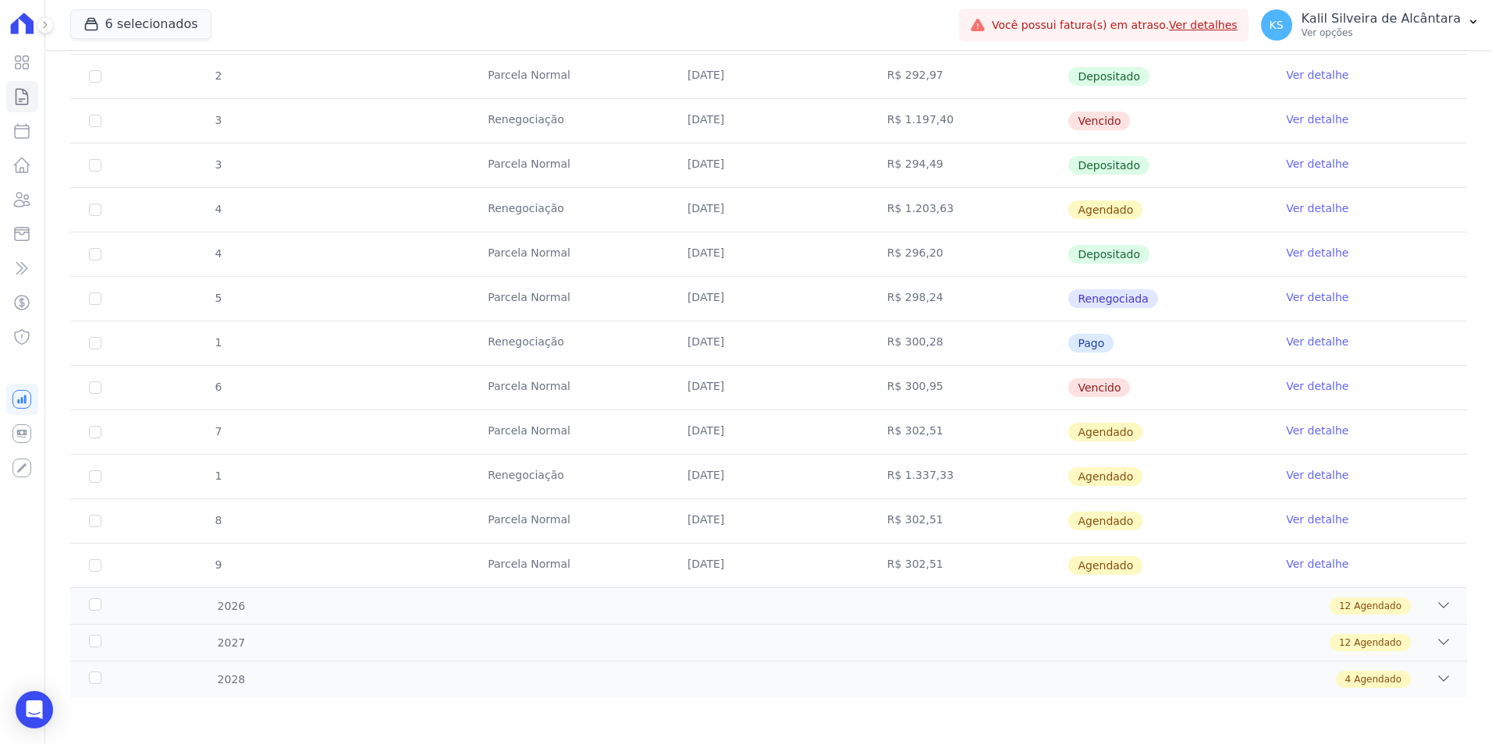
click at [935, 308] on td "R$ 298,24" at bounding box center [968, 299] width 200 height 44
click at [30, 217] on ul "Visão Geral Contratos [GEOGRAPHIC_DATA] Lotes Clientes Minha Carteira Transferê…" at bounding box center [22, 200] width 32 height 306
click at [27, 201] on icon at bounding box center [23, 200] width 16 height 14
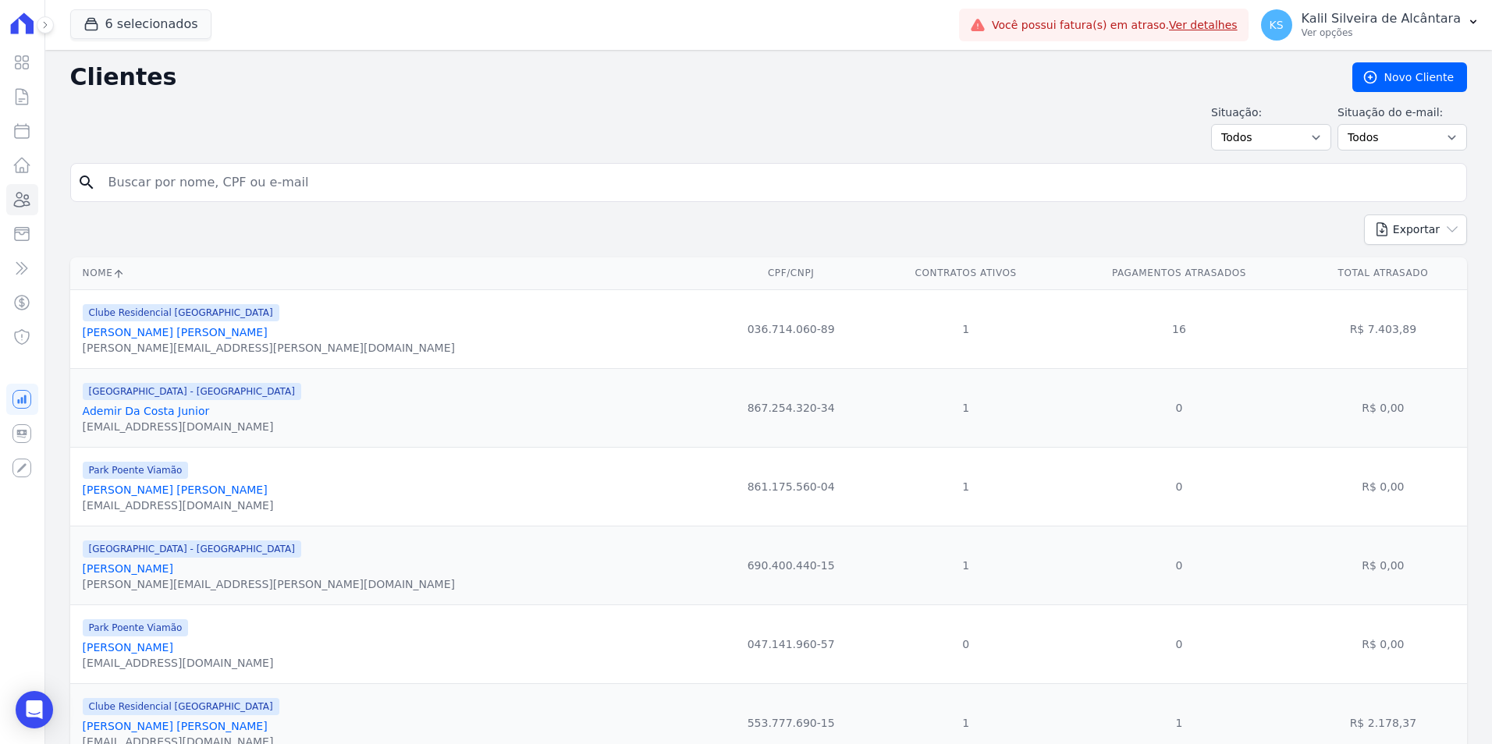
click at [224, 179] on input "search" at bounding box center [779, 182] width 1361 height 31
type input "[PERSON_NAME]"
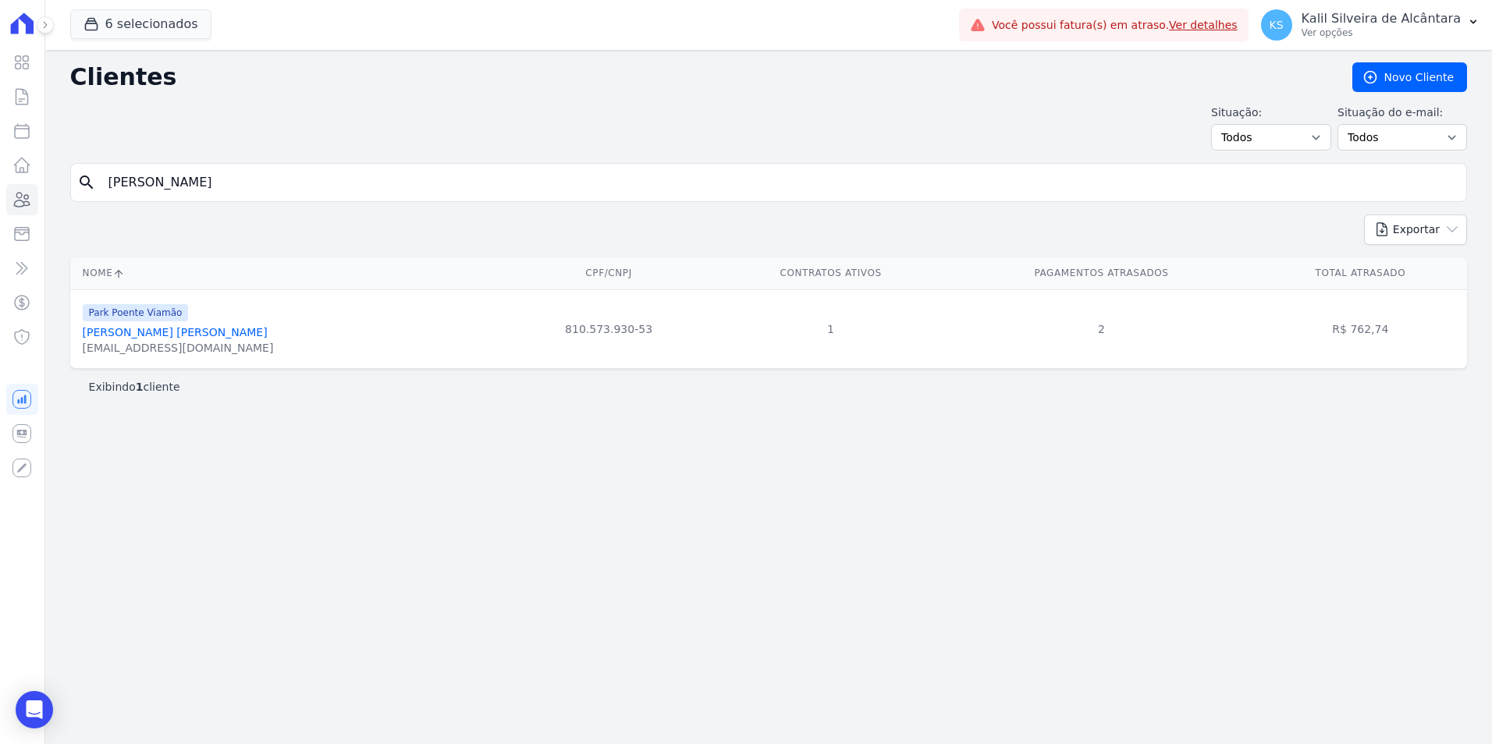
click at [170, 330] on link "[PERSON_NAME] [PERSON_NAME]" at bounding box center [175, 332] width 185 height 12
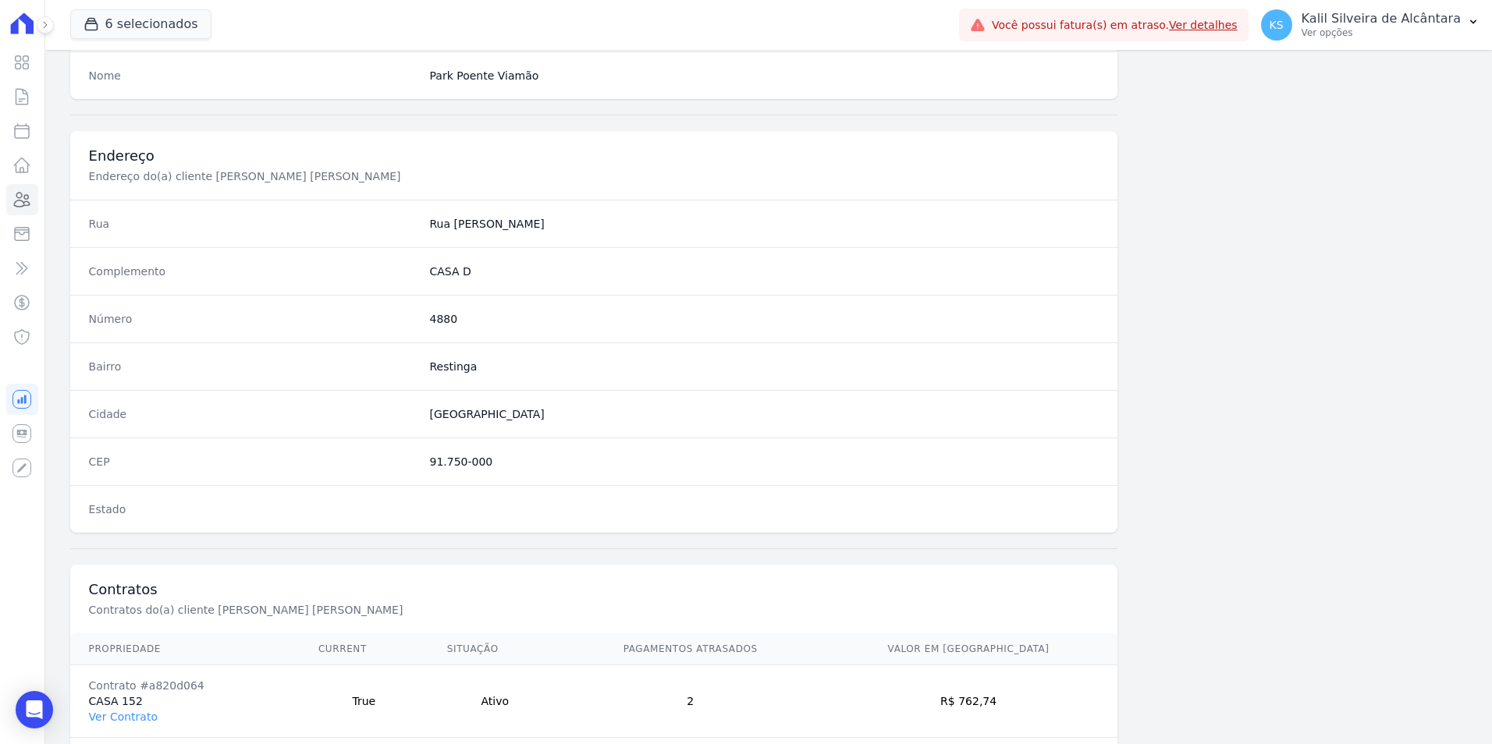
scroll to position [715, 0]
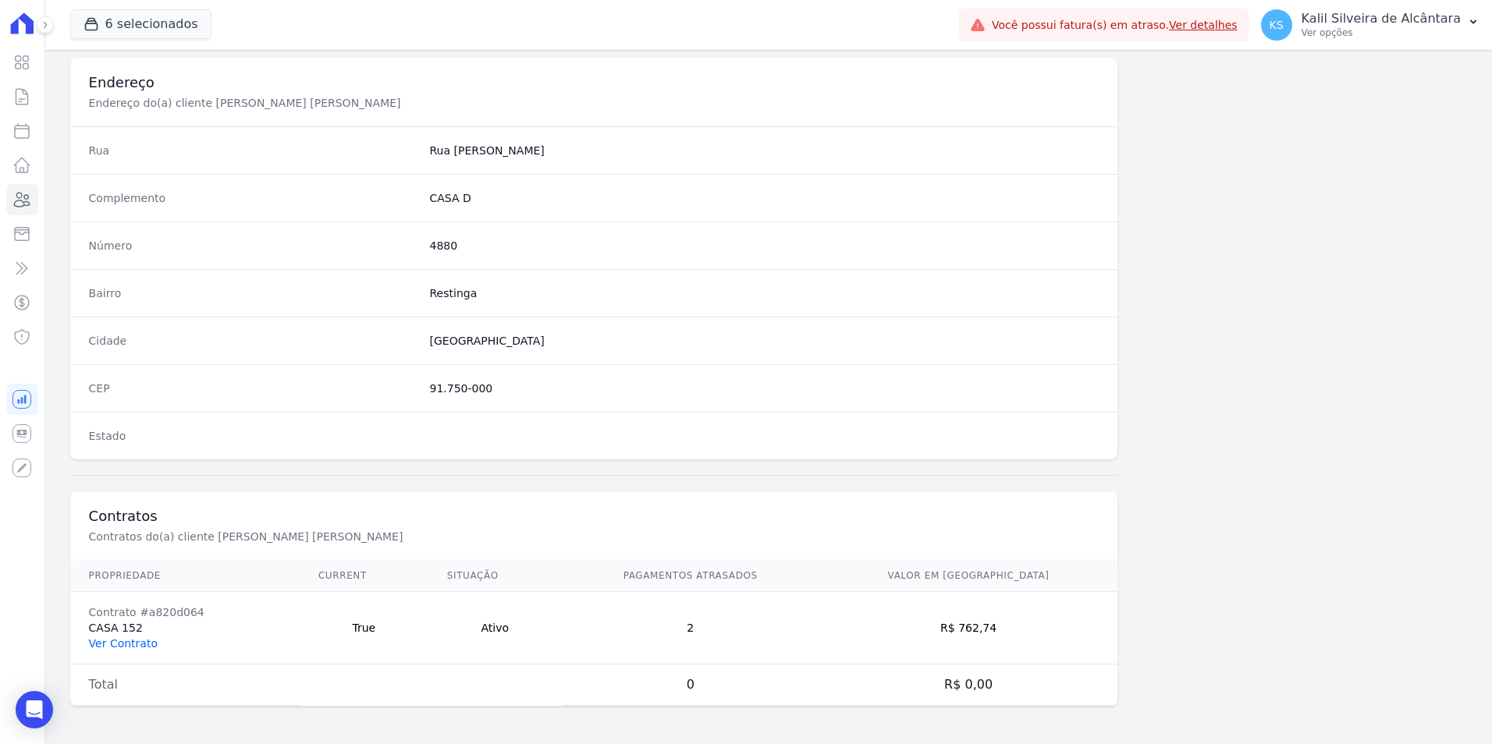
click at [137, 649] on link "Ver Contrato" at bounding box center [123, 643] width 69 height 12
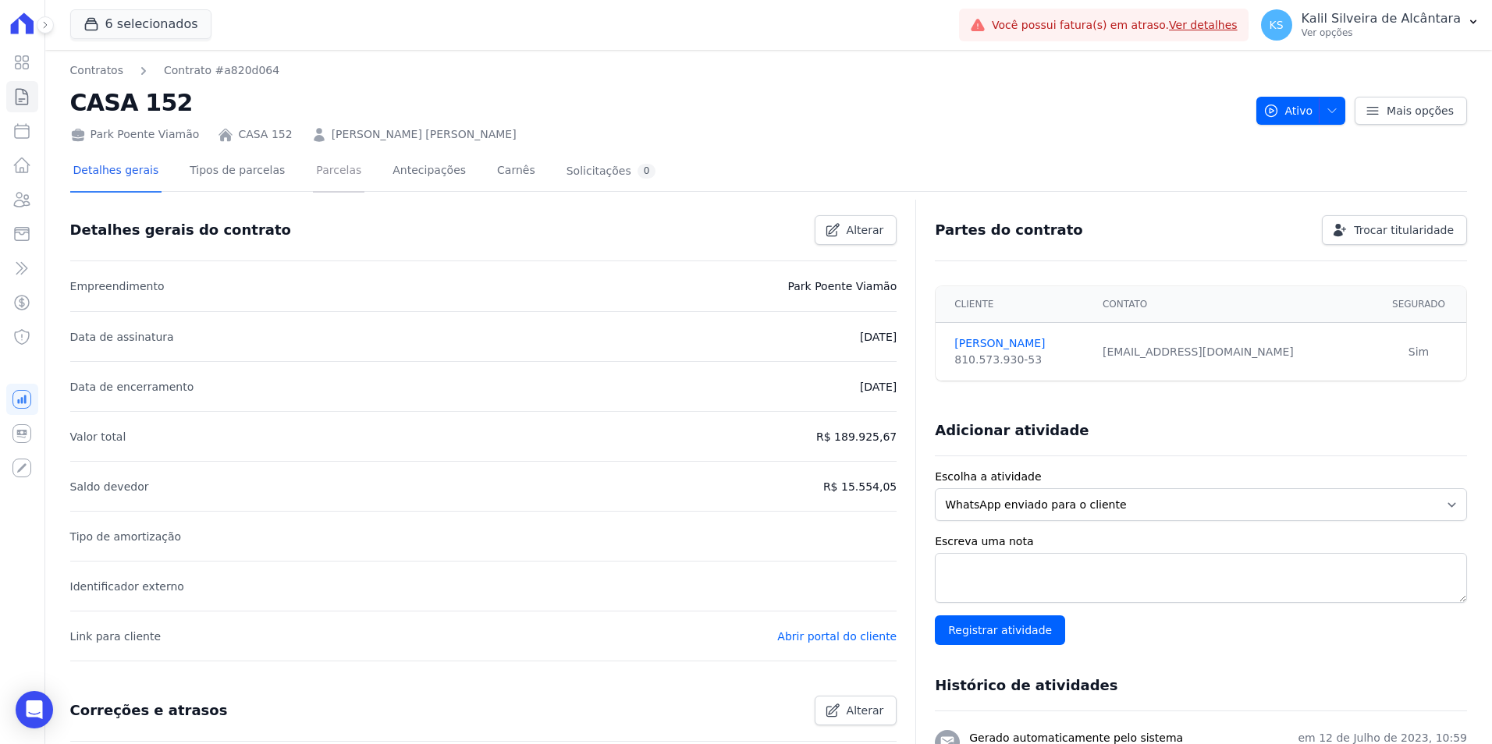
click at [313, 186] on link "Parcelas" at bounding box center [338, 171] width 51 height 41
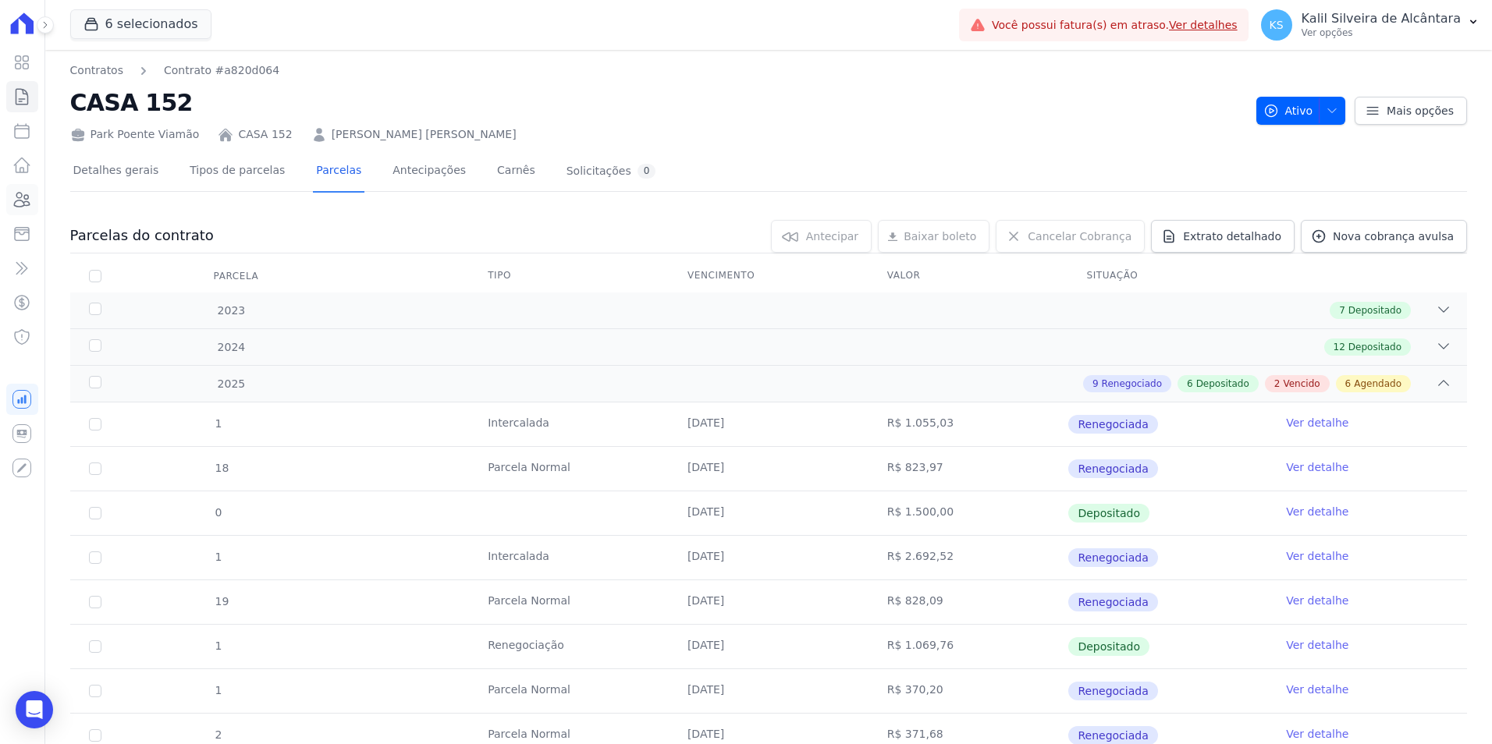
click at [15, 200] on icon at bounding box center [21, 199] width 19 height 19
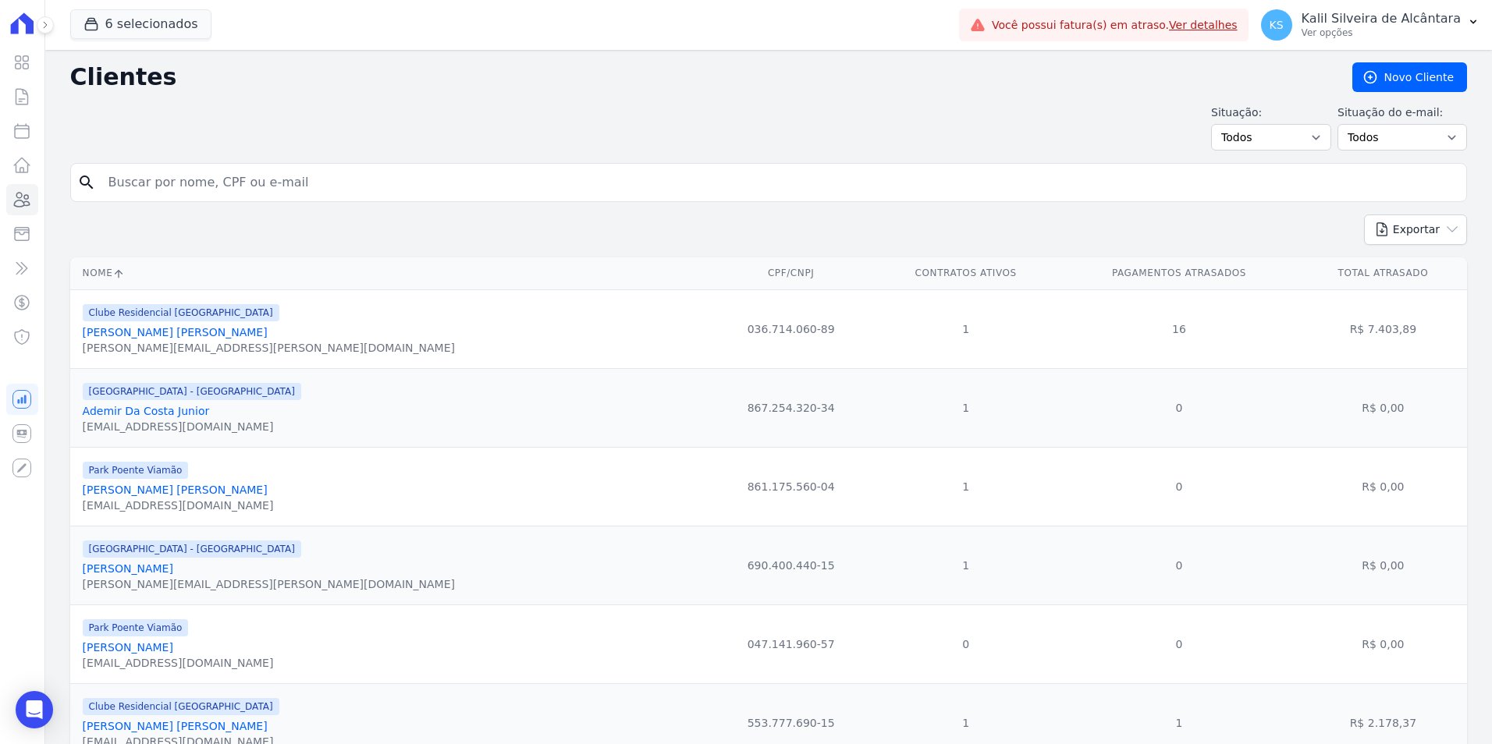
click at [211, 183] on input "search" at bounding box center [779, 182] width 1361 height 31
type input "caubi"
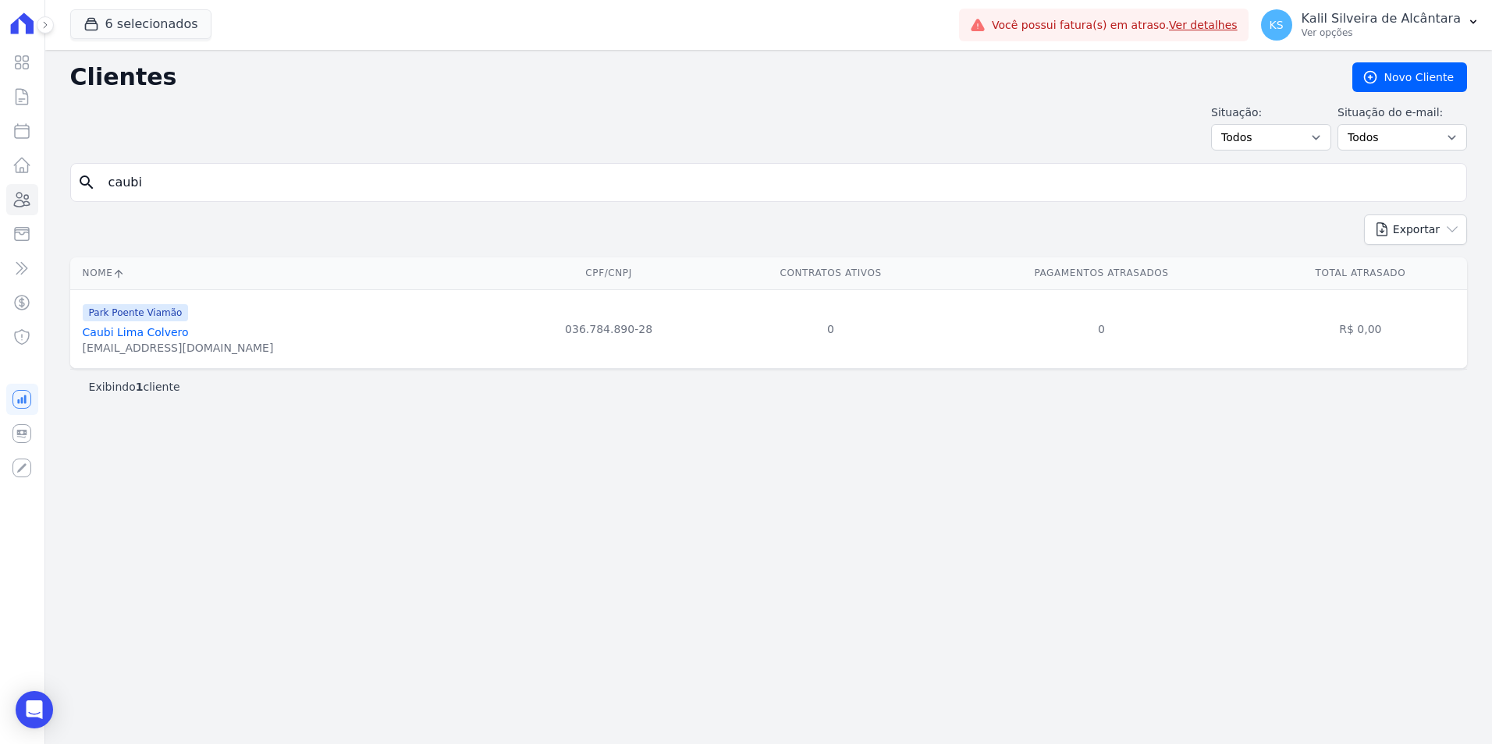
click at [143, 334] on link "Caubi Lima Colvero" at bounding box center [136, 332] width 106 height 12
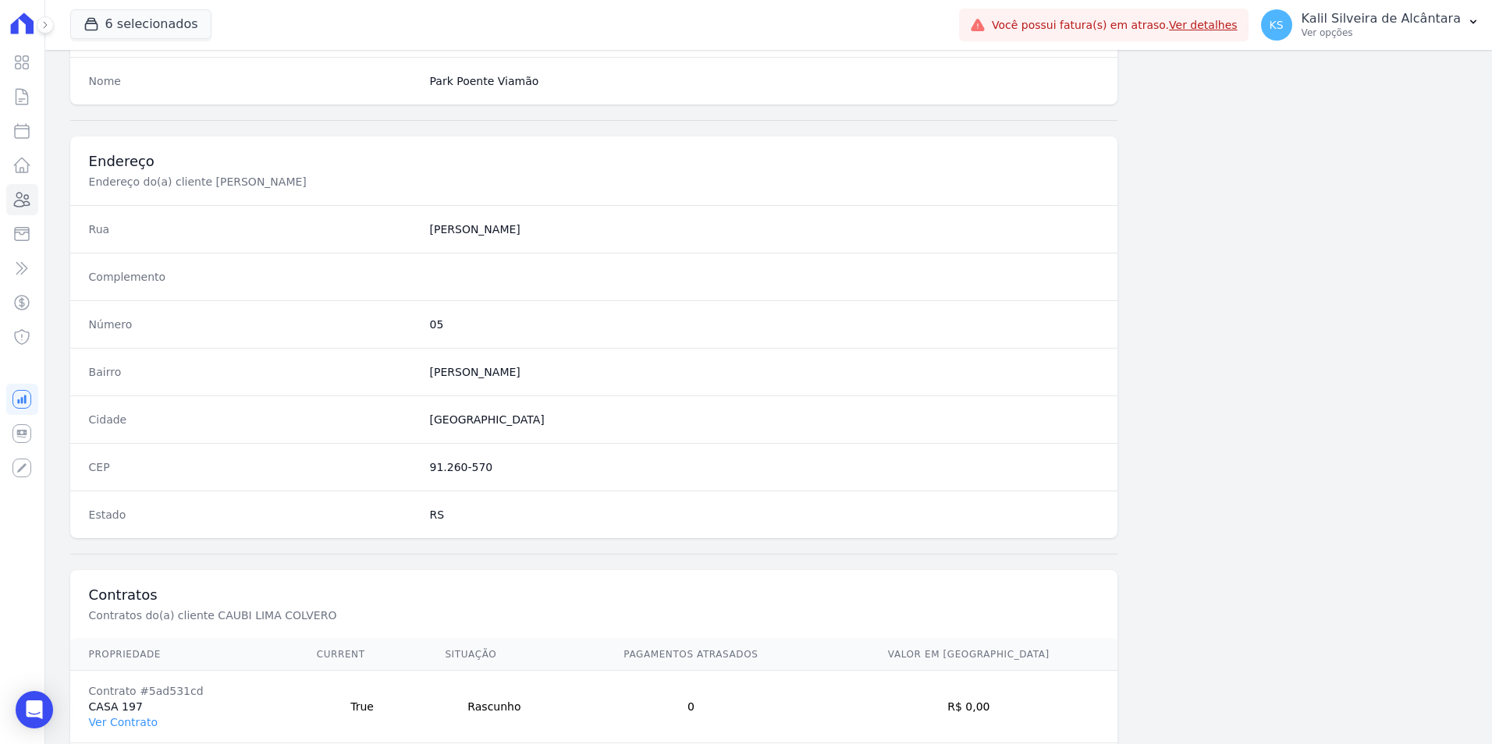
scroll to position [715, 0]
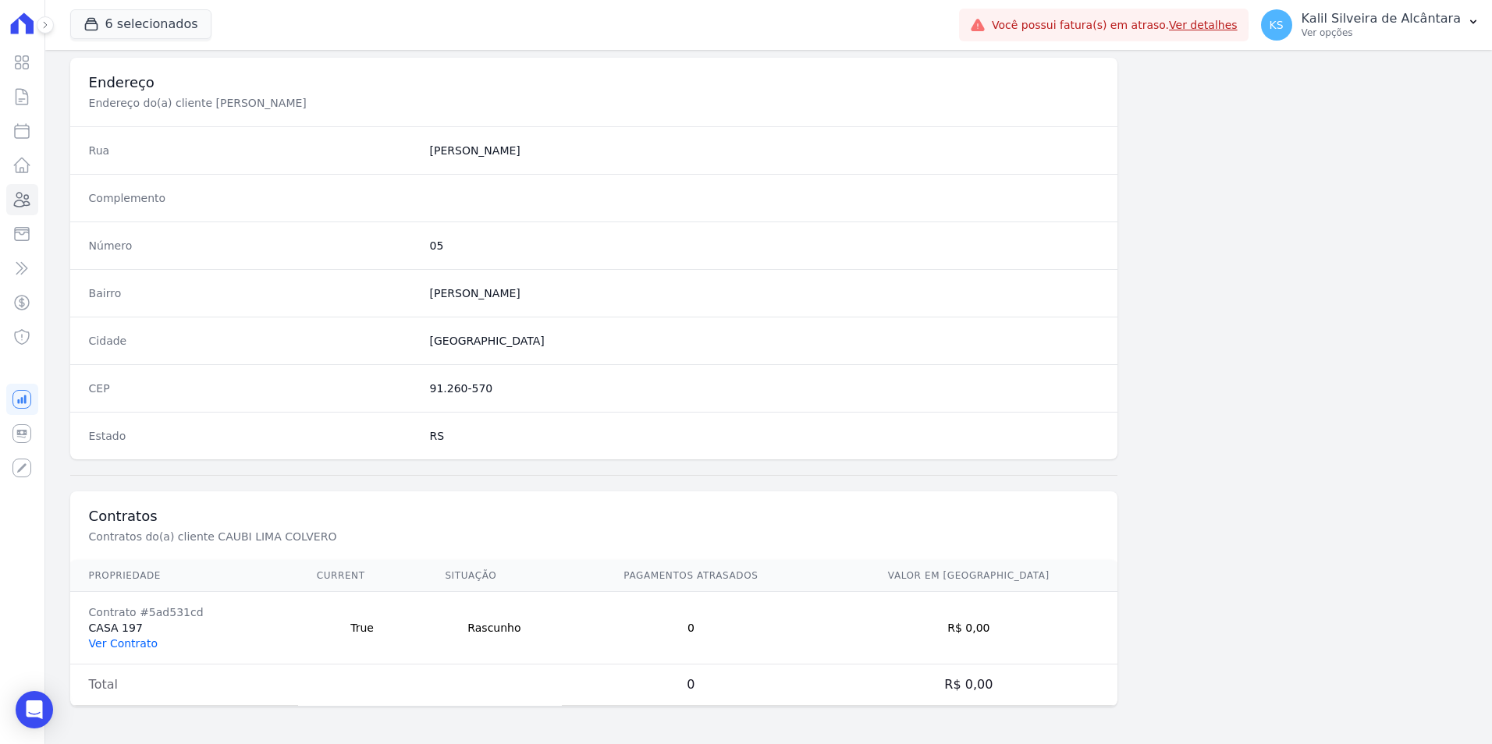
click at [118, 645] on link "Ver Contrato" at bounding box center [123, 643] width 69 height 12
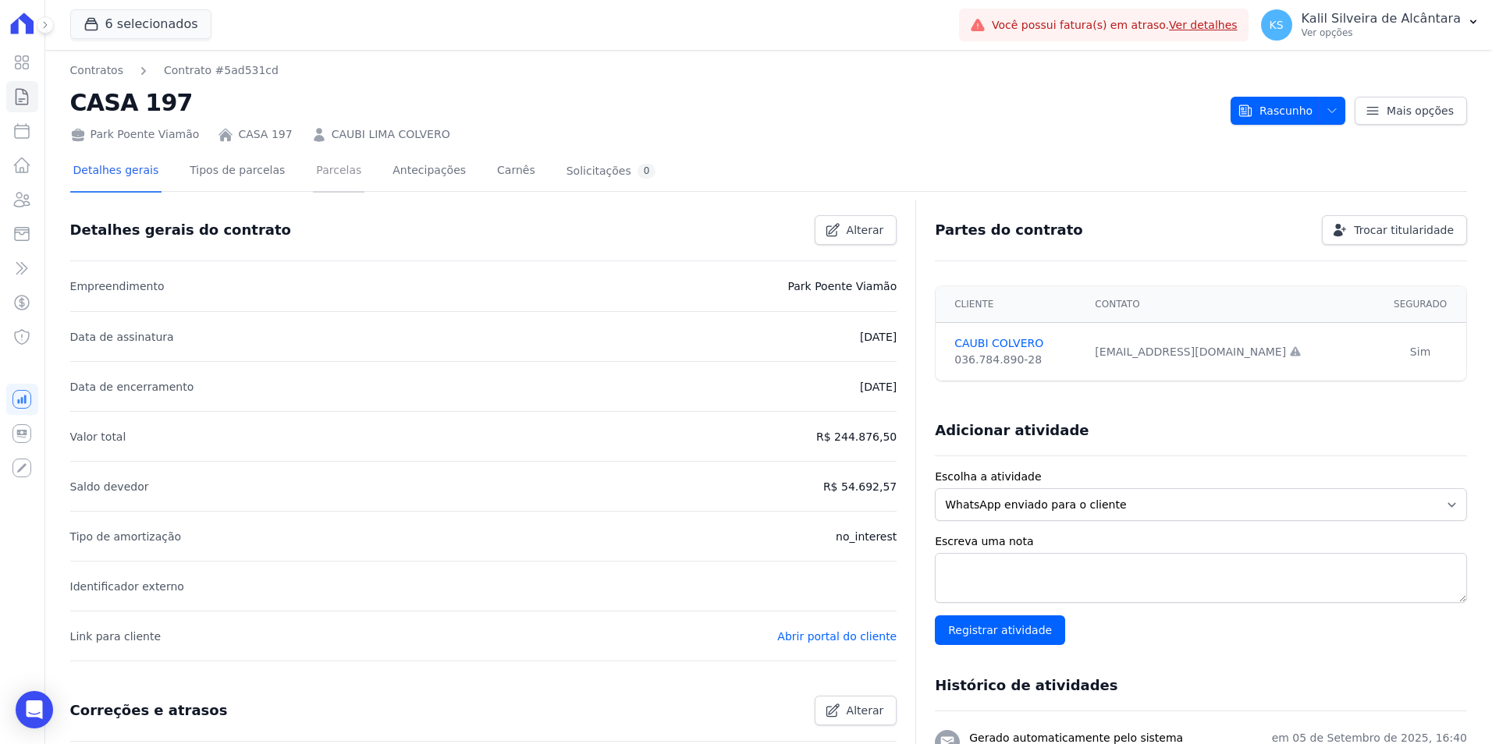
click at [314, 174] on link "Parcelas" at bounding box center [338, 171] width 51 height 41
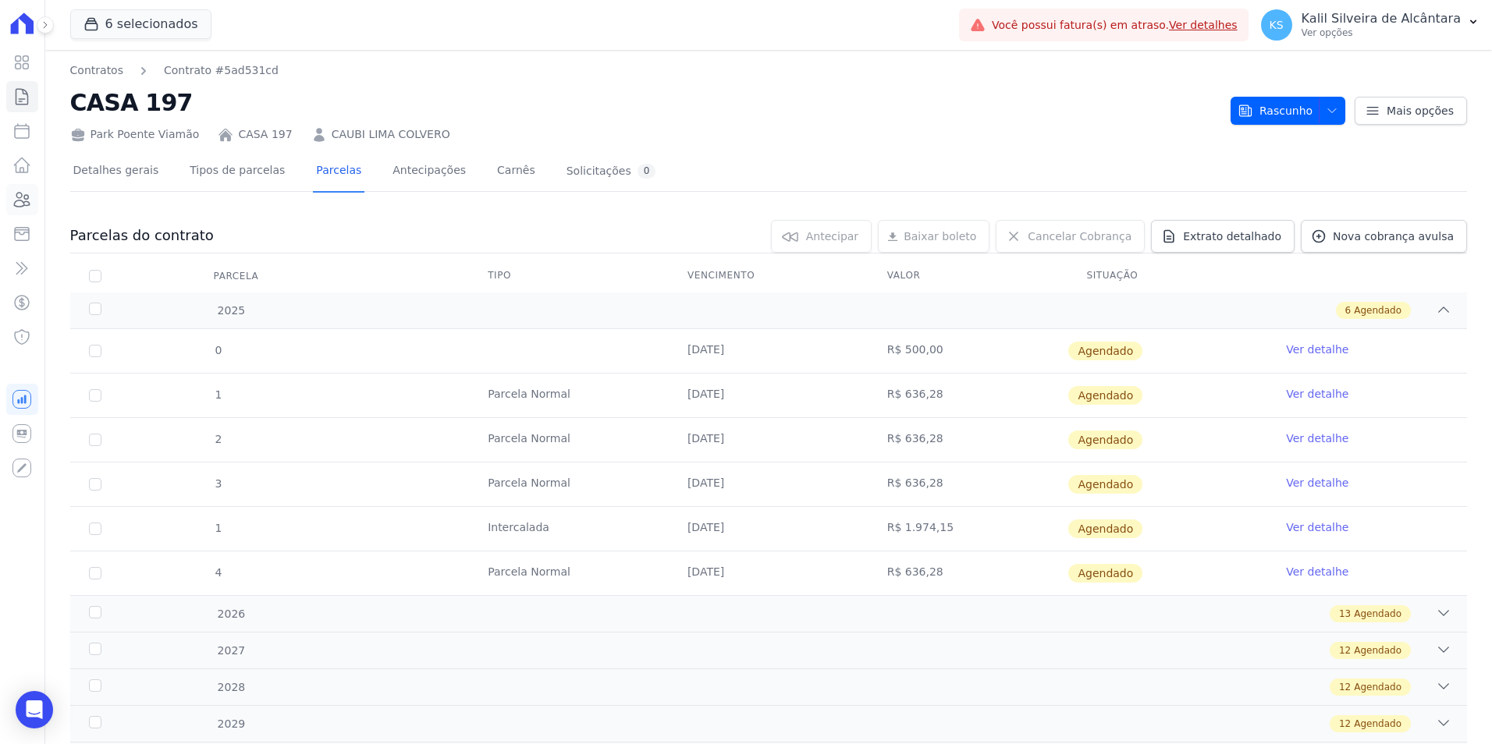
click at [26, 200] on icon at bounding box center [21, 199] width 19 height 19
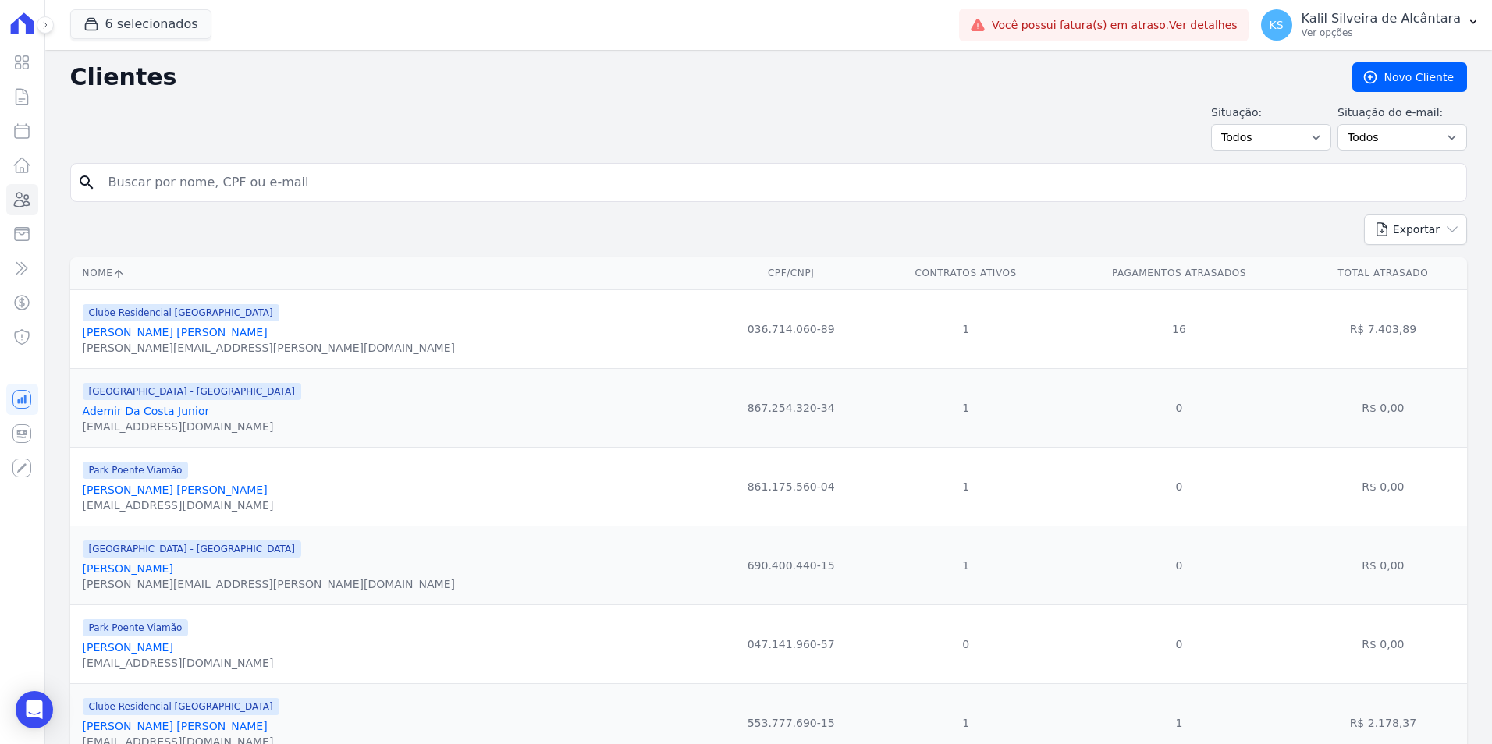
click at [177, 172] on input "search" at bounding box center [779, 182] width 1361 height 31
type input "[PERSON_NAME]"
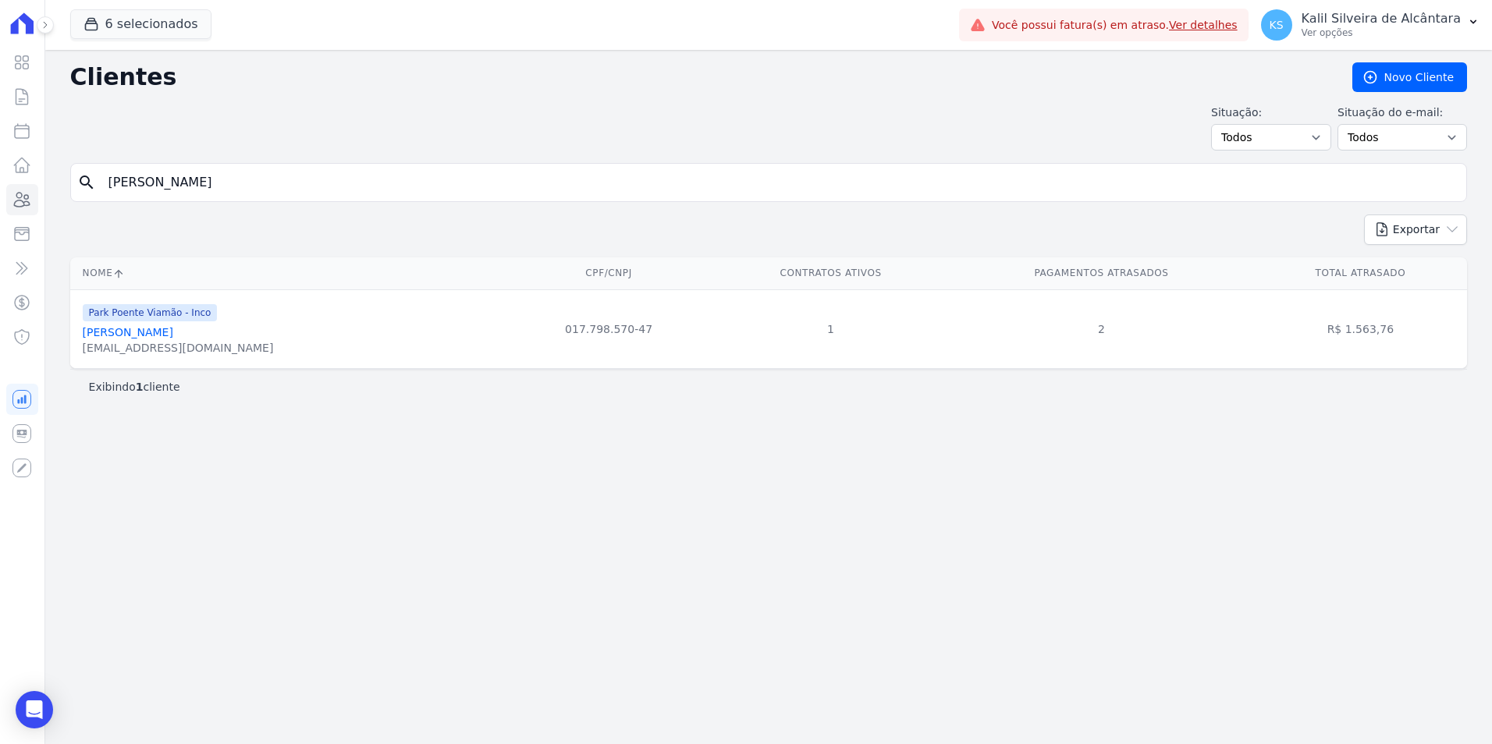
drag, startPoint x: 155, startPoint y: 193, endPoint x: -30, endPoint y: 200, distance: 185.0
click at [0, 200] on html "Visão Geral Contratos [GEOGRAPHIC_DATA] Lotes Clientes Minha Carteira Transferê…" at bounding box center [746, 372] width 1492 height 744
type input "samanta"
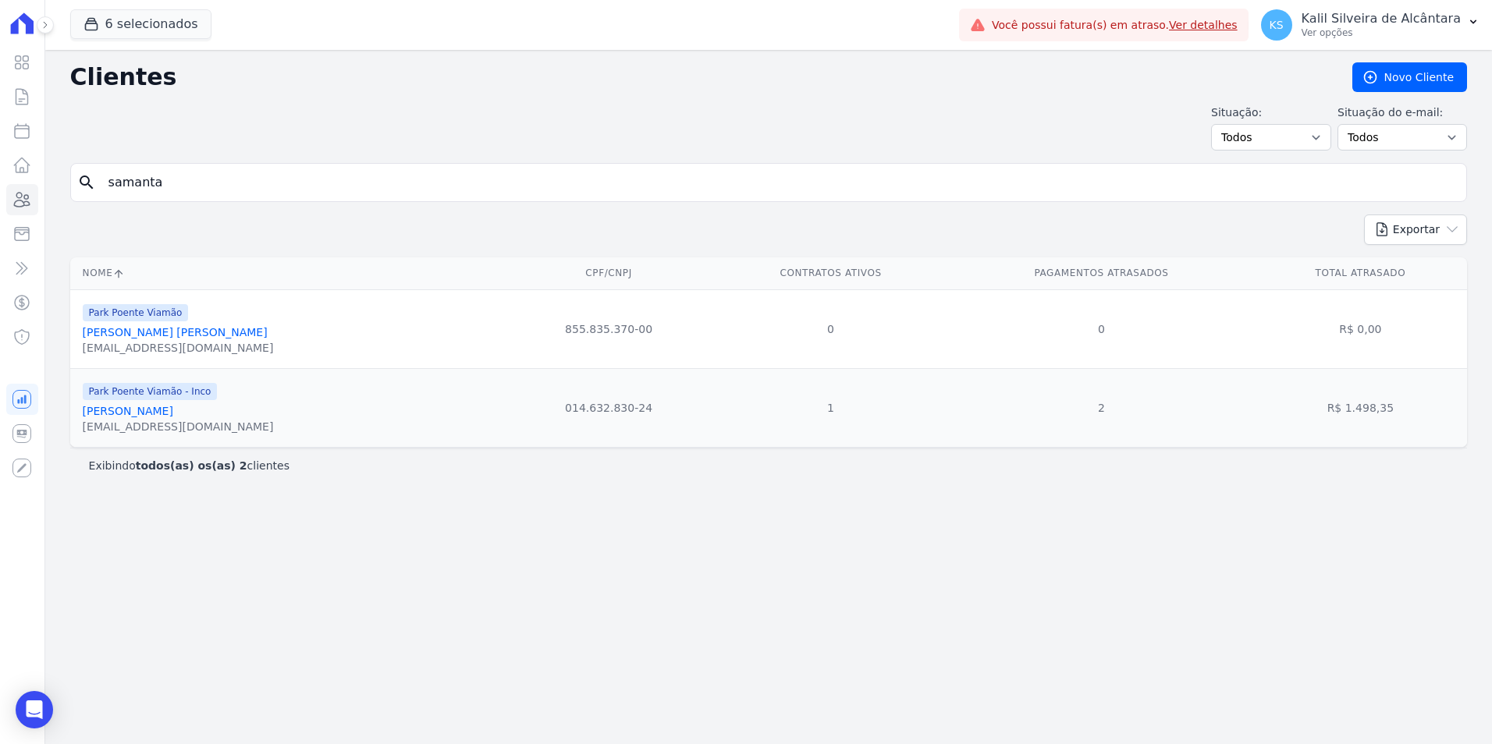
click at [150, 410] on link "[PERSON_NAME]" at bounding box center [128, 411] width 90 height 12
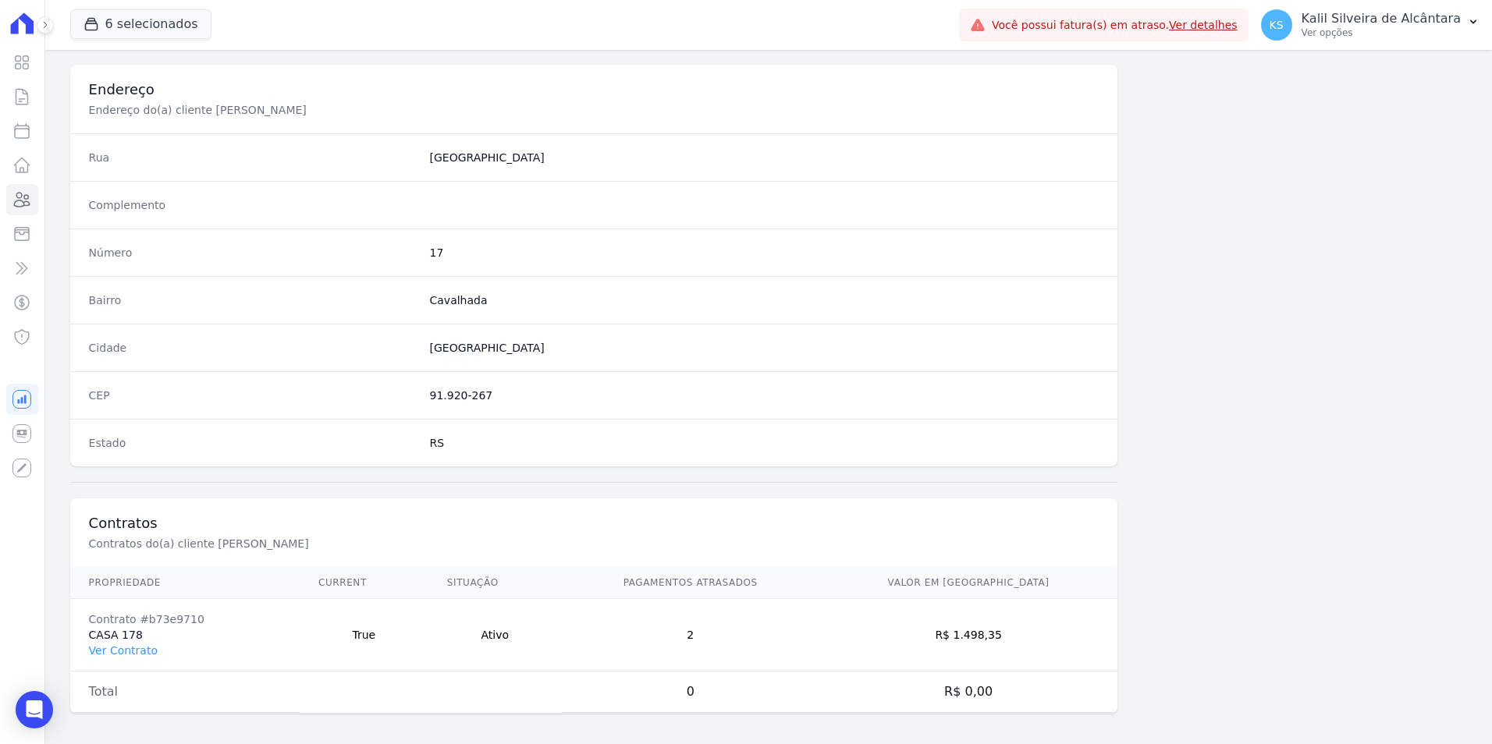
scroll to position [715, 0]
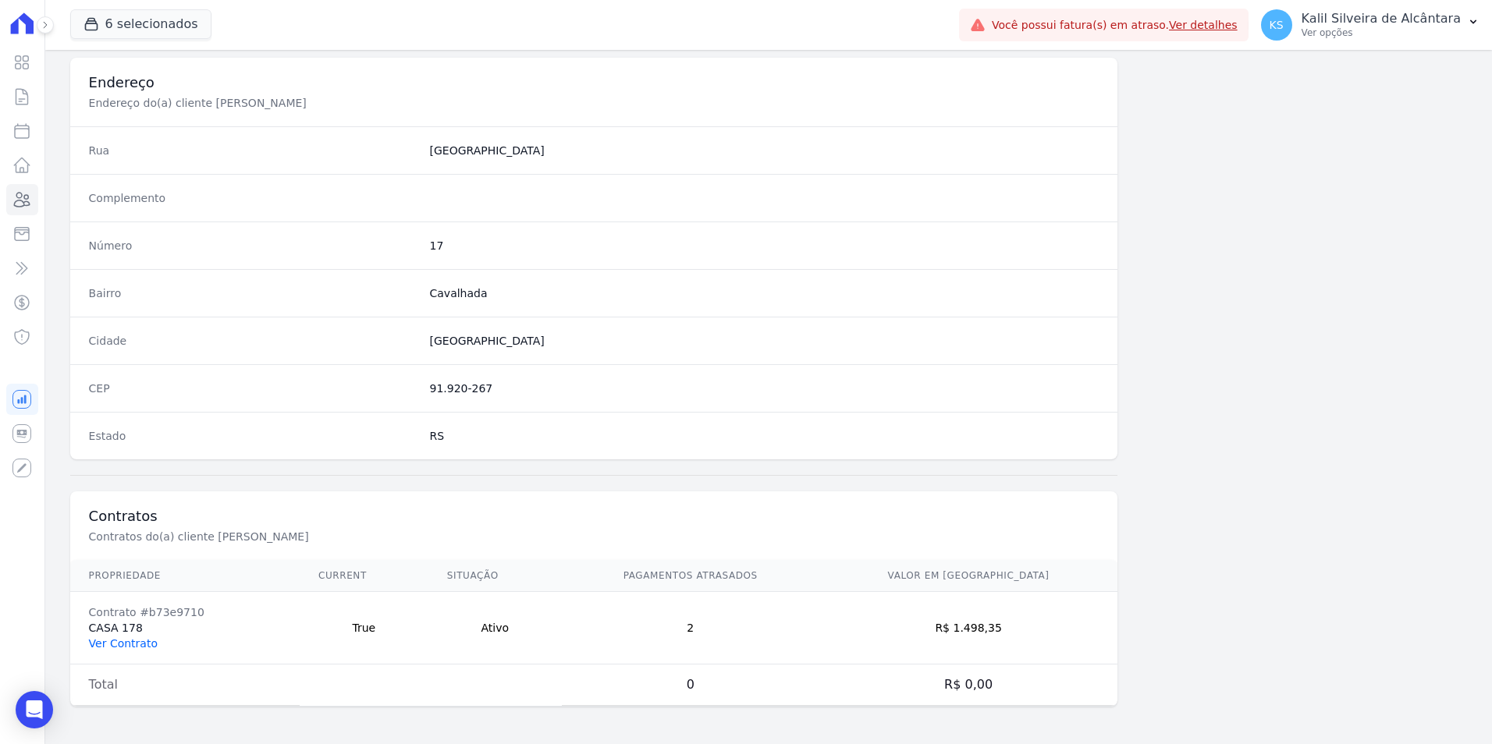
click at [122, 643] on link "Ver Contrato" at bounding box center [123, 643] width 69 height 12
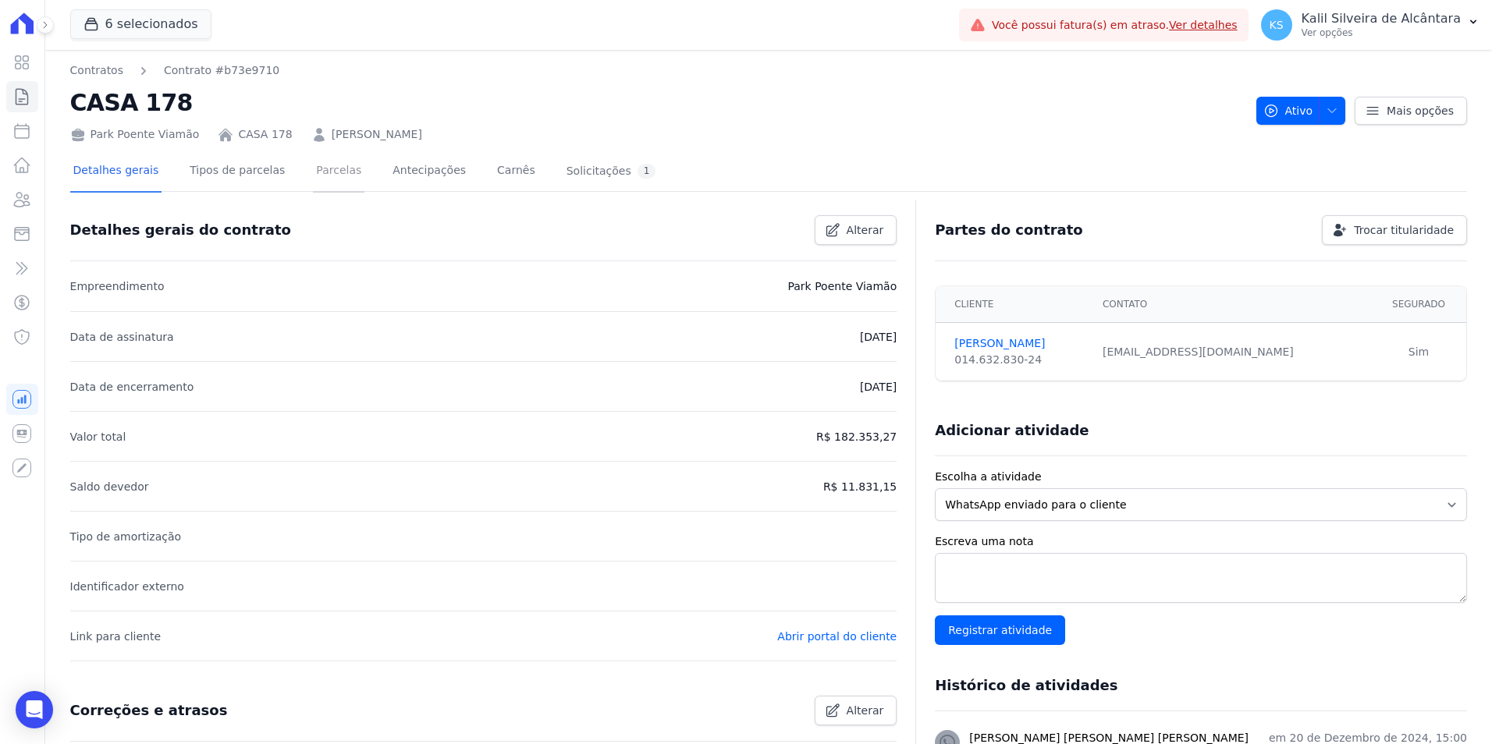
click at [320, 183] on link "Parcelas" at bounding box center [338, 171] width 51 height 41
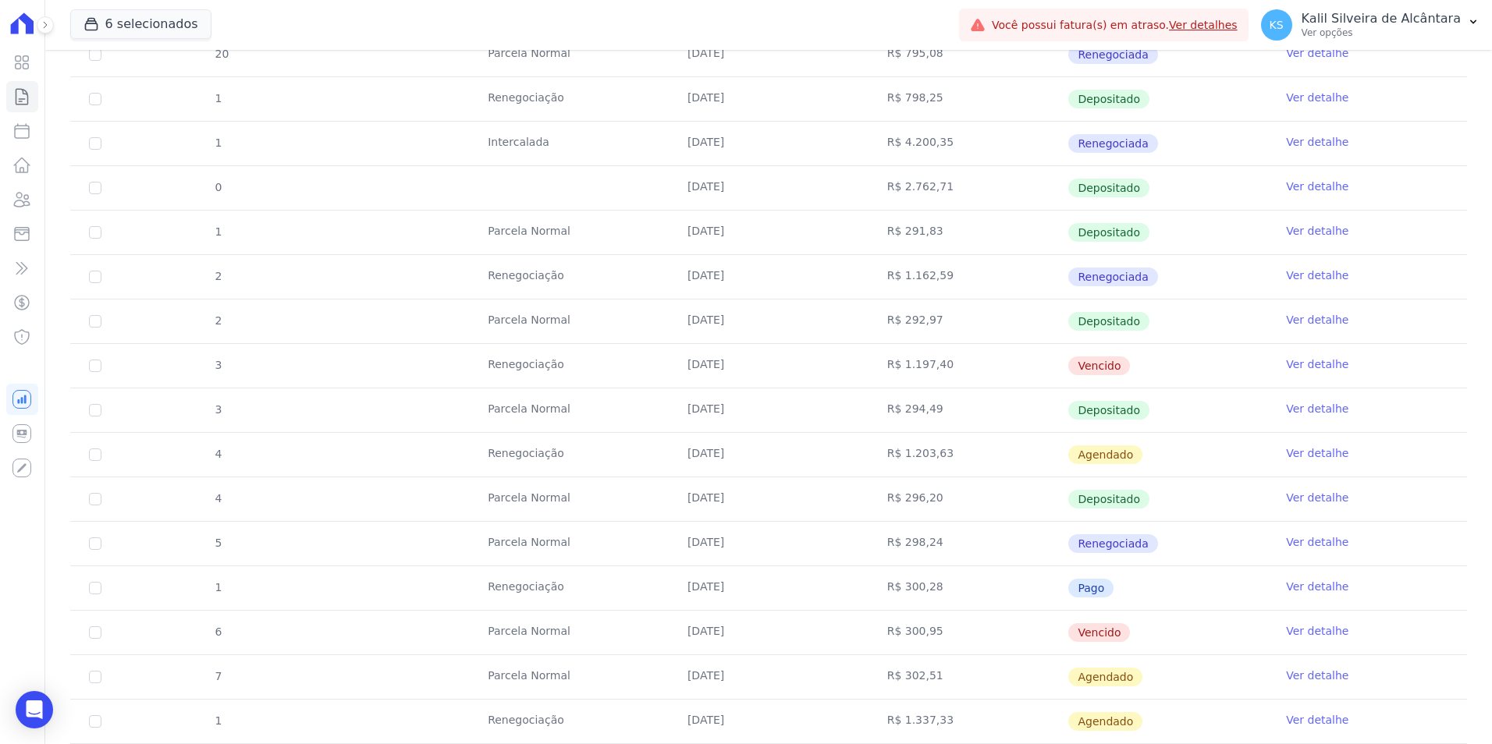
scroll to position [468, 0]
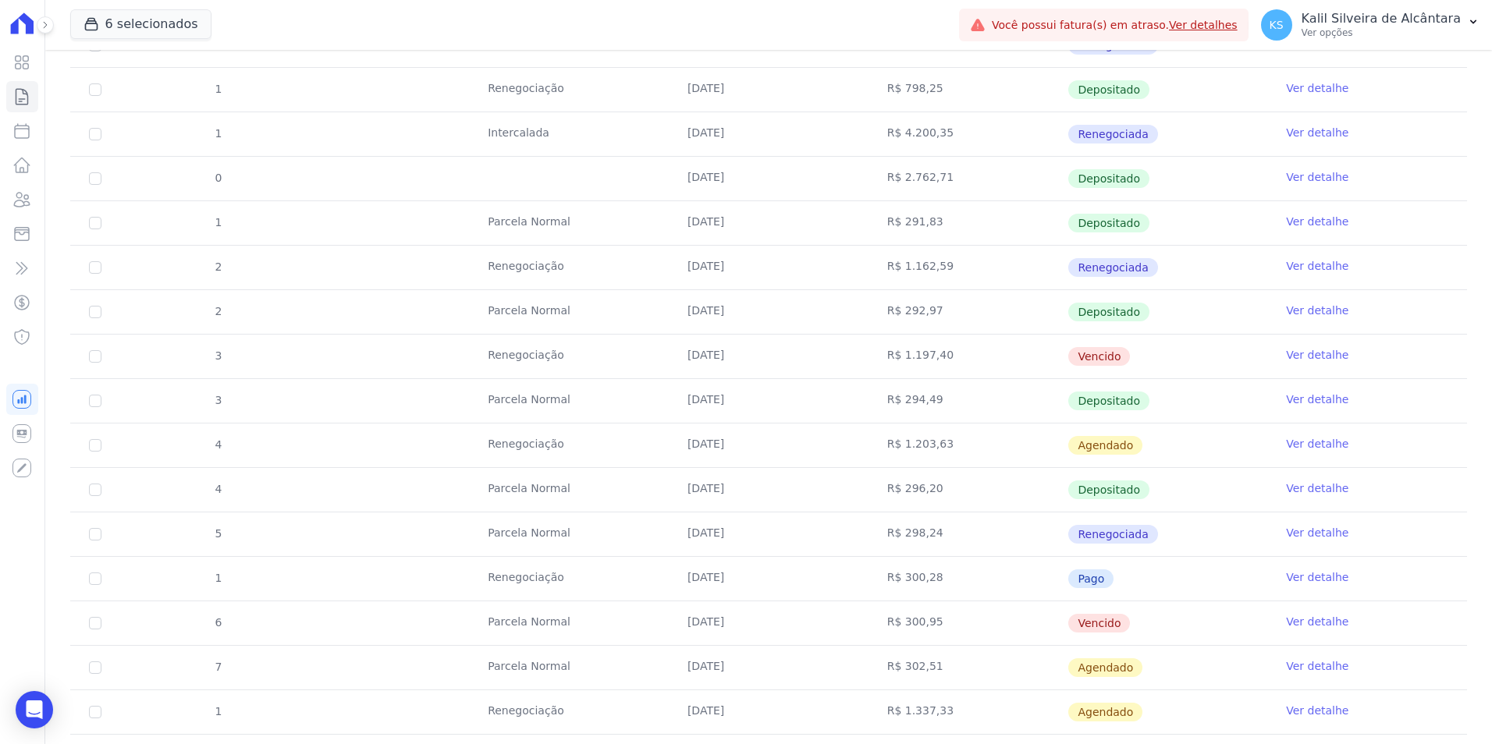
click at [1286, 353] on link "Ver detalhe" at bounding box center [1317, 355] width 62 height 16
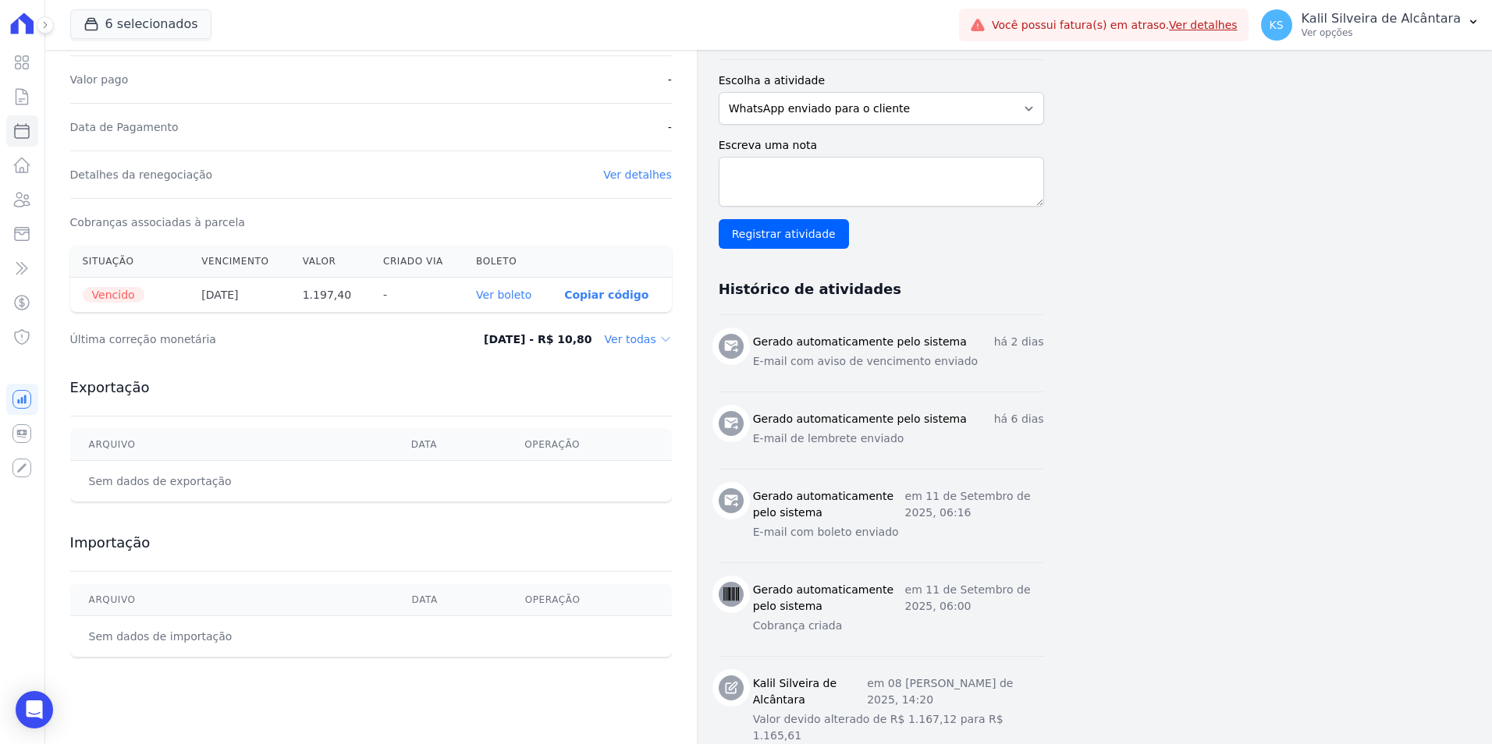
scroll to position [163, 0]
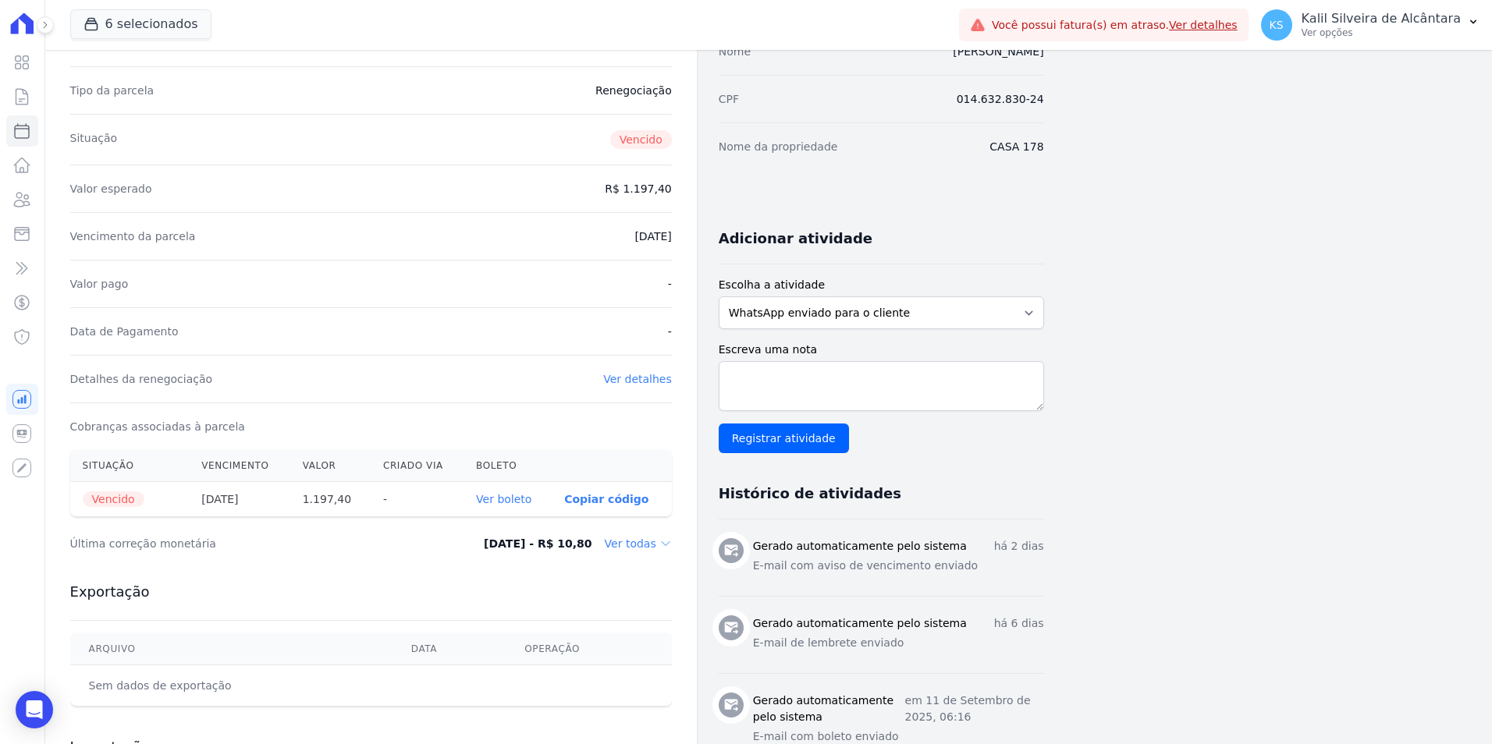
click at [630, 379] on link "Ver detalhes" at bounding box center [637, 379] width 69 height 12
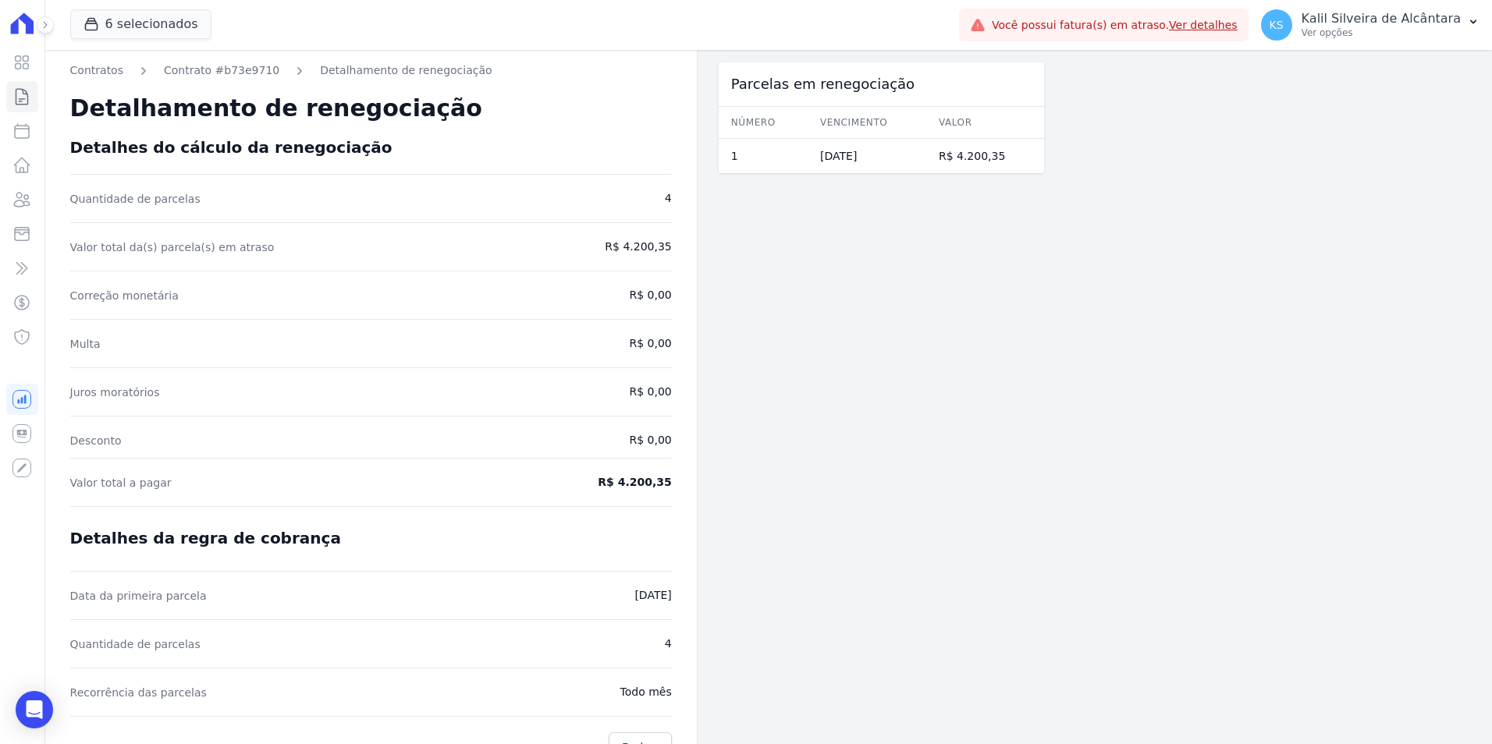
click at [243, 79] on div "Detalhamento de renegociação" at bounding box center [370, 108] width 601 height 59
click at [244, 66] on link "Contrato #b73e9710" at bounding box center [221, 70] width 115 height 16
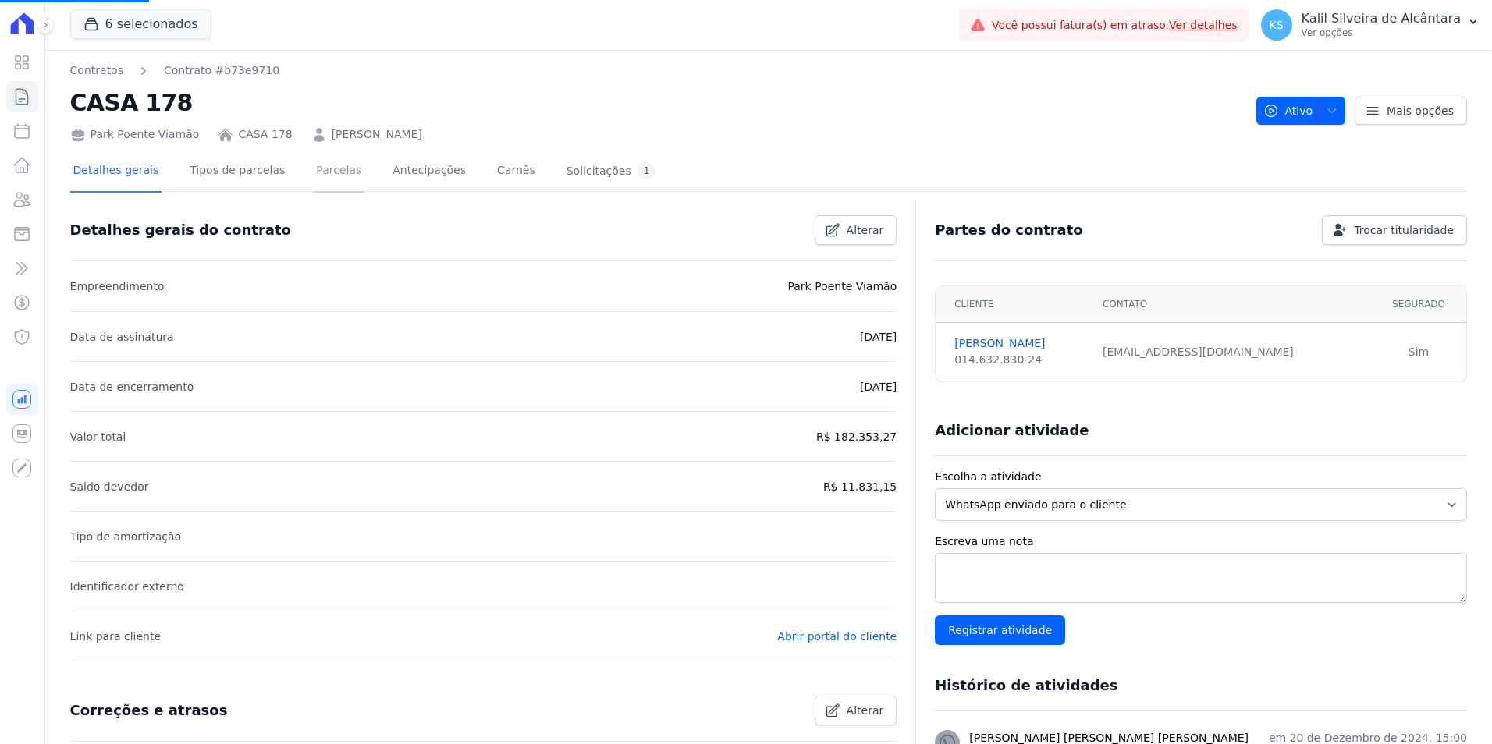
click at [313, 172] on link "Parcelas" at bounding box center [338, 171] width 51 height 41
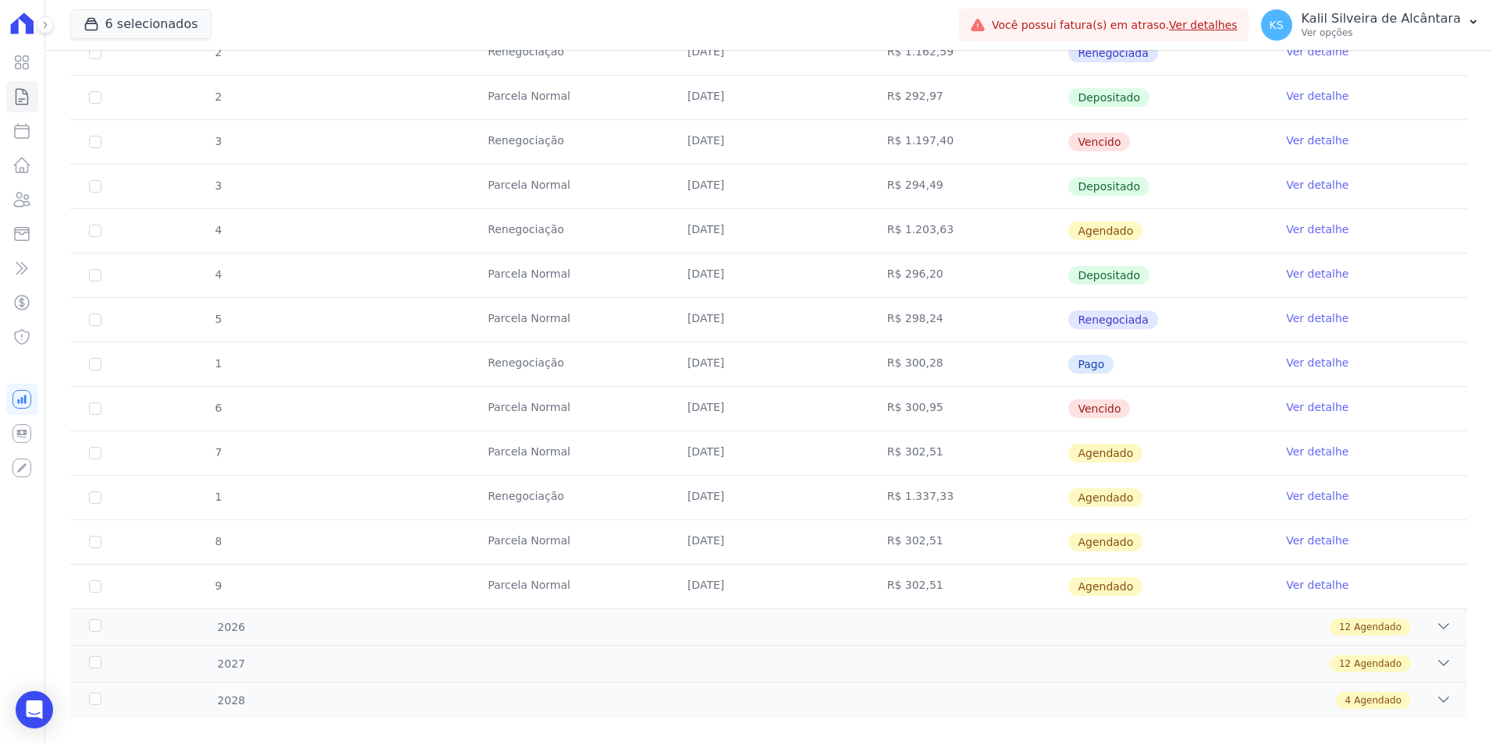
scroll to position [704, 0]
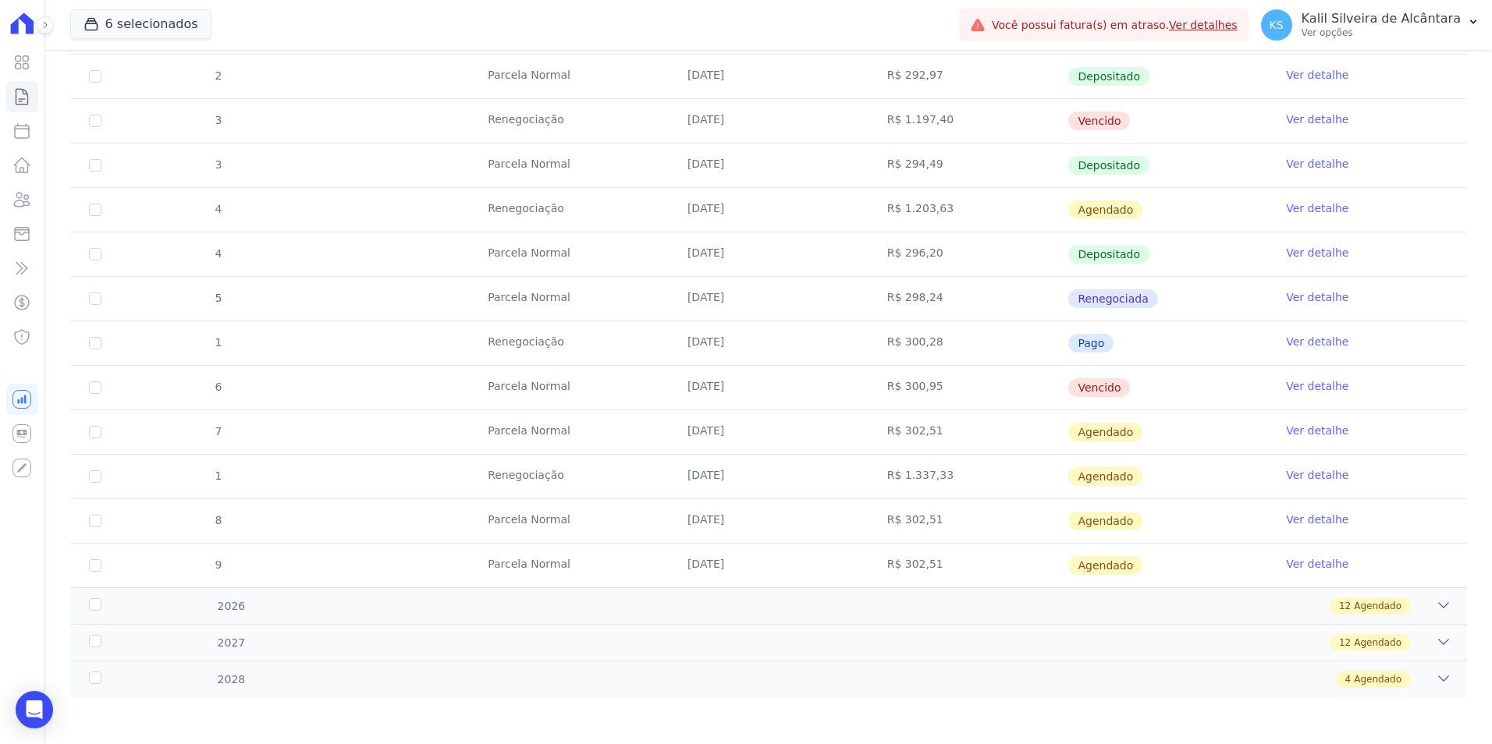
click at [947, 481] on td "R$ 1.337,33" at bounding box center [968, 477] width 200 height 44
click at [16, 199] on icon at bounding box center [21, 199] width 19 height 19
